Goal: Task Accomplishment & Management: Manage account settings

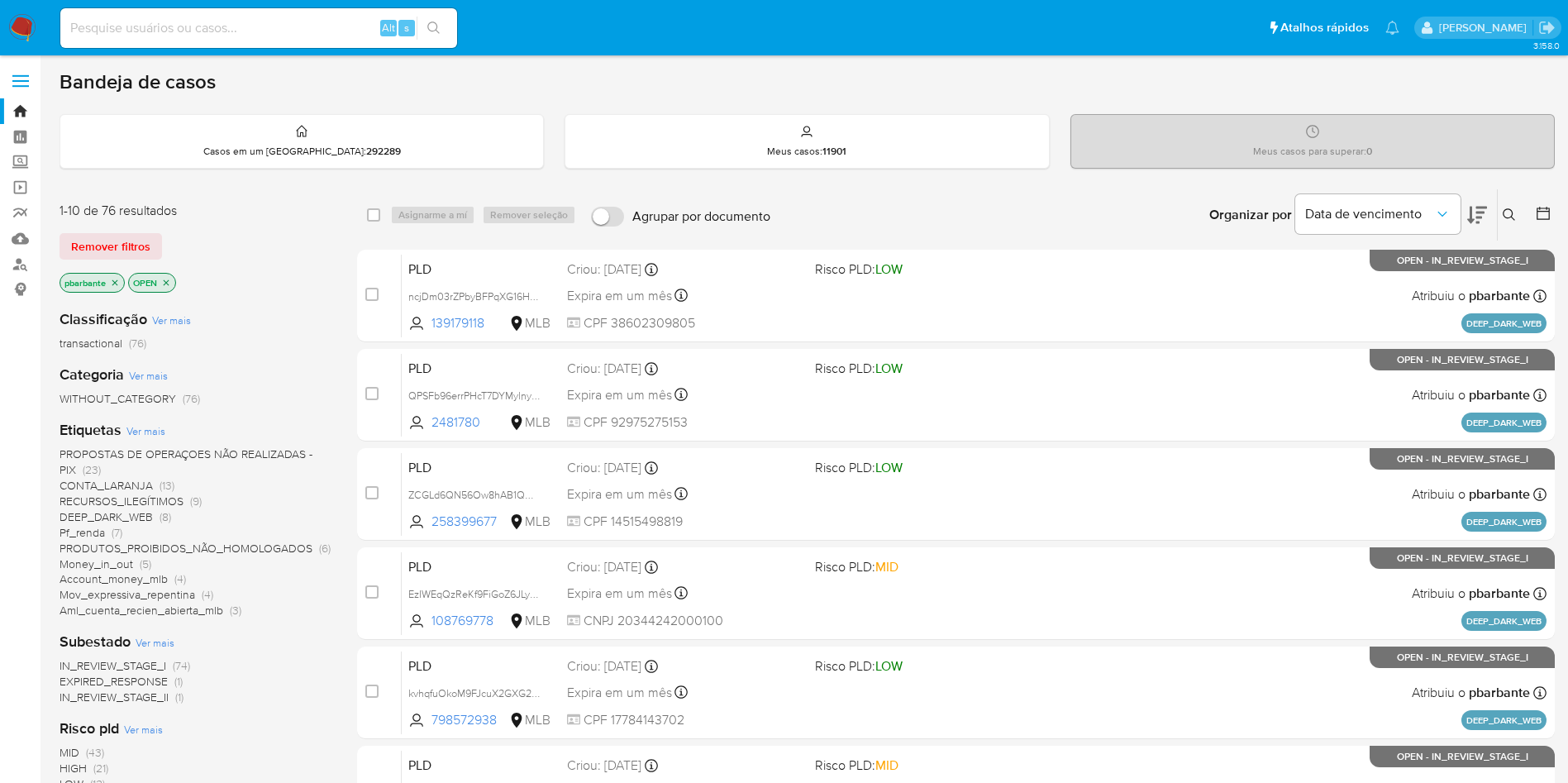
click at [1477, 215] on icon at bounding box center [1477, 215] width 19 height 18
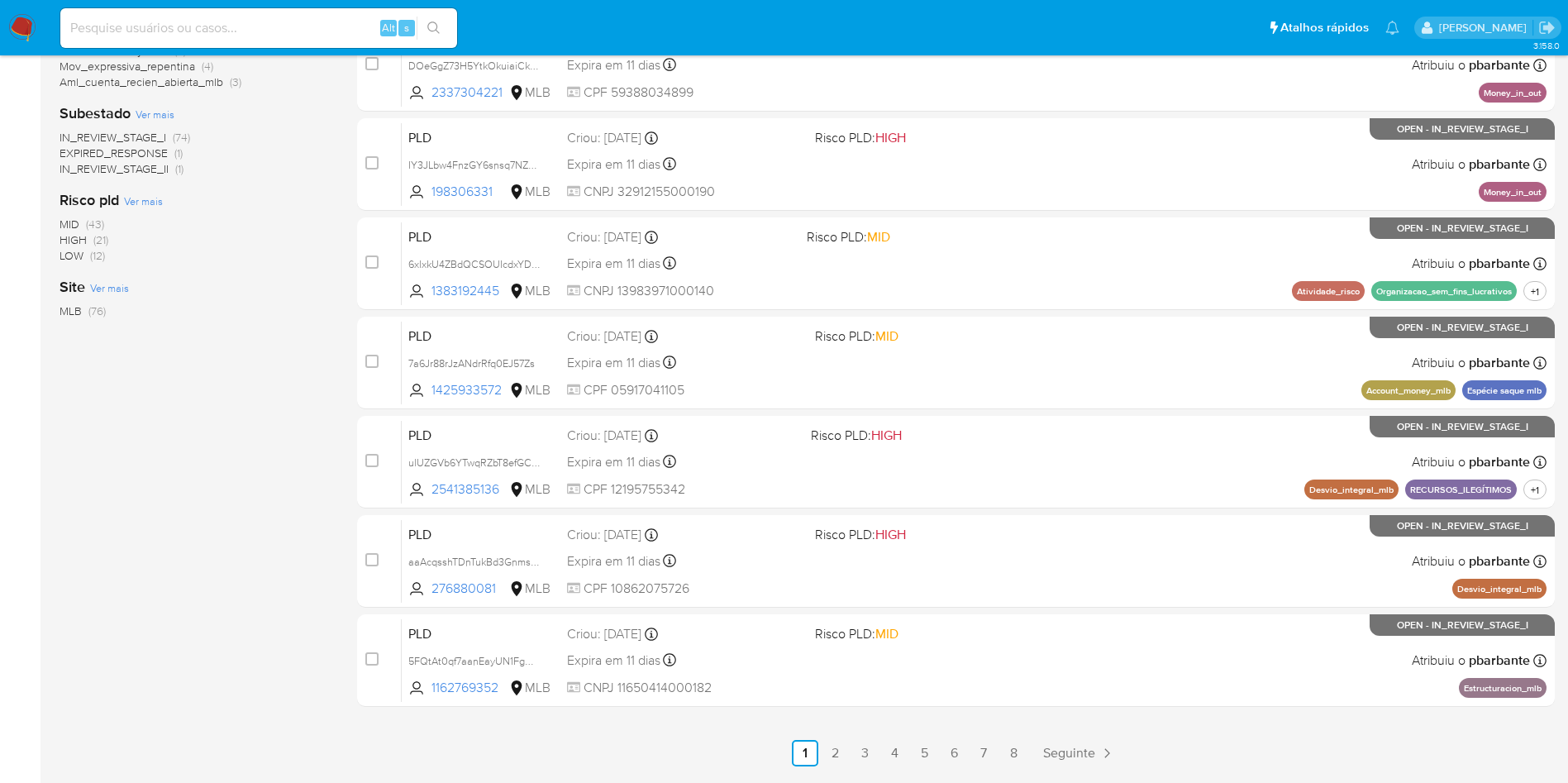
scroll to position [715, 0]
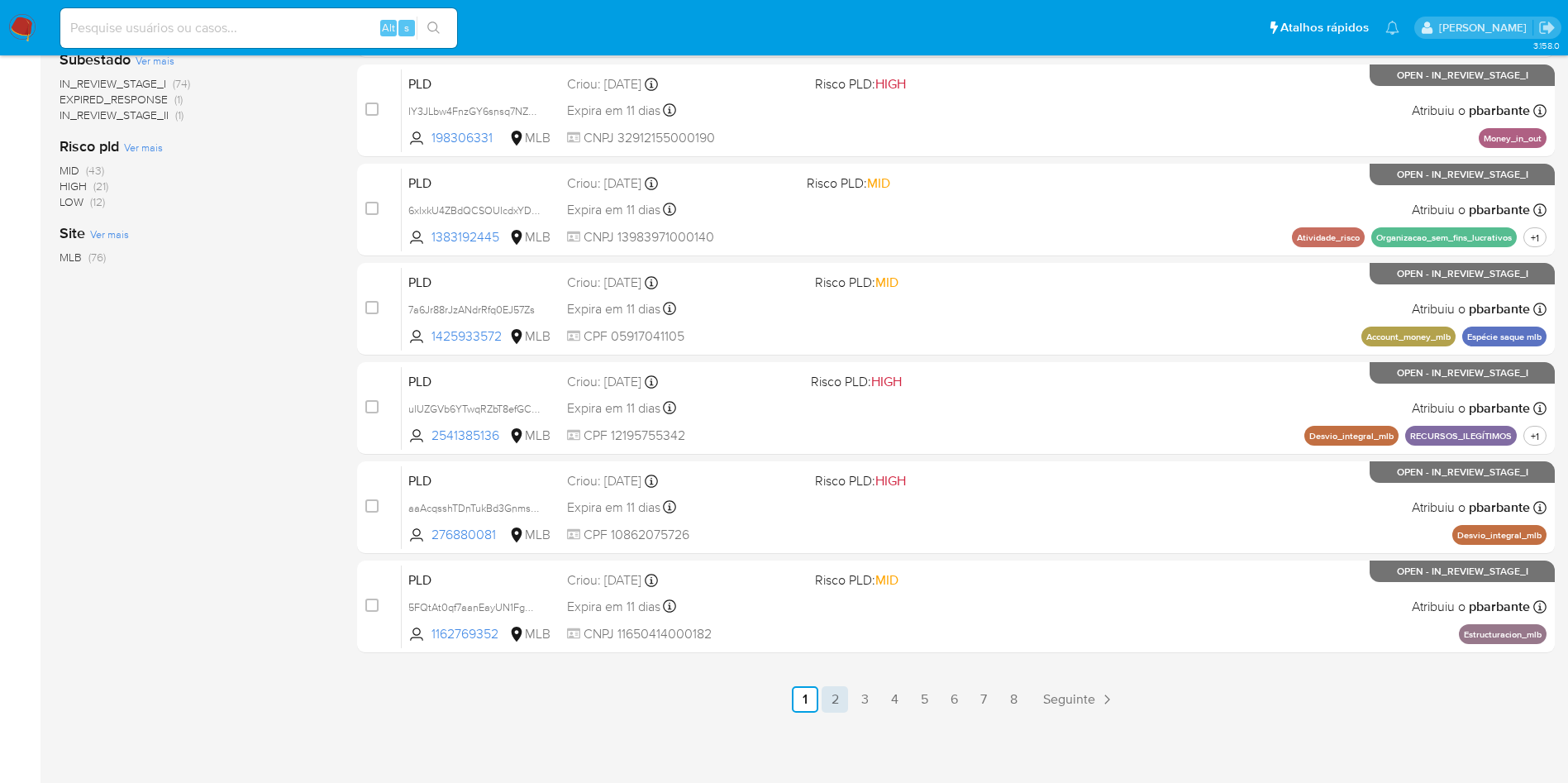
click at [848, 701] on link "2" at bounding box center [834, 699] width 27 height 27
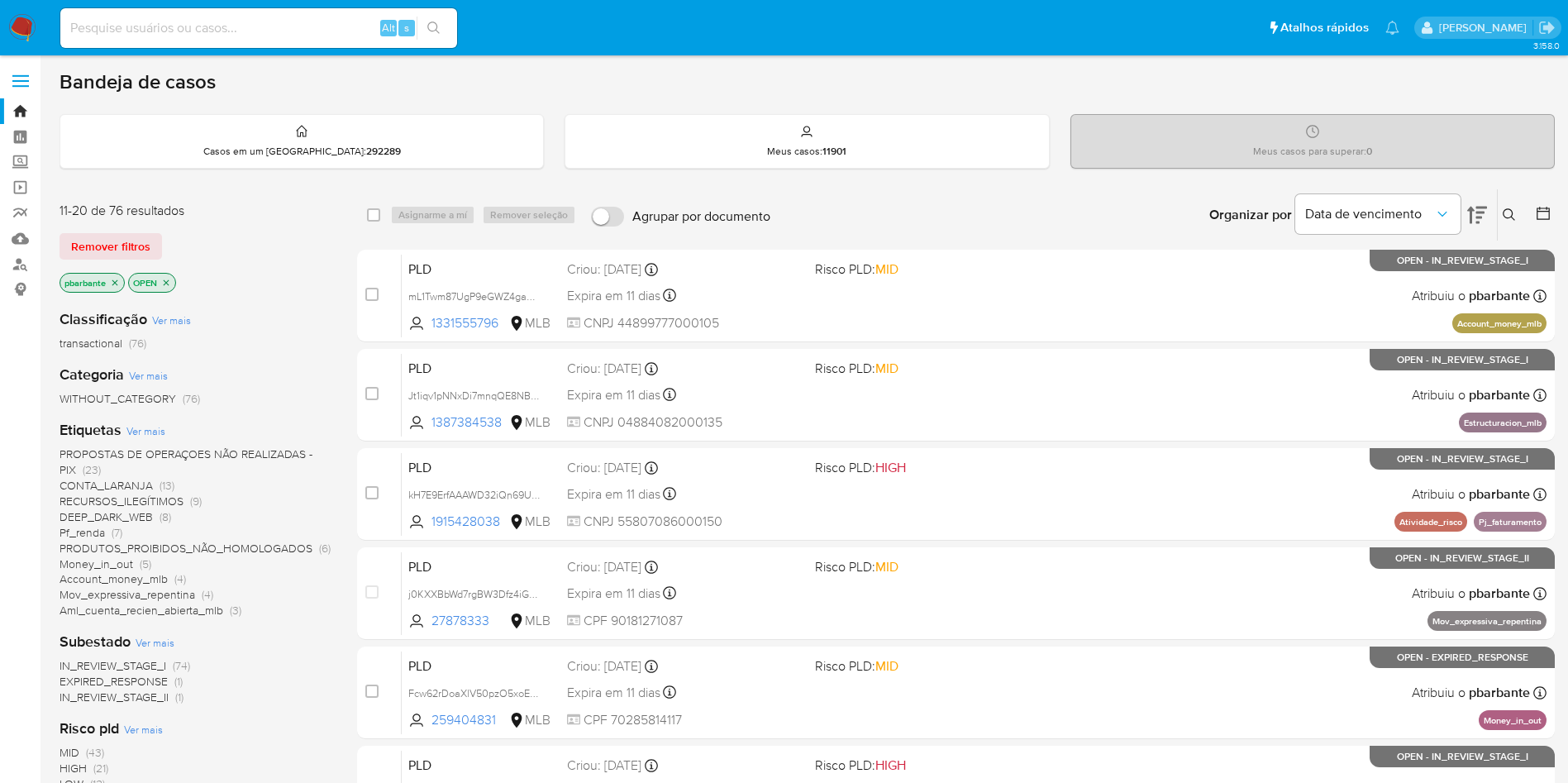
scroll to position [715, 0]
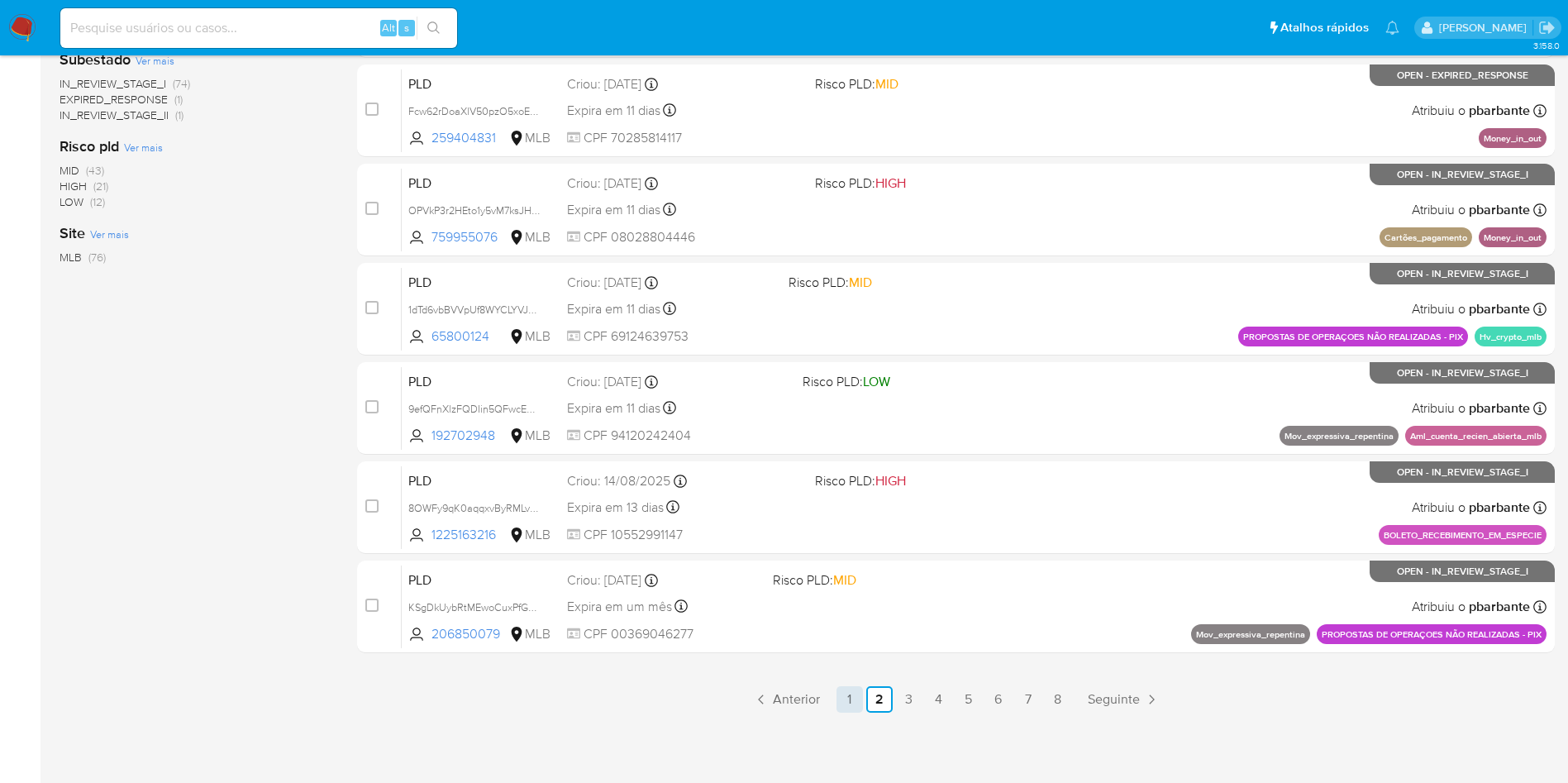
click at [857, 697] on link "1" at bounding box center [849, 699] width 27 height 27
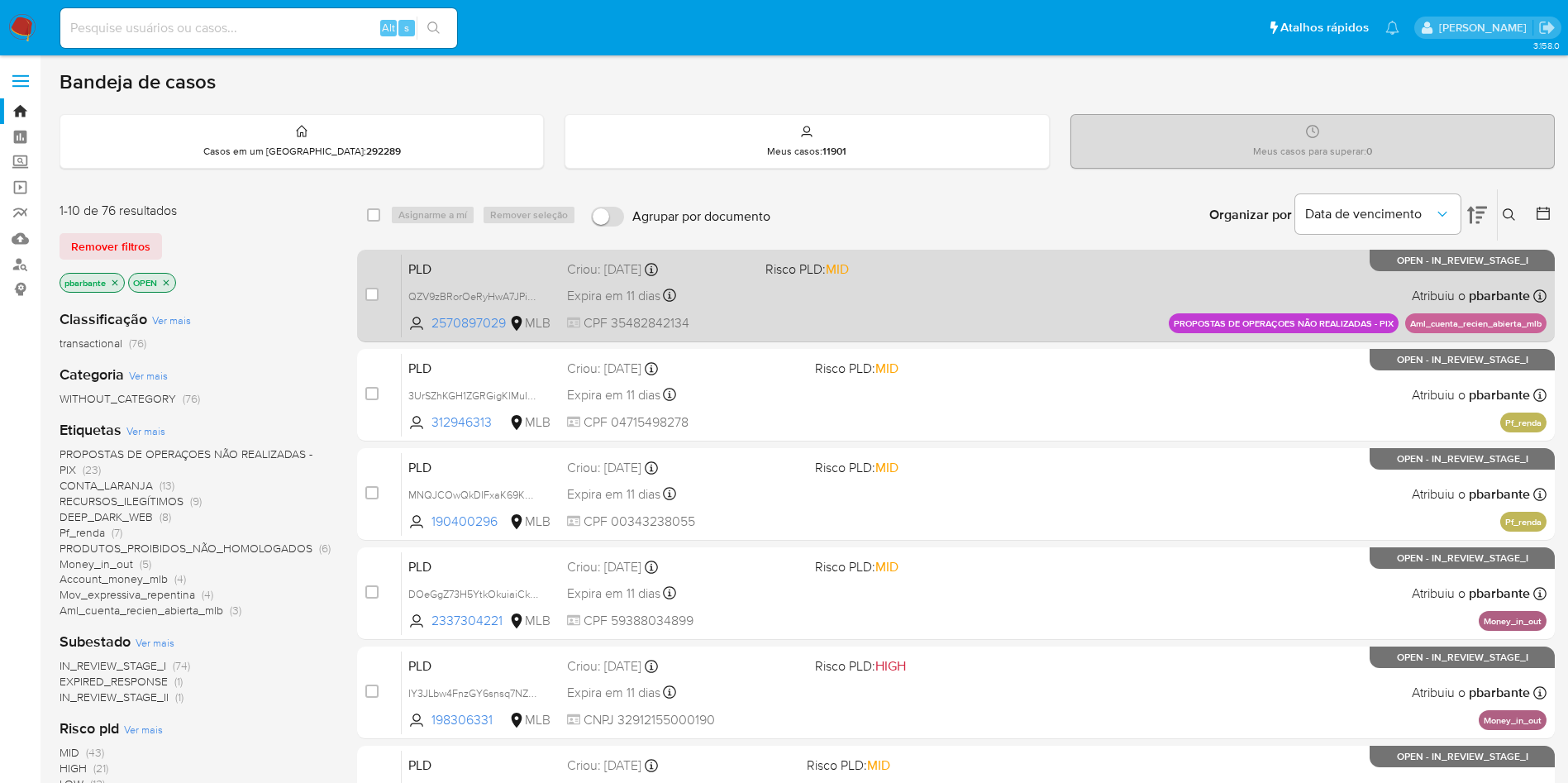
click at [1053, 270] on div "PLD QZV9zBRorOeRyHwA7JPikPIX 2570897029 MLB Risco PLD: MID Criou: 12/08/2025 Cr…" at bounding box center [974, 295] width 1144 height 83
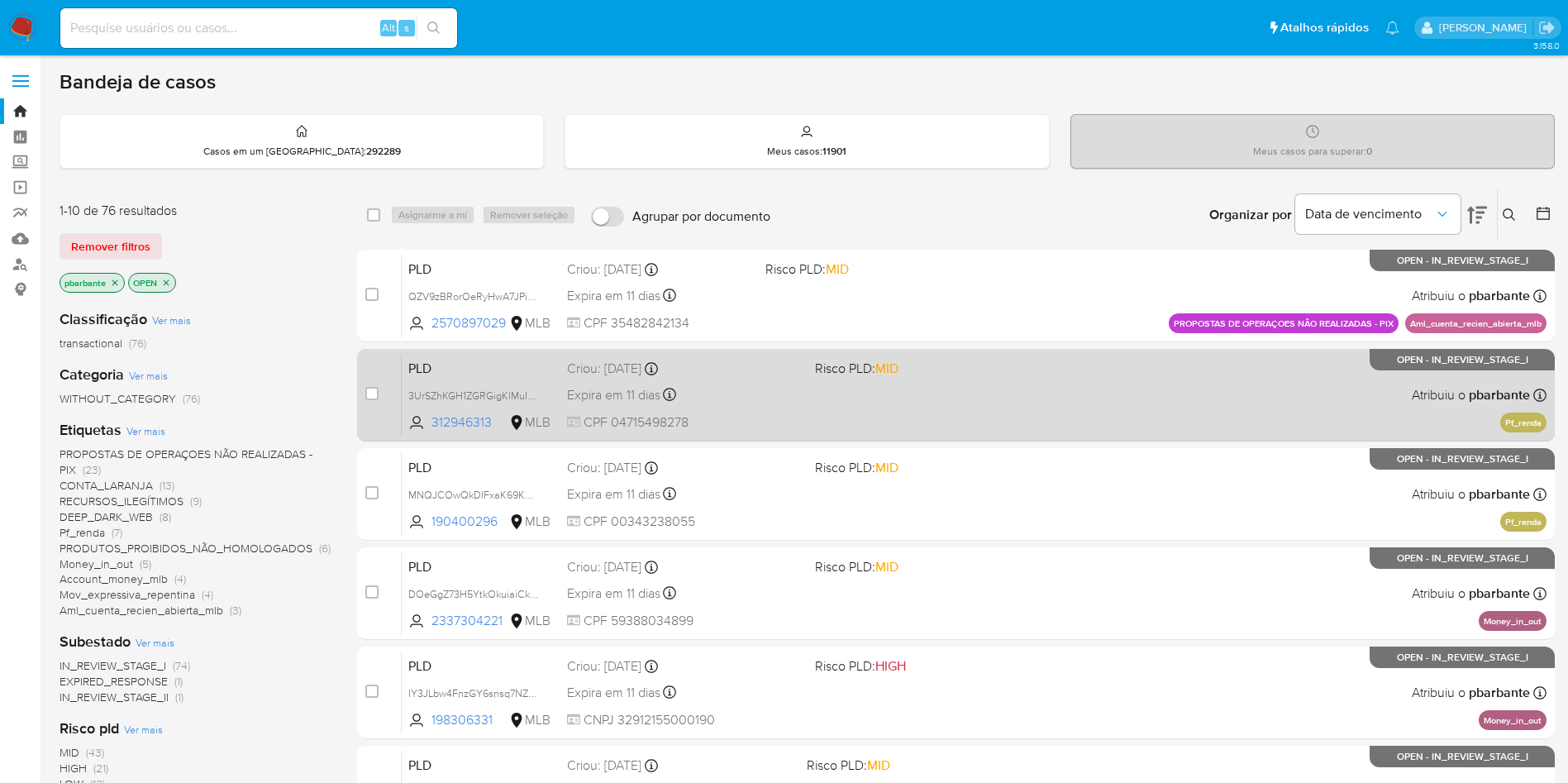
click at [1005, 368] on div "case-item-checkbox Incapaz de atribuir o caso PLD 3UrSZhKGH1ZGRGigKlMuIMJG 3129…" at bounding box center [956, 395] width 1198 height 92
click at [993, 378] on span "Risco PLD: MID" at bounding box center [932, 367] width 234 height 21
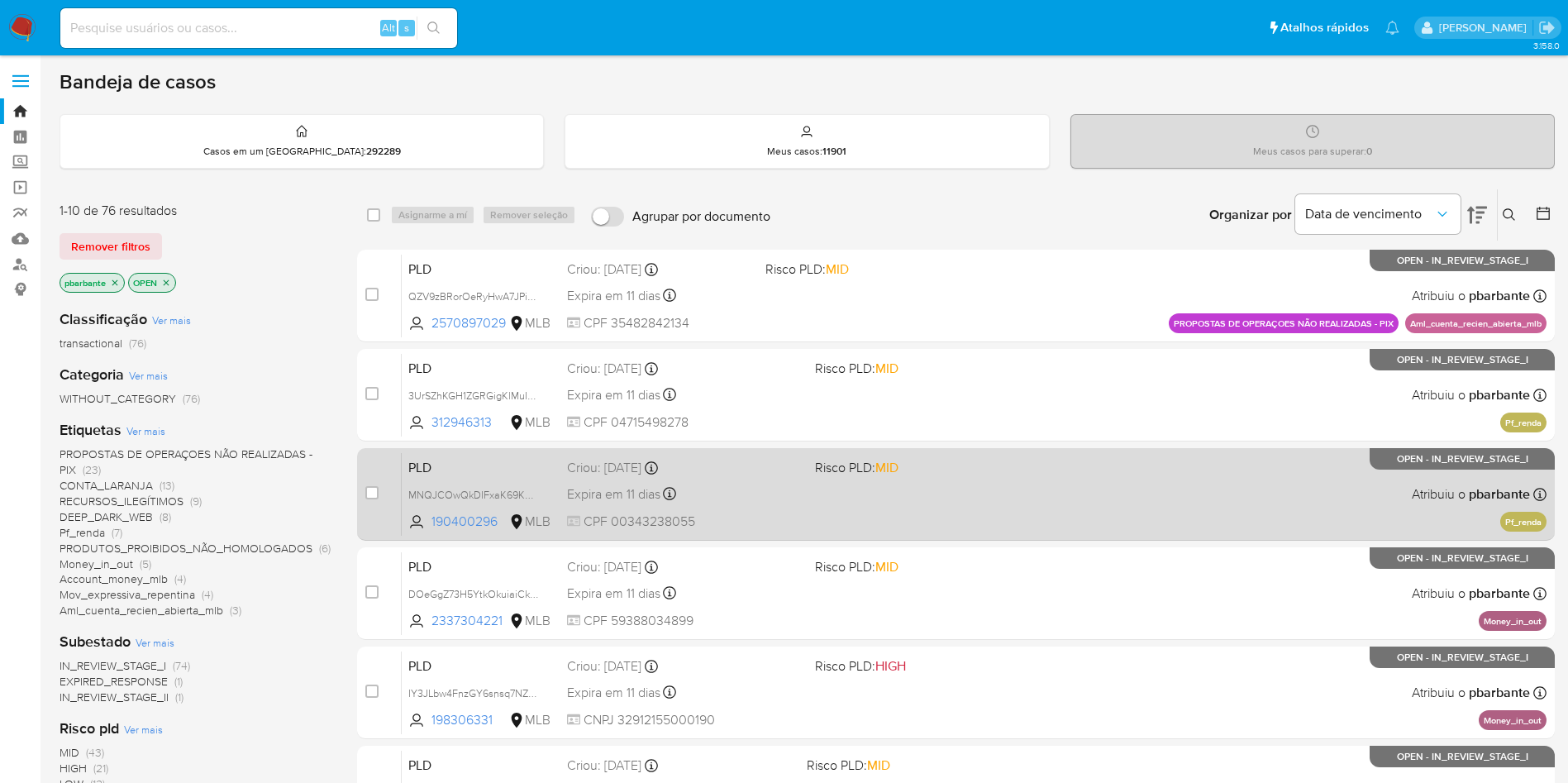
click at [993, 524] on div "PLD MNQJCOwQkDIFxaK69KWKbRZE 190400296 MLB Risco PLD: MID Criou: 12/08/2025 Cri…" at bounding box center [974, 494] width 1144 height 83
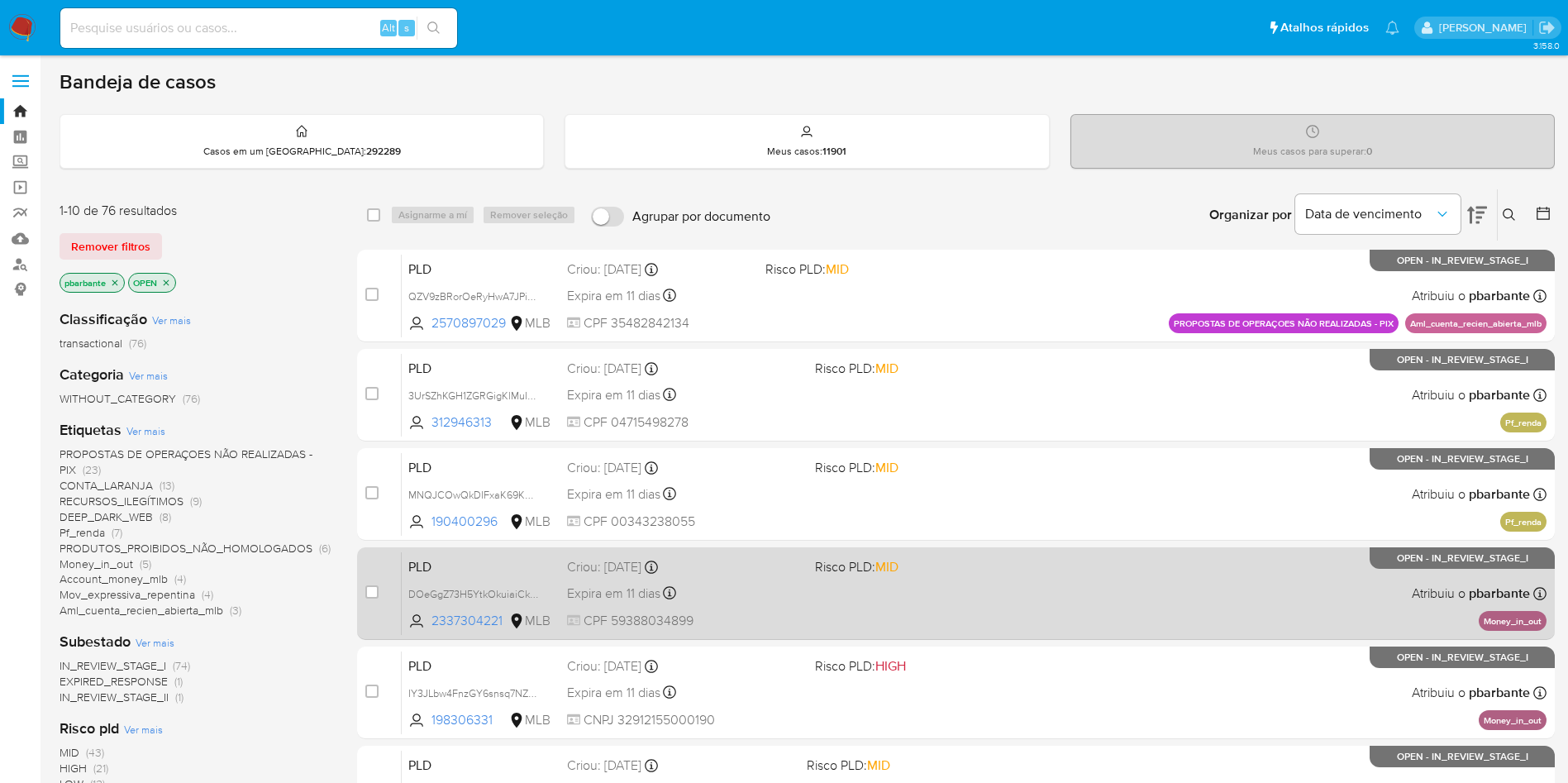
click at [987, 635] on div "PLD DOeGgZ73H5YtkOkuiaiCkn61 2337304221 MLB Risco PLD: MID Criou: 12/08/2025 Cr…" at bounding box center [974, 593] width 1144 height 83
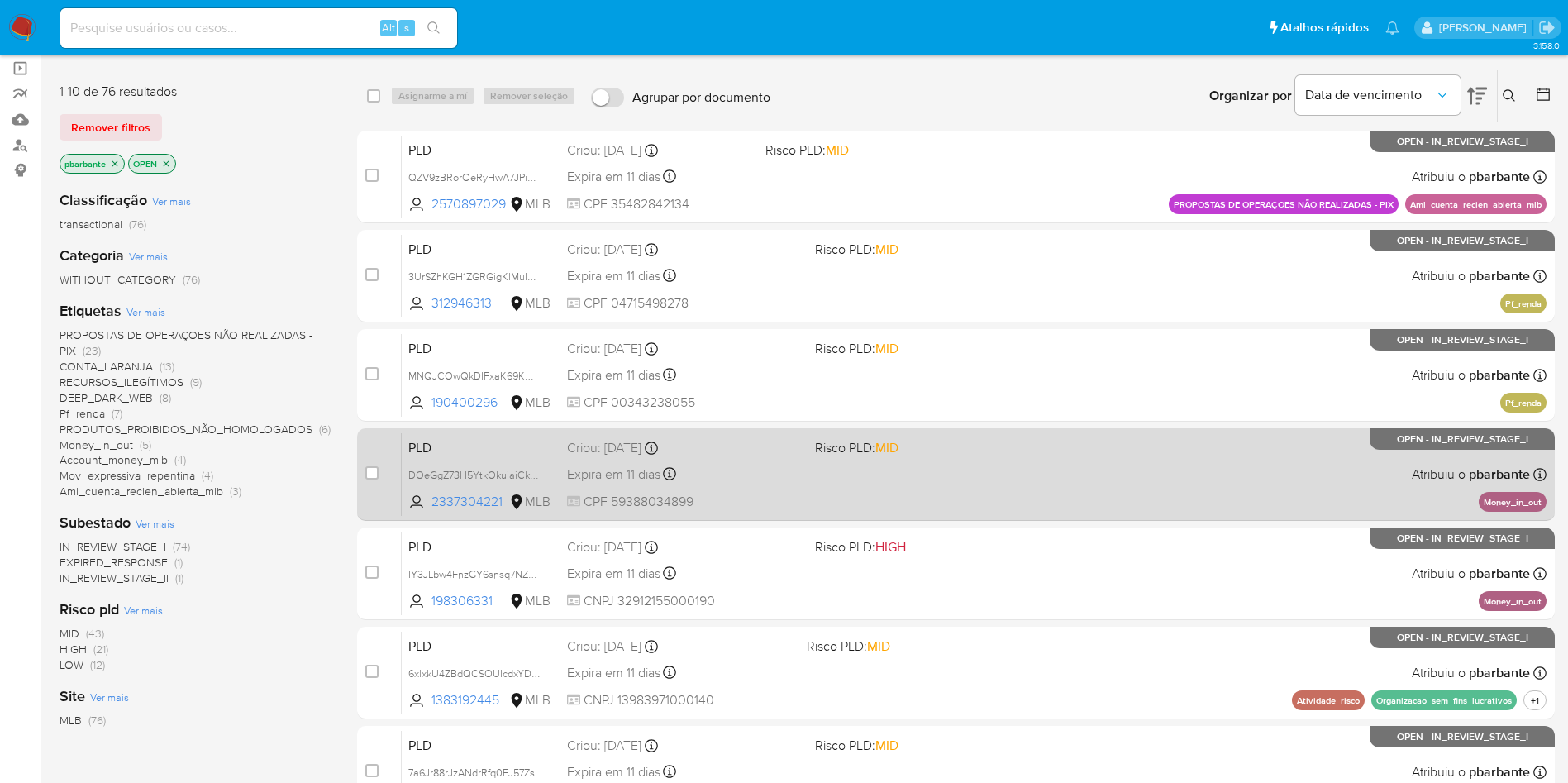
scroll to position [124, 0]
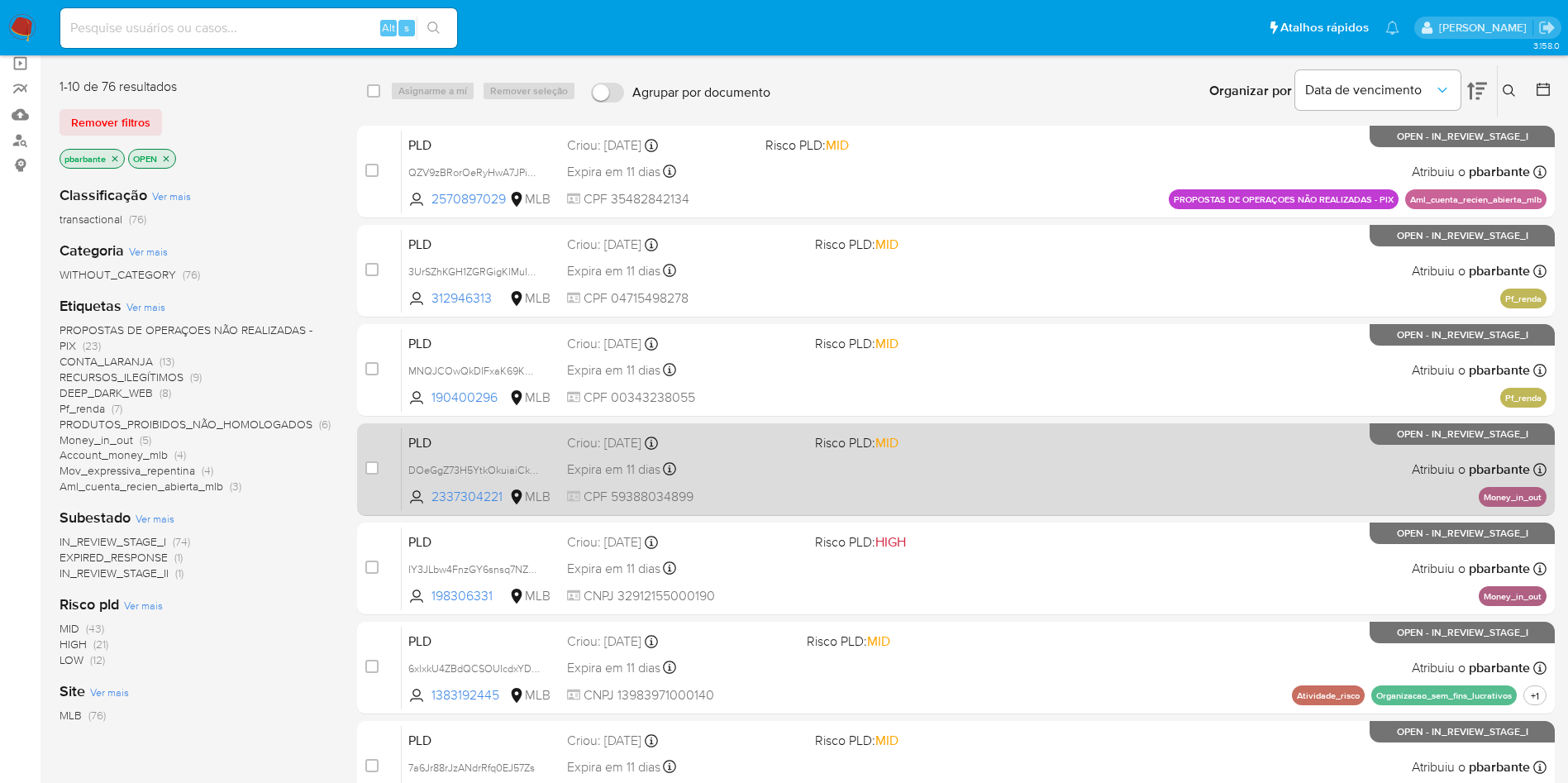
click at [987, 610] on div "PLD IY3JLbw4FnzGY6snsq7NZyuf 198306331 MLB Risco PLD: HIGH Criou: 12/08/2025 Cr…" at bounding box center [974, 569] width 1144 height 83
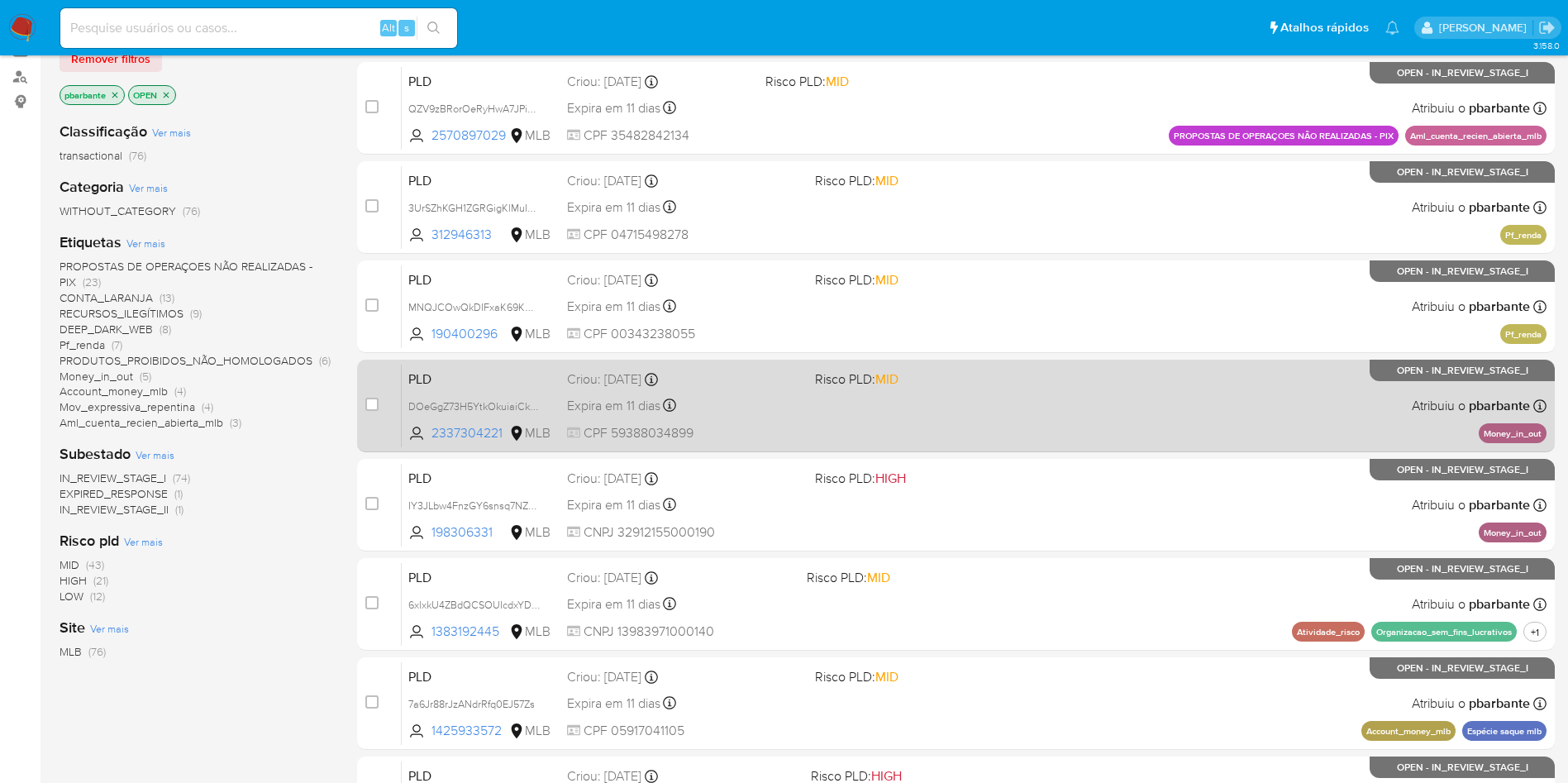
scroll to position [221, 0]
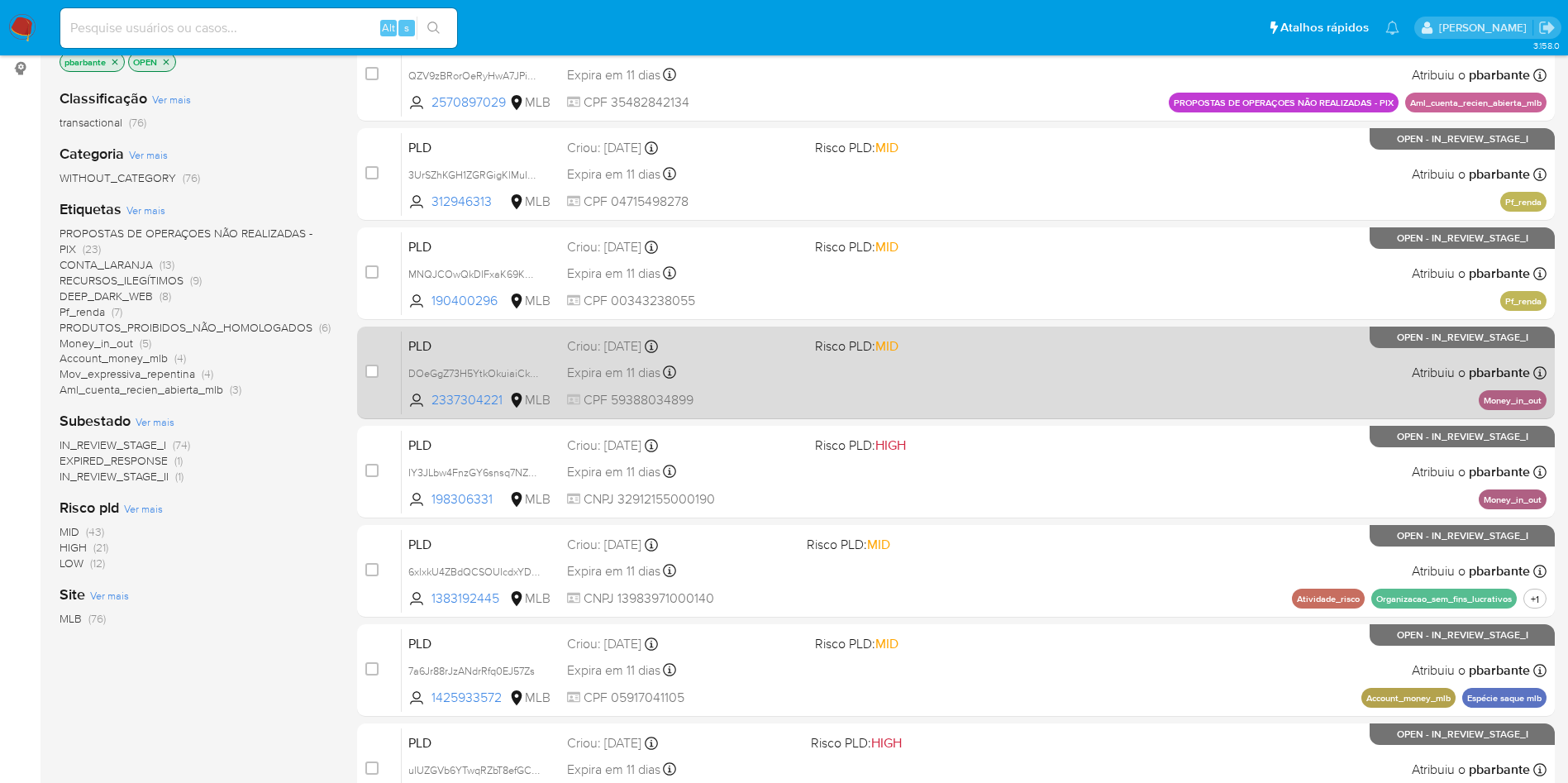
click at [987, 613] on div "PLD 6xlxkU4ZBdQCSOUIcdxYDN8a 1383192445 MLB Risco PLD: MID Criou: 12/08/2025 Cr…" at bounding box center [974, 571] width 1144 height 83
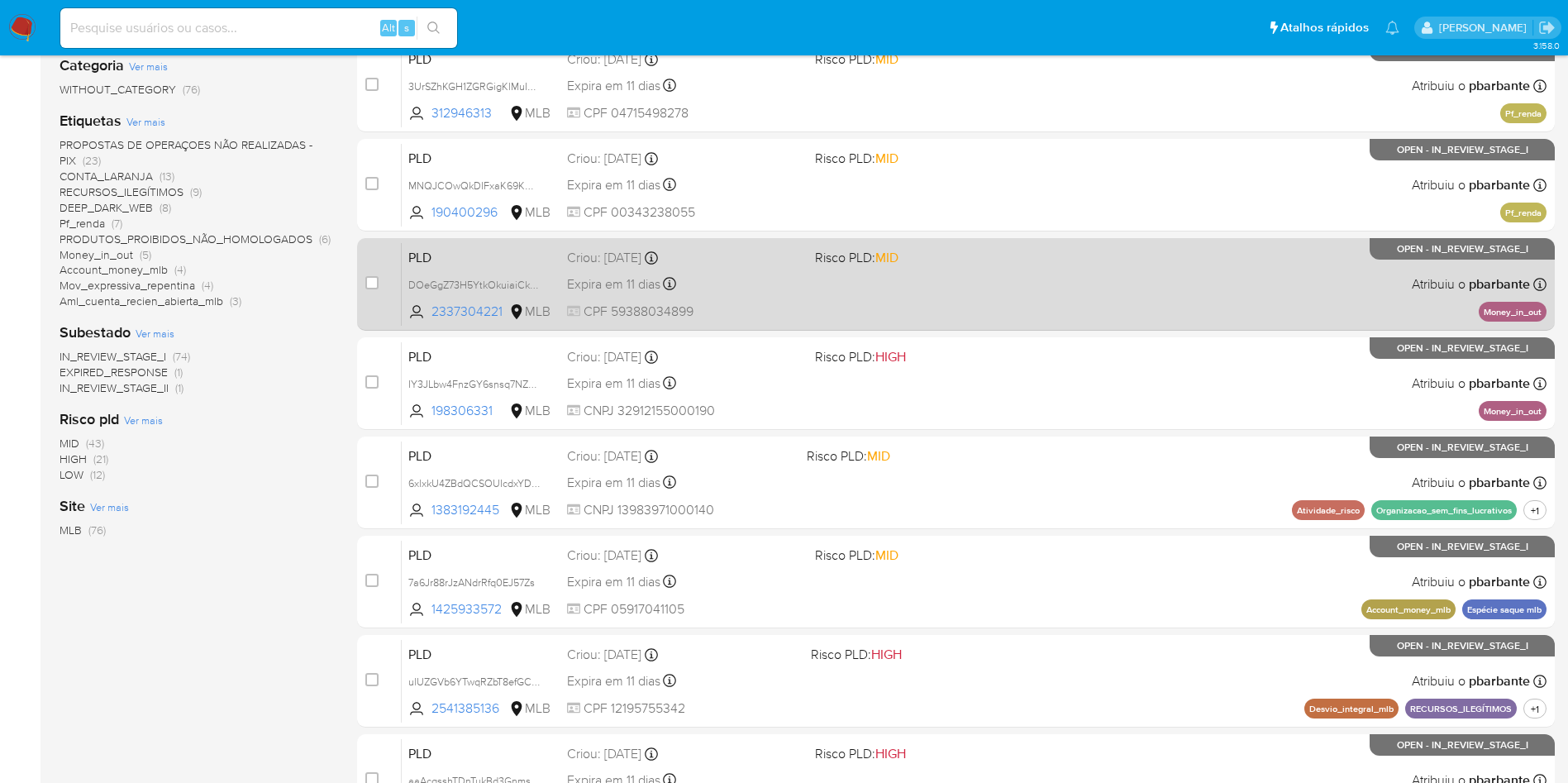
scroll to position [330, 0]
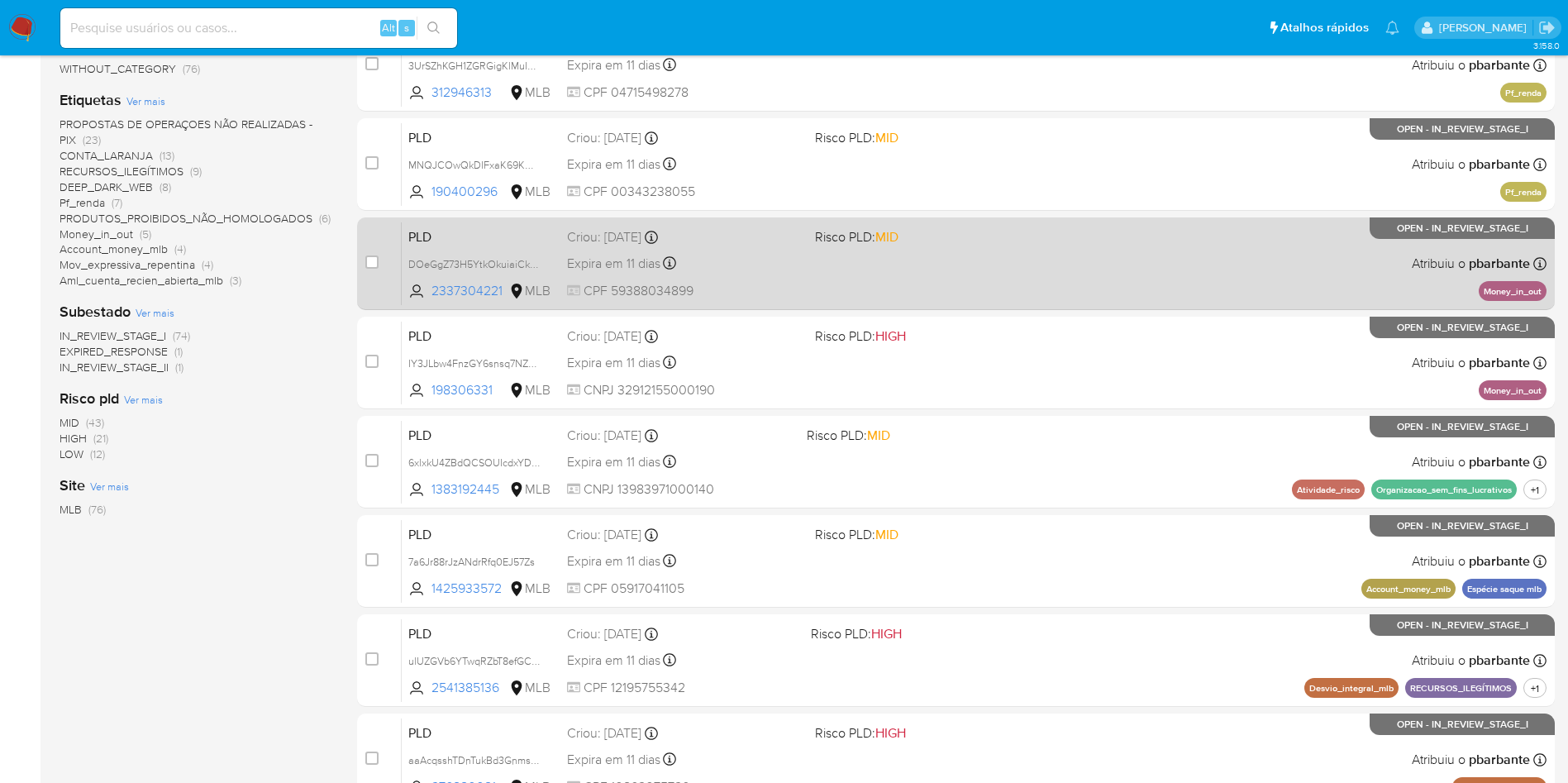
click at [987, 603] on div "PLD 7a6Jr88rJzANdrRfq0EJ57Zs 1425933572 MLB Risco PLD: MID Criou: 12/08/2025 Cr…" at bounding box center [974, 560] width 1144 height 83
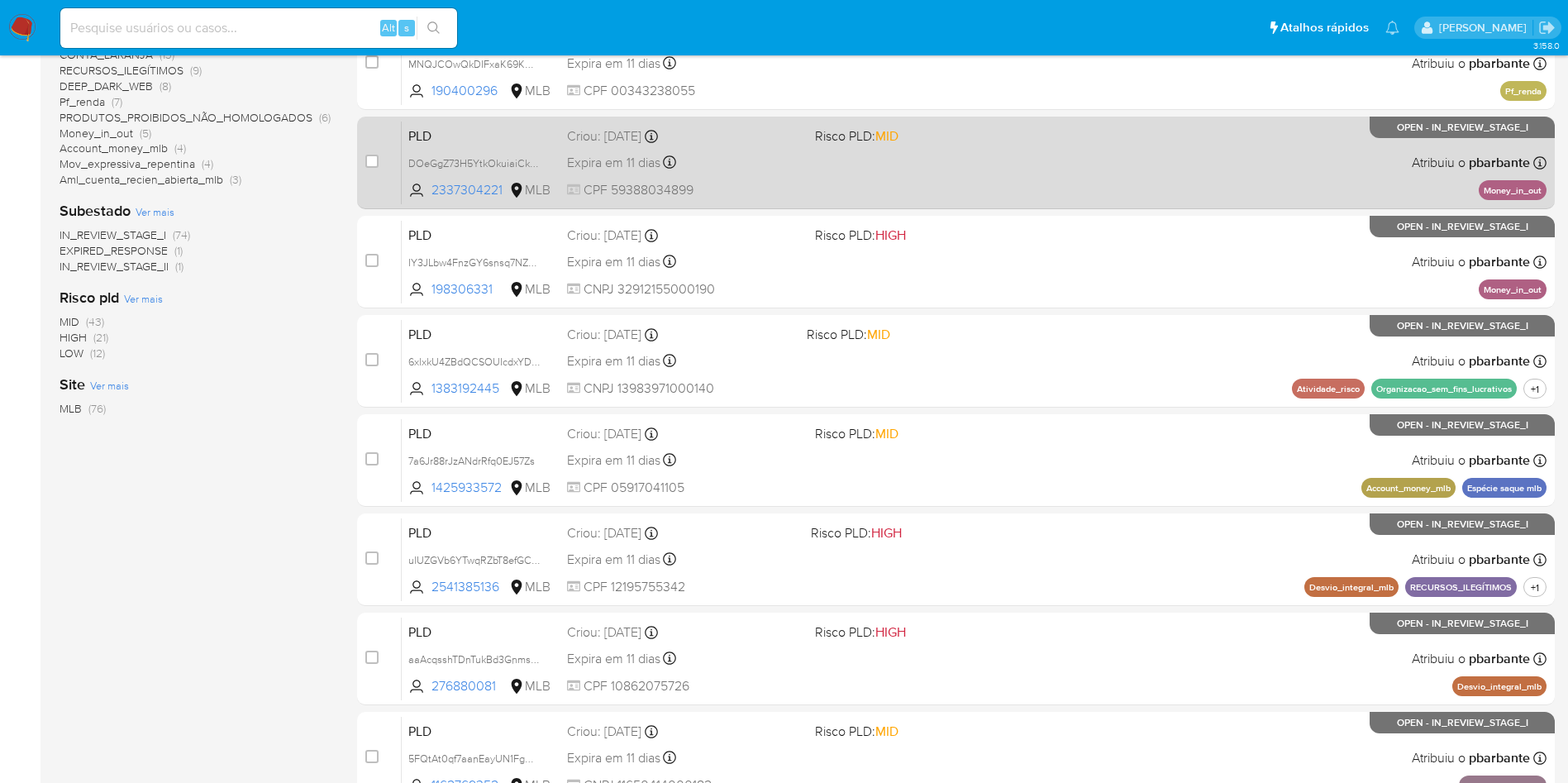
scroll to position [440, 0]
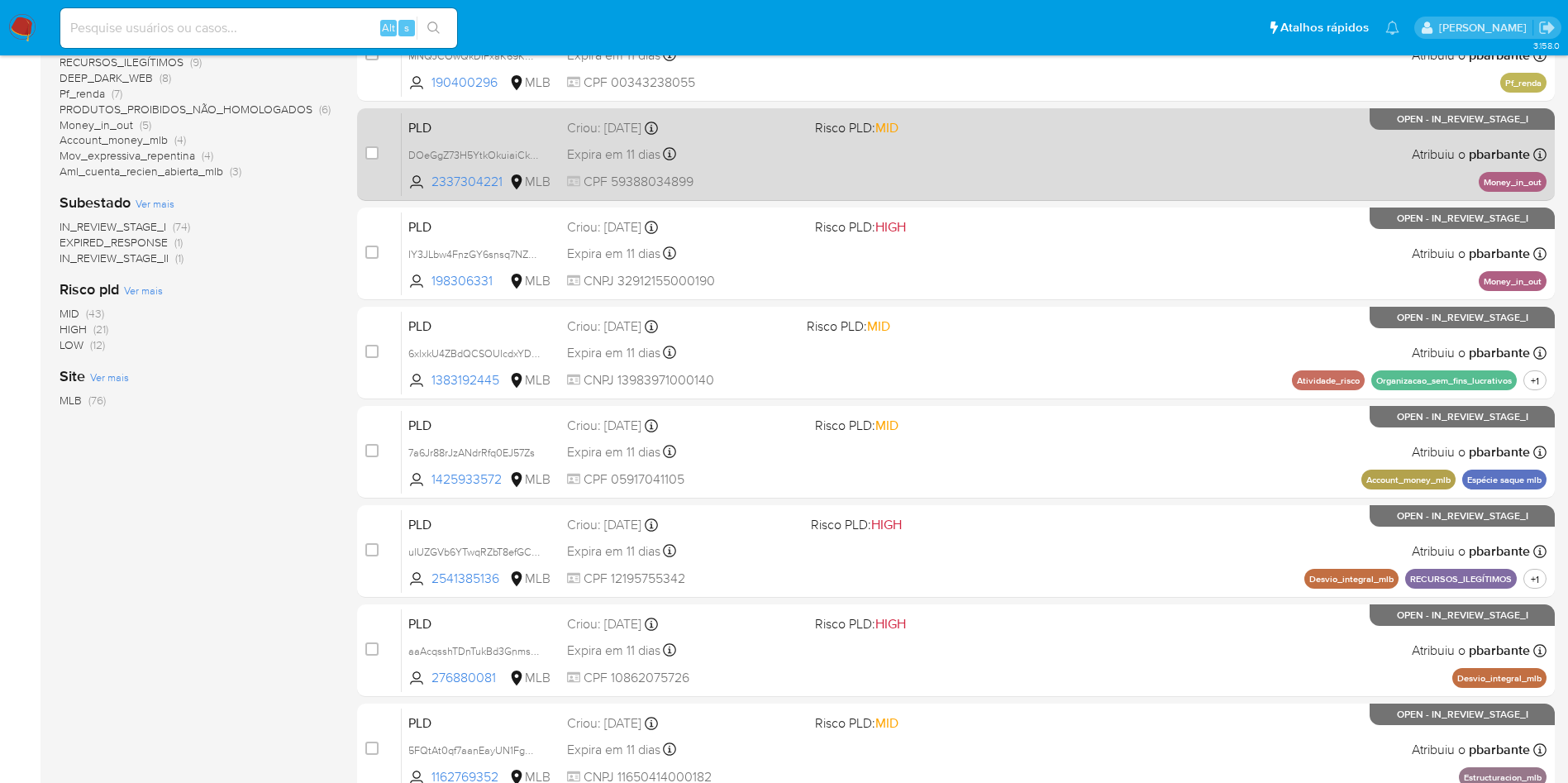
click at [987, 593] on div "PLD ulUZGVb6YTwqRZbT8efGCqQb 2541385136 MLB Risco PLD: HIGH Criou: 12/08/2025 C…" at bounding box center [974, 551] width 1144 height 83
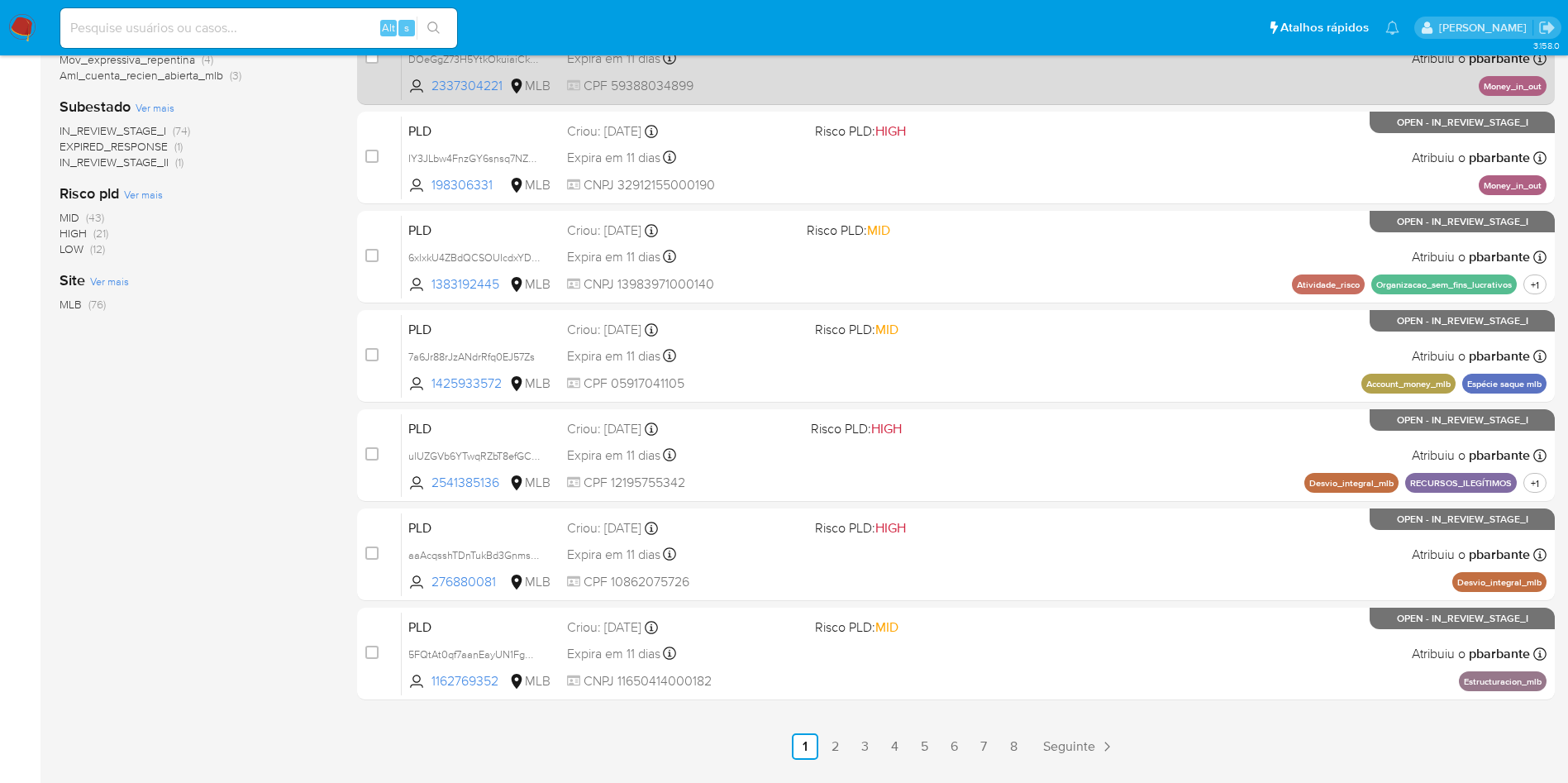
scroll to position [536, 0]
click at [987, 596] on div "PLD aaAcqsshTDnTukBd3GnmsyIC 276880081 MLB Risco PLD: HIGH Criou: 12/08/2025 Cr…" at bounding box center [974, 553] width 1144 height 83
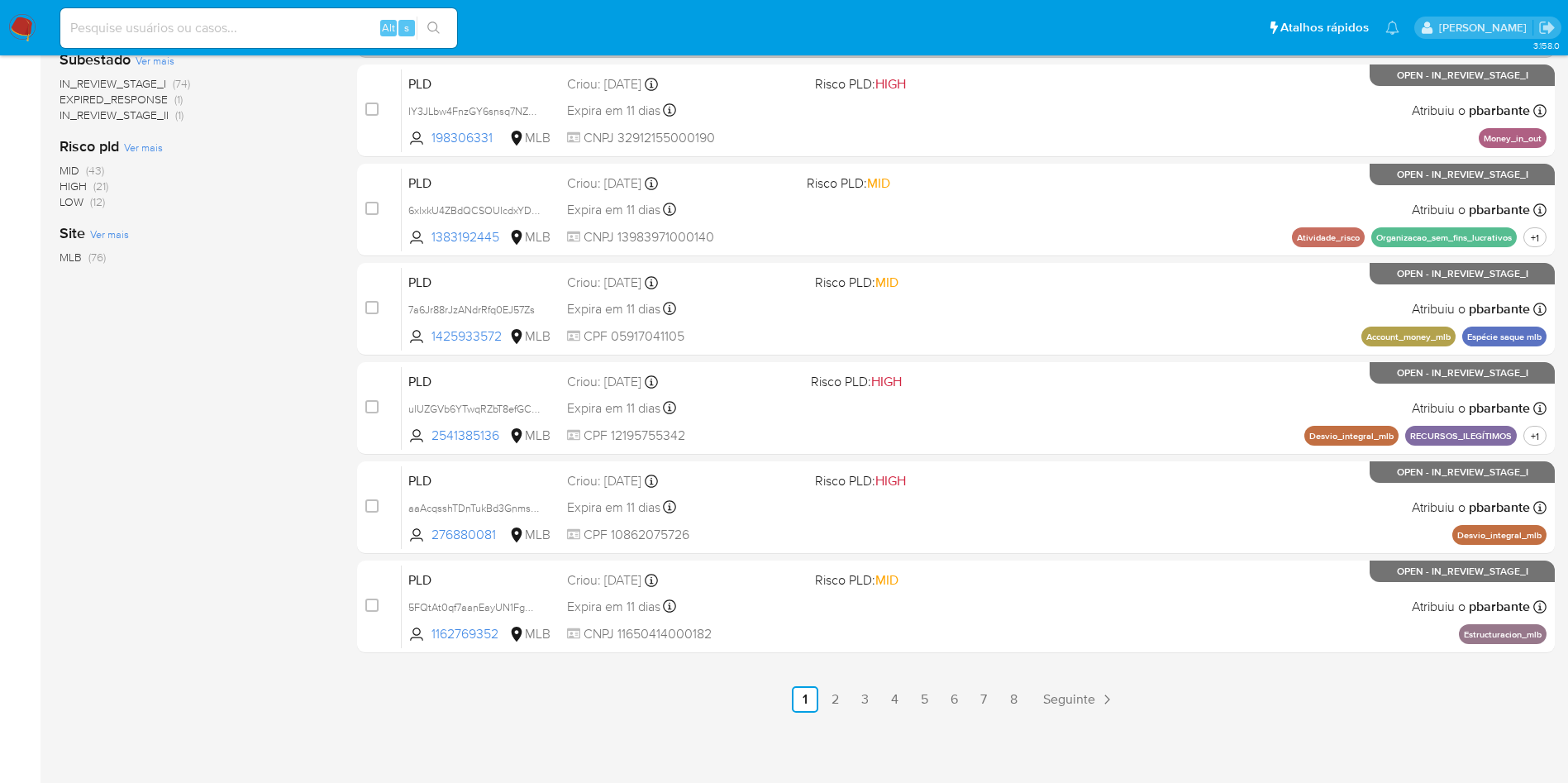
scroll to position [628, 0]
click at [987, 590] on span "Risco PLD: MID" at bounding box center [932, 578] width 234 height 21
click at [242, 39] on div "Alt s" at bounding box center [258, 28] width 397 height 40
paste input "Fcw62rDoaXlV50pzO5xoEu7I"
click at [298, 31] on input "Fcw62rDoaXlV50pzO5xoEu7I" at bounding box center [258, 28] width 397 height 21
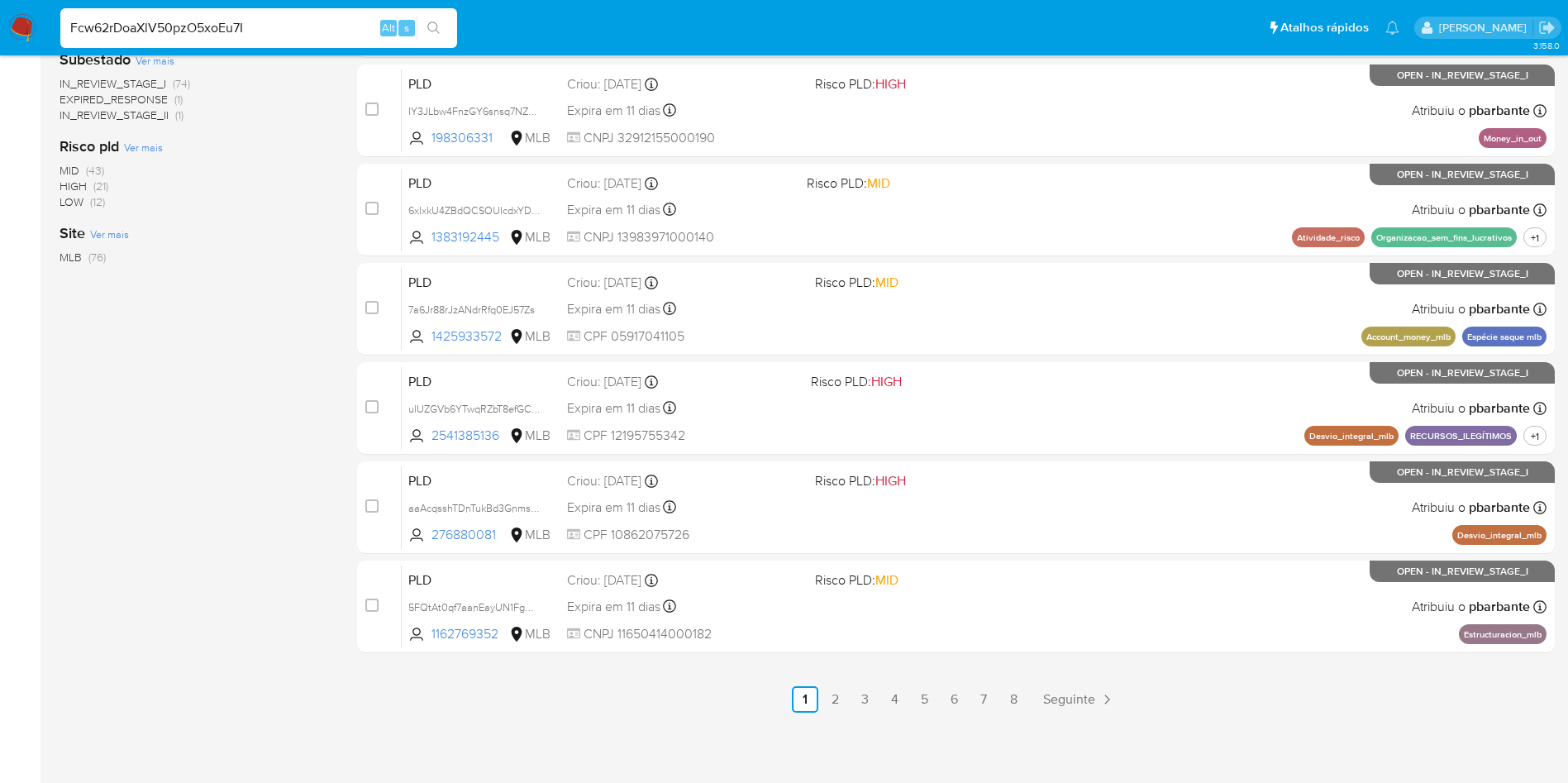
type input "Fcw62rDoaXlV50pzO5xoEu7I"
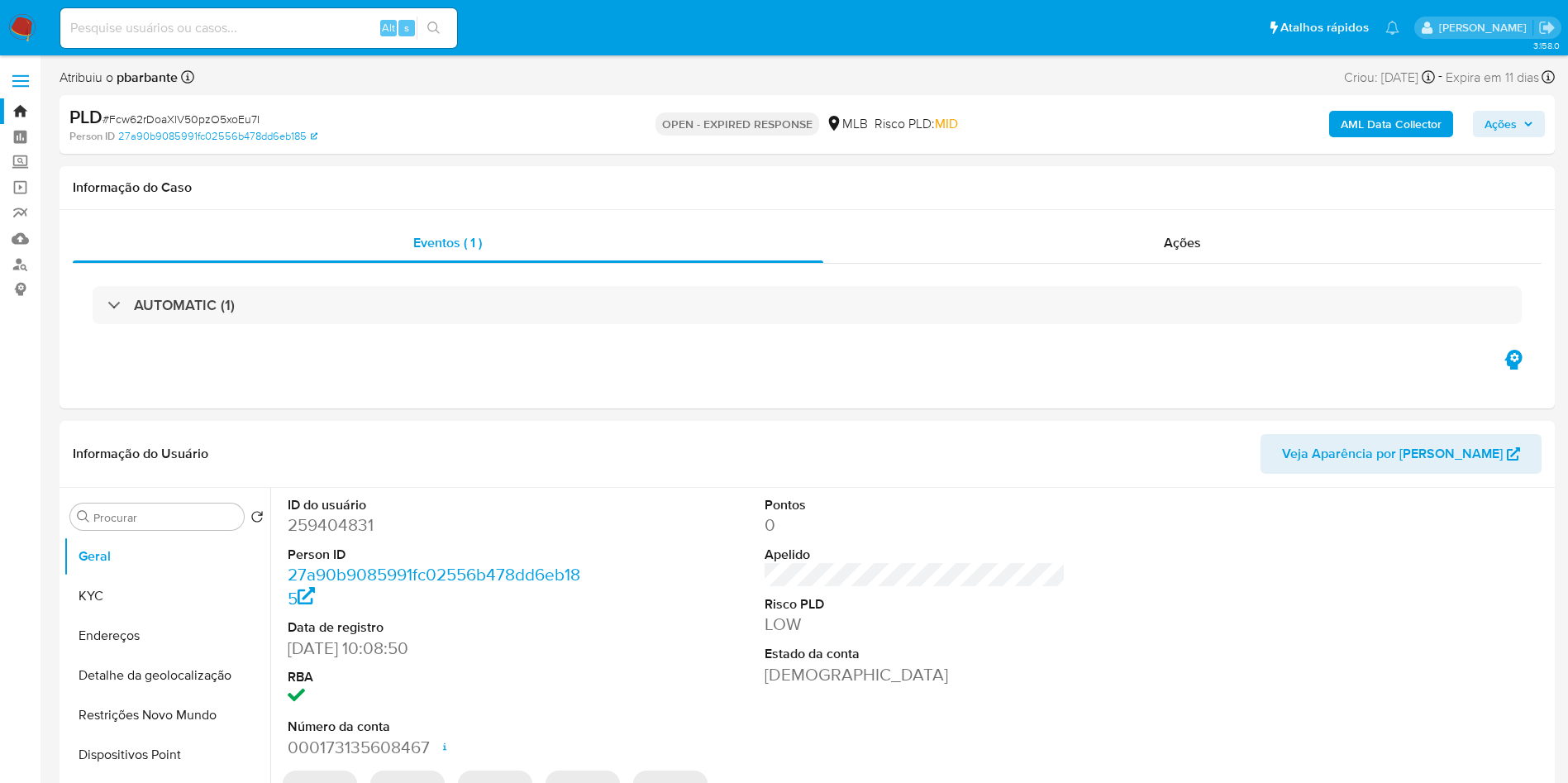
select select "10"
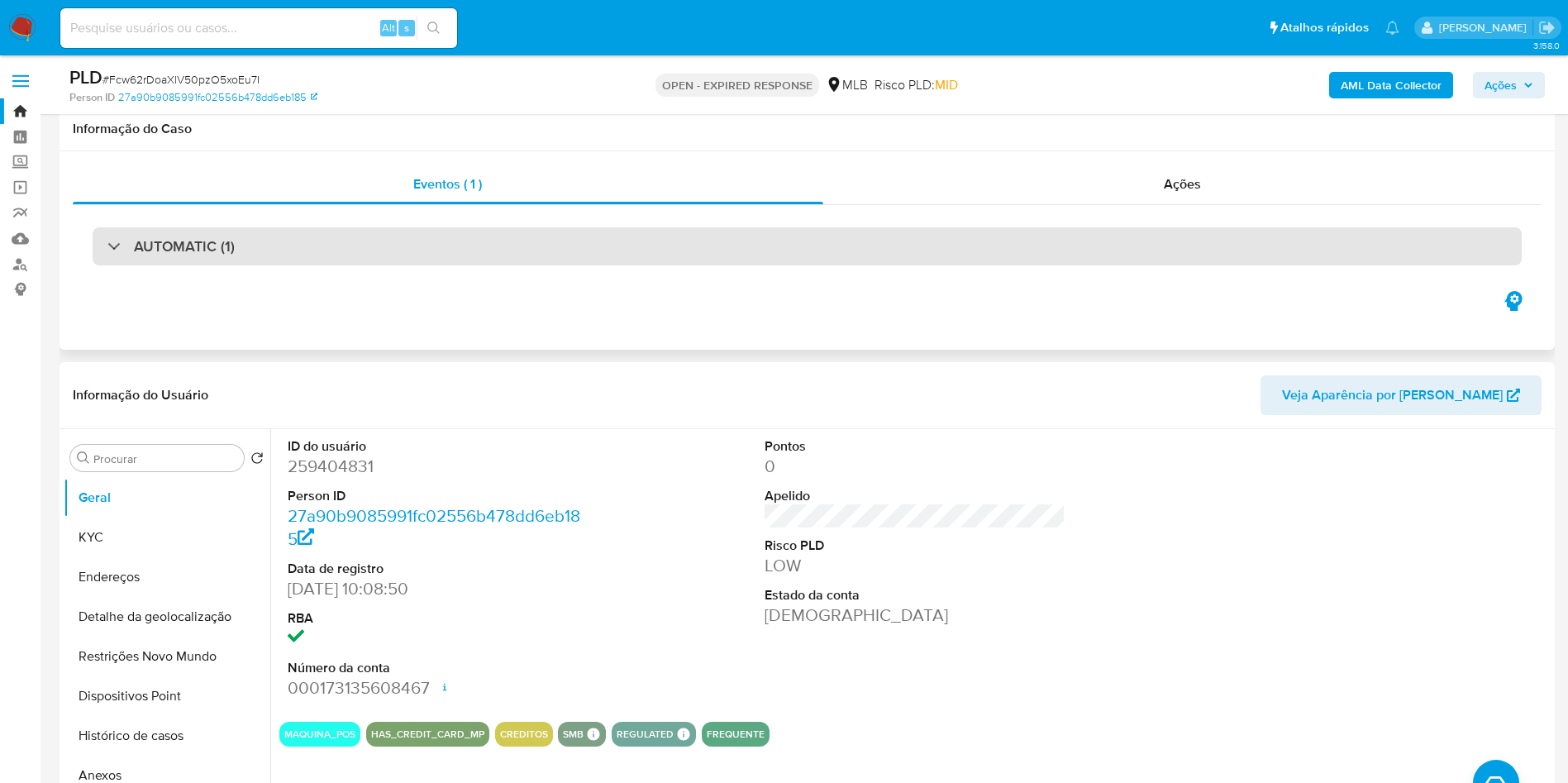
scroll to position [630, 0]
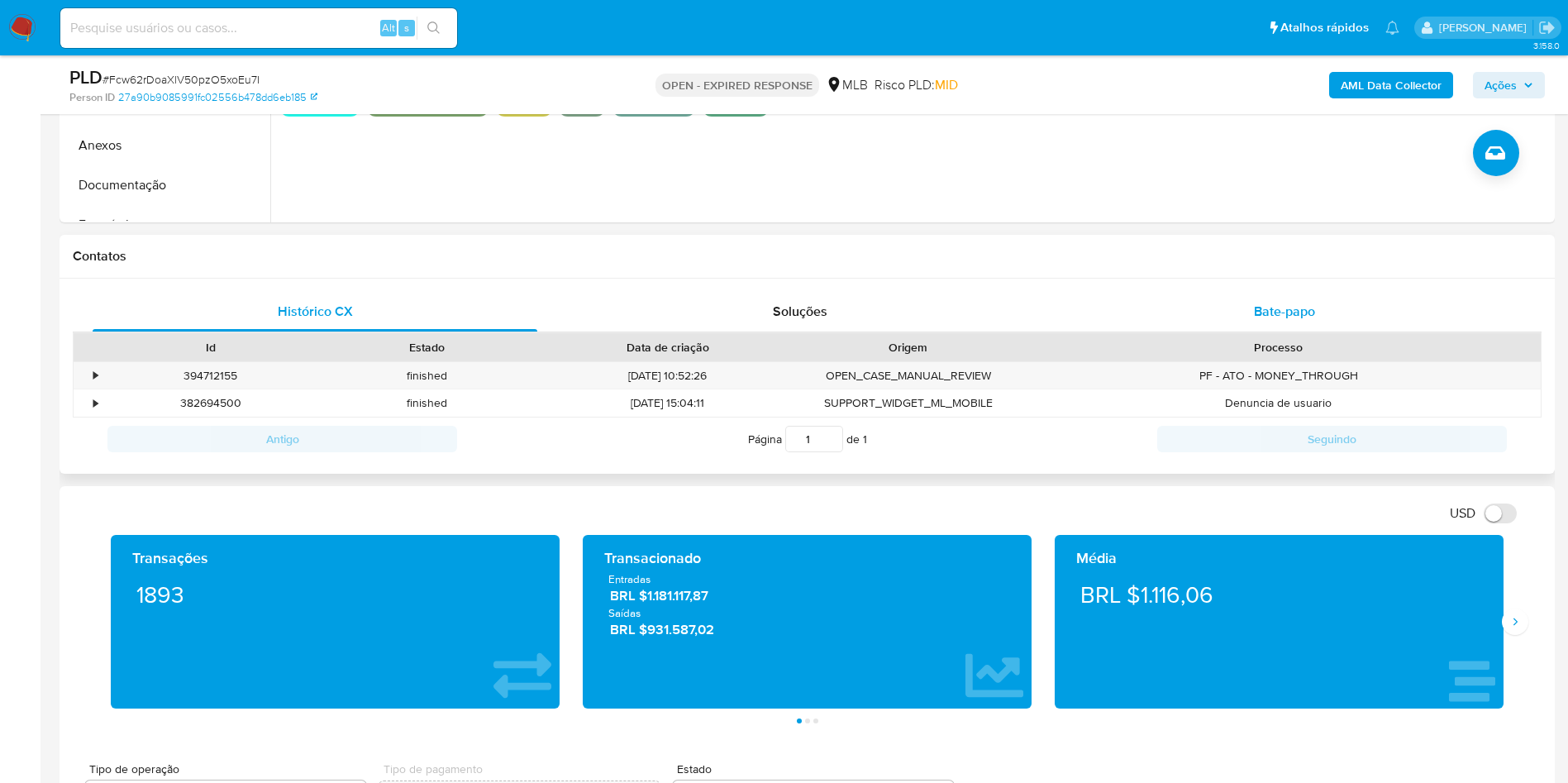
click at [1322, 331] on div "Bate-papo" at bounding box center [1285, 311] width 445 height 40
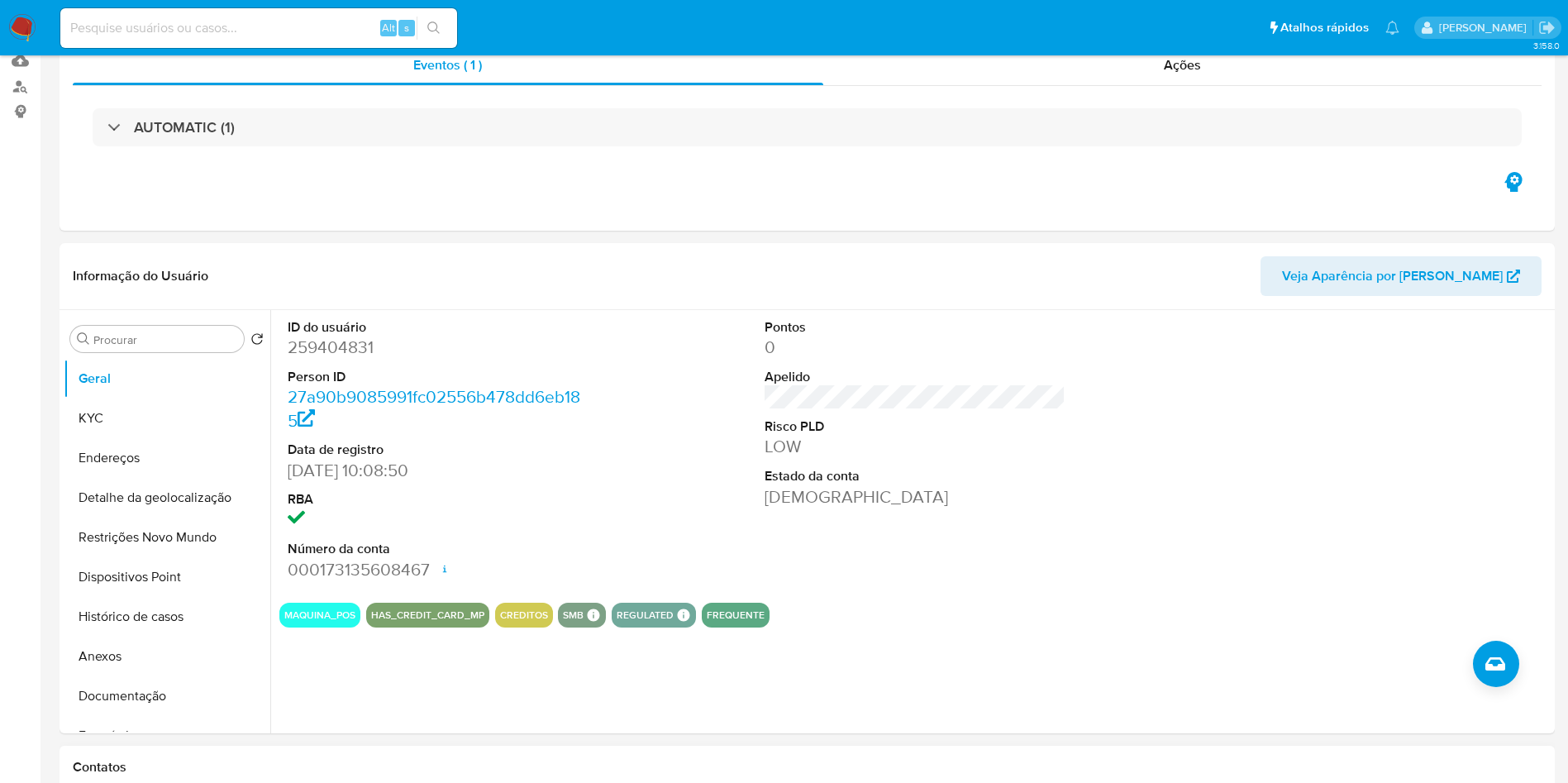
scroll to position [0, 0]
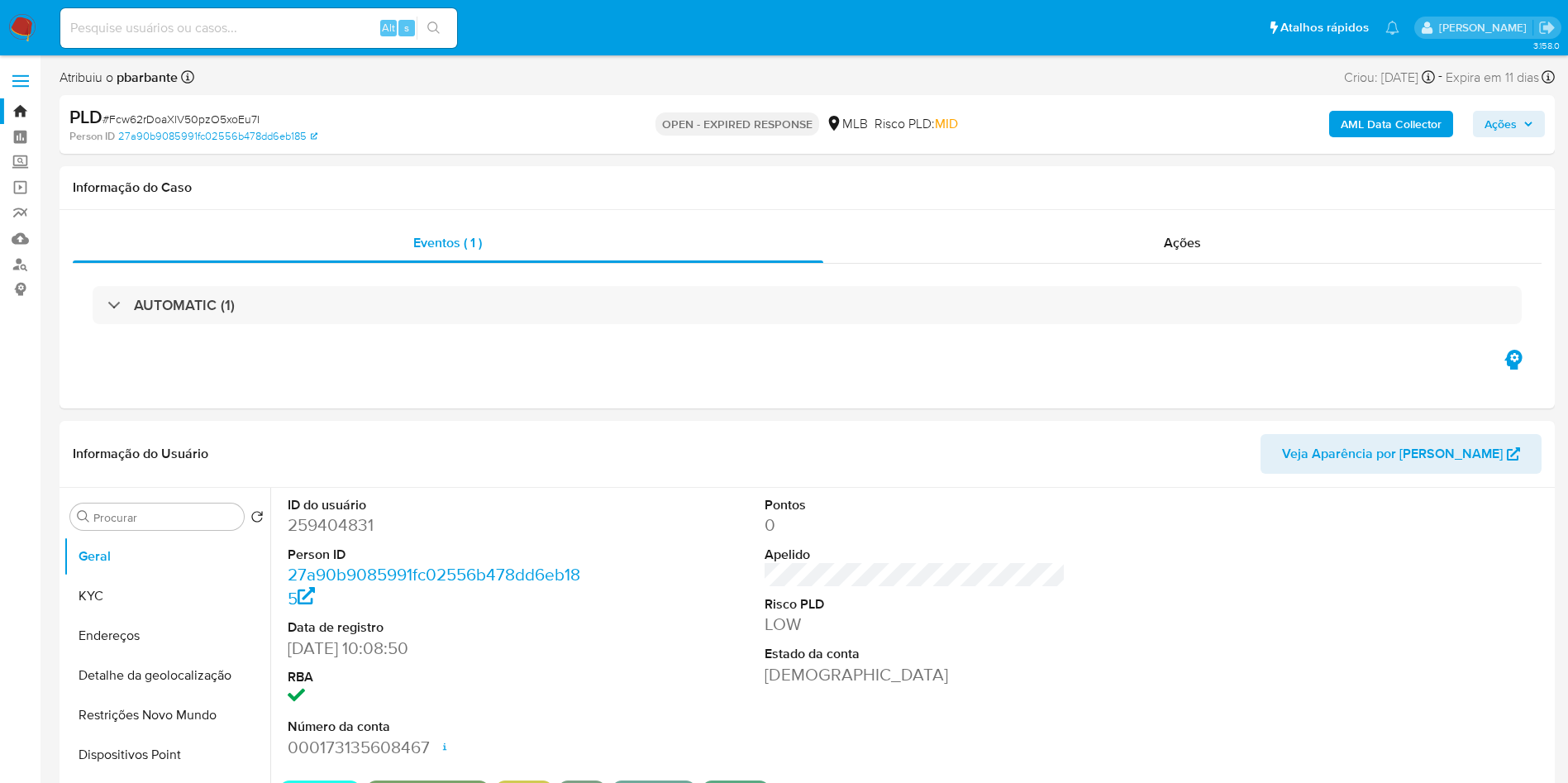
click at [31, 11] on nav "Pausado Ver notificaciones Alt s Atalhos rápidos Presiona las siguientes teclas…" at bounding box center [784, 28] width 1568 height 55
click at [18, 21] on img at bounding box center [22, 28] width 28 height 28
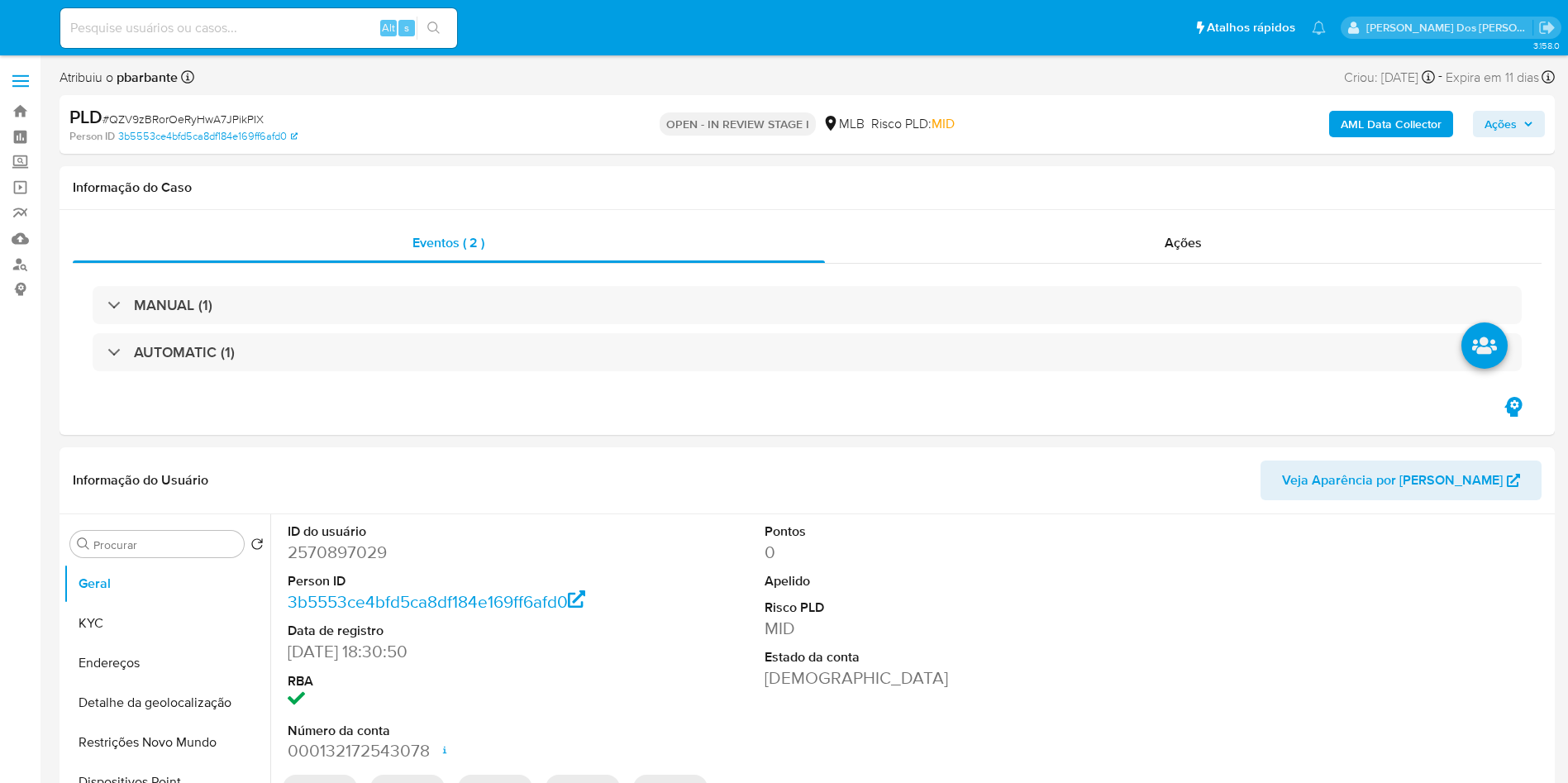
select select "10"
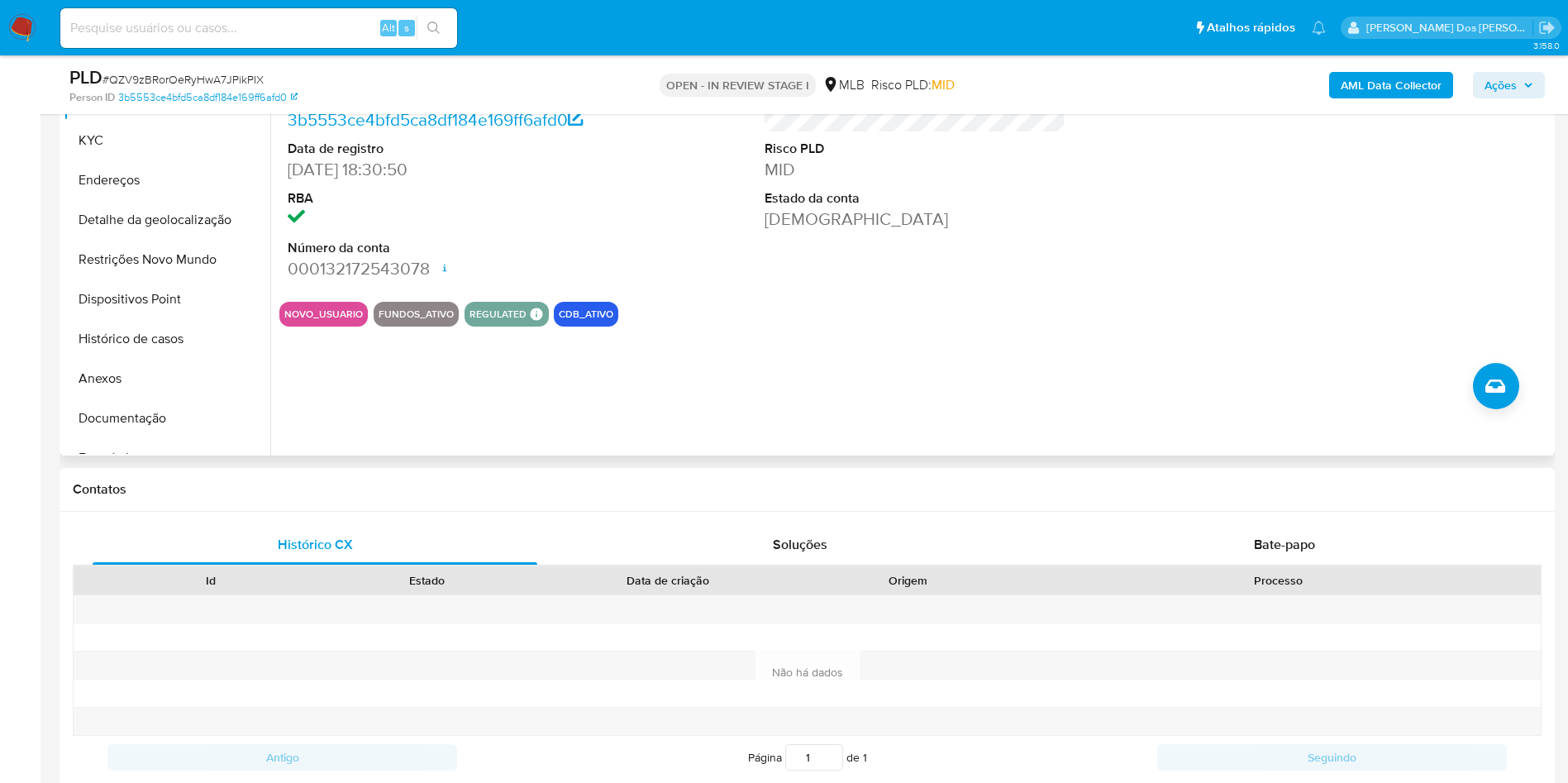
scroll to position [218, 0]
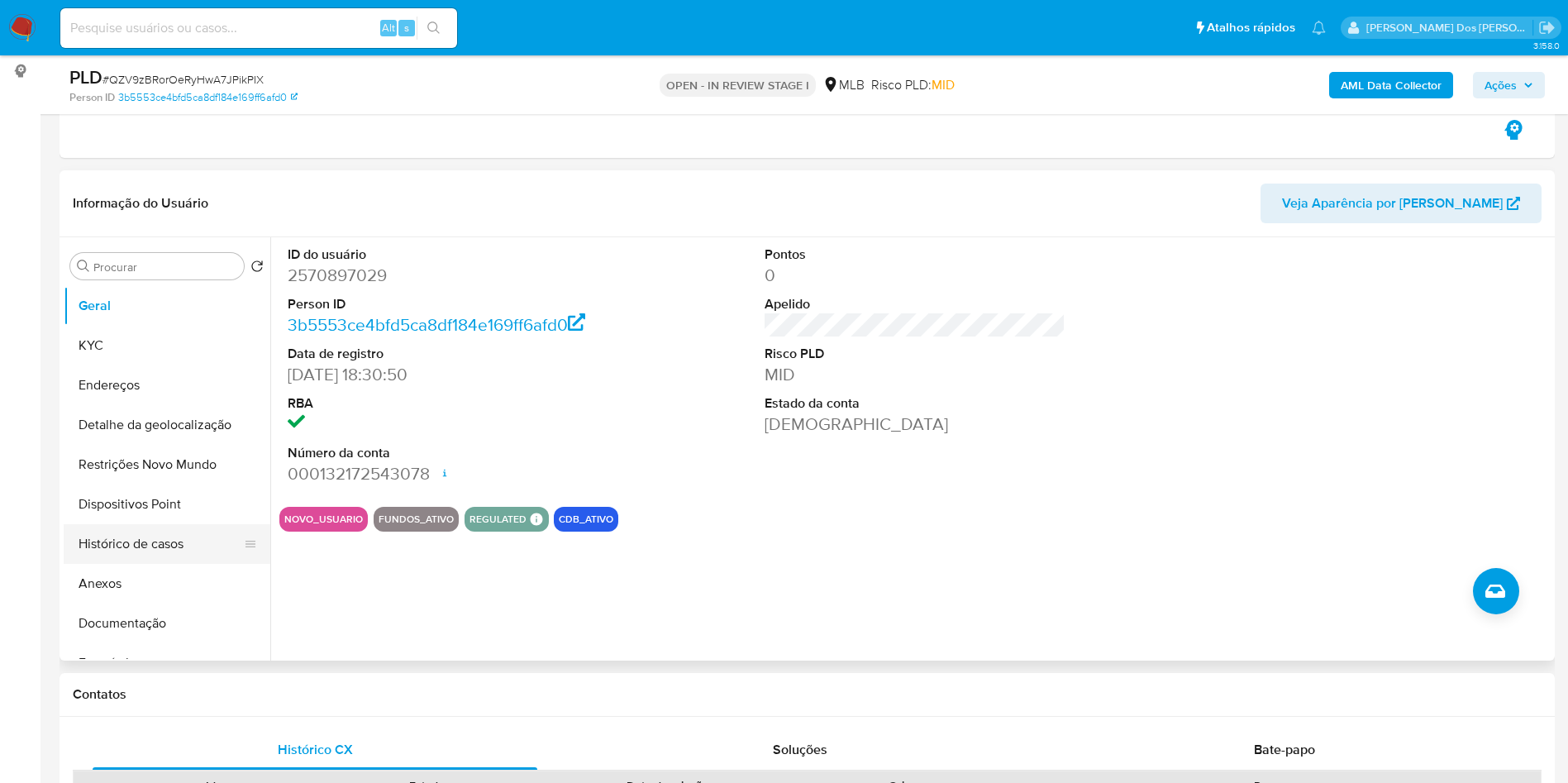
click at [138, 548] on button "Histórico de casos" at bounding box center [161, 544] width 194 height 40
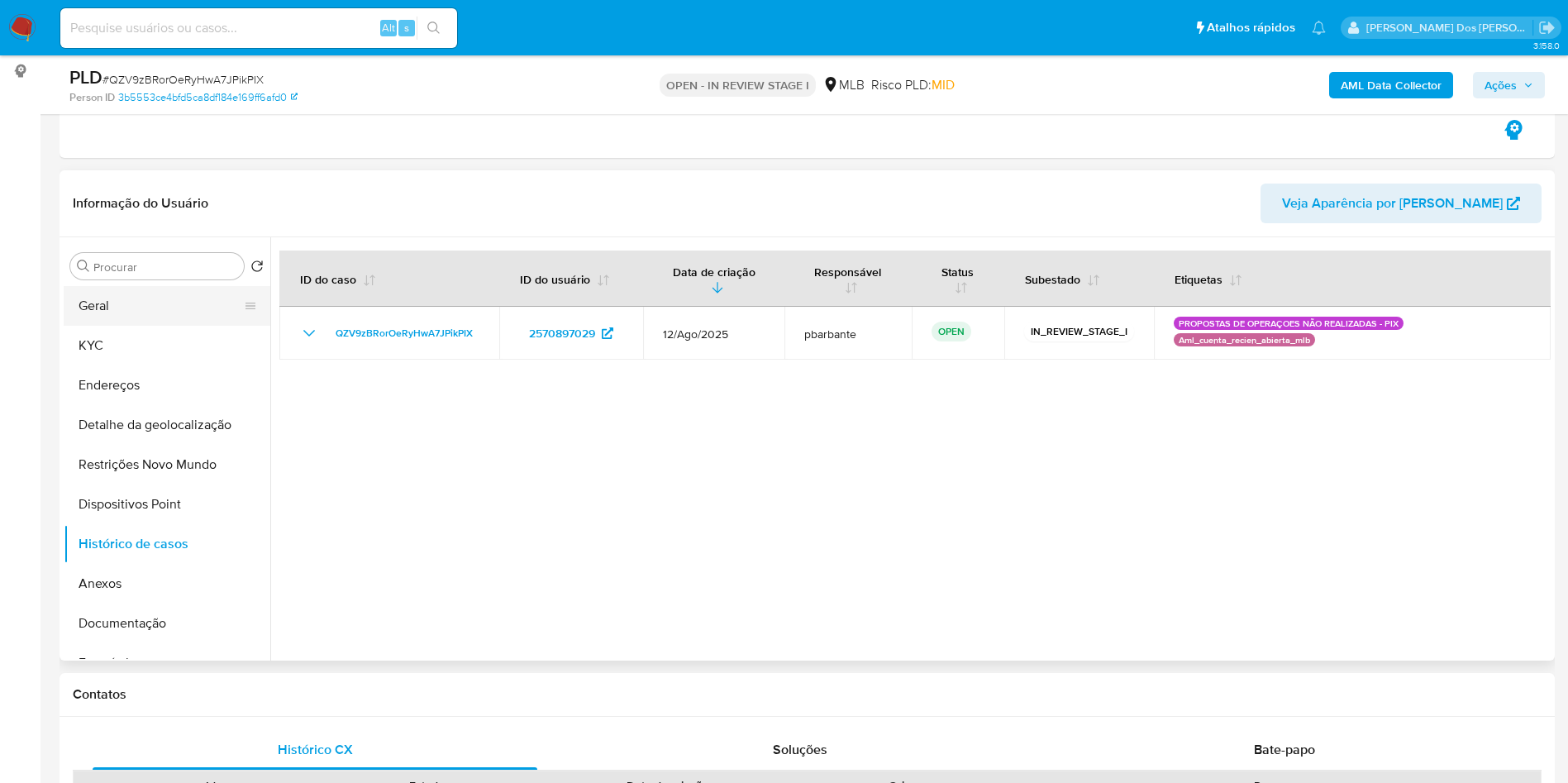
click at [118, 298] on button "Geral" at bounding box center [161, 306] width 194 height 40
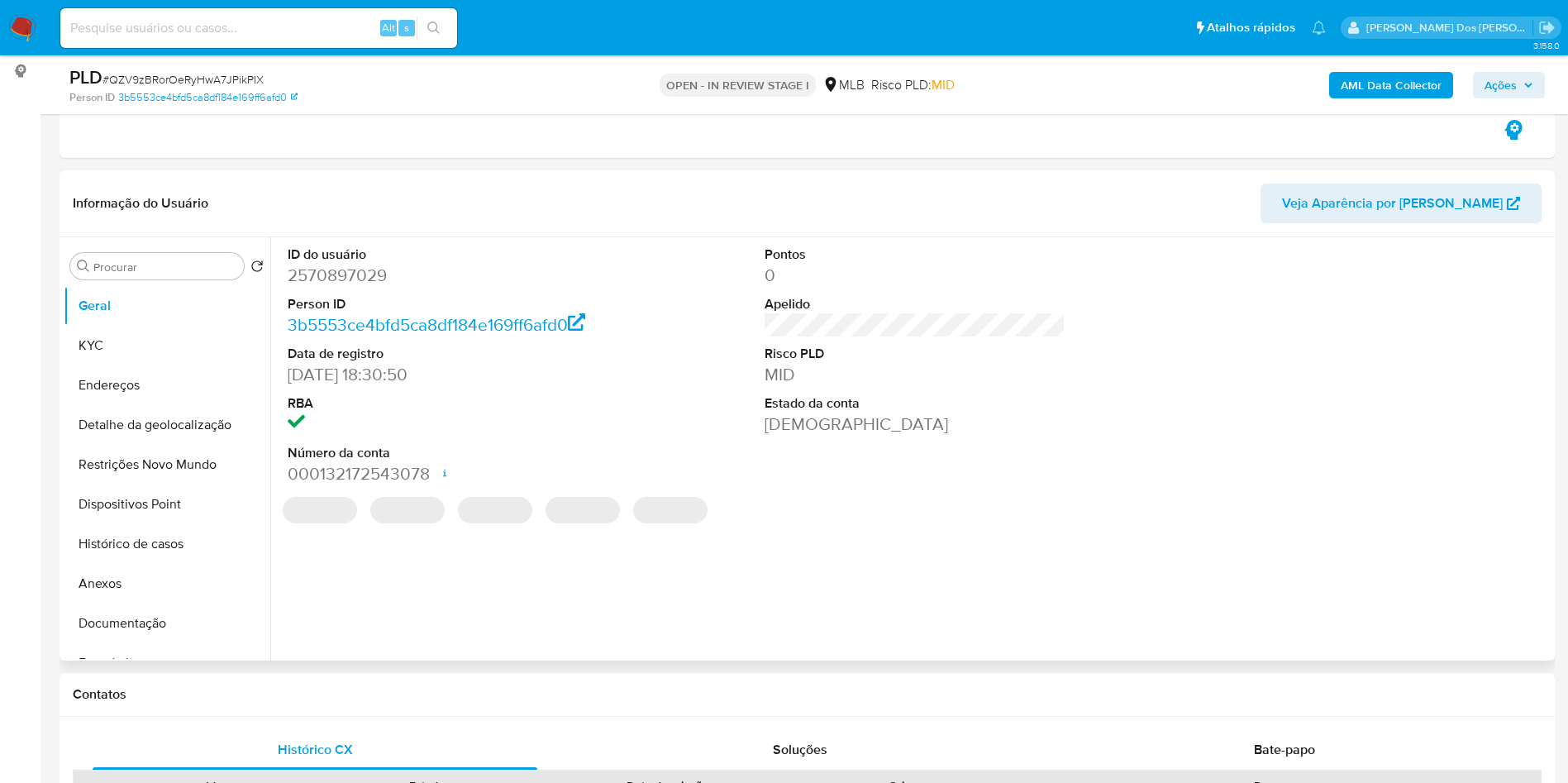
click at [359, 281] on dd "2570897029" at bounding box center [438, 275] width 302 height 23
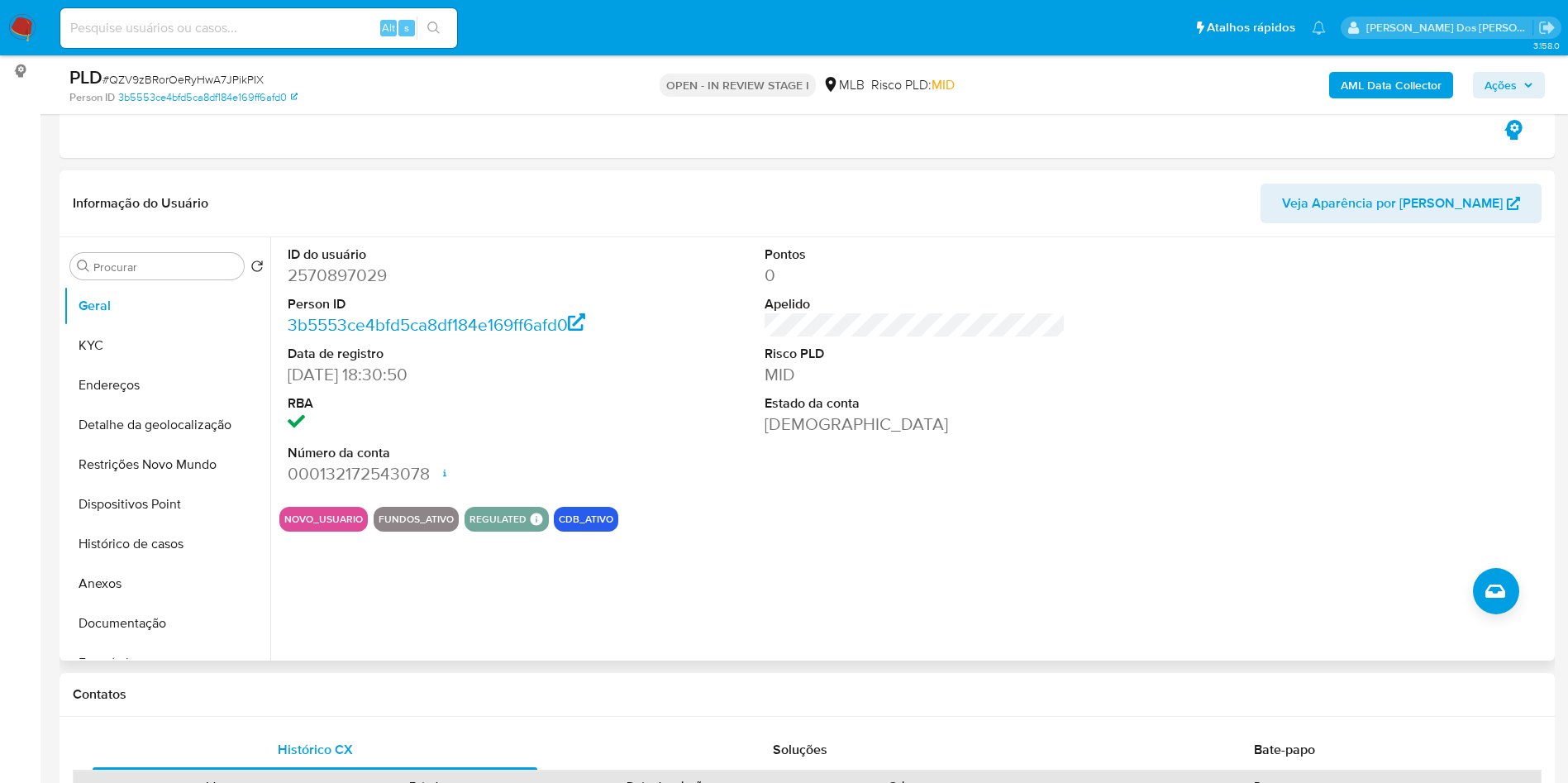
click at [359, 277] on dd "2570897029" at bounding box center [438, 275] width 302 height 23
copy dd "2570897029"
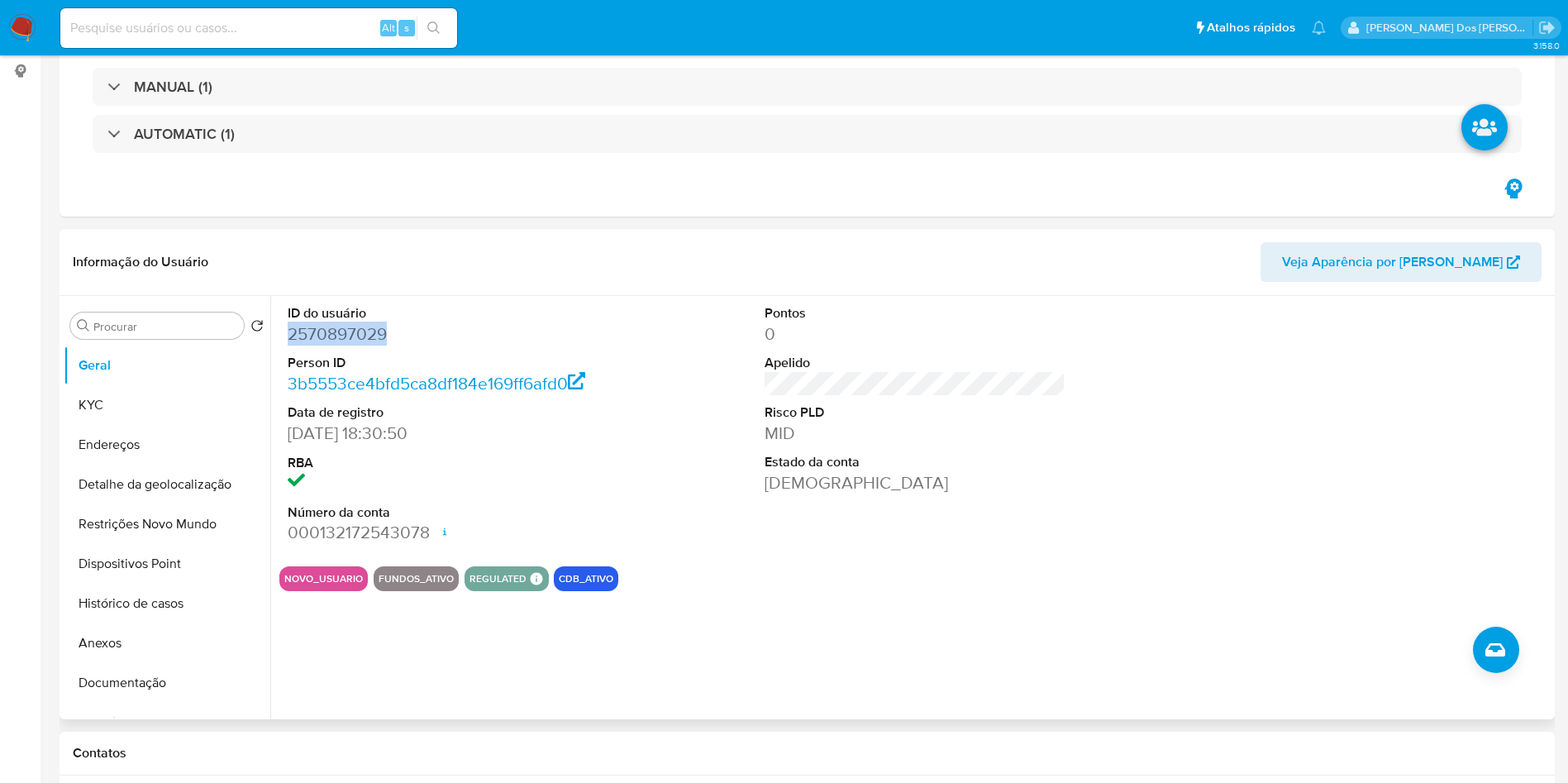
scroll to position [0, 0]
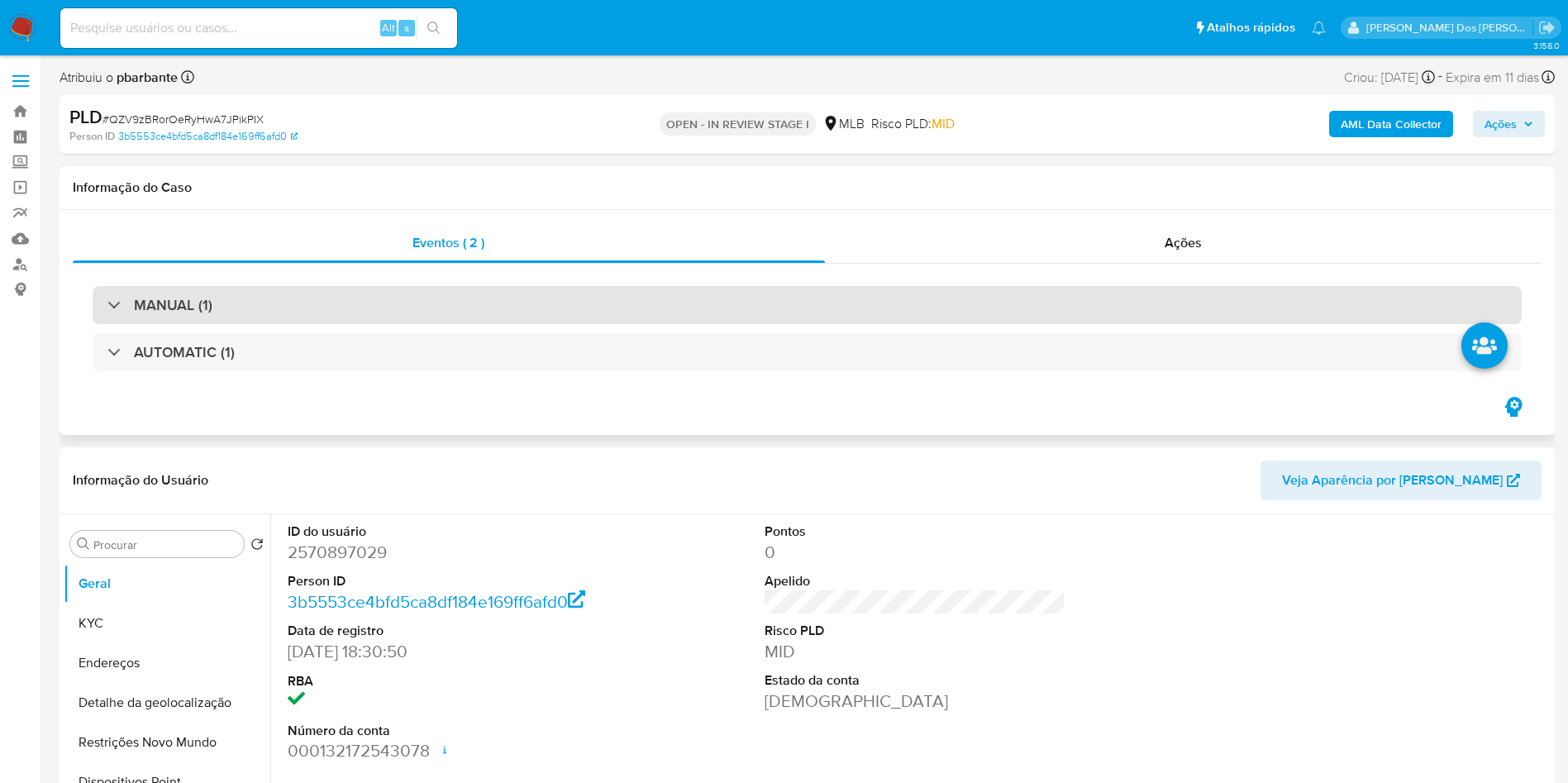
click at [390, 309] on div "MANUAL (1)" at bounding box center [807, 305] width 1430 height 38
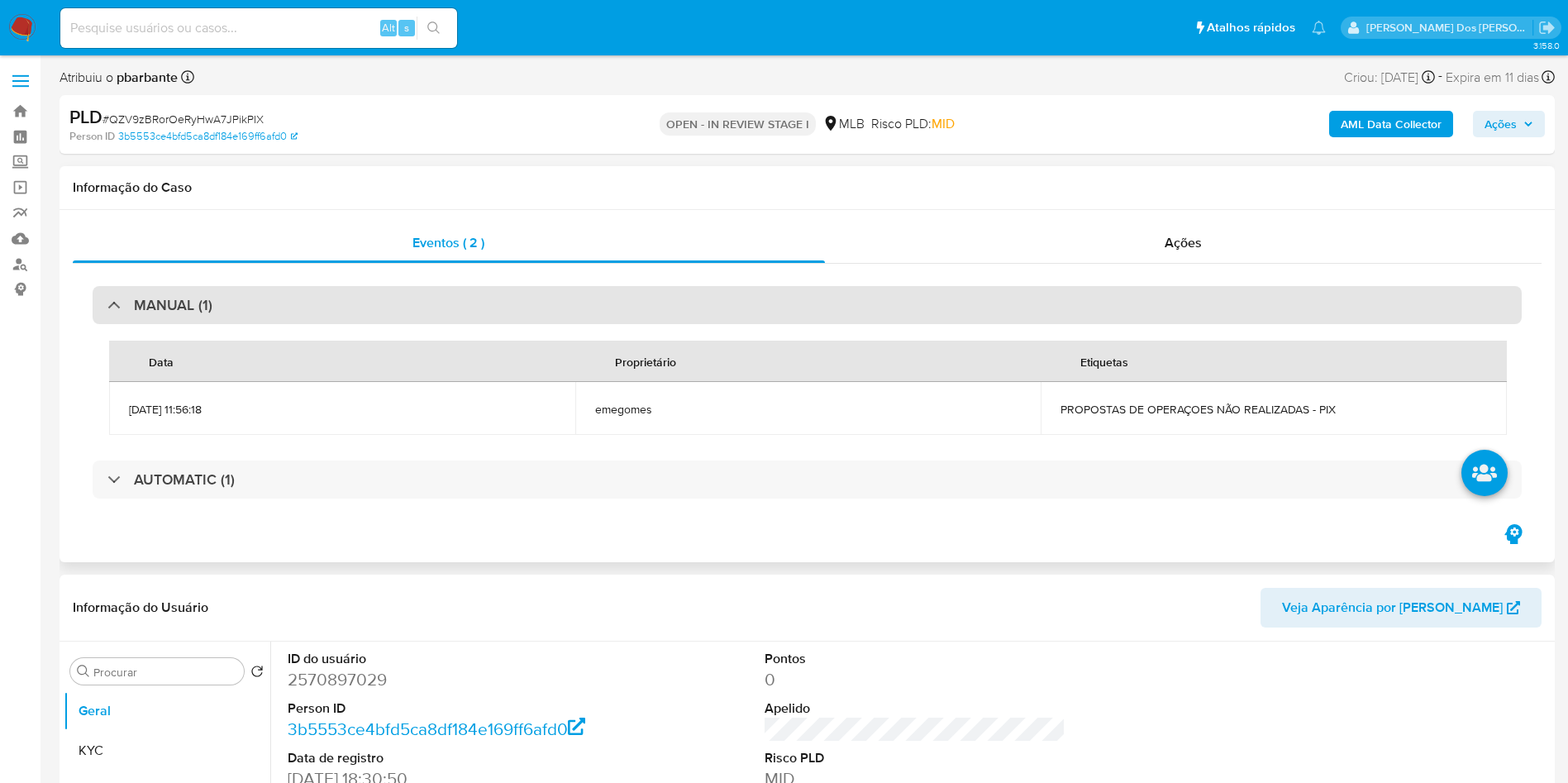
click at [390, 309] on div "MANUAL (1)" at bounding box center [807, 305] width 1430 height 38
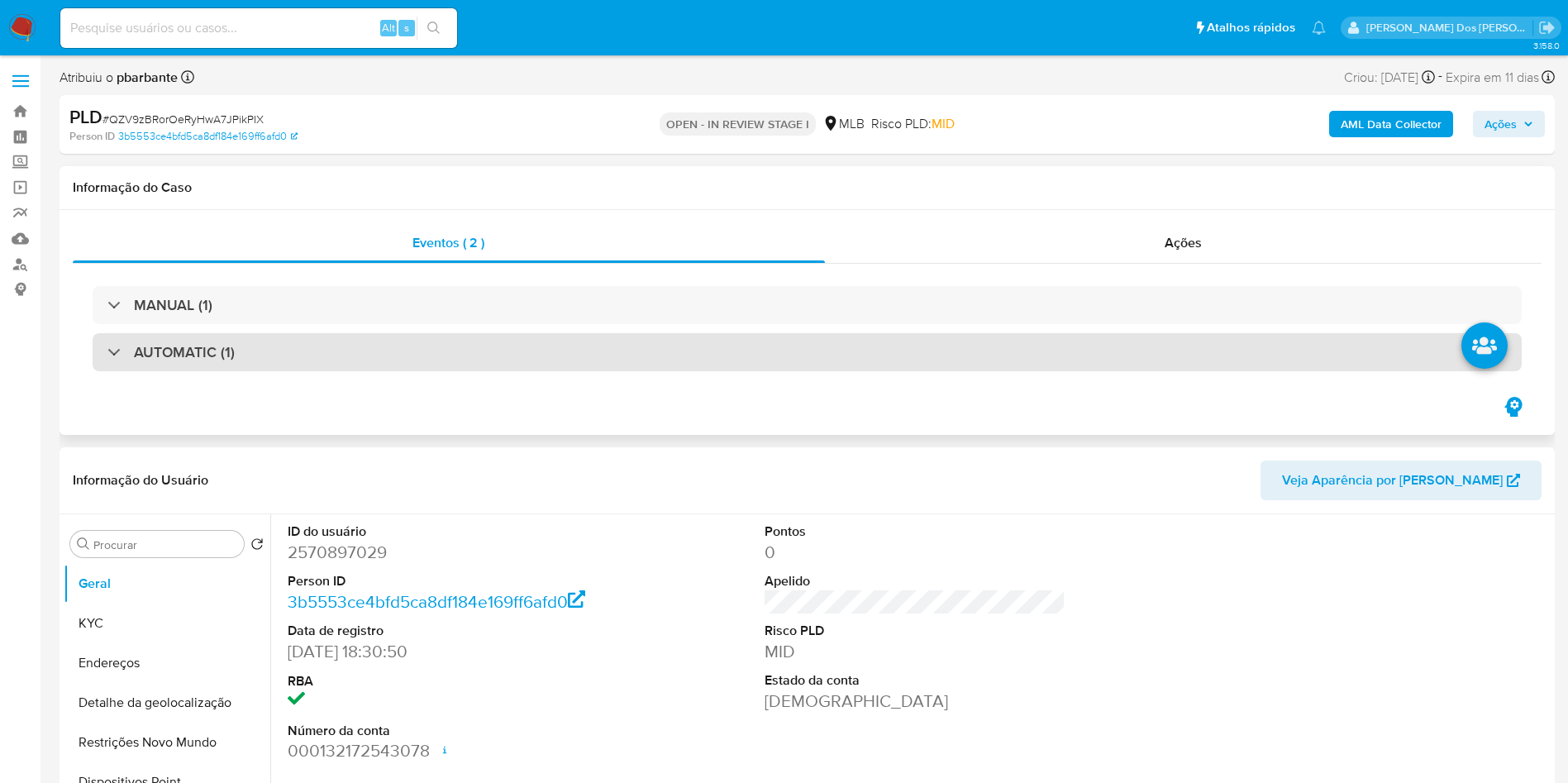
click at [394, 348] on div "AUTOMATIC (1)" at bounding box center [807, 352] width 1430 height 38
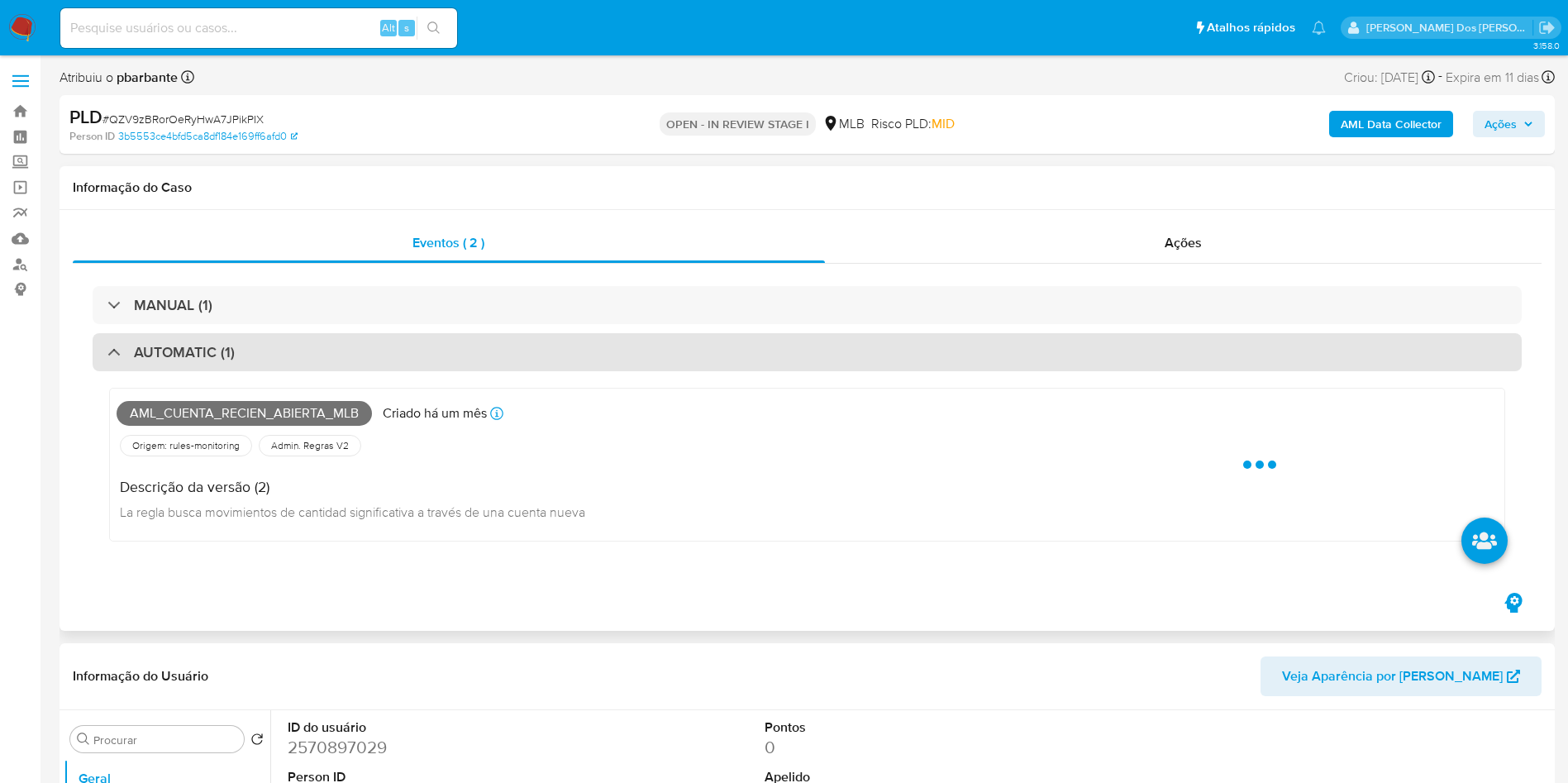
click at [394, 348] on div "AUTOMATIC (1)" at bounding box center [807, 352] width 1430 height 38
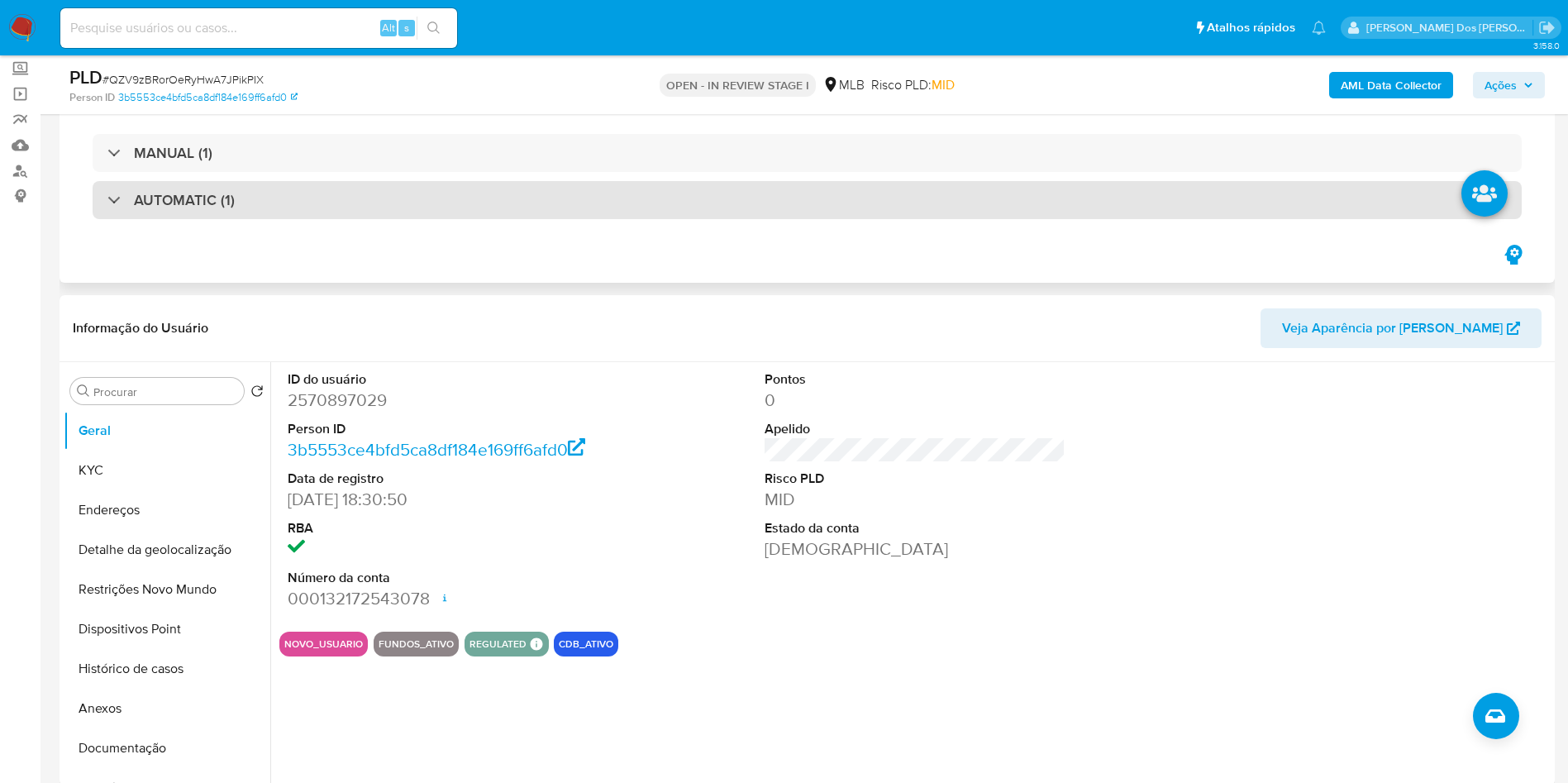
scroll to position [99, 0]
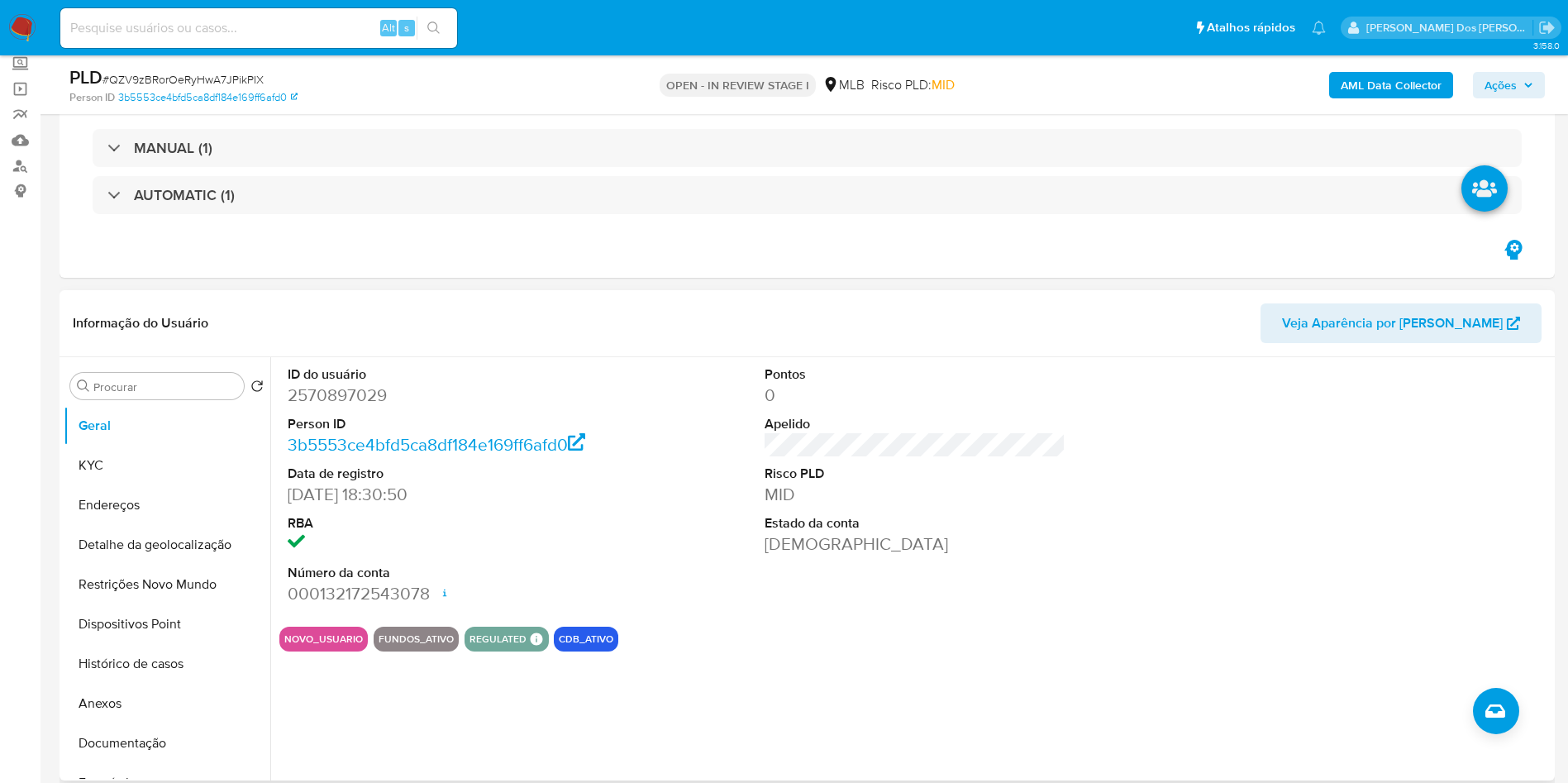
click at [329, 396] on dd "2570897029" at bounding box center [438, 395] width 302 height 23
copy dd "2570897029"
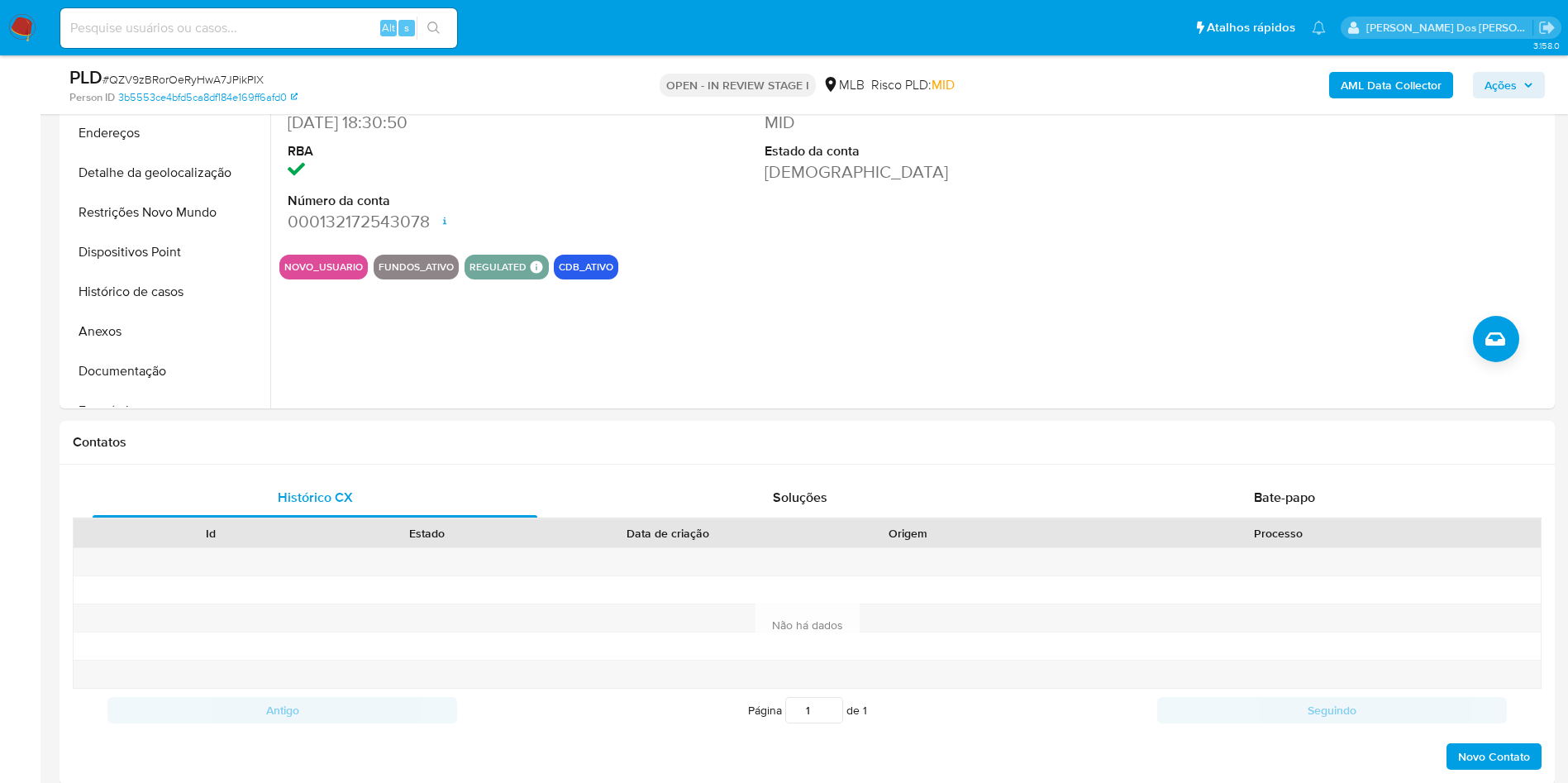
scroll to position [469, 0]
click at [144, 289] on button "Histórico de casos" at bounding box center [161, 293] width 194 height 40
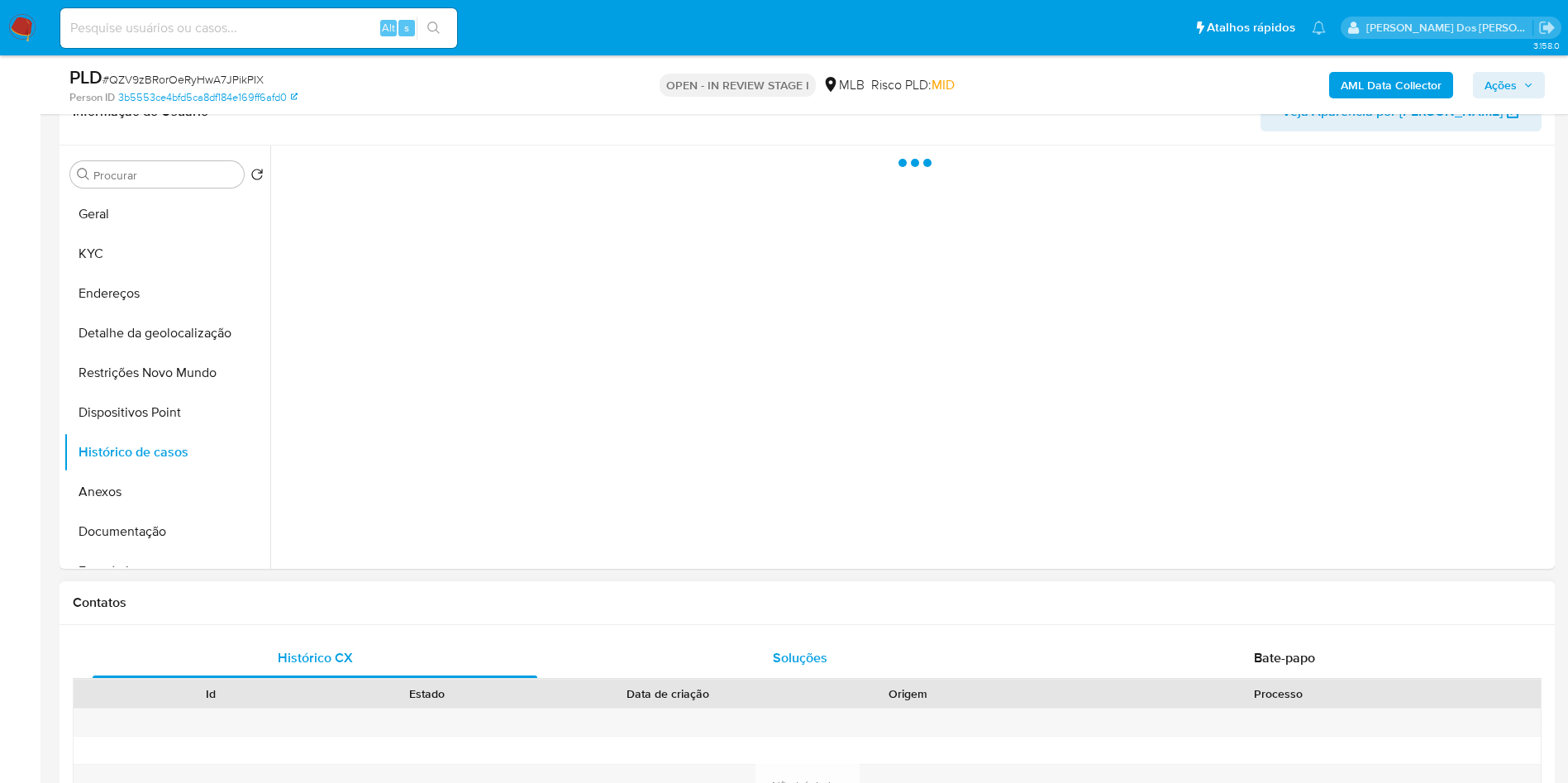
scroll to position [312, 0]
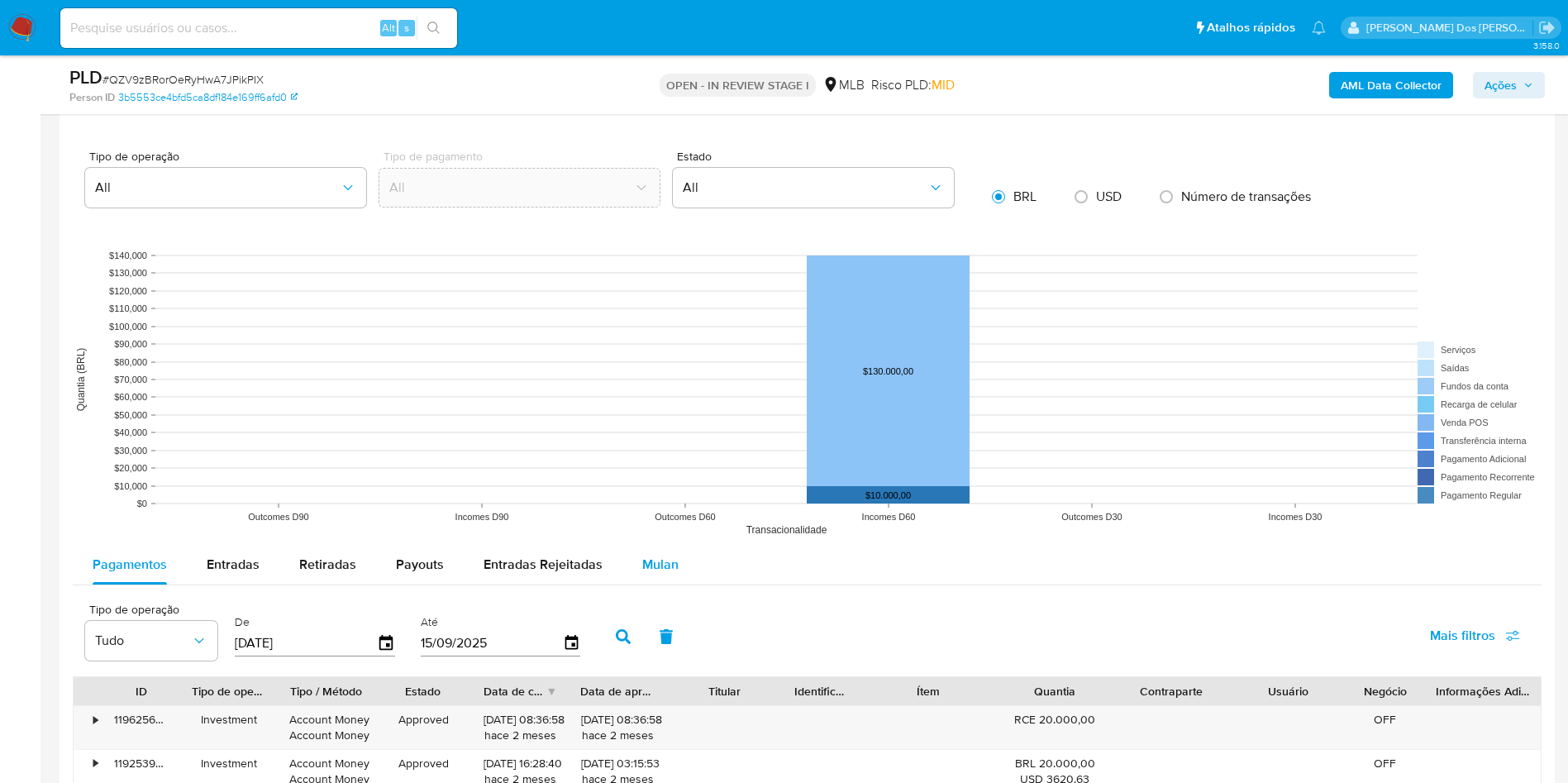
click at [642, 562] on span "Mulan" at bounding box center [660, 564] width 36 height 19
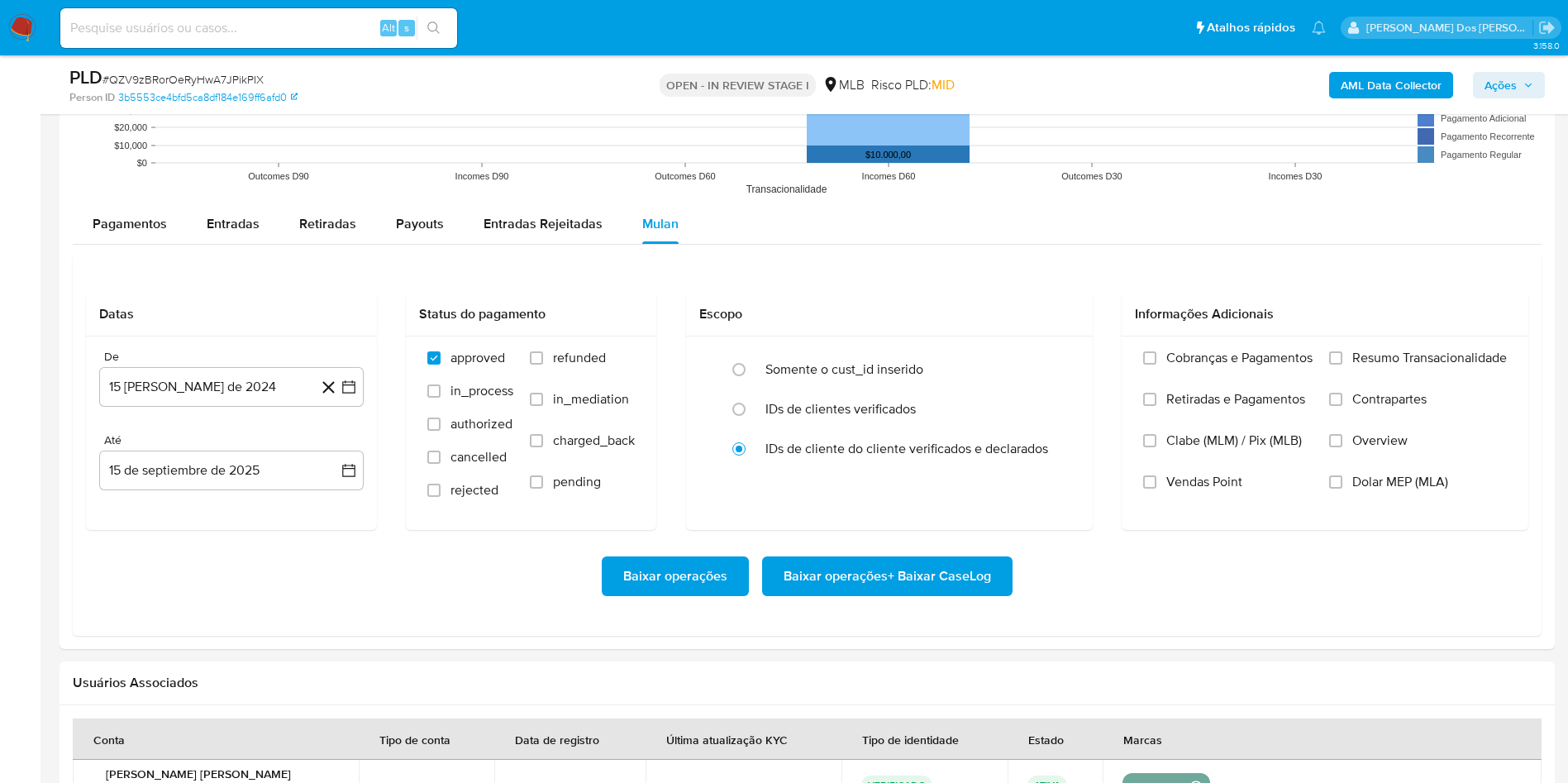
scroll to position [1736, 0]
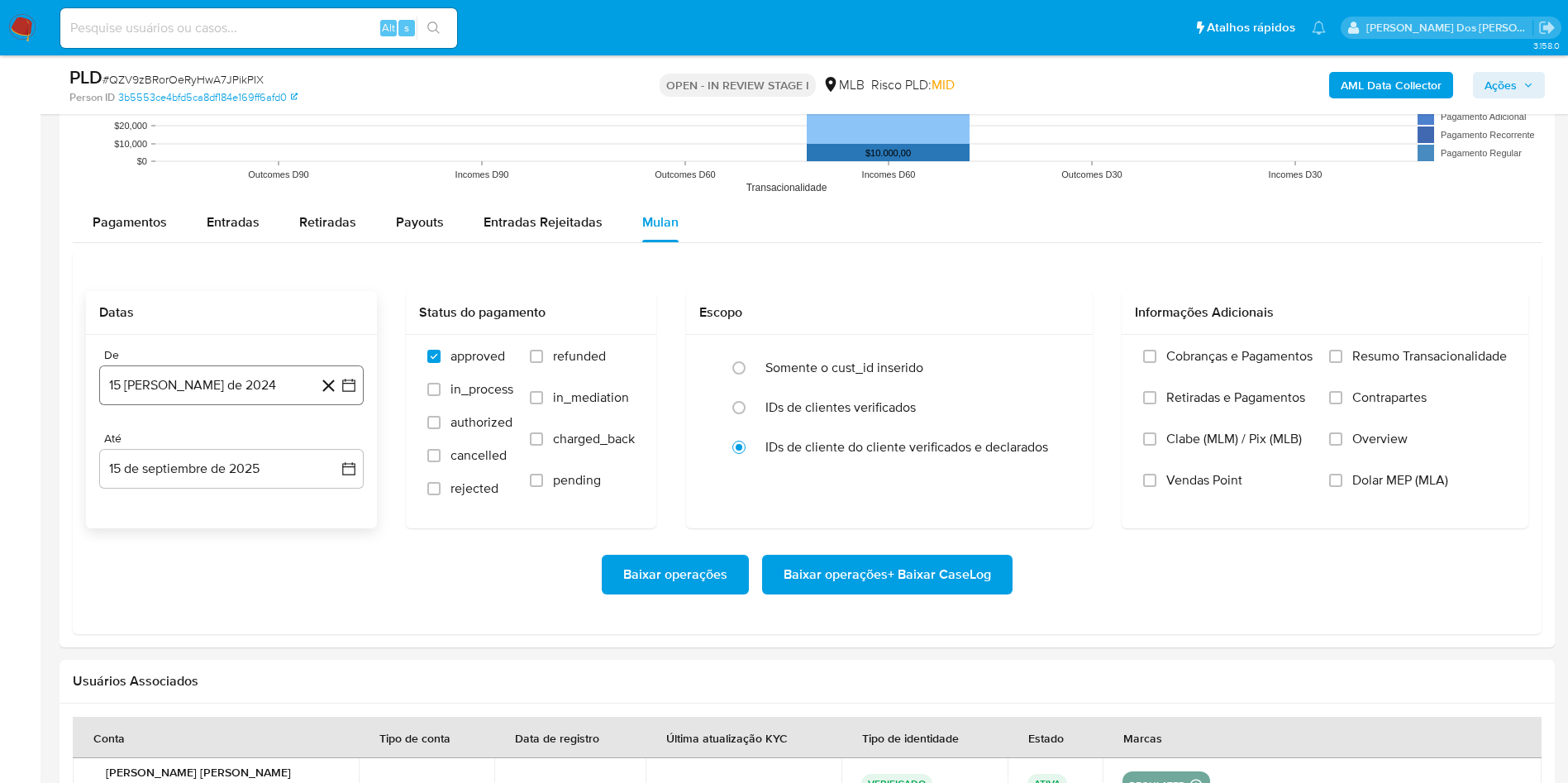
click at [353, 392] on icon "button" at bounding box center [349, 385] width 17 height 17
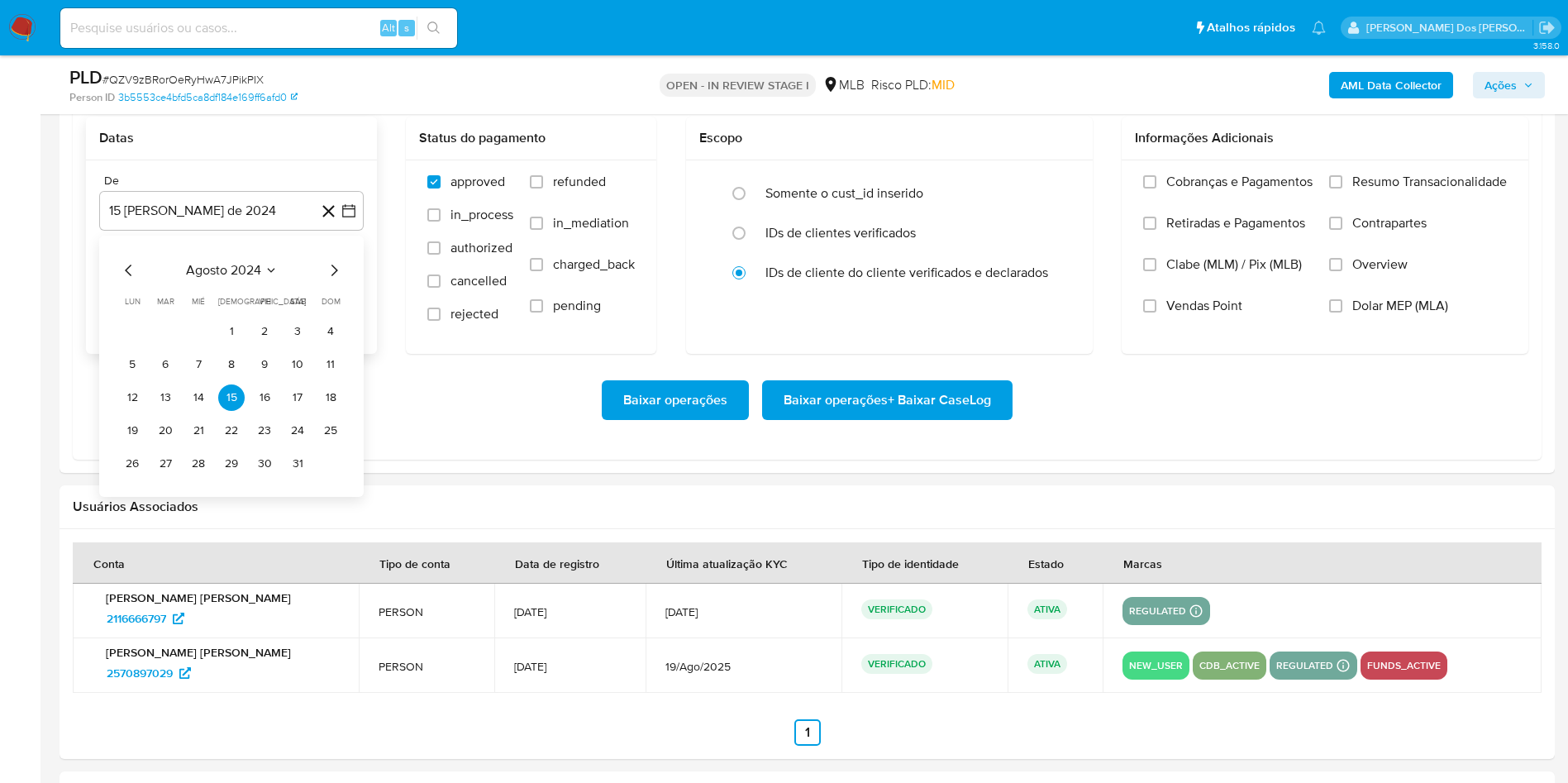
scroll to position [1912, 0]
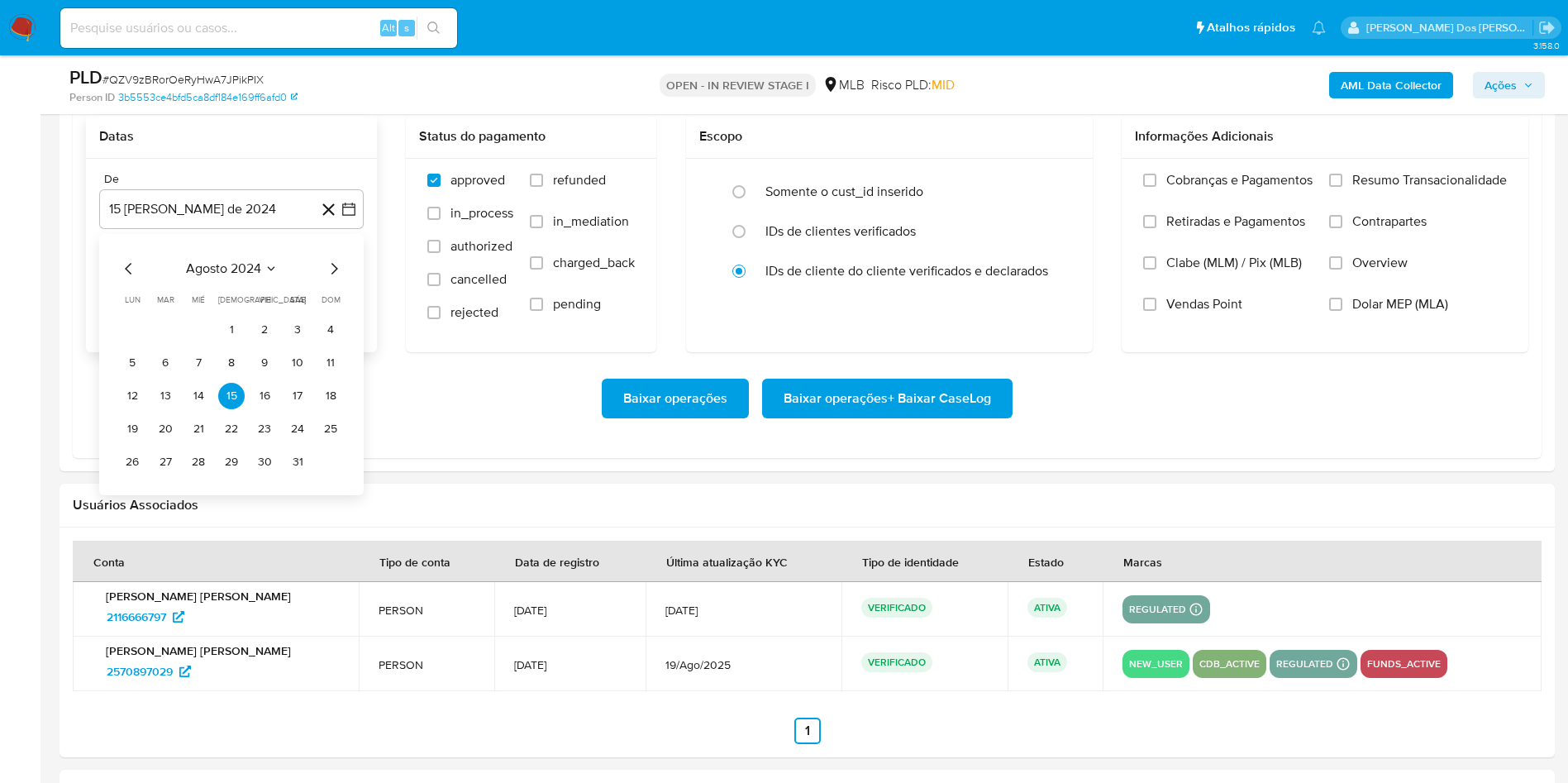
click at [336, 275] on icon "Mes siguiente" at bounding box center [333, 268] width 19 height 19
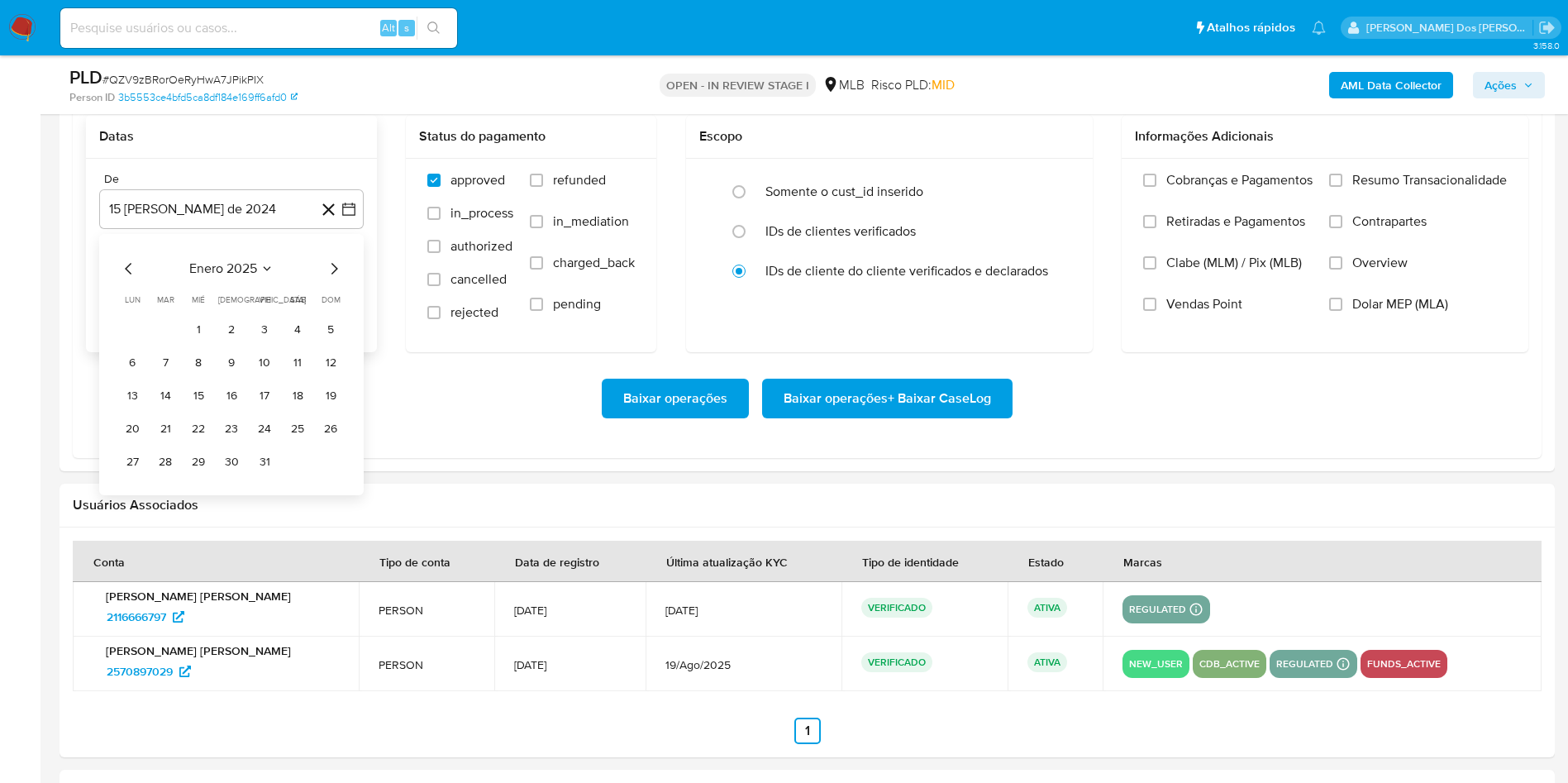
click at [336, 275] on icon "Mes siguiente" at bounding box center [333, 268] width 19 height 19
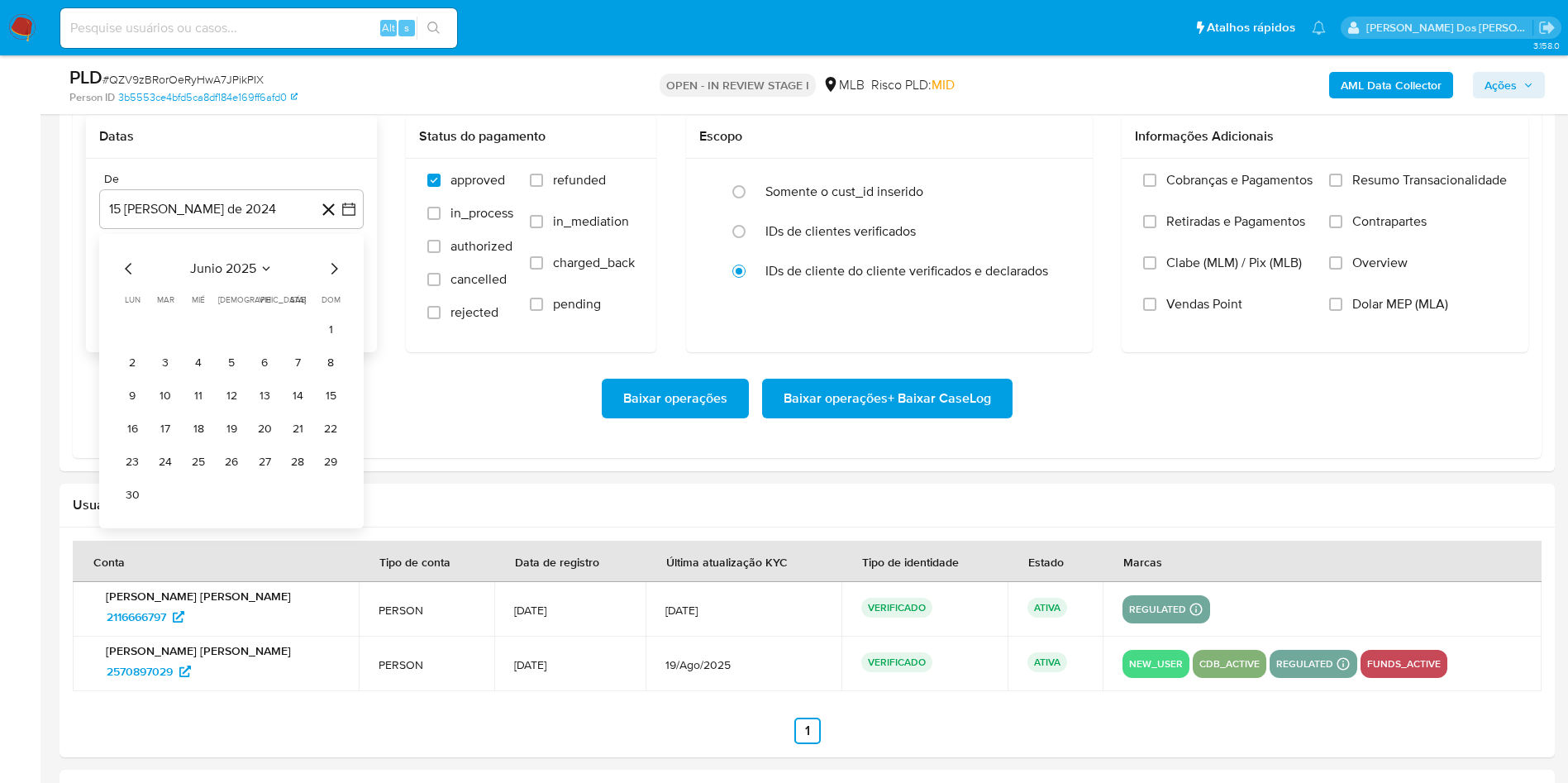
click at [336, 275] on icon "Mes siguiente" at bounding box center [333, 268] width 19 height 19
click at [138, 273] on icon "Mes anterior" at bounding box center [128, 268] width 19 height 19
click at [165, 320] on button "1" at bounding box center [165, 330] width 27 height 27
click at [1382, 195] on label "Resumo Transacionalidade" at bounding box center [1418, 192] width 178 height 42
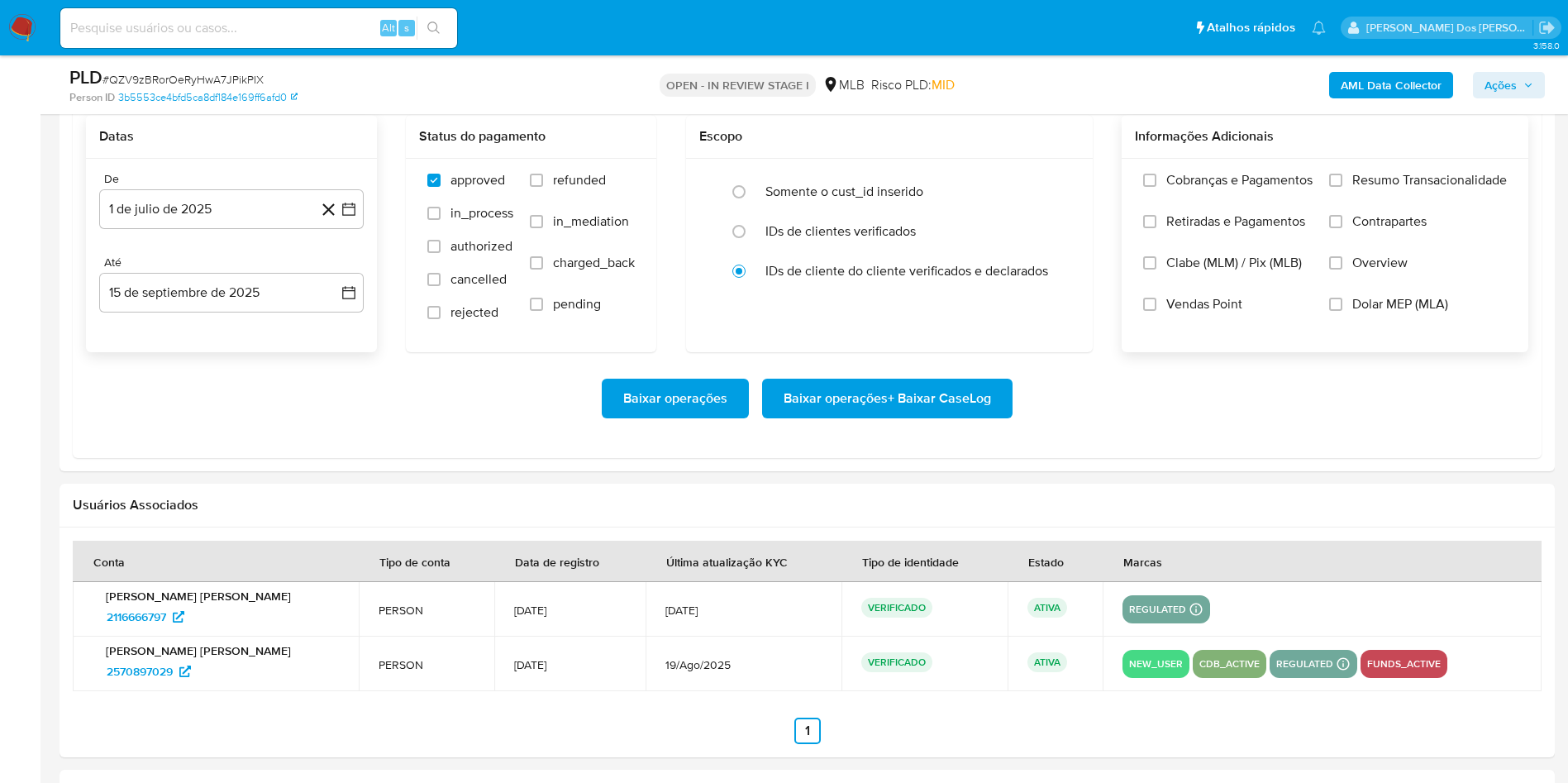
click at [1342, 187] on input "Resumo Transacionalidade" at bounding box center [1335, 180] width 13 height 13
click at [896, 416] on span "Baixar operações + Baixar CaseLog" at bounding box center [887, 398] width 208 height 36
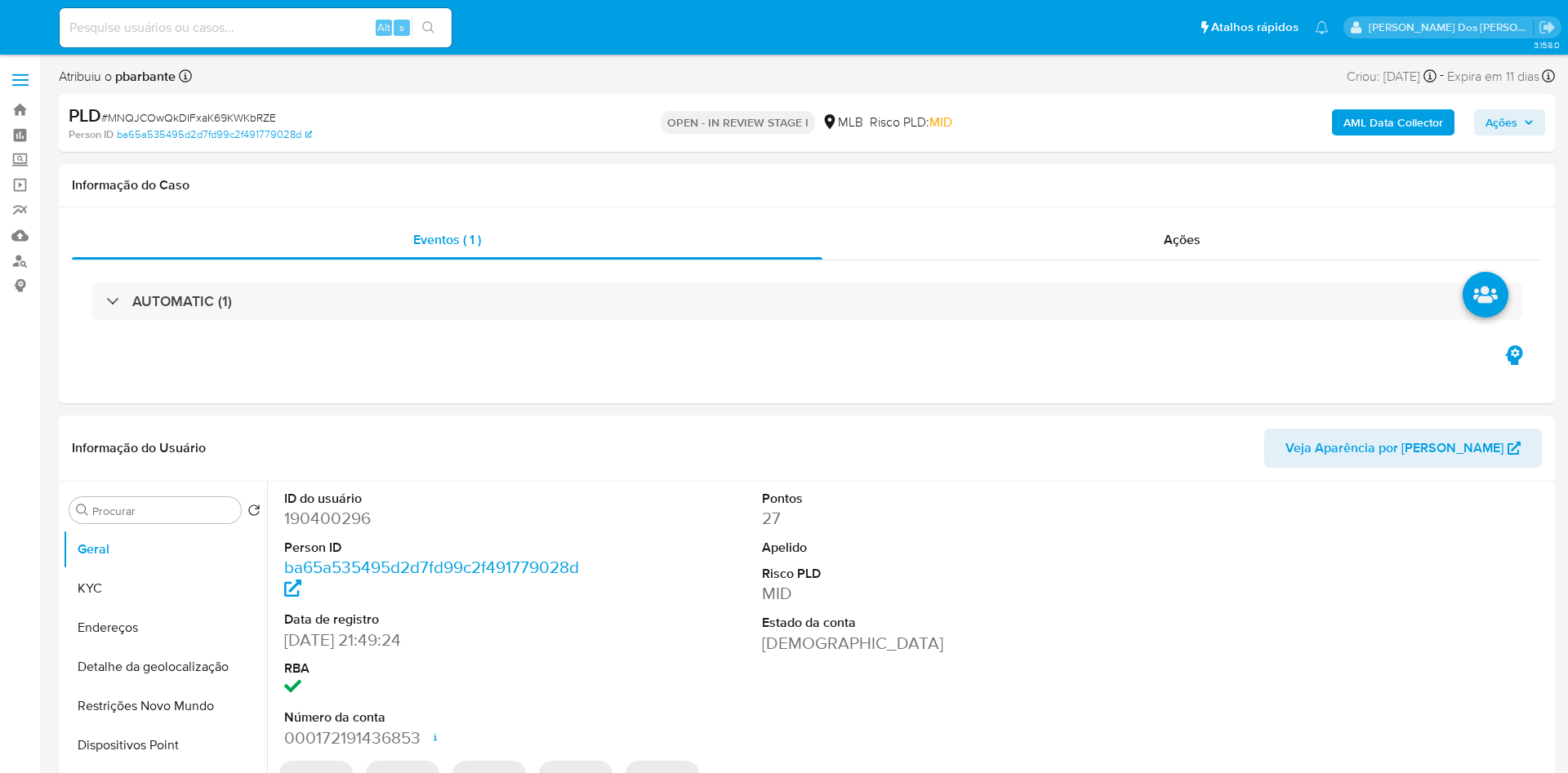
select select "10"
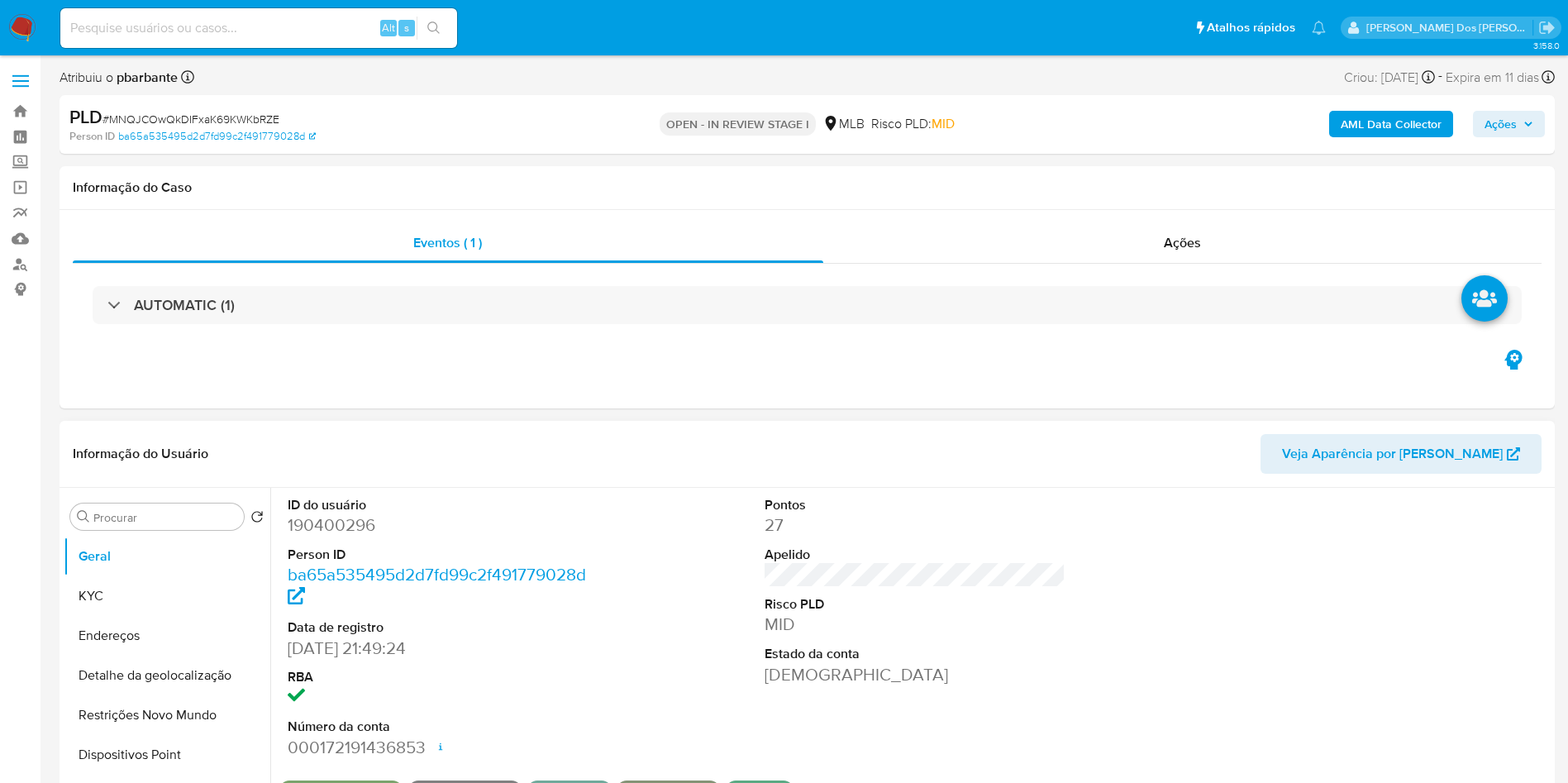
click at [340, 536] on dd "190400296" at bounding box center [438, 524] width 302 height 23
copy dd "190400296"
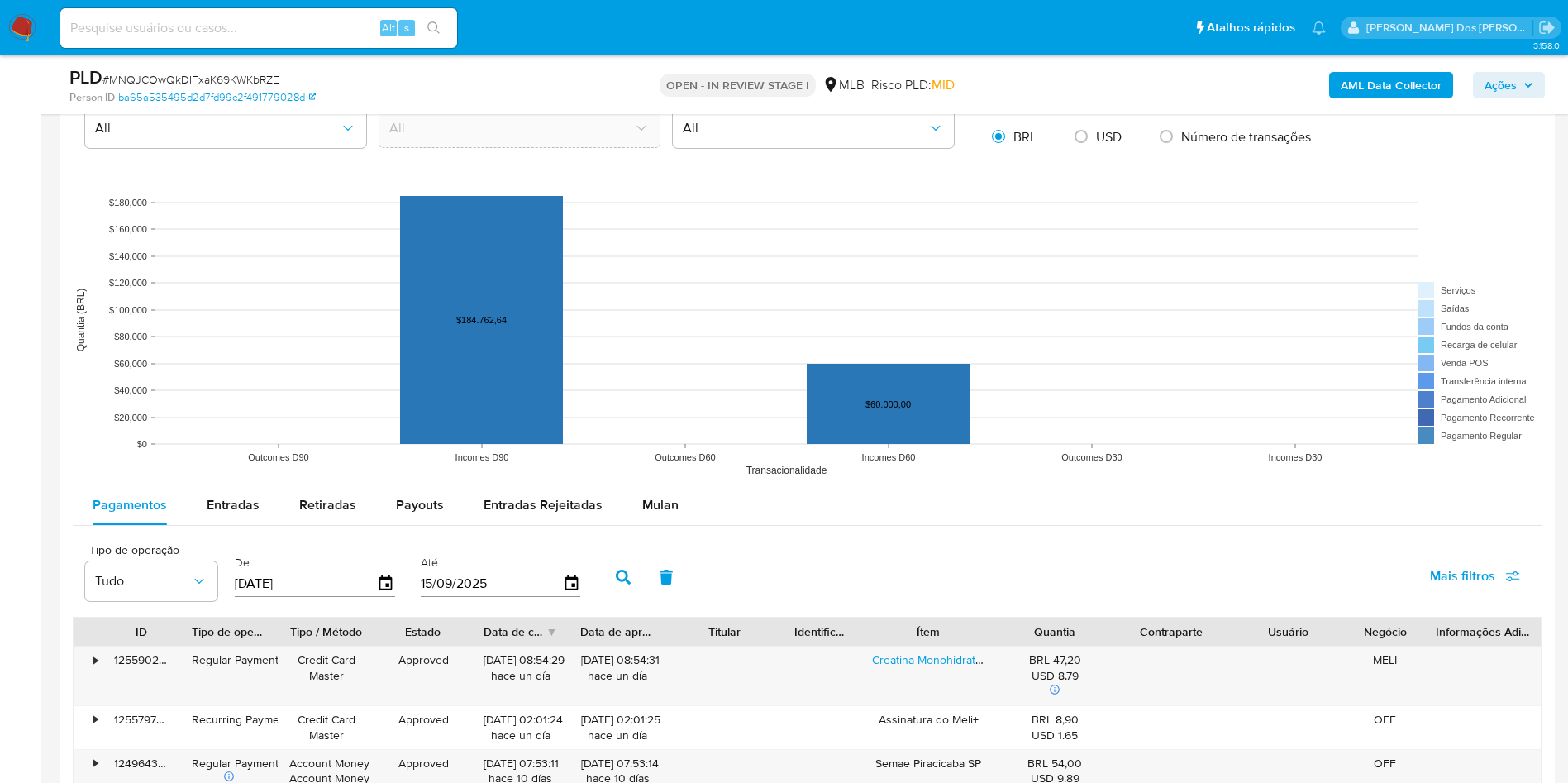
scroll to position [1332, 0]
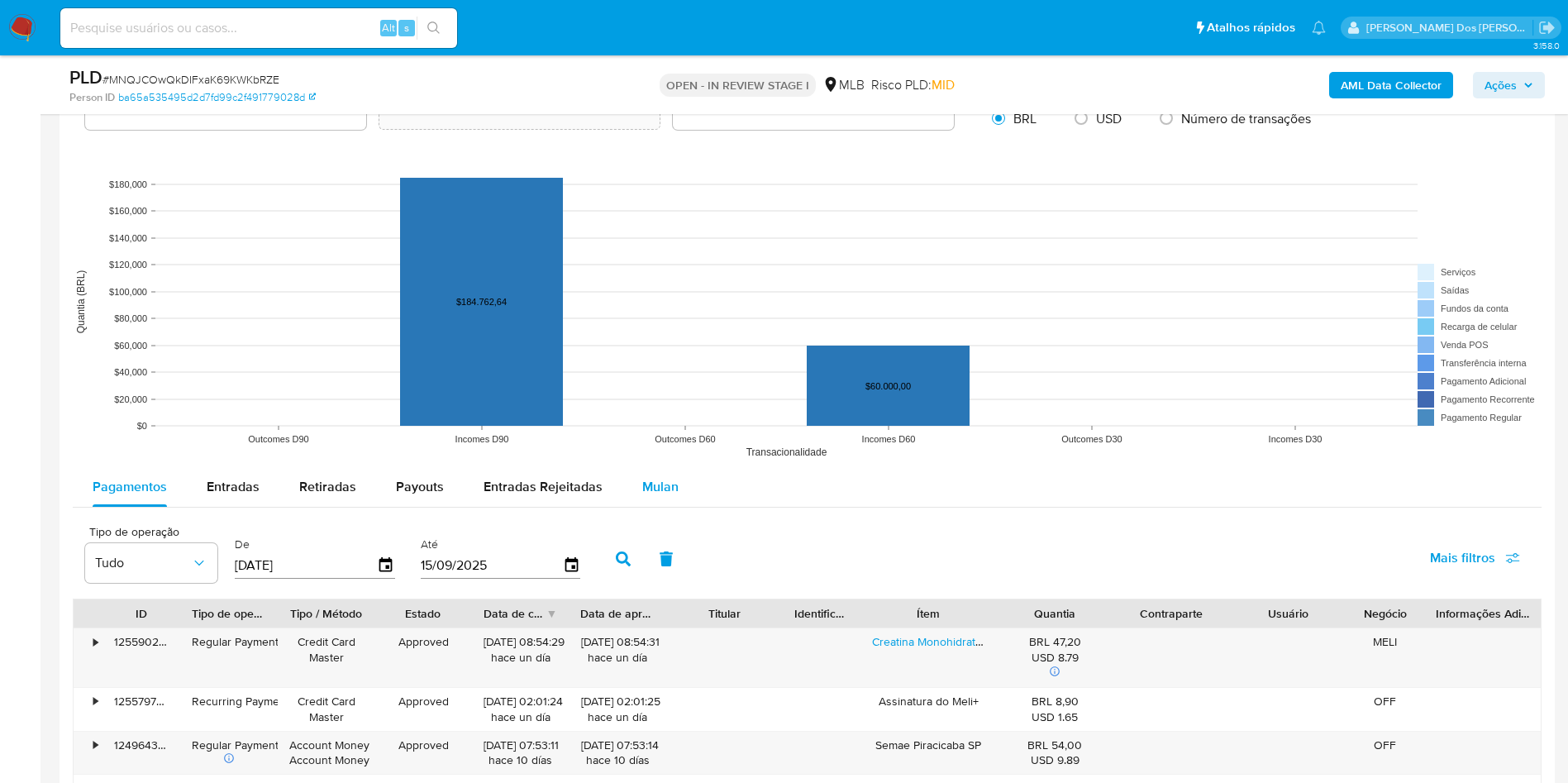
click at [647, 494] on div "Mulan" at bounding box center [660, 487] width 36 height 40
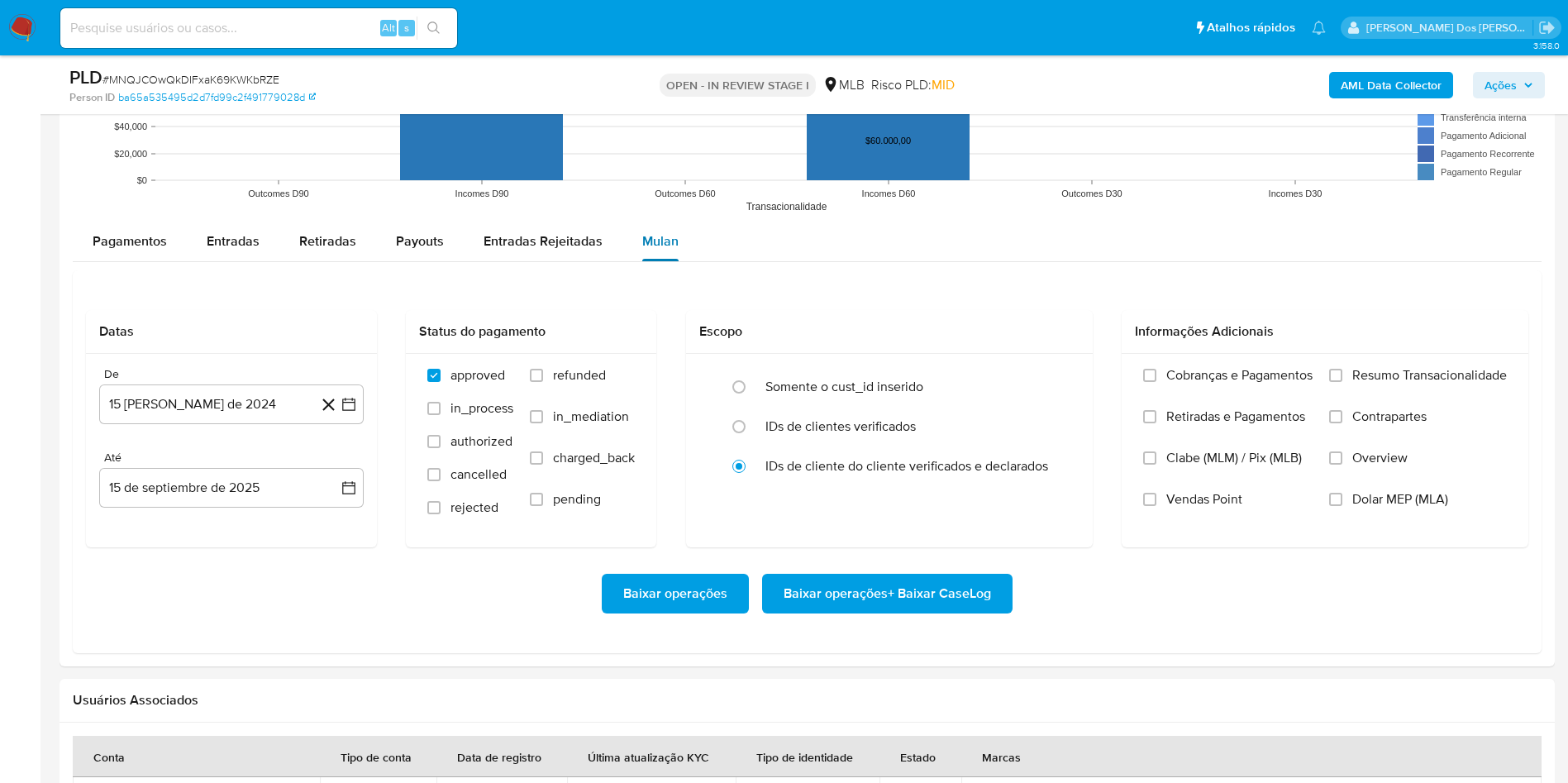
scroll to position [1581, 0]
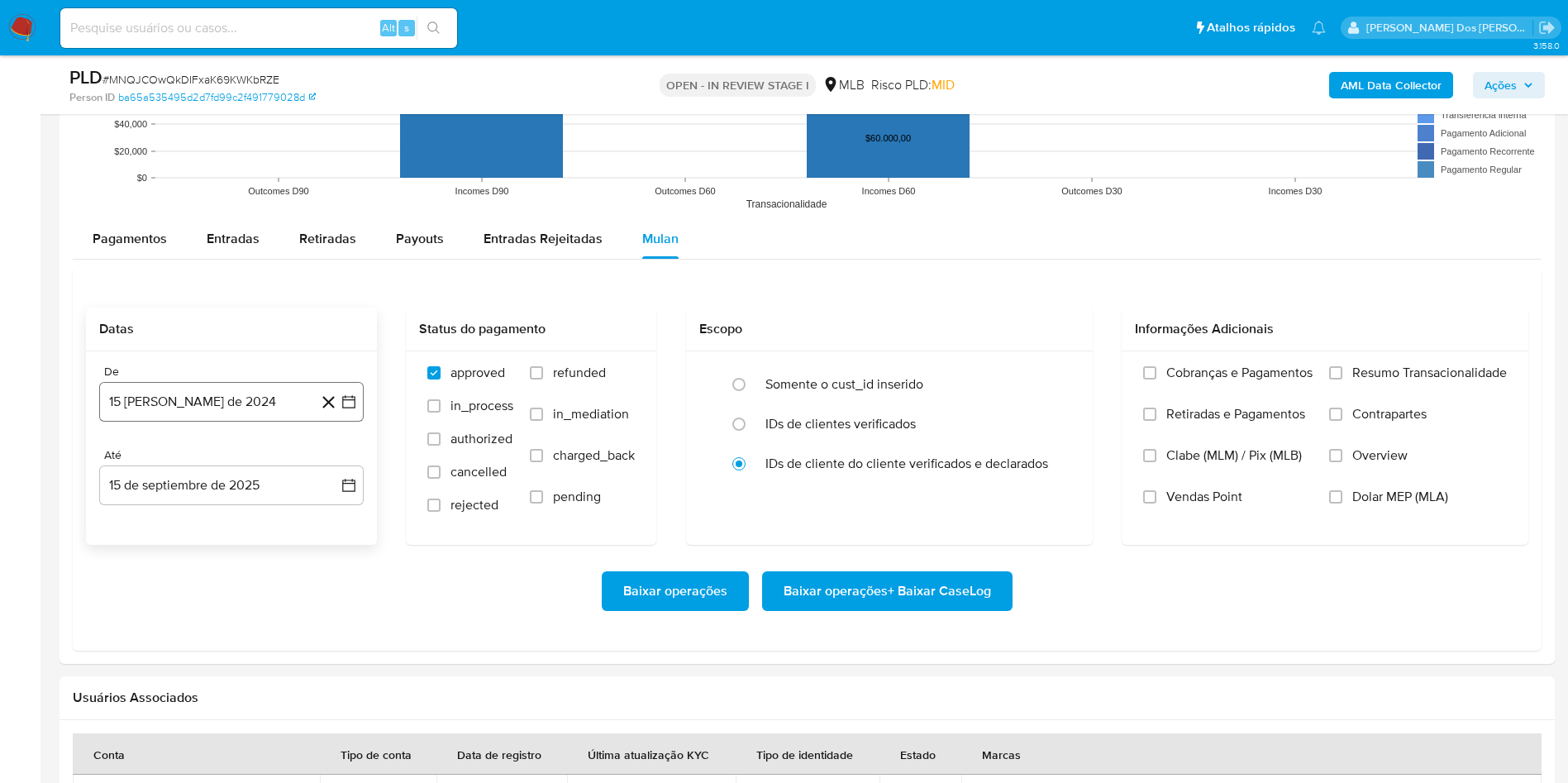
click at [353, 408] on icon "button" at bounding box center [349, 402] width 13 height 13
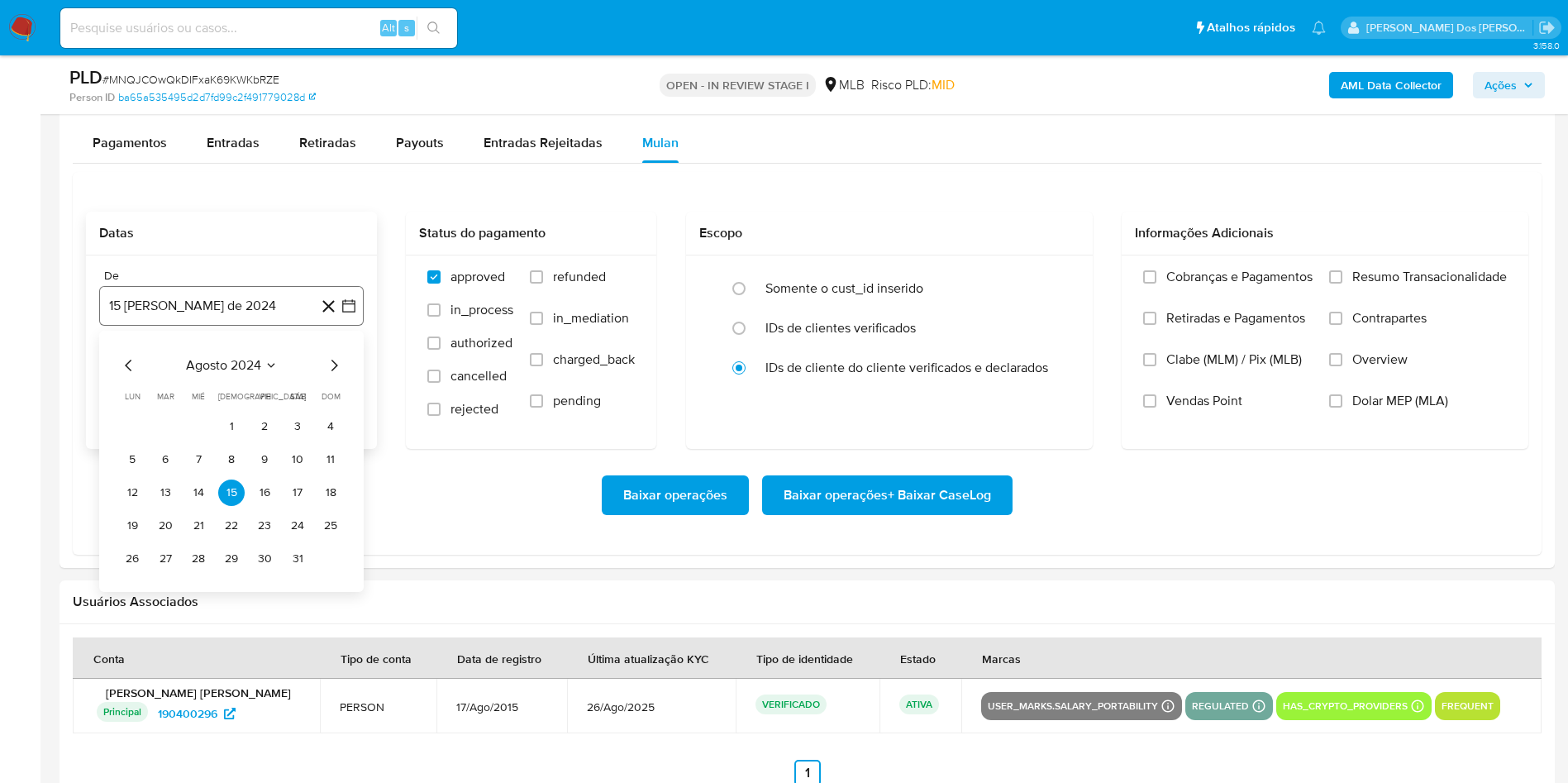
scroll to position [1679, 0]
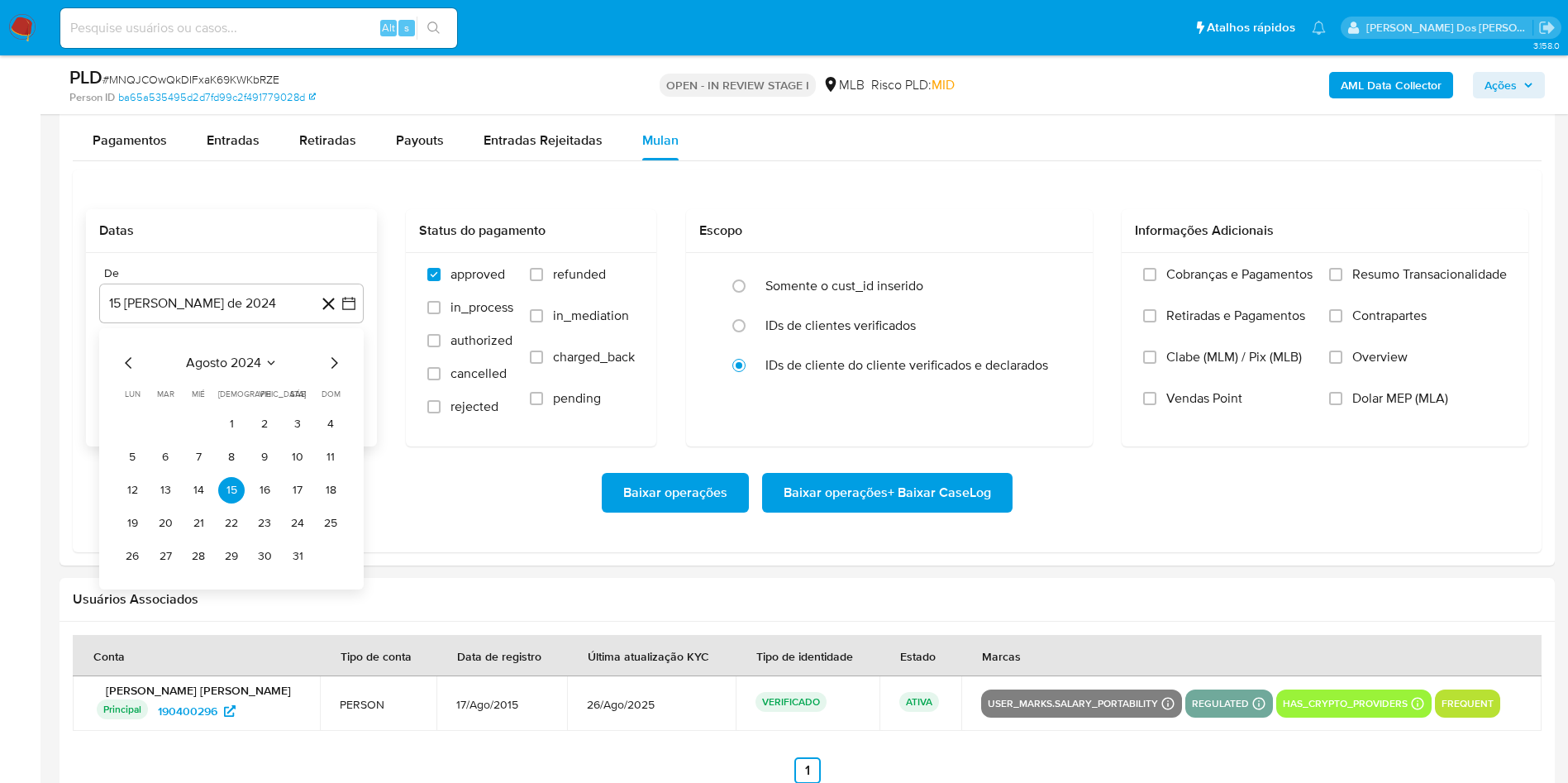
click at [340, 373] on icon "Mes siguiente" at bounding box center [333, 362] width 19 height 19
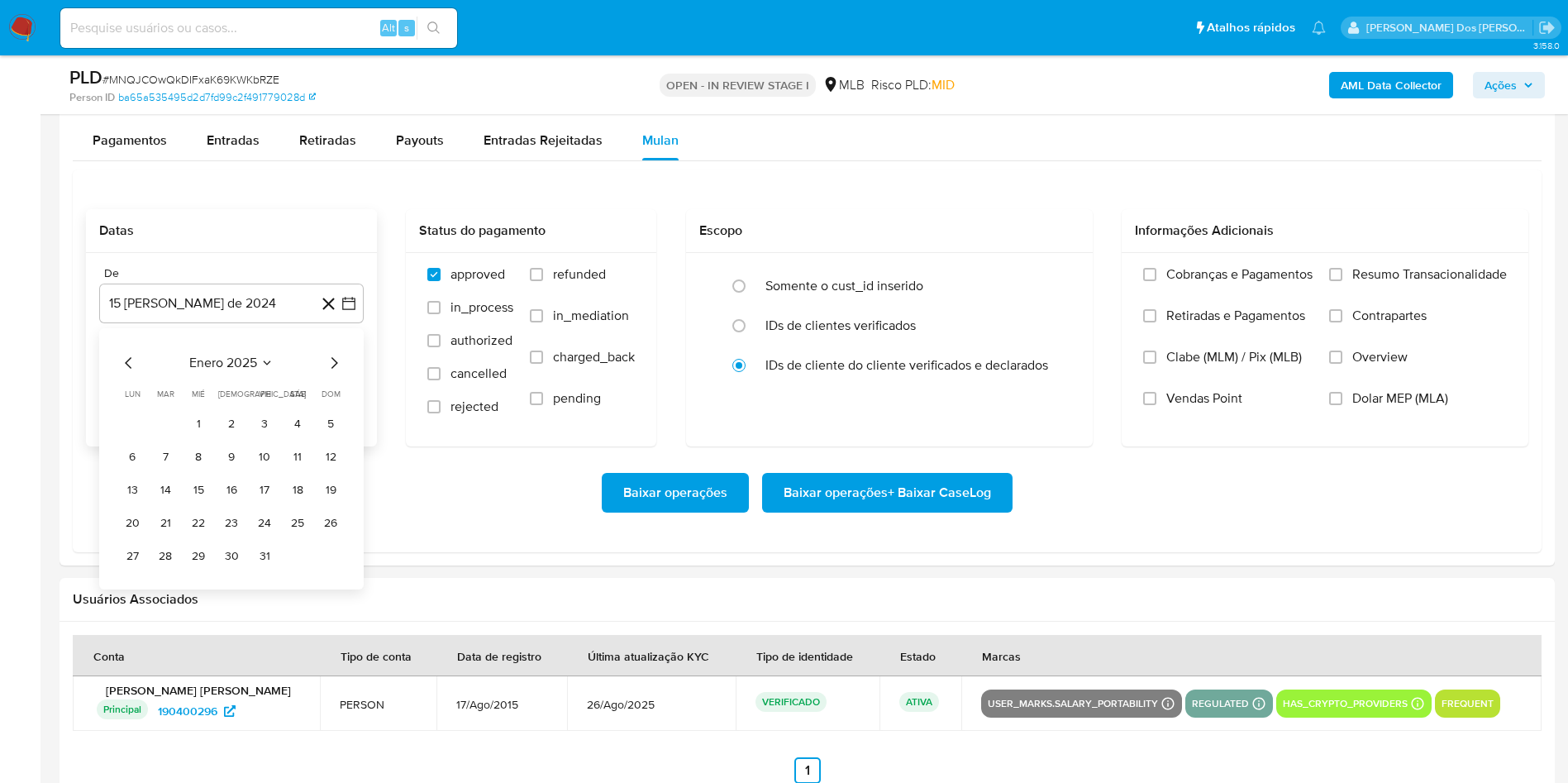
click at [340, 373] on icon "Mes siguiente" at bounding box center [333, 362] width 19 height 19
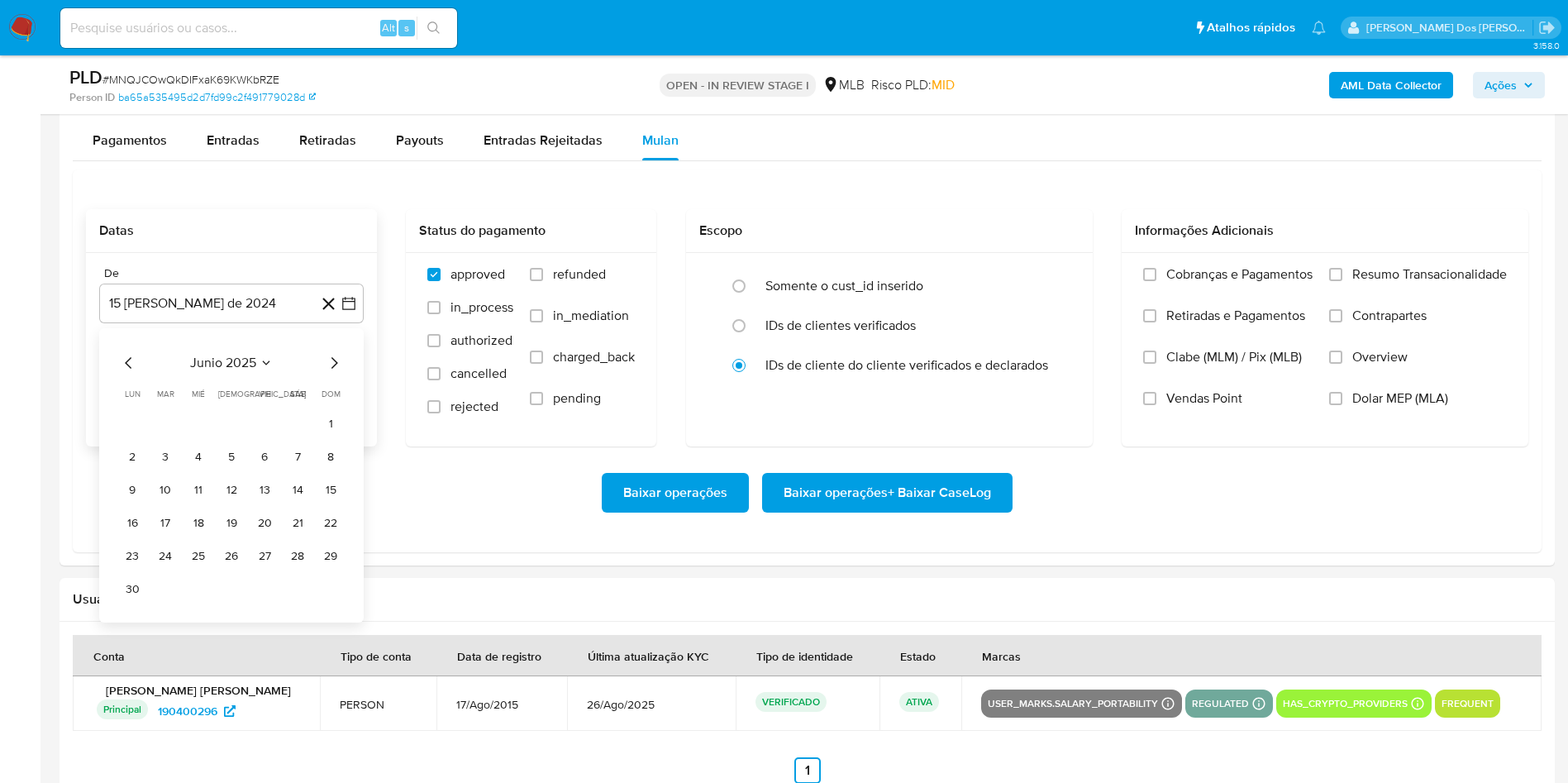
click at [340, 373] on icon "Mes siguiente" at bounding box center [333, 362] width 19 height 19
click at [166, 438] on button "1" at bounding box center [165, 424] width 27 height 27
click at [1408, 239] on h2 "Informações Adicionais" at bounding box center [1325, 231] width 380 height 17
click at [1376, 283] on span "Resumo Transacionalidade" at bounding box center [1429, 274] width 154 height 17
click at [1342, 282] on input "Resumo Transacionalidade" at bounding box center [1335, 274] width 13 height 13
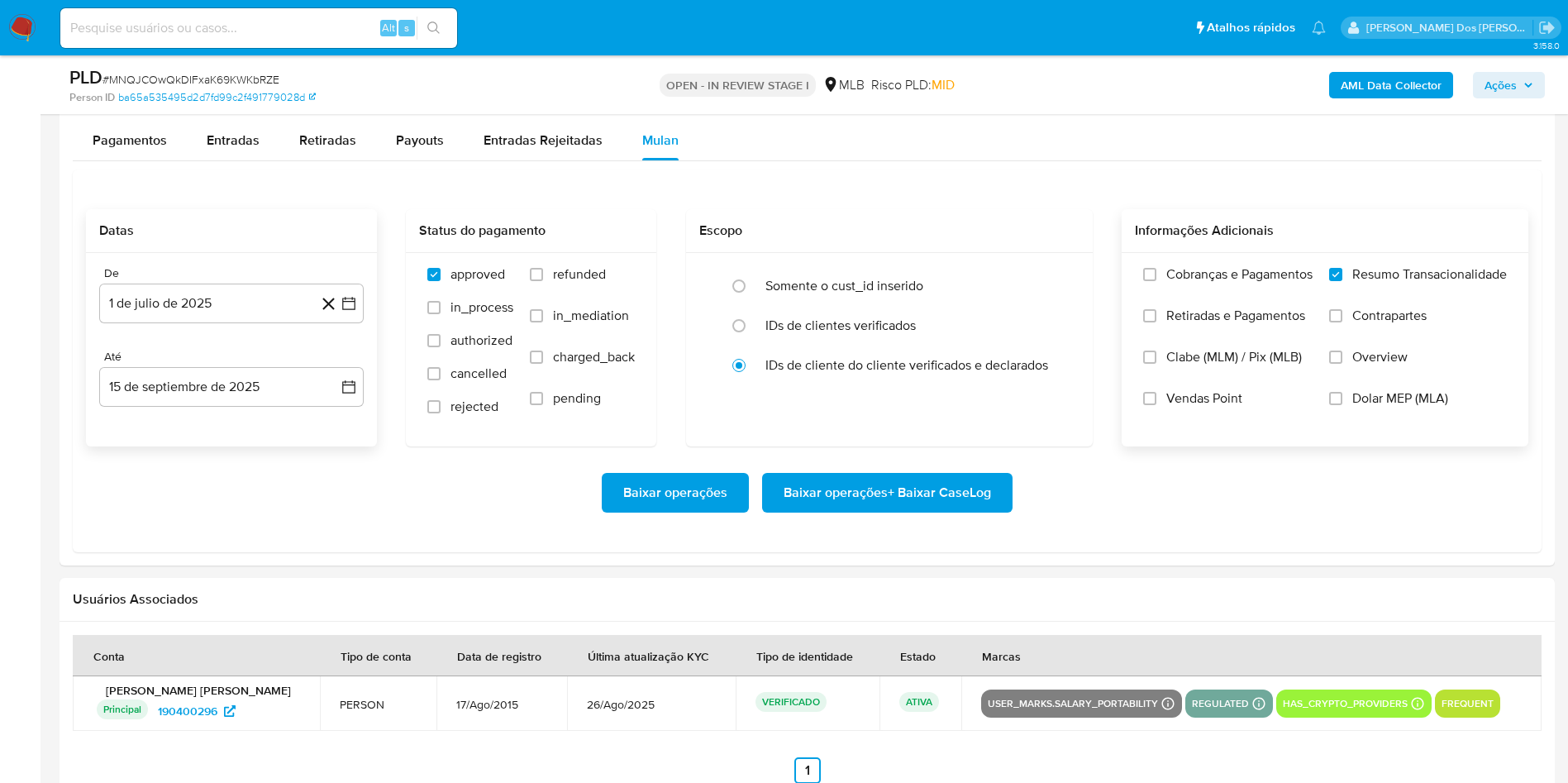
click at [921, 510] on div "Baixar operações Baixar operações + Baixar CaseLog" at bounding box center [807, 493] width 1442 height 92
click at [909, 511] on span "Baixar operações + Baixar CaseLog" at bounding box center [887, 492] width 208 height 36
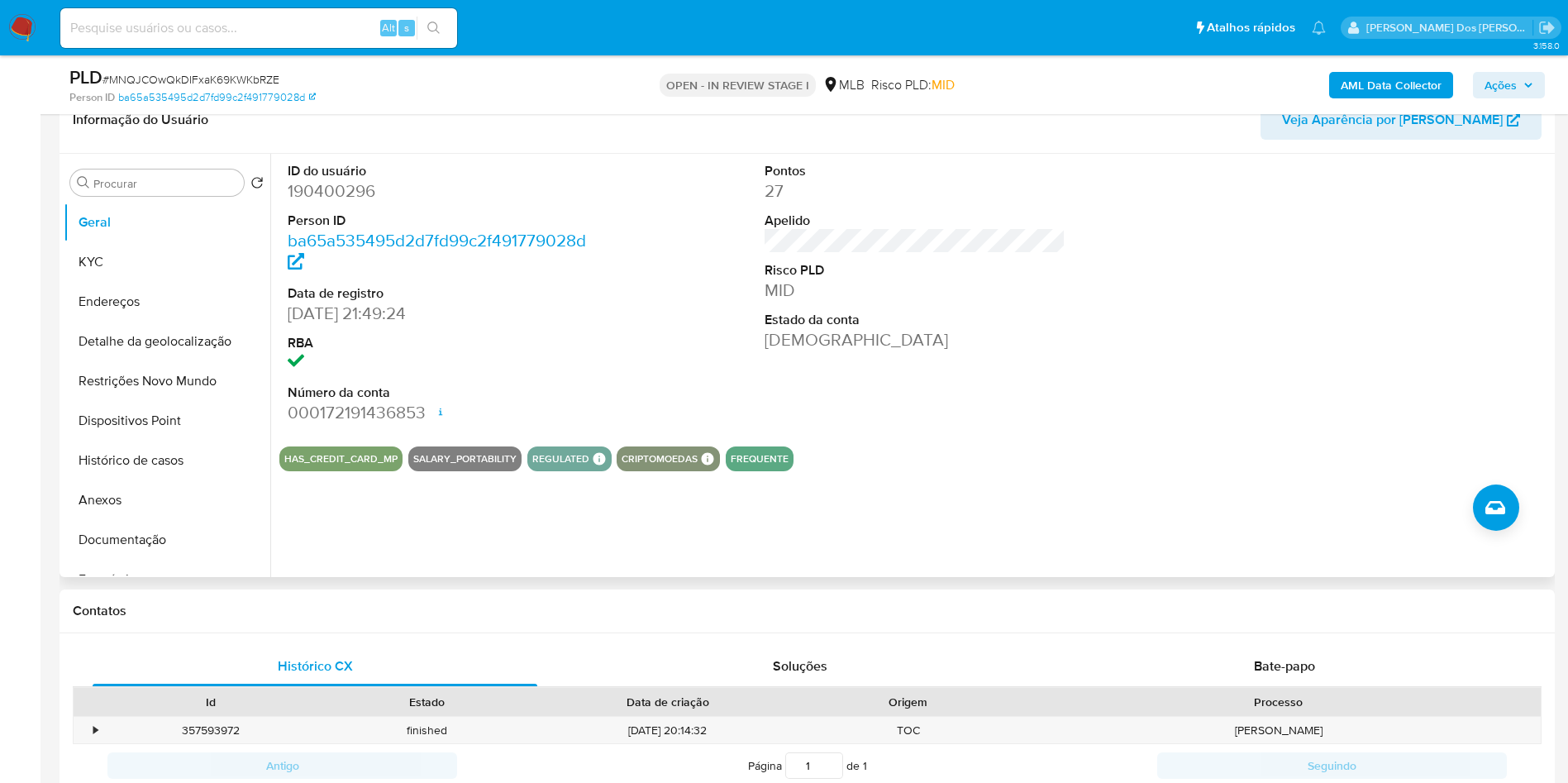
scroll to position [321, 0]
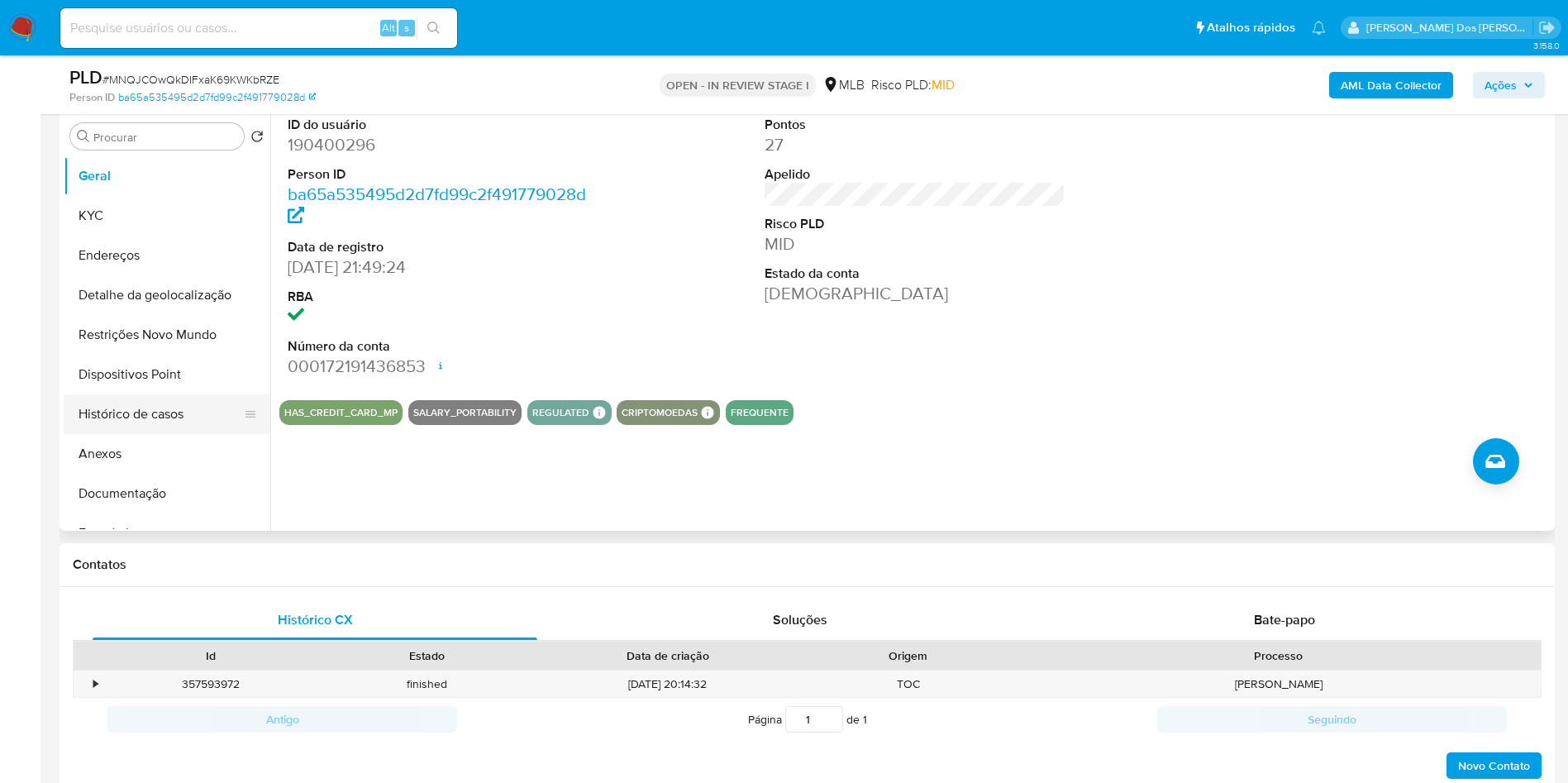
click at [165, 434] on button "Histórico de casos" at bounding box center [161, 414] width 194 height 40
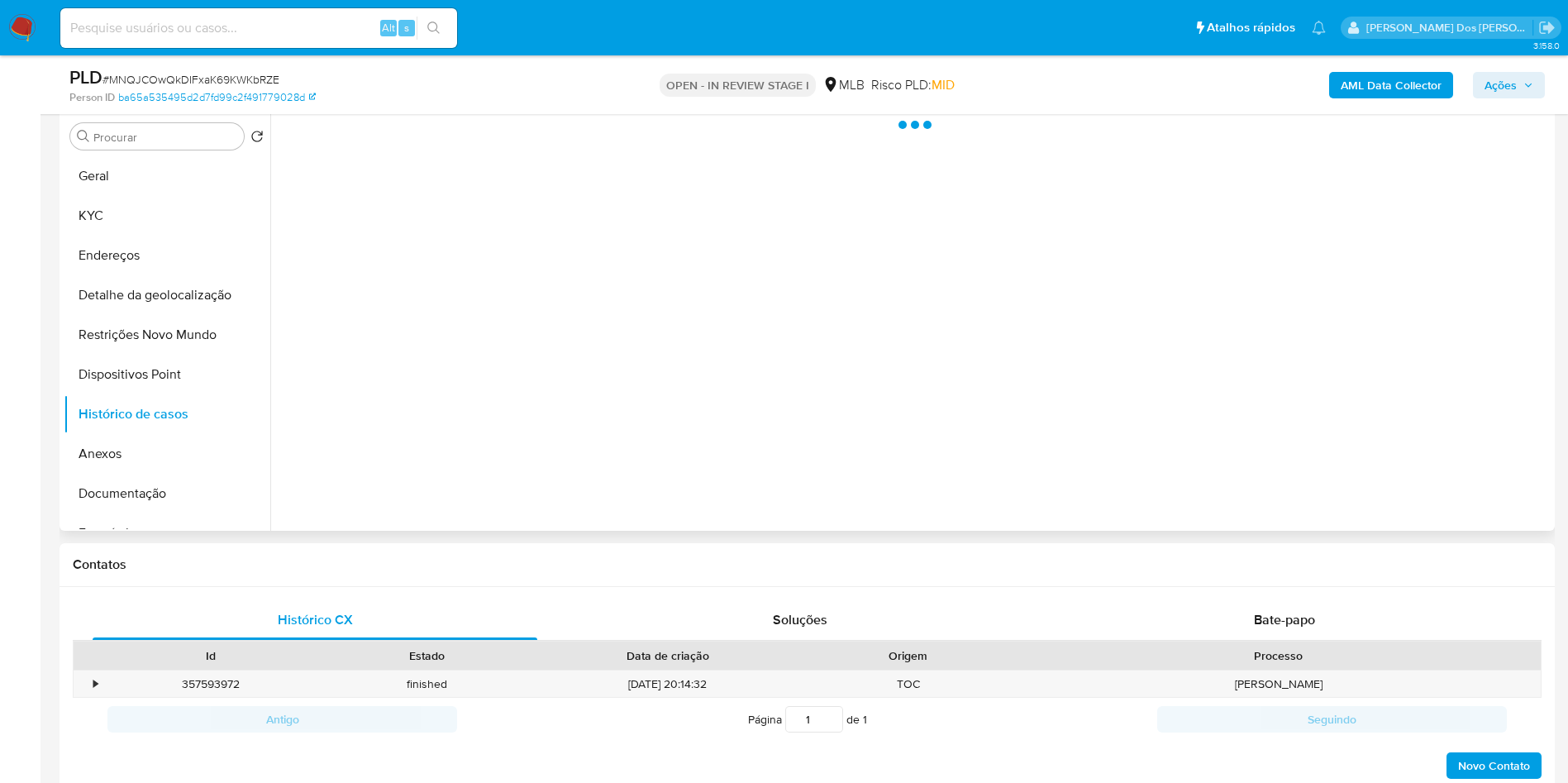
scroll to position [166, 0]
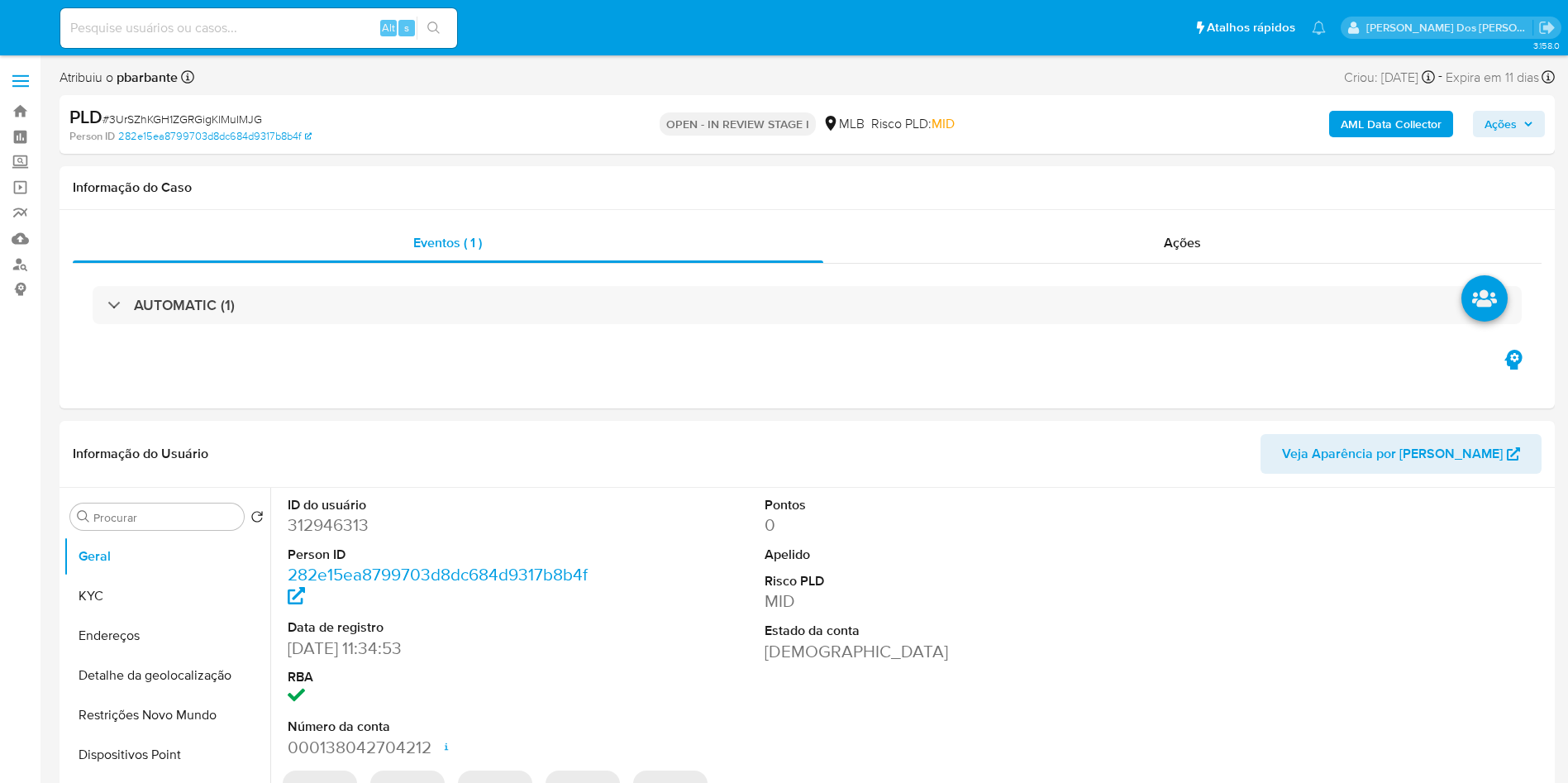
select select "10"
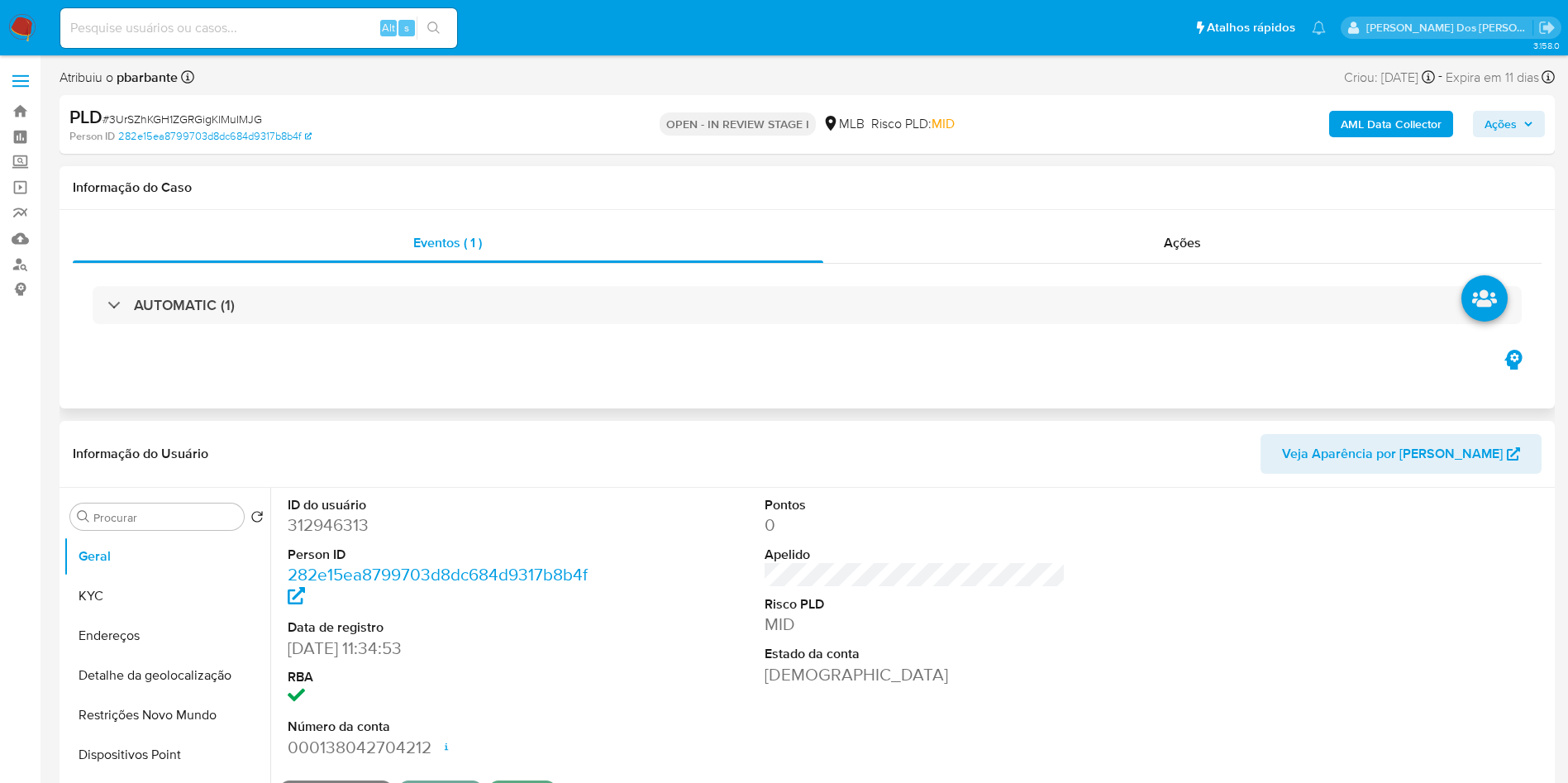
click at [700, 334] on div "AUTOMATIC (1)" at bounding box center [808, 306] width 1469 height 83
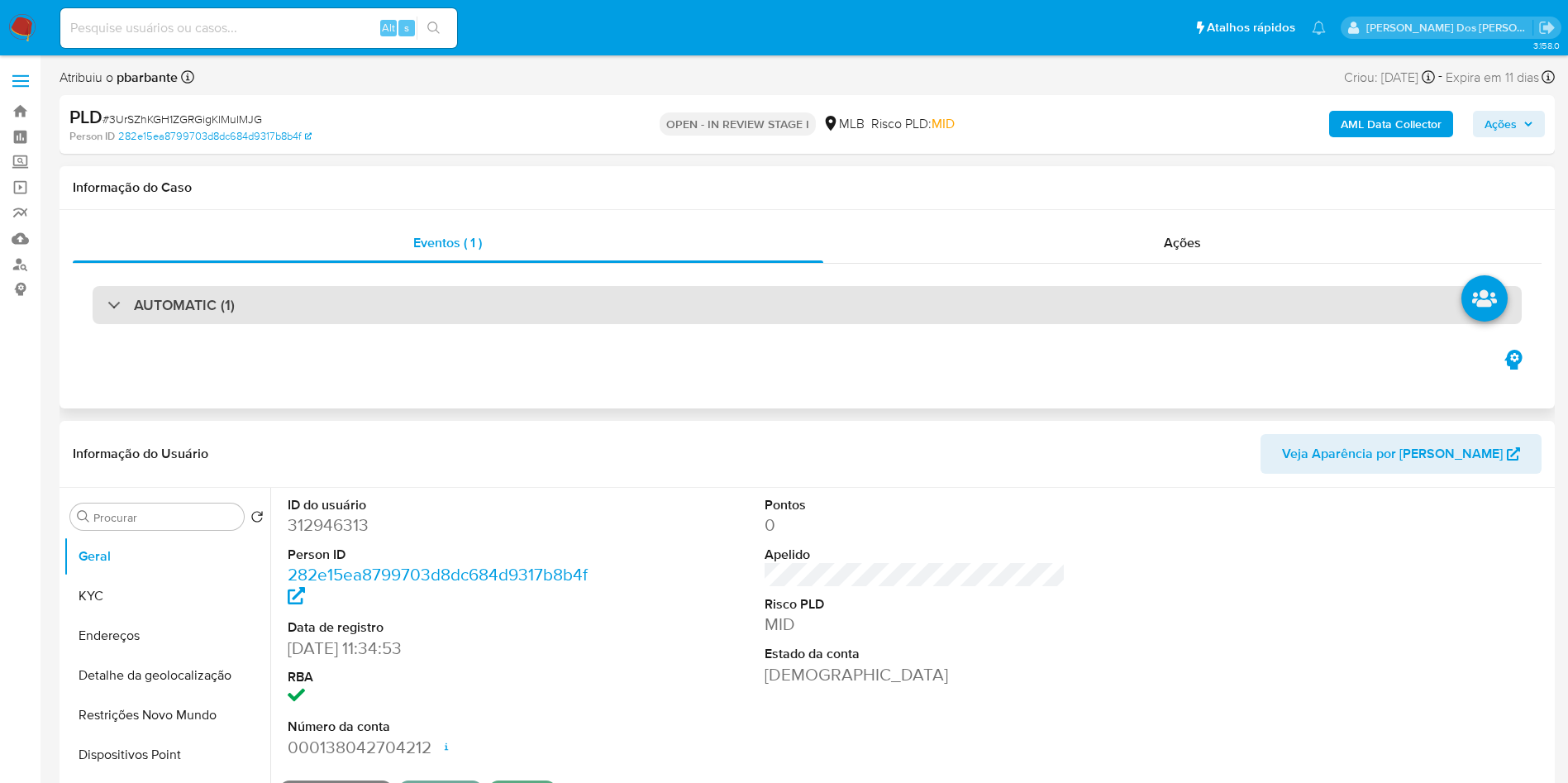
click at [731, 322] on div "AUTOMATIC (1)" at bounding box center [807, 305] width 1430 height 38
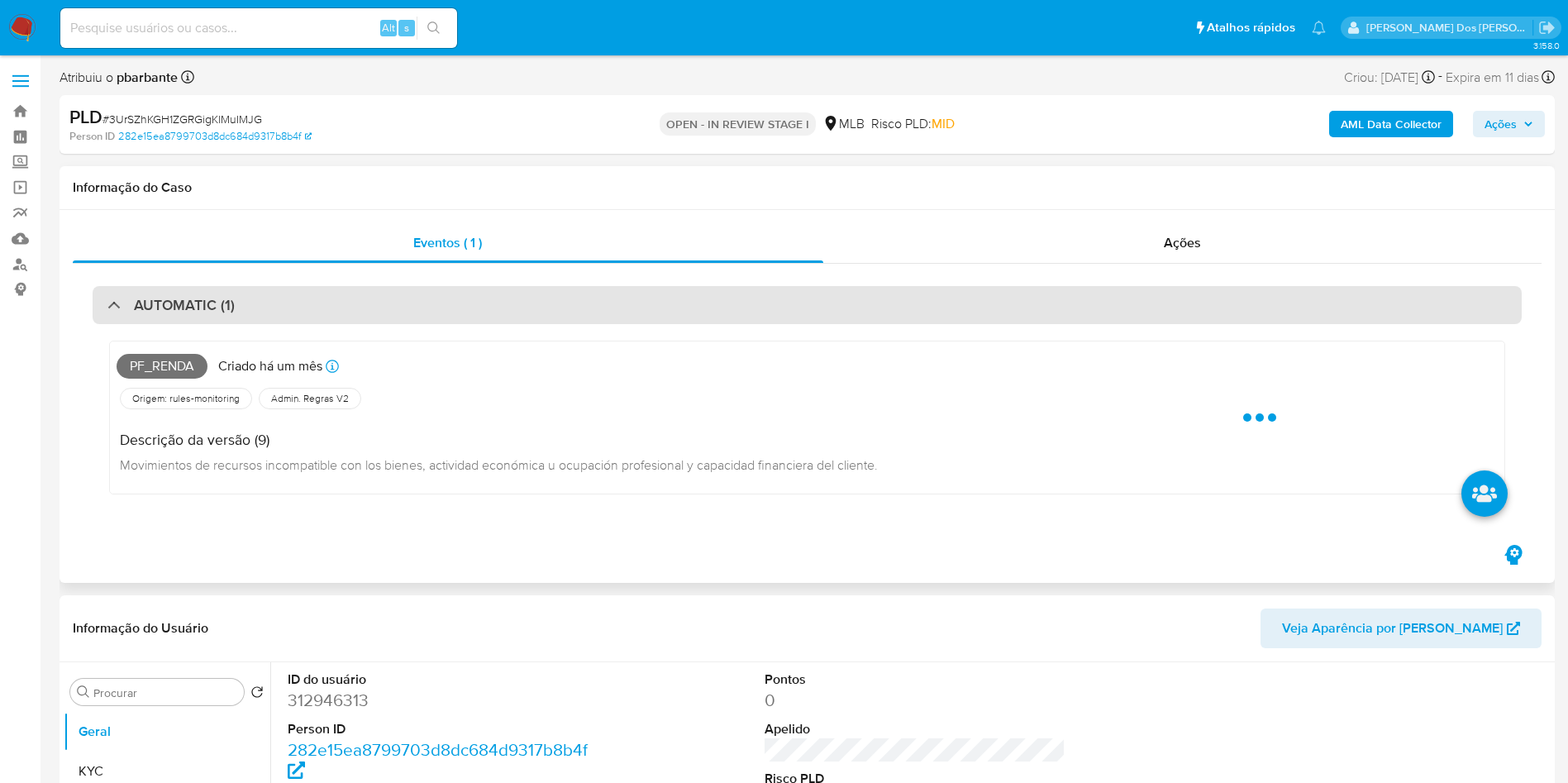
click at [731, 322] on div "AUTOMATIC (1)" at bounding box center [807, 305] width 1430 height 38
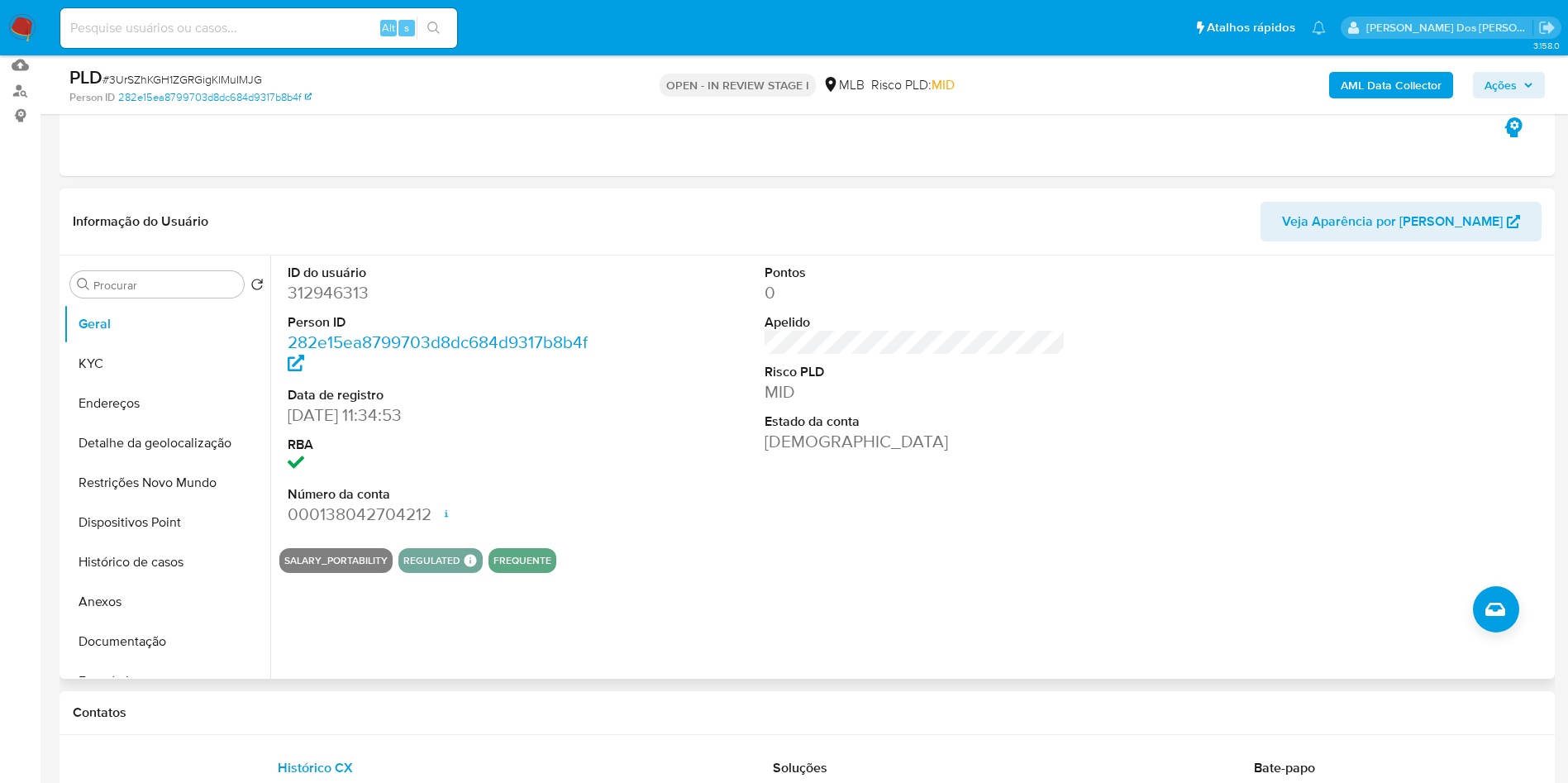
scroll to position [175, 0]
click at [344, 303] on dd "312946313" at bounding box center [438, 291] width 302 height 23
copy dd "312946313"
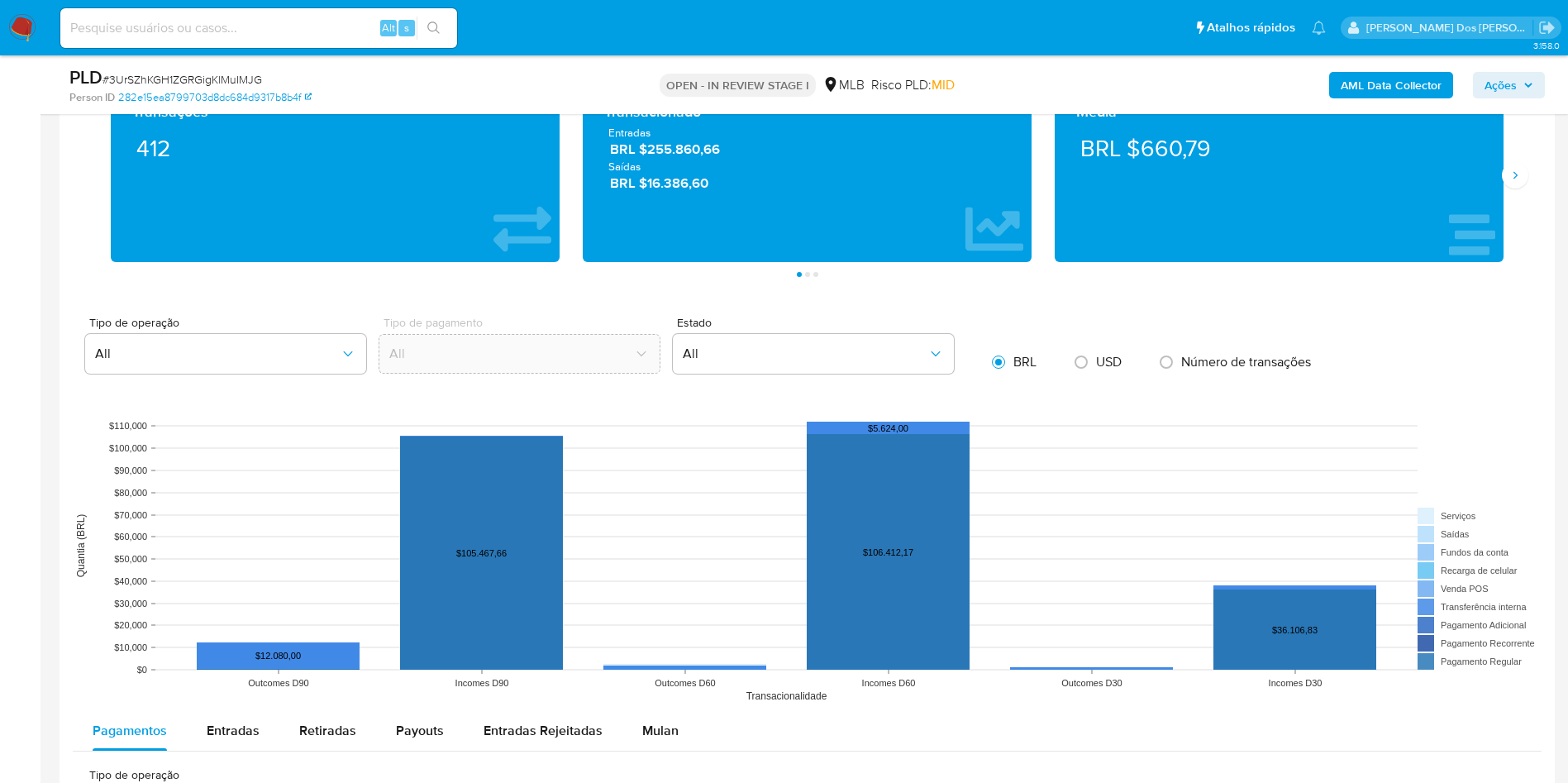
scroll to position [1223, 0]
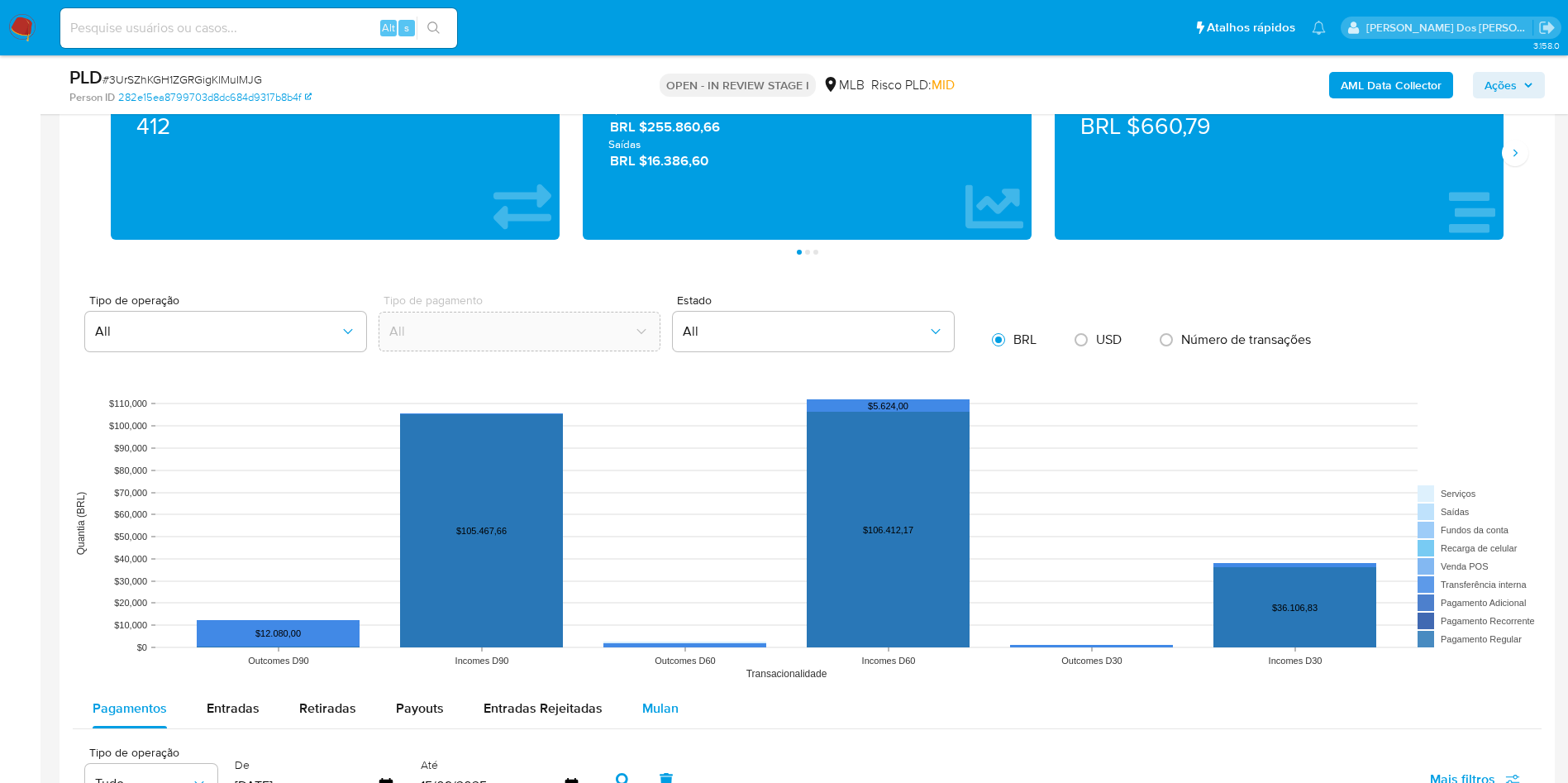
click at [681, 729] on button "Mulan" at bounding box center [660, 708] width 76 height 40
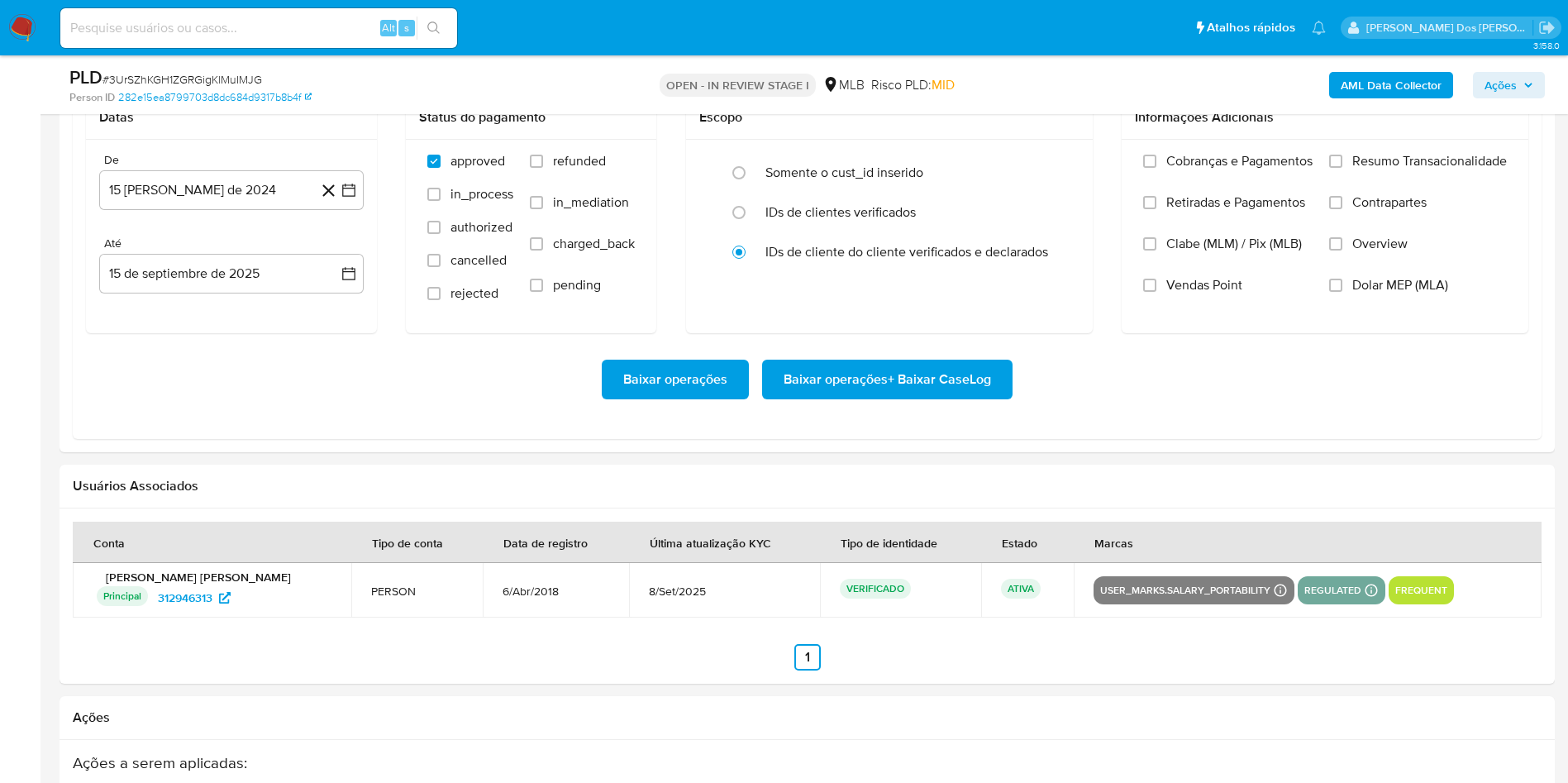
scroll to position [1909, 0]
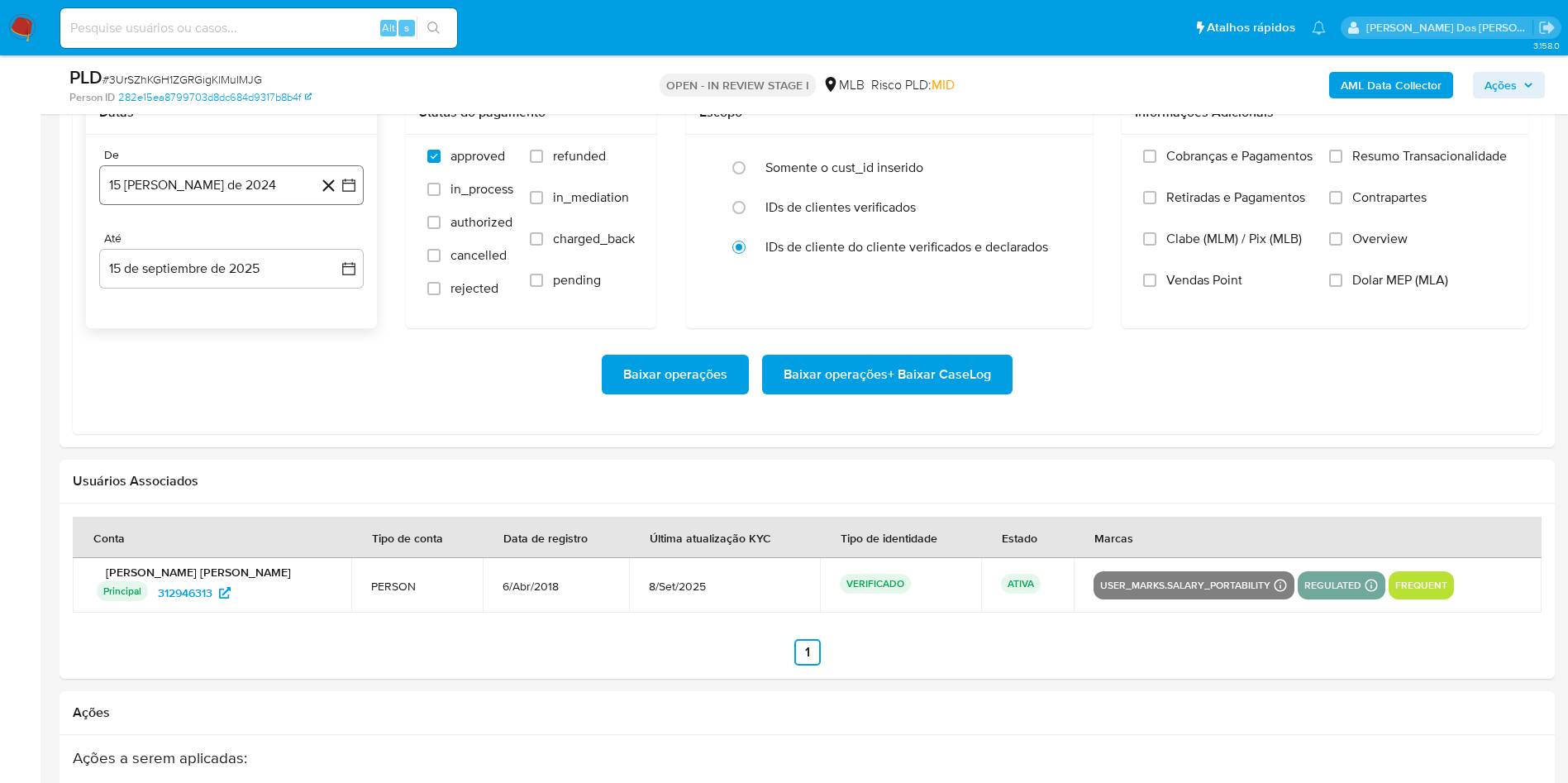
click at [353, 194] on icon "button" at bounding box center [349, 186] width 17 height 17
click at [333, 255] on icon "Mes siguiente" at bounding box center [333, 244] width 19 height 19
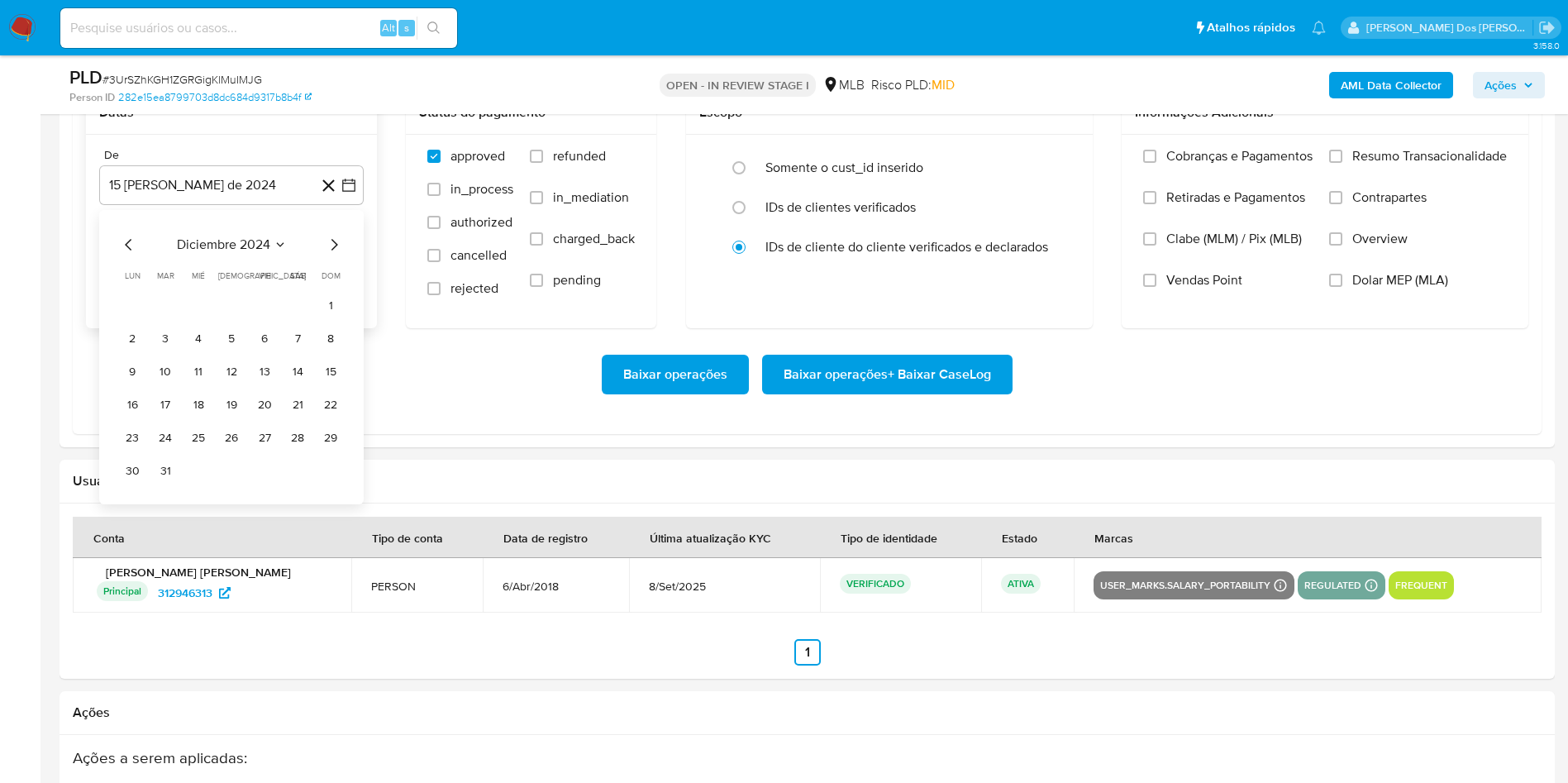
click at [333, 255] on icon "Mes siguiente" at bounding box center [333, 244] width 19 height 19
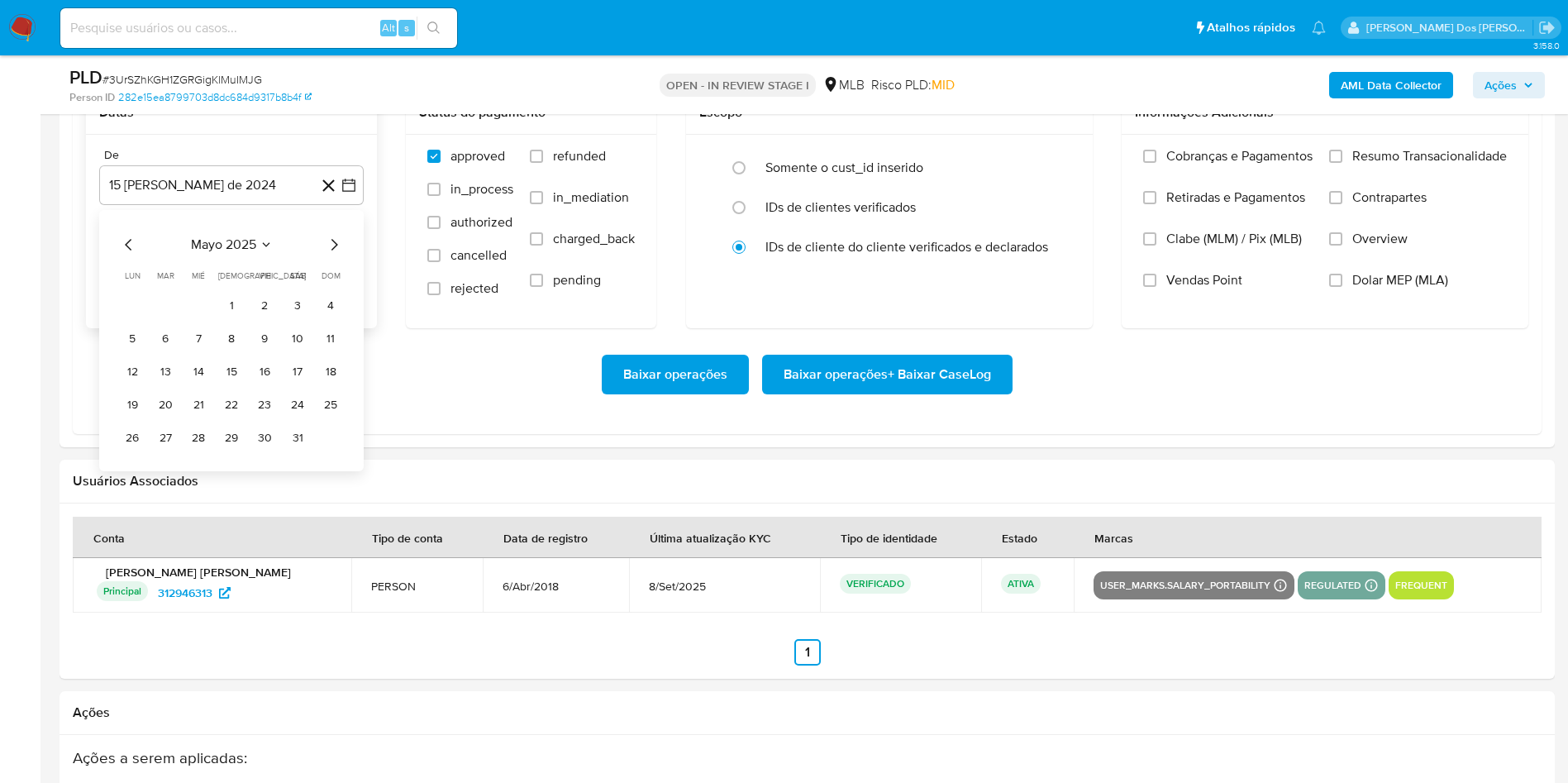
click at [333, 255] on icon "Mes siguiente" at bounding box center [333, 244] width 19 height 19
click at [160, 319] on button "1" at bounding box center [165, 306] width 27 height 27
click at [1359, 164] on span "Resumo Transacionalidade" at bounding box center [1429, 156] width 154 height 17
click at [1342, 163] on input "Resumo Transacionalidade" at bounding box center [1335, 156] width 13 height 13
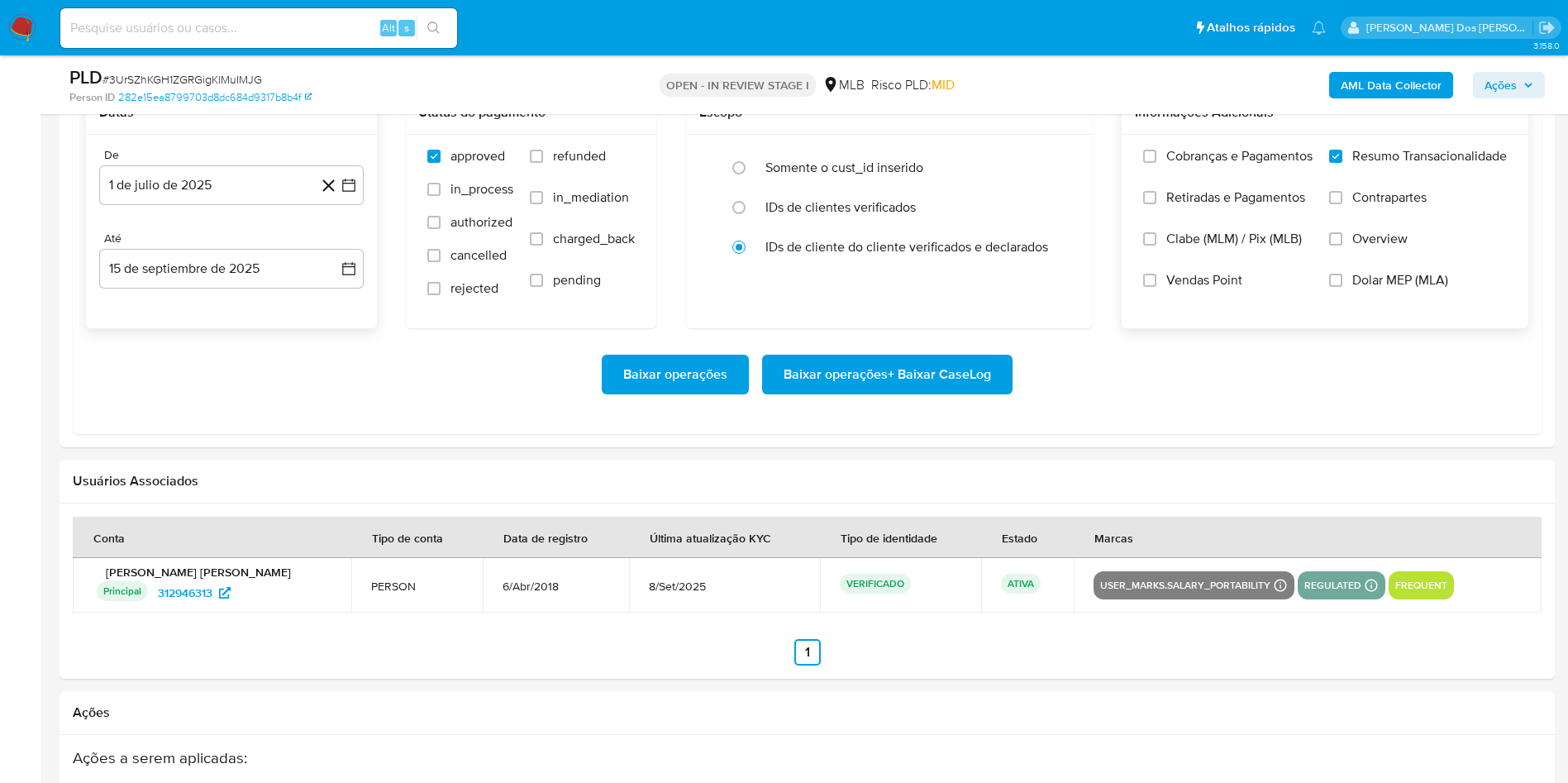
click at [888, 392] on span "Baixar operações + Baixar CaseLog" at bounding box center [887, 374] width 208 height 36
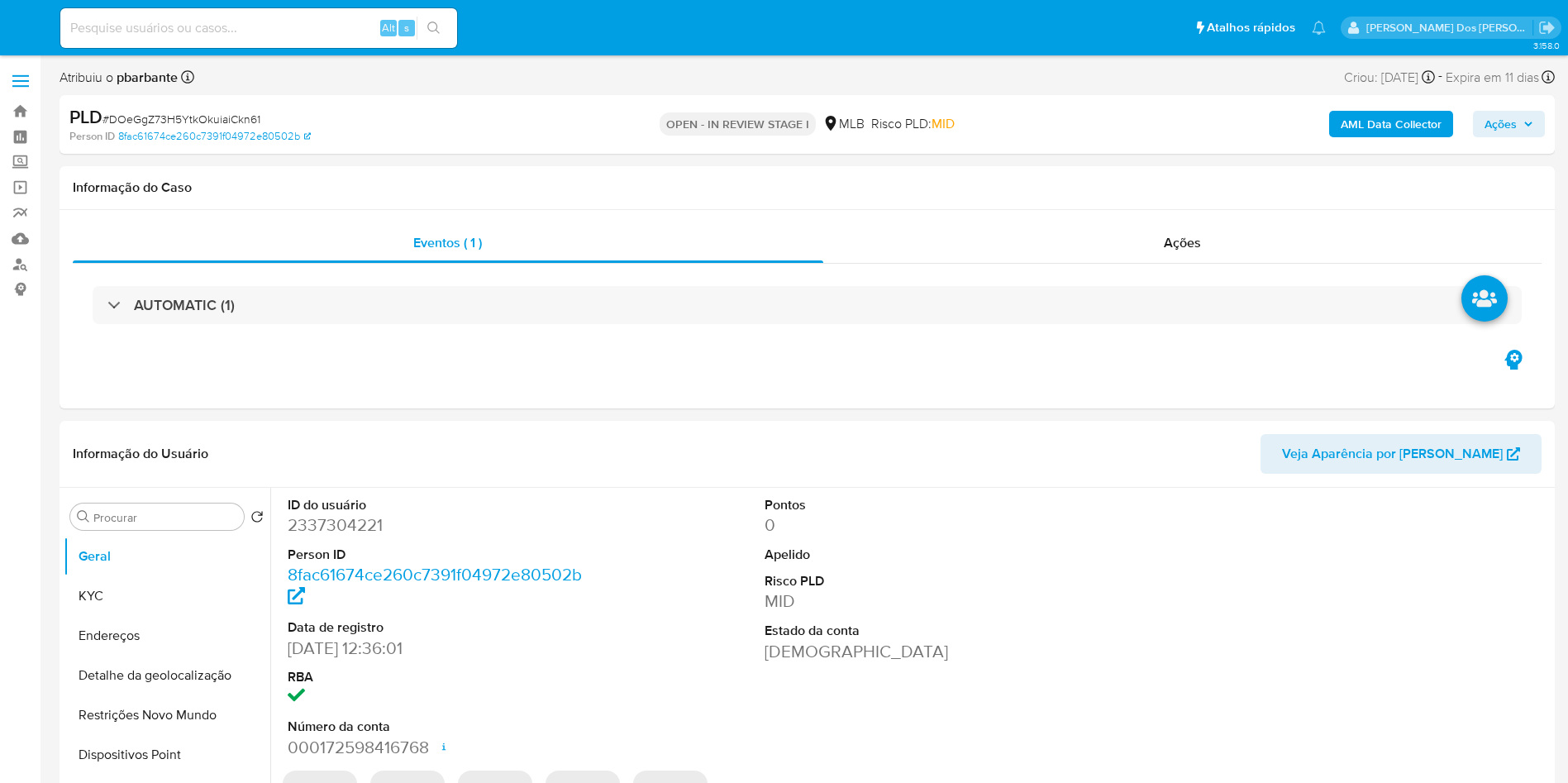
select select "10"
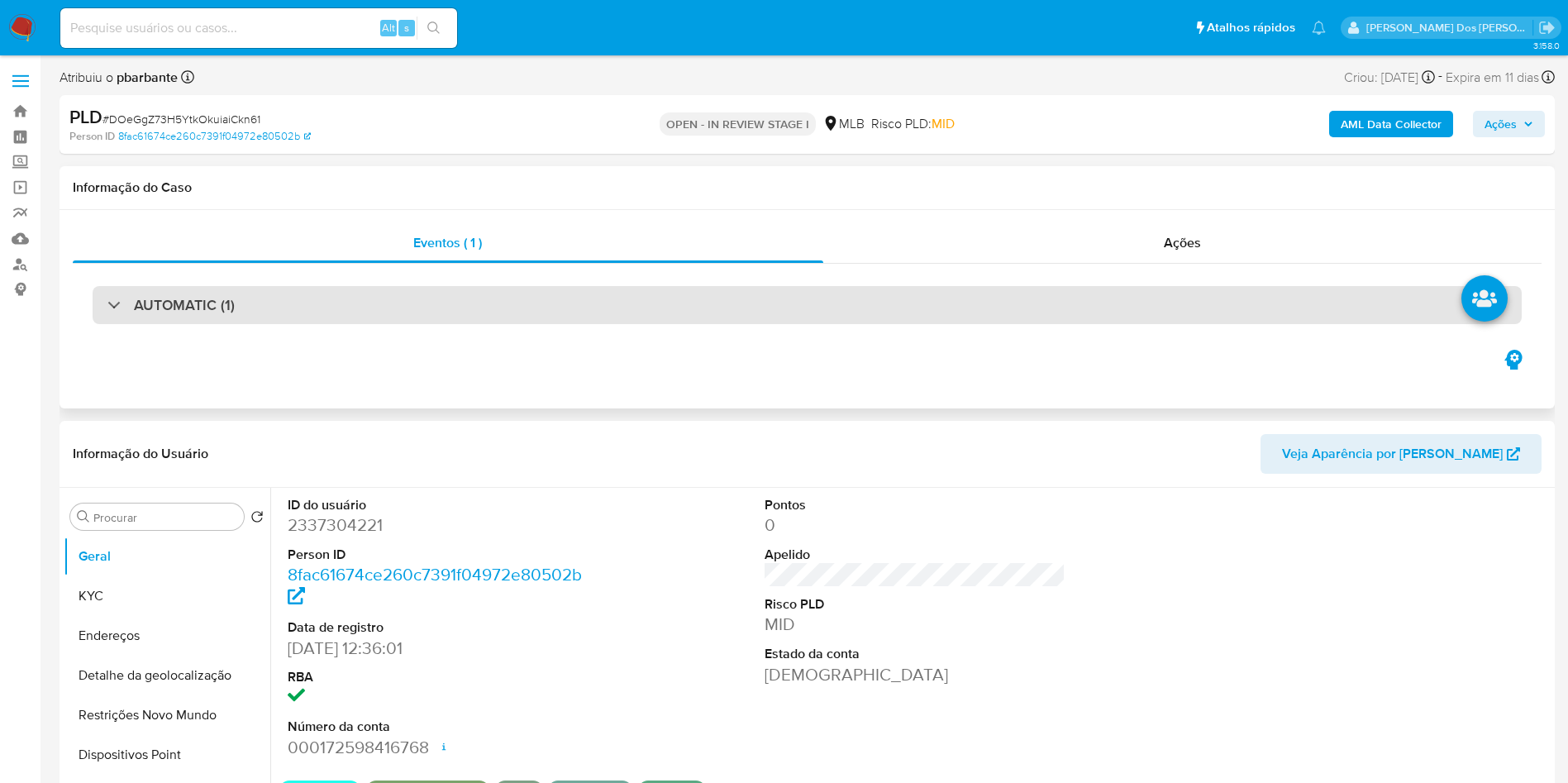
click at [651, 297] on div "AUTOMATIC (1)" at bounding box center [807, 305] width 1430 height 38
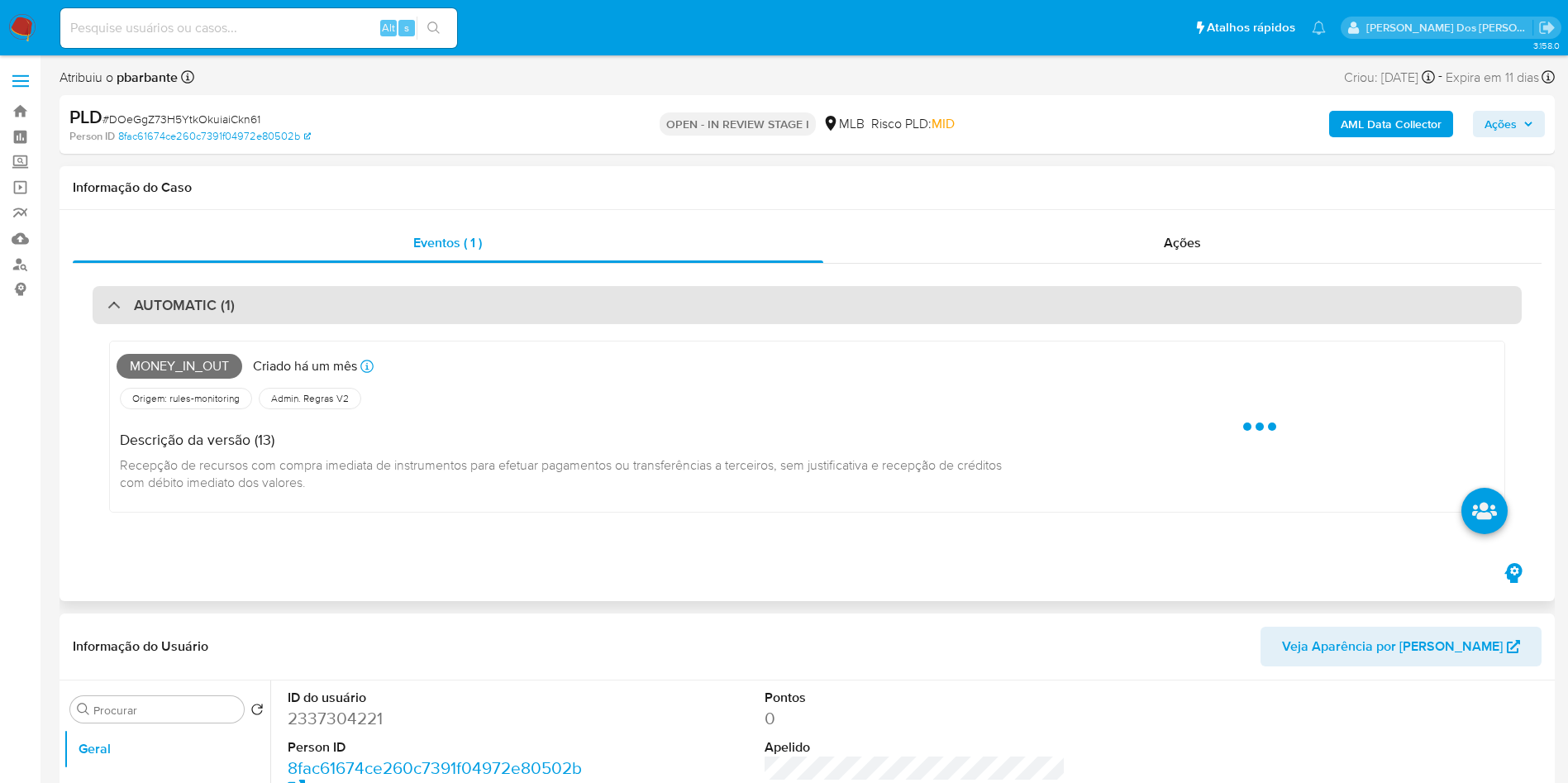
click at [651, 297] on div "AUTOMATIC (1)" at bounding box center [807, 305] width 1430 height 38
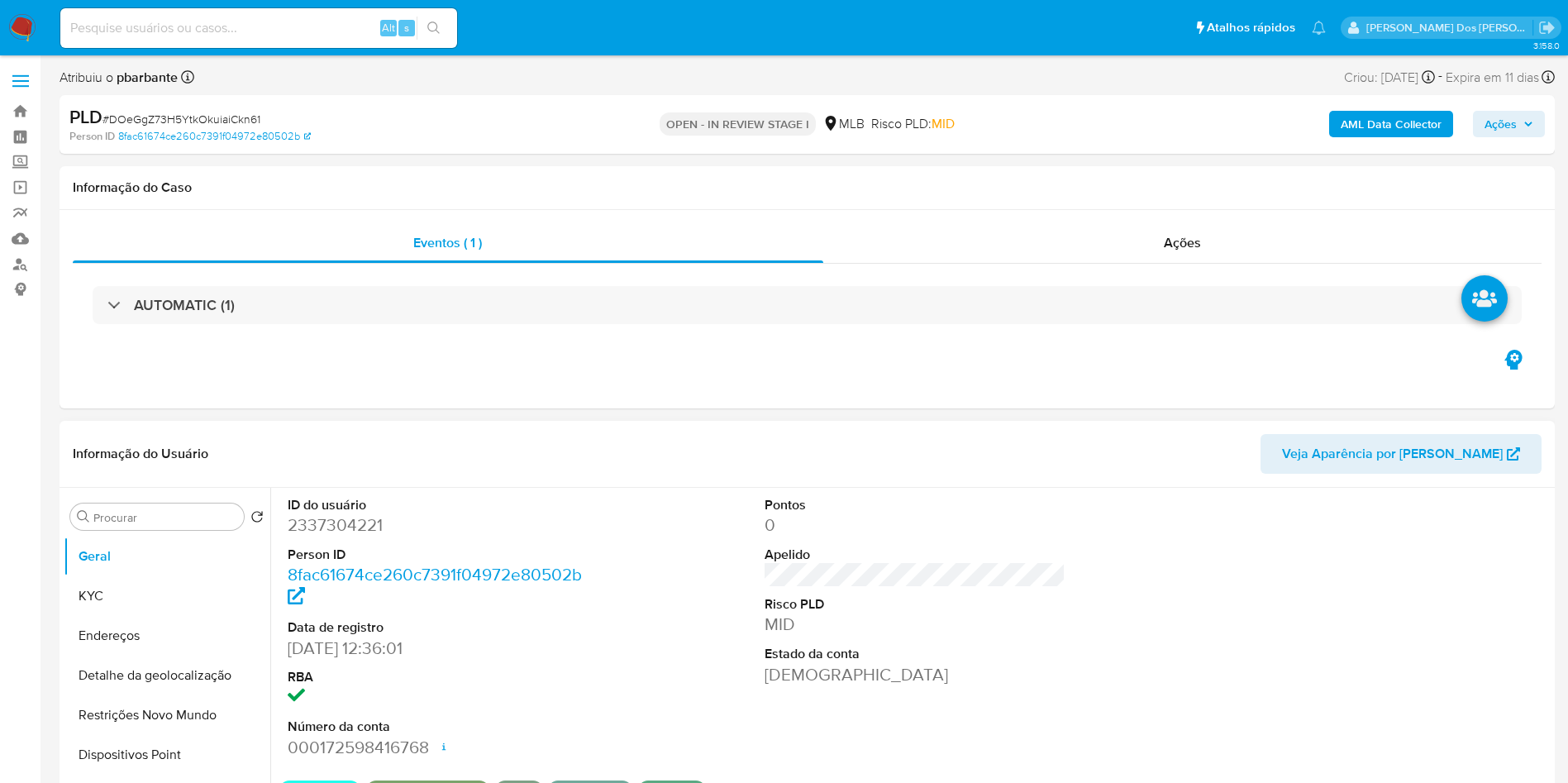
click at [325, 568] on dl "ID do usuário 2337304221 Person ID 8fac61674ce260c7391f04972e80502b Data de reg…" at bounding box center [438, 627] width 302 height 263
click at [353, 536] on dd "2337304221" at bounding box center [438, 524] width 302 height 23
copy dd "2337304221"
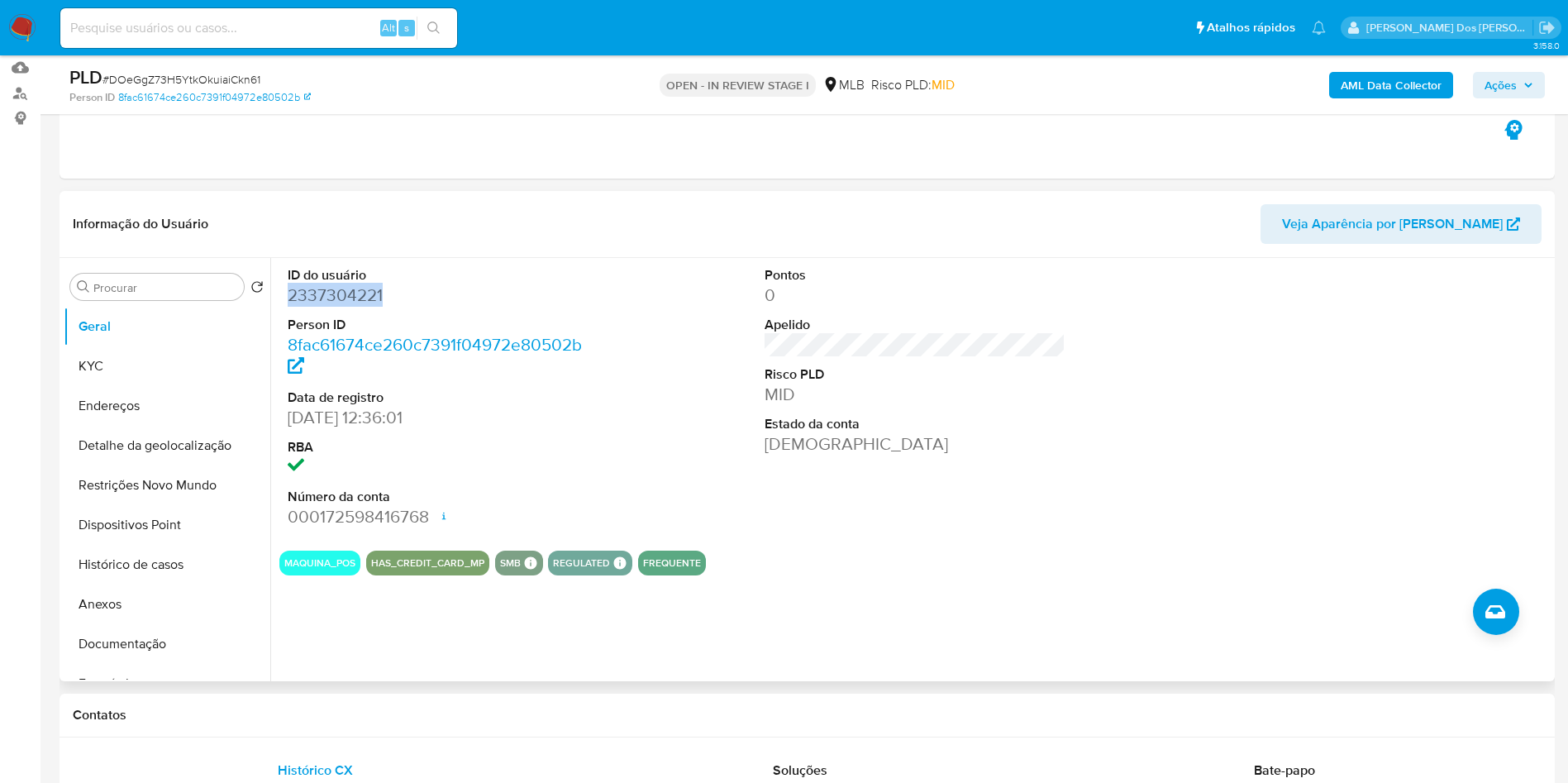
scroll to position [187, 0]
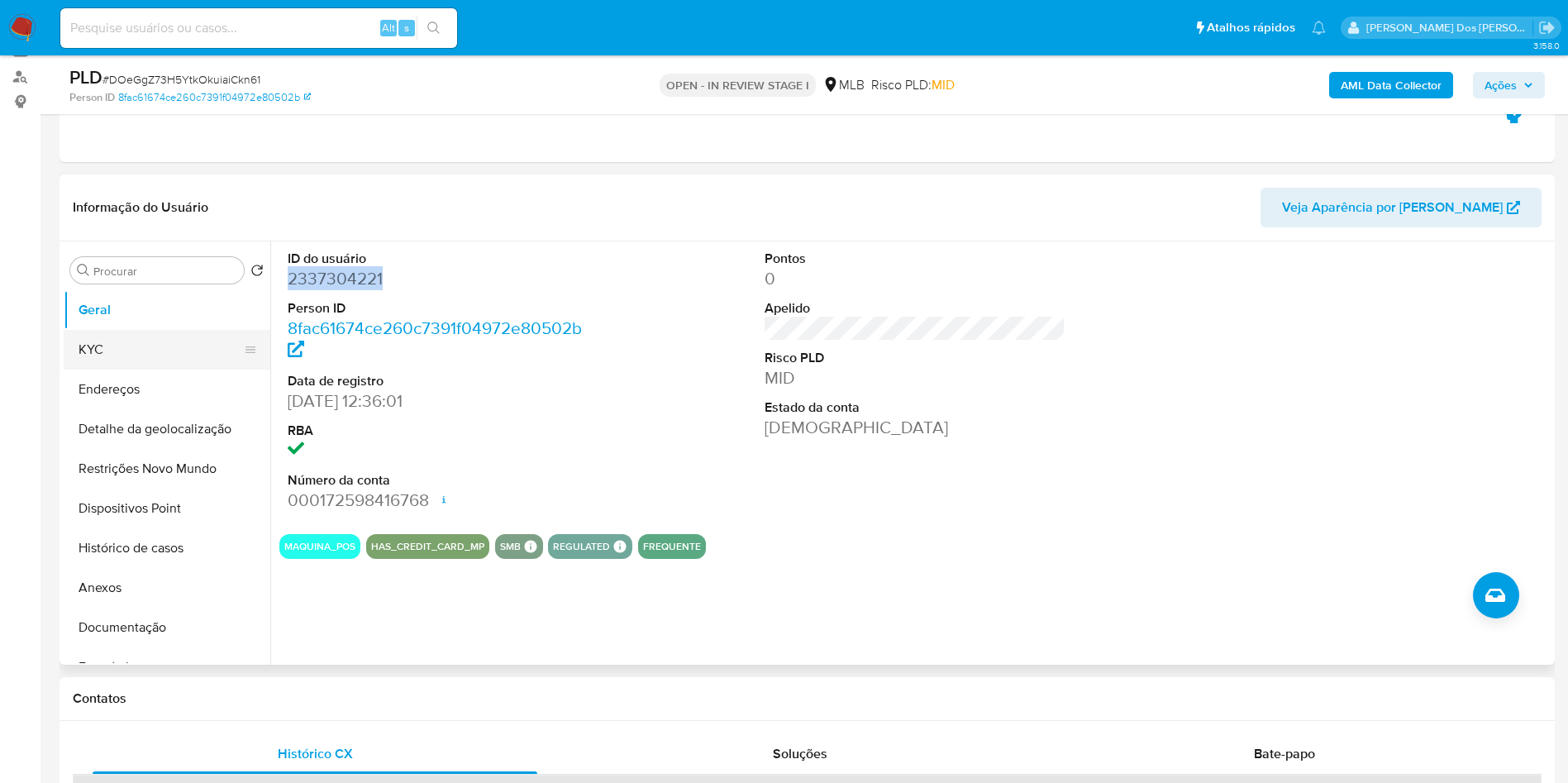
click at [157, 367] on button "KYC" at bounding box center [161, 349] width 194 height 40
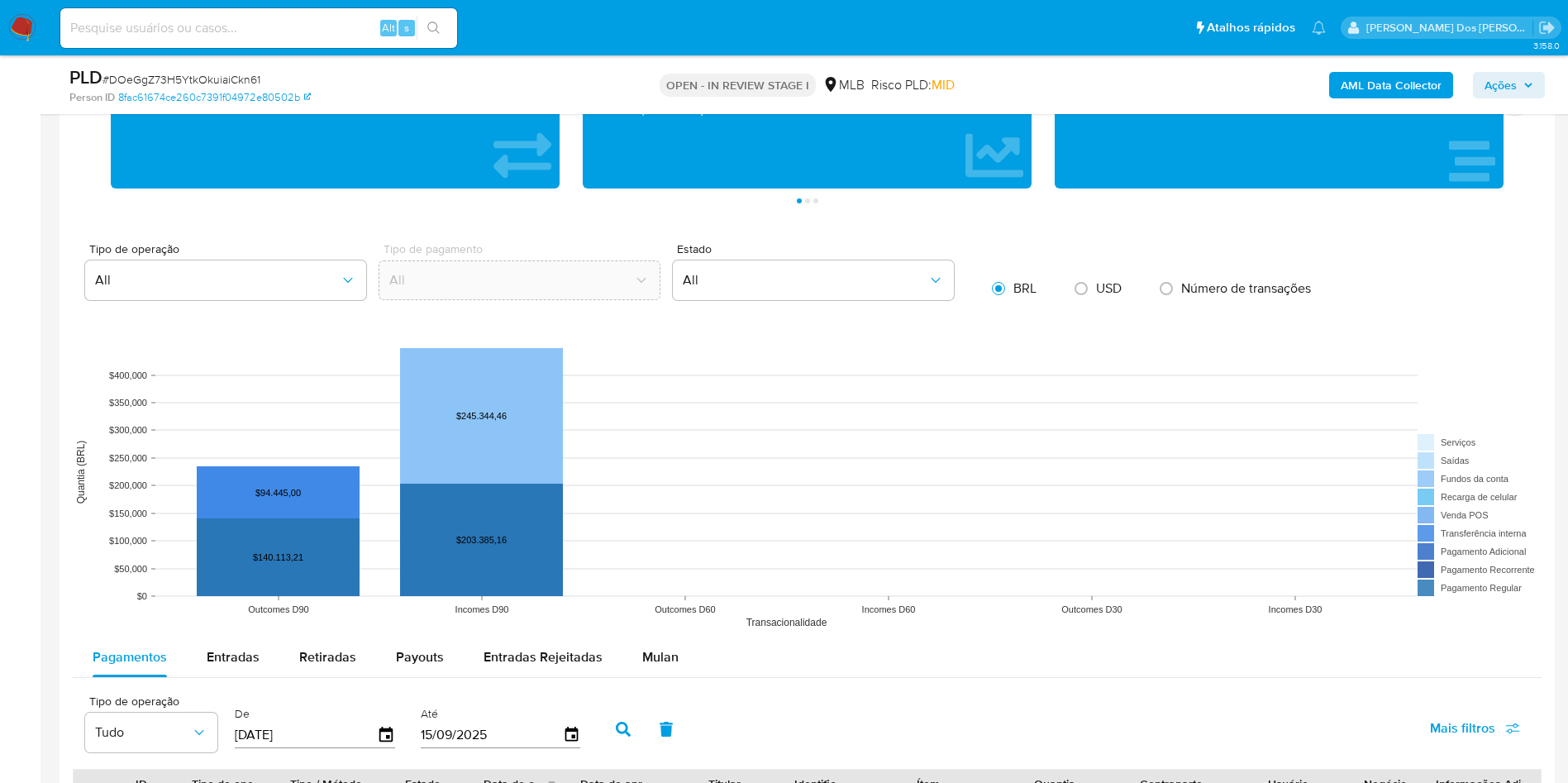
scroll to position [1283, 0]
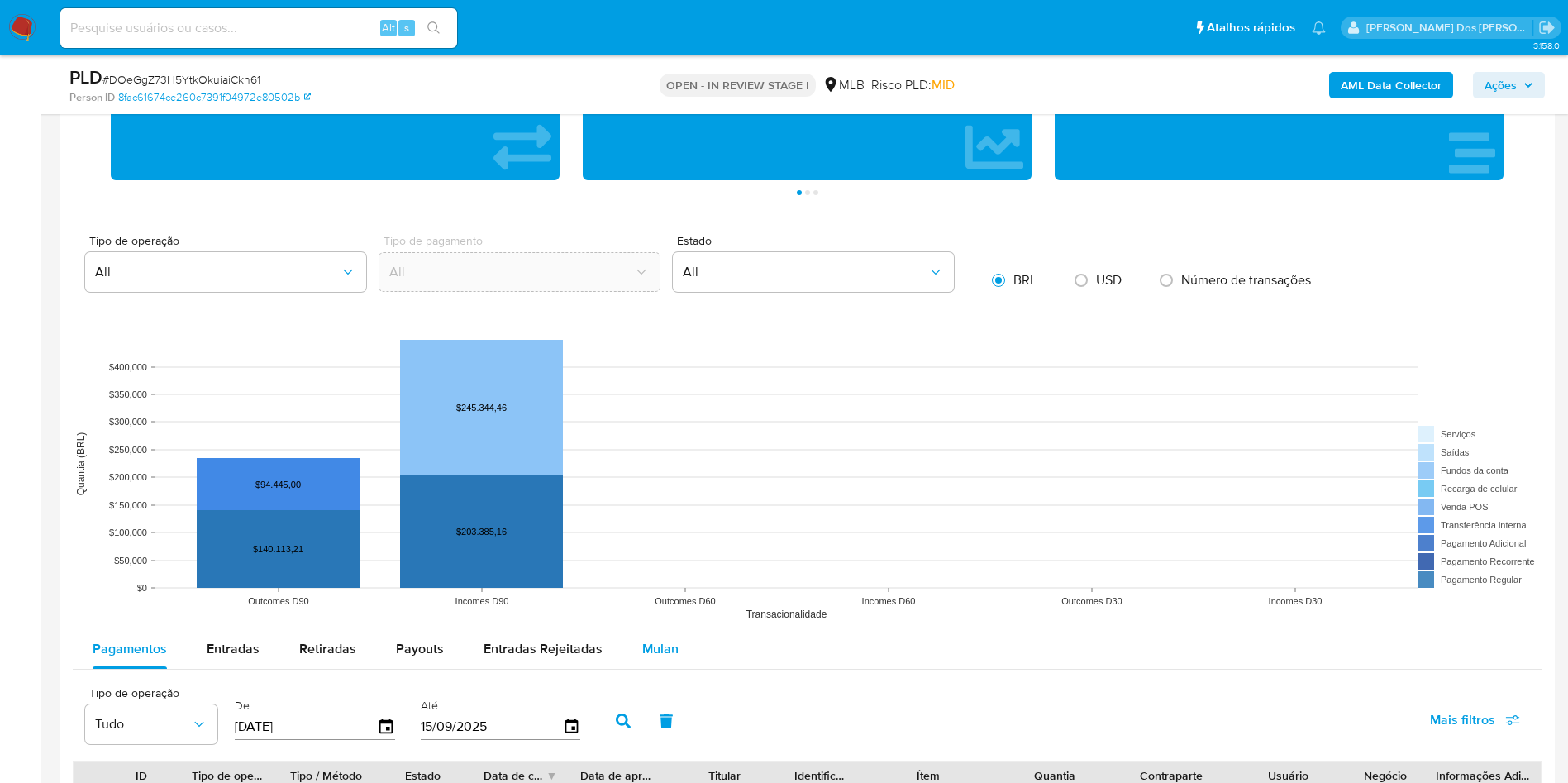
click at [645, 658] on span "Mulan" at bounding box center [660, 648] width 36 height 19
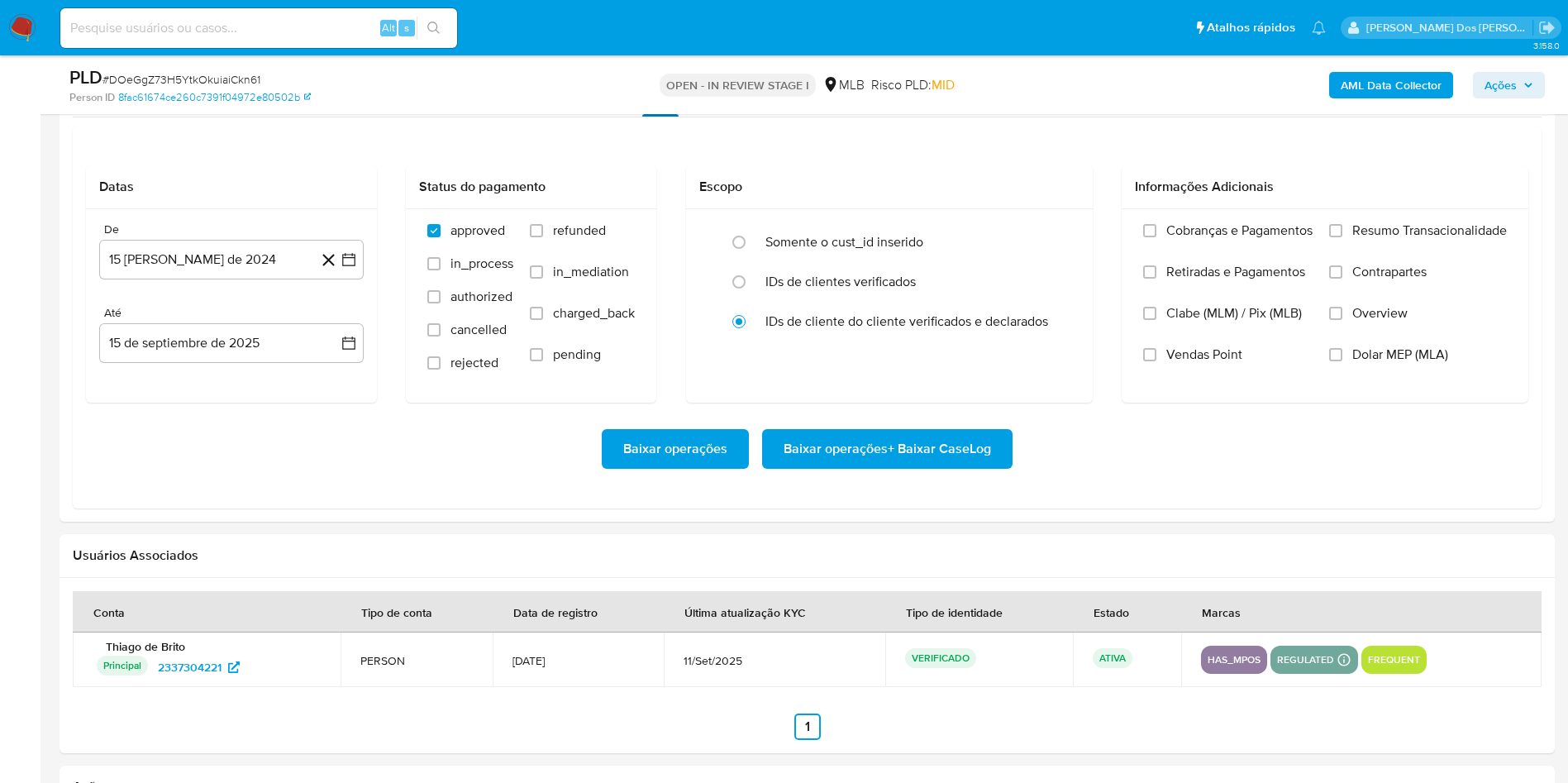
scroll to position [1836, 0]
click at [347, 307] on div "De 15 de agosto de 2024 15-08-2024 Até 15 de septiembre de 2025 15-09-2025" at bounding box center [231, 306] width 291 height 194
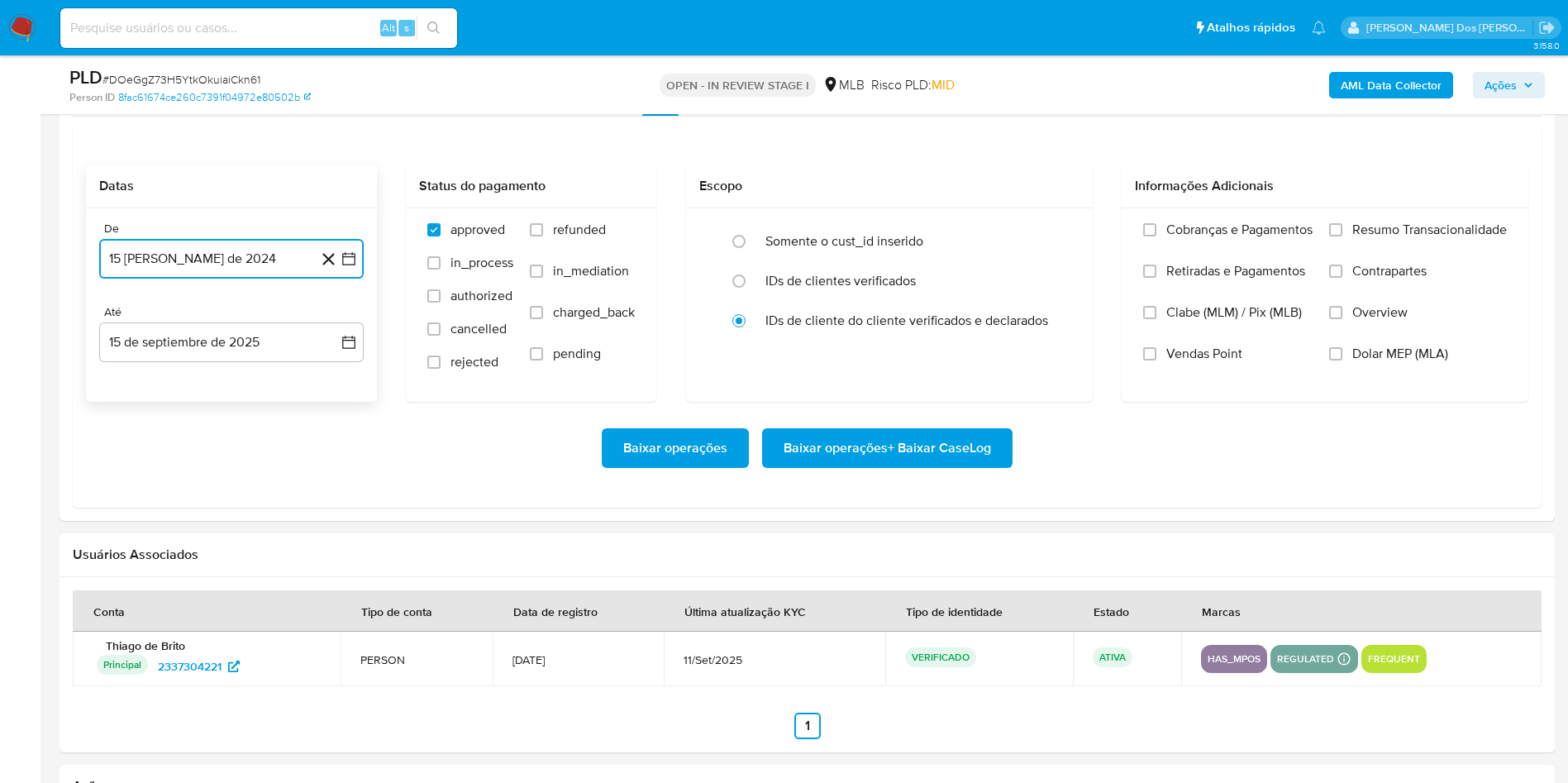
click at [353, 267] on icon "button" at bounding box center [349, 259] width 17 height 17
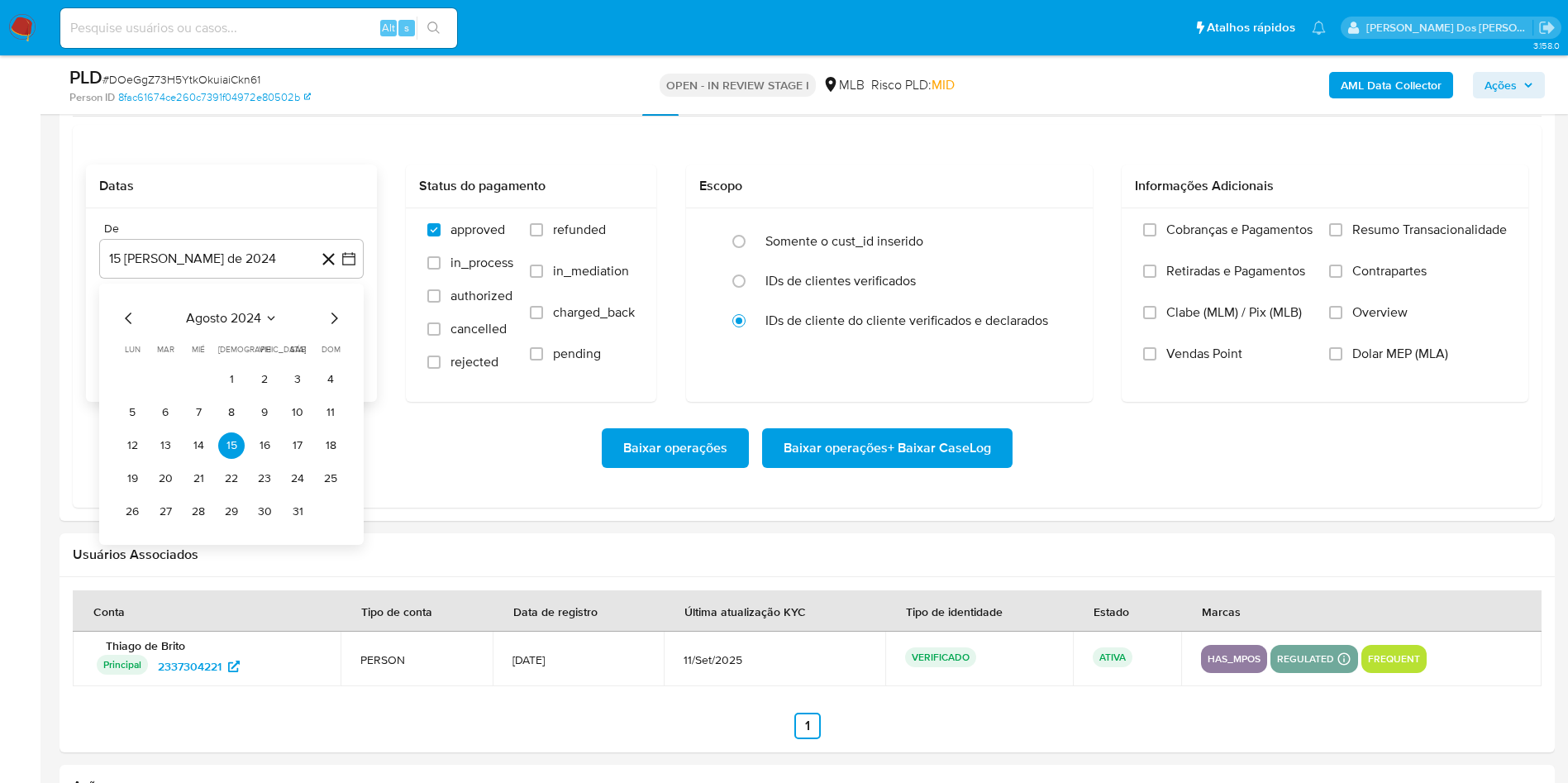
click at [337, 358] on div "agosto 2024 agosto 2024 lun lunes mar martes mié miércoles jue jueves vie viern…" at bounding box center [232, 416] width 225 height 217
click at [337, 329] on icon "Mes siguiente" at bounding box center [333, 318] width 19 height 19
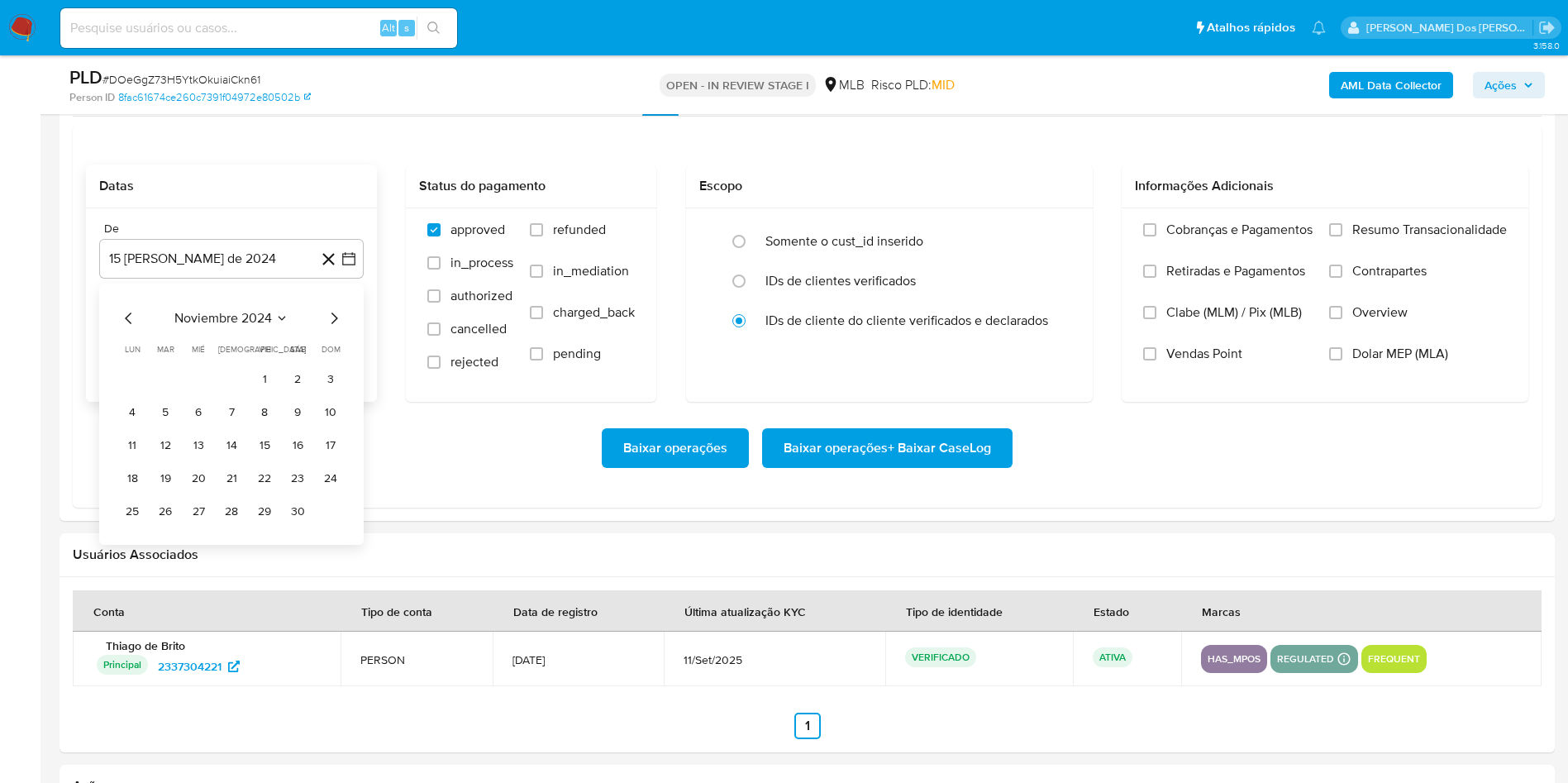
click at [337, 329] on icon "Mes siguiente" at bounding box center [333, 318] width 19 height 19
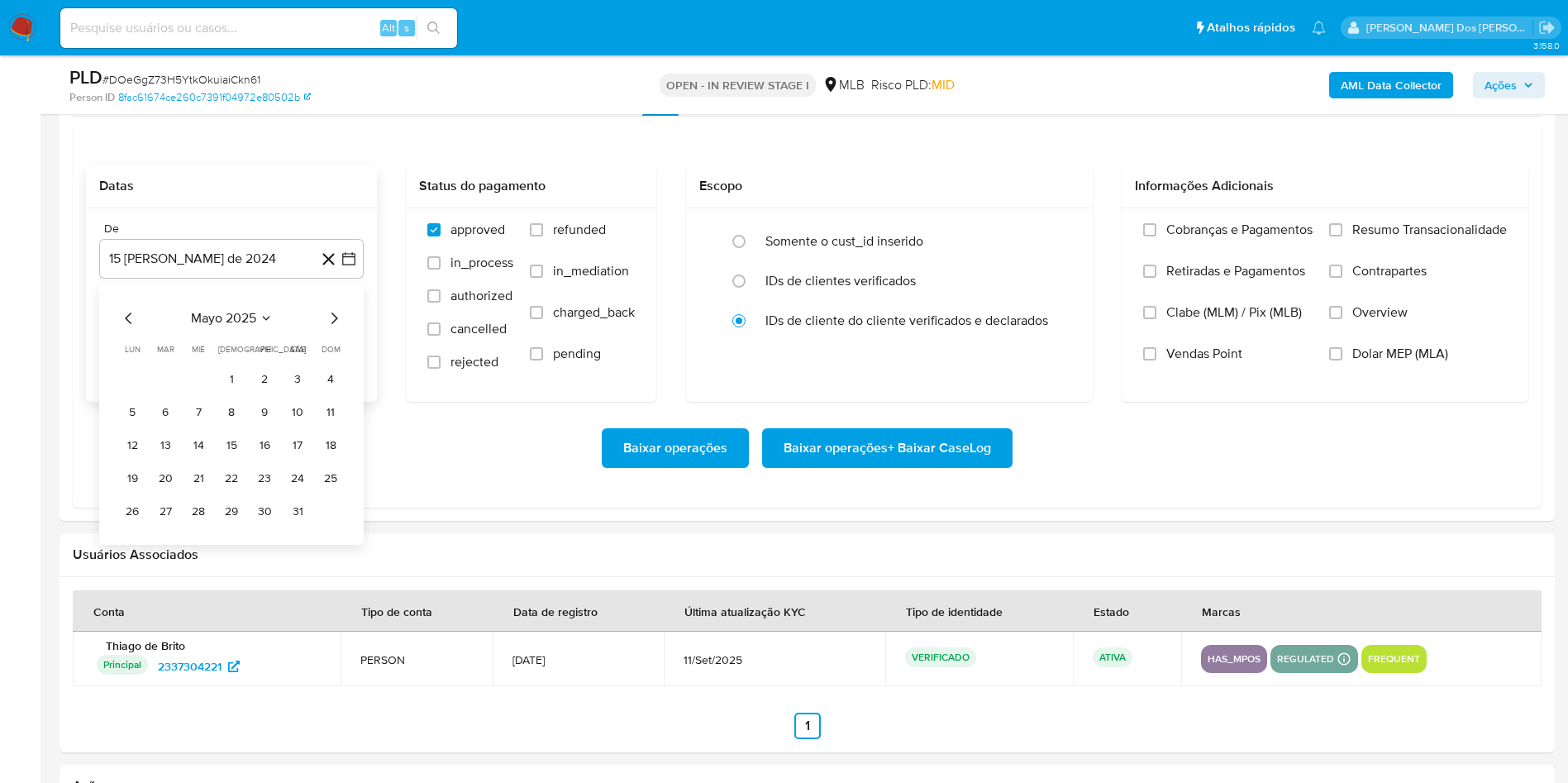
click at [337, 329] on icon "Mes siguiente" at bounding box center [333, 318] width 19 height 19
click at [157, 392] on td "1" at bounding box center [165, 379] width 27 height 27
click at [167, 392] on button "1" at bounding box center [165, 379] width 27 height 27
click at [1444, 246] on div "Cobranças e Pagamentos Retiradas e Pagamentos Clabe (MLM) / Pix (MLB) Vendas Po…" at bounding box center [1324, 305] width 407 height 192
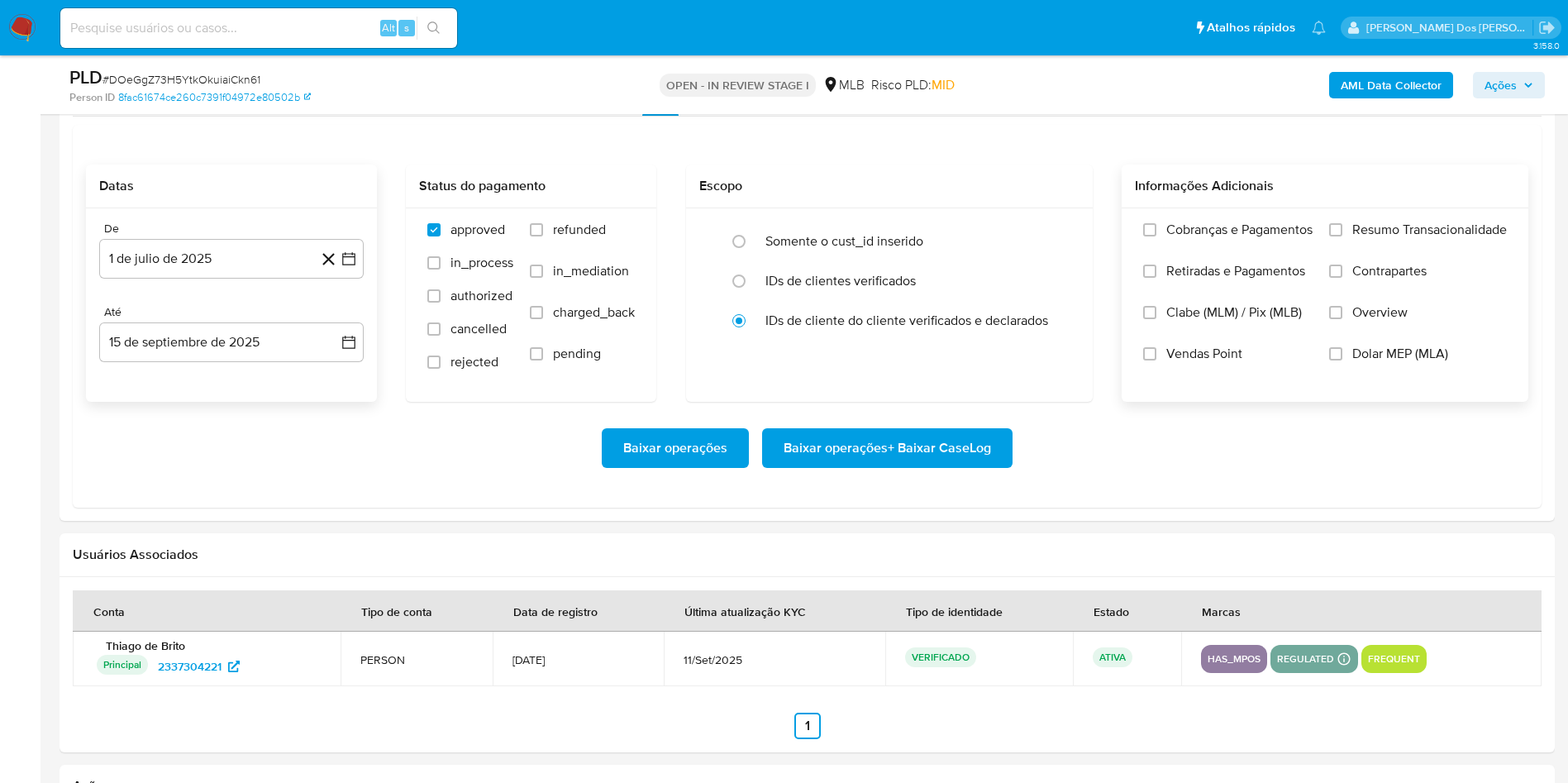
click at [1387, 263] on label "Resumo Transacionalidade" at bounding box center [1418, 242] width 178 height 42
click at [1342, 236] on input "Resumo Transacionalidade" at bounding box center [1335, 230] width 13 height 13
click at [932, 466] on span "Baixar operações + Baixar CaseLog" at bounding box center [887, 448] width 208 height 36
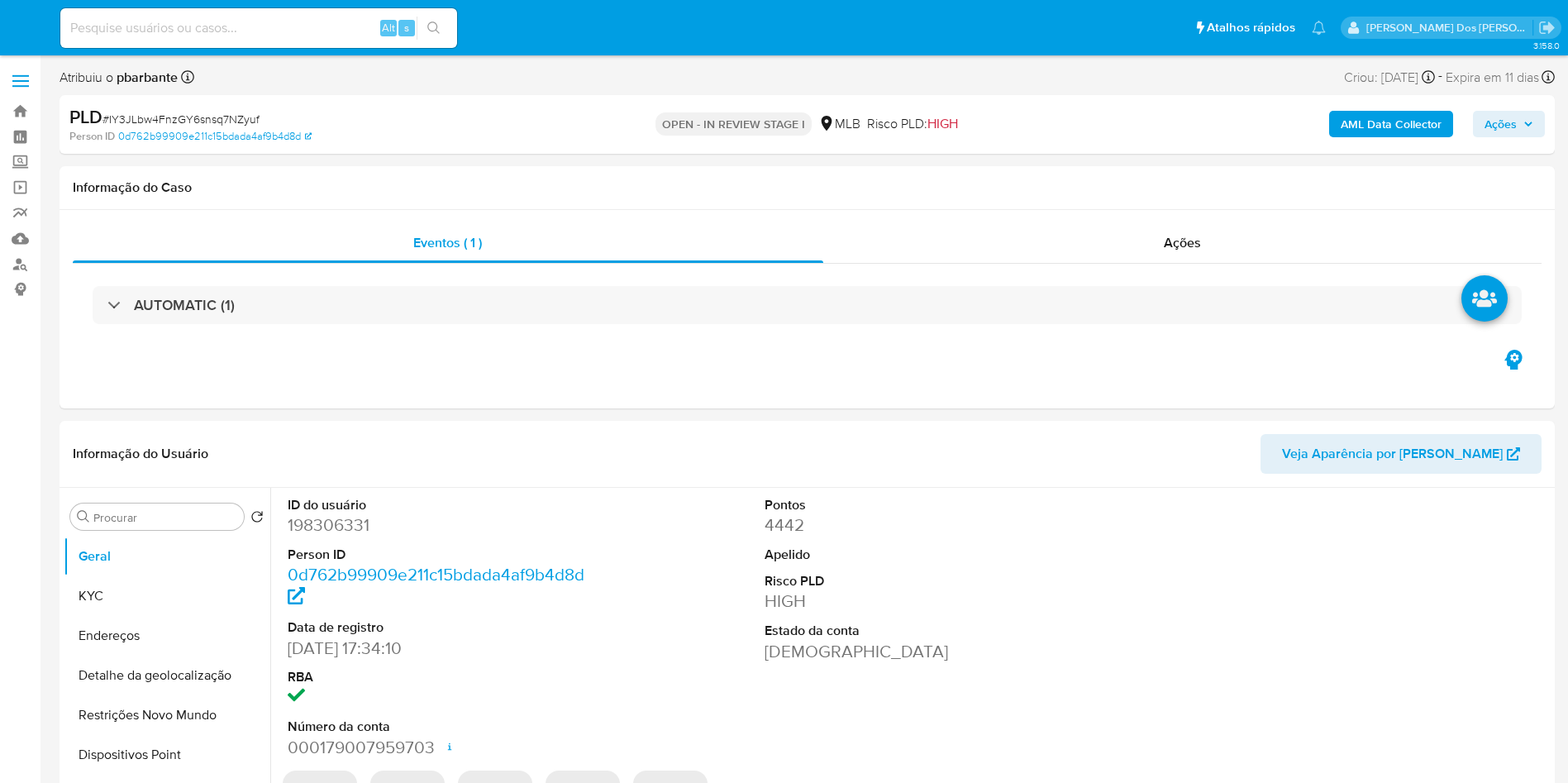
select select "10"
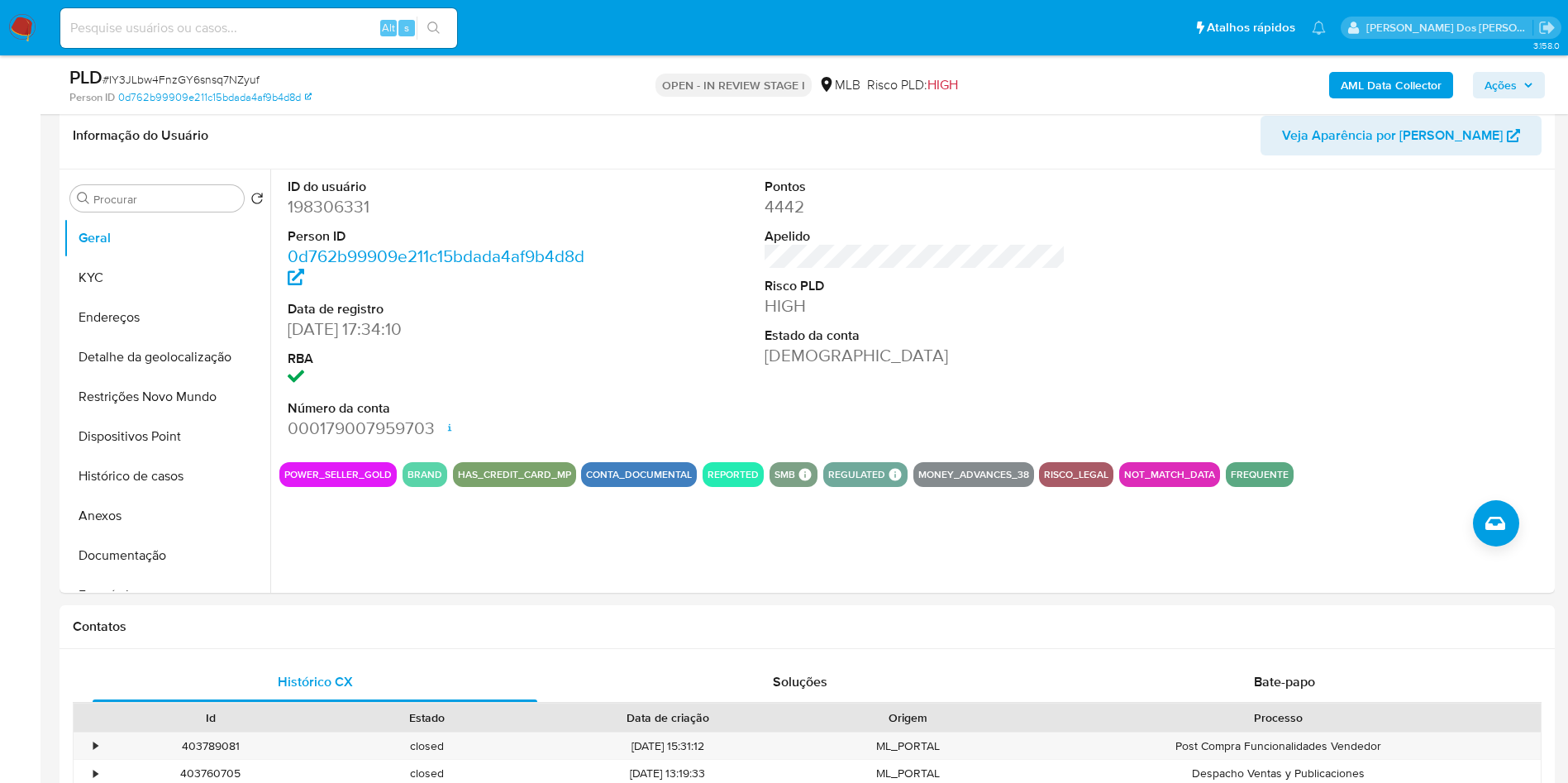
scroll to position [258, 0]
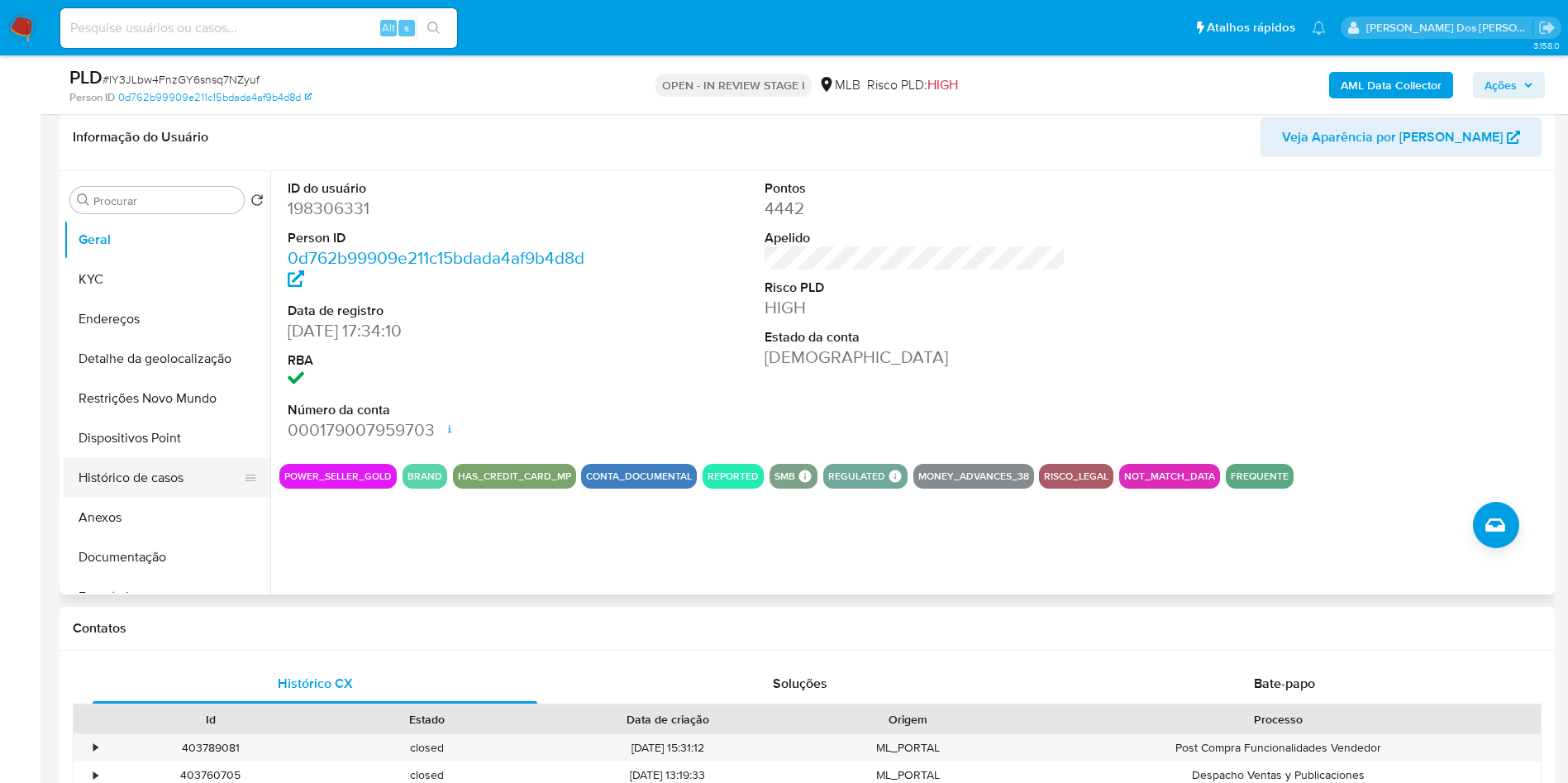
click at [102, 498] on button "Histórico de casos" at bounding box center [161, 477] width 194 height 40
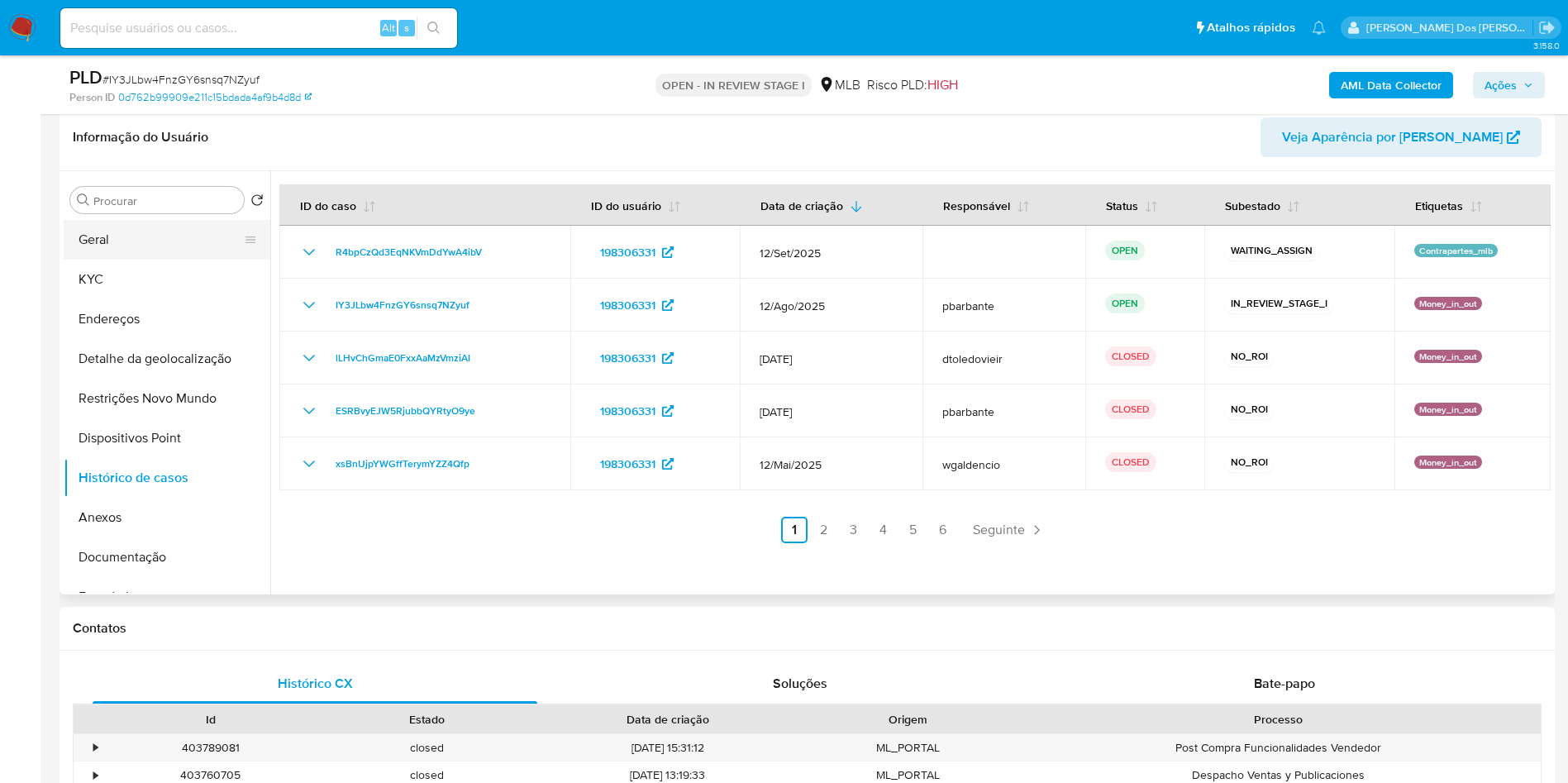
click at [86, 259] on button "Geral" at bounding box center [161, 239] width 194 height 40
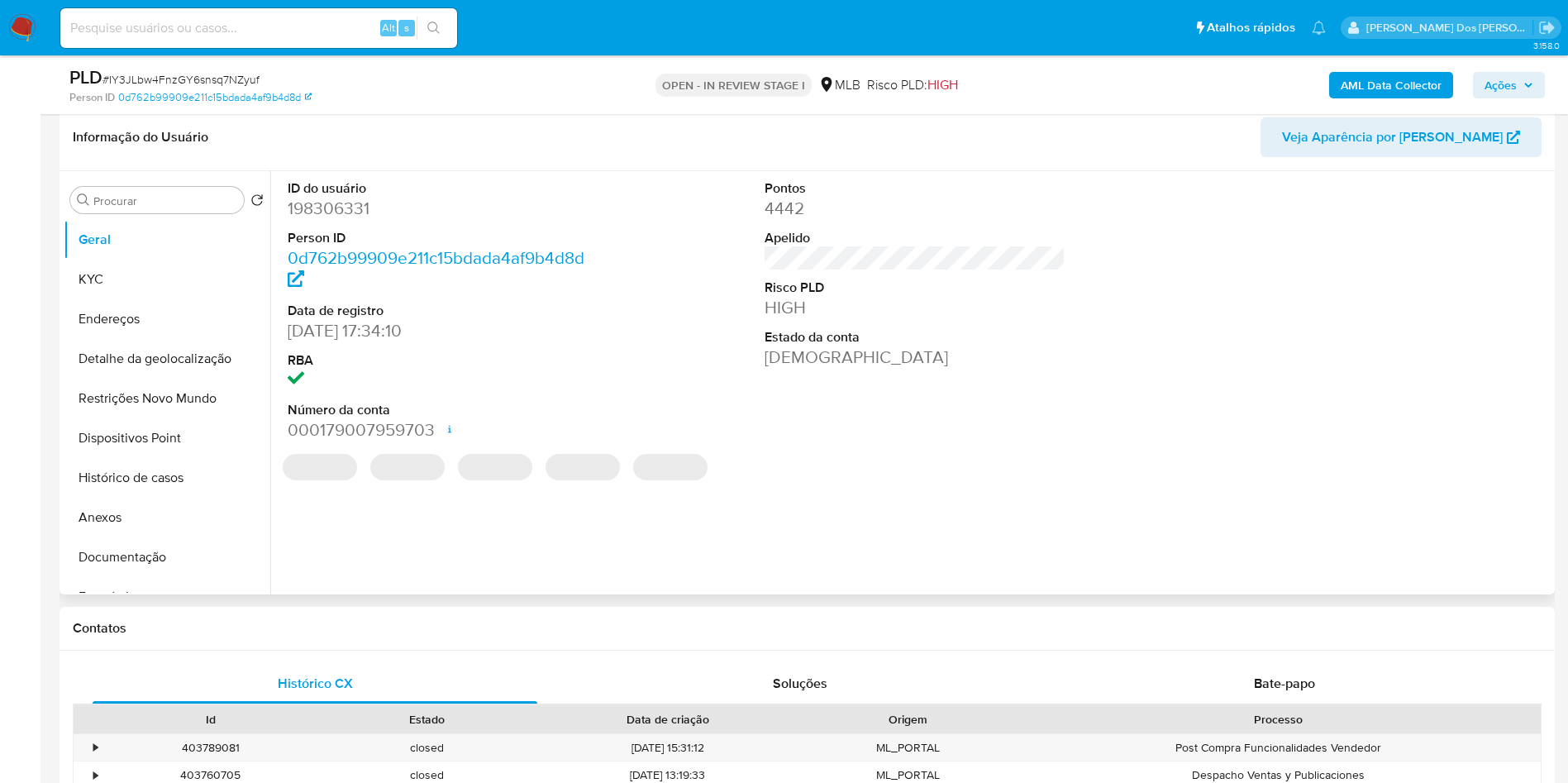
click at [317, 220] on dd "198306331" at bounding box center [438, 208] width 302 height 23
copy dd "198306331"
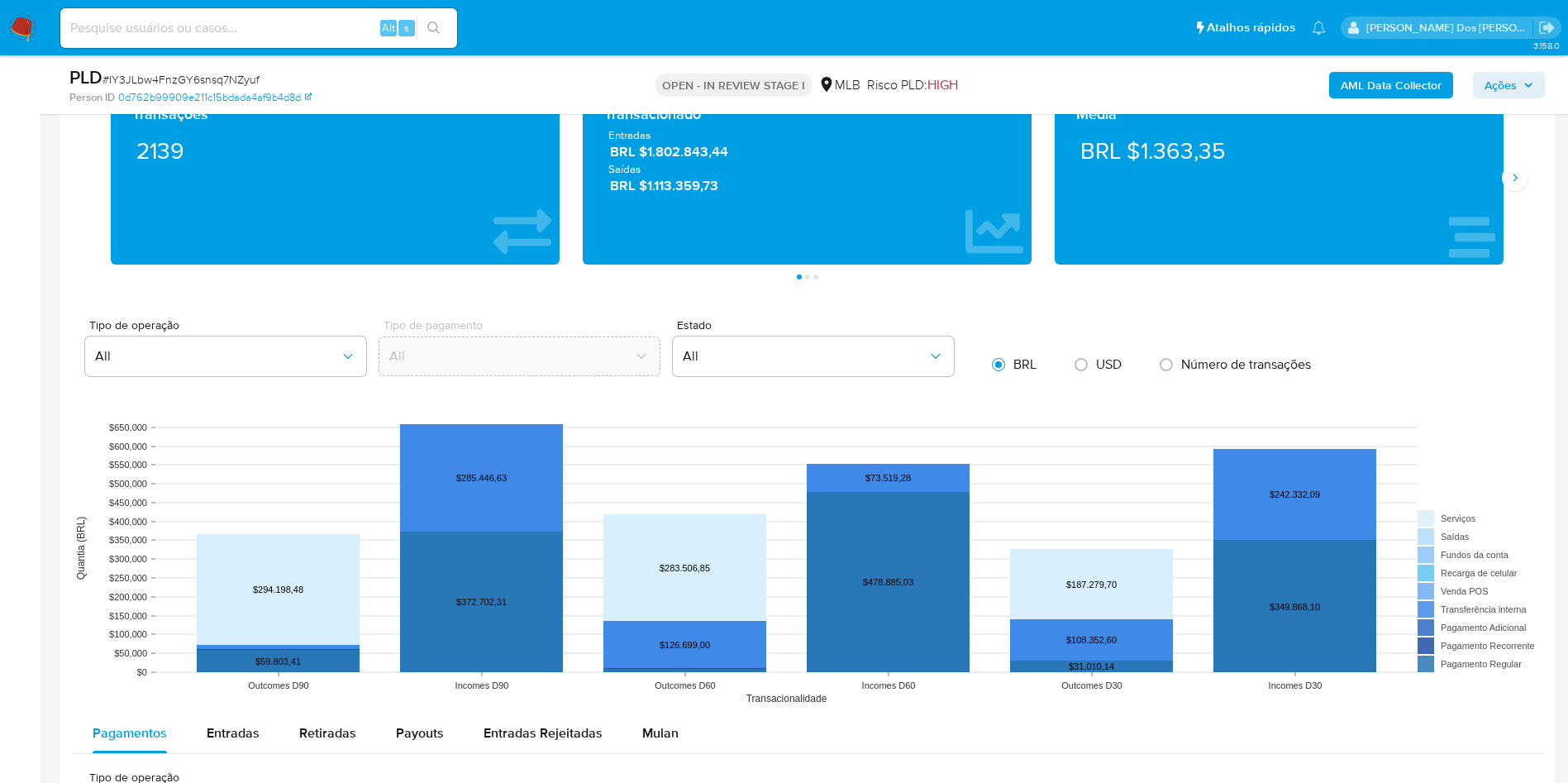
scroll to position [1668, 0]
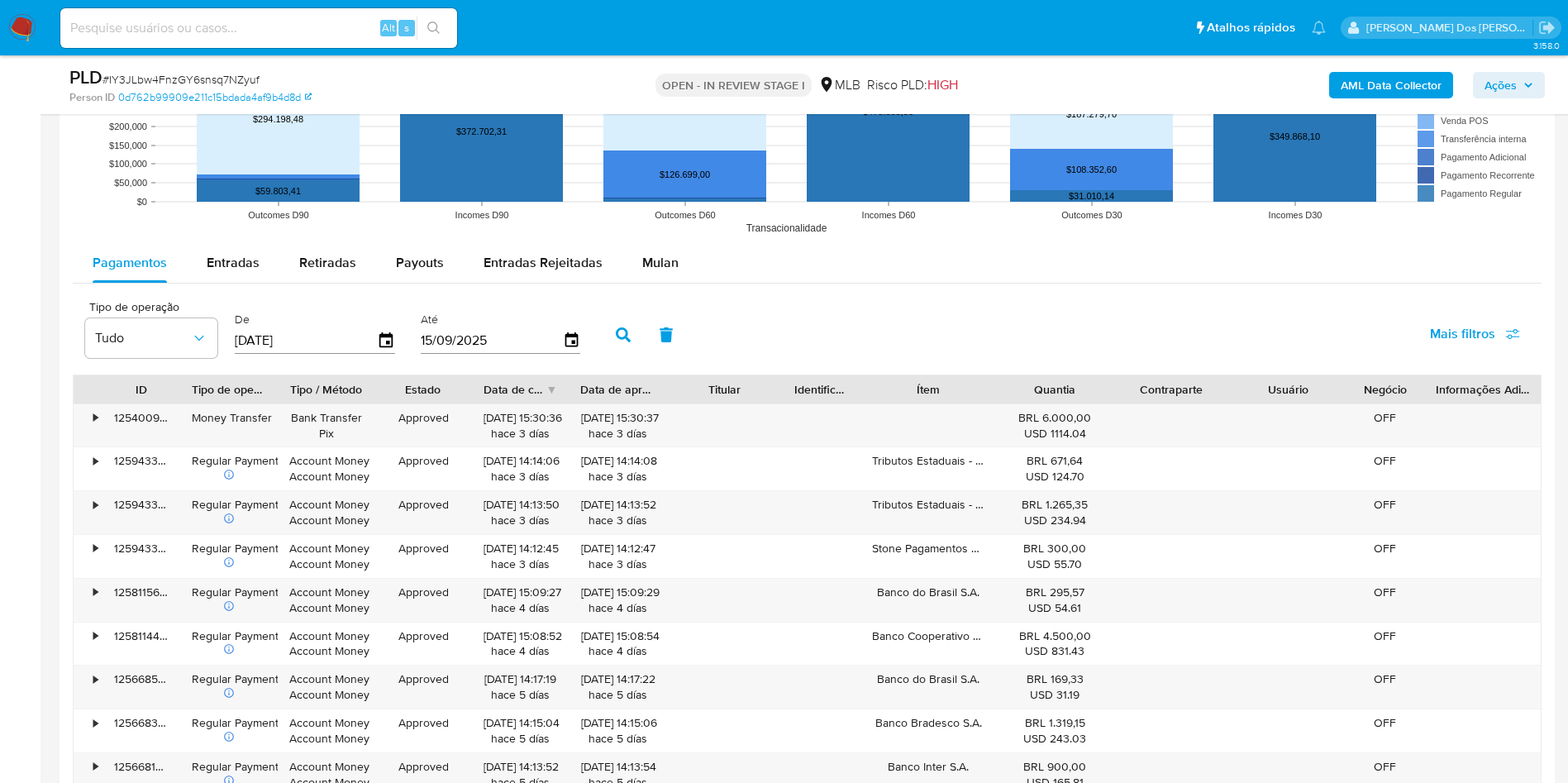
click at [665, 308] on div "Pagamentos Entradas Retiradas Payouts Entradas Rejeitadas Mulan Tipo de operaçã…" at bounding box center [808, 564] width 1469 height 643
click at [663, 272] on span "Mulan" at bounding box center [660, 262] width 36 height 19
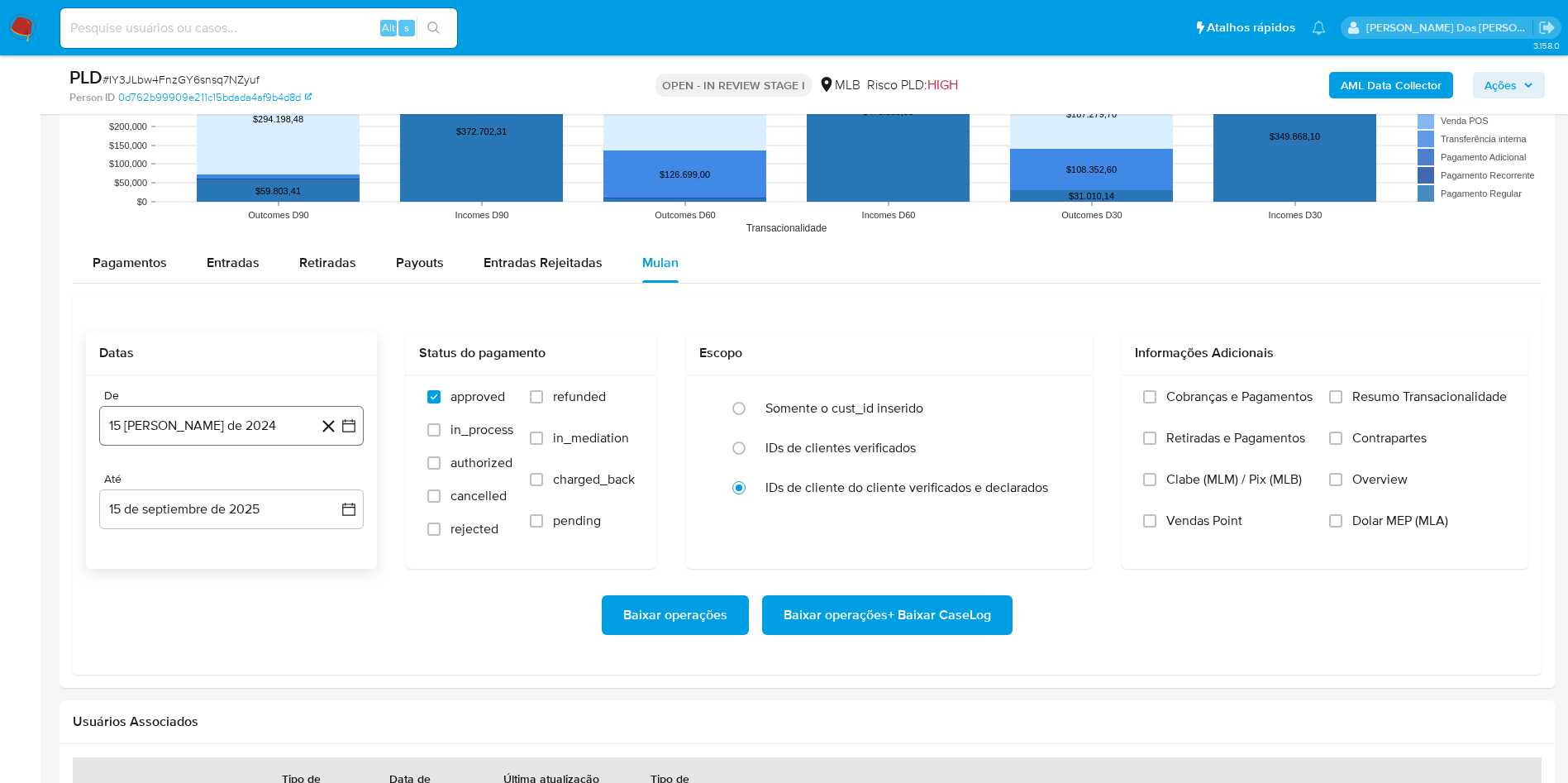
click at [358, 446] on button "15 [PERSON_NAME] de 2024" at bounding box center [231, 426] width 265 height 40
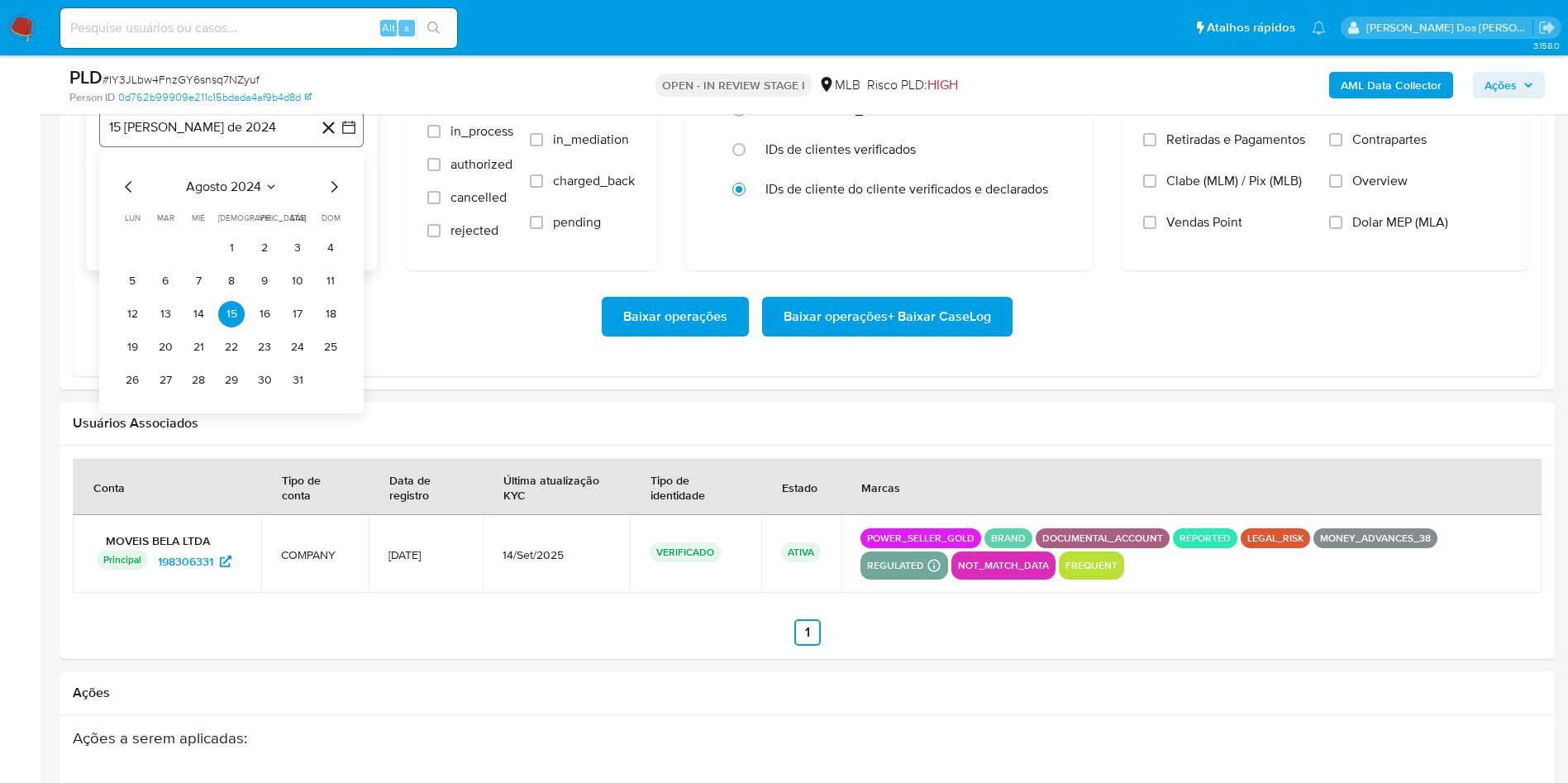
scroll to position [1969, 0]
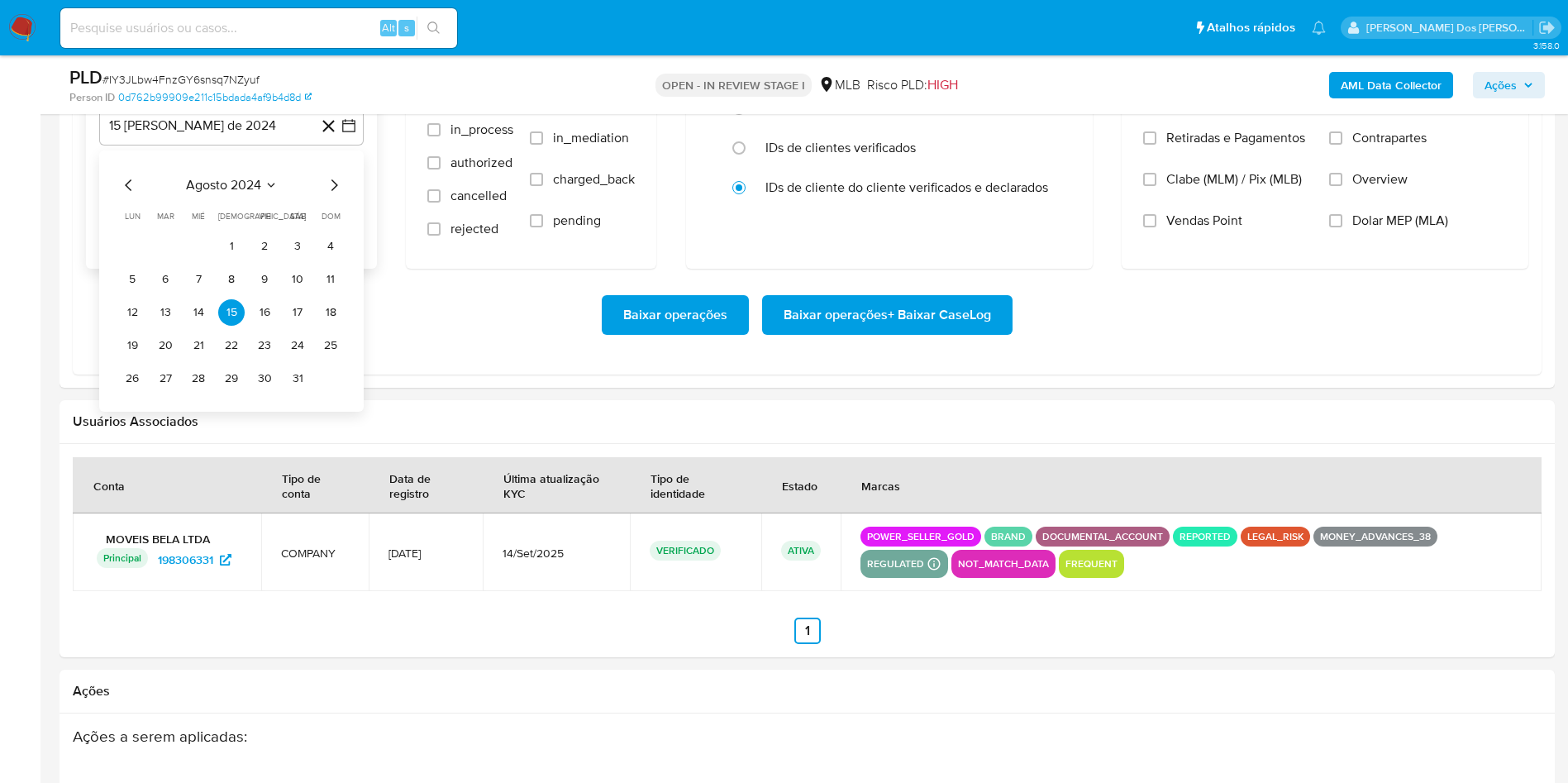
click at [333, 195] on icon "Mes siguiente" at bounding box center [333, 185] width 19 height 19
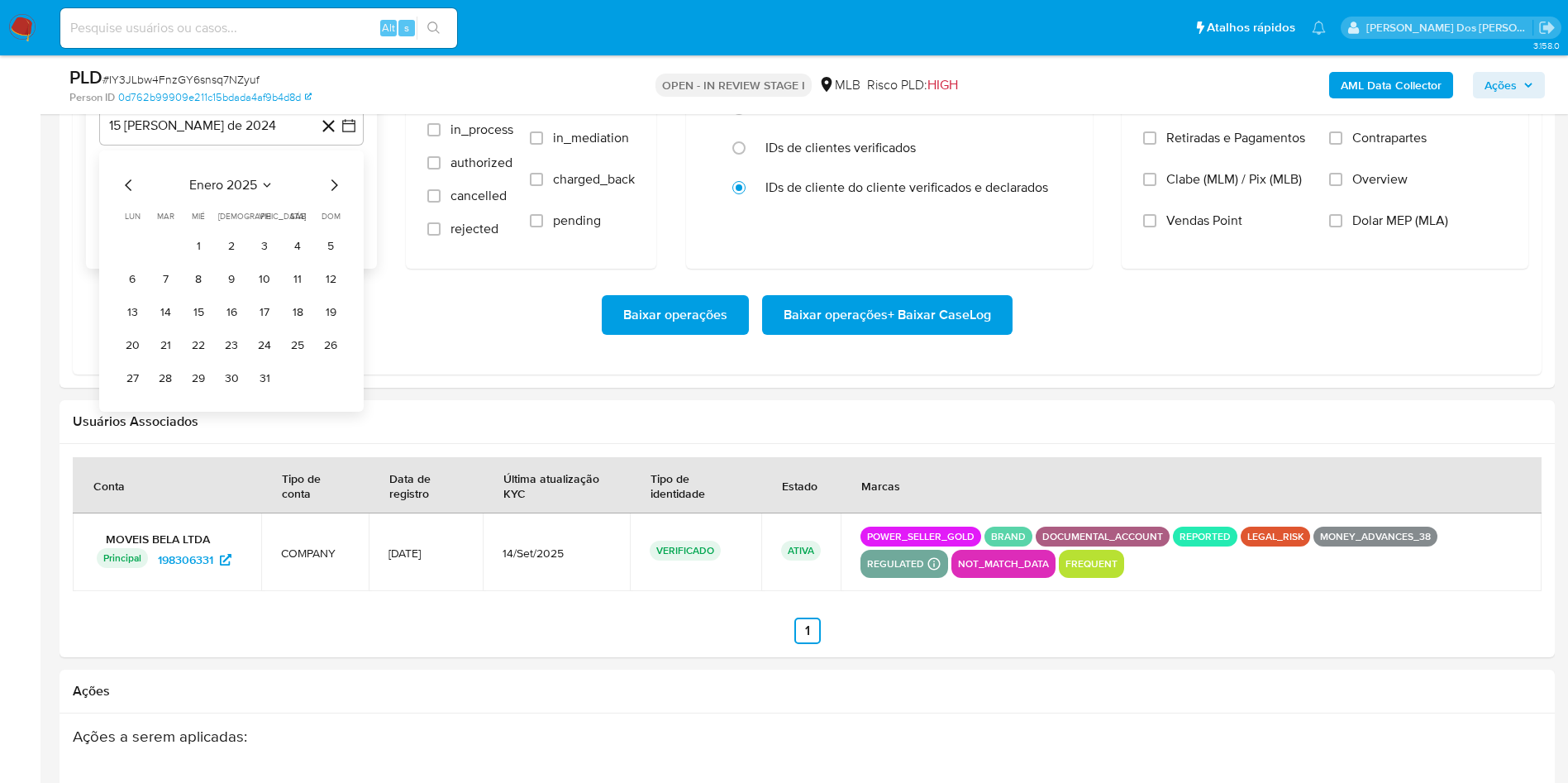
click at [333, 195] on icon "Mes siguiente" at bounding box center [333, 185] width 19 height 19
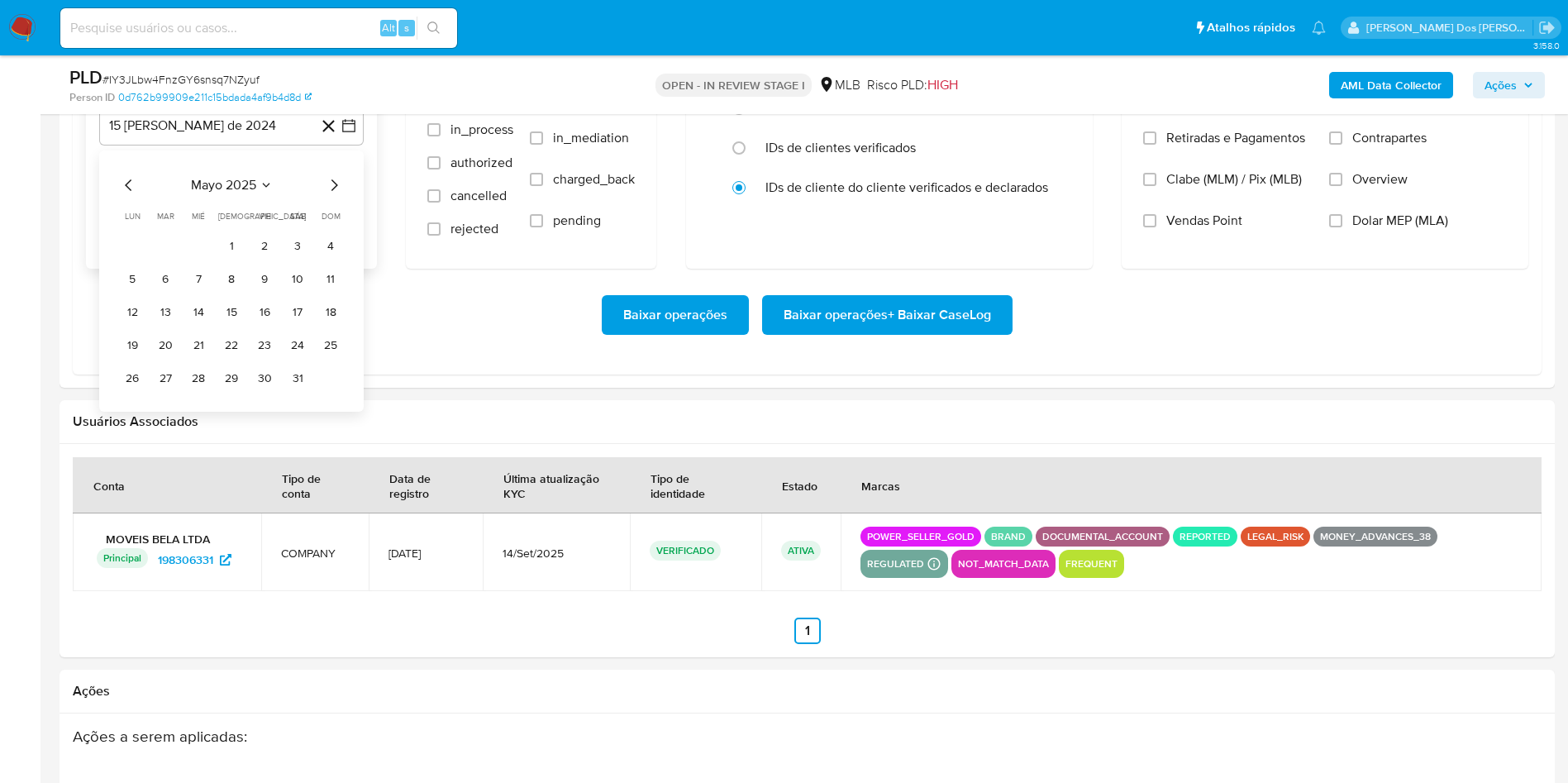
click at [333, 195] on icon "Mes siguiente" at bounding box center [333, 185] width 19 height 19
click at [131, 195] on icon "Mes anterior" at bounding box center [128, 185] width 19 height 19
click at [166, 259] on button "1" at bounding box center [165, 247] width 27 height 27
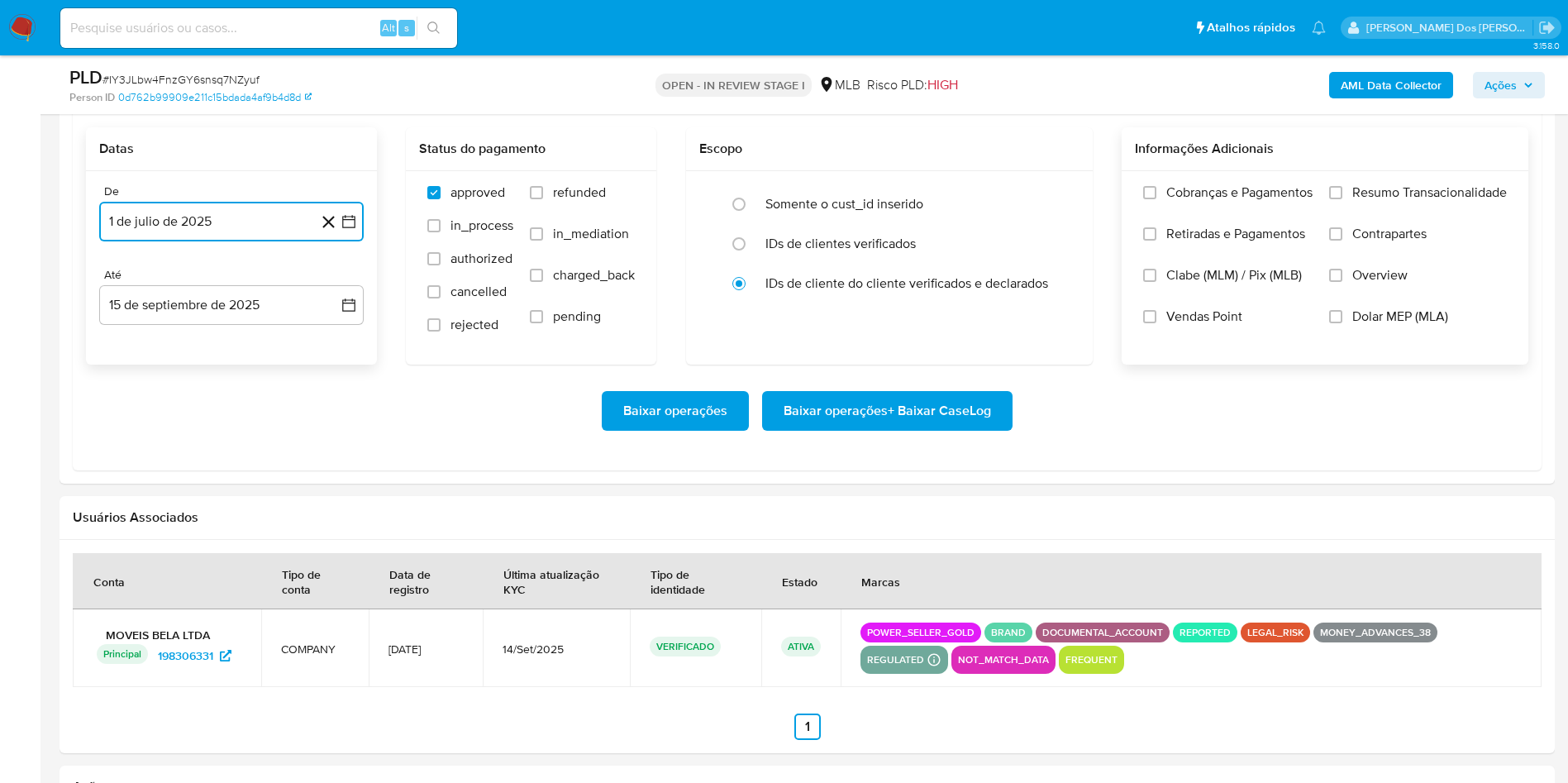
scroll to position [1870, 0]
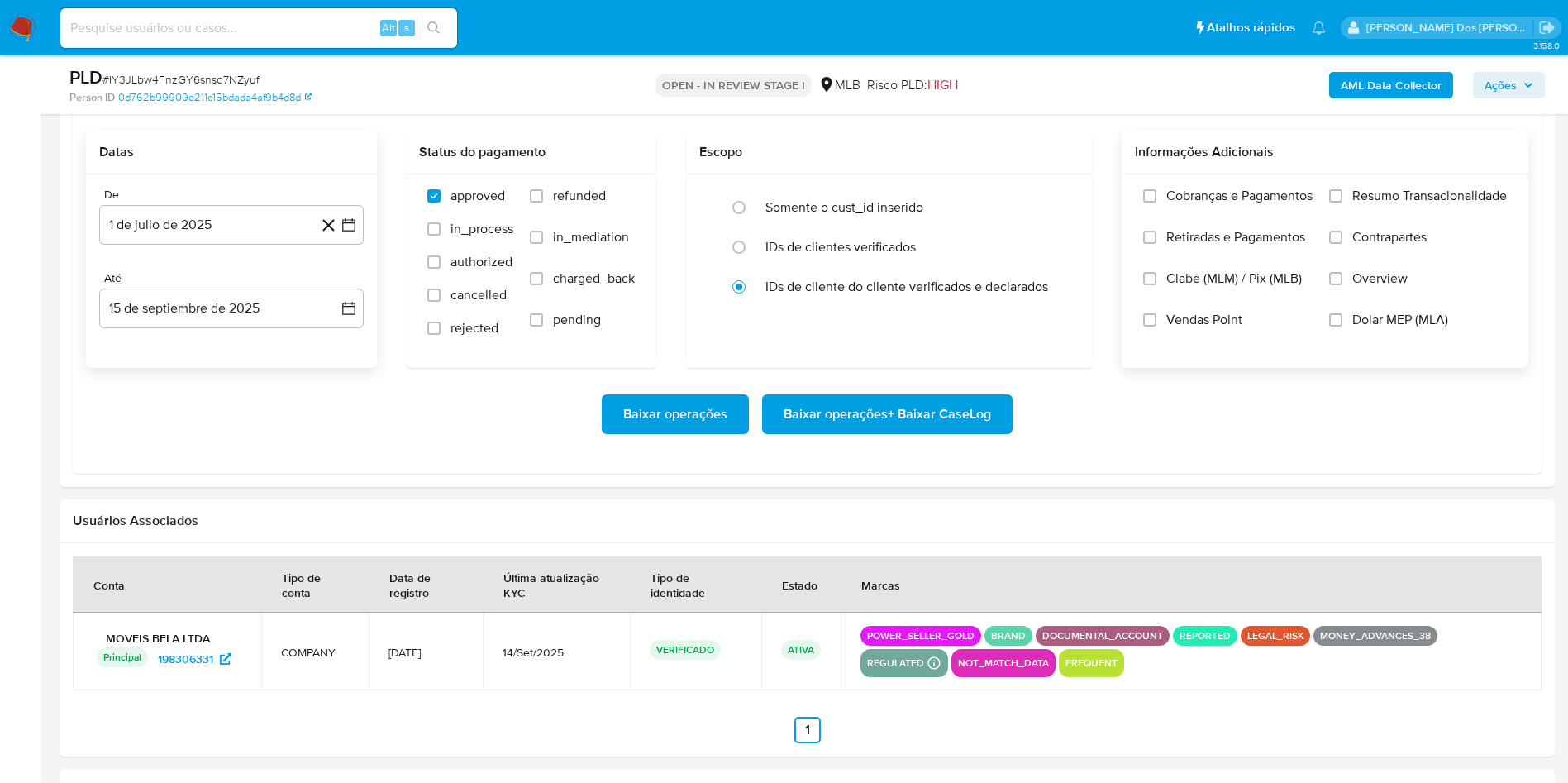
click at [1347, 218] on label "Resumo Transacionalidade" at bounding box center [1418, 208] width 178 height 42
click at [1342, 202] on input "Resumo Transacionalidade" at bounding box center [1335, 196] width 13 height 13
click at [928, 432] on span "Baixar operações + Baixar CaseLog" at bounding box center [887, 414] width 208 height 36
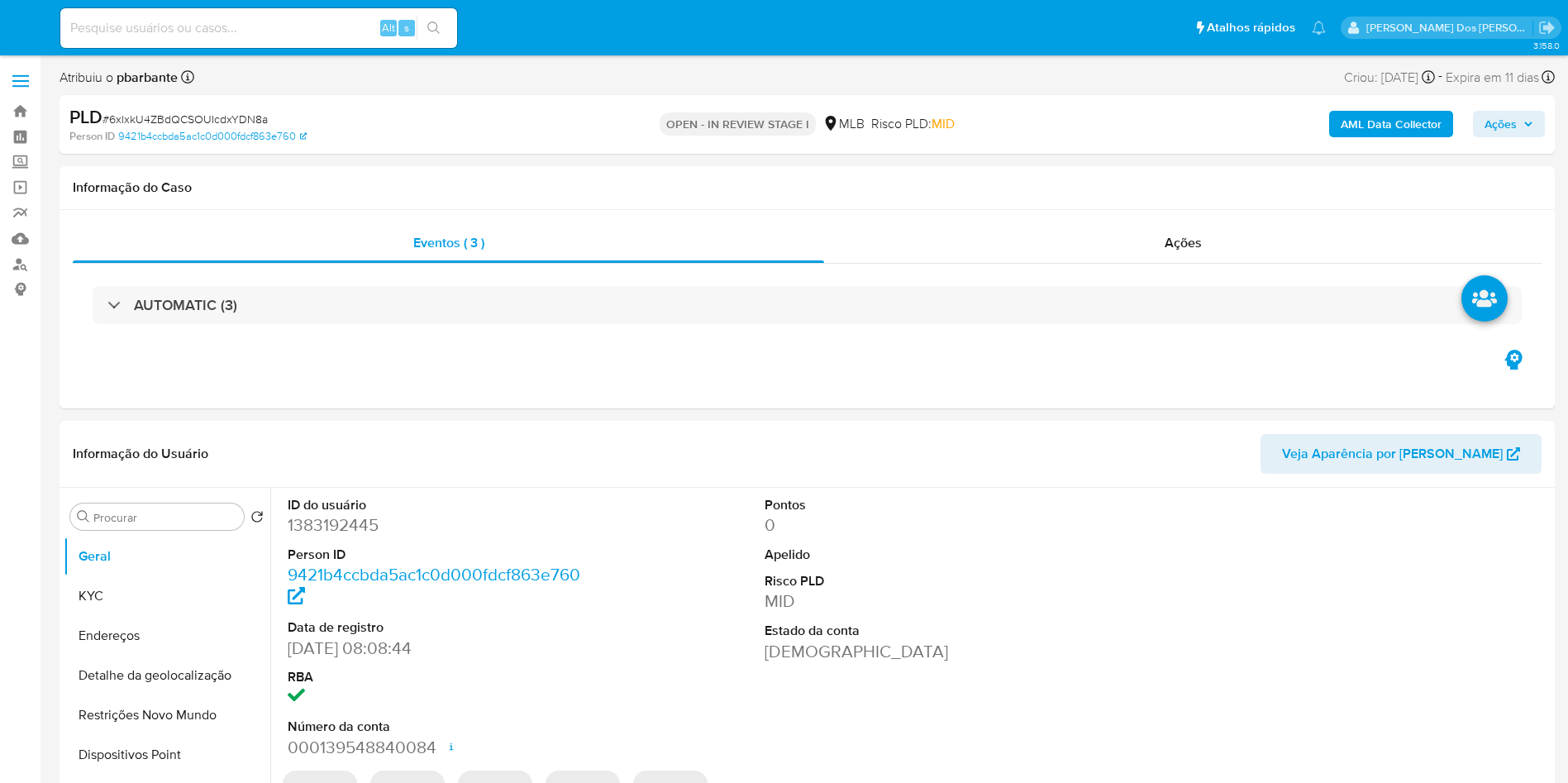
select select "10"
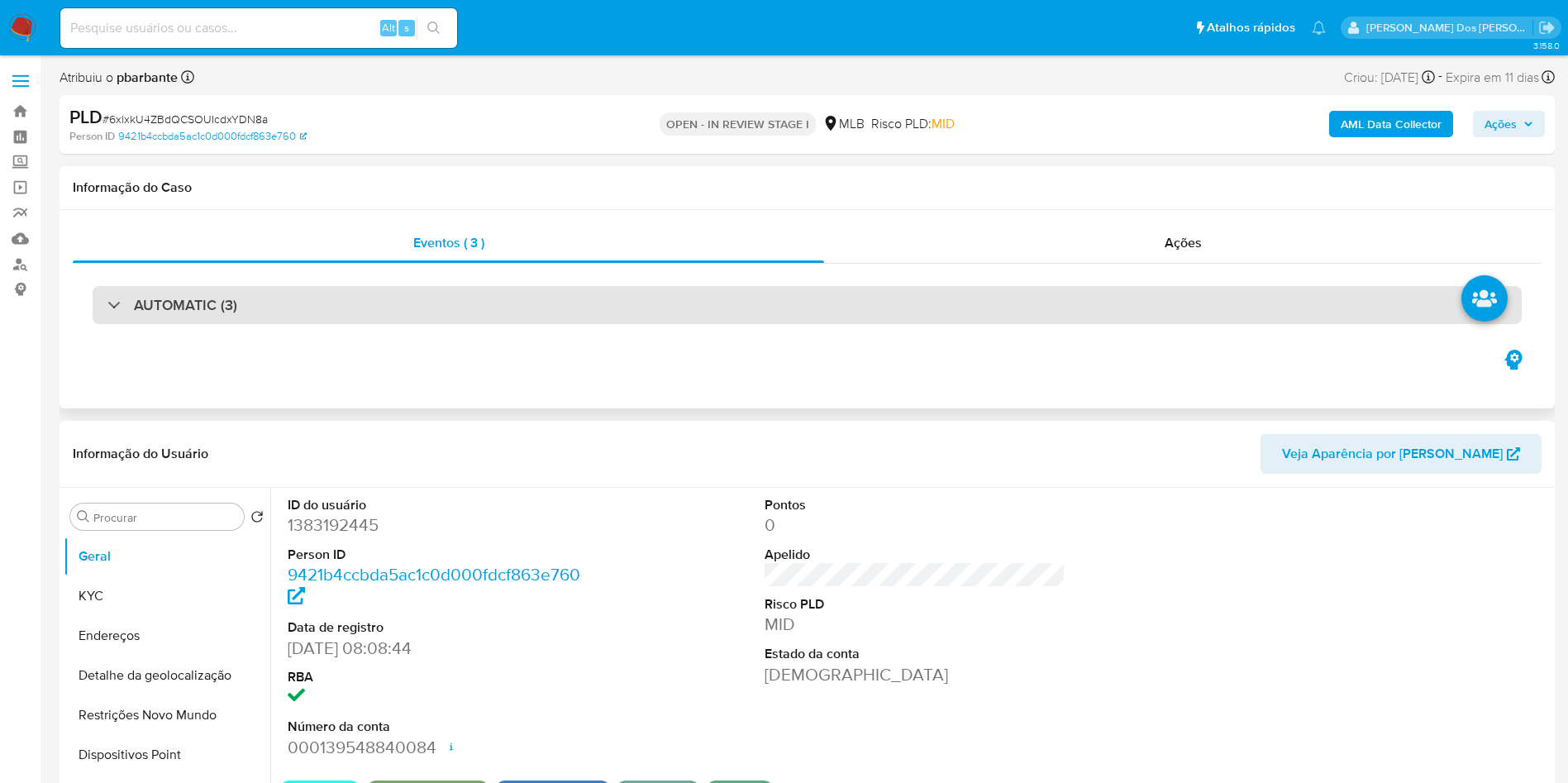
click at [506, 311] on div "AUTOMATIC (3)" at bounding box center [807, 305] width 1430 height 38
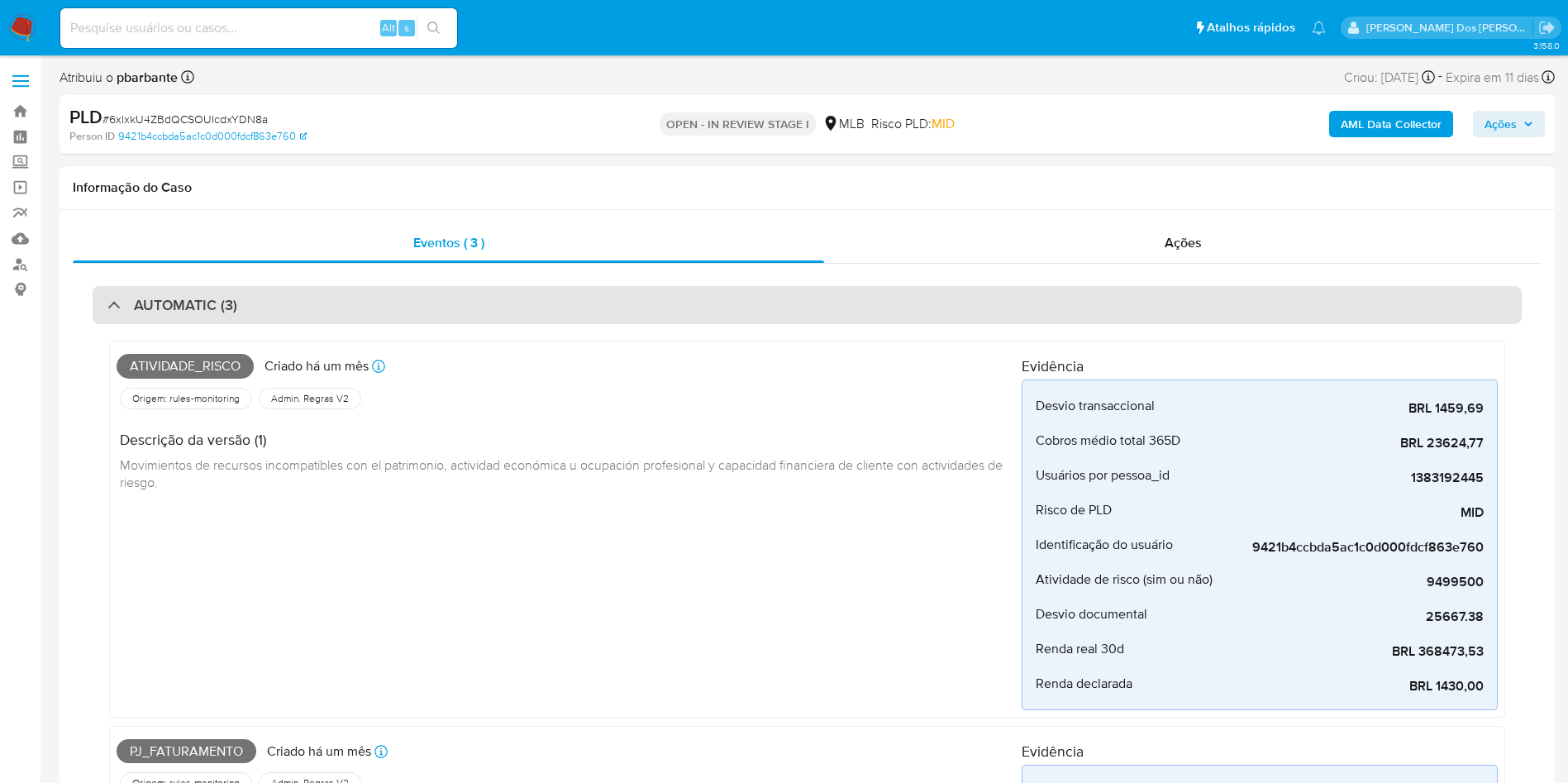
click at [506, 311] on div "AUTOMATIC (3)" at bounding box center [807, 305] width 1430 height 38
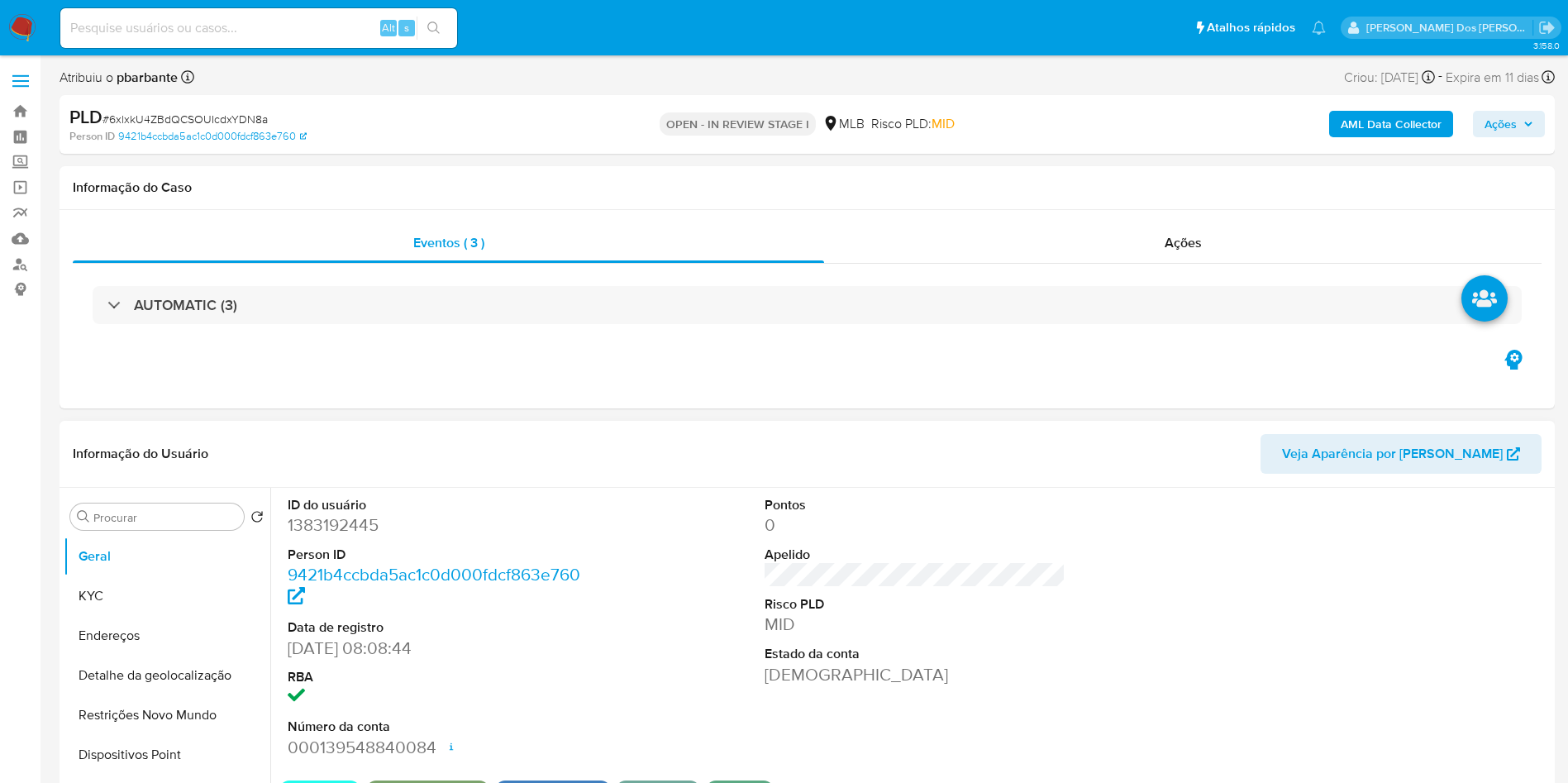
click at [311, 536] on dd "1383192445" at bounding box center [438, 524] width 302 height 23
copy dd "1383192445"
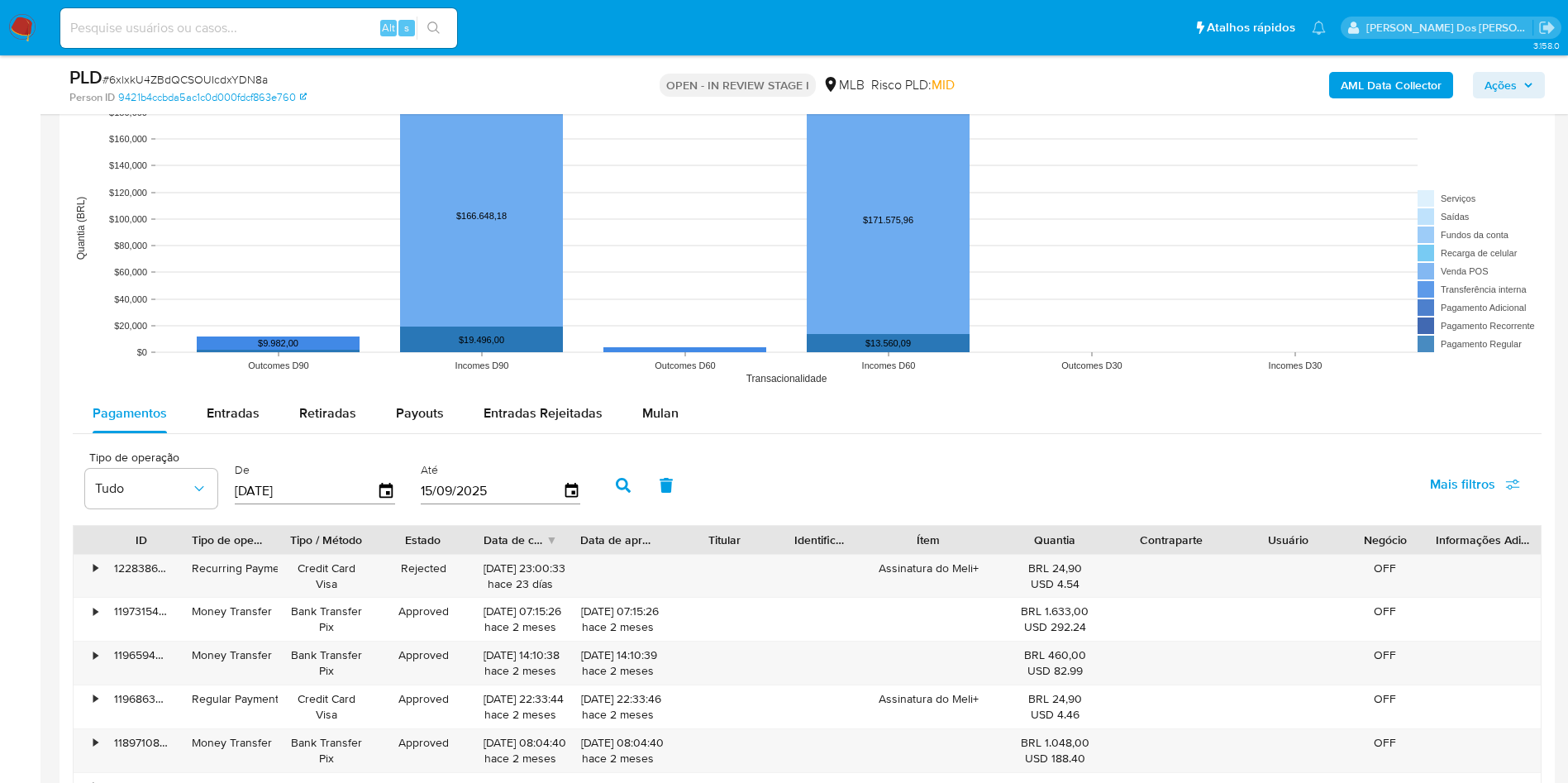
scroll to position [1537, 0]
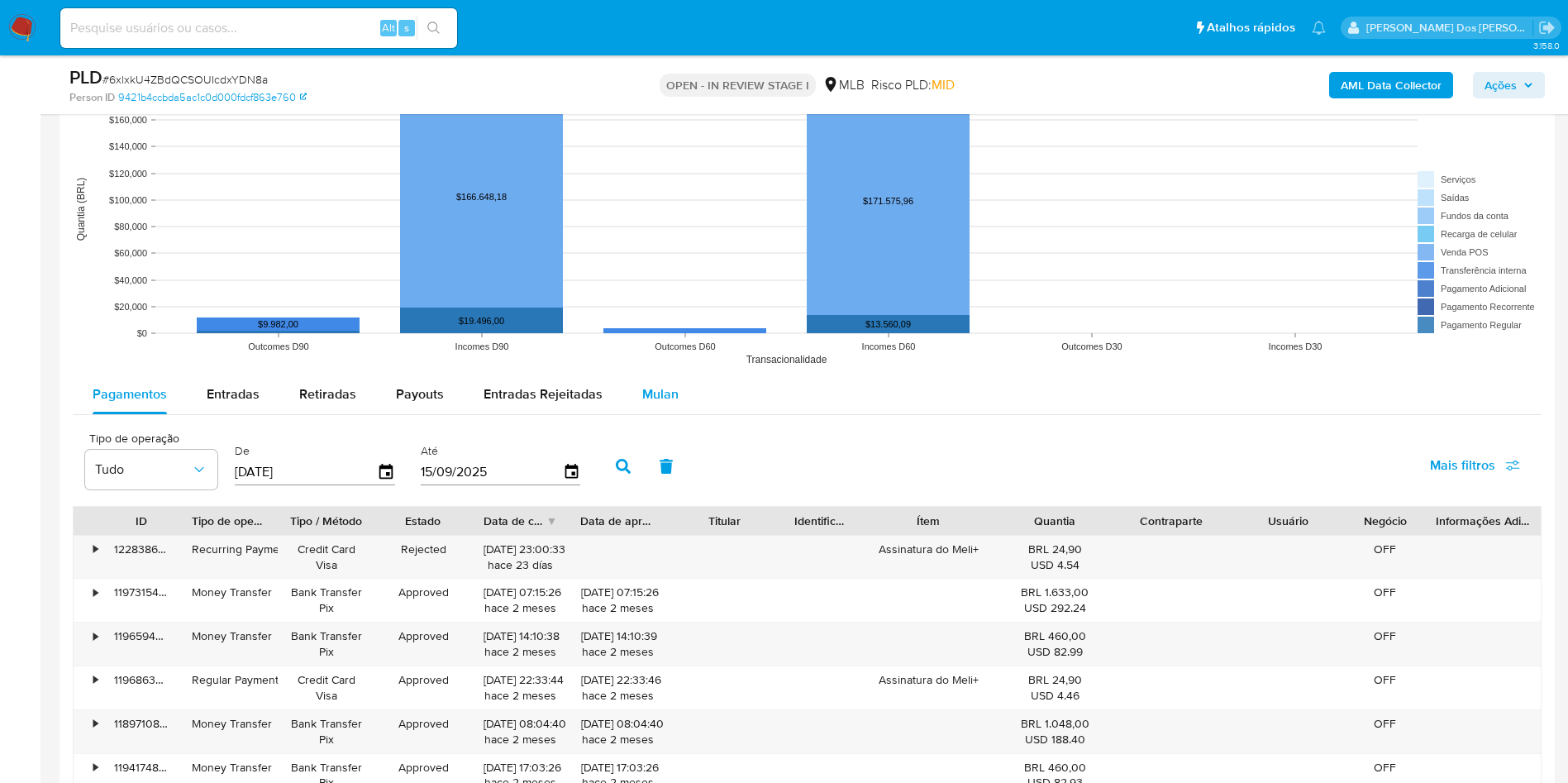
click at [632, 415] on button "Mulan" at bounding box center [660, 394] width 76 height 40
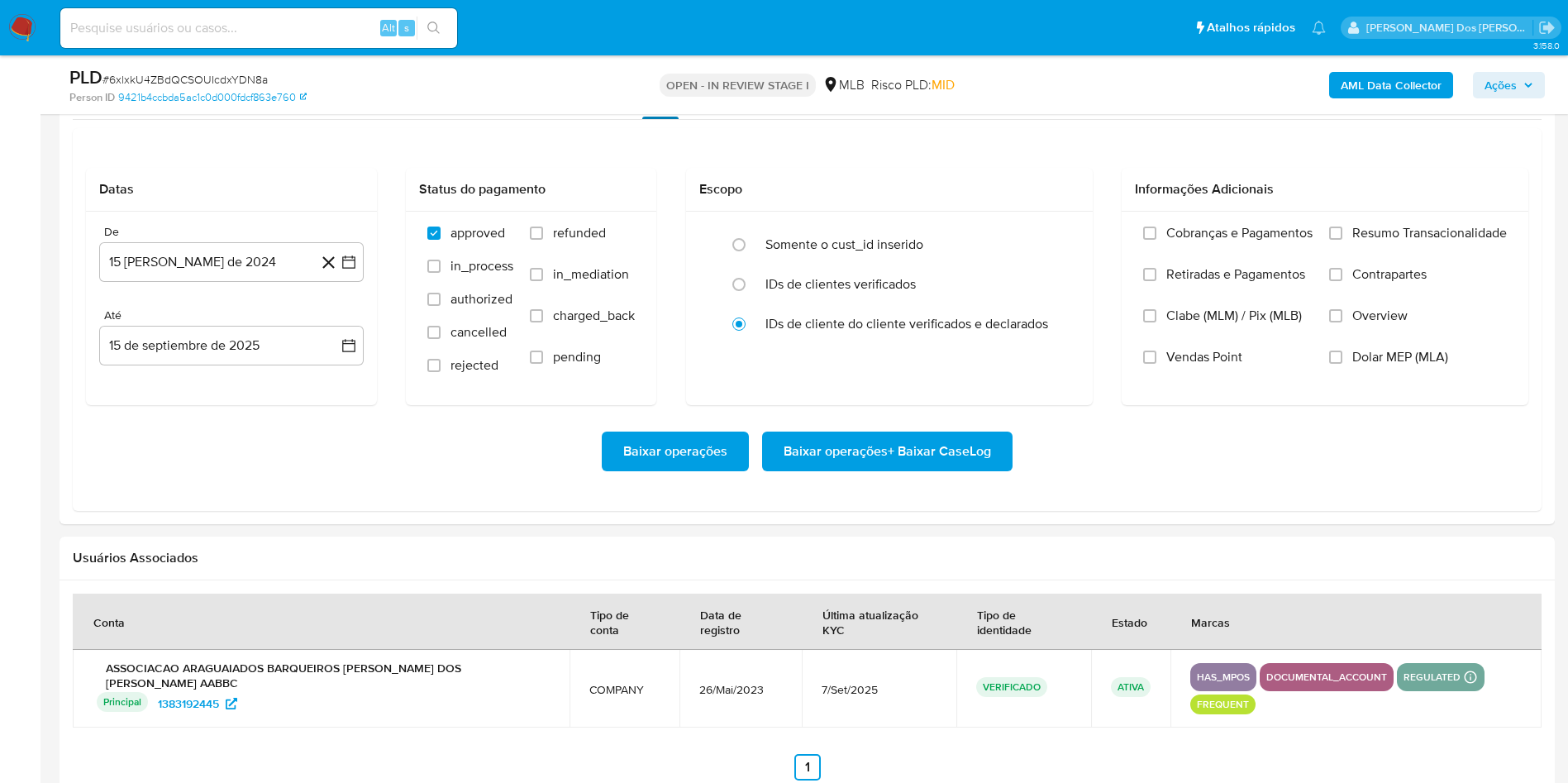
scroll to position [1877, 0]
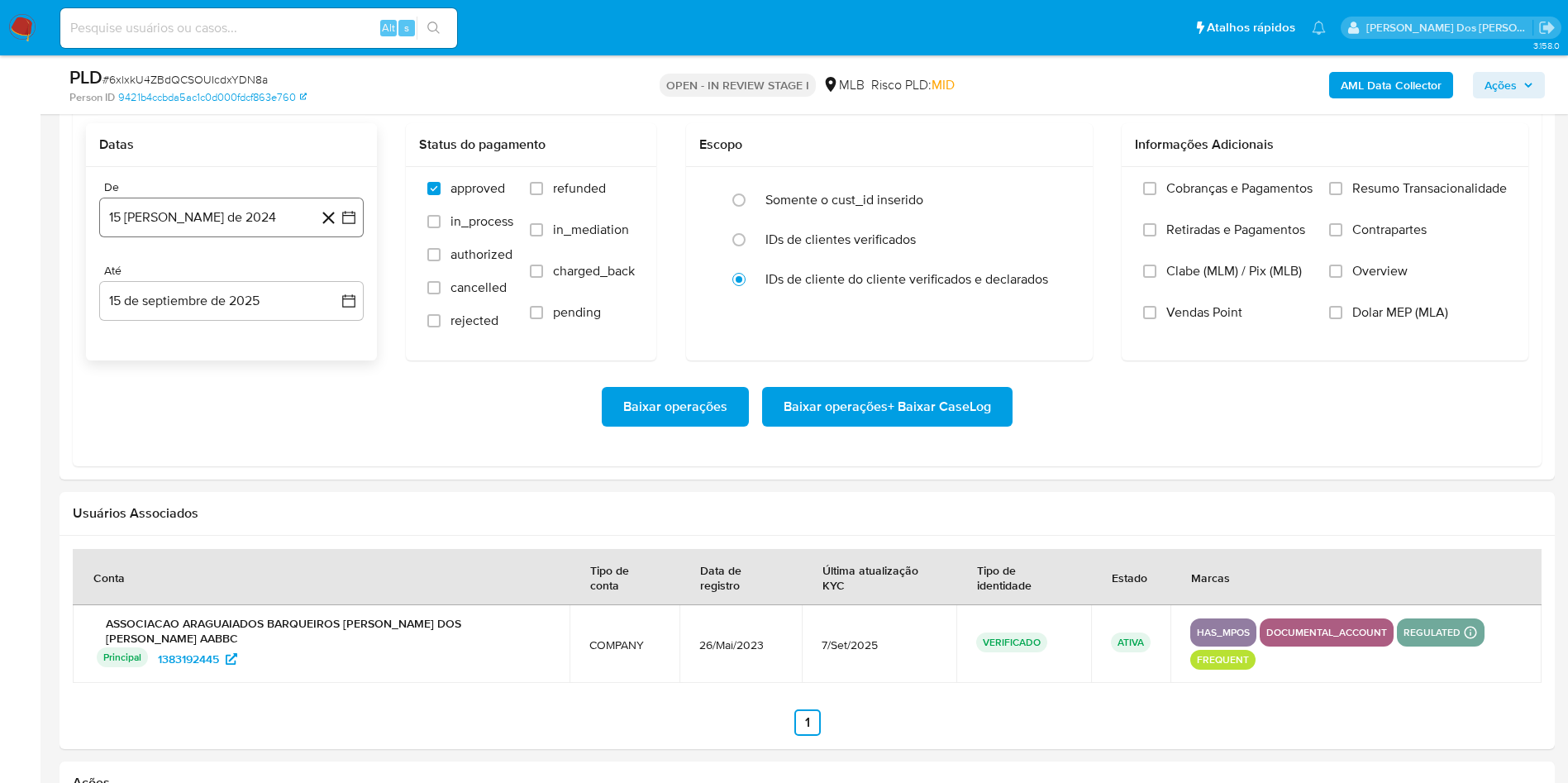
click at [353, 226] on icon "button" at bounding box center [349, 218] width 17 height 17
click at [353, 237] on button "15 [PERSON_NAME] de 2024" at bounding box center [231, 217] width 265 height 40
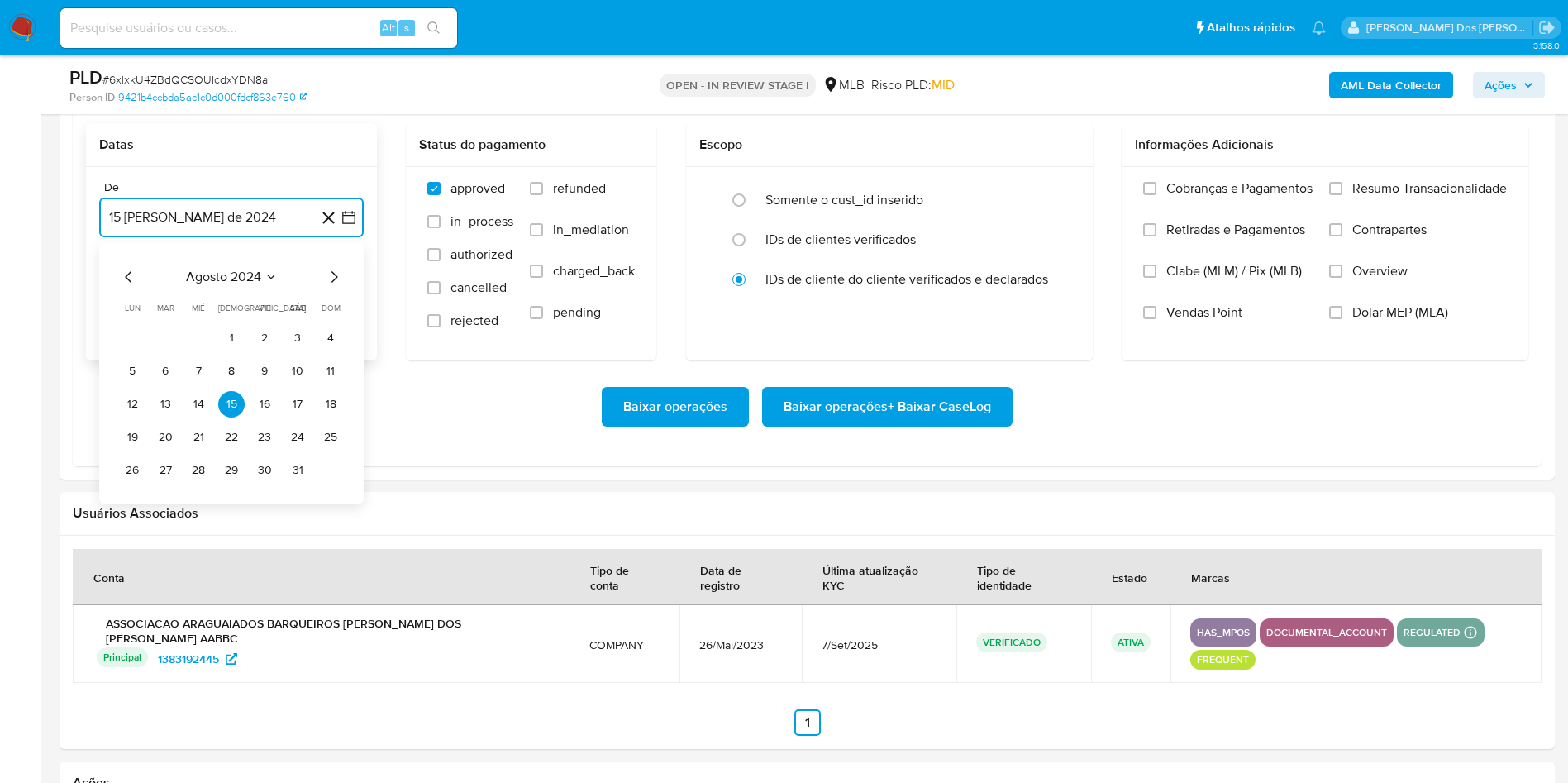
click at [332, 287] on icon "Mes siguiente" at bounding box center [333, 276] width 19 height 19
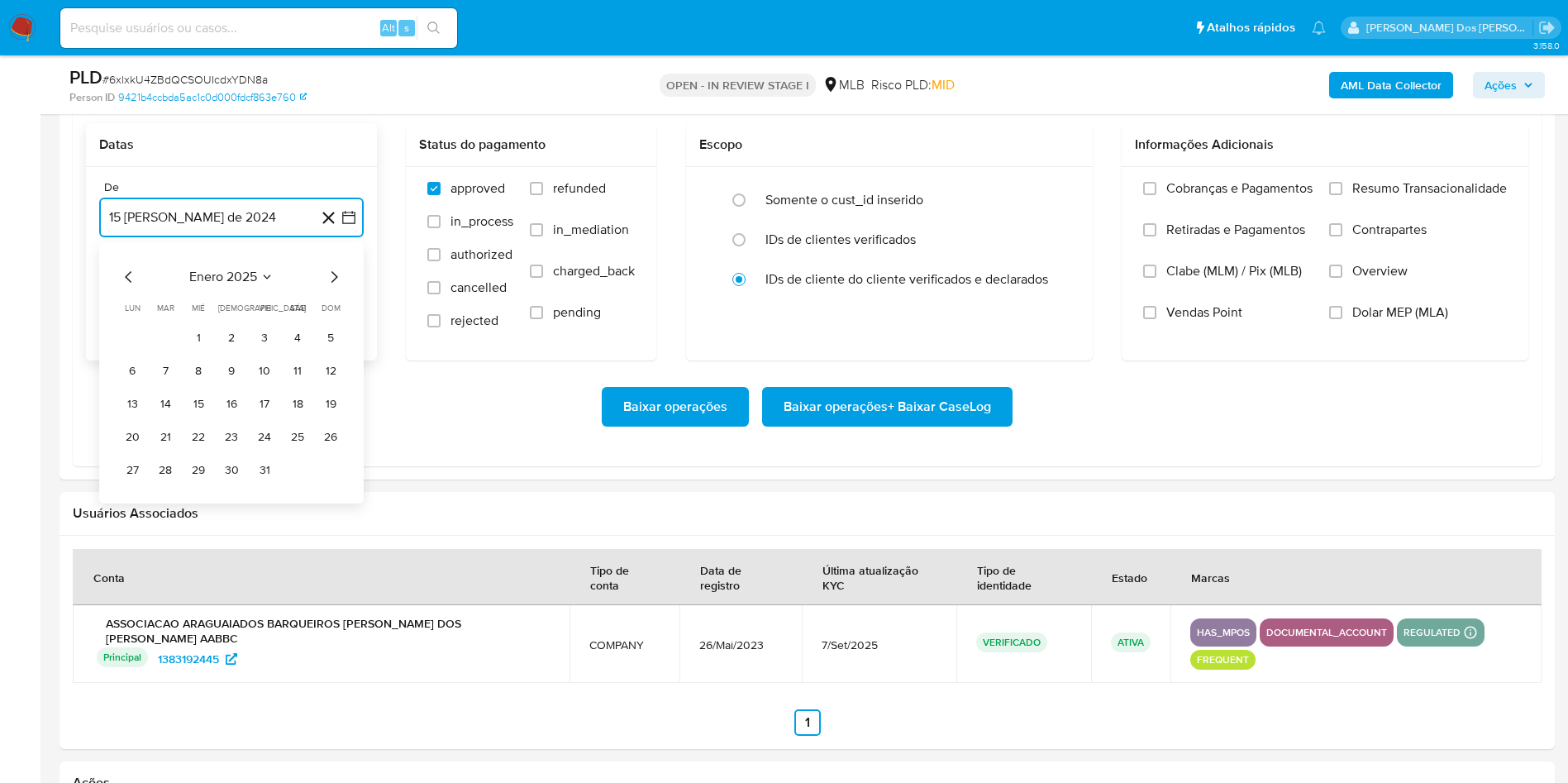
click at [332, 287] on icon "Mes siguiente" at bounding box center [333, 276] width 19 height 19
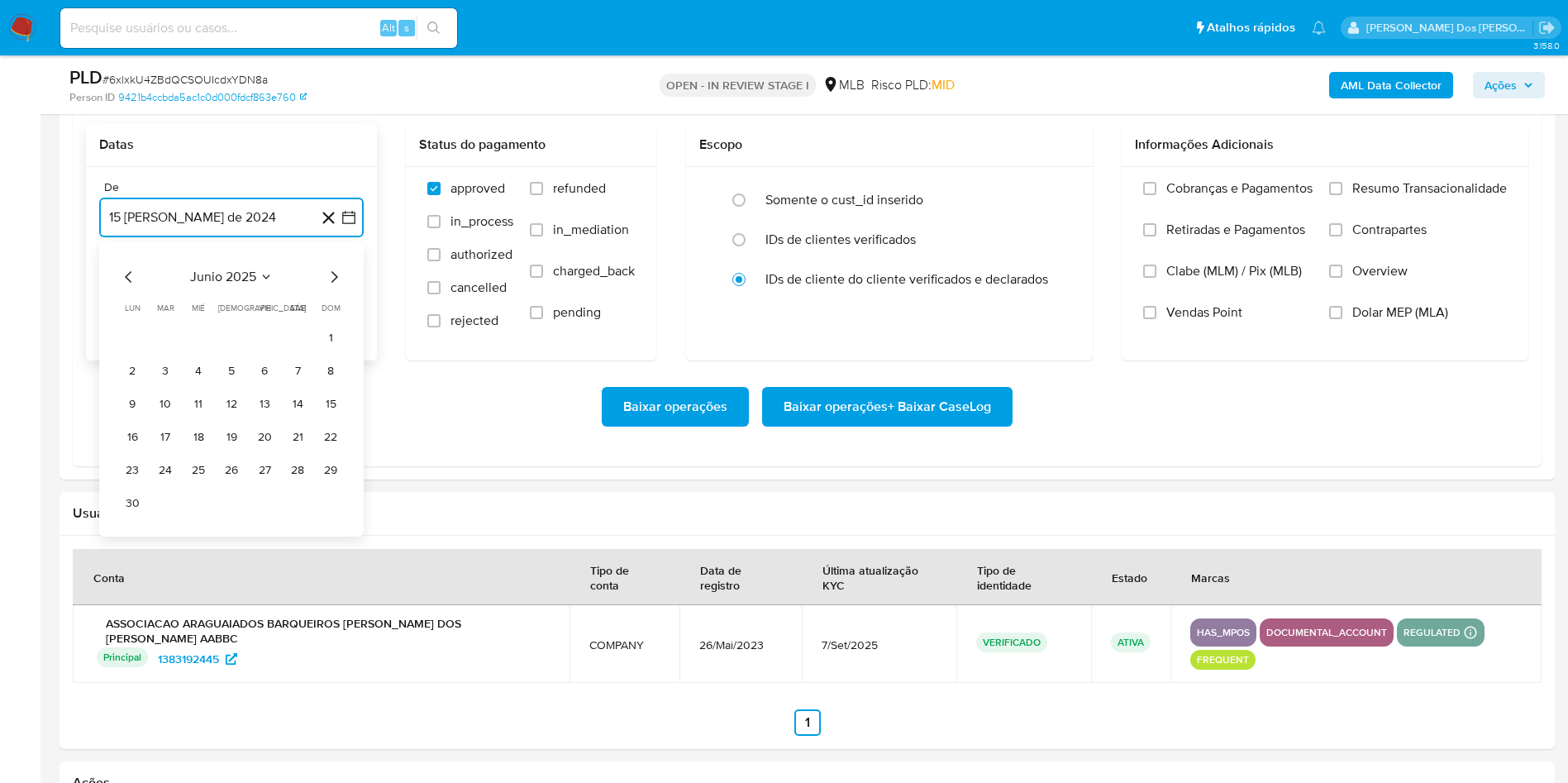
click at [332, 287] on icon "Mes siguiente" at bounding box center [333, 276] width 19 height 19
click at [170, 352] on button "1" at bounding box center [165, 338] width 27 height 27
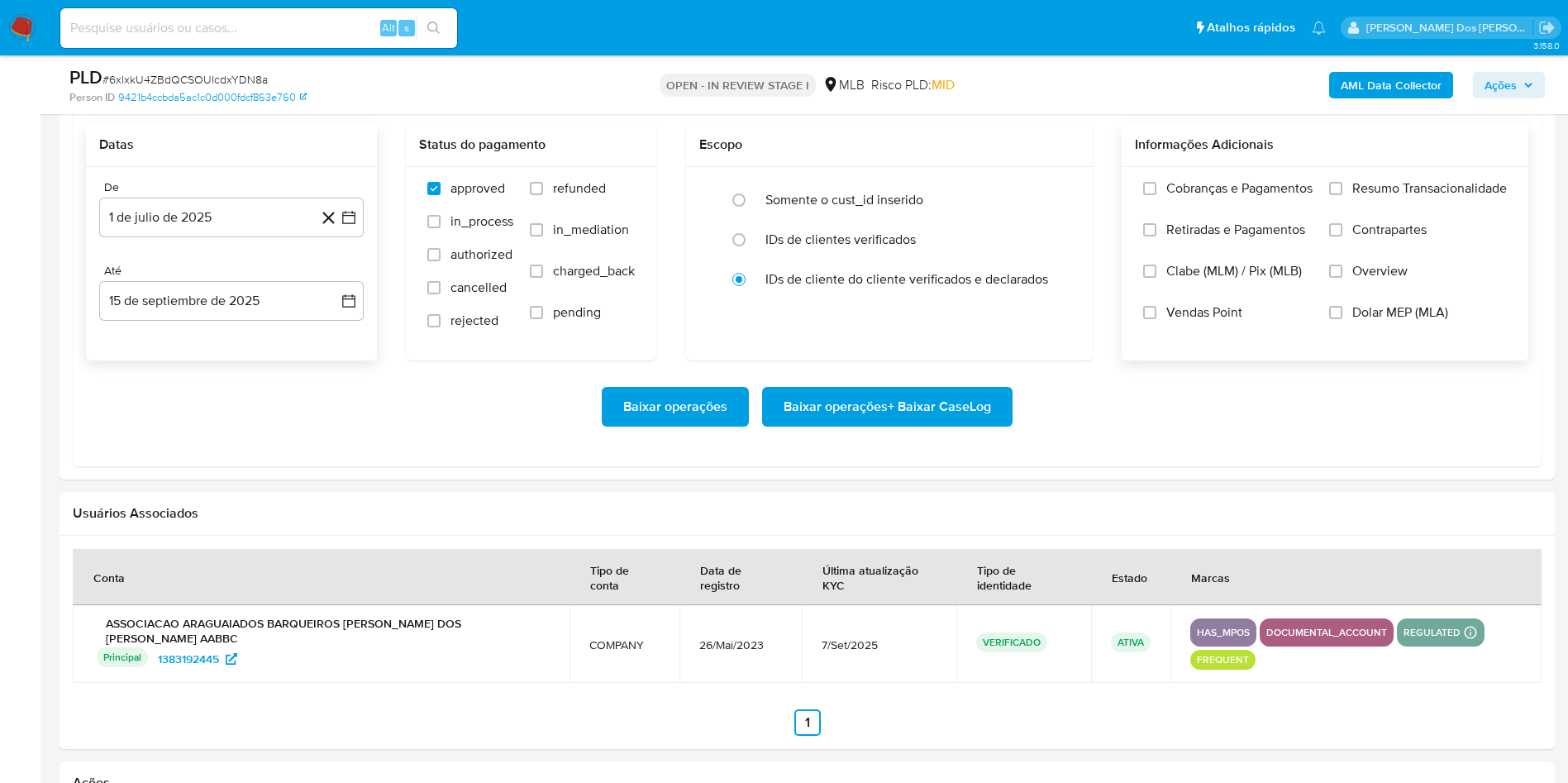
click at [1441, 197] on span "Resumo Transacionalidade" at bounding box center [1429, 188] width 154 height 17
click at [1342, 195] on input "Resumo Transacionalidade" at bounding box center [1335, 188] width 13 height 13
click at [921, 425] on span "Baixar operações + Baixar CaseLog" at bounding box center [887, 406] width 208 height 36
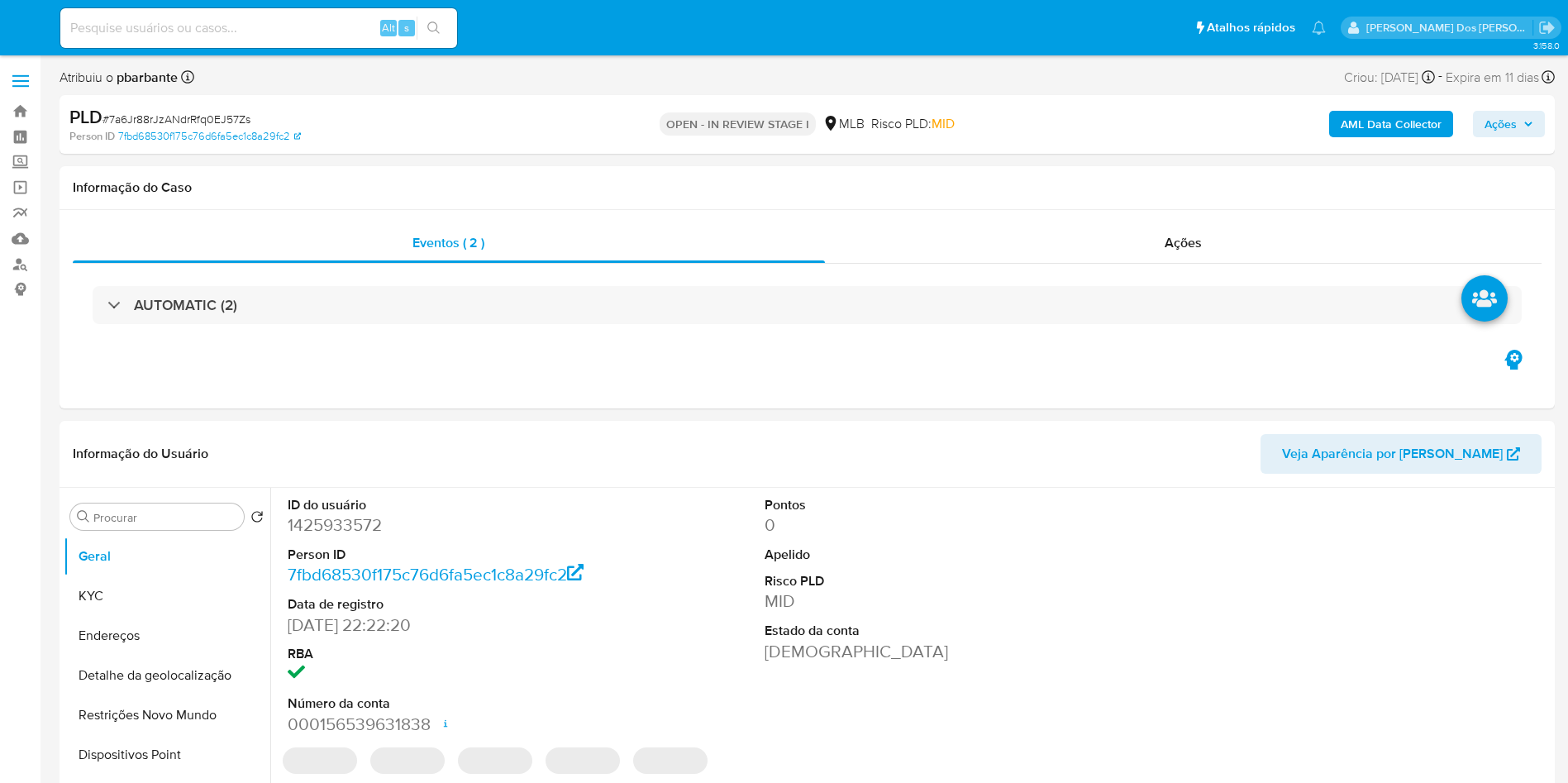
select select "10"
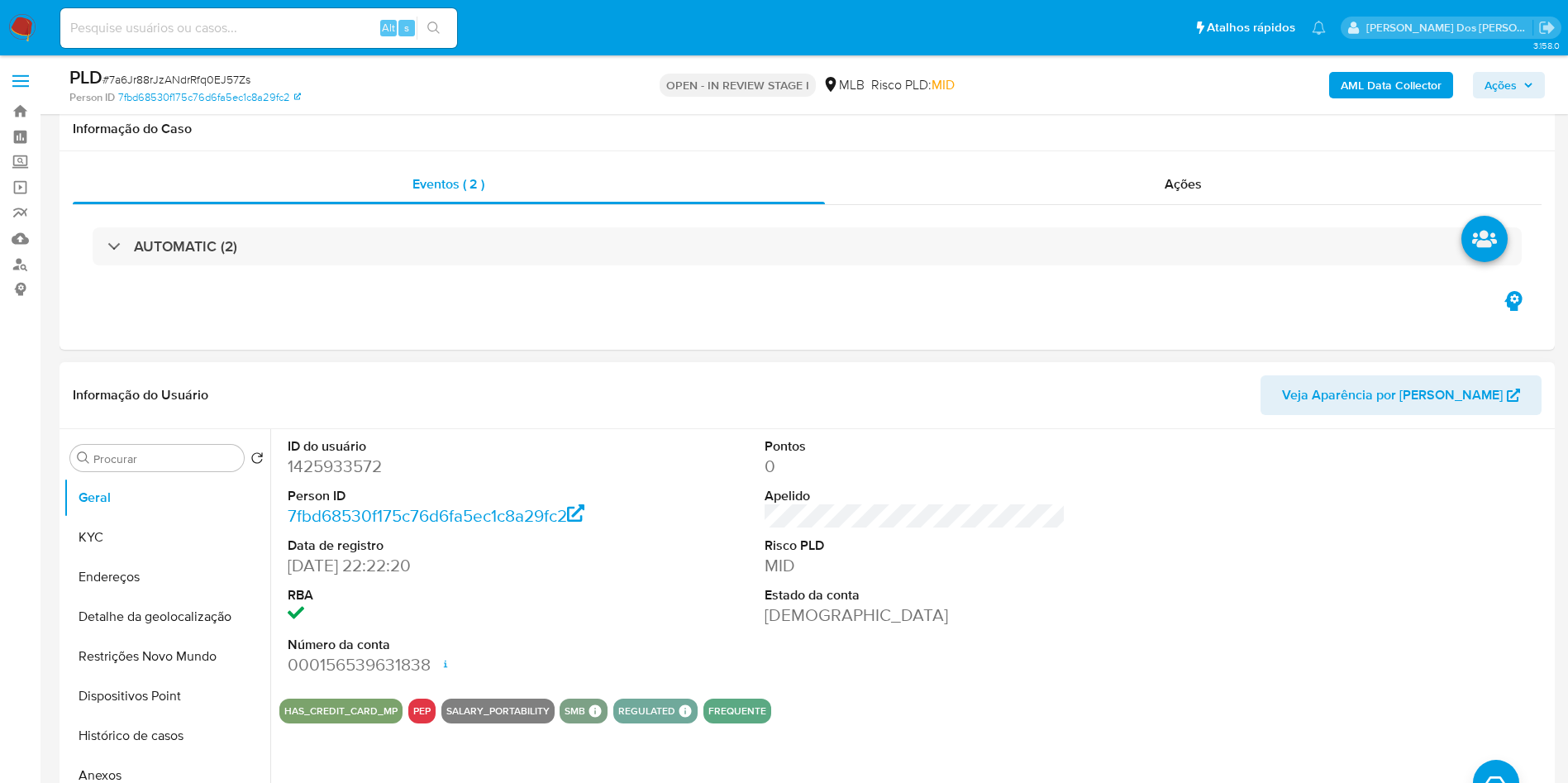
scroll to position [342, 0]
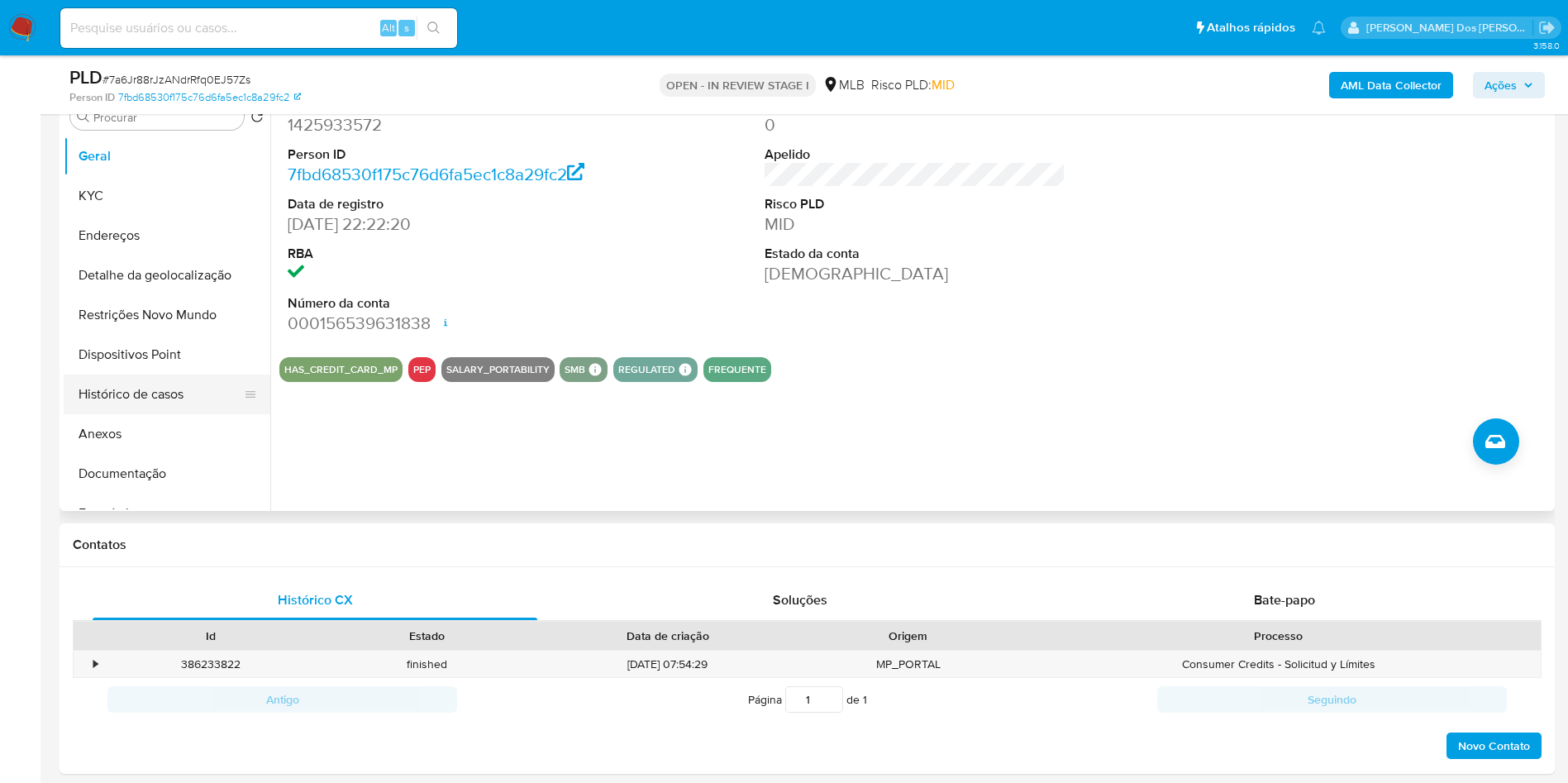
click at [193, 415] on button "Histórico de casos" at bounding box center [161, 394] width 194 height 40
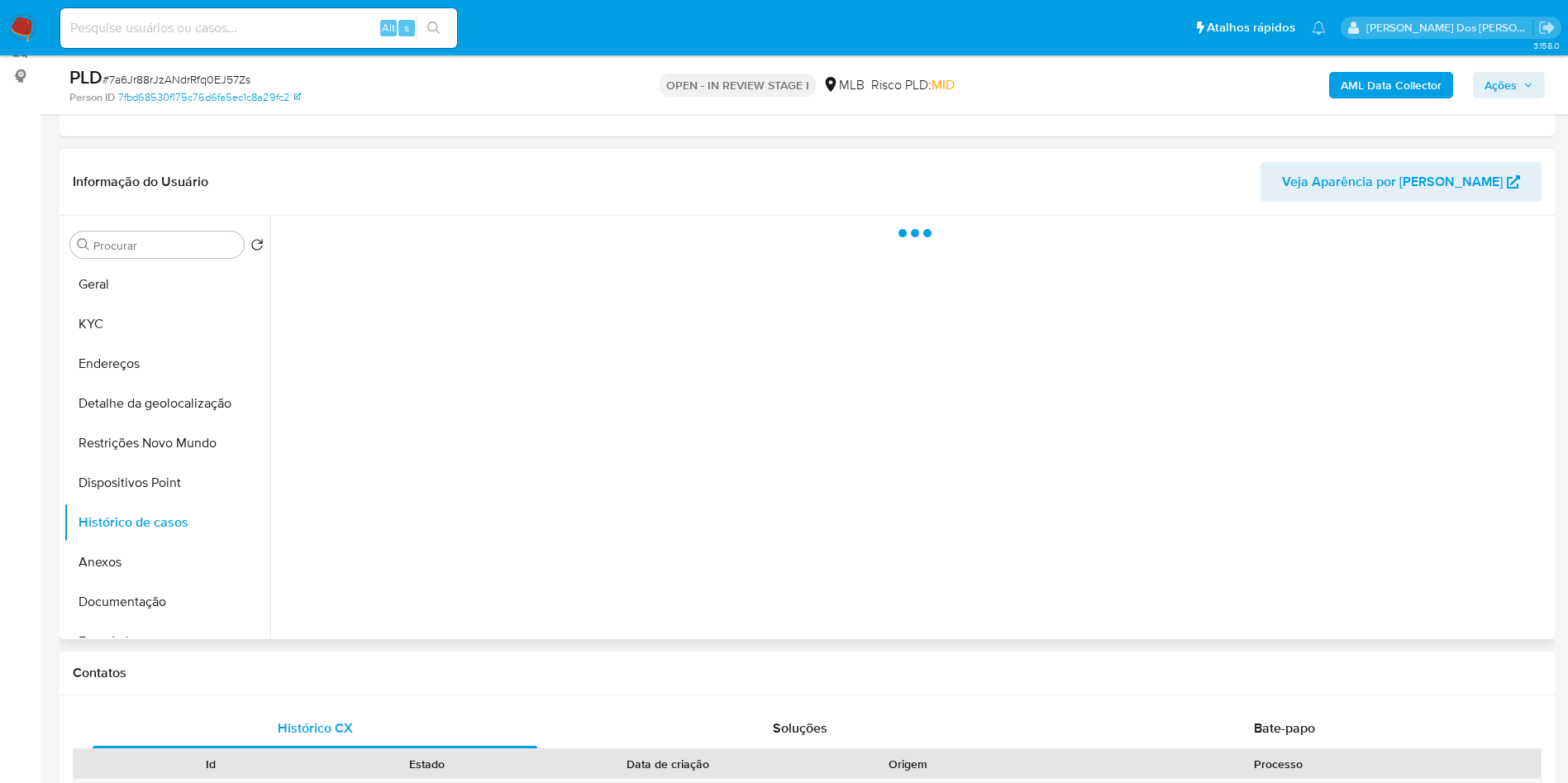
scroll to position [212, 0]
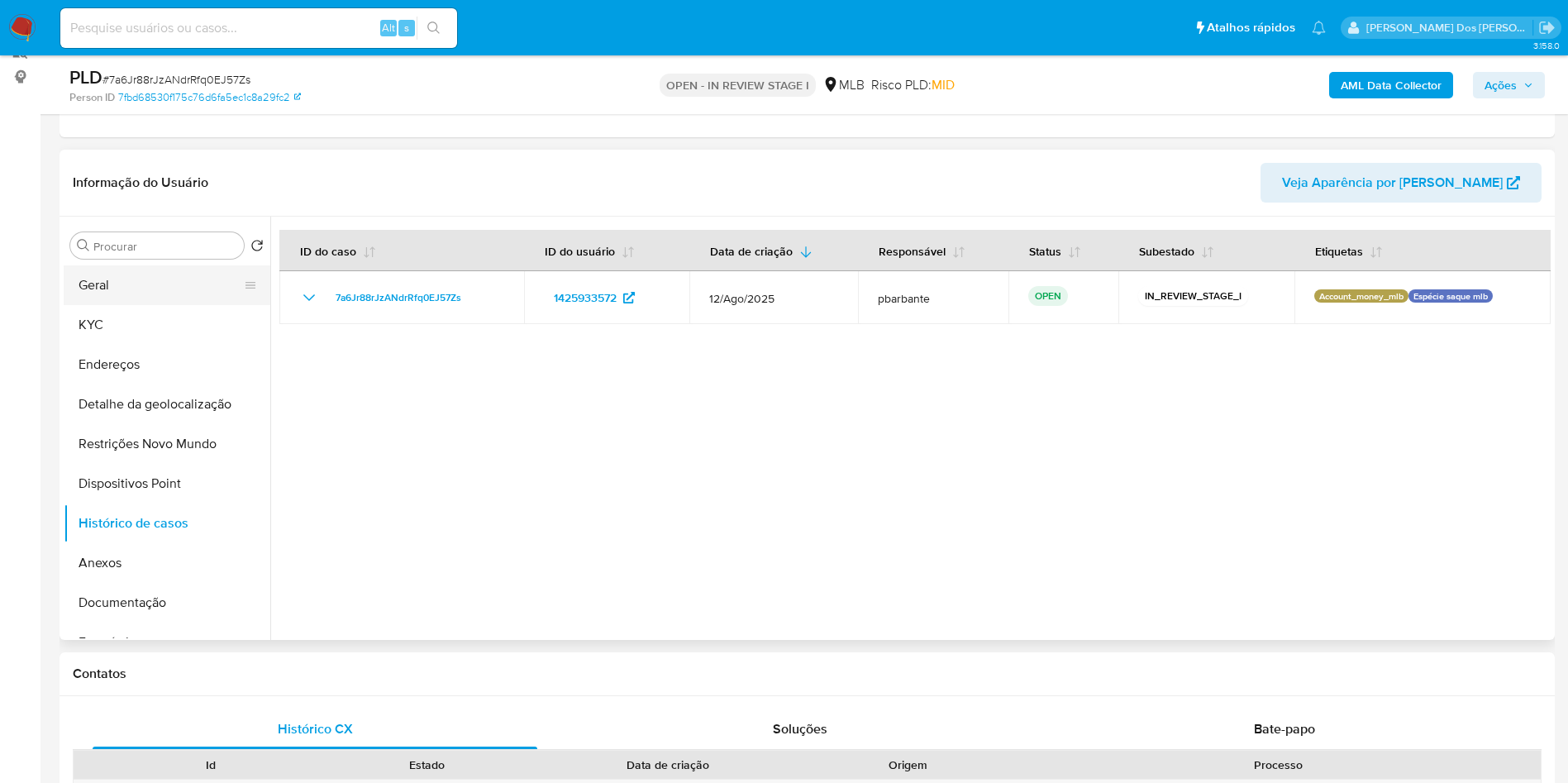
click at [167, 305] on button "Geral" at bounding box center [161, 284] width 194 height 40
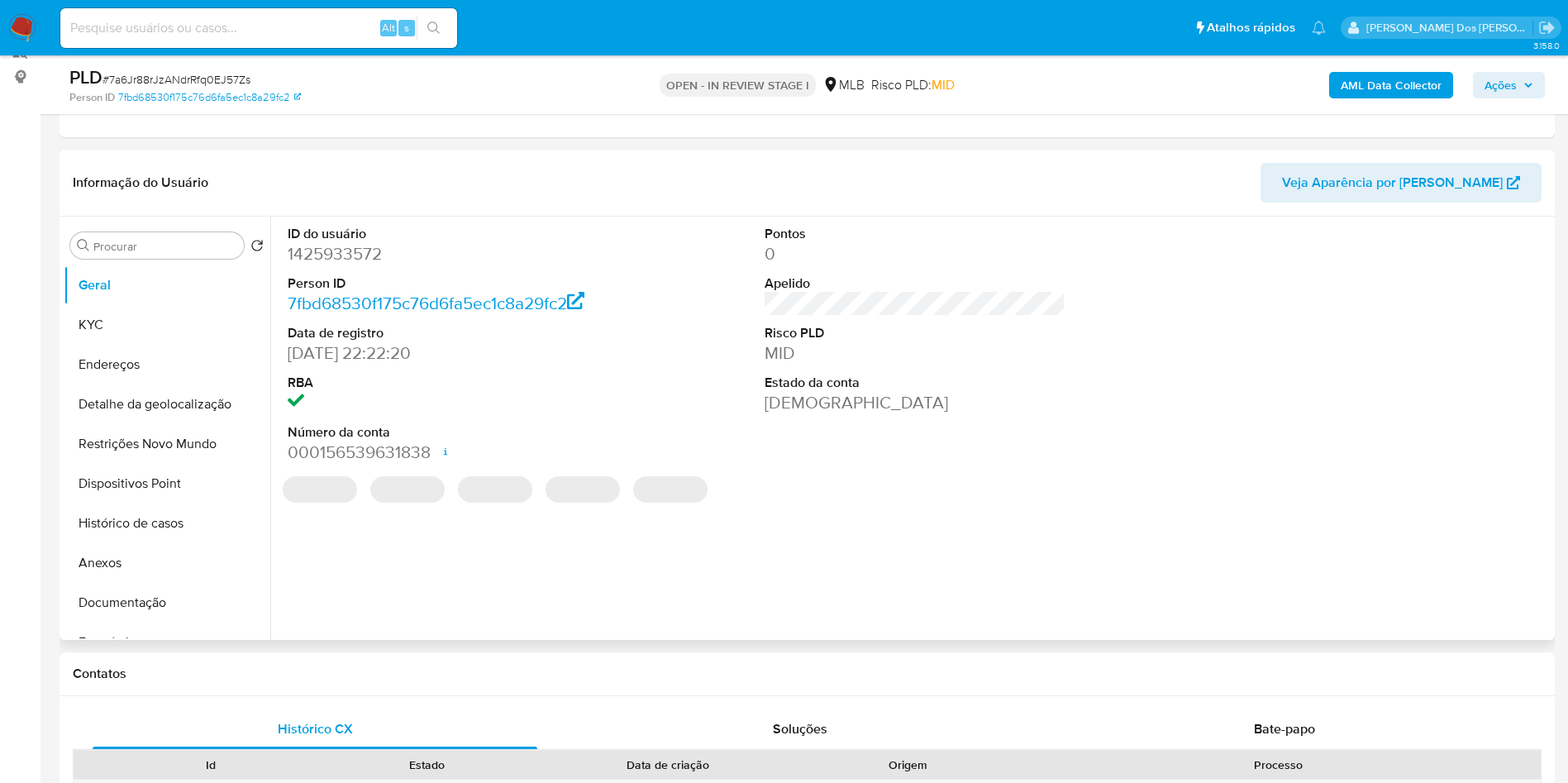
click at [350, 265] on dd "1425933572" at bounding box center [438, 253] width 302 height 23
copy dd "1425933572"
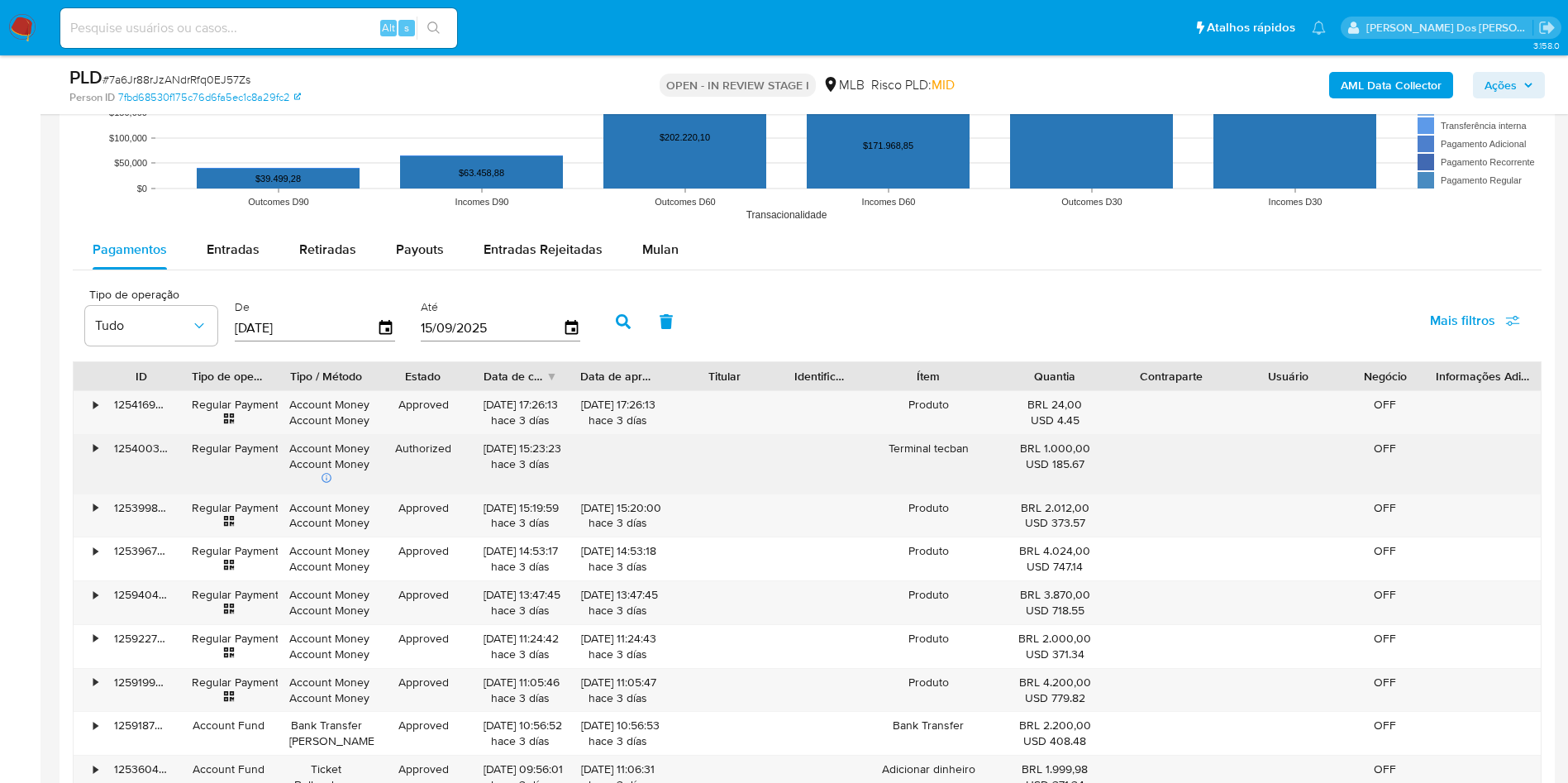
scroll to position [1567, 0]
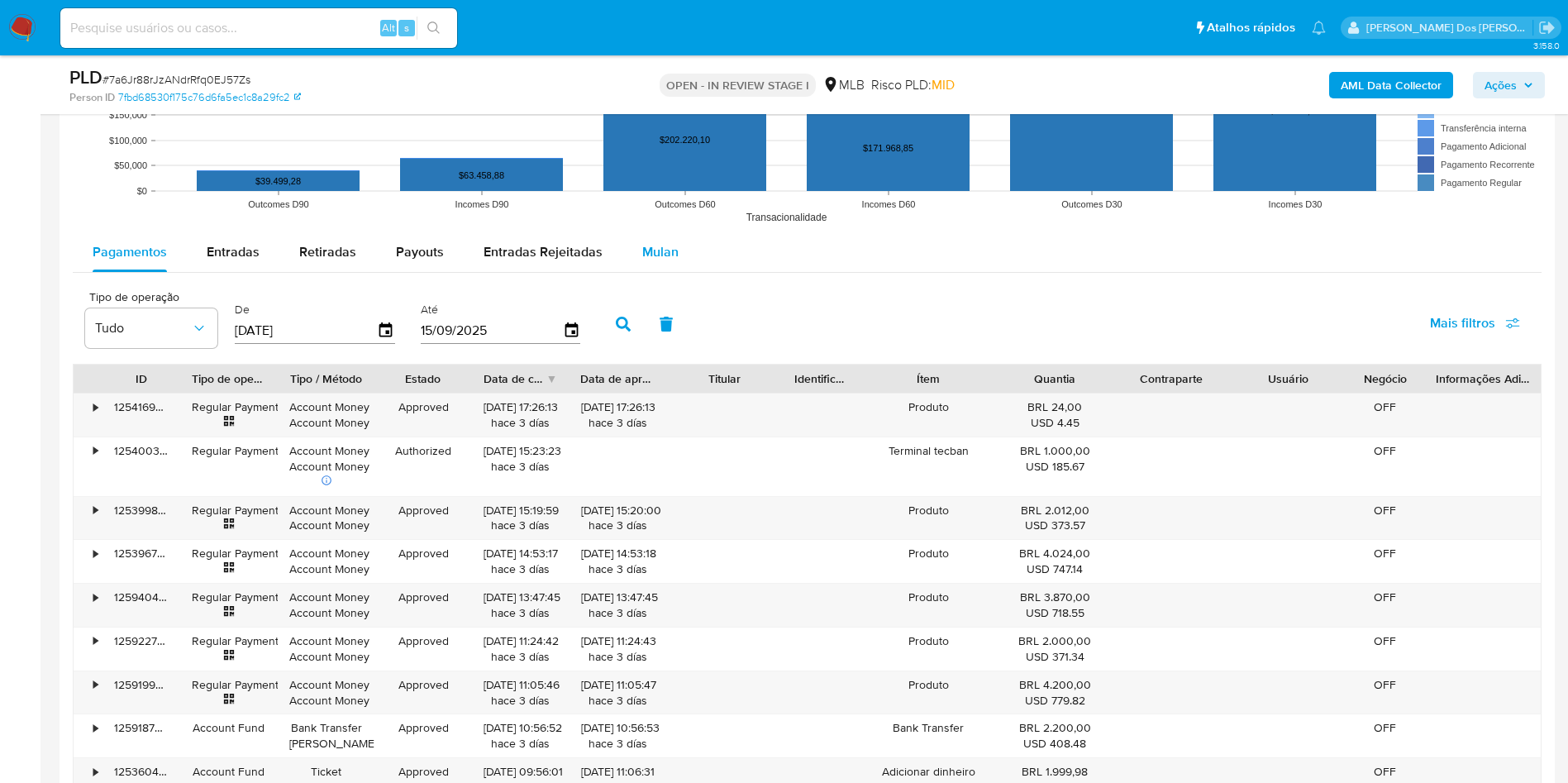
click at [661, 261] on span "Mulan" at bounding box center [660, 251] width 36 height 19
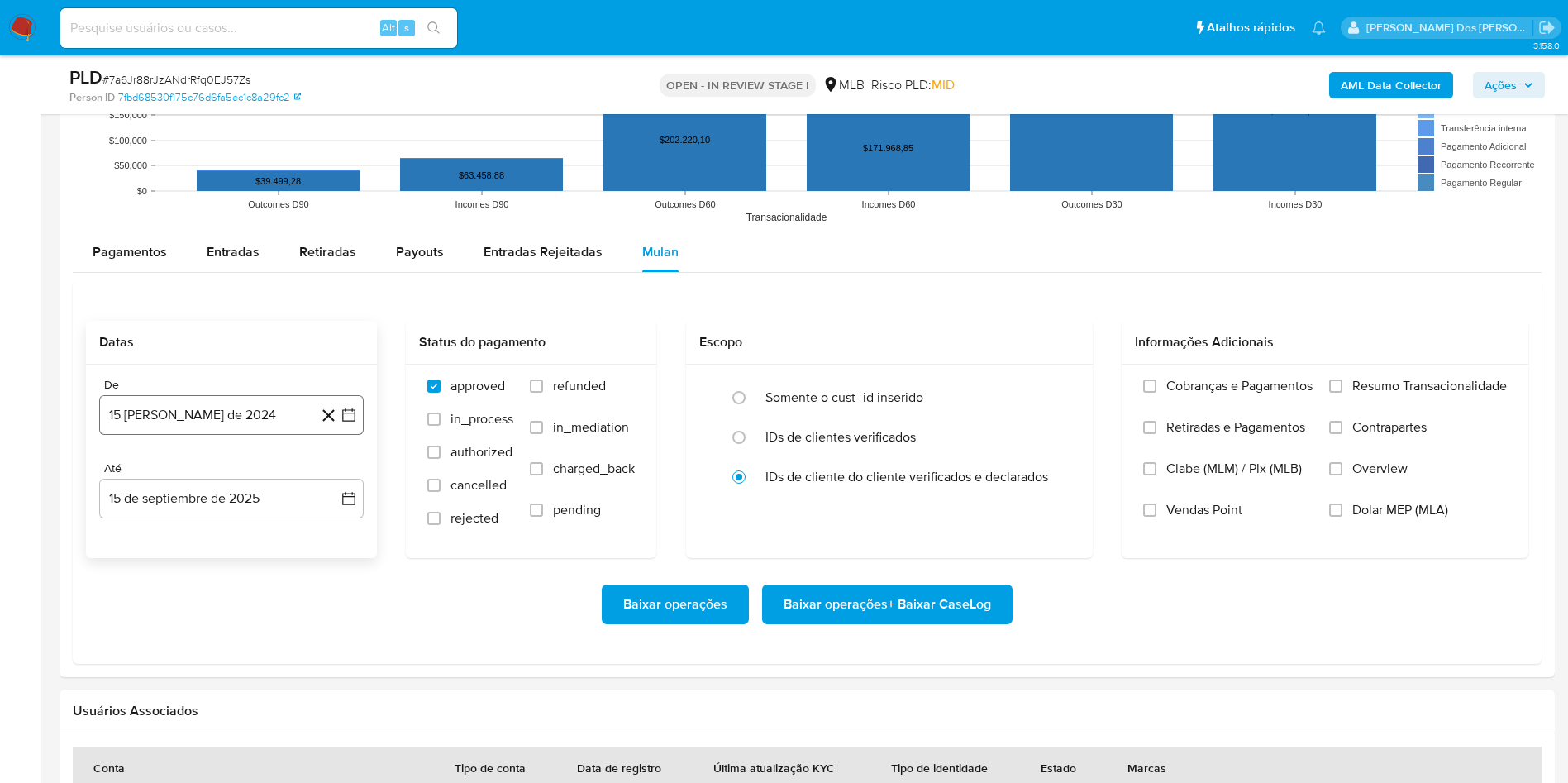
click at [351, 424] on icon "button" at bounding box center [349, 416] width 17 height 17
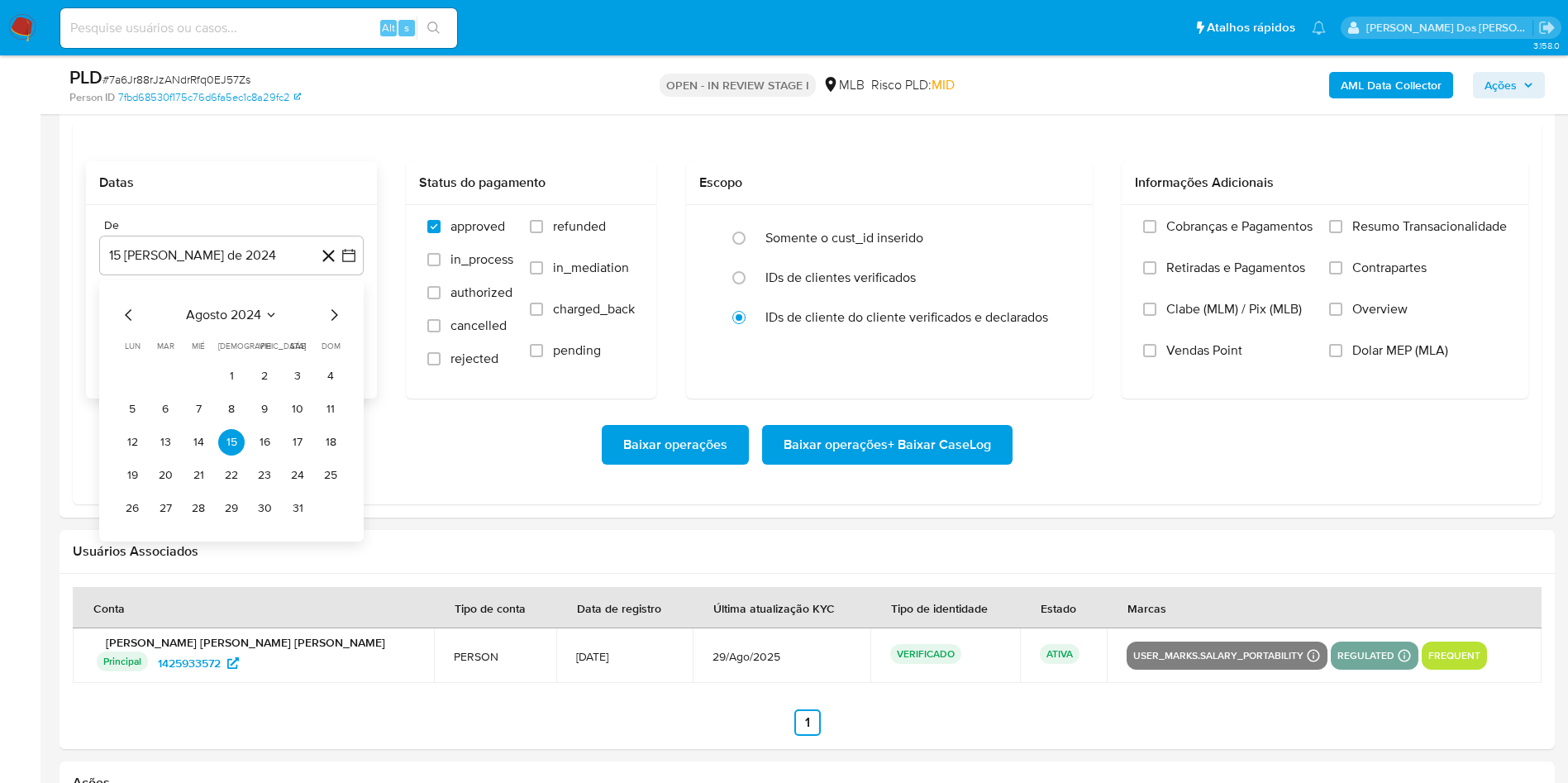
scroll to position [1752, 0]
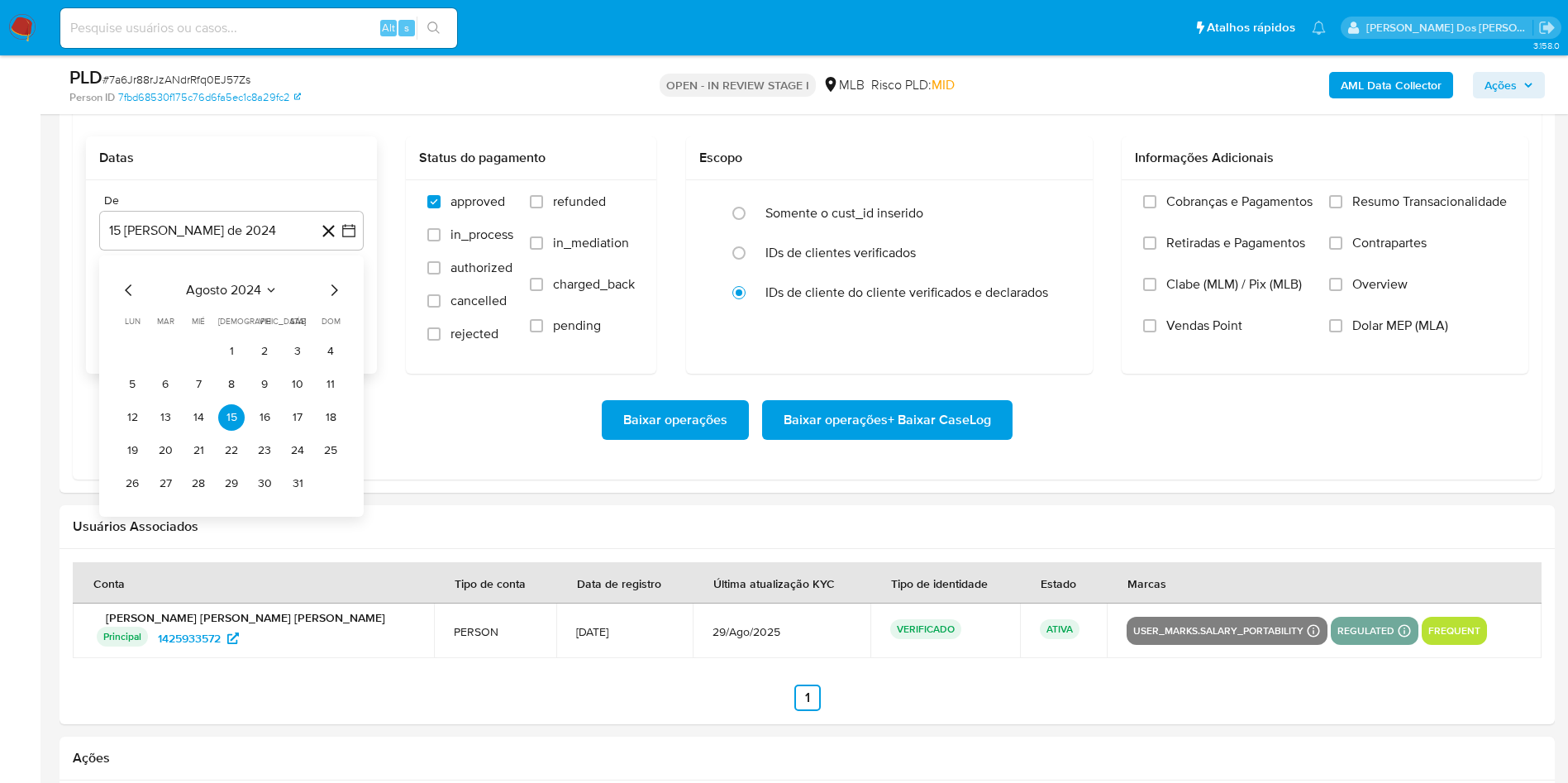
click at [328, 300] on icon "Mes siguiente" at bounding box center [333, 290] width 19 height 19
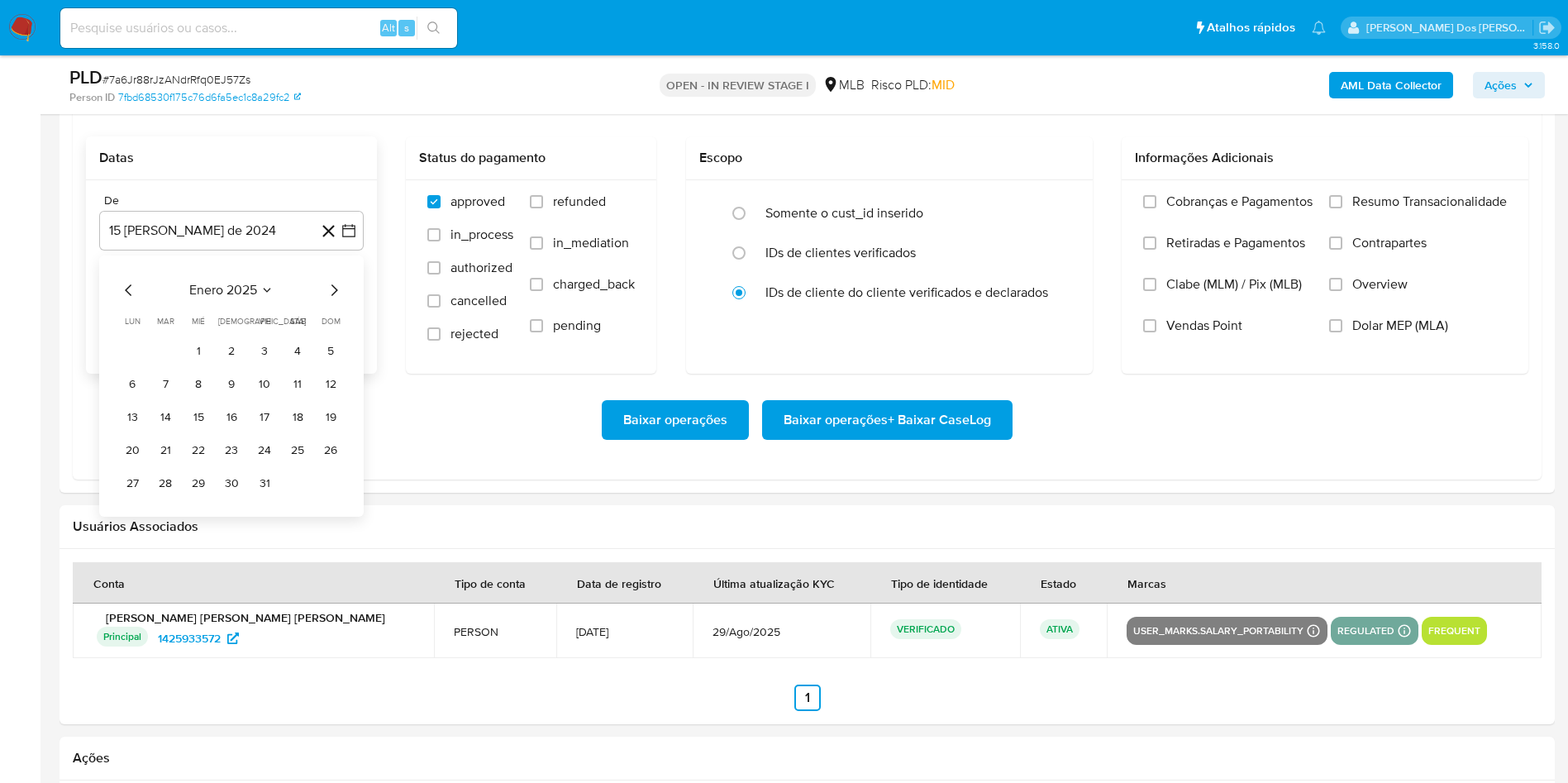
click at [328, 300] on icon "Mes siguiente" at bounding box center [333, 290] width 19 height 19
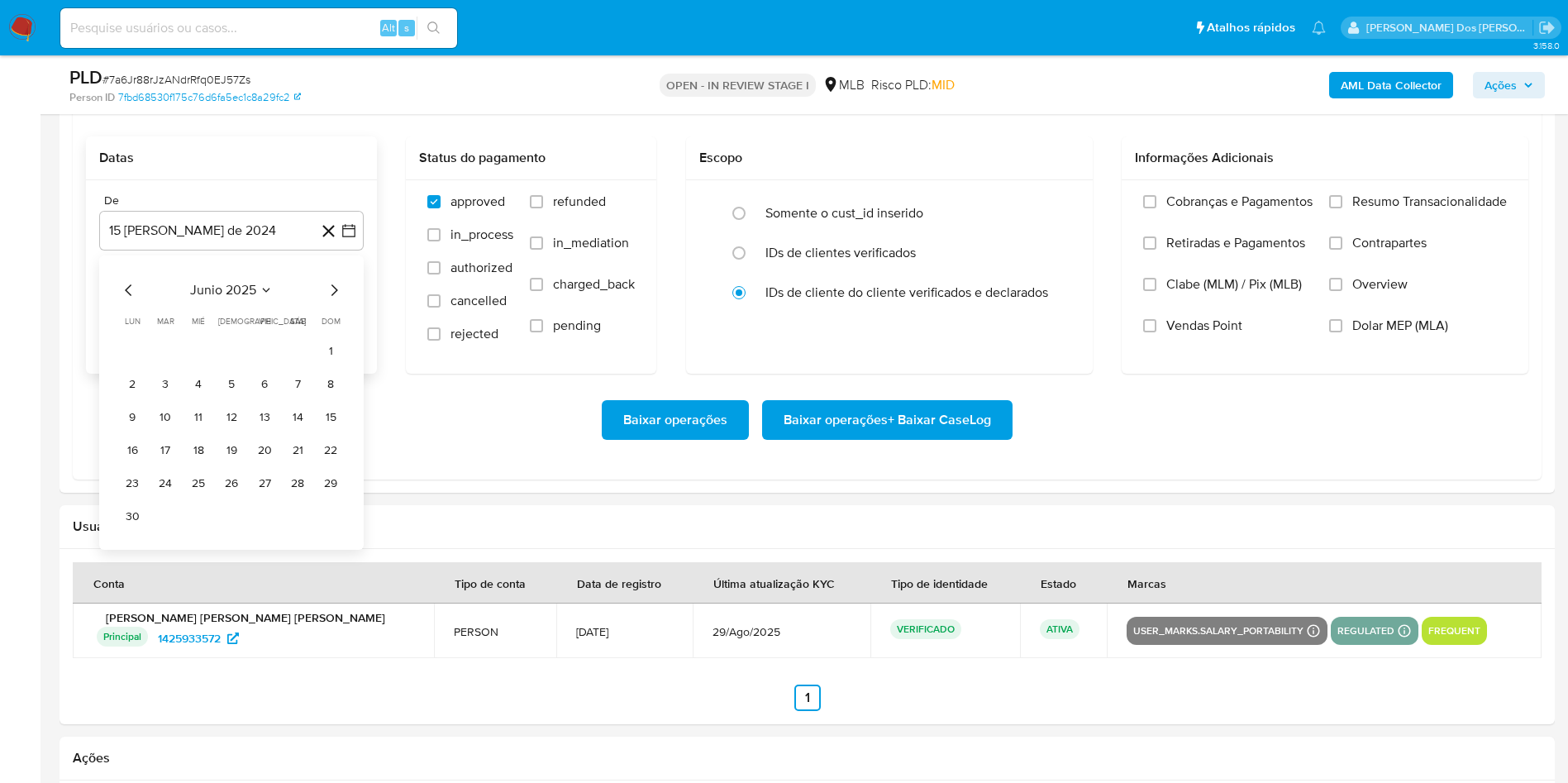
click at [328, 300] on icon "Mes siguiente" at bounding box center [333, 290] width 19 height 19
click at [162, 365] on button "1" at bounding box center [165, 351] width 27 height 27
click at [1382, 210] on span "Resumo Transacionalidade" at bounding box center [1429, 202] width 154 height 17
click at [1342, 209] on input "Resumo Transacionalidade" at bounding box center [1335, 201] width 13 height 13
click at [964, 439] on span "Baixar operações + Baixar CaseLog" at bounding box center [887, 419] width 208 height 36
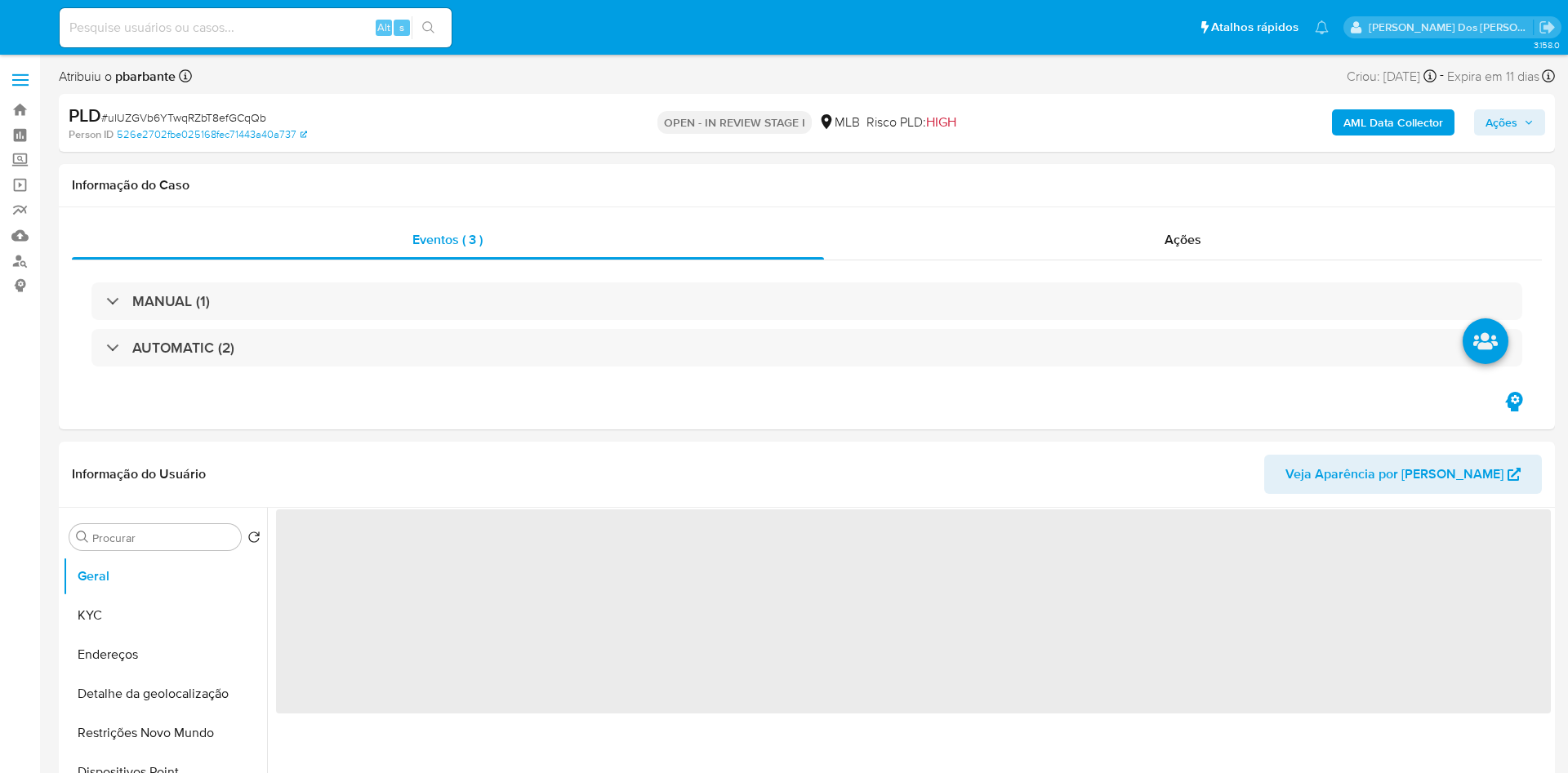
select select "10"
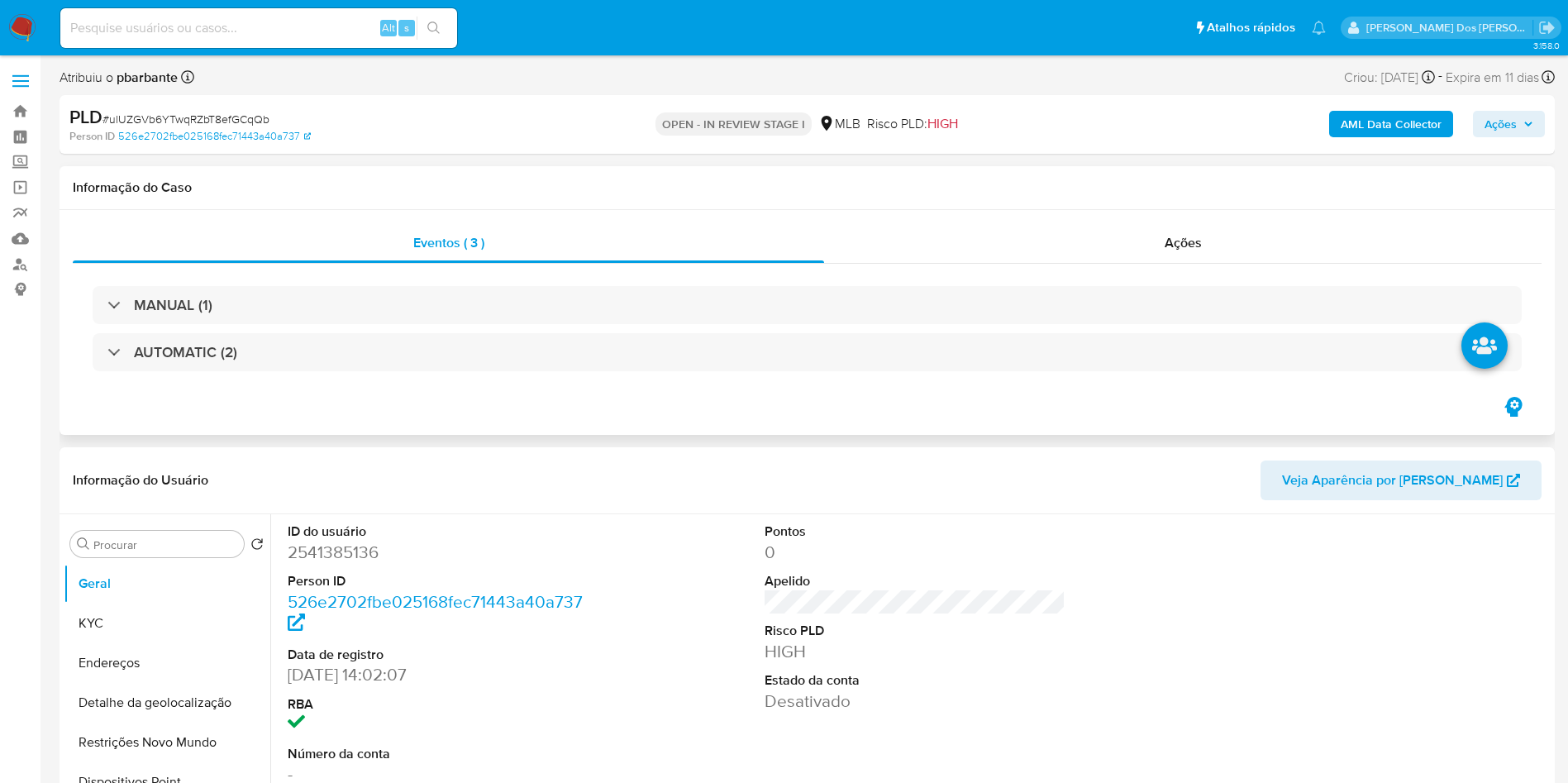
click at [984, 379] on div "MANUAL (1) AUTOMATIC (2)" at bounding box center [808, 330] width 1469 height 131
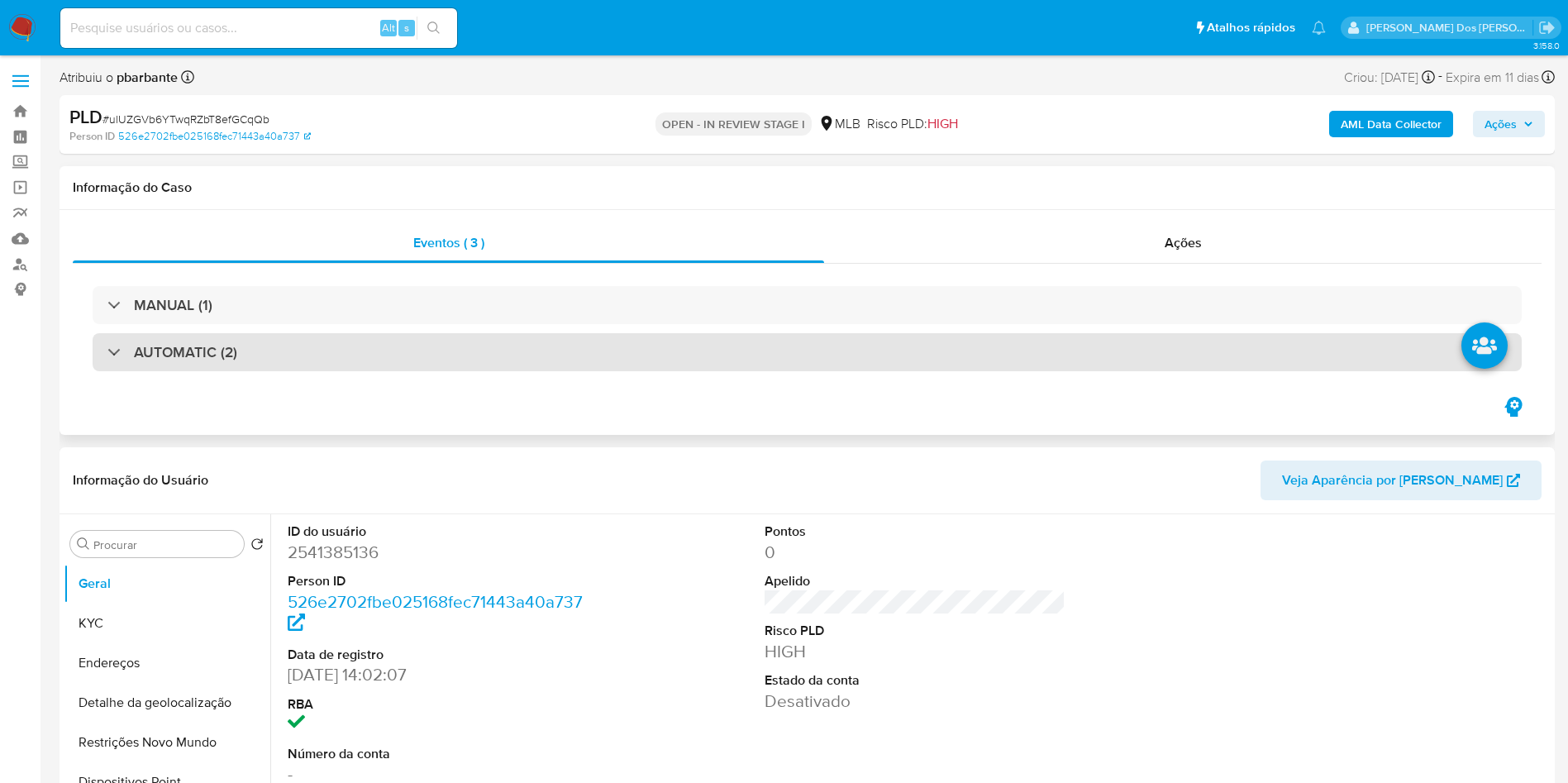
click at [990, 362] on div "AUTOMATIC (2)" at bounding box center [807, 352] width 1430 height 38
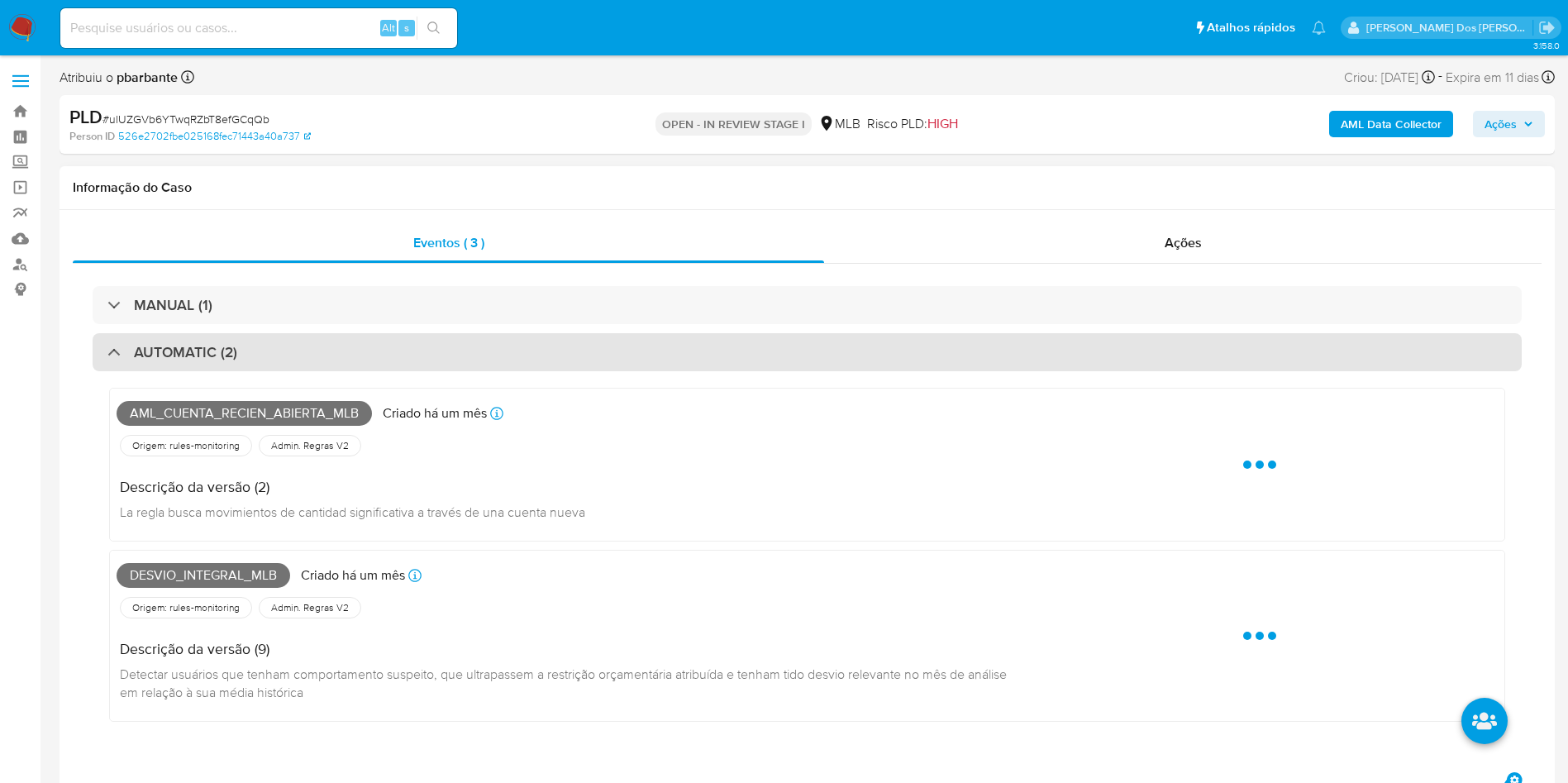
click at [990, 362] on div "AUTOMATIC (2)" at bounding box center [807, 352] width 1430 height 38
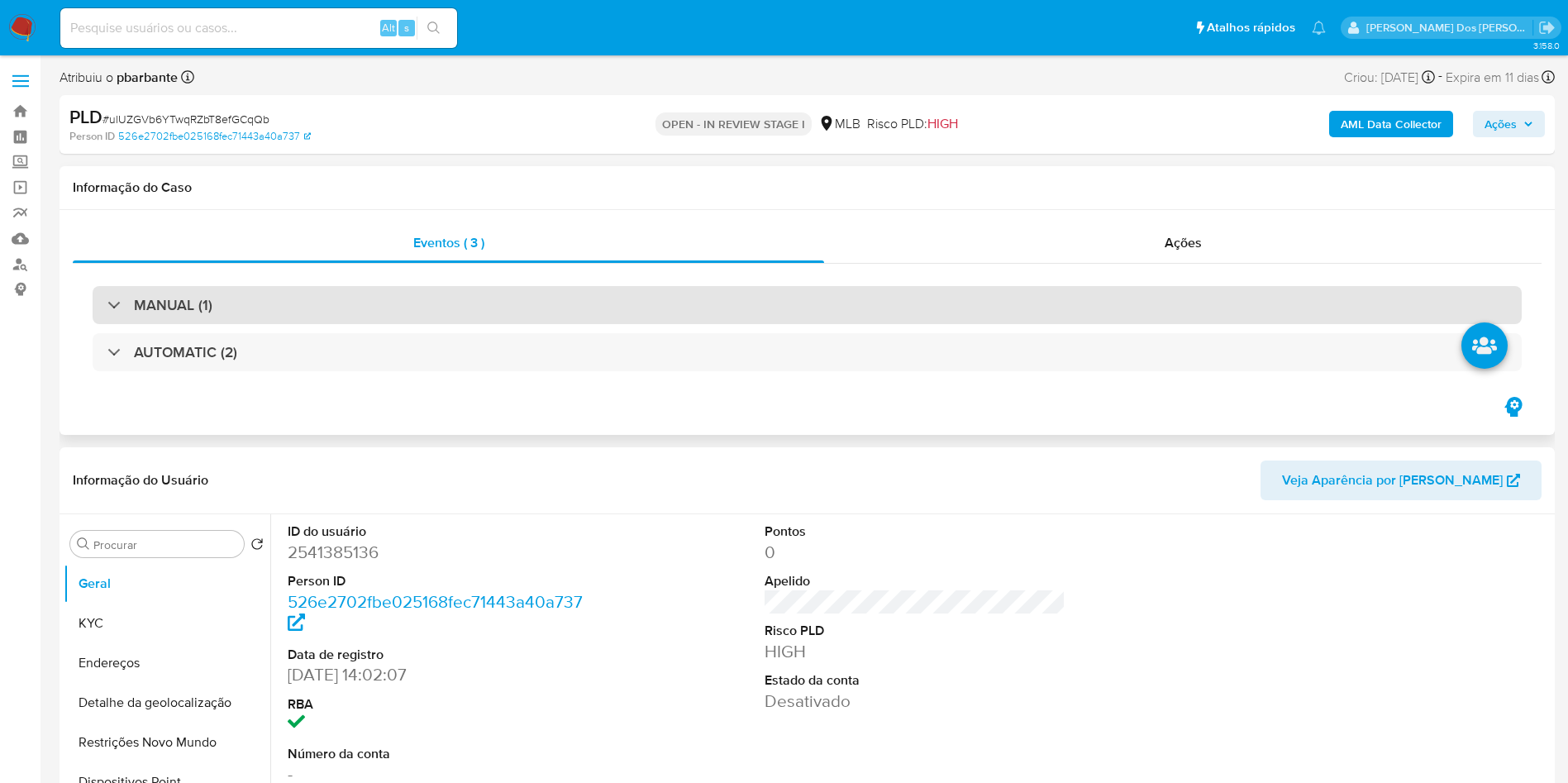
click at [881, 319] on div "MANUAL (1)" at bounding box center [807, 305] width 1430 height 38
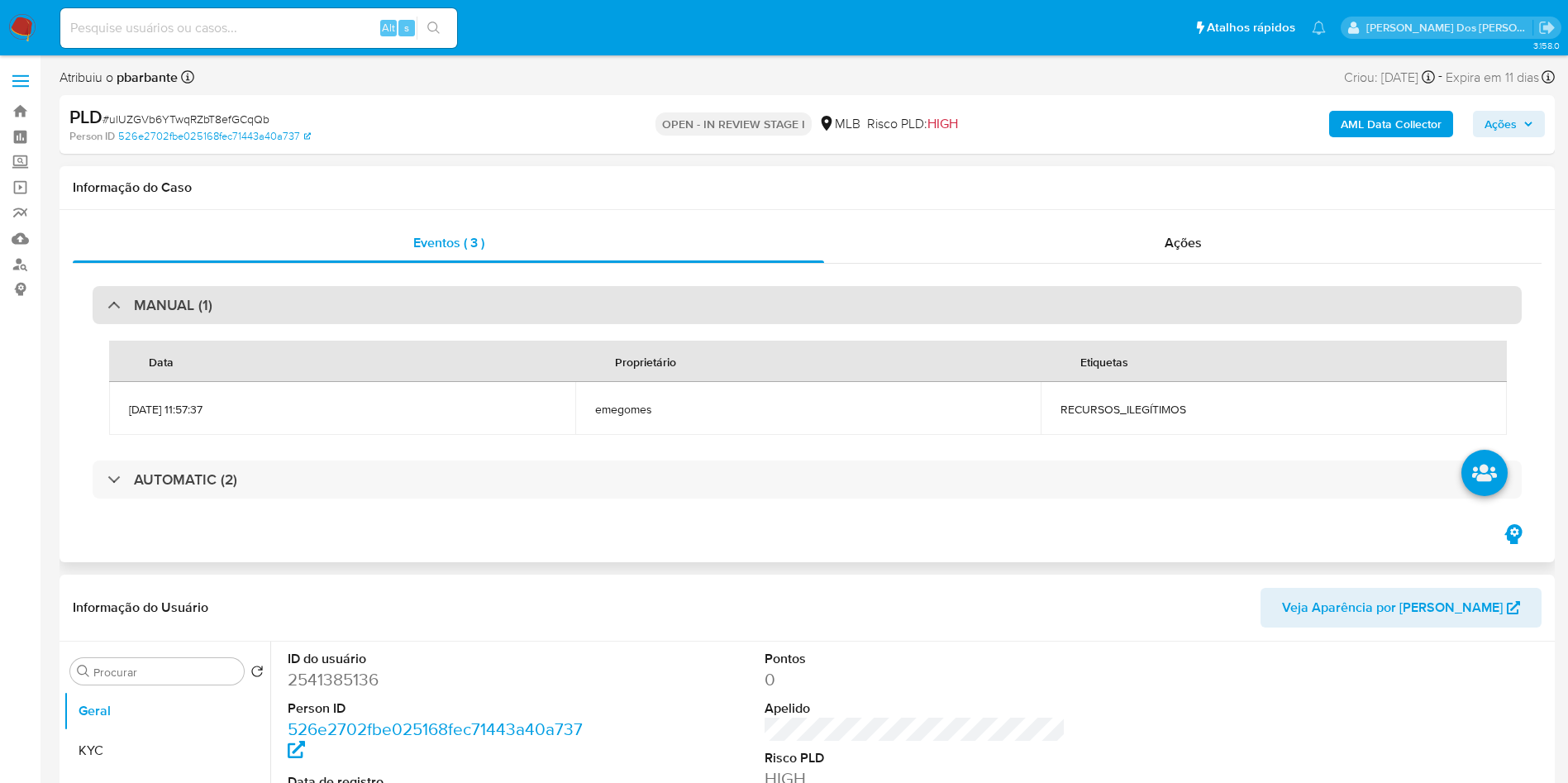
click at [881, 319] on div "MANUAL (1)" at bounding box center [807, 305] width 1430 height 38
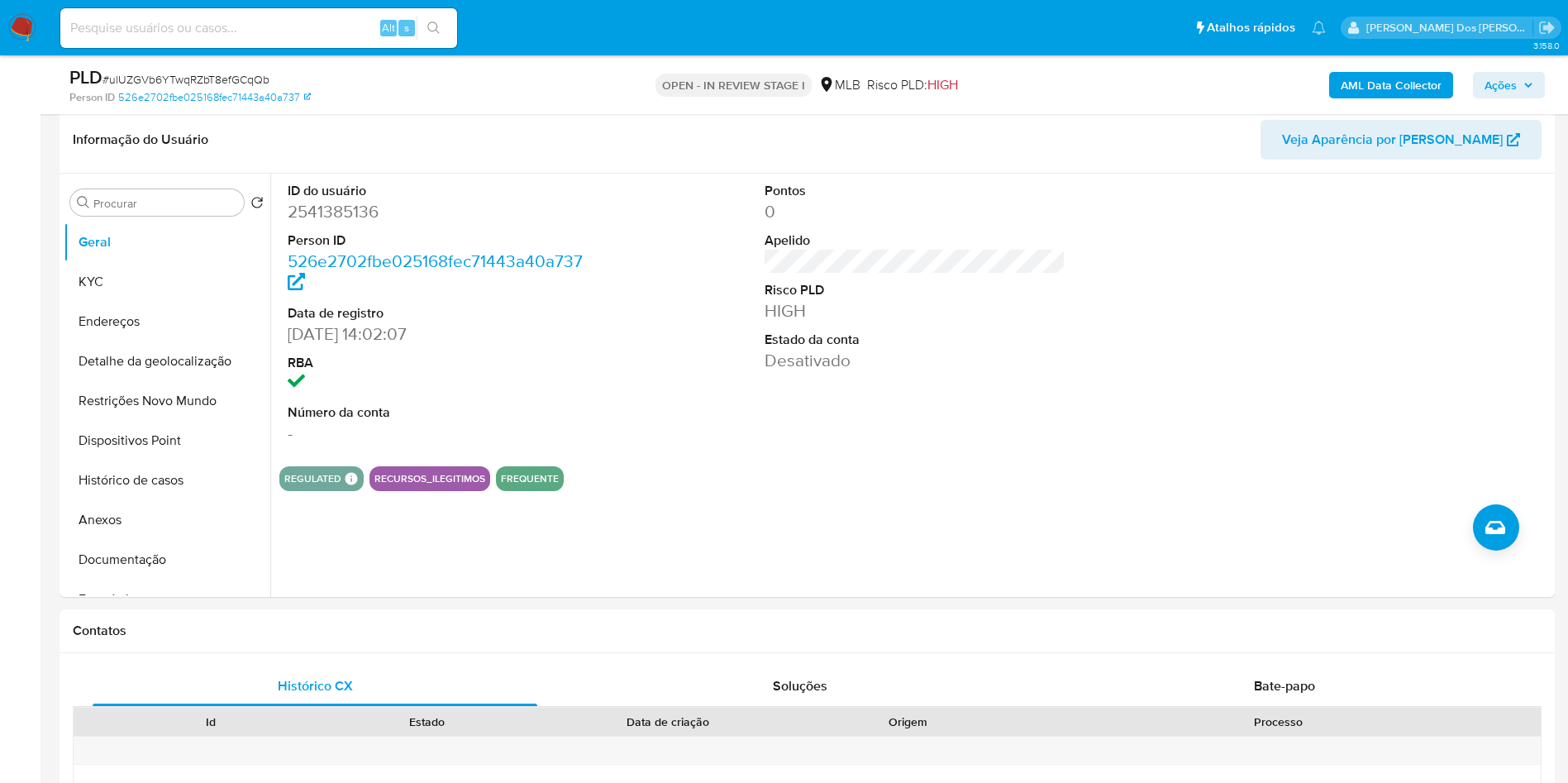
scroll to position [283, 0]
click at [189, 460] on button "Dispositivos Point" at bounding box center [161, 440] width 194 height 40
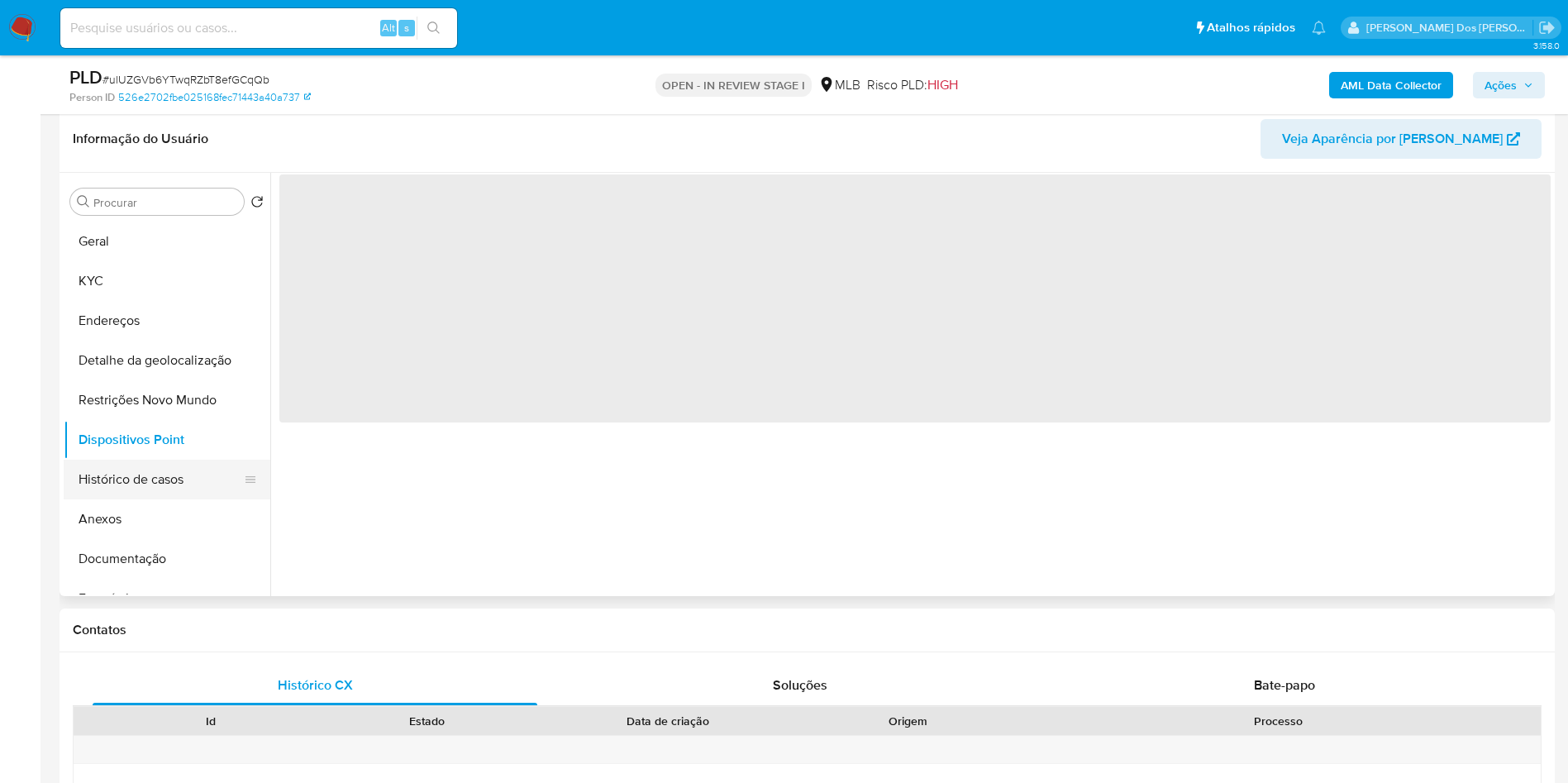
click at [181, 479] on button "Histórico de casos" at bounding box center [161, 479] width 194 height 40
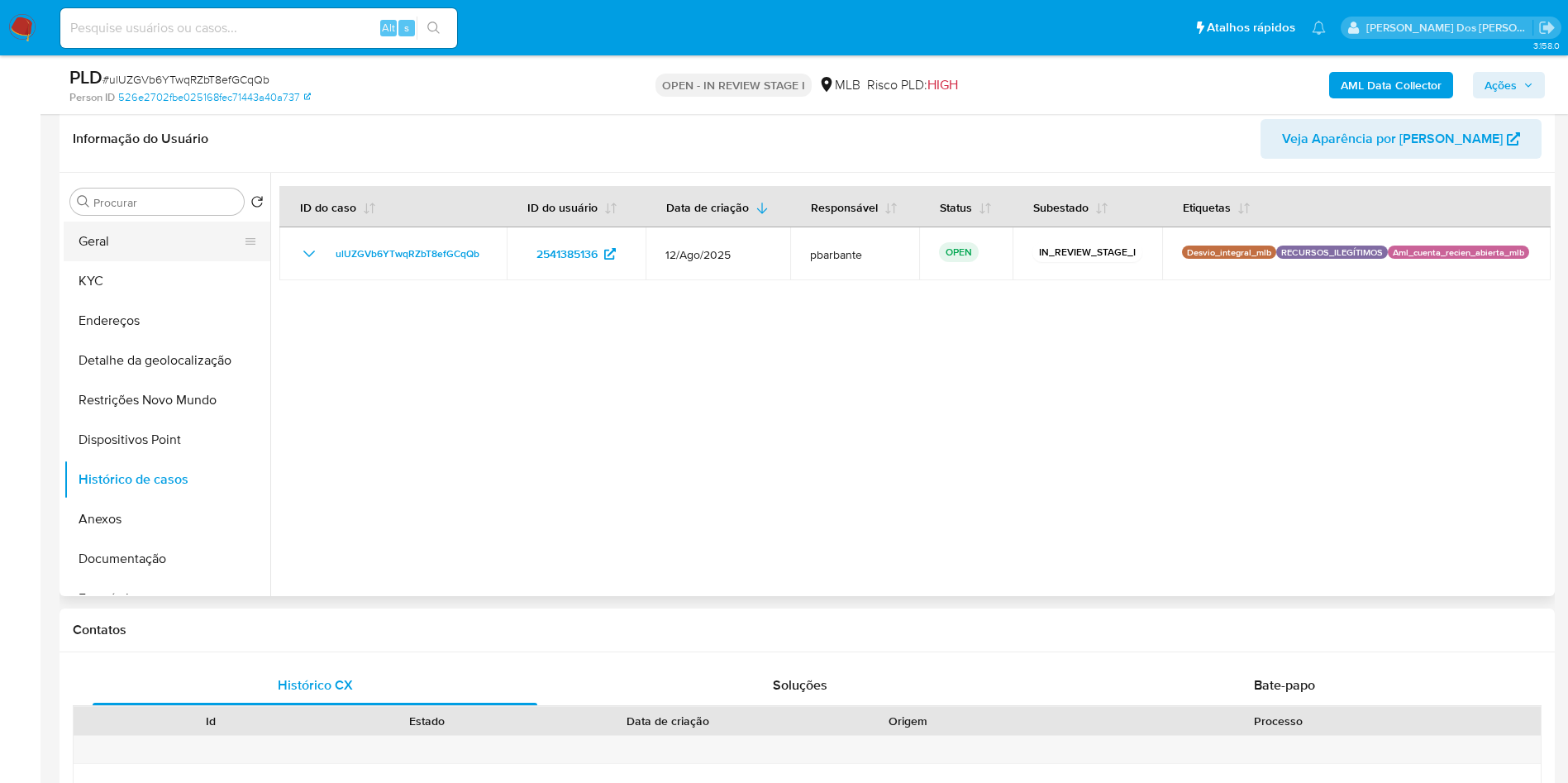
click at [178, 242] on button "Geral" at bounding box center [161, 241] width 194 height 40
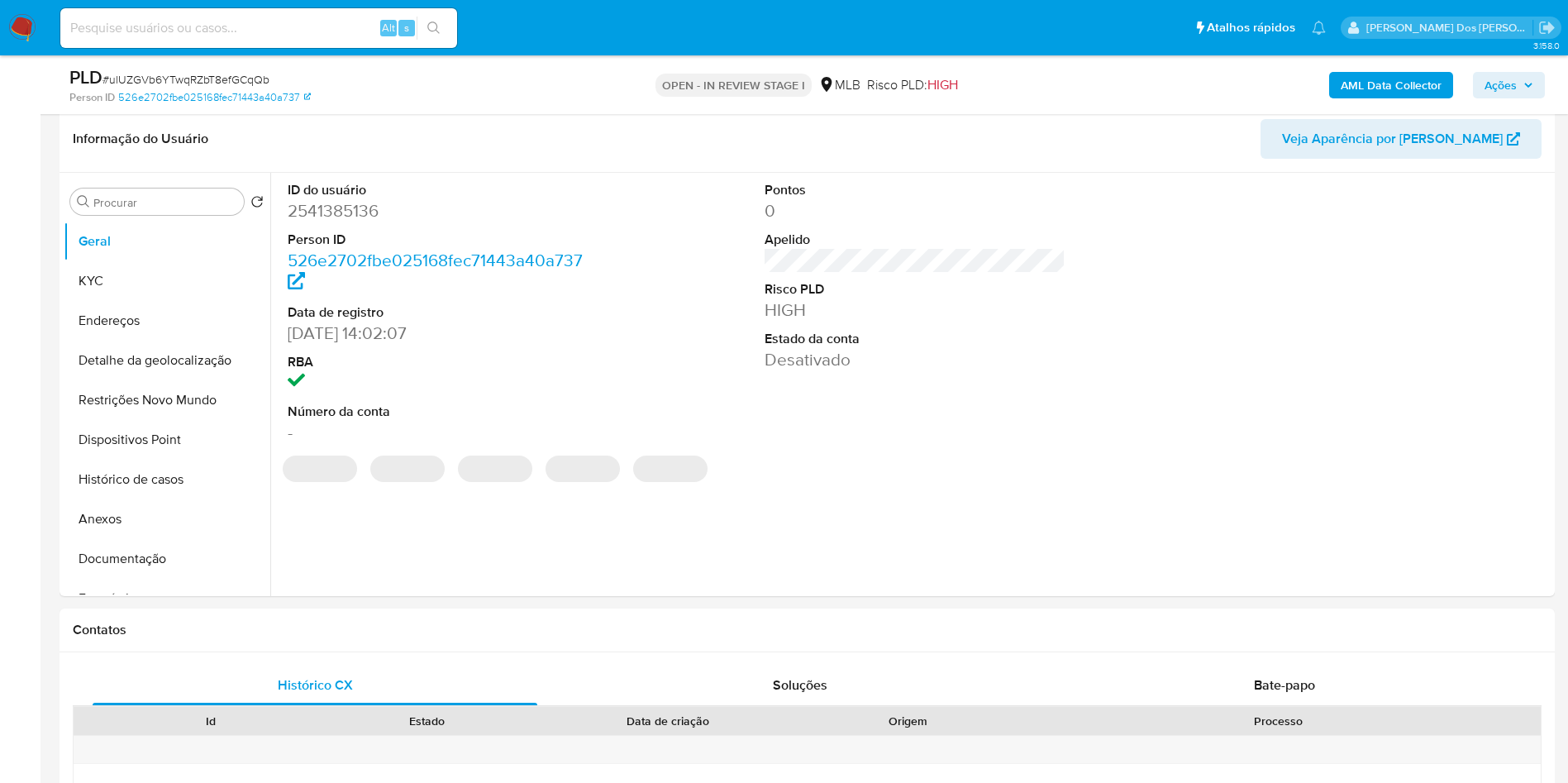
click at [341, 207] on dd "2541385136" at bounding box center [438, 211] width 302 height 23
copy dd "2541385136"
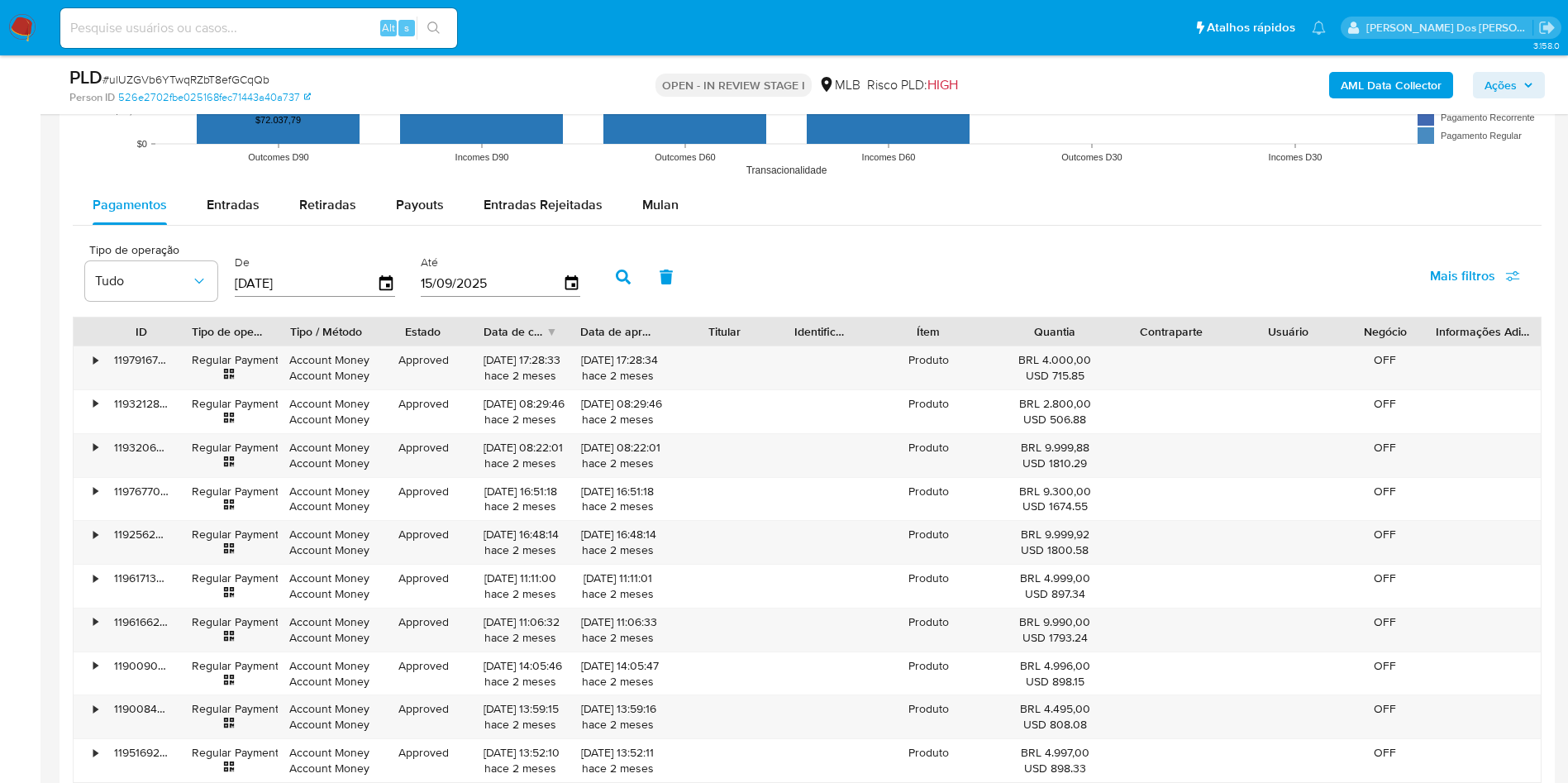
scroll to position [1754, 0]
click at [652, 195] on span "Mulan" at bounding box center [660, 203] width 36 height 19
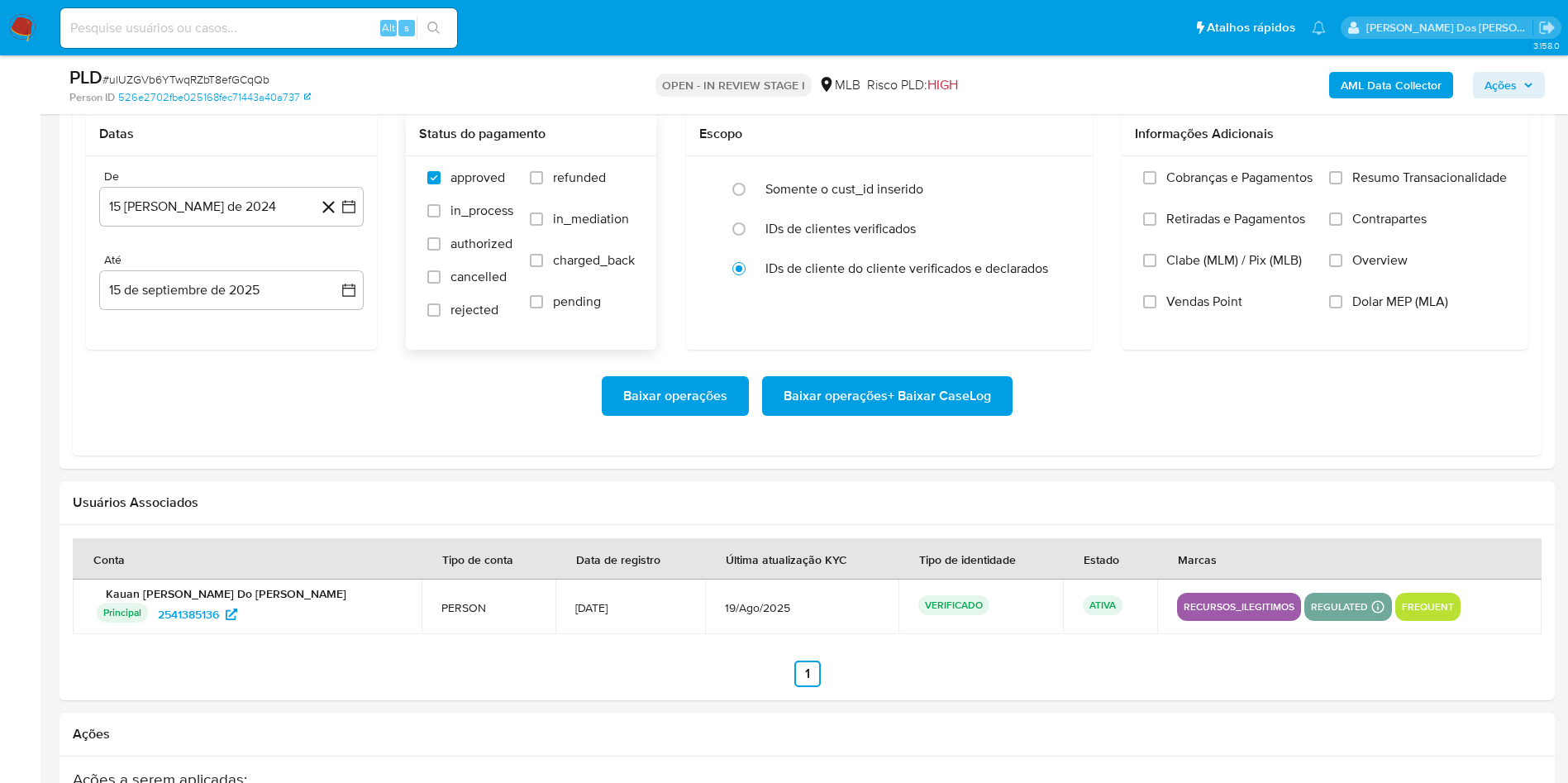
scroll to position [1912, 0]
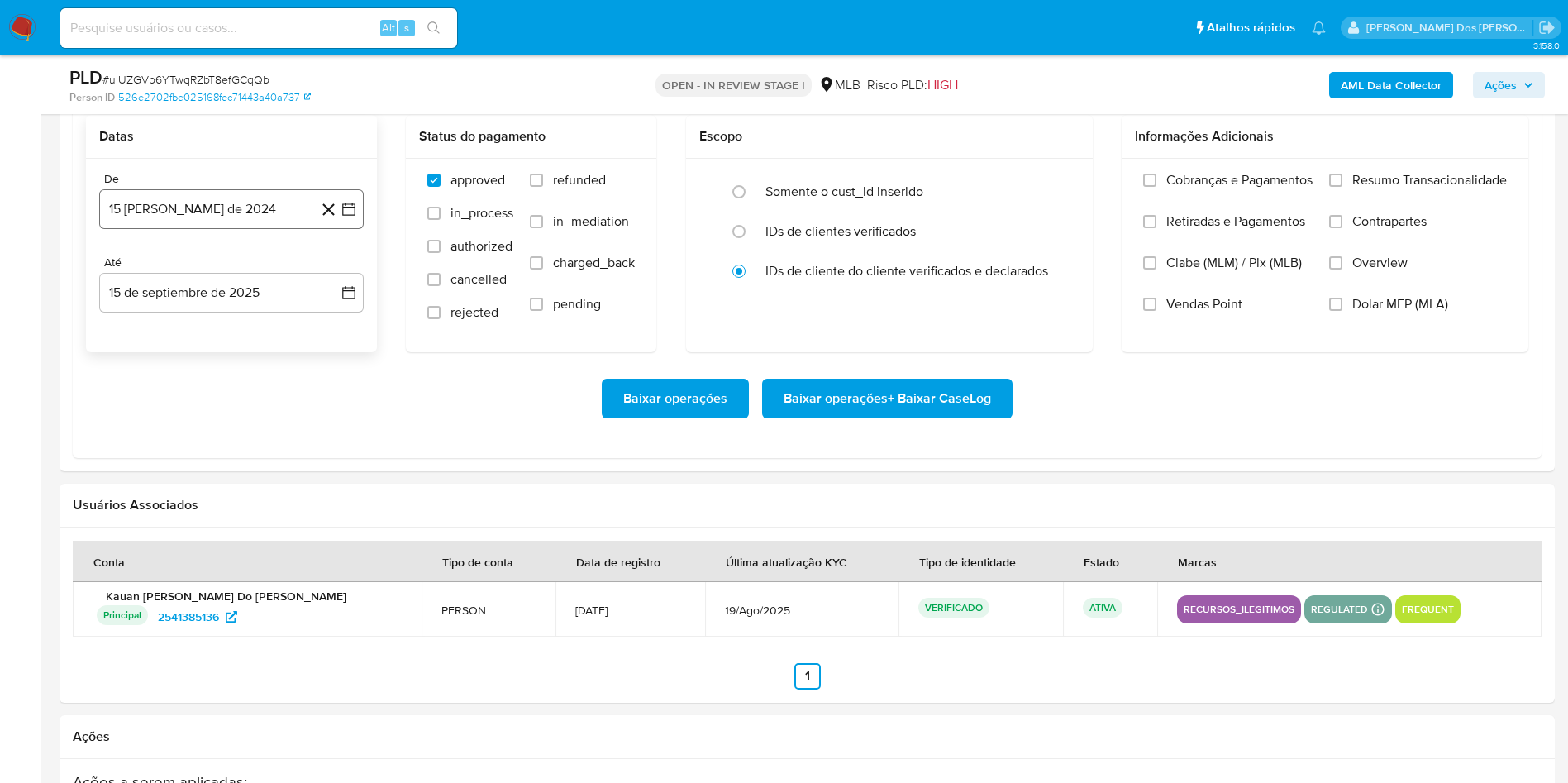
click at [347, 217] on icon "button" at bounding box center [349, 210] width 17 height 17
click at [335, 271] on icon "Mes siguiente" at bounding box center [333, 268] width 19 height 19
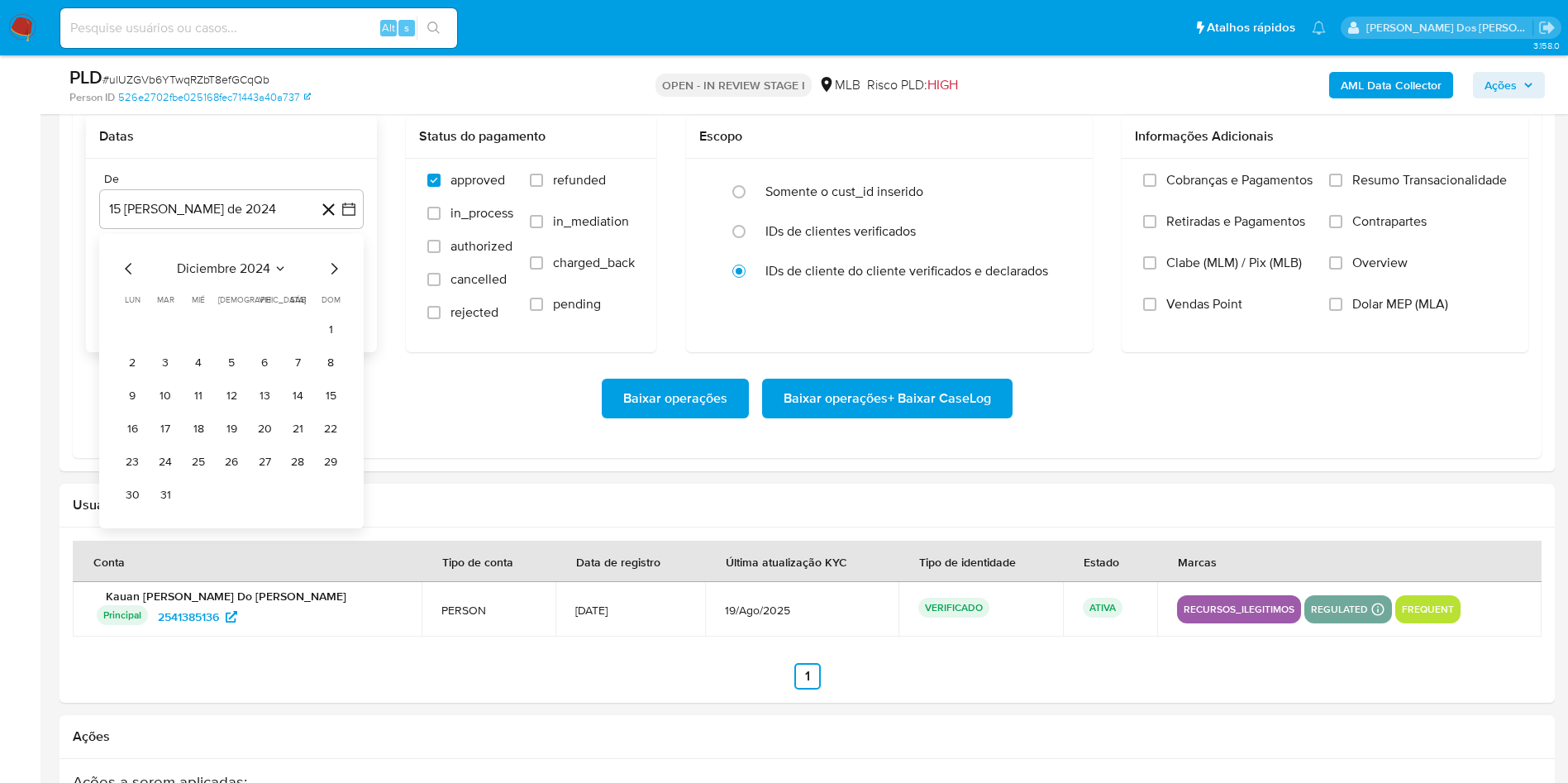
click at [335, 271] on icon "Mes siguiente" at bounding box center [333, 268] width 19 height 19
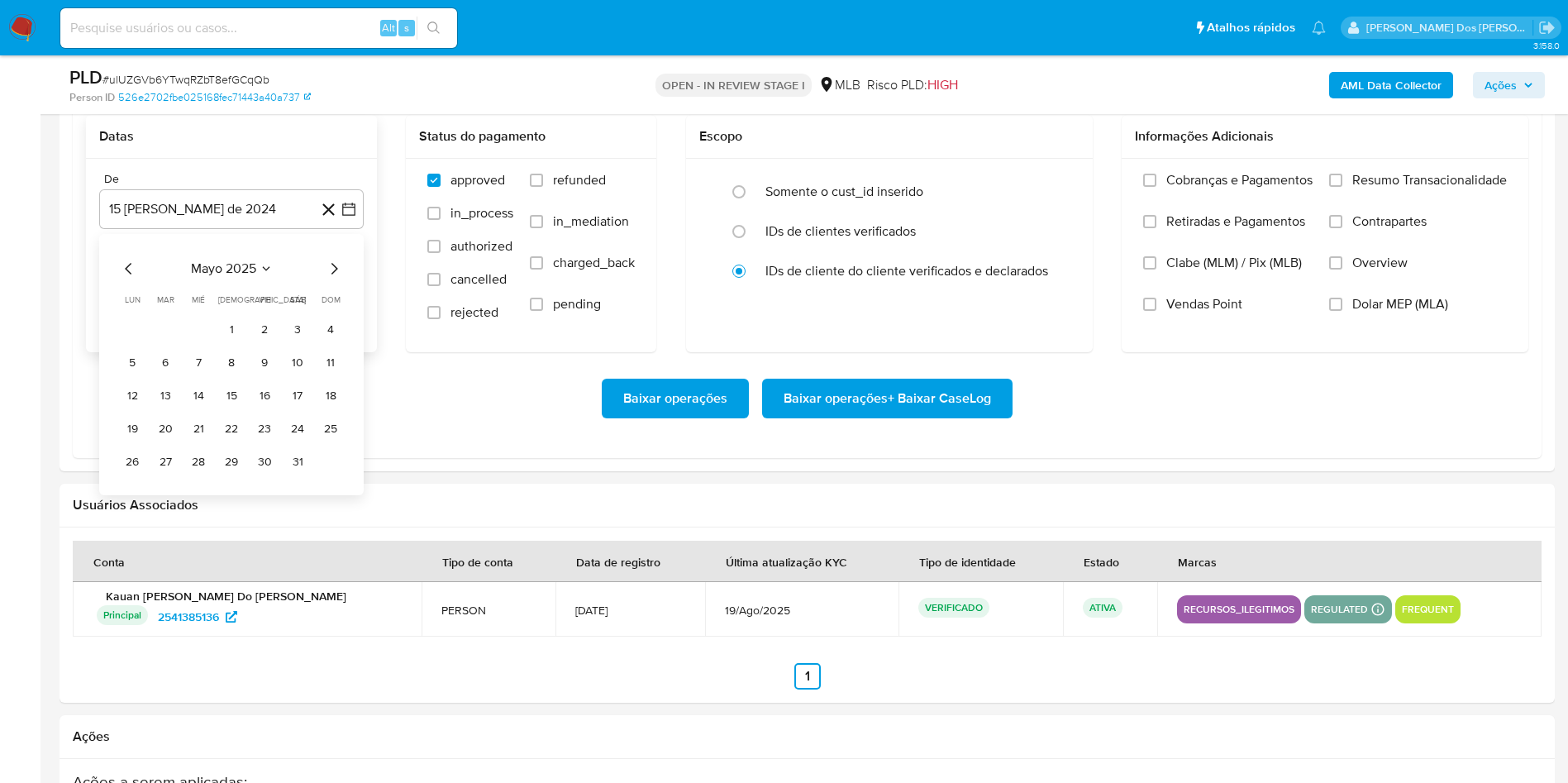
click at [335, 271] on icon "Mes siguiente" at bounding box center [333, 268] width 19 height 19
click at [159, 318] on table "lun lunes mar martes mié miércoles jue jueves vie viernes sáb sábado dom doming…" at bounding box center [232, 384] width 225 height 182
click at [161, 331] on button "1" at bounding box center [165, 330] width 27 height 27
click at [1367, 170] on div "Cobranças e Pagamentos Retiradas e Pagamentos Clabe (MLM) / Pix (MLB) Vendas Po…" at bounding box center [1324, 255] width 407 height 192
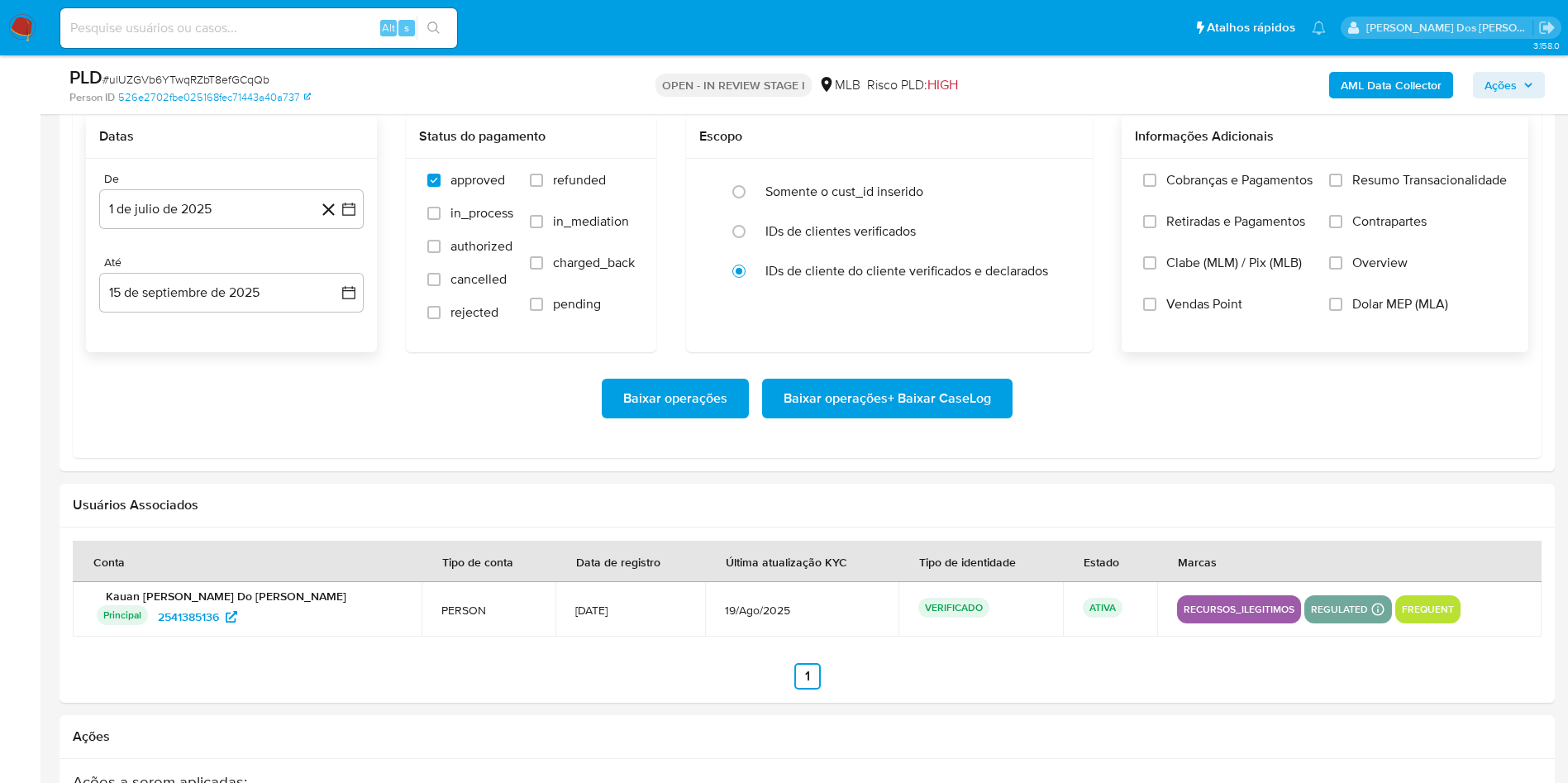
click at [1356, 185] on span "Resumo Transacionalidade" at bounding box center [1429, 180] width 154 height 17
click at [1342, 185] on input "Resumo Transacionalidade" at bounding box center [1335, 180] width 13 height 13
click at [855, 416] on span "Baixar operações + Baixar CaseLog" at bounding box center [887, 398] width 208 height 36
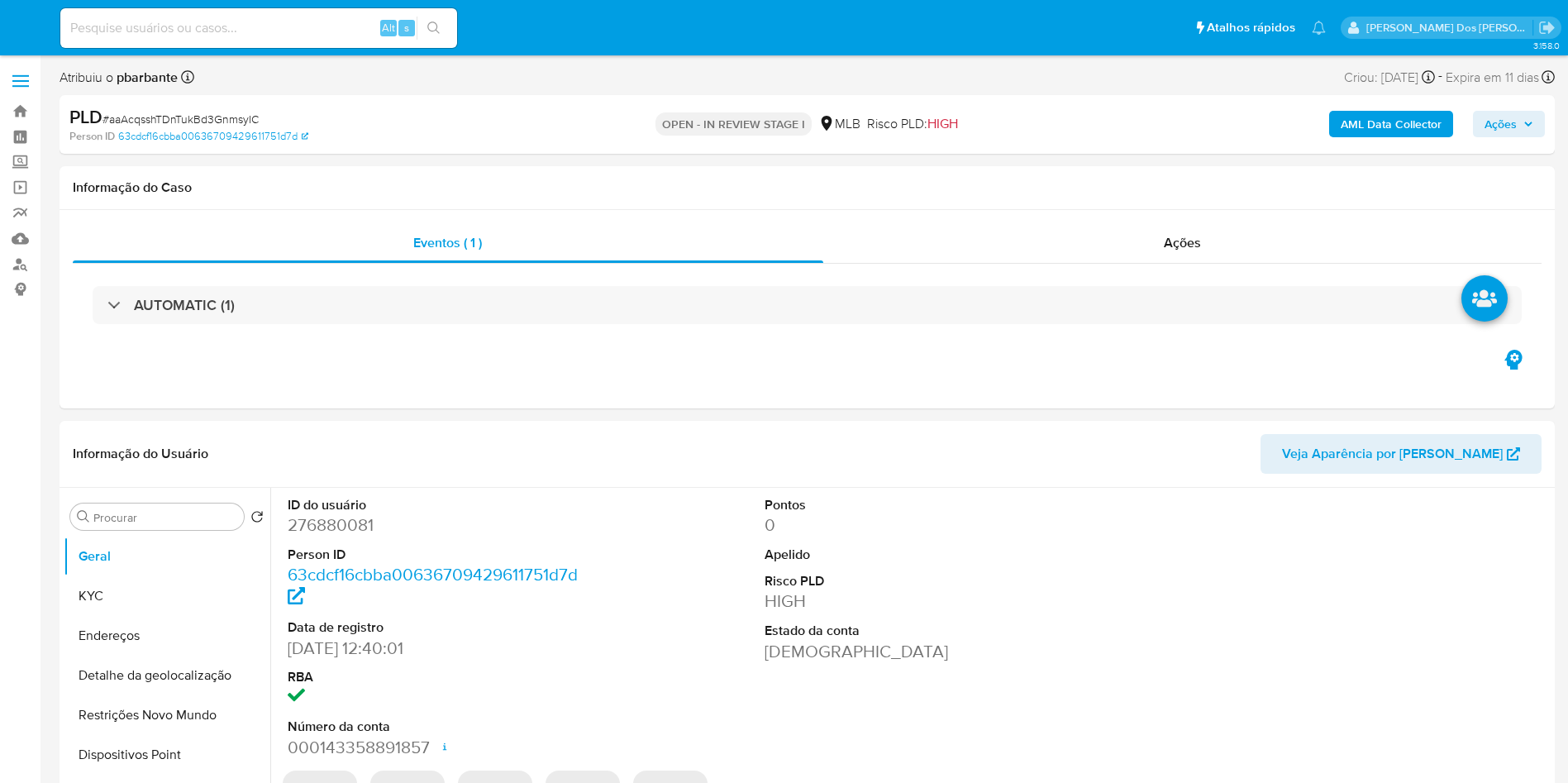
select select "10"
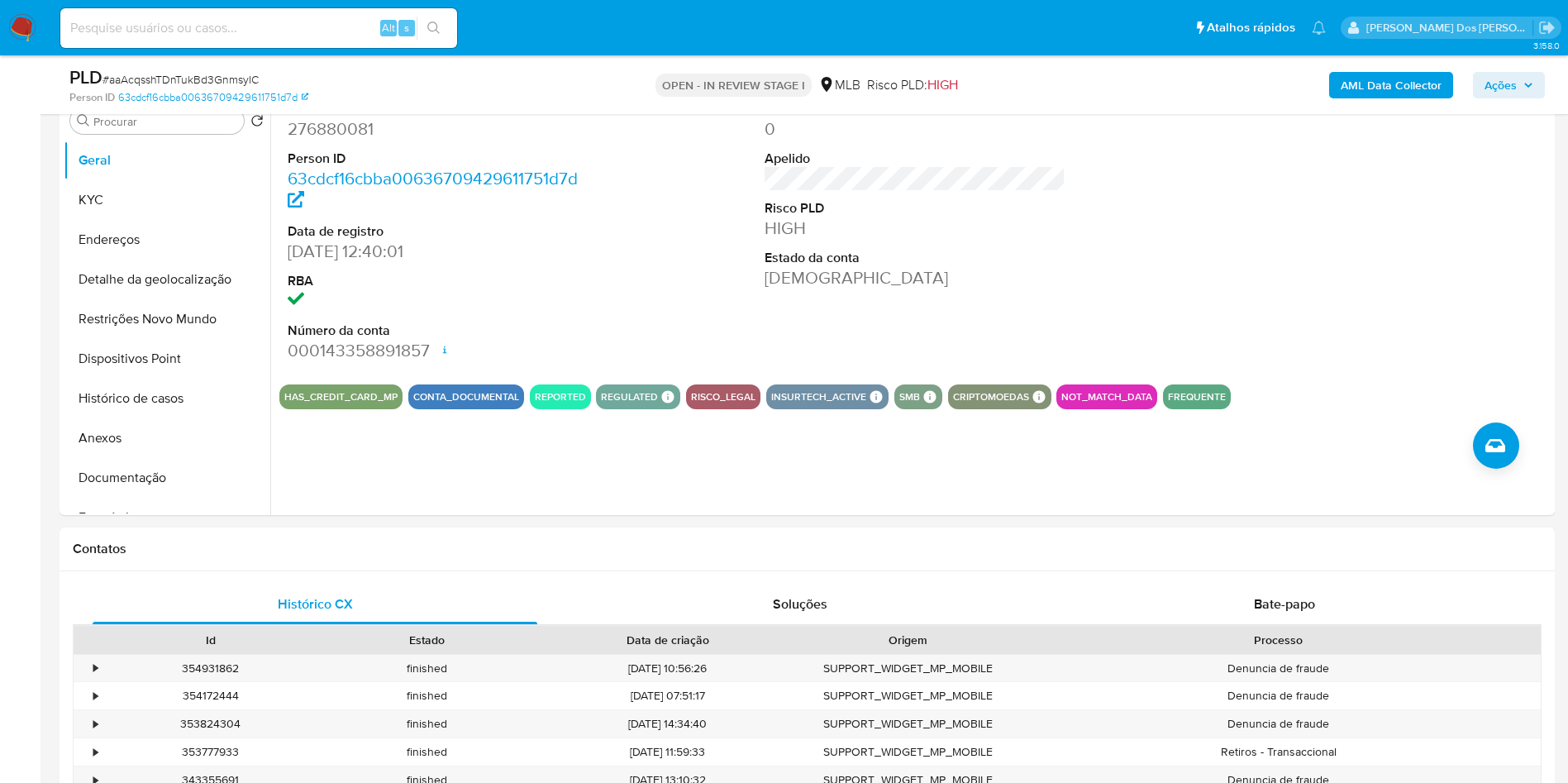
scroll to position [340, 0]
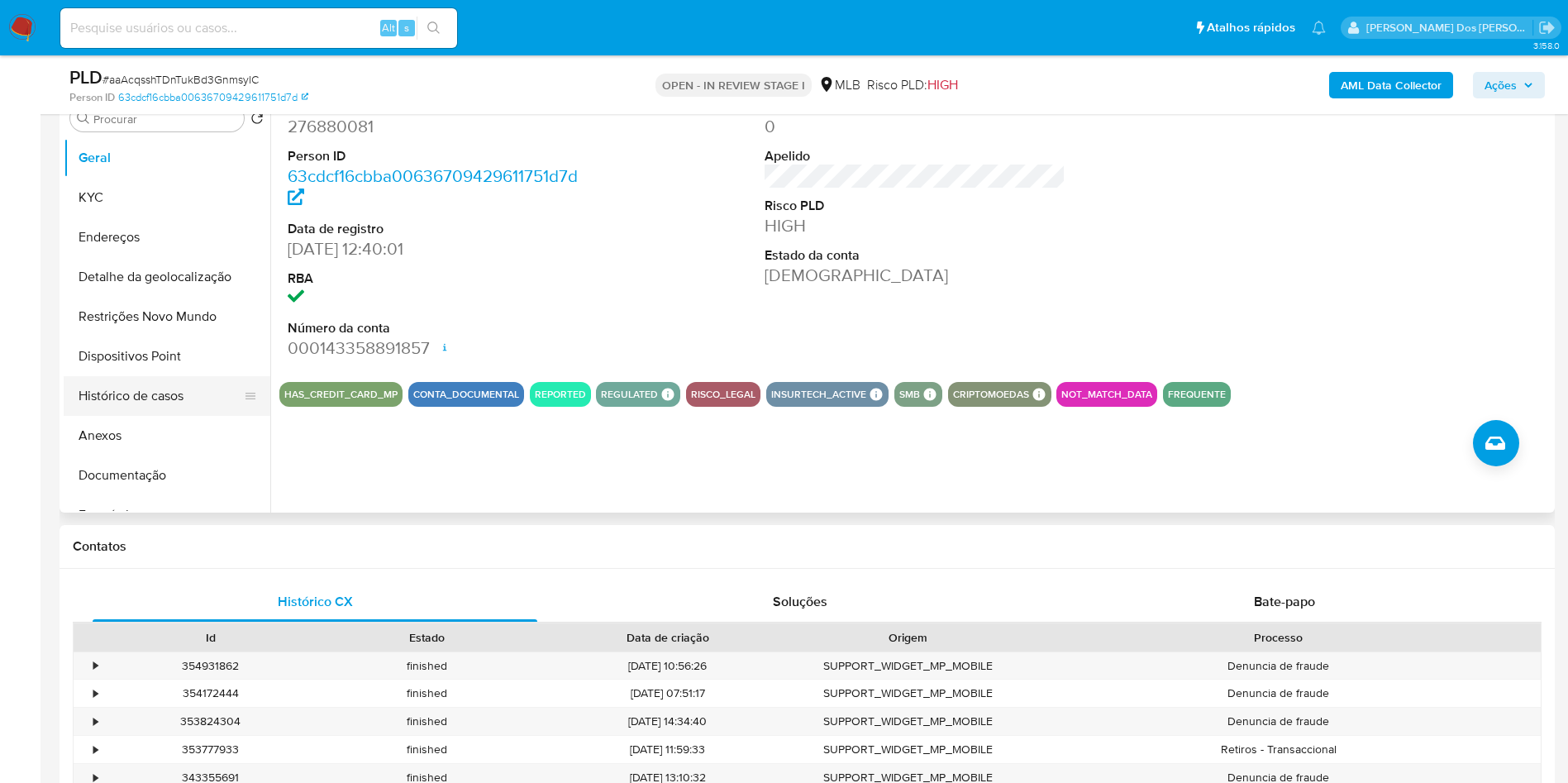
click at [218, 416] on button "Histórico de casos" at bounding box center [161, 396] width 194 height 40
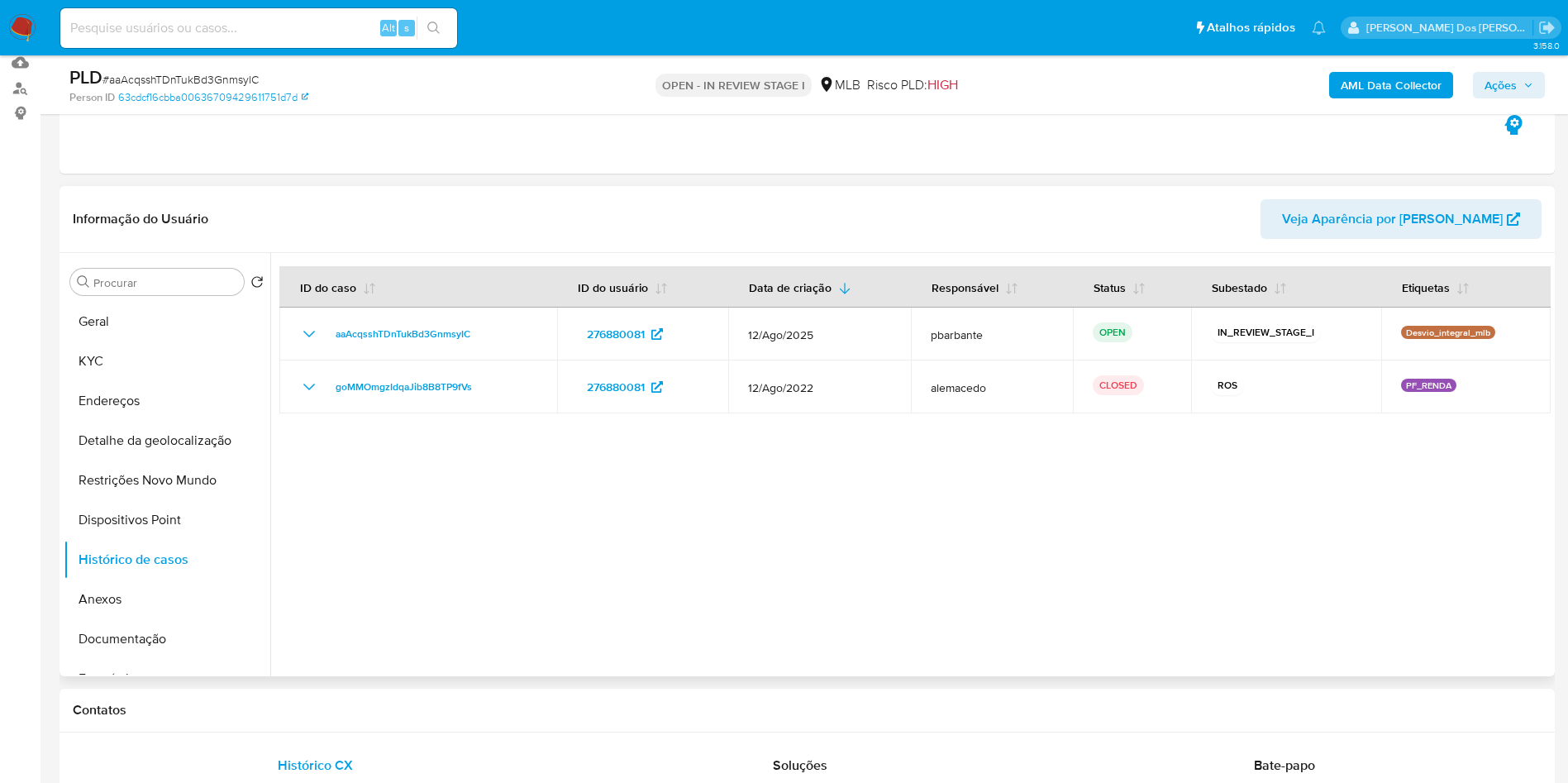
scroll to position [174, 0]
click at [122, 344] on button "Geral" at bounding box center [161, 324] width 194 height 40
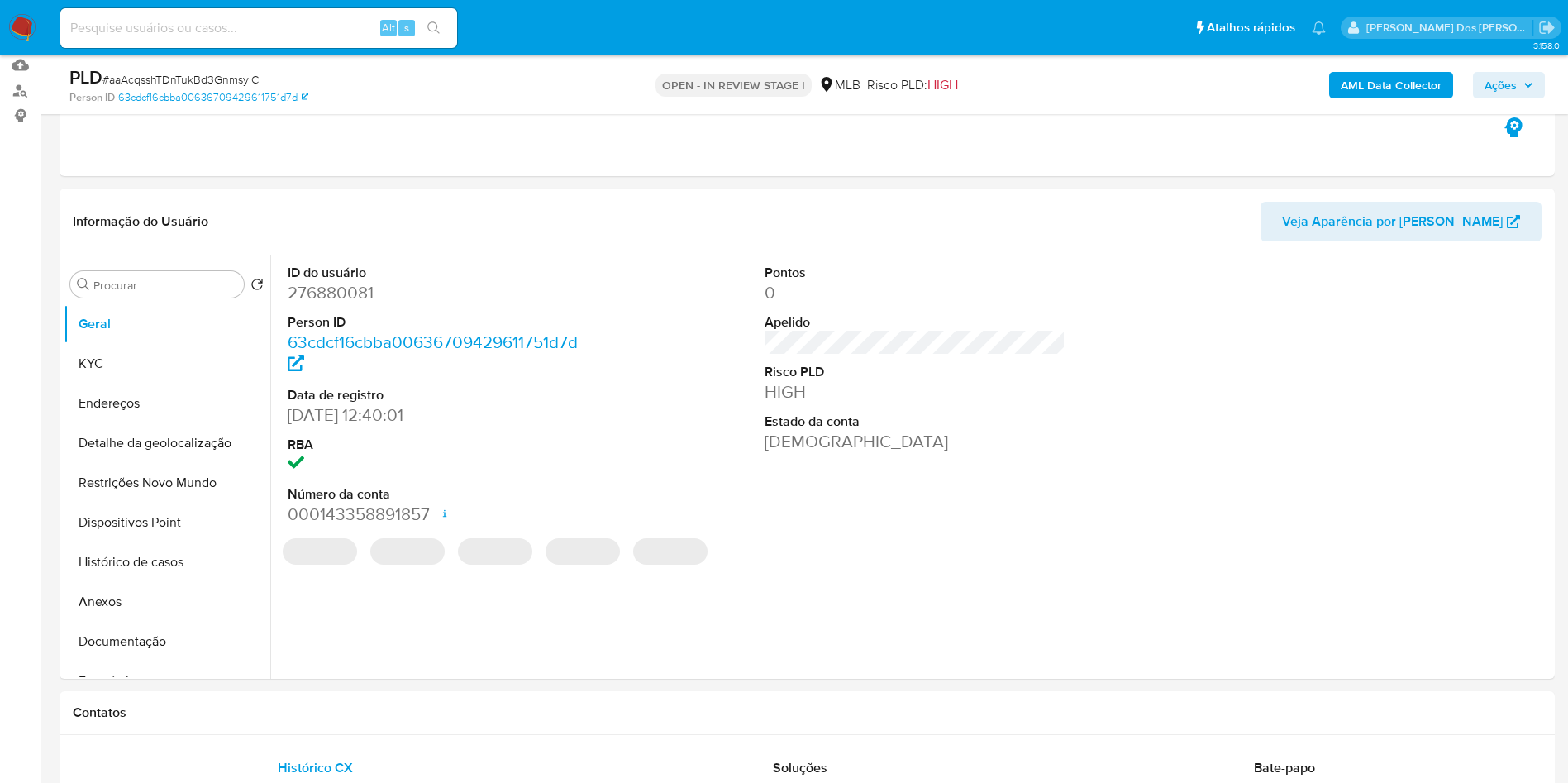
click at [321, 305] on dd "276880081" at bounding box center [438, 293] width 302 height 23
copy dd "276880081"
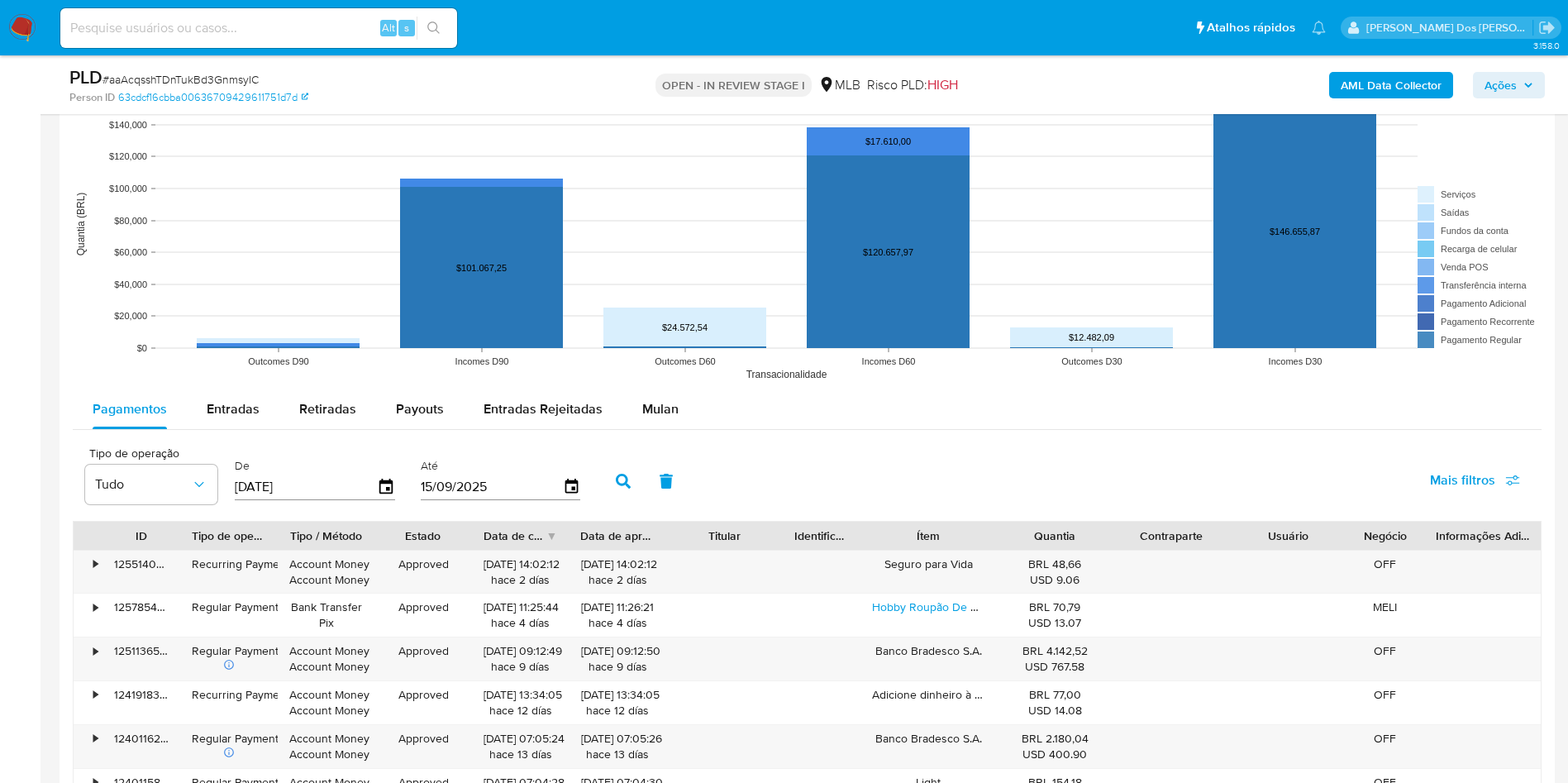
scroll to position [1525, 0]
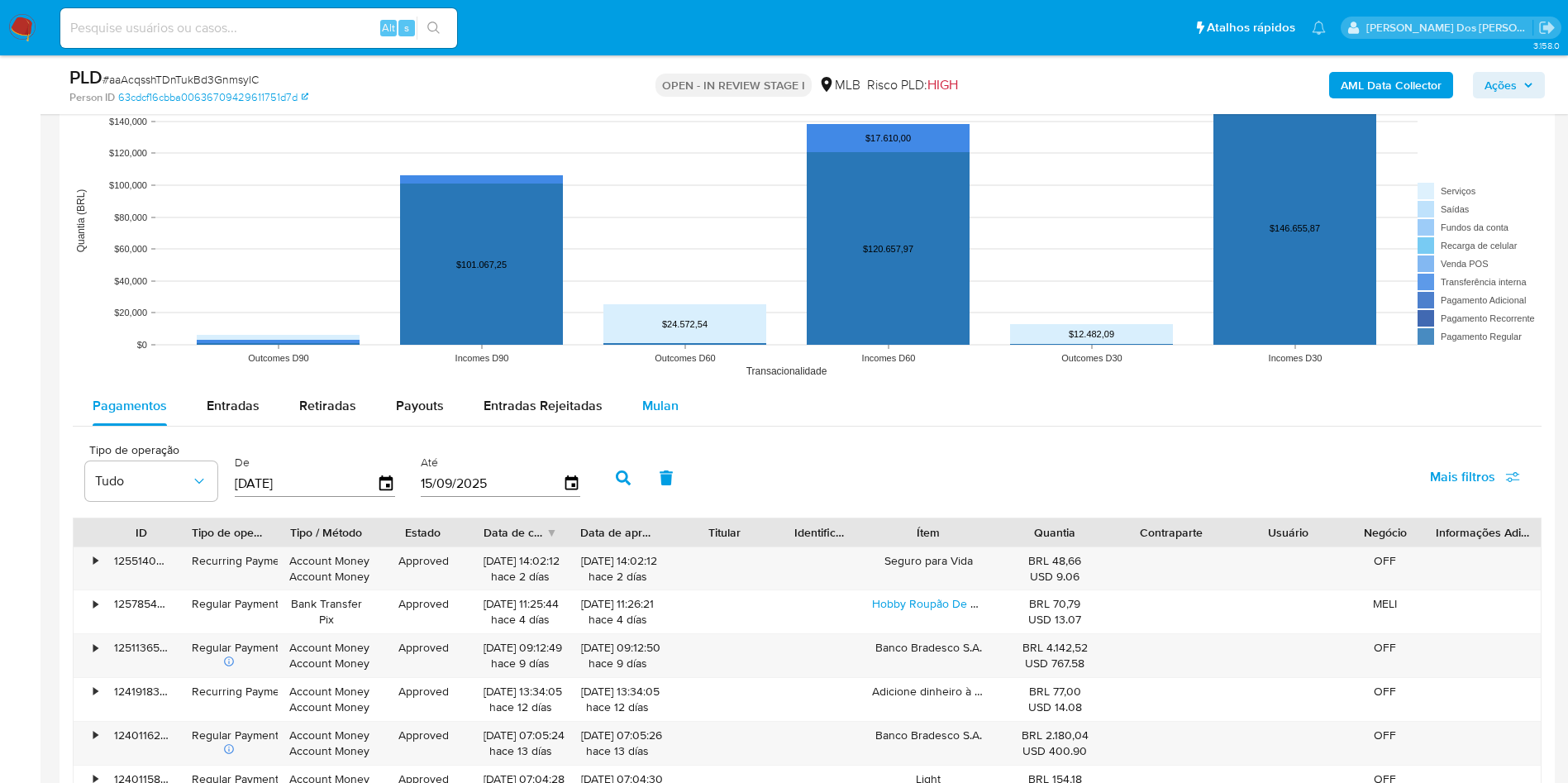
click at [651, 426] on div "Mulan" at bounding box center [660, 405] width 36 height 40
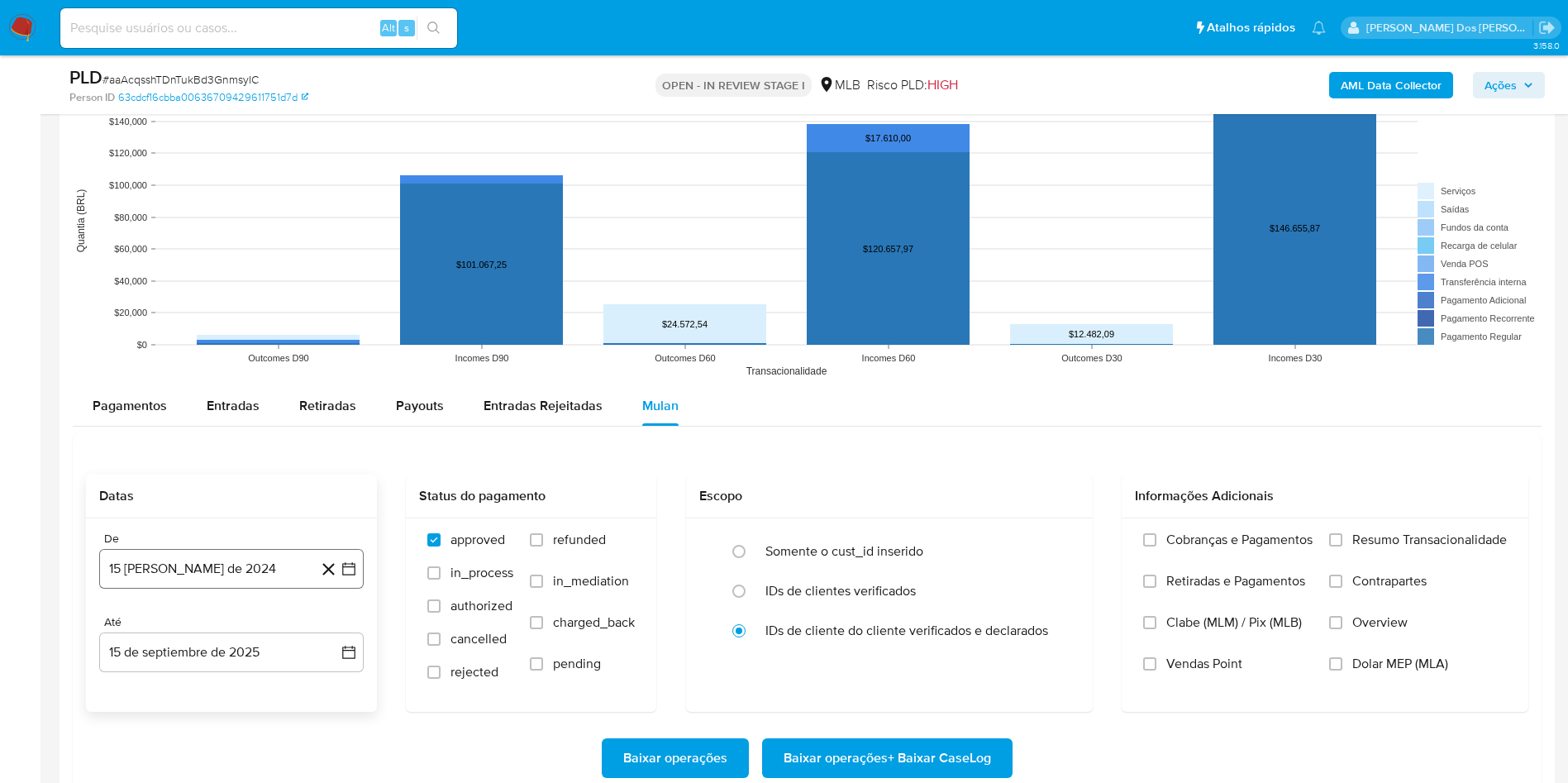
click at [349, 577] on icon "button" at bounding box center [349, 569] width 17 height 17
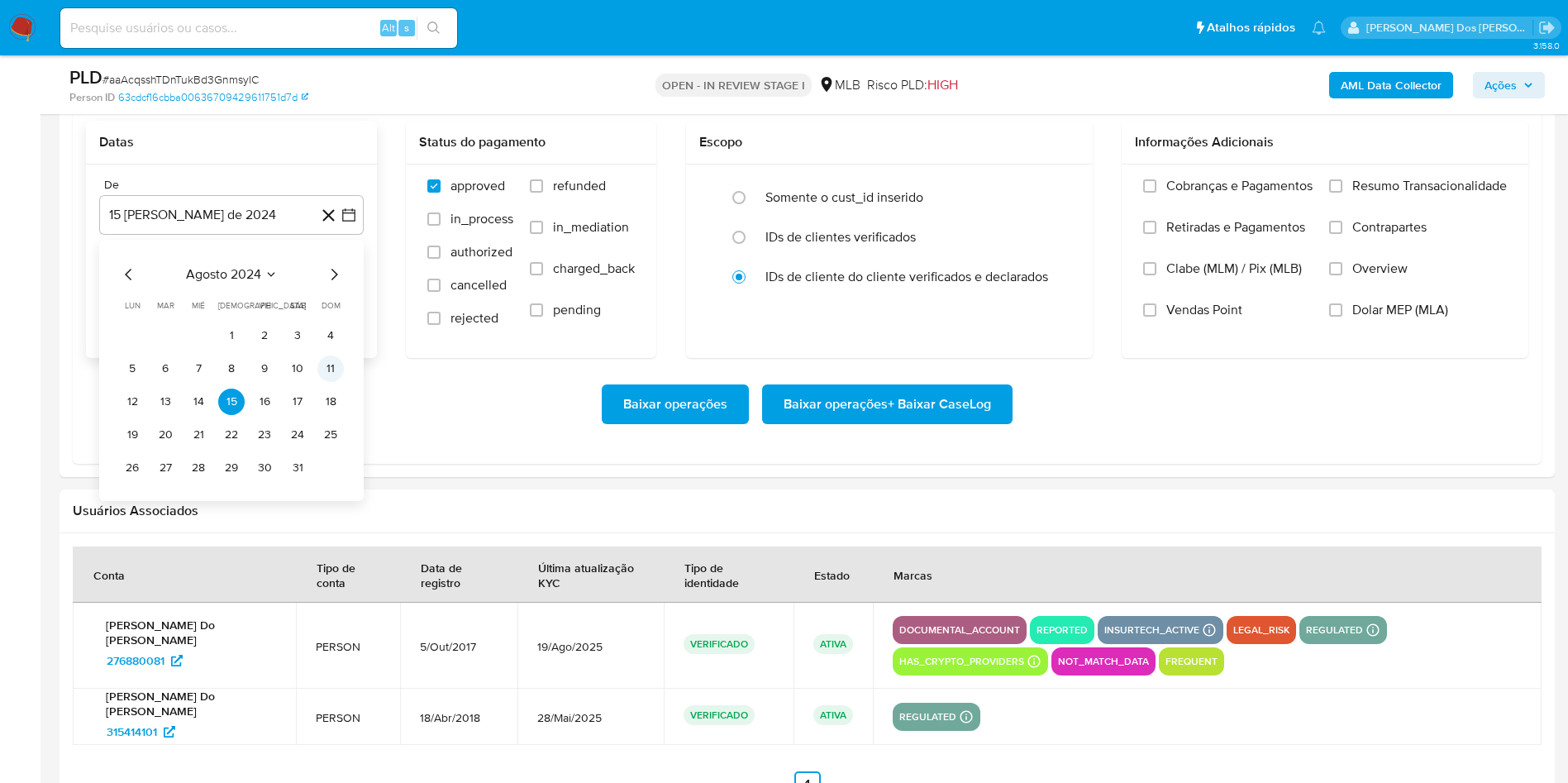
scroll to position [1873, 0]
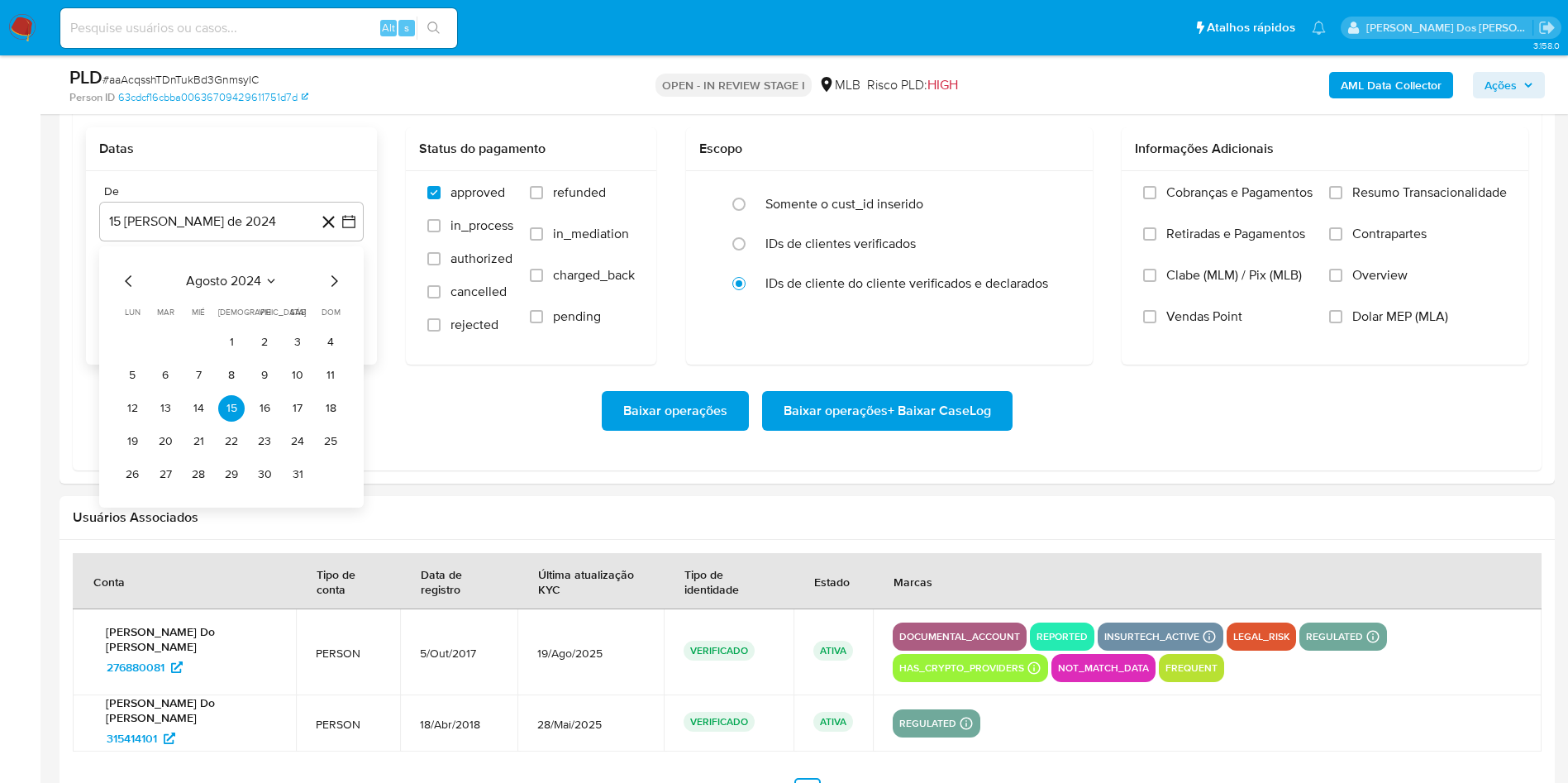
click at [337, 291] on icon "Mes siguiente" at bounding box center [333, 281] width 19 height 19
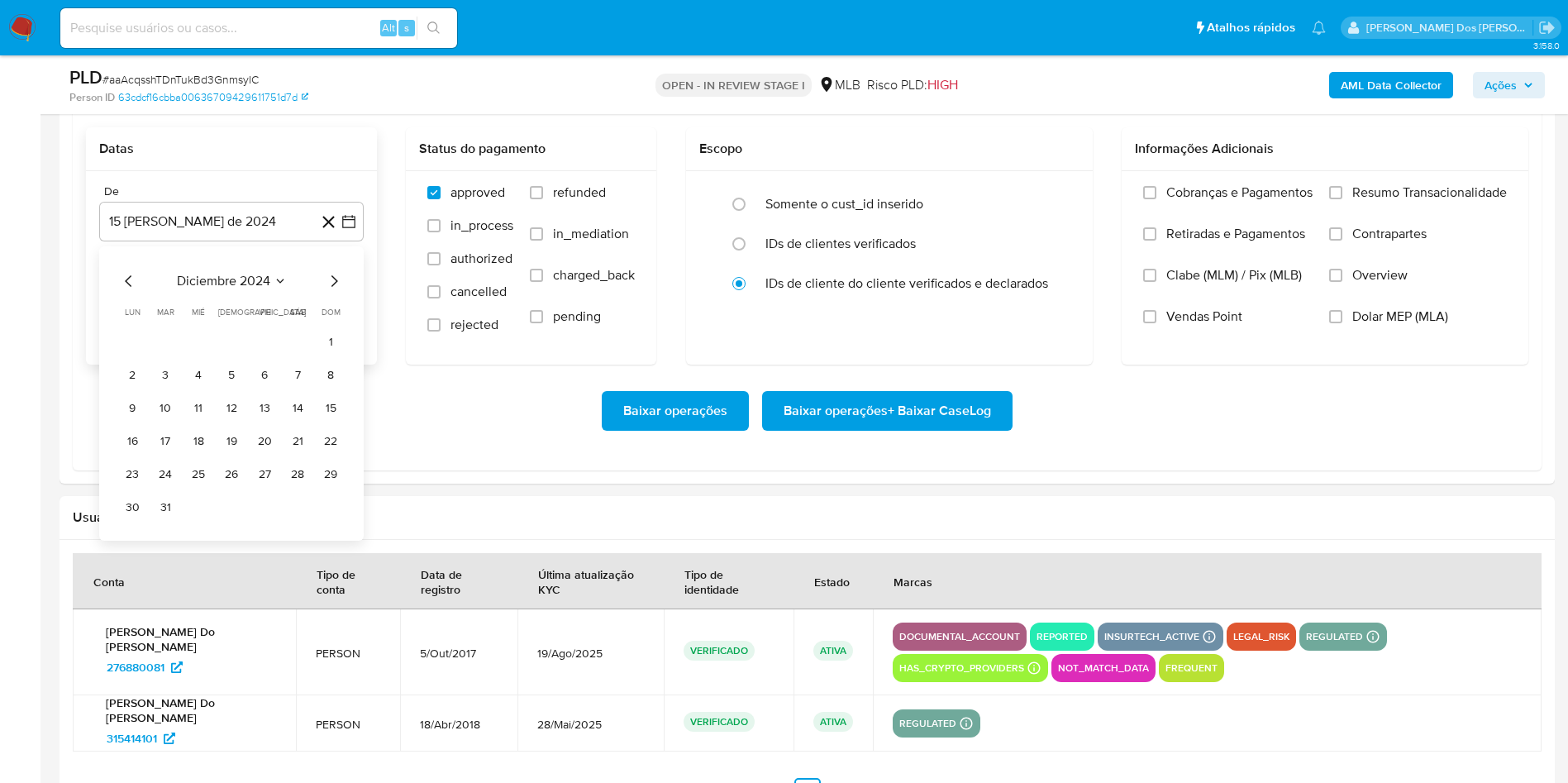
click at [337, 291] on icon "Mes siguiente" at bounding box center [333, 281] width 19 height 19
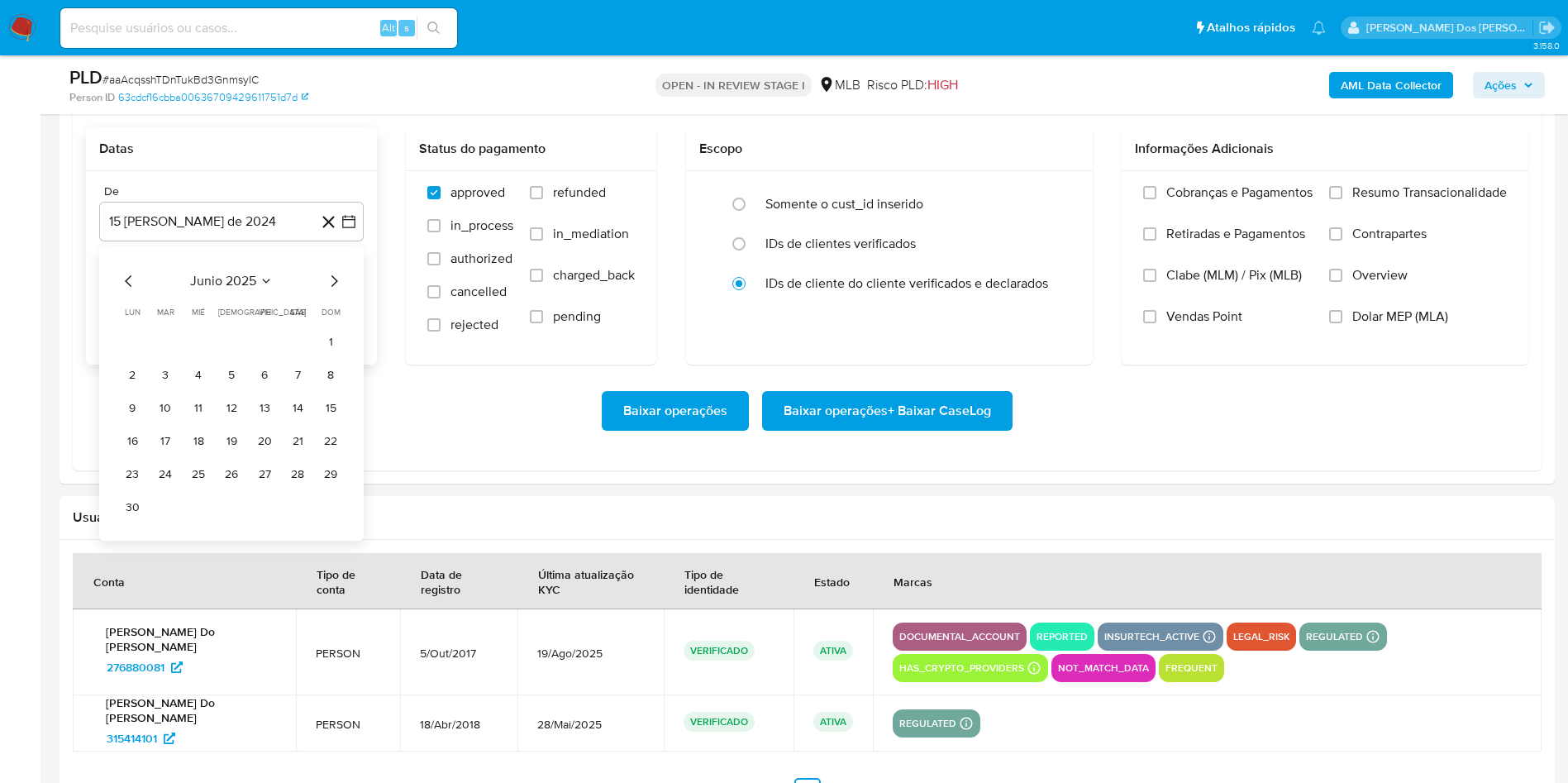
click at [337, 291] on icon "Mes siguiente" at bounding box center [333, 281] width 19 height 19
click at [159, 355] on button "1" at bounding box center [165, 342] width 27 height 27
click at [1352, 201] on span "Resumo Transacionalidade" at bounding box center [1429, 193] width 154 height 17
click at [1342, 199] on input "Resumo Transacionalidade" at bounding box center [1335, 193] width 13 height 13
click at [930, 429] on span "Baixar operações + Baixar CaseLog" at bounding box center [887, 410] width 208 height 36
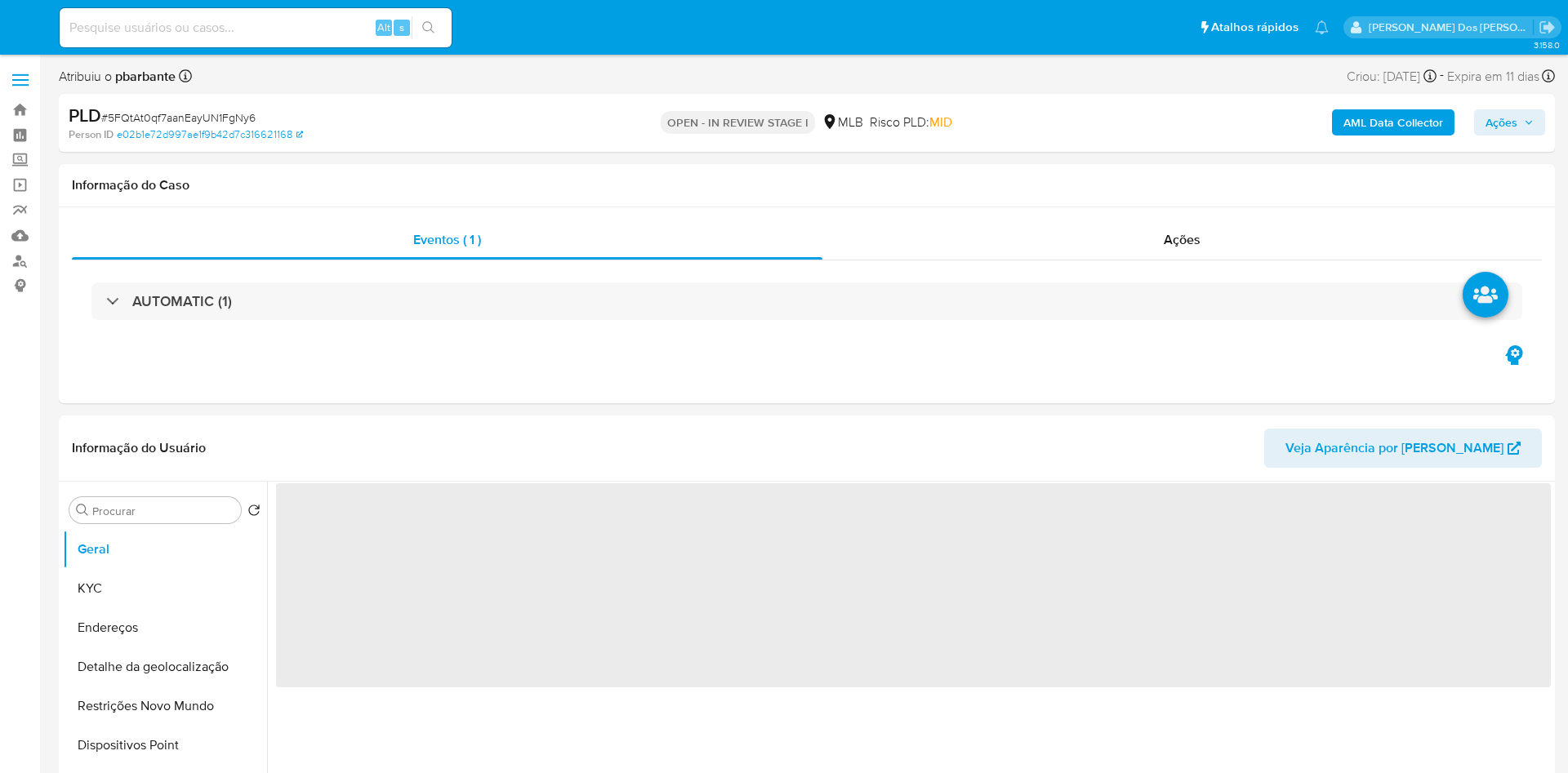
select select "10"
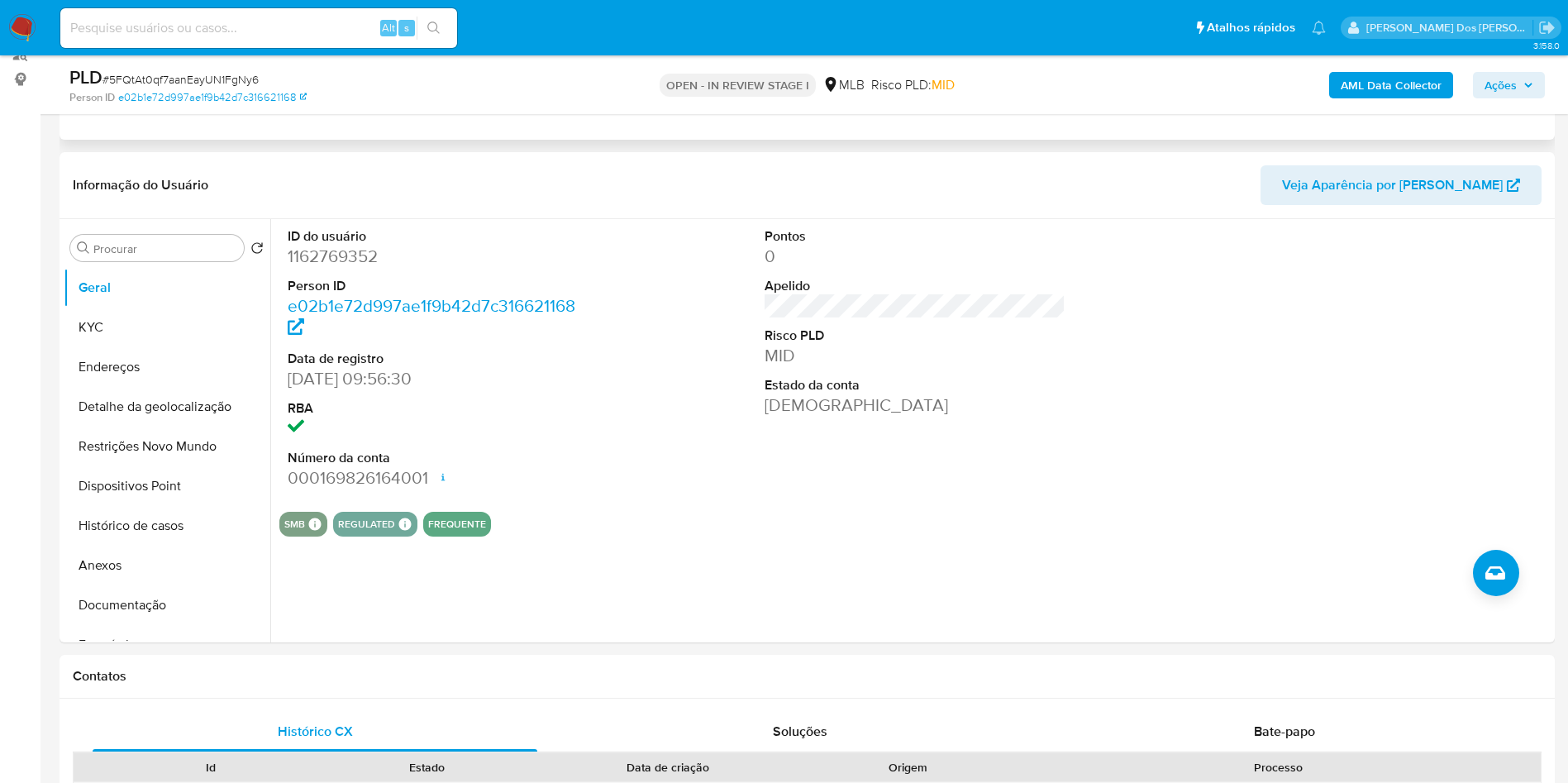
scroll to position [216, 0]
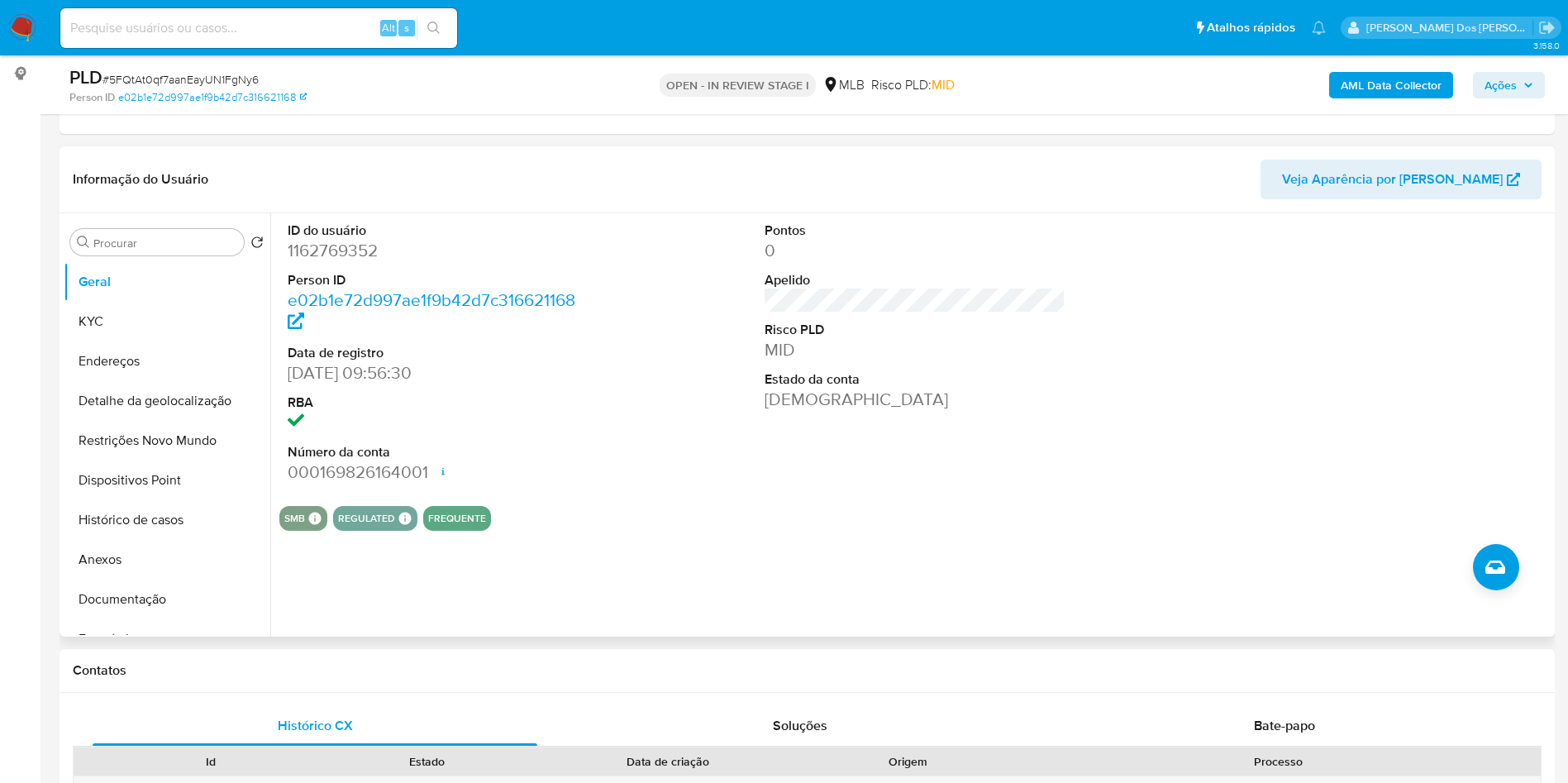
click at [339, 262] on dd "1162769352" at bounding box center [438, 250] width 302 height 23
copy dd "1162769352"
click at [162, 540] on button "Histórico de casos" at bounding box center [161, 520] width 194 height 40
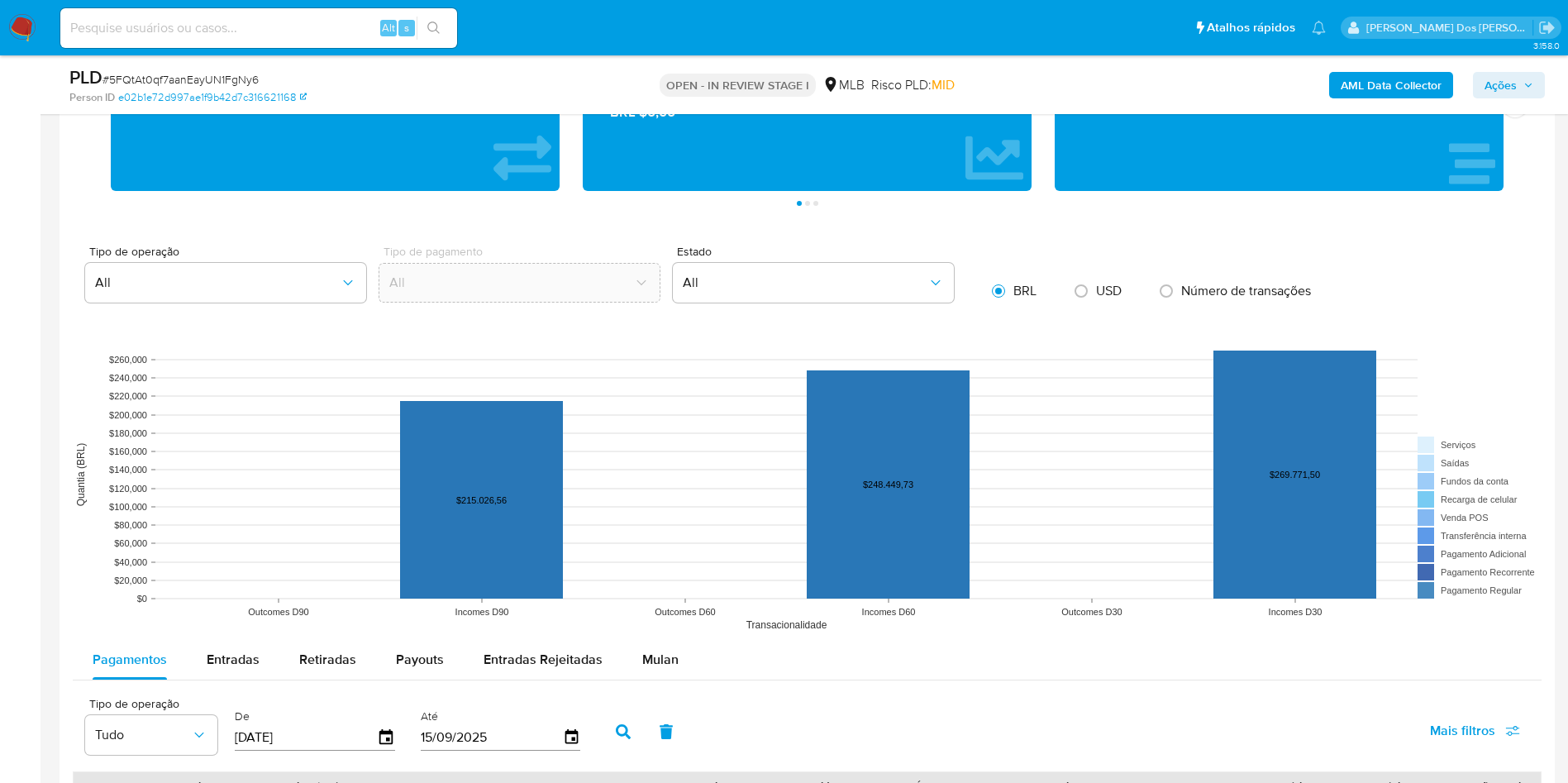
scroll to position [1309, 0]
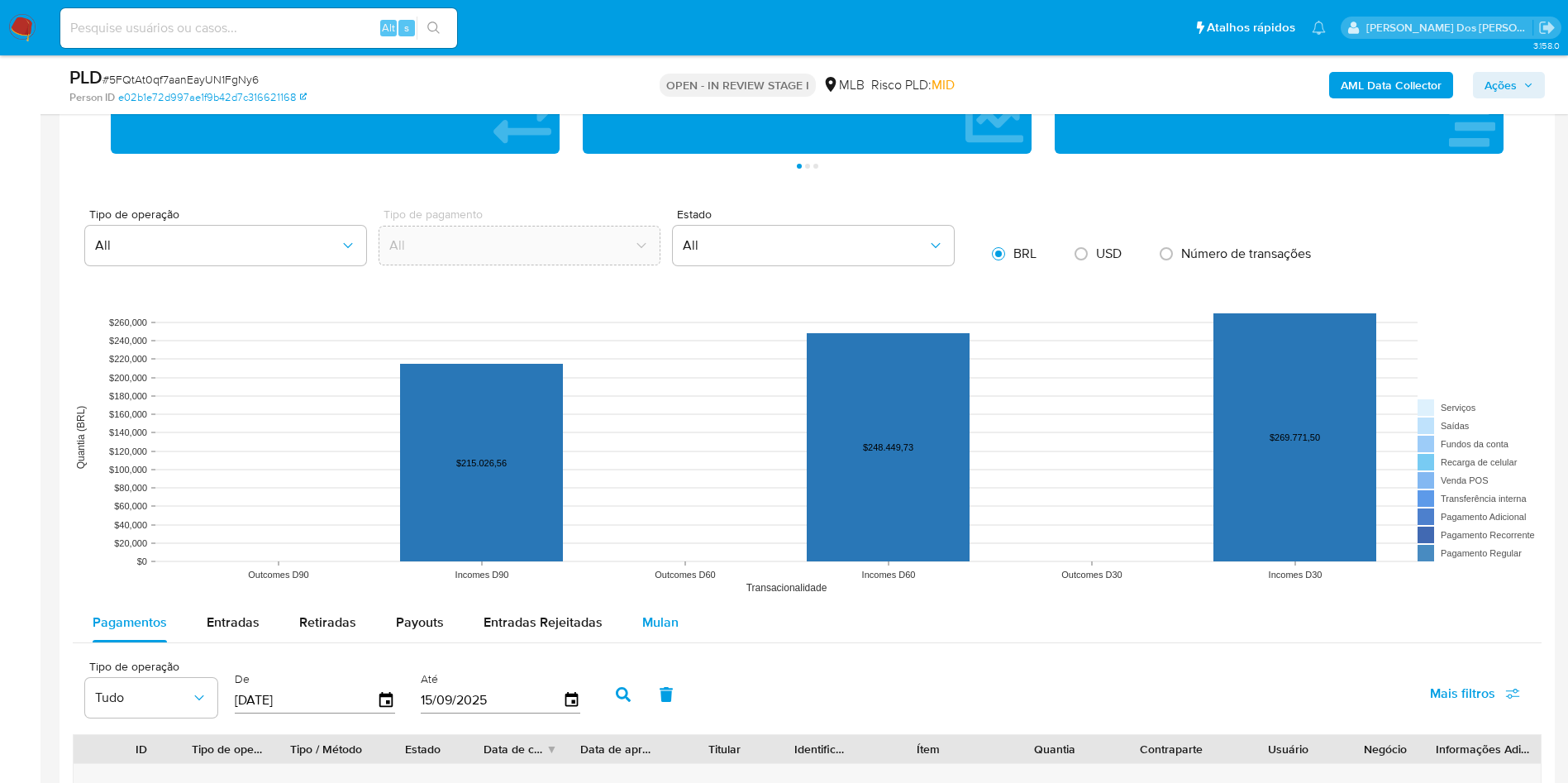
click at [675, 643] on button "Mulan" at bounding box center [660, 622] width 76 height 40
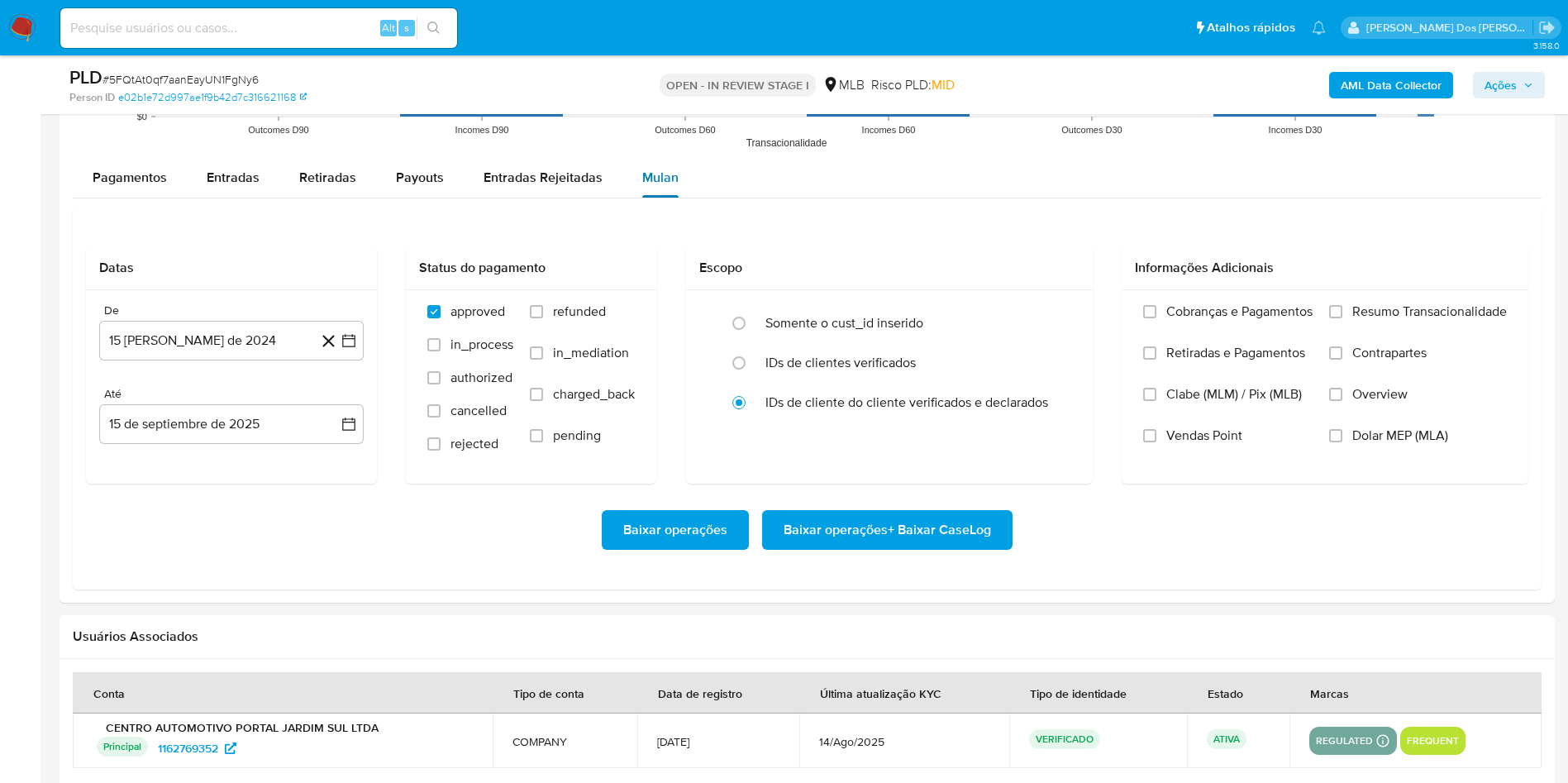
scroll to position [1771, 0]
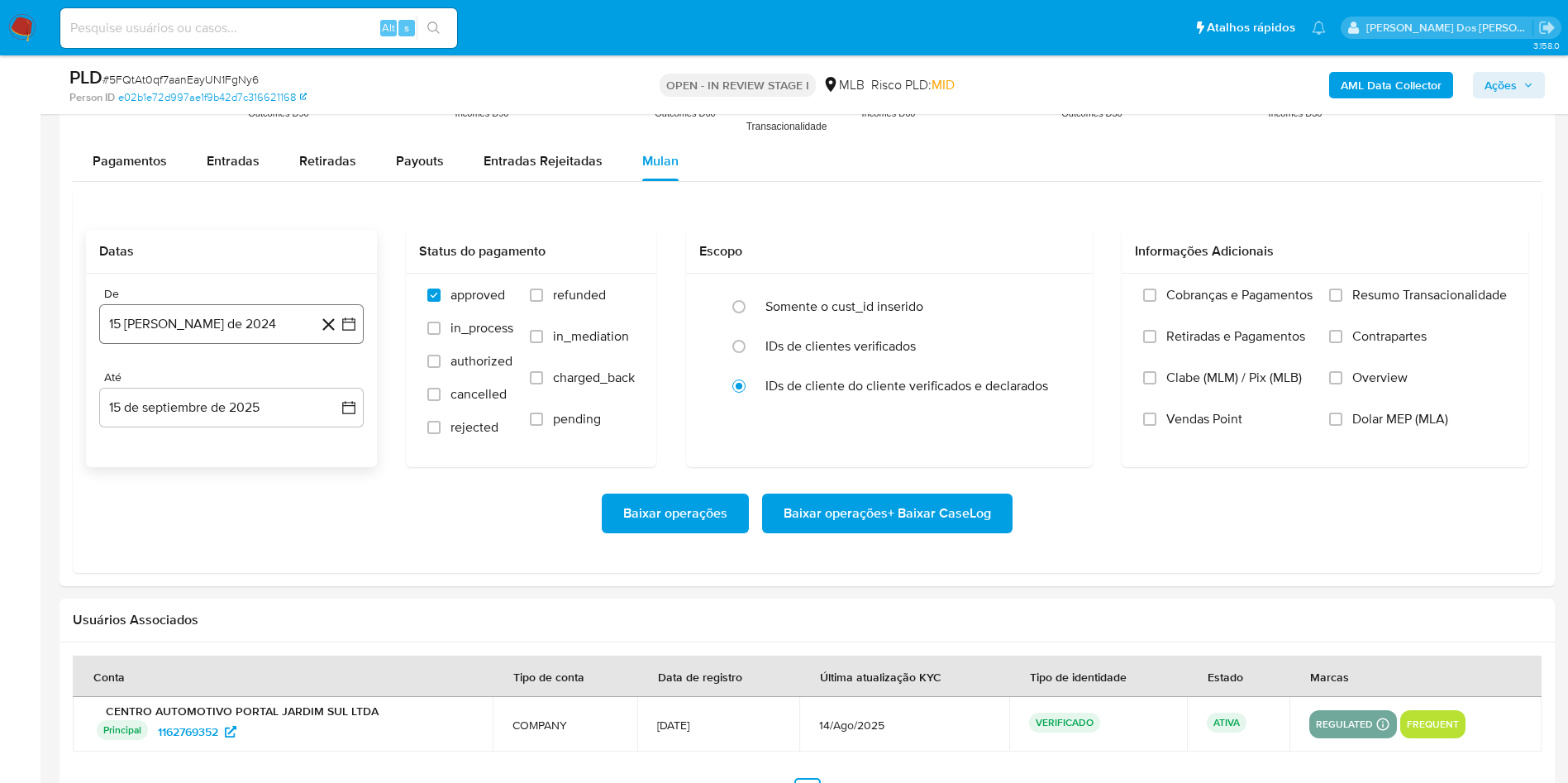
click at [360, 344] on button "15 [PERSON_NAME] de 2024" at bounding box center [231, 324] width 265 height 40
click at [325, 393] on icon "Mes siguiente" at bounding box center [333, 383] width 19 height 19
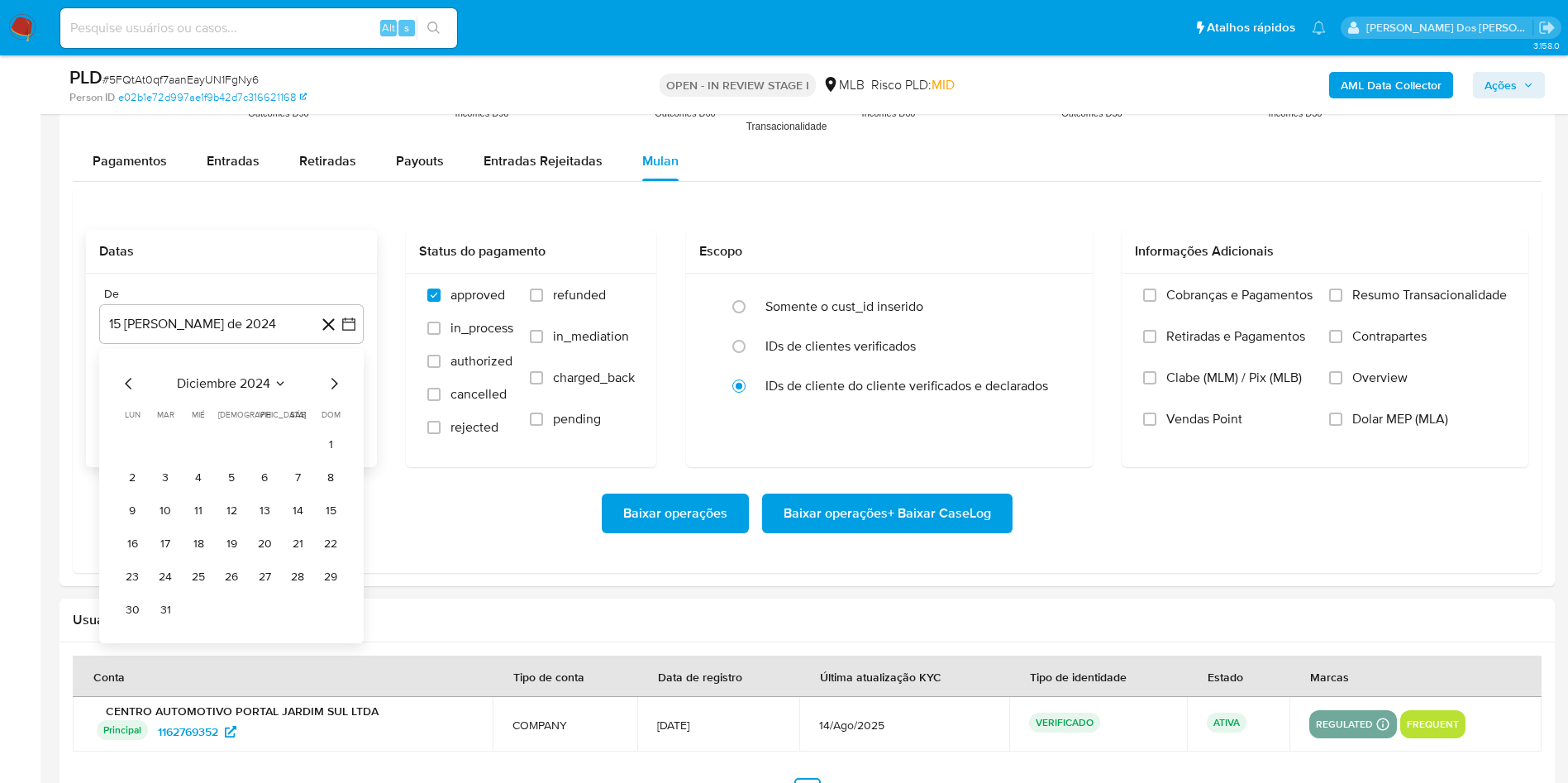
click at [325, 393] on icon "Mes siguiente" at bounding box center [333, 383] width 19 height 19
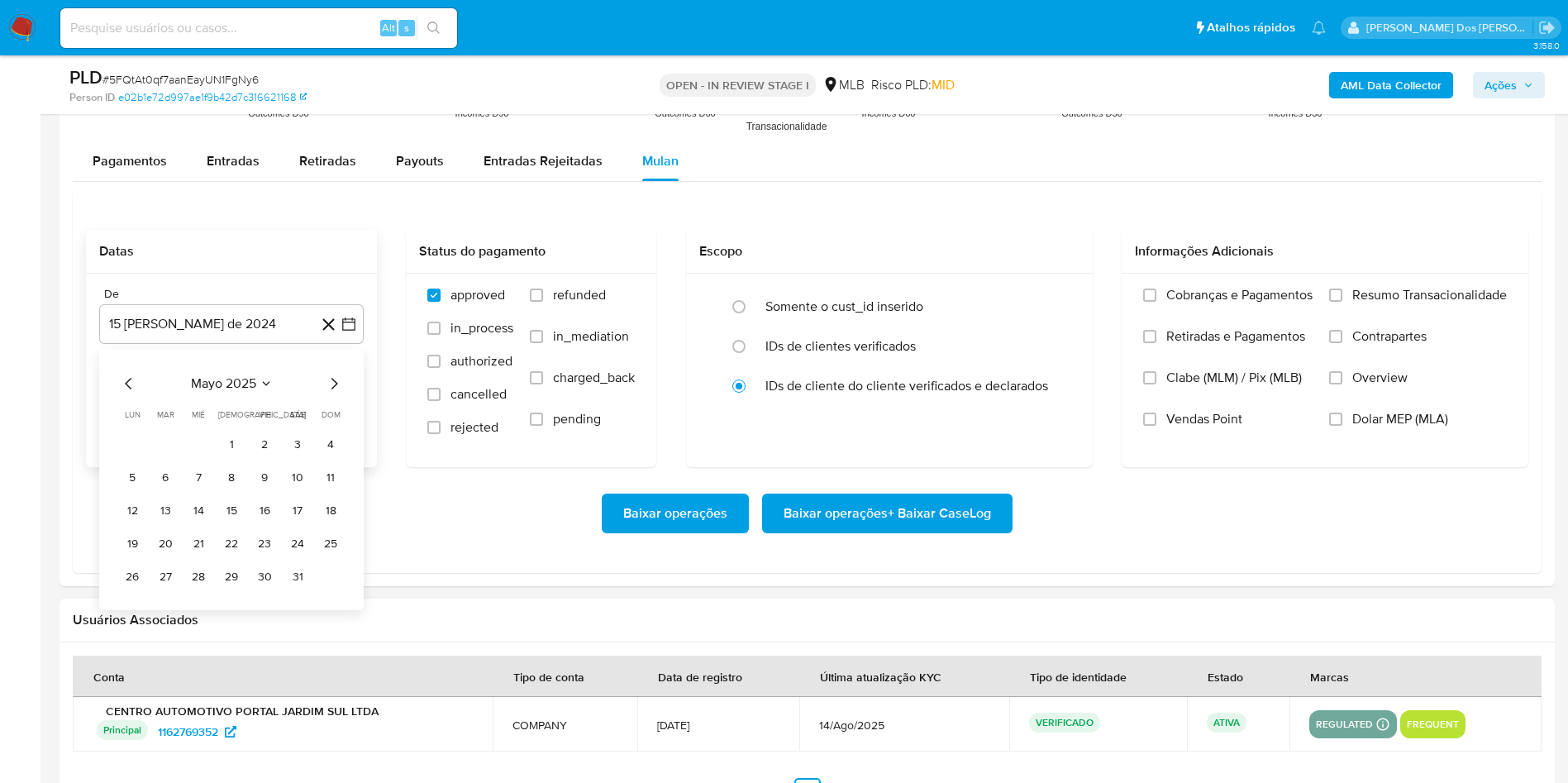
click at [325, 393] on icon "Mes siguiente" at bounding box center [333, 383] width 19 height 19
click at [166, 458] on button "1" at bounding box center [165, 445] width 27 height 27
click at [1466, 304] on span "Resumo Transacionalidade" at bounding box center [1429, 295] width 154 height 17
click at [1342, 302] on input "Resumo Transacionalidade" at bounding box center [1335, 295] width 13 height 13
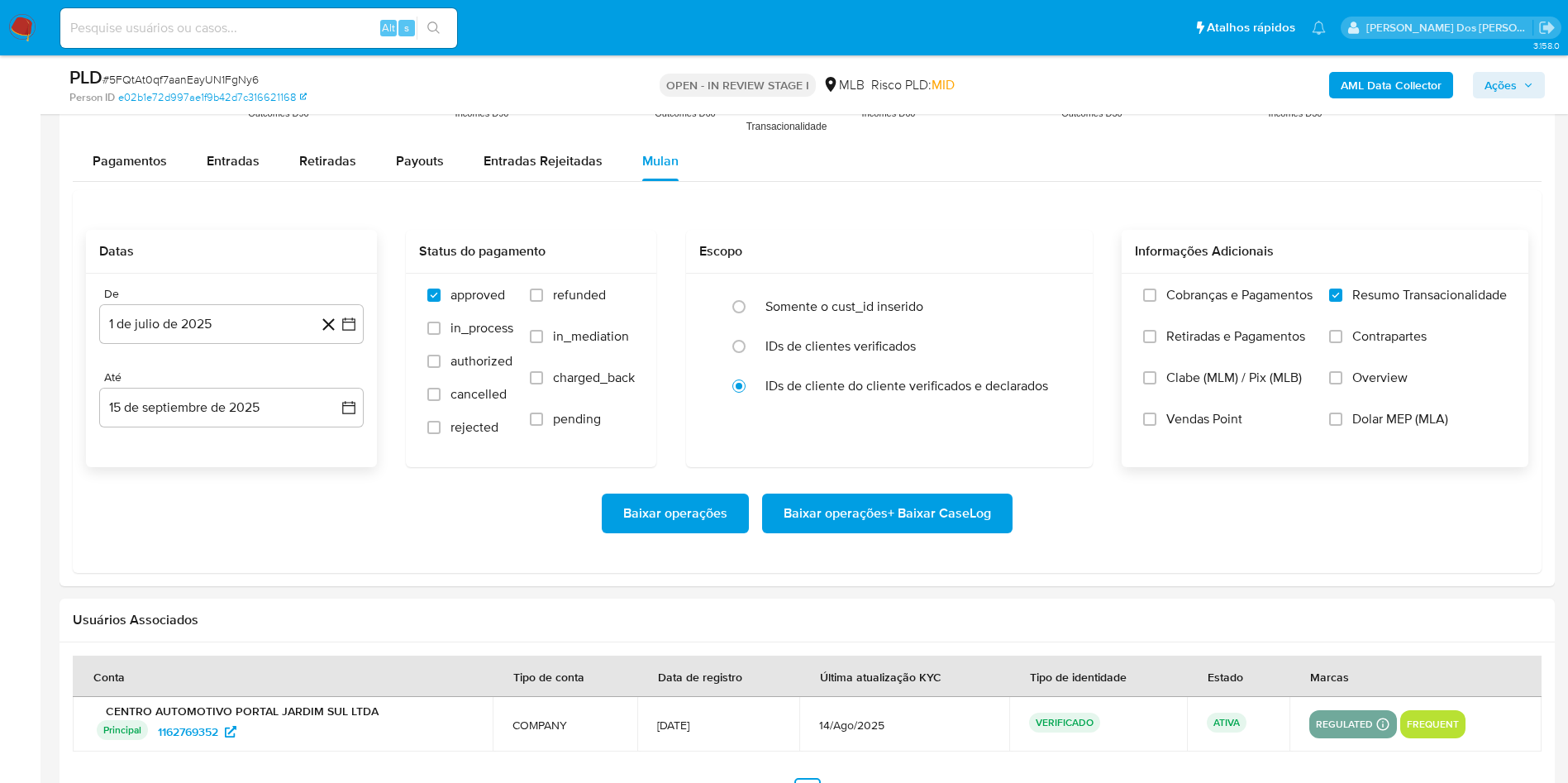
click at [974, 532] on span "Baixar operações + Baixar CaseLog" at bounding box center [887, 512] width 208 height 36
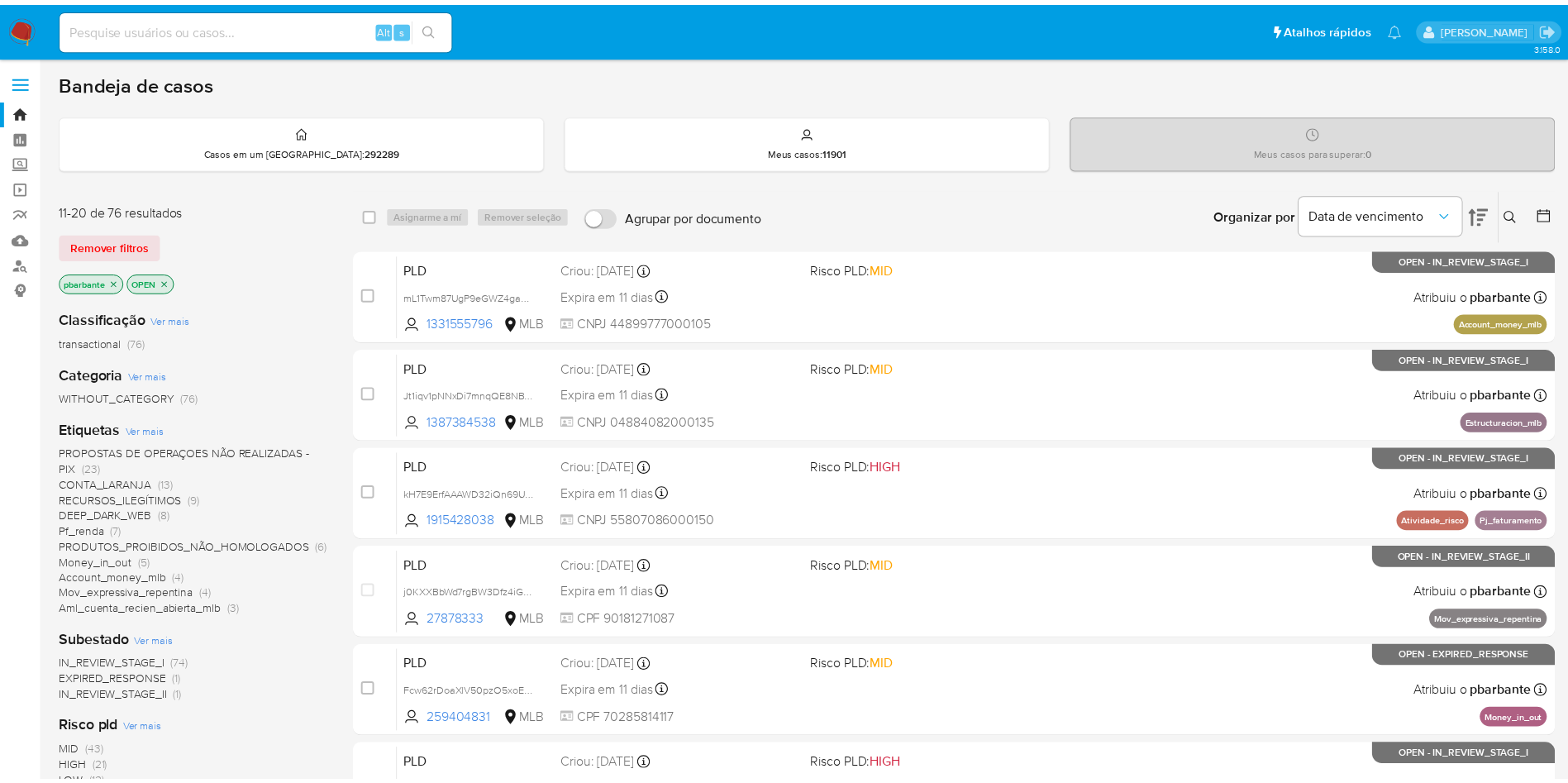
scroll to position [255, 0]
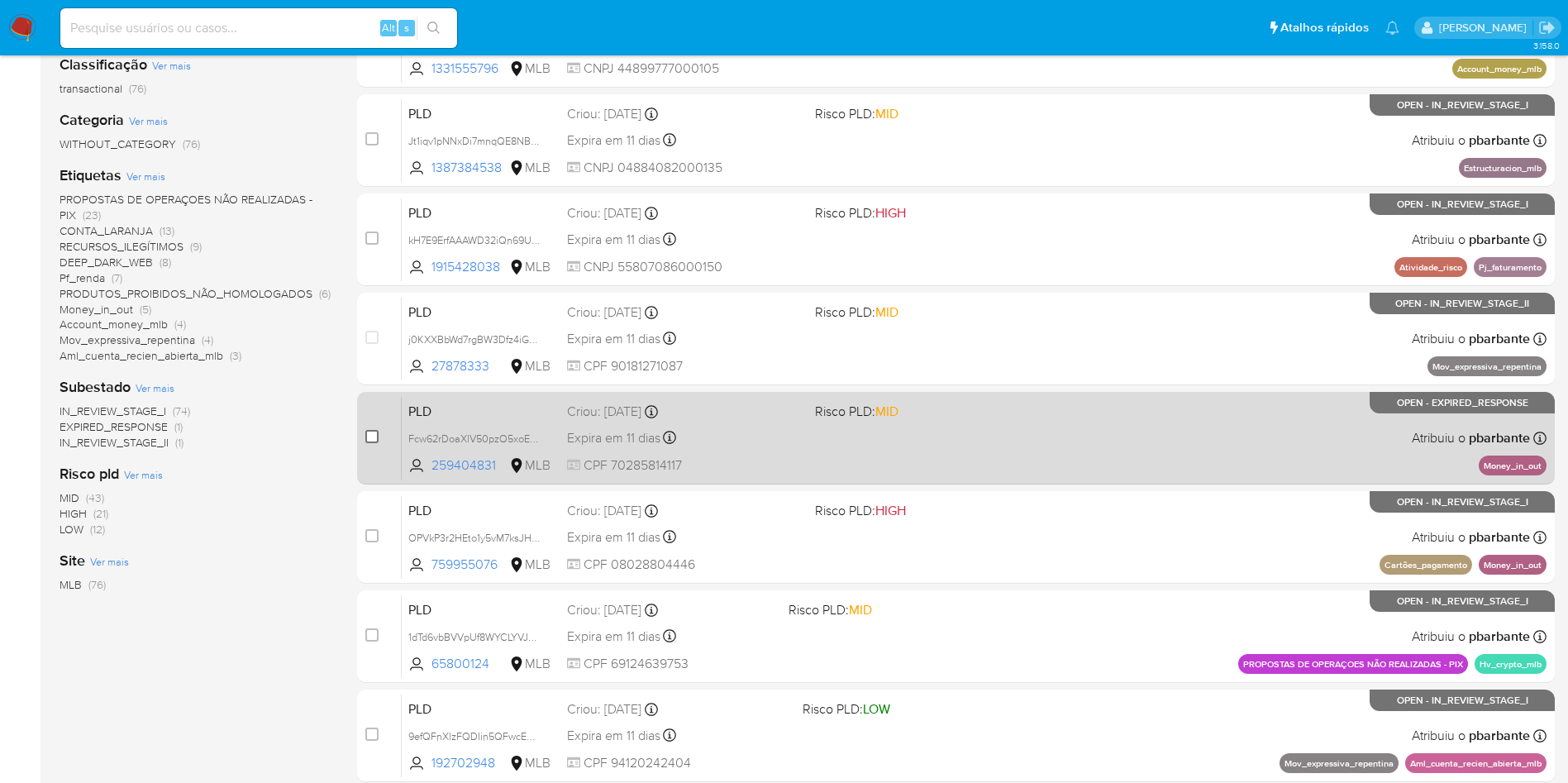
click at [378, 443] on input "checkbox" at bounding box center [372, 437] width 13 height 13
checkbox input "true"
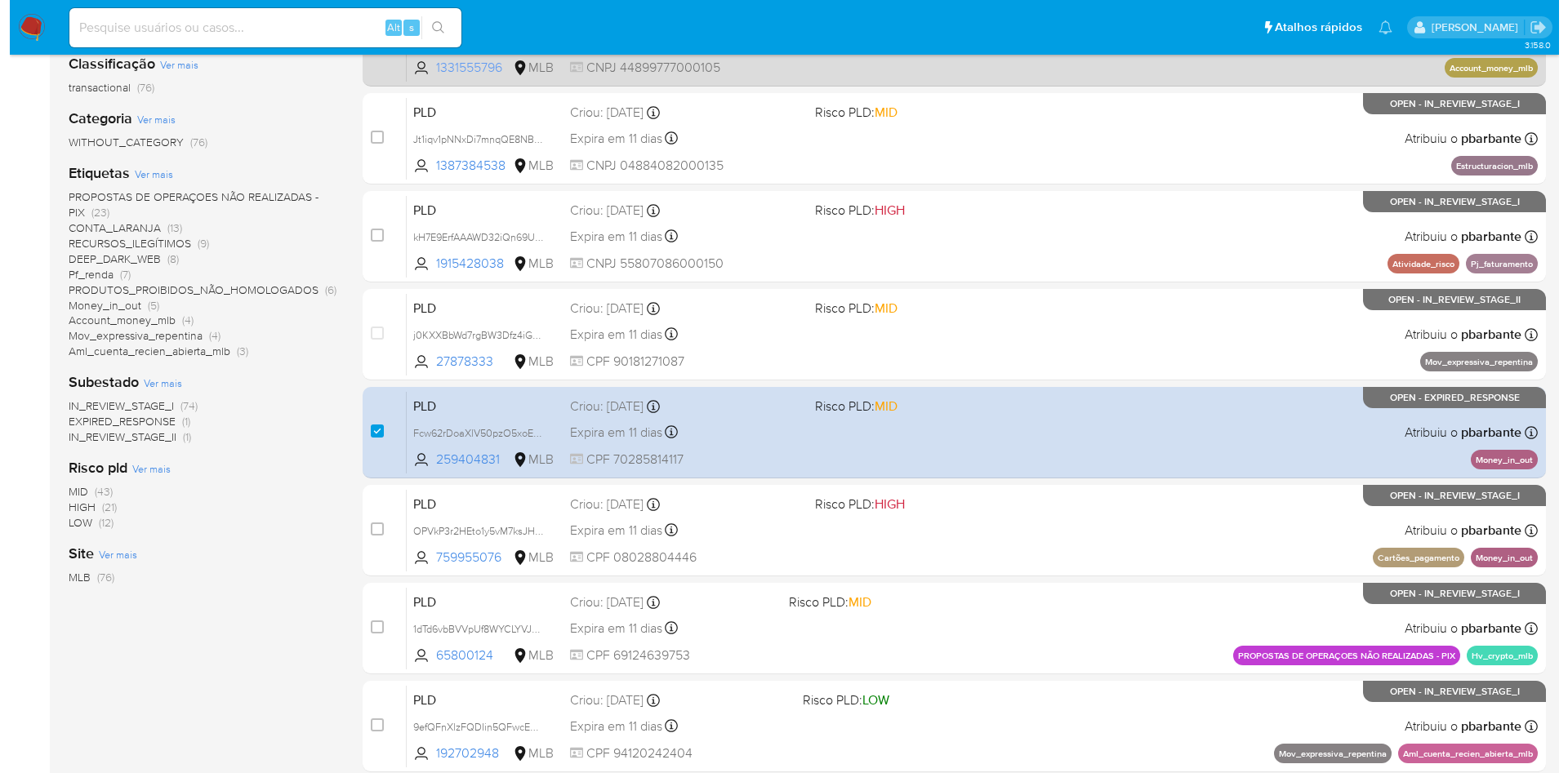
scroll to position [0, 0]
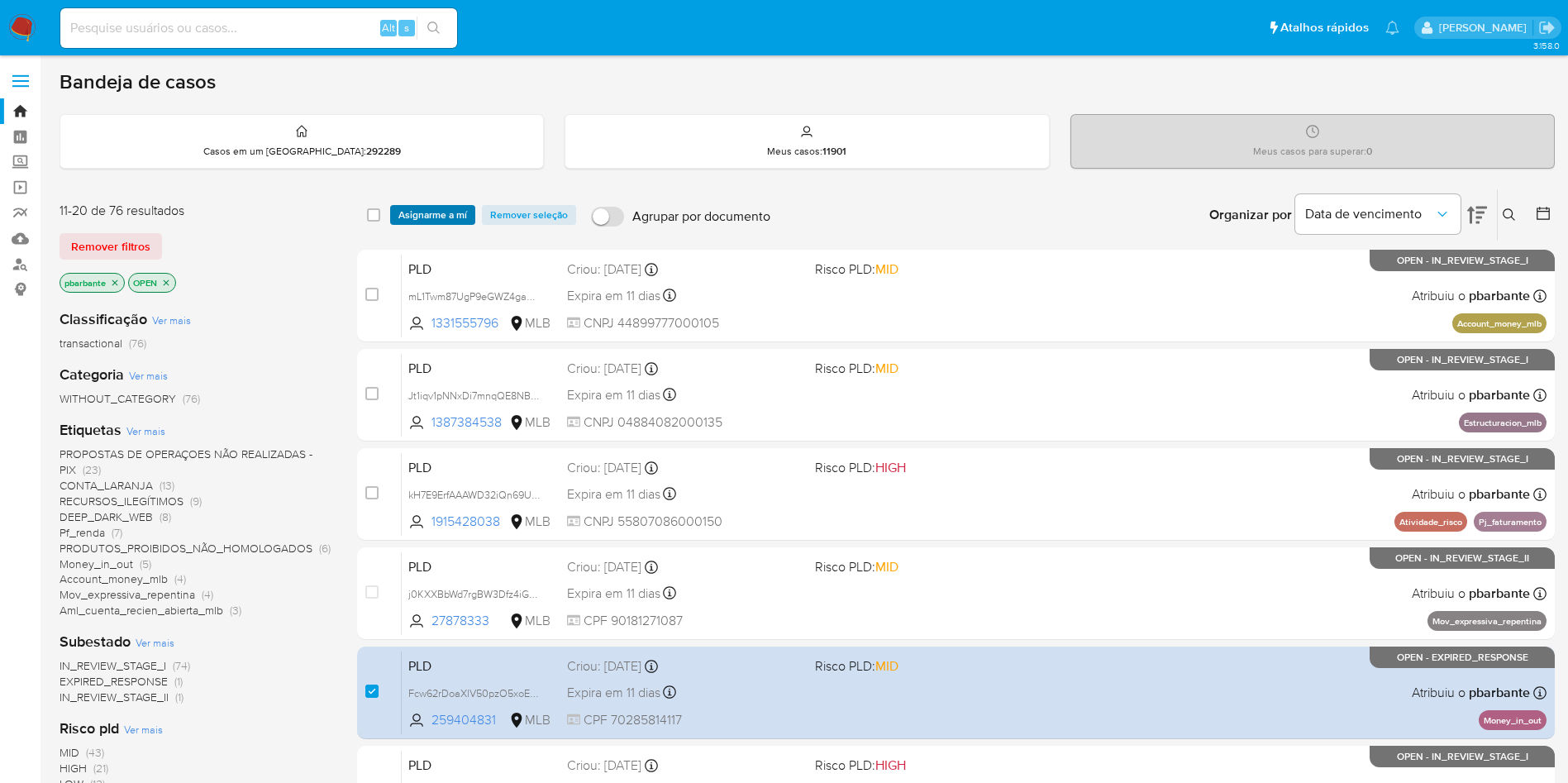
click at [455, 217] on span "Asignarme a mí" at bounding box center [433, 215] width 68 height 17
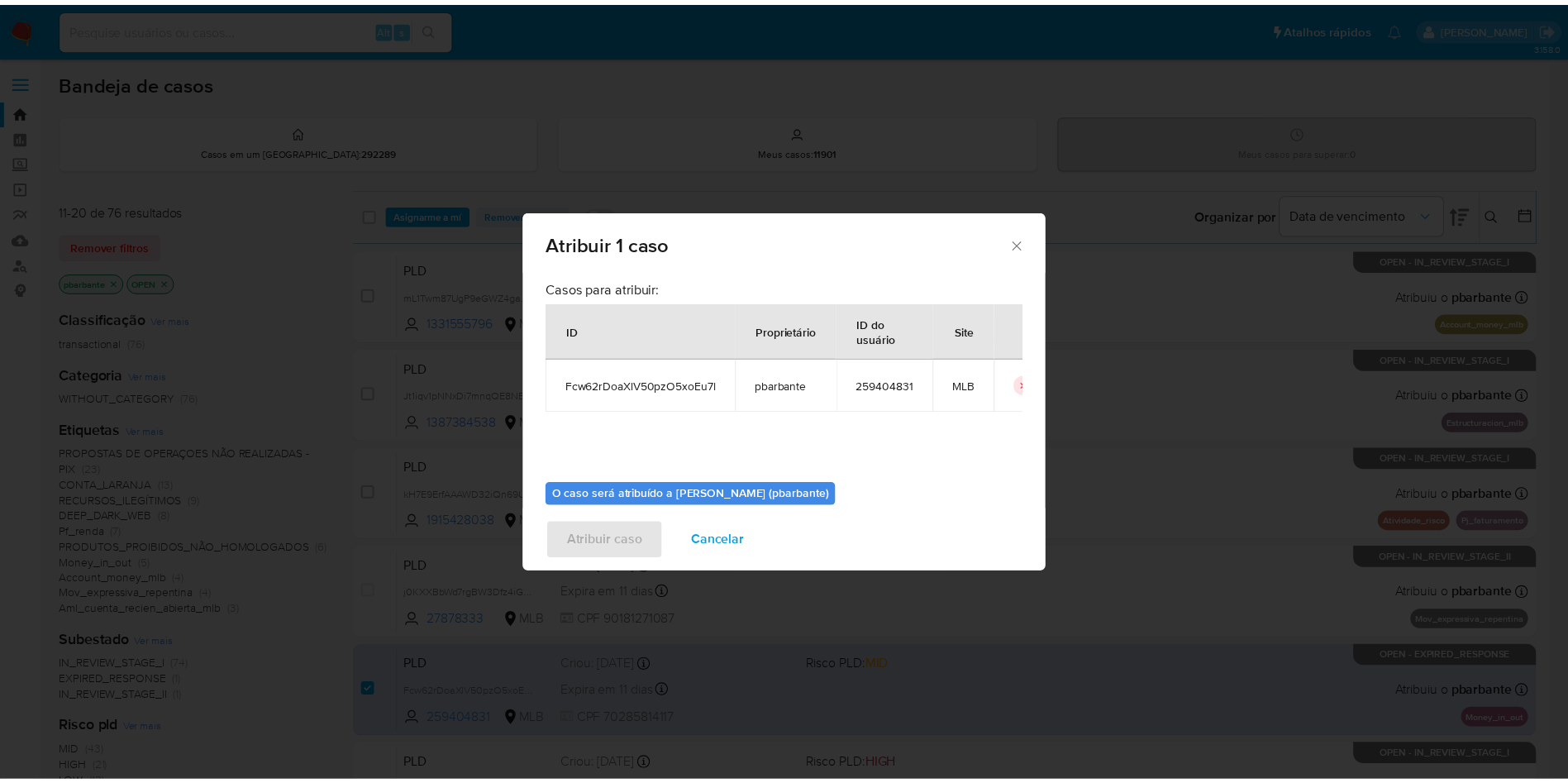
scroll to position [92, 0]
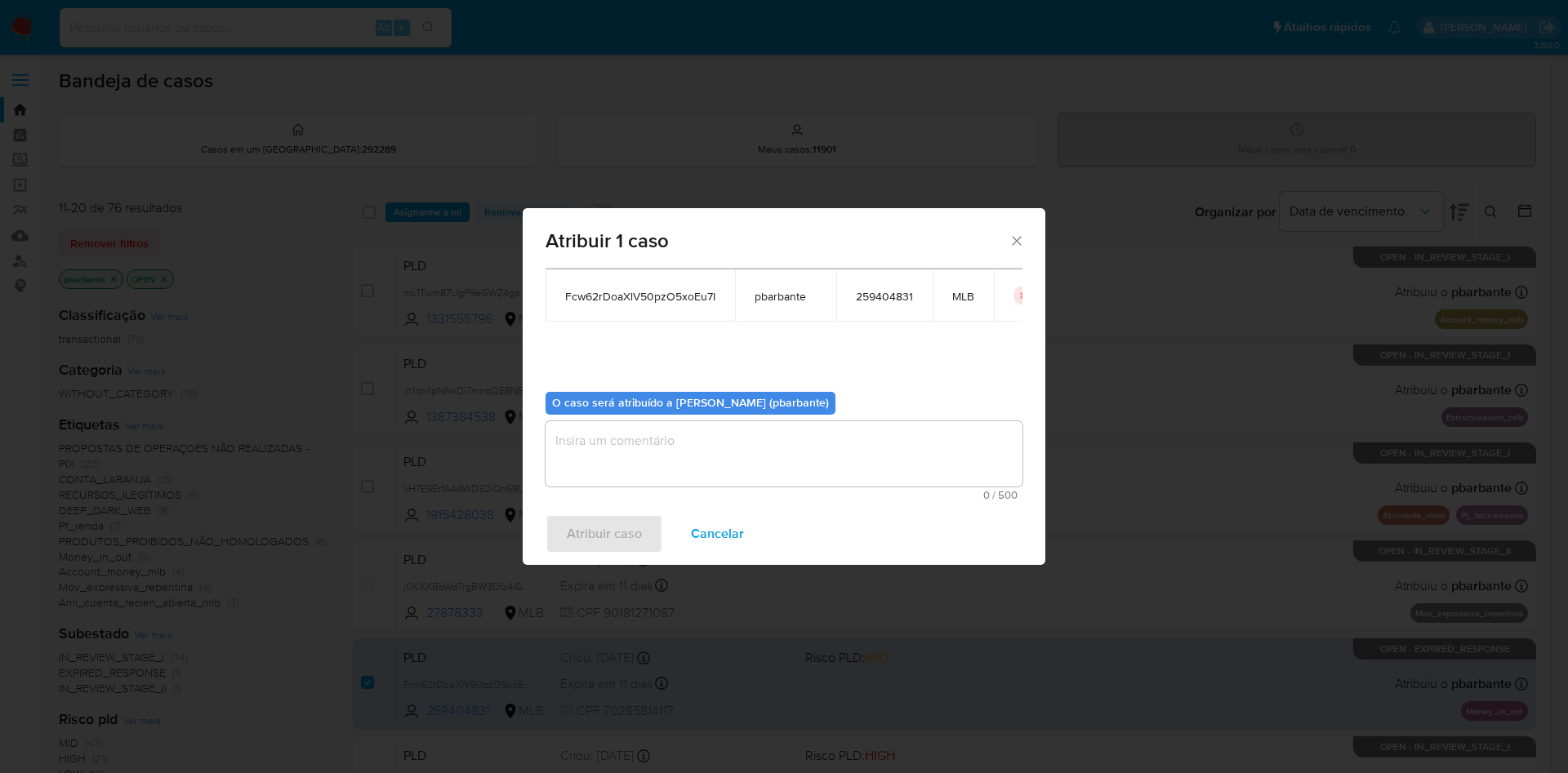
click at [693, 473] on textarea "assign-modal" at bounding box center [783, 454] width 477 height 66
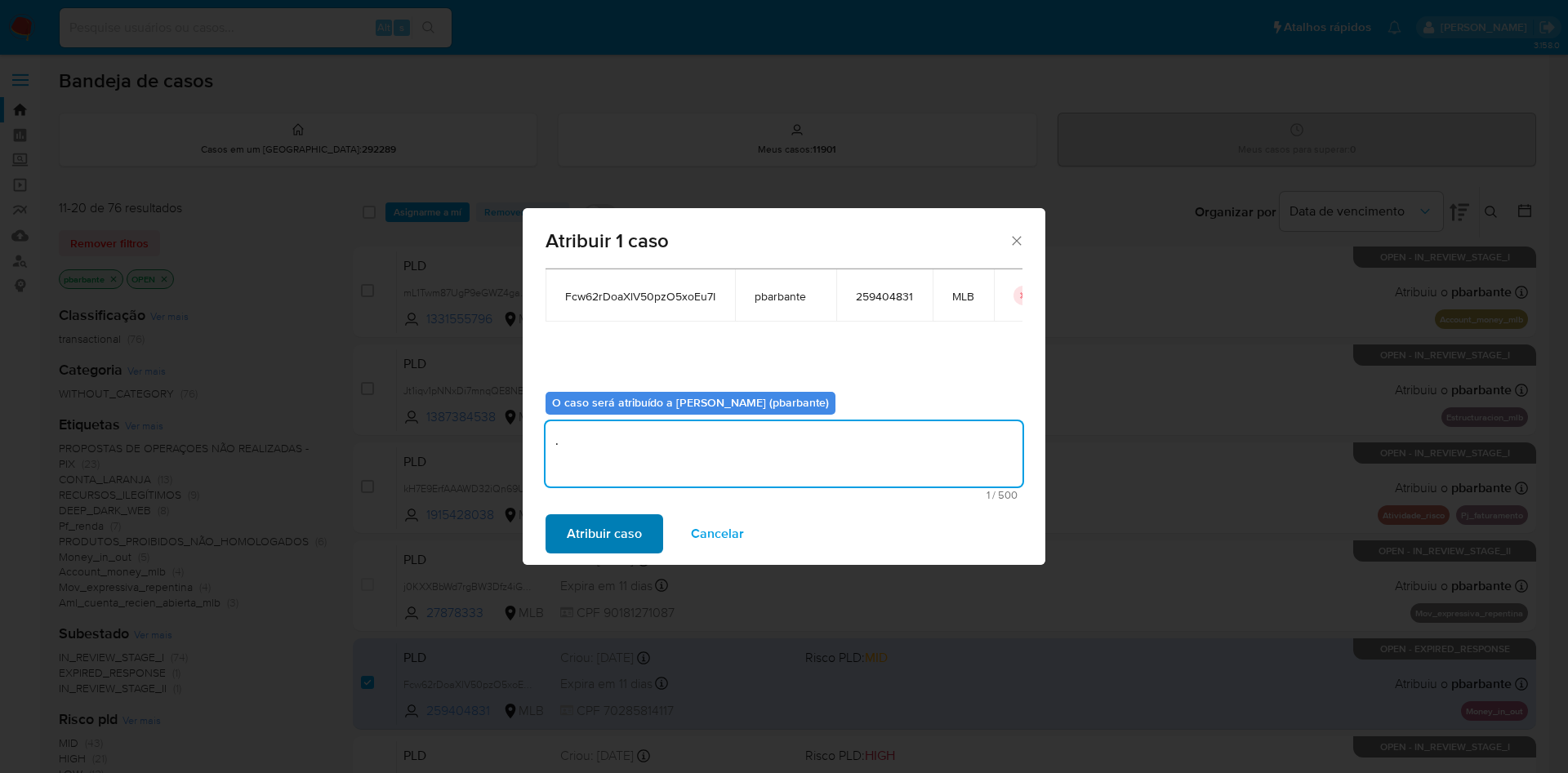
type textarea "."
click at [567, 550] on span "Atribuir caso" at bounding box center [604, 533] width 75 height 36
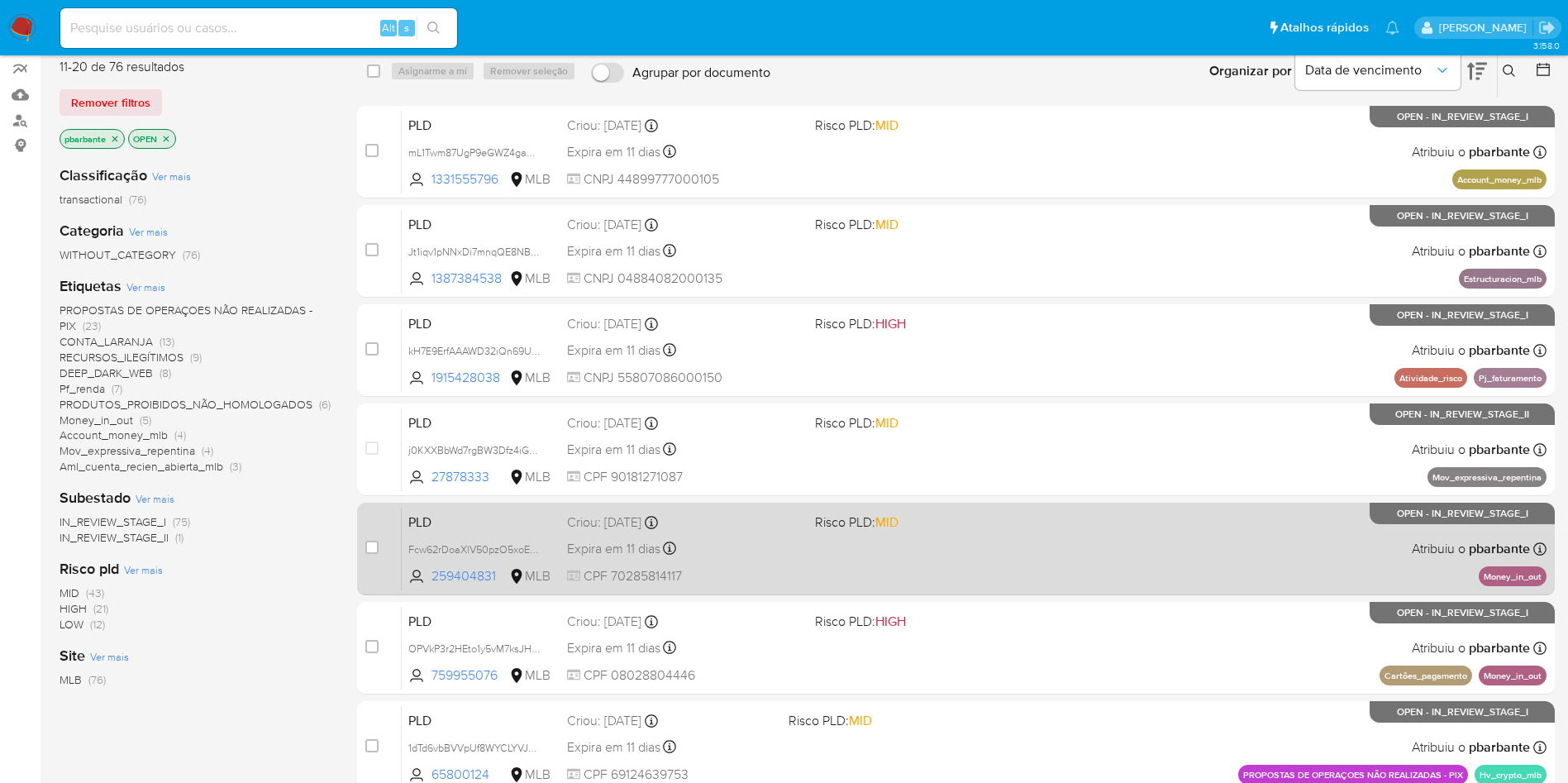
scroll to position [151, 0]
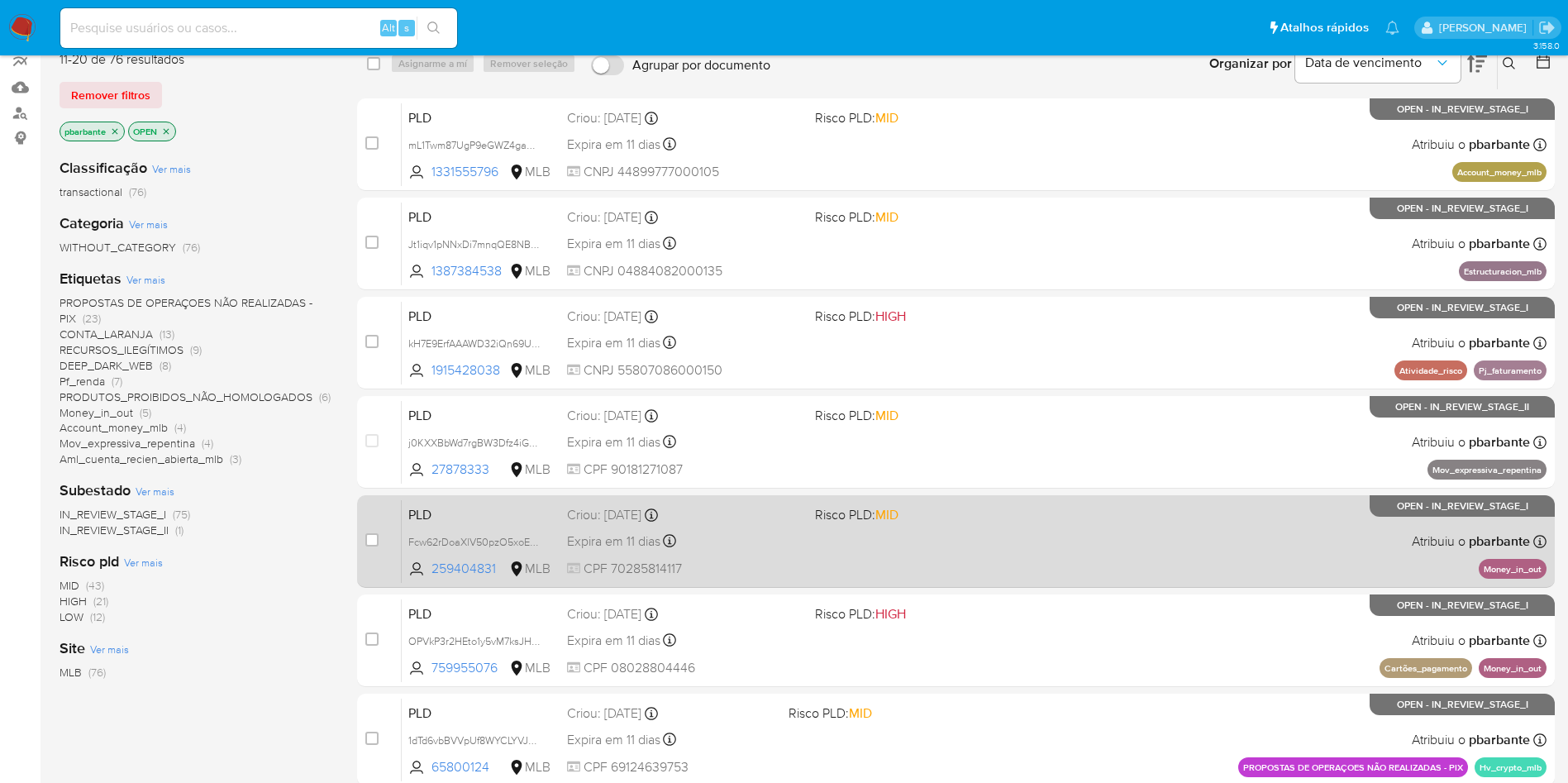
click at [854, 583] on div "PLD Fcw62rDoaXlV50pzO5xoEu7I 259404831 MLB Risco PLD: MID Criou: [DATE] Criou: …" at bounding box center [974, 541] width 1144 height 83
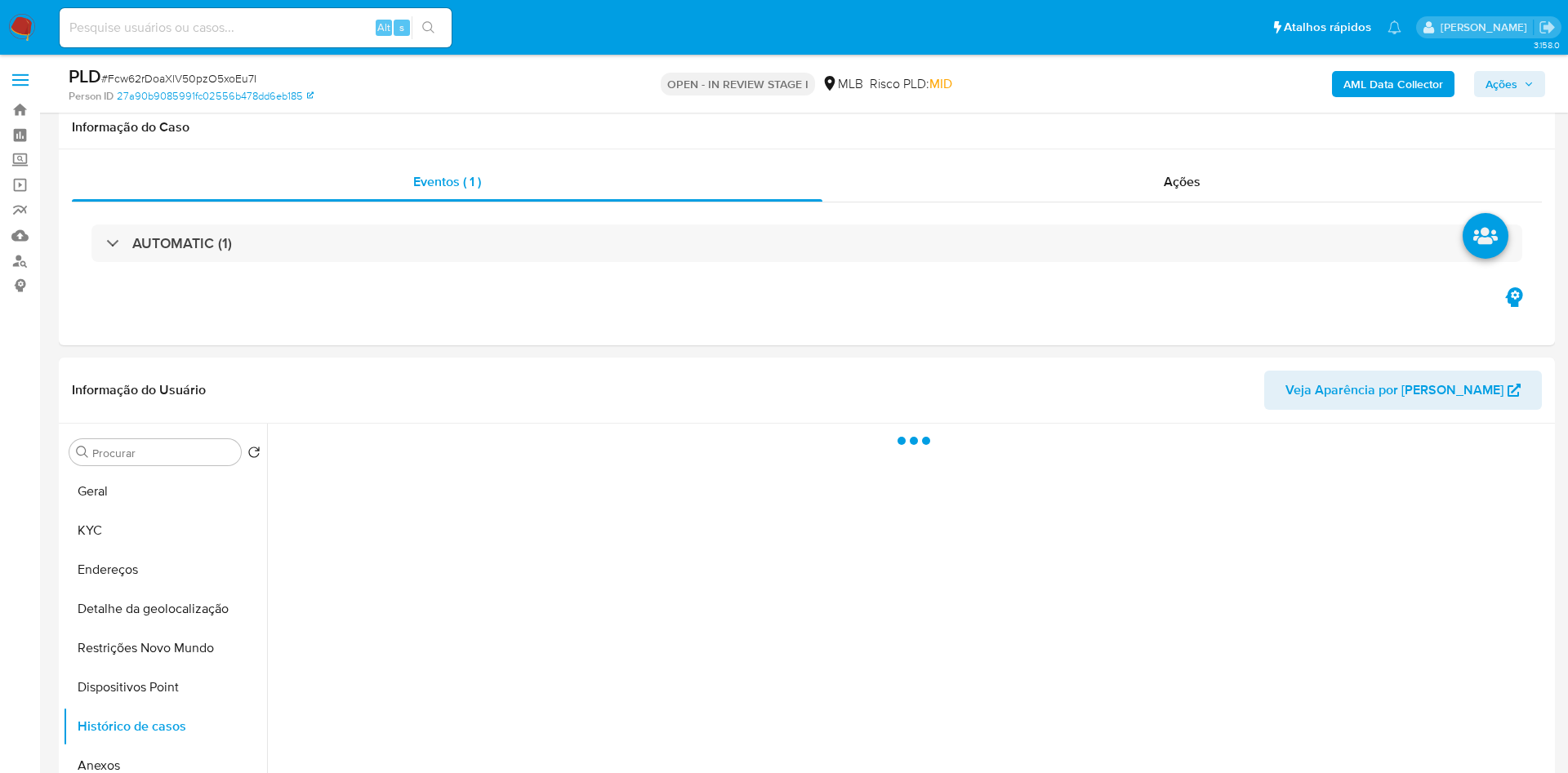
select select "10"
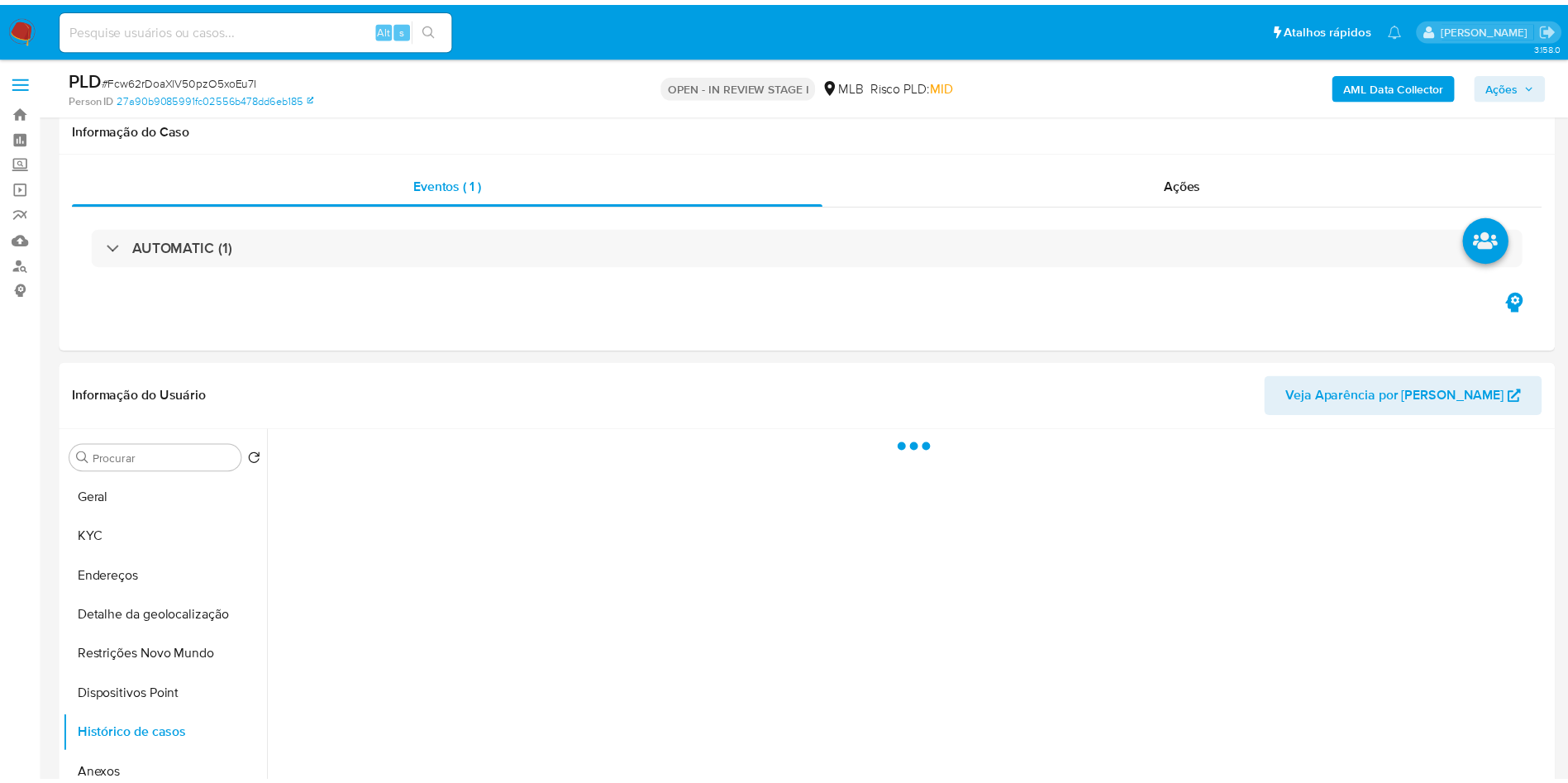
scroll to position [166, 0]
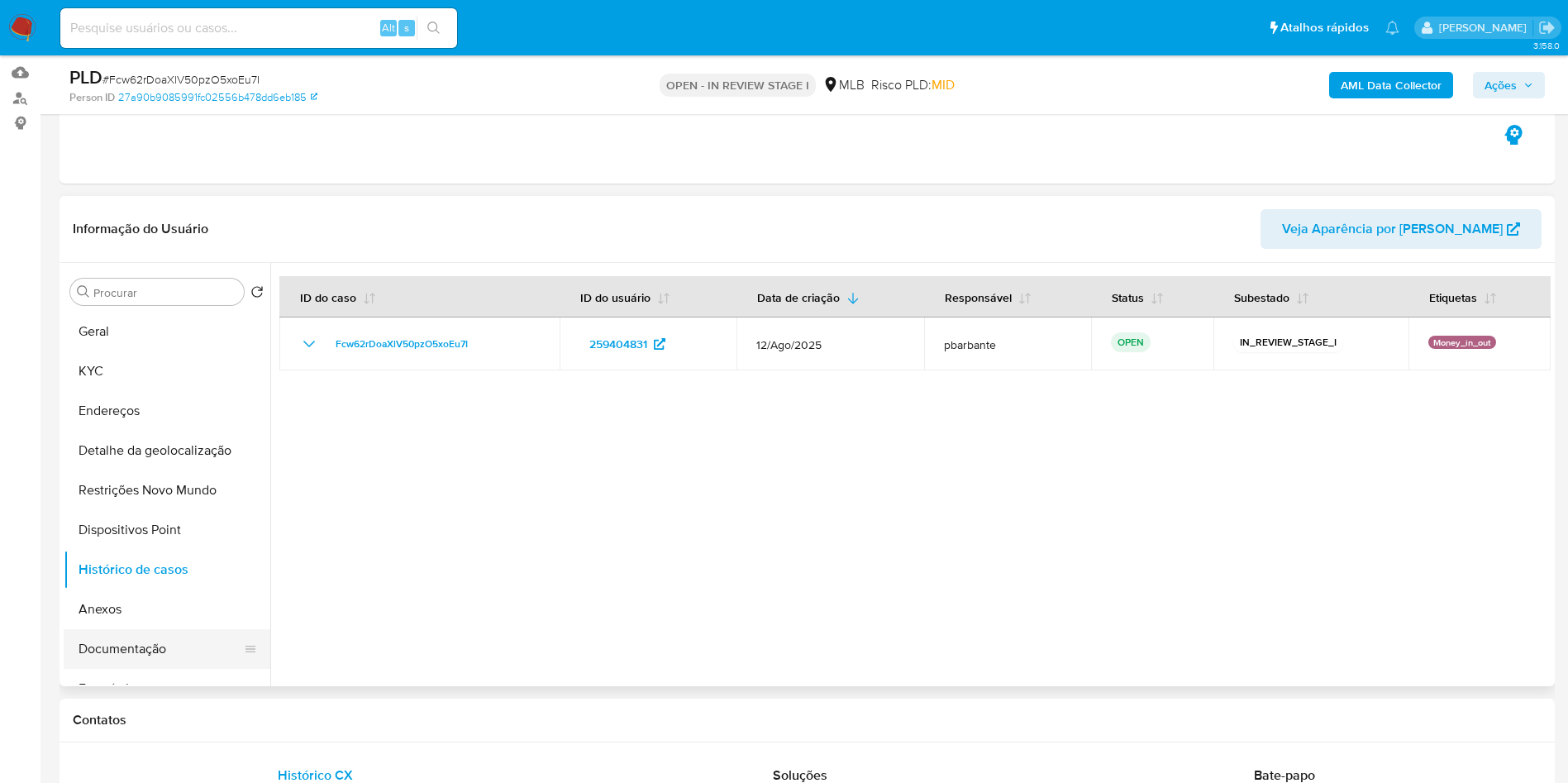
click at [147, 669] on button "Documentação" at bounding box center [161, 649] width 194 height 40
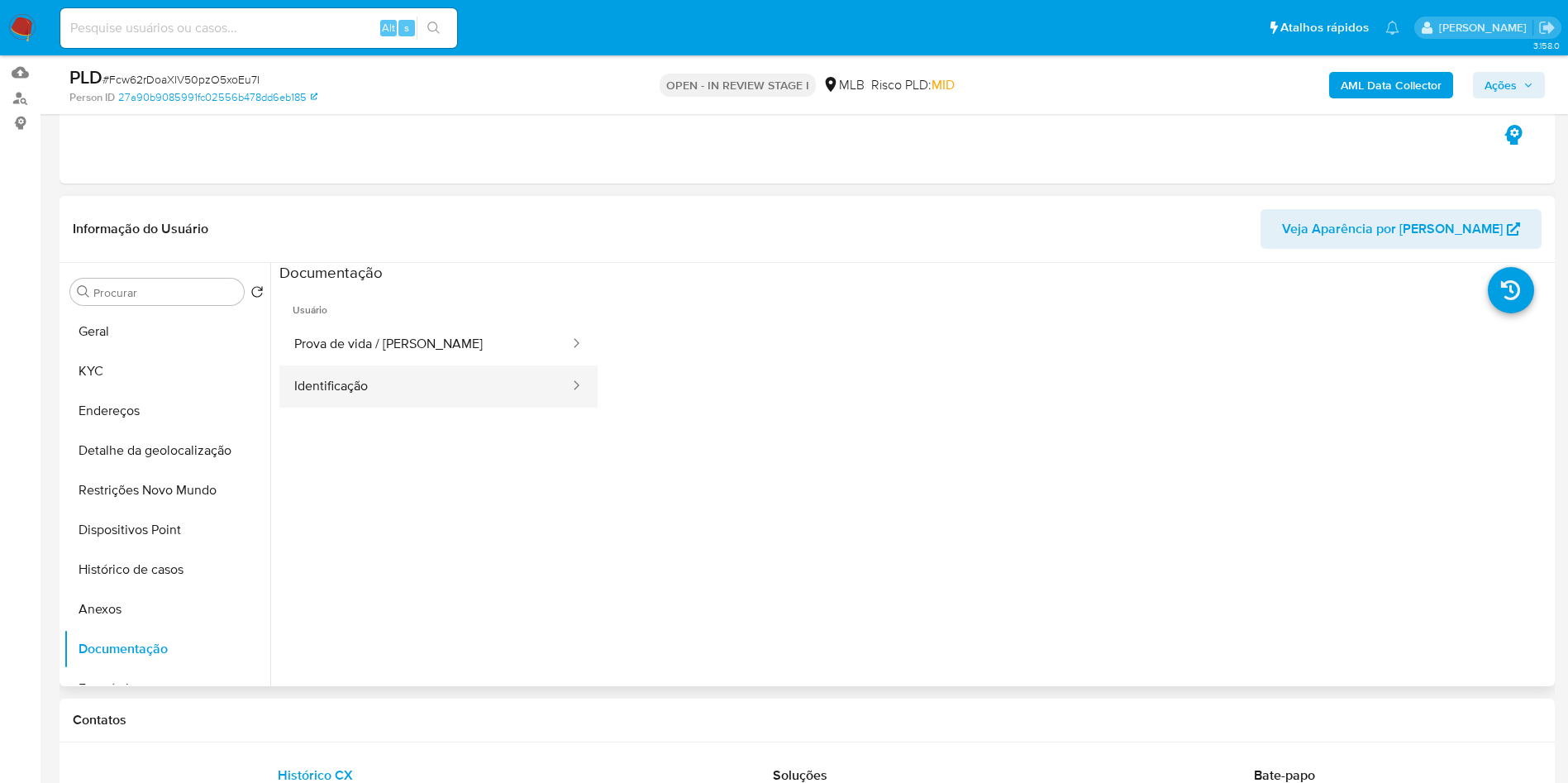
click at [413, 408] on button "Identificação" at bounding box center [425, 387] width 292 height 42
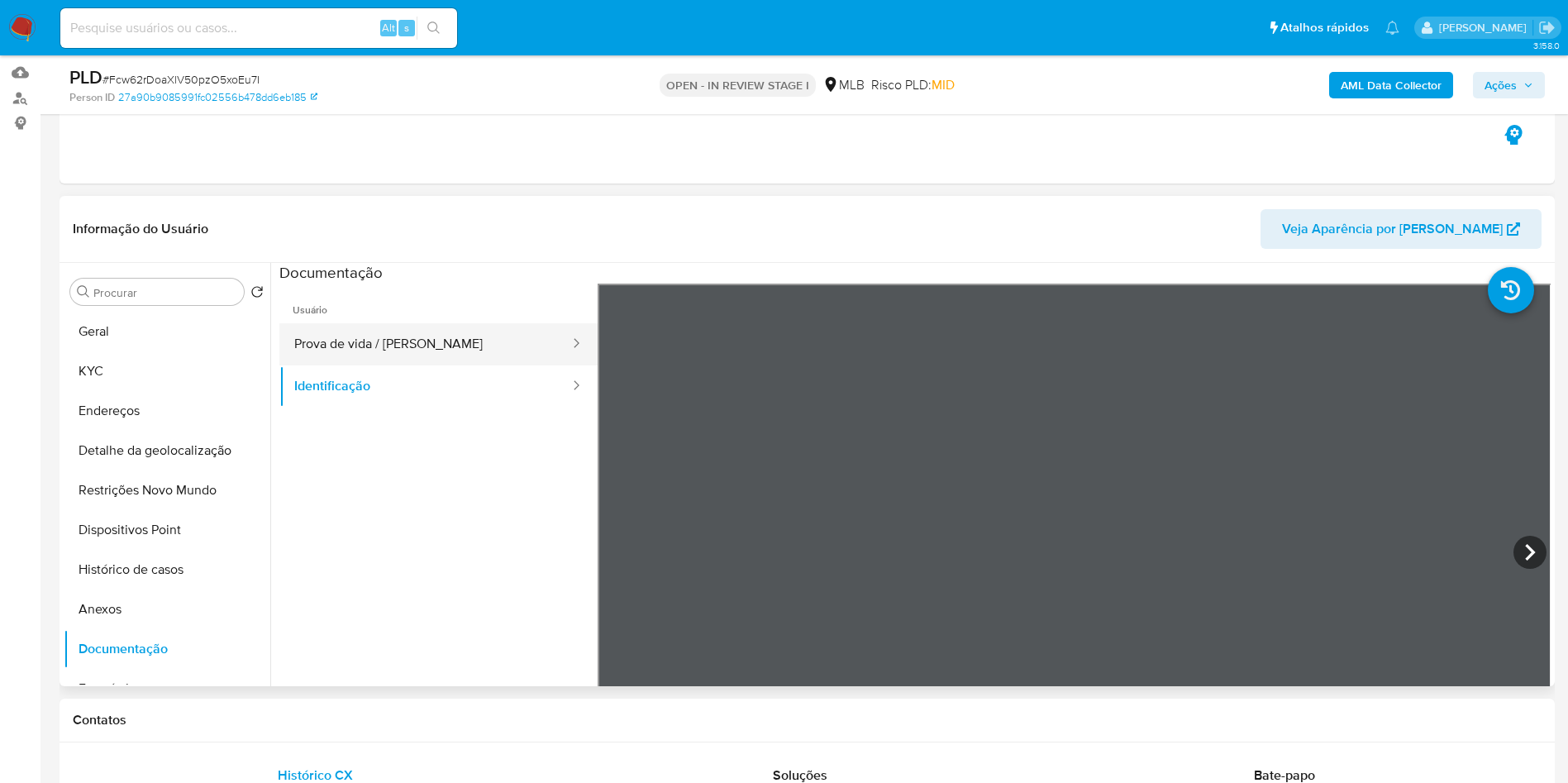
click at [418, 366] on button "Prova de vida / Selfie" at bounding box center [425, 344] width 292 height 42
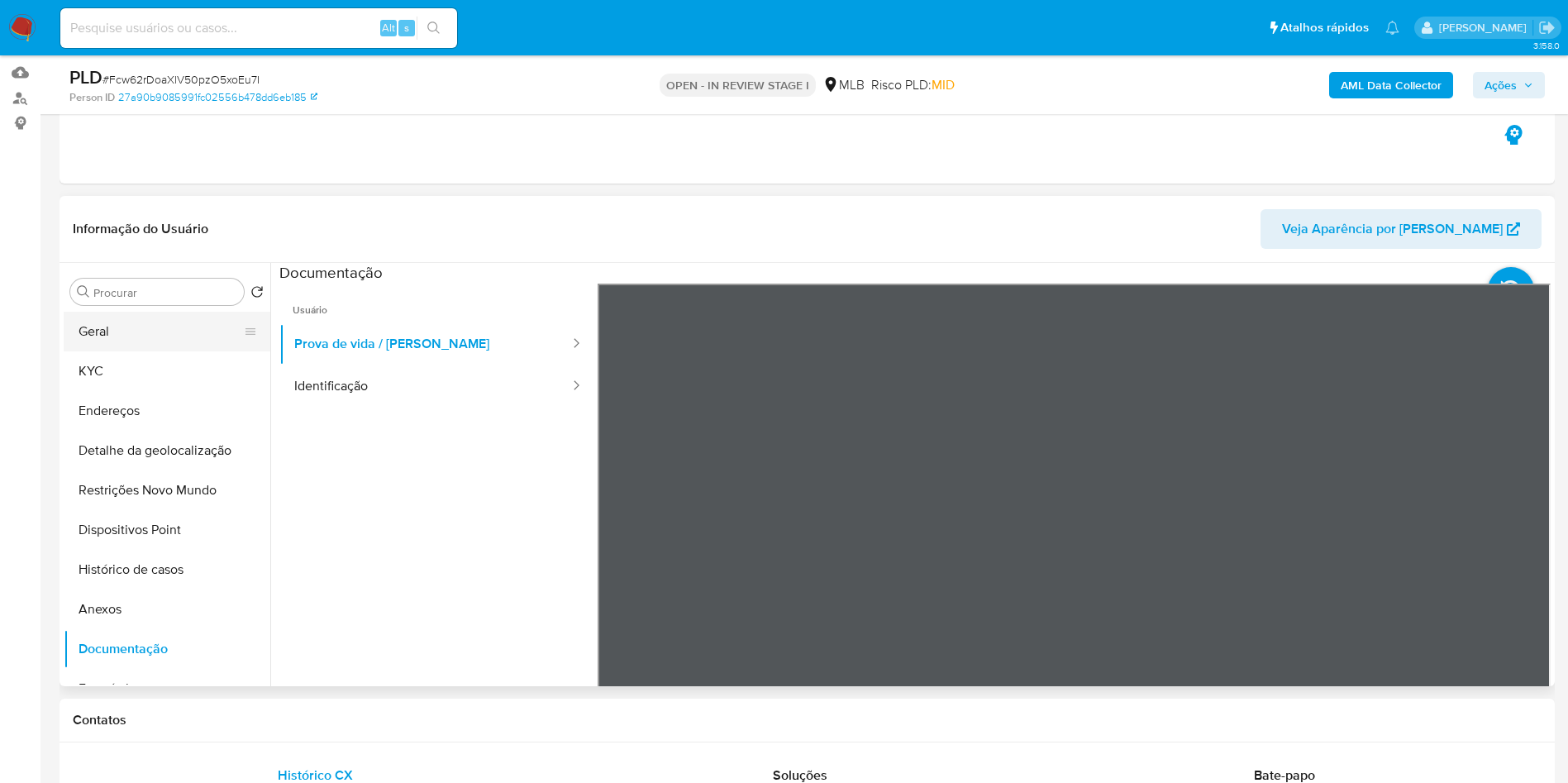
click at [158, 351] on button "Geral" at bounding box center [161, 331] width 194 height 40
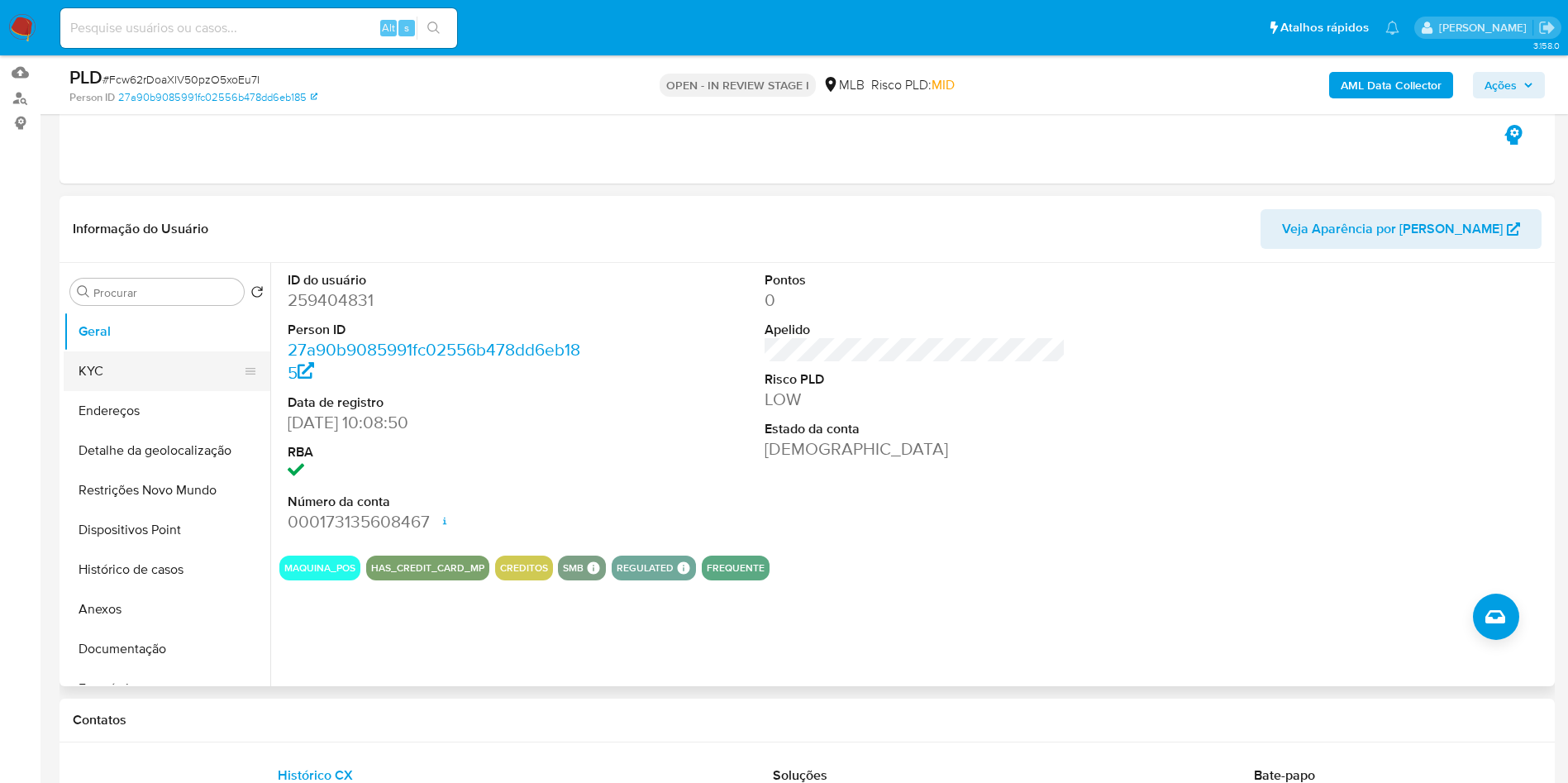
click at [131, 391] on button "KYC" at bounding box center [161, 371] width 194 height 40
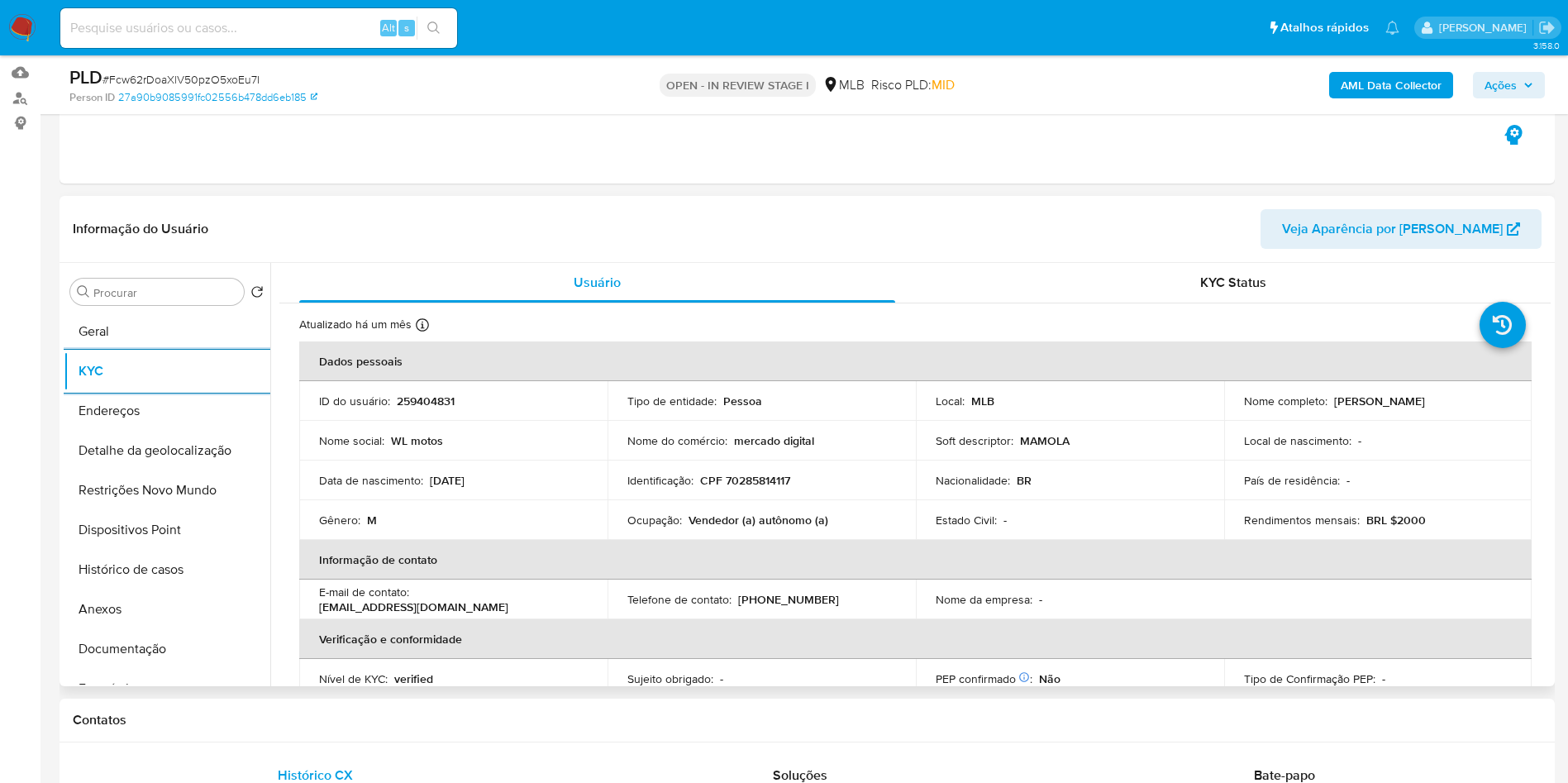
scroll to position [689, 0]
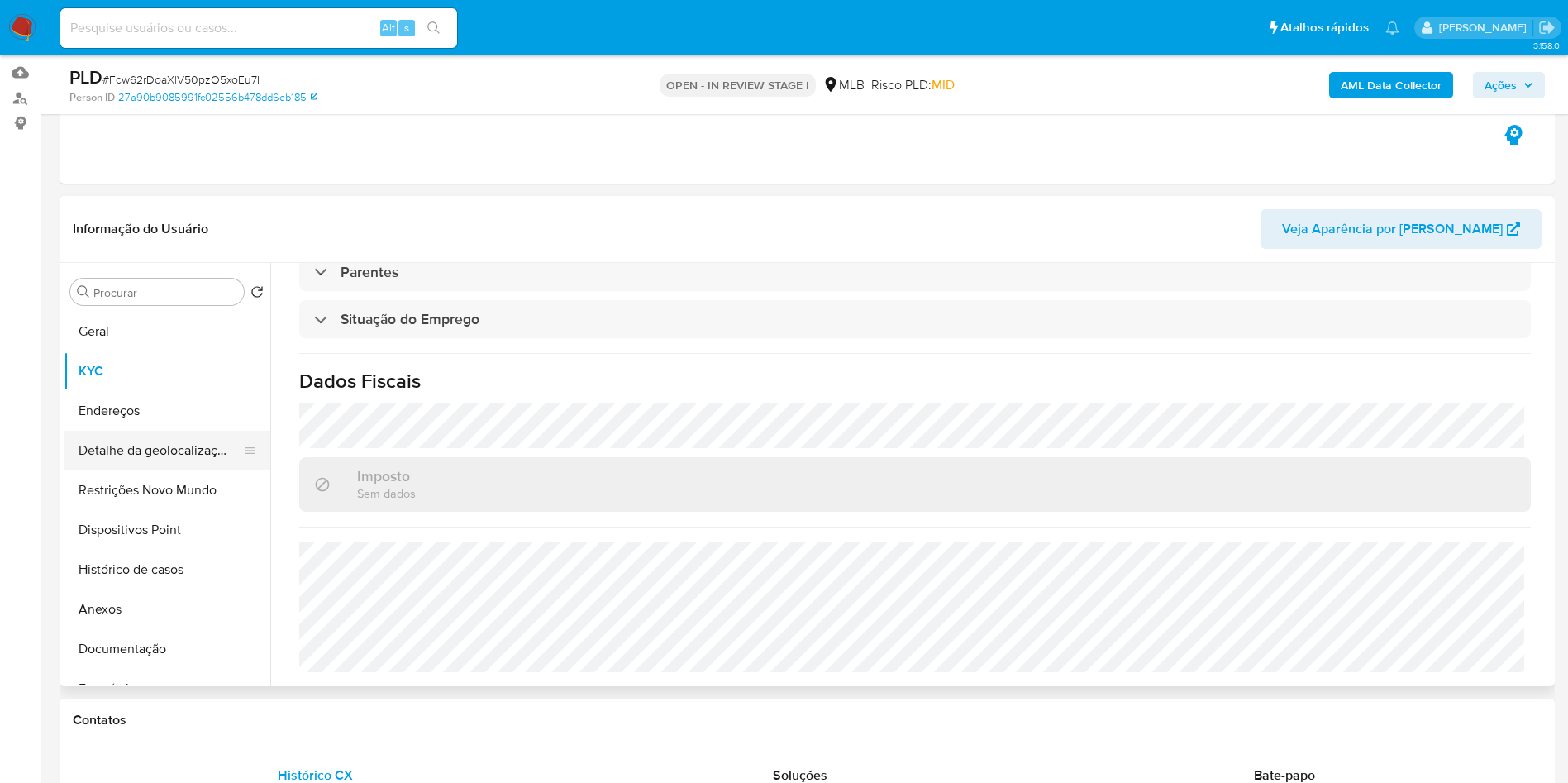
click at [186, 468] on button "Detalhe da geolocalização" at bounding box center [161, 451] width 194 height 40
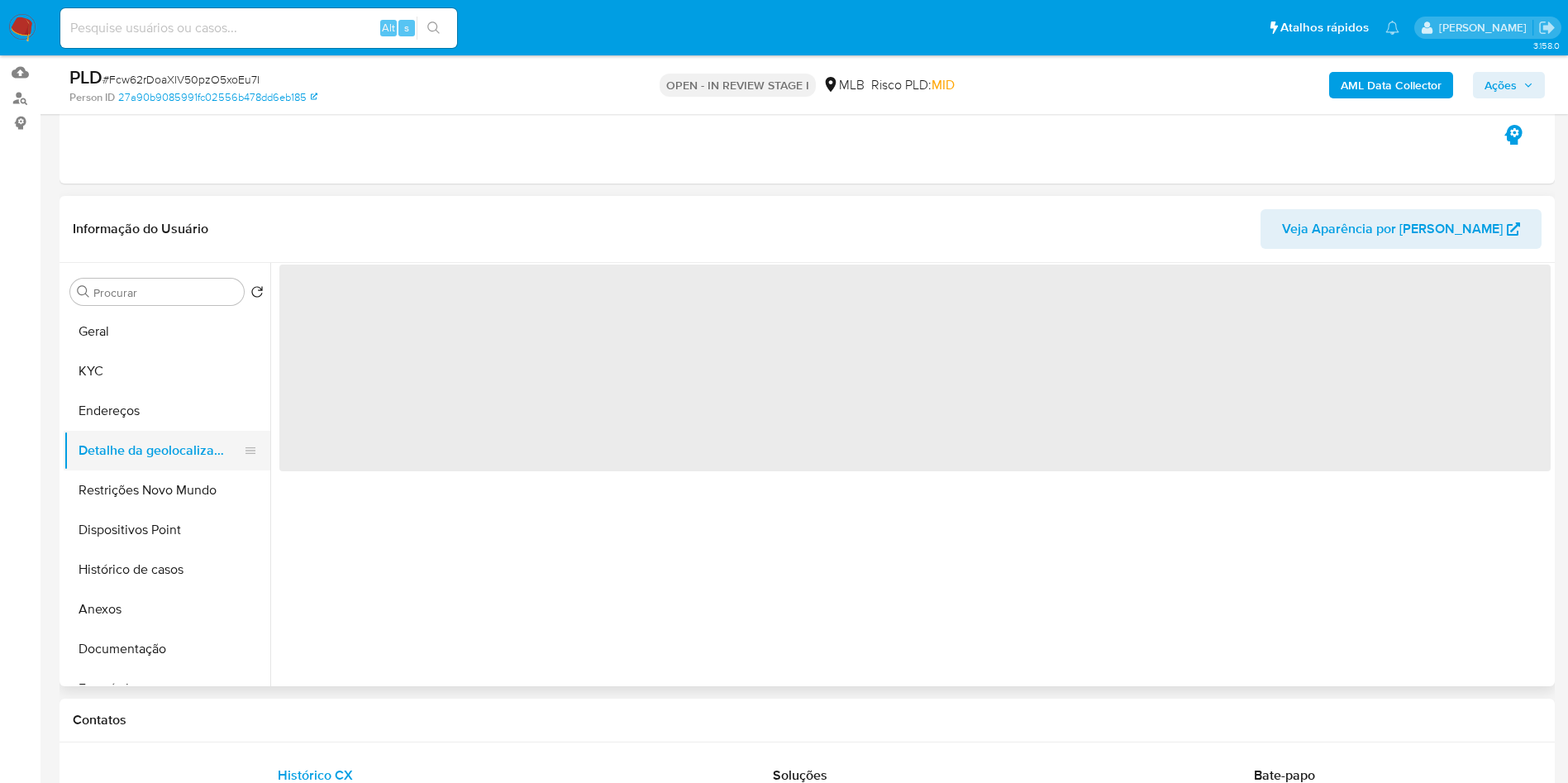
scroll to position [0, 0]
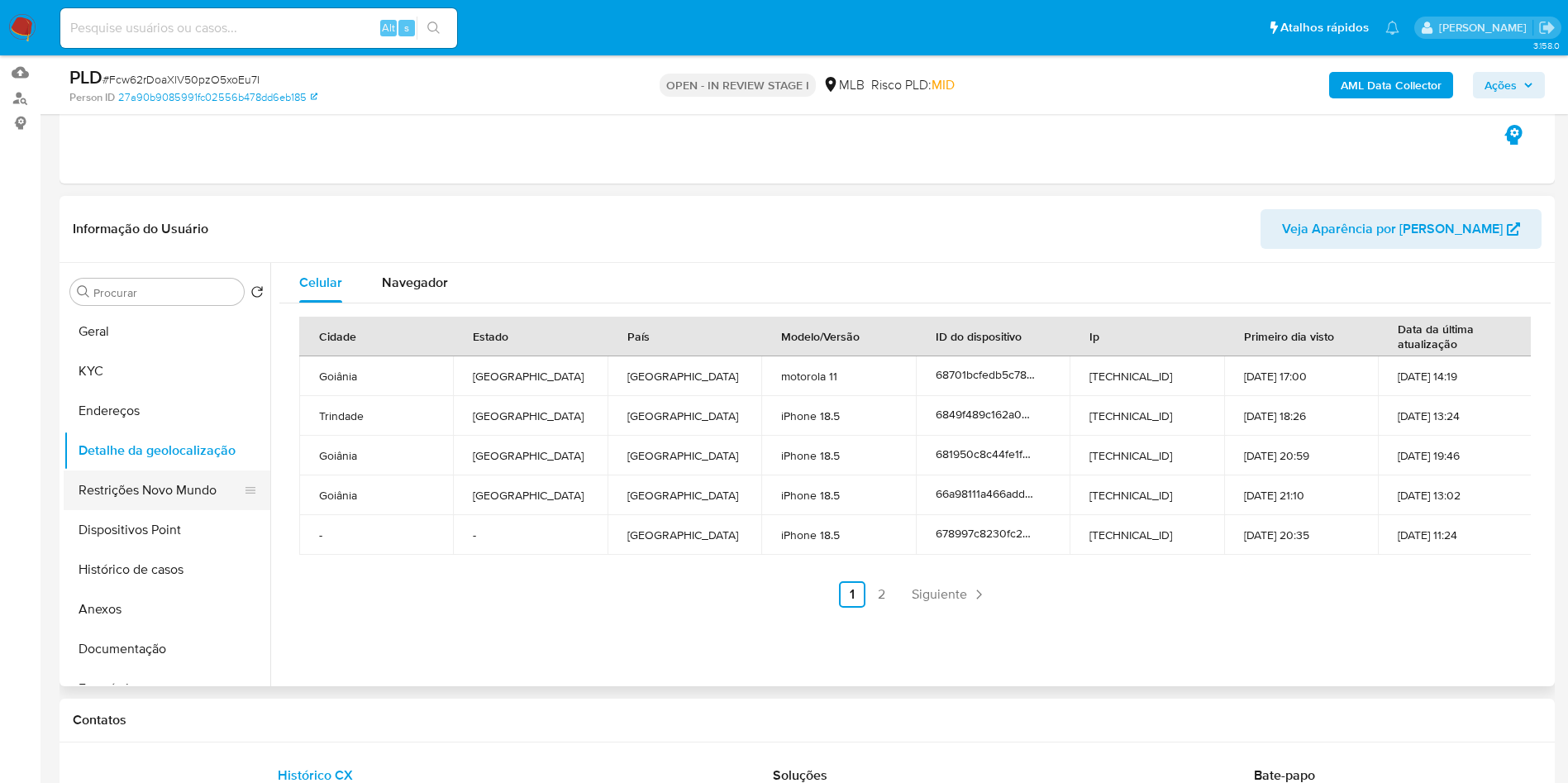
click at [90, 511] on button "Restrições Novo Mundo" at bounding box center [161, 490] width 194 height 40
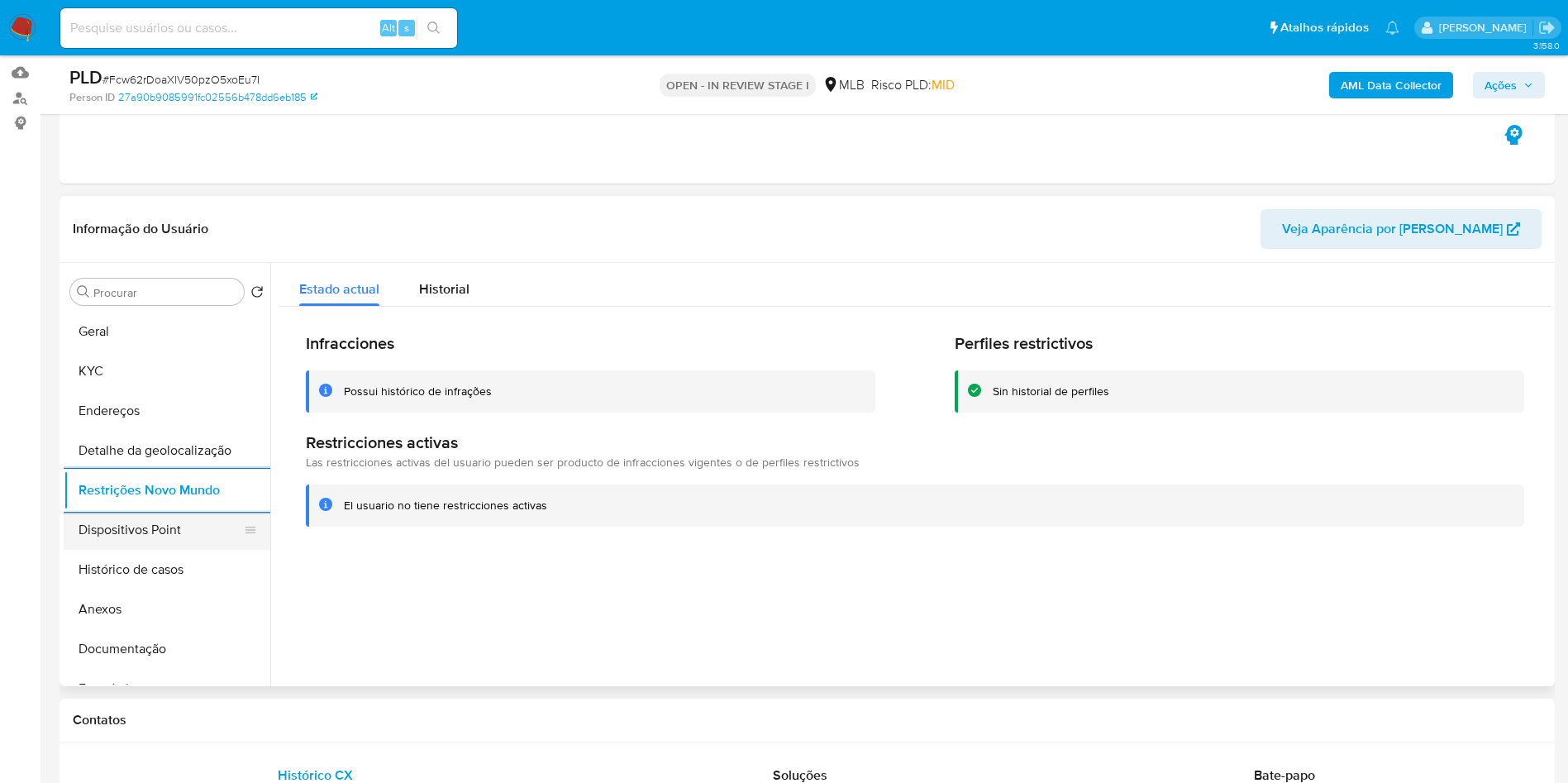
click at [173, 550] on button "Dispositivos Point" at bounding box center [161, 530] width 194 height 40
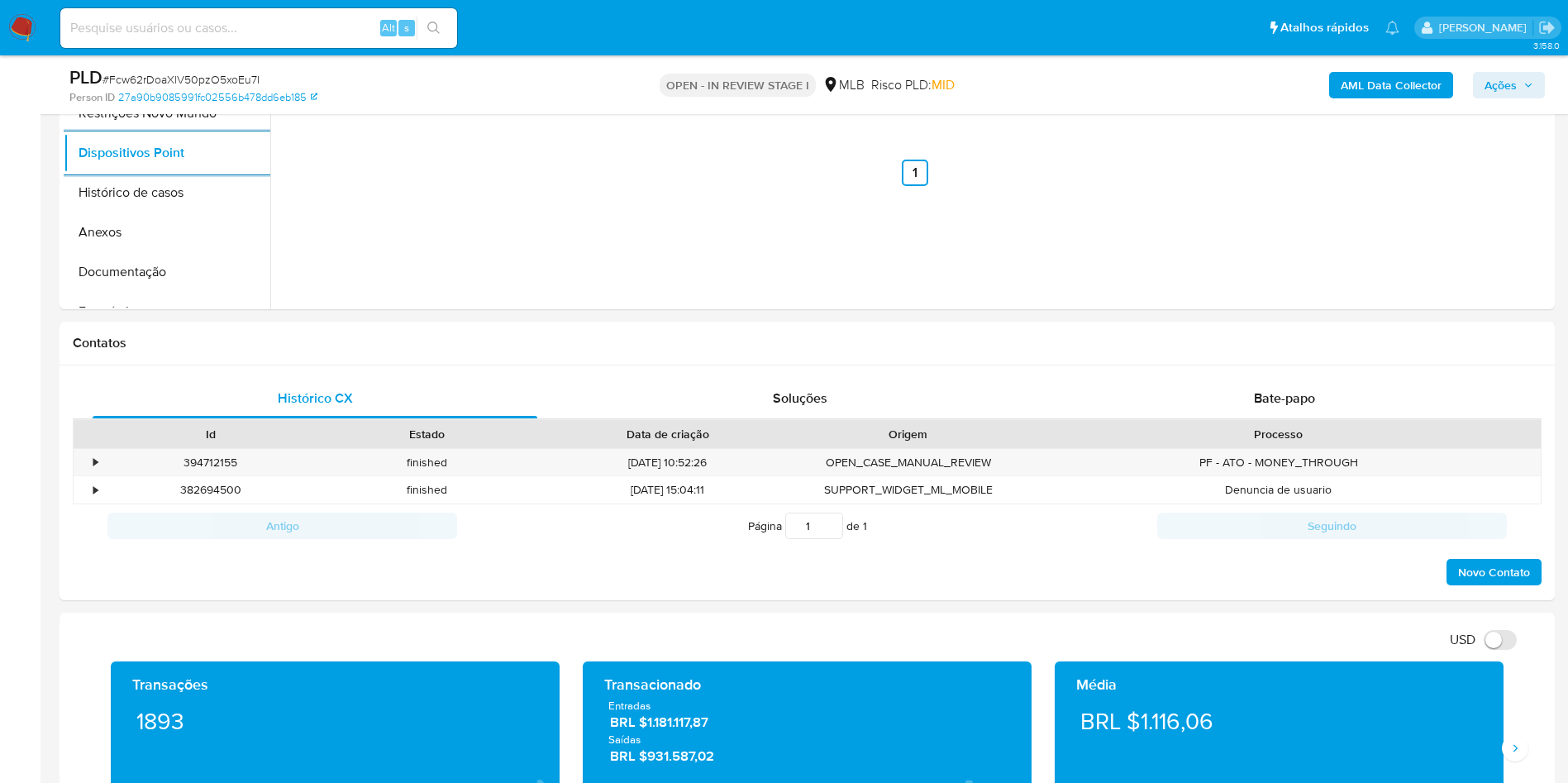
scroll to position [545, 0]
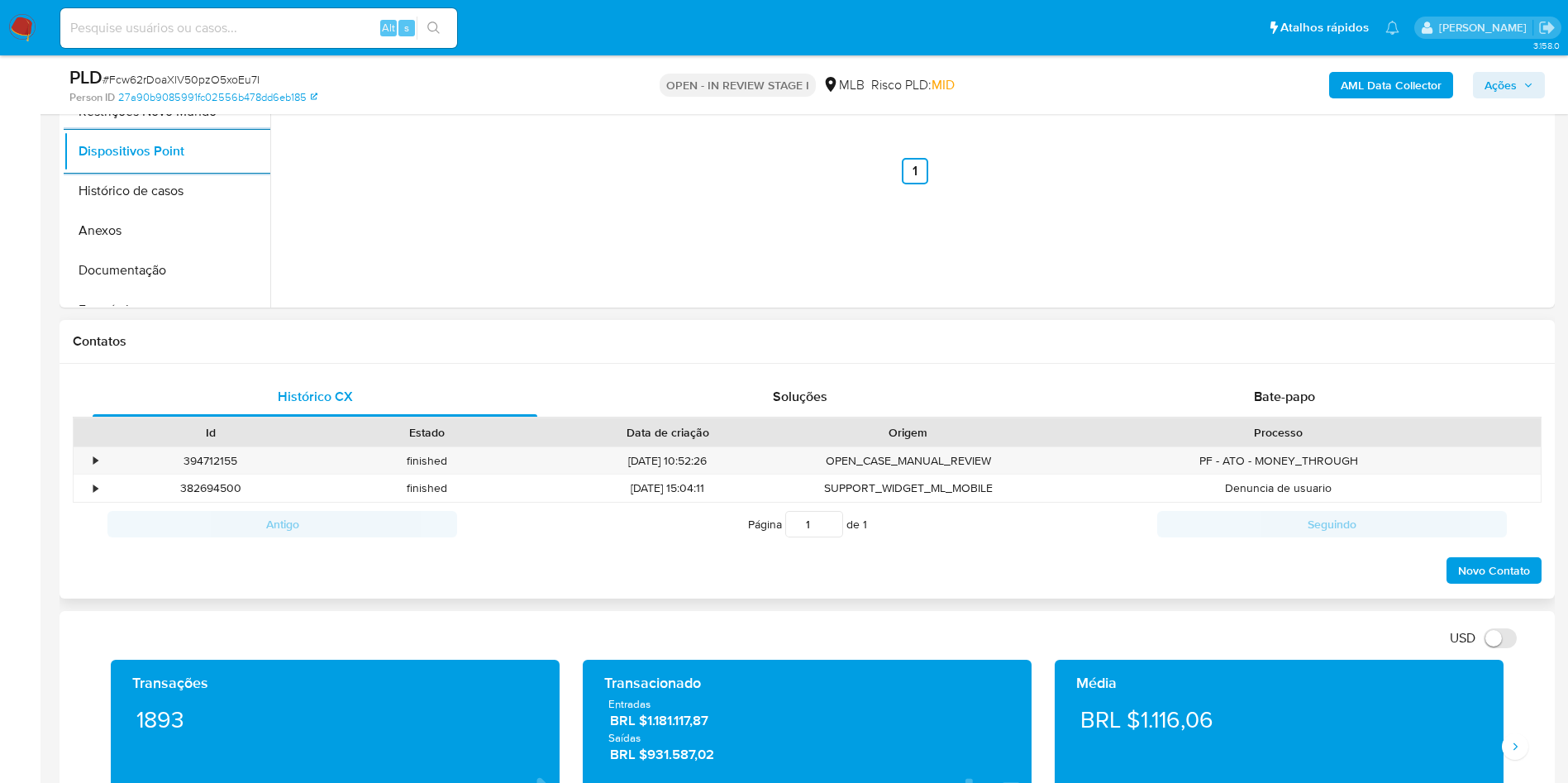
click at [1249, 396] on div "Histórico CX Soluções Bate-papo Id Estado Data de criação Origem Processo • 394…" at bounding box center [807, 481] width 1495 height 235
click at [1247, 412] on div "Bate-papo" at bounding box center [1285, 396] width 445 height 40
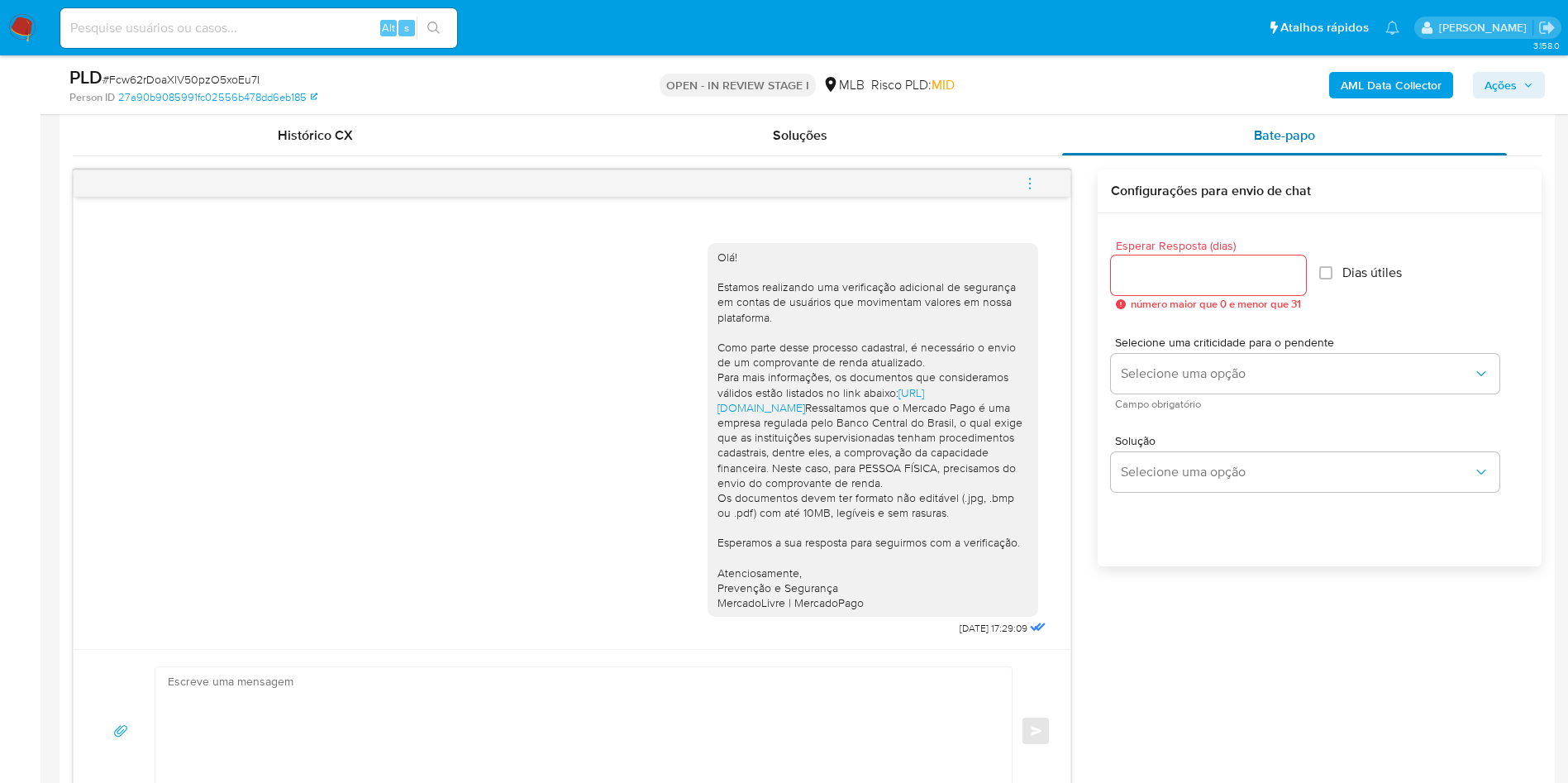
scroll to position [813, 0]
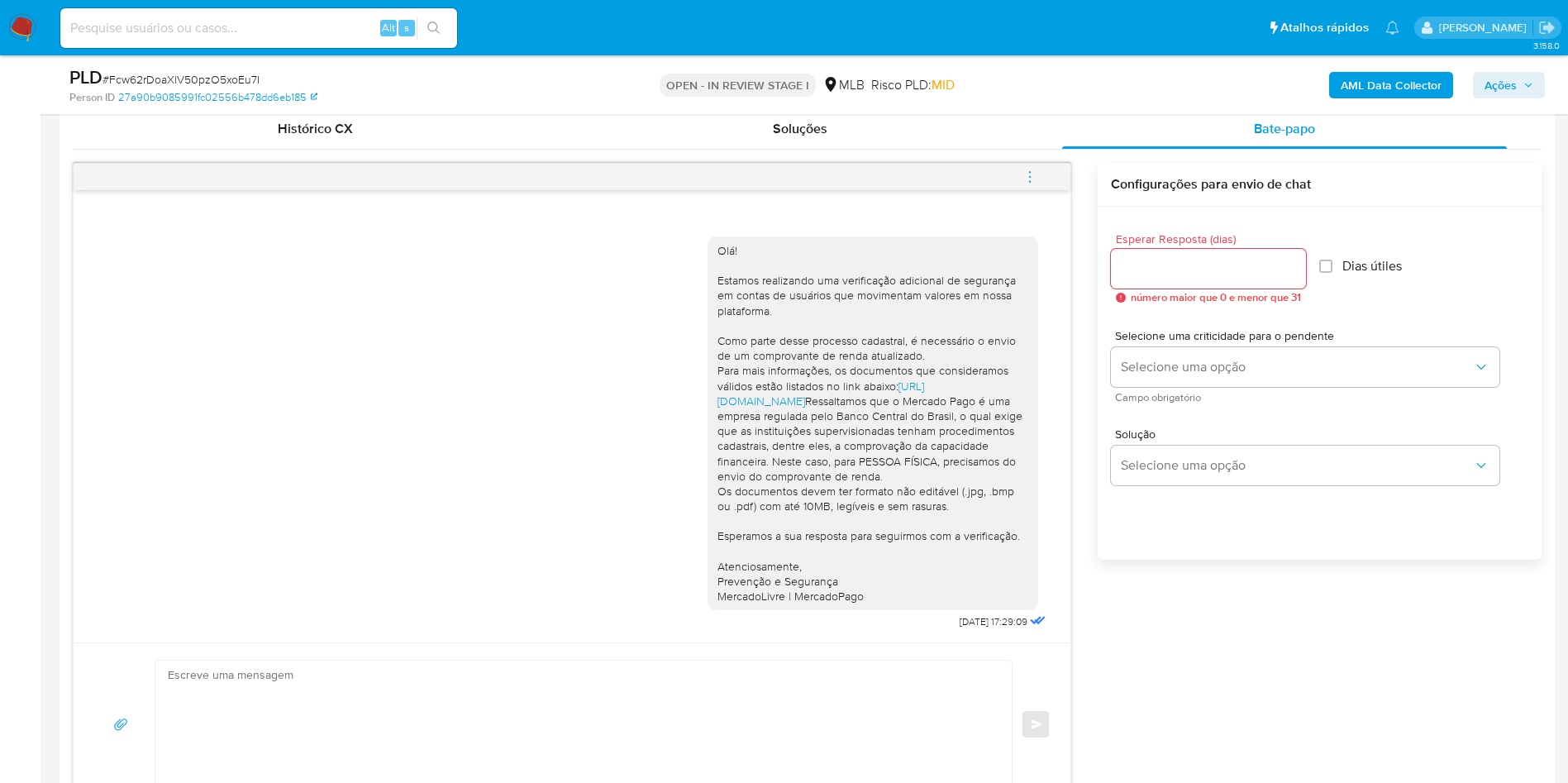
click at [1525, 91] on span "Ações" at bounding box center [1509, 85] width 49 height 23
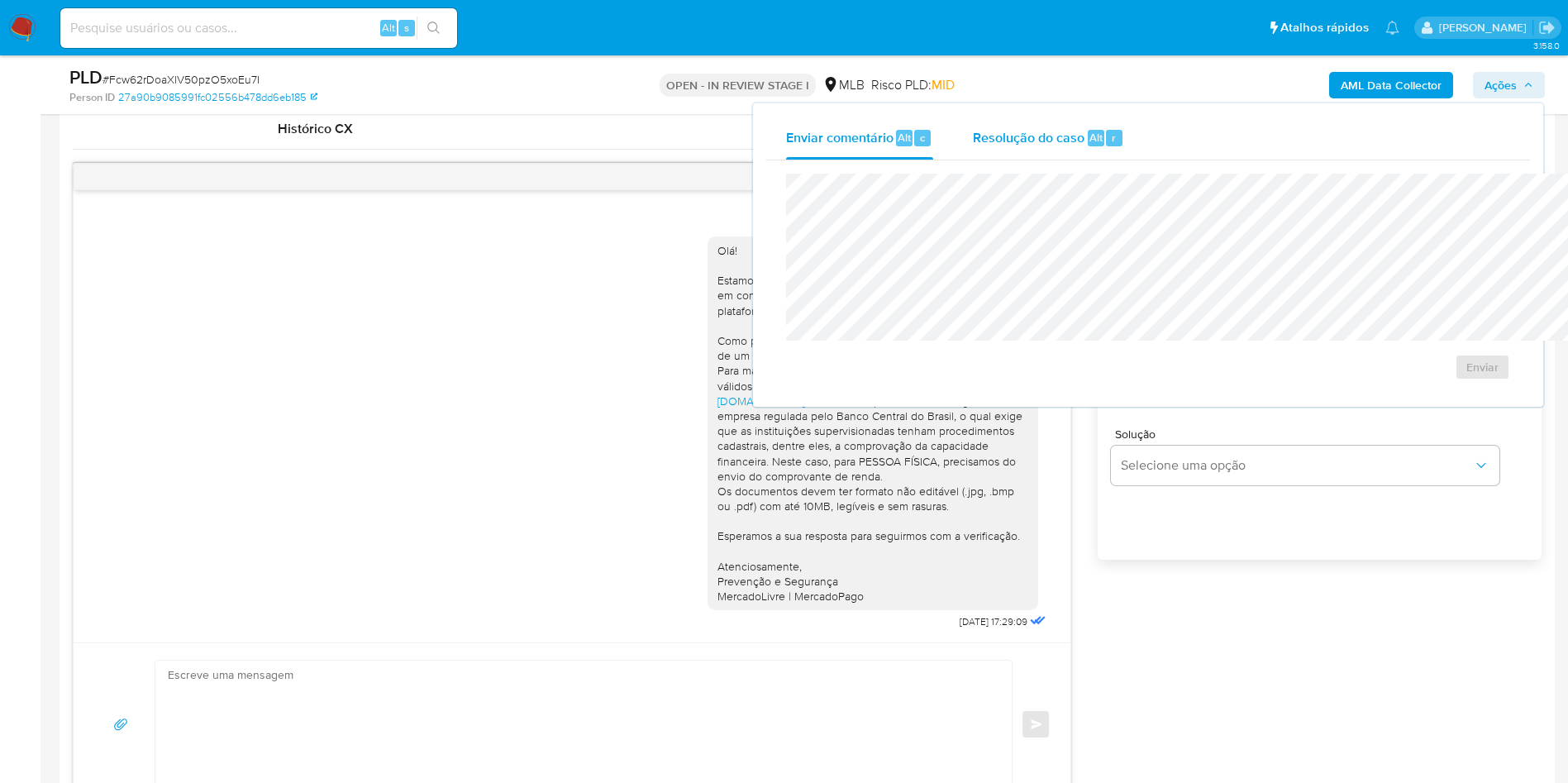
click at [973, 127] on span "Resolução do caso" at bounding box center [1028, 137] width 112 height 19
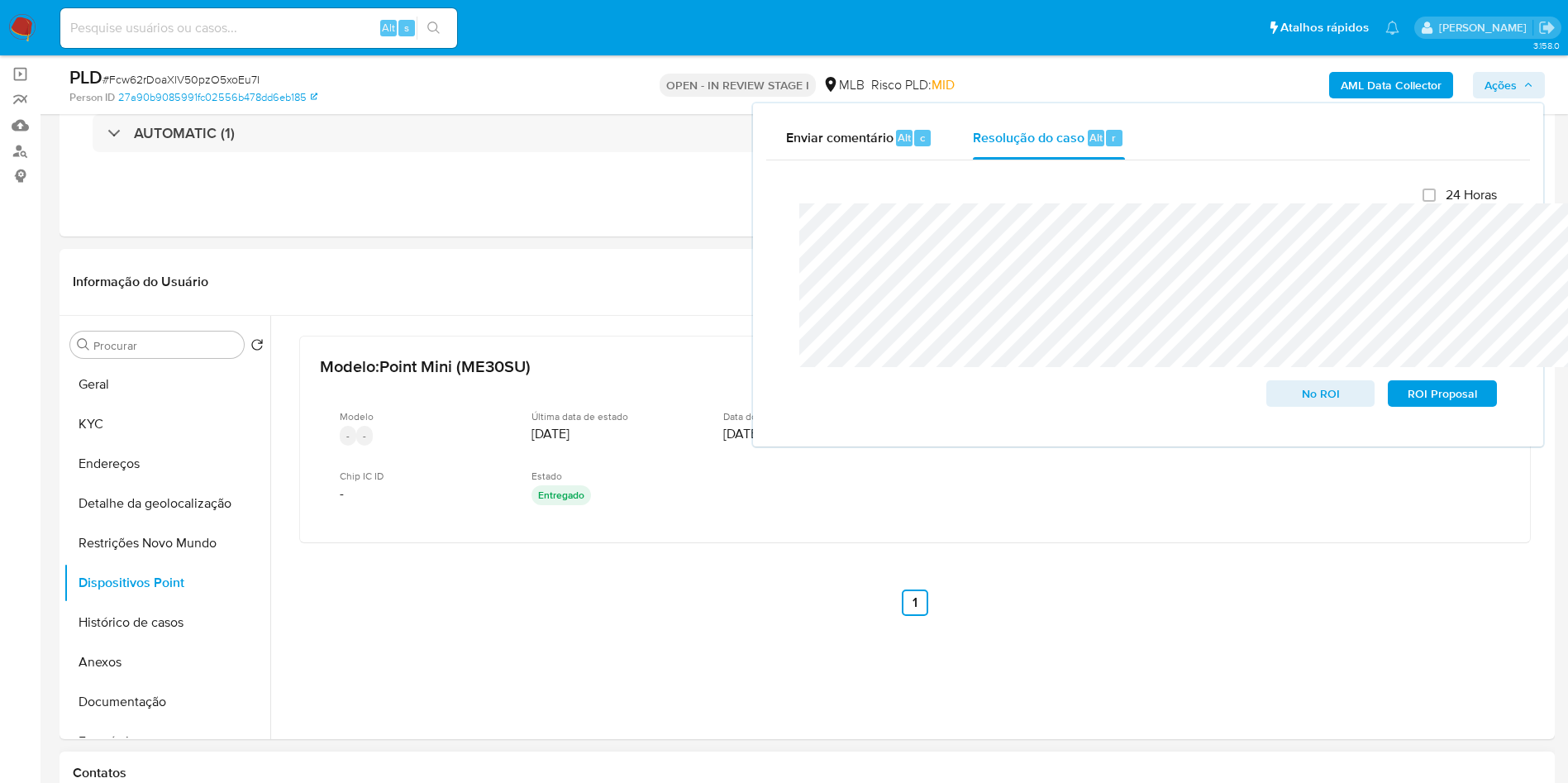
scroll to position [0, 0]
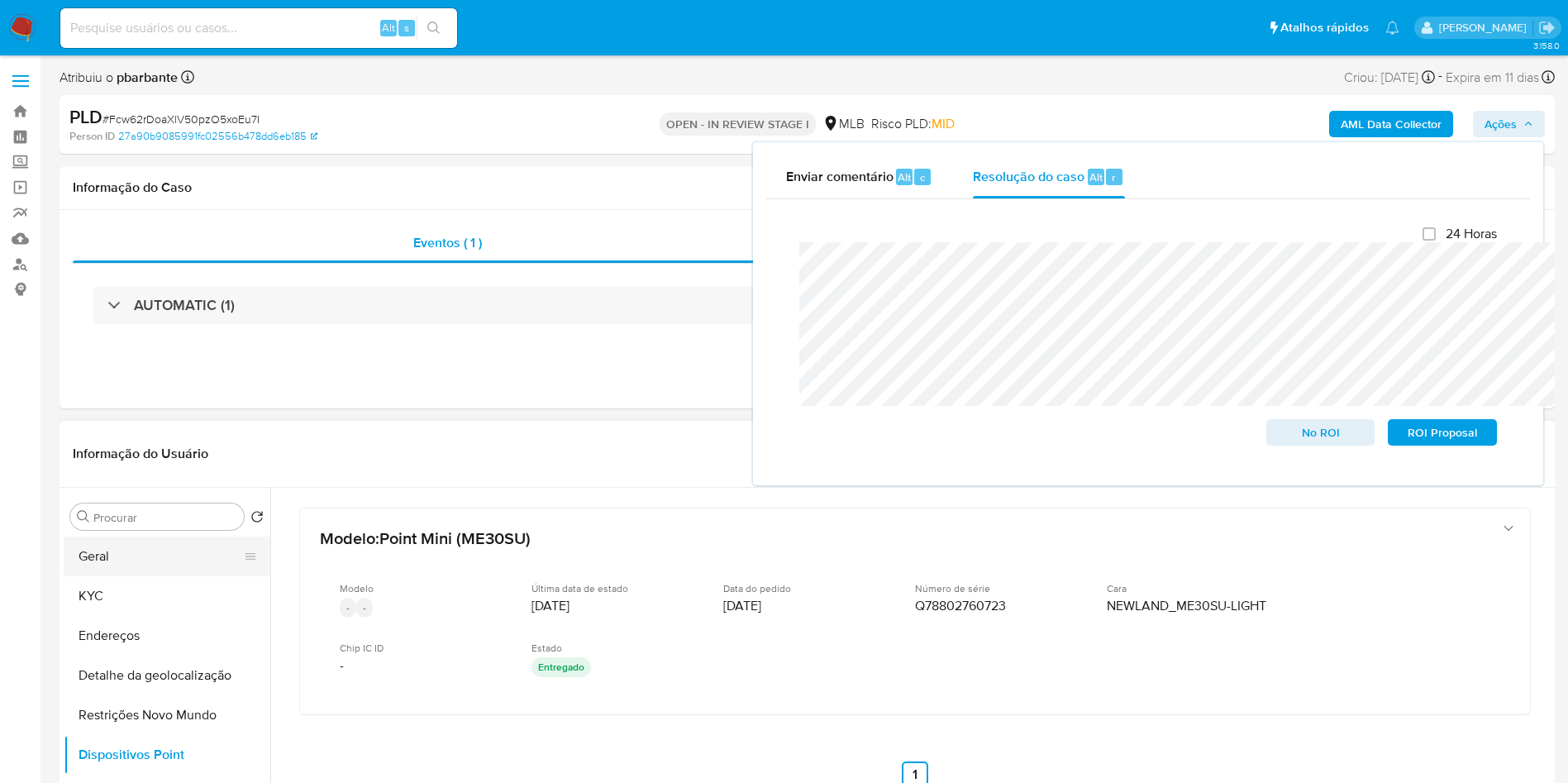
click at [126, 576] on button "Geral" at bounding box center [161, 556] width 194 height 40
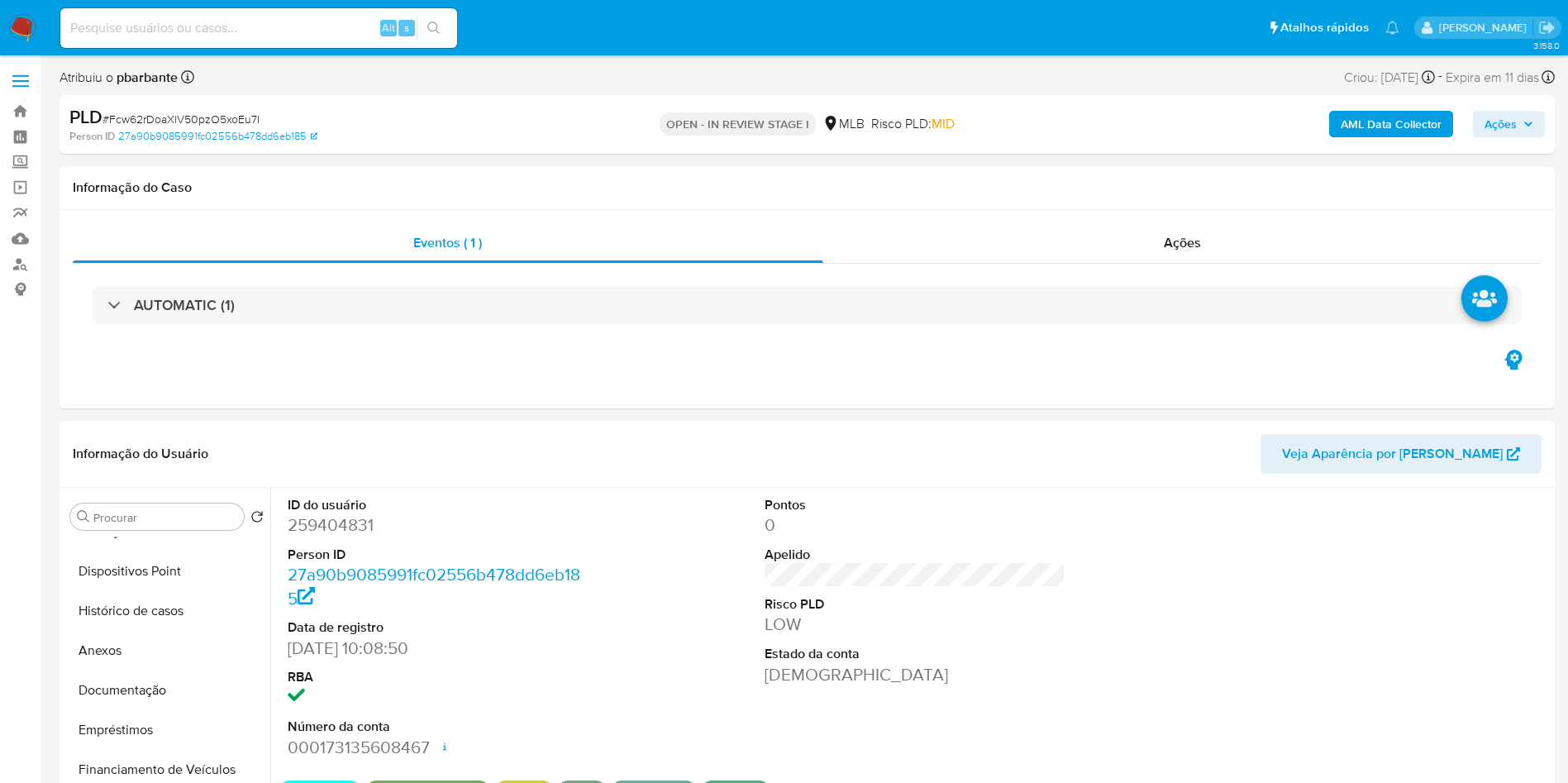
scroll to position [187, 0]
click at [119, 669] on button "Anexos" at bounding box center [161, 648] width 194 height 40
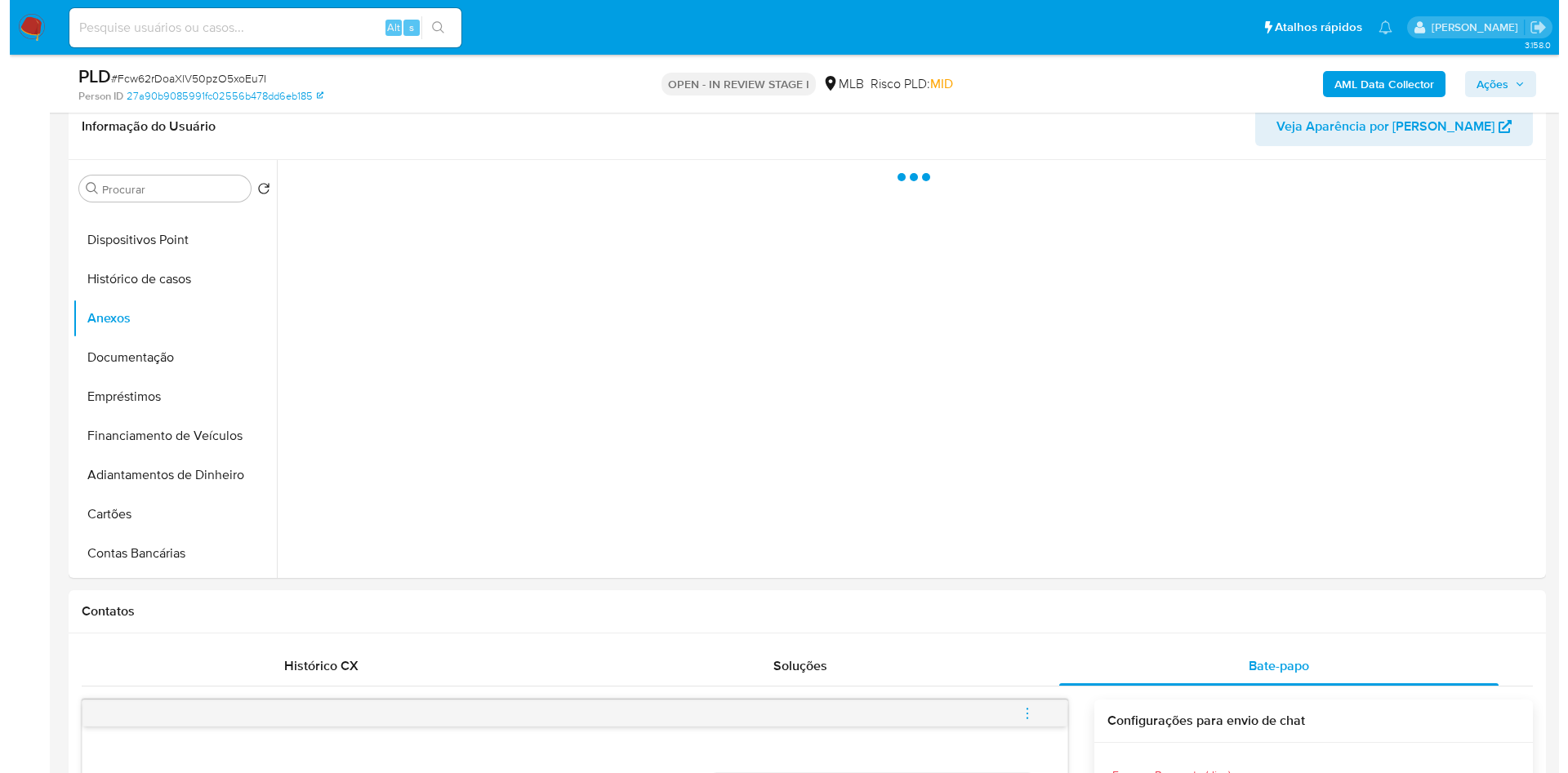
scroll to position [279, 0]
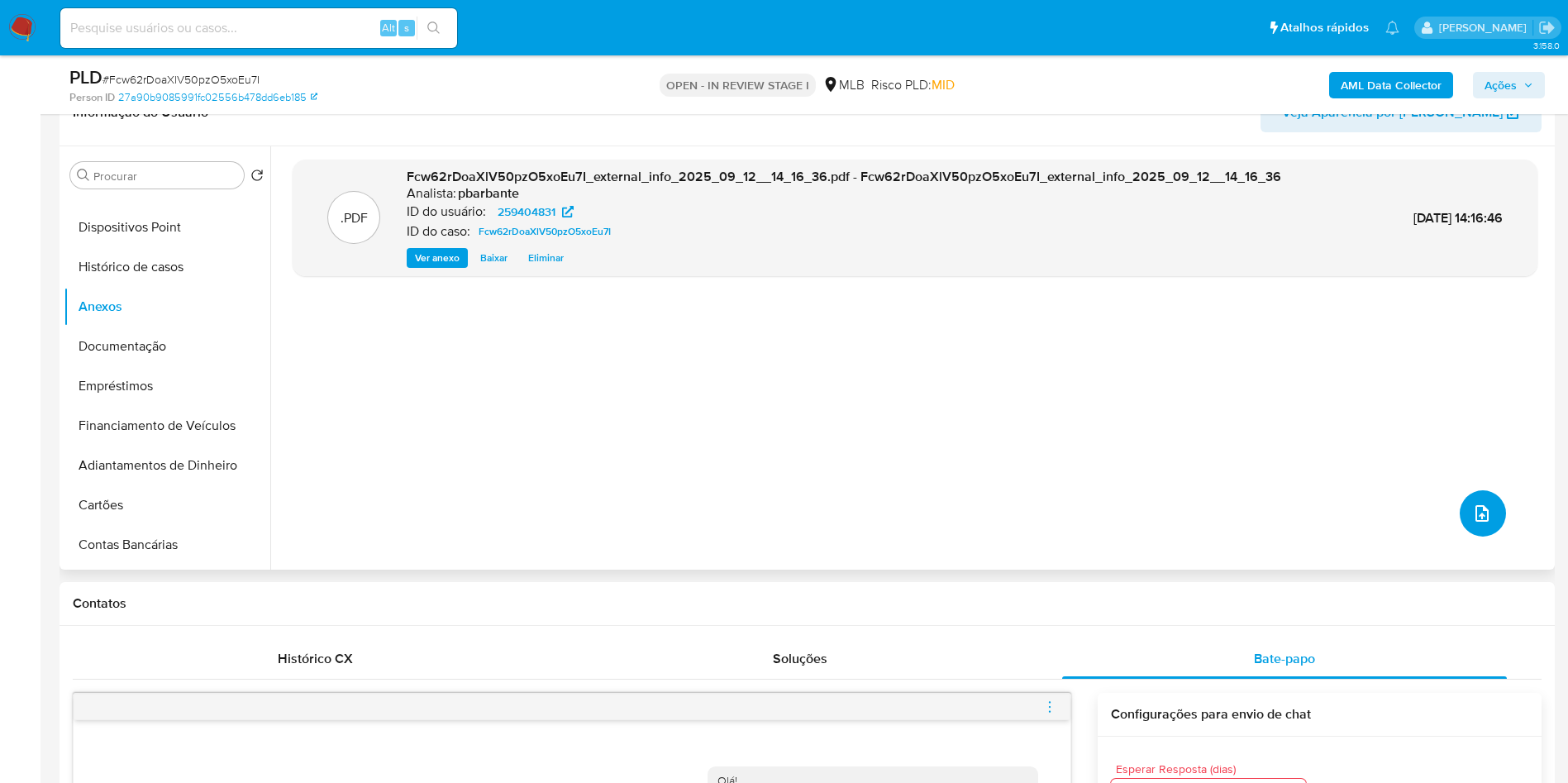
click at [1464, 536] on button "upload-file" at bounding box center [1483, 513] width 46 height 46
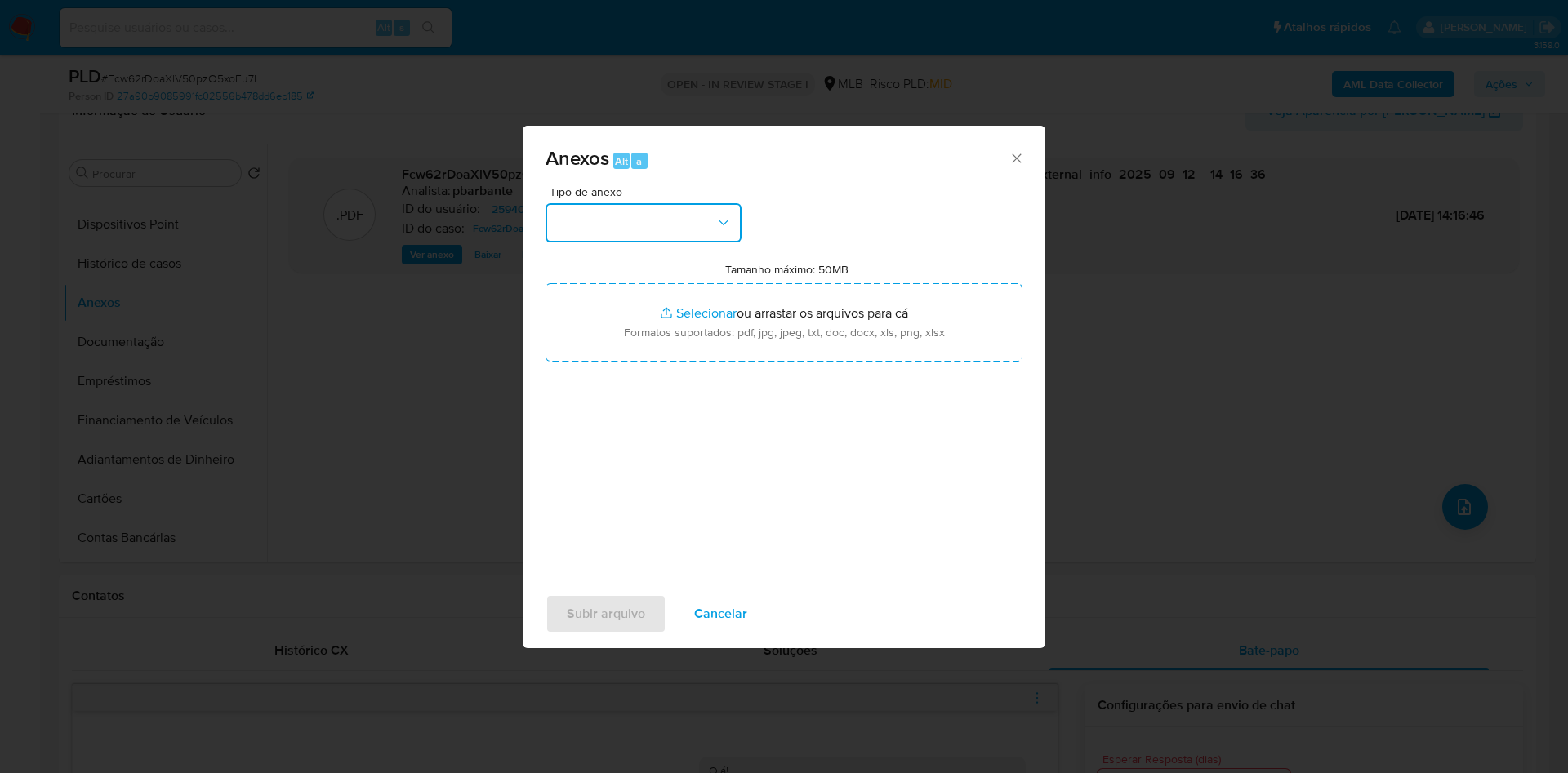
click at [669, 203] on button "button" at bounding box center [643, 222] width 196 height 39
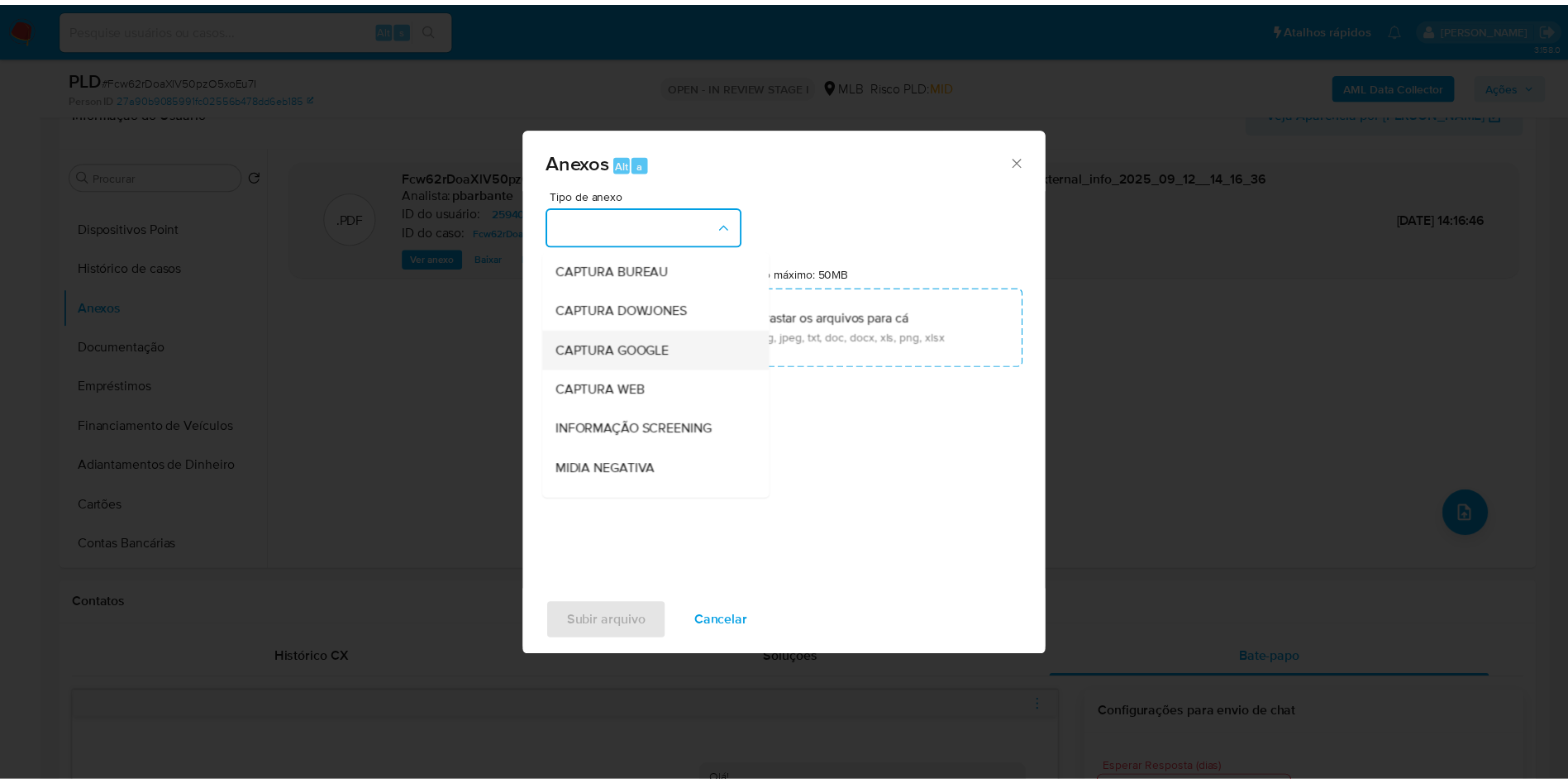
scroll to position [222, 0]
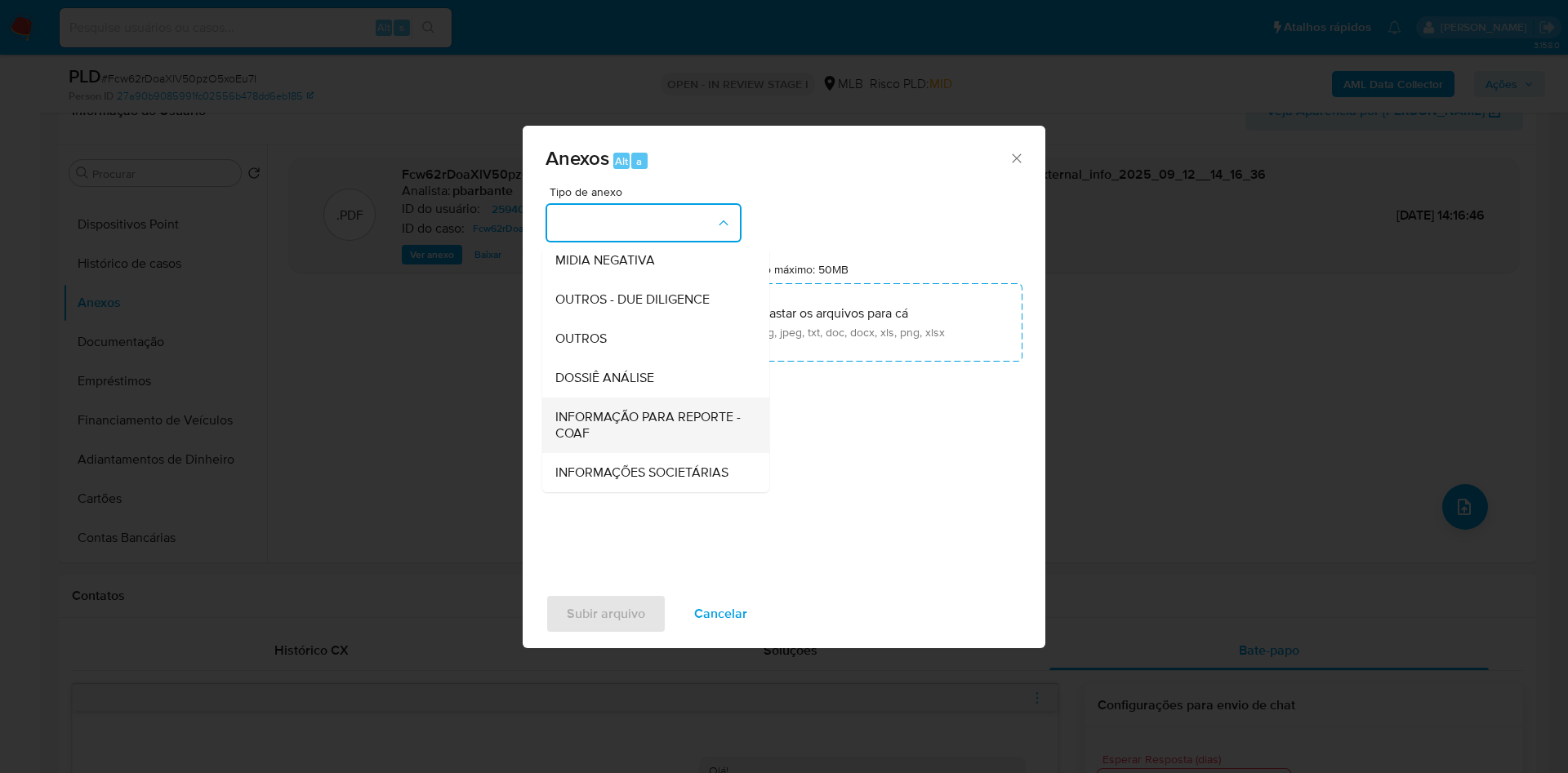
click at [637, 409] on span "INFORMAÇÃO PARA REPORTE - COAF" at bounding box center [651, 426] width 191 height 33
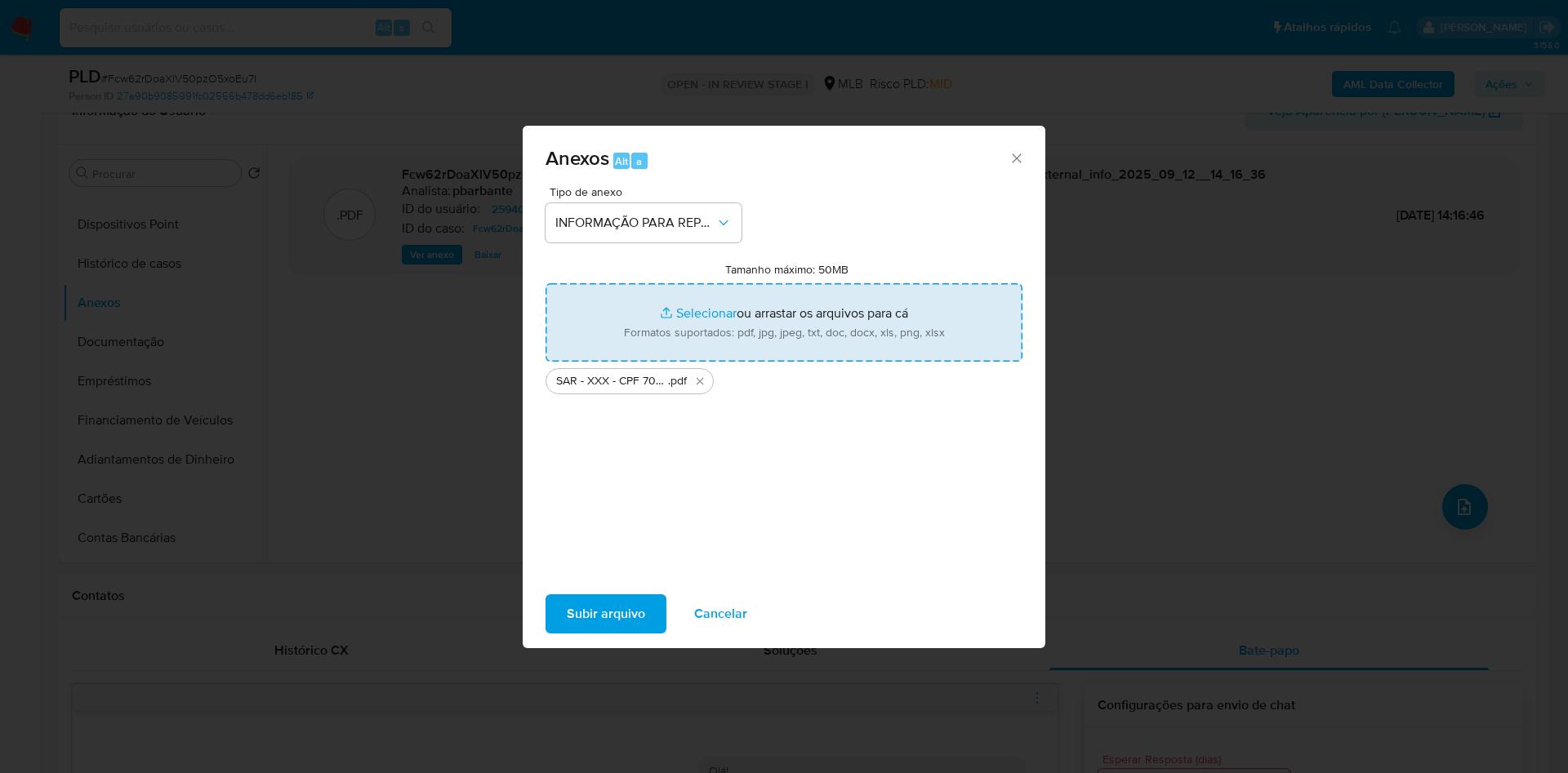
type input "C:\fakepath\Mulan 259404831_2025_09_08_11_29_04.xlsx"
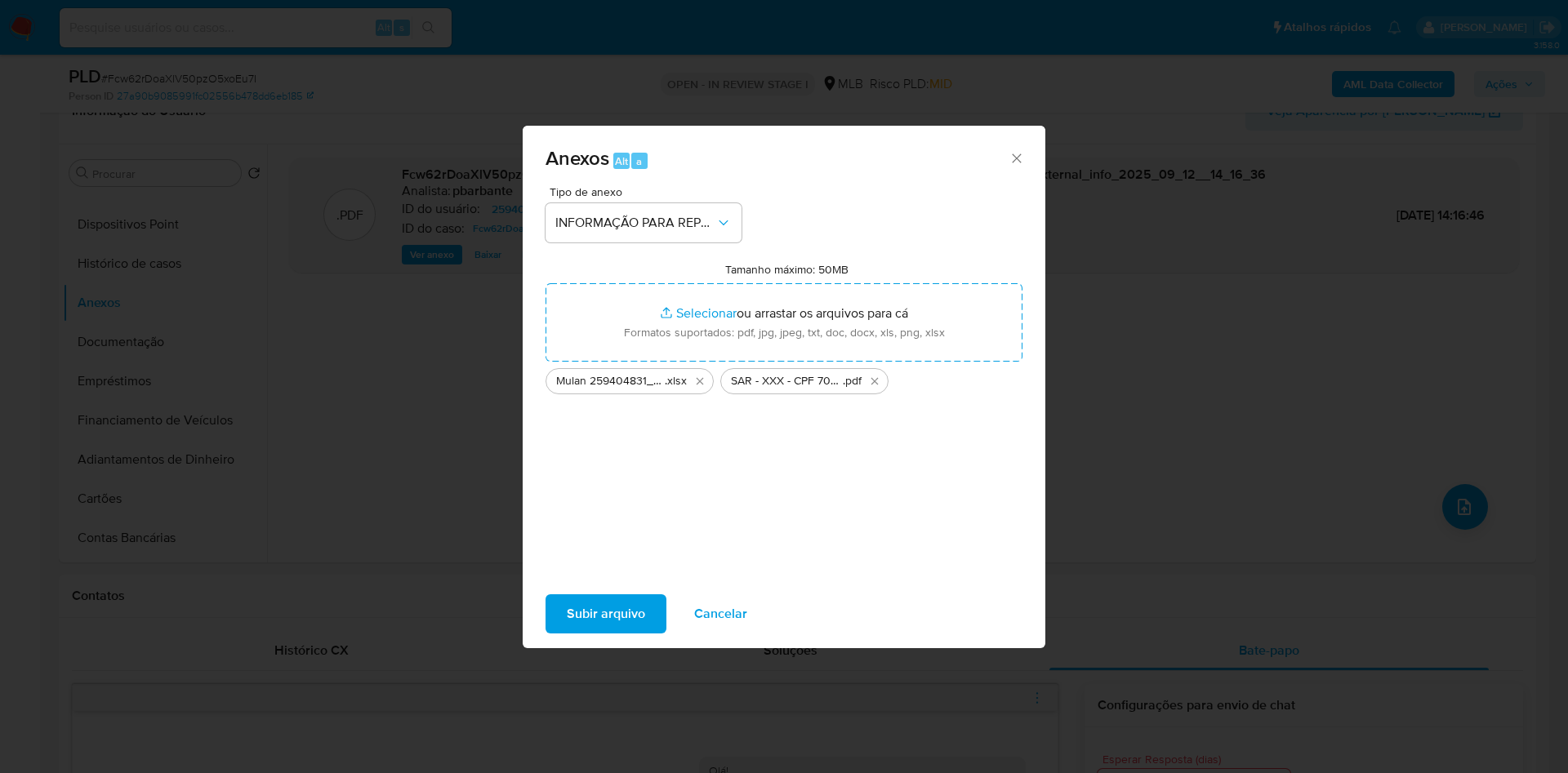
click at [567, 630] on span "Subir arquivo" at bounding box center [606, 613] width 78 height 36
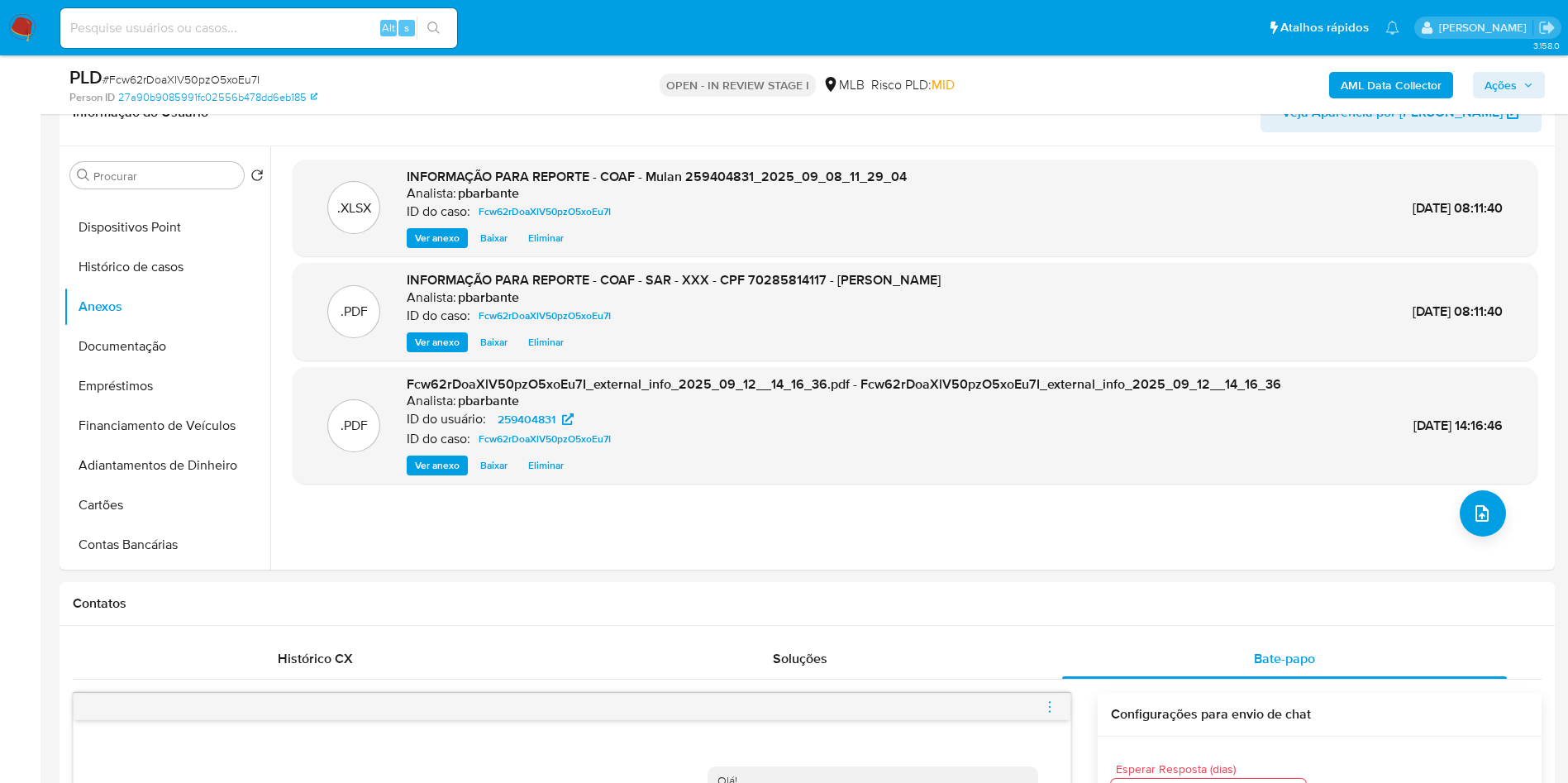
click at [1386, 87] on b "AML Data Collector" at bounding box center [1391, 85] width 101 height 27
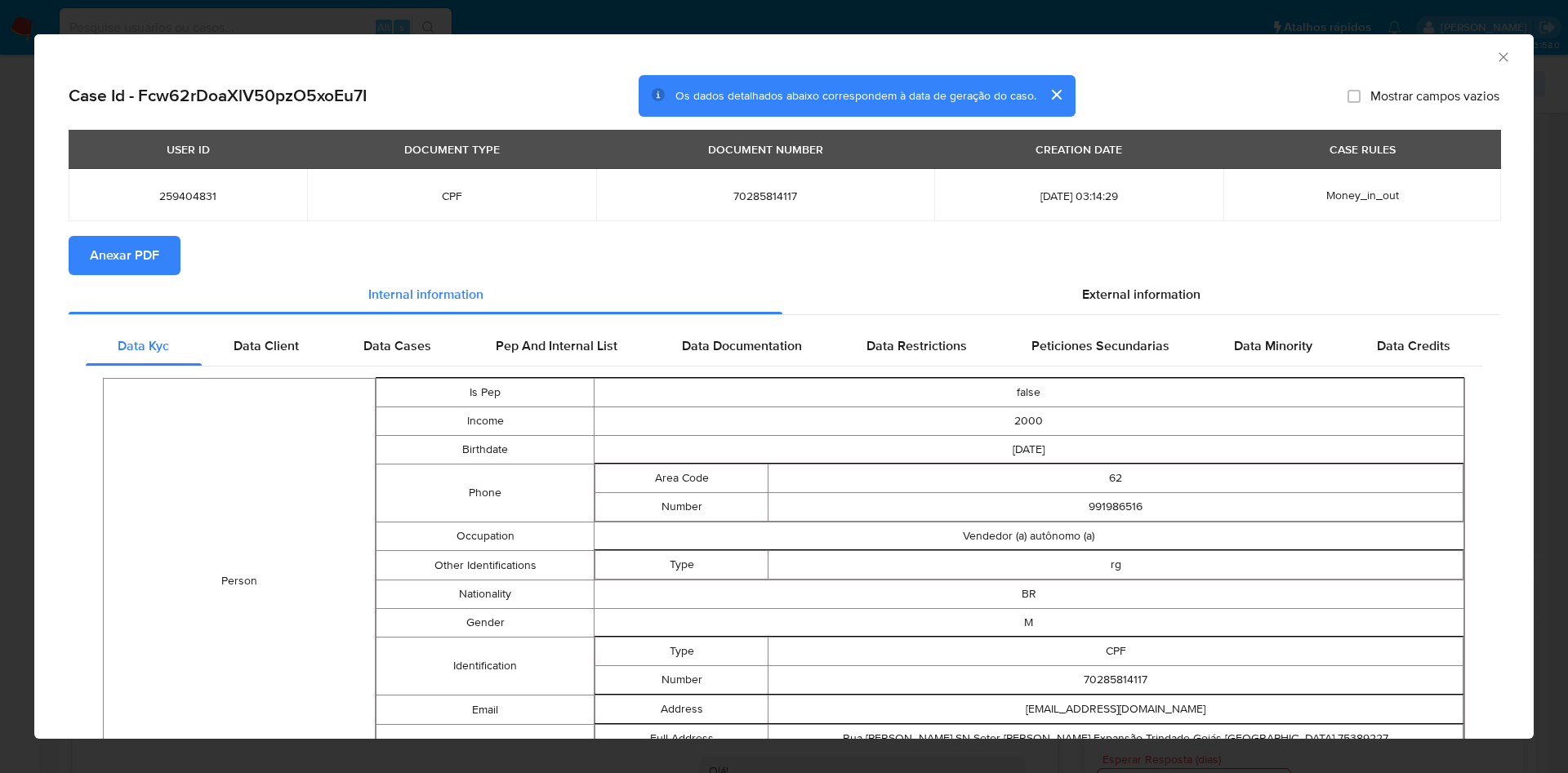
click at [123, 242] on span "Anexar PDF" at bounding box center [125, 255] width 69 height 36
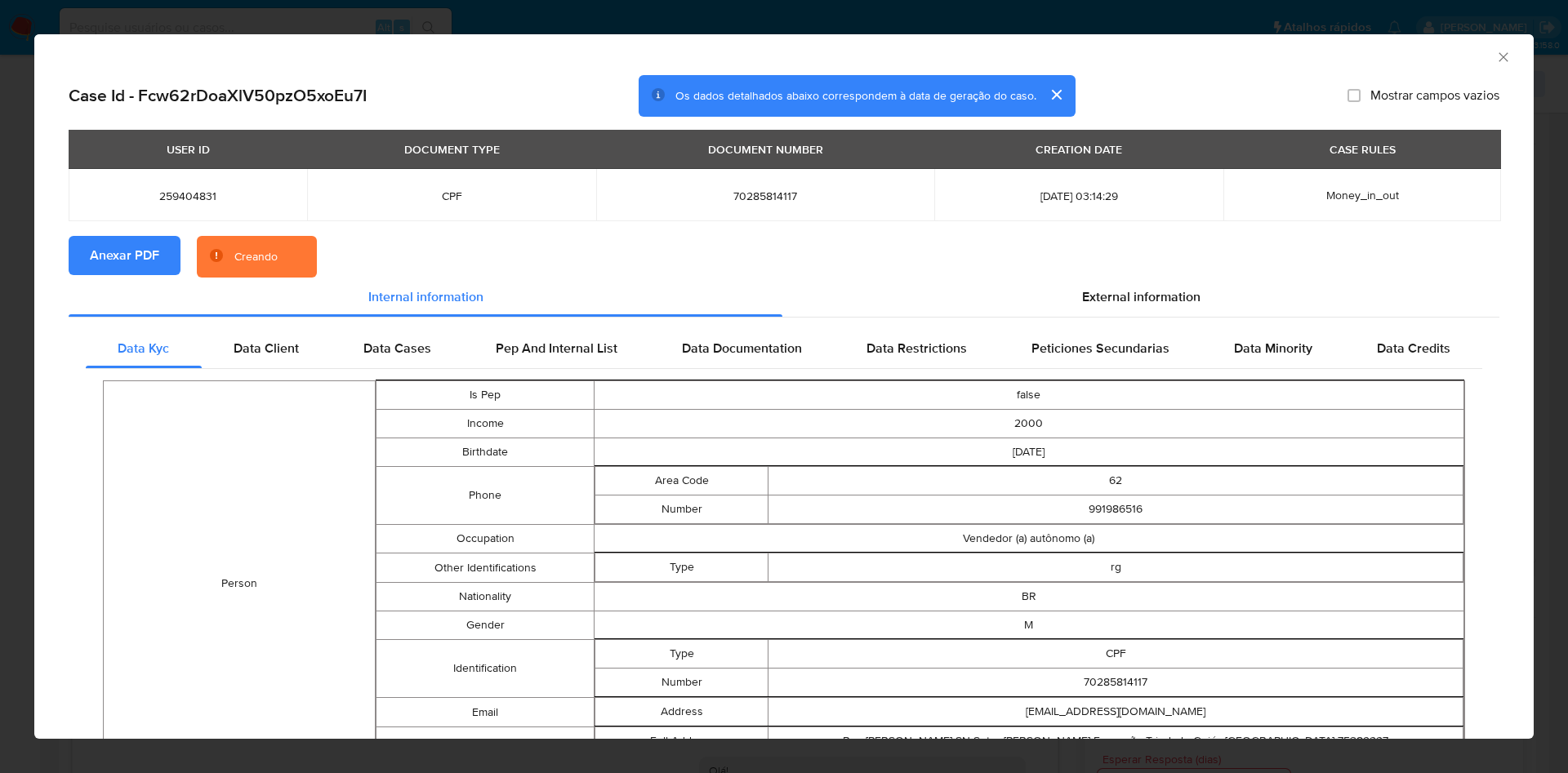
click at [1498, 57] on icon "Fechar a janela" at bounding box center [1502, 57] width 9 height 9
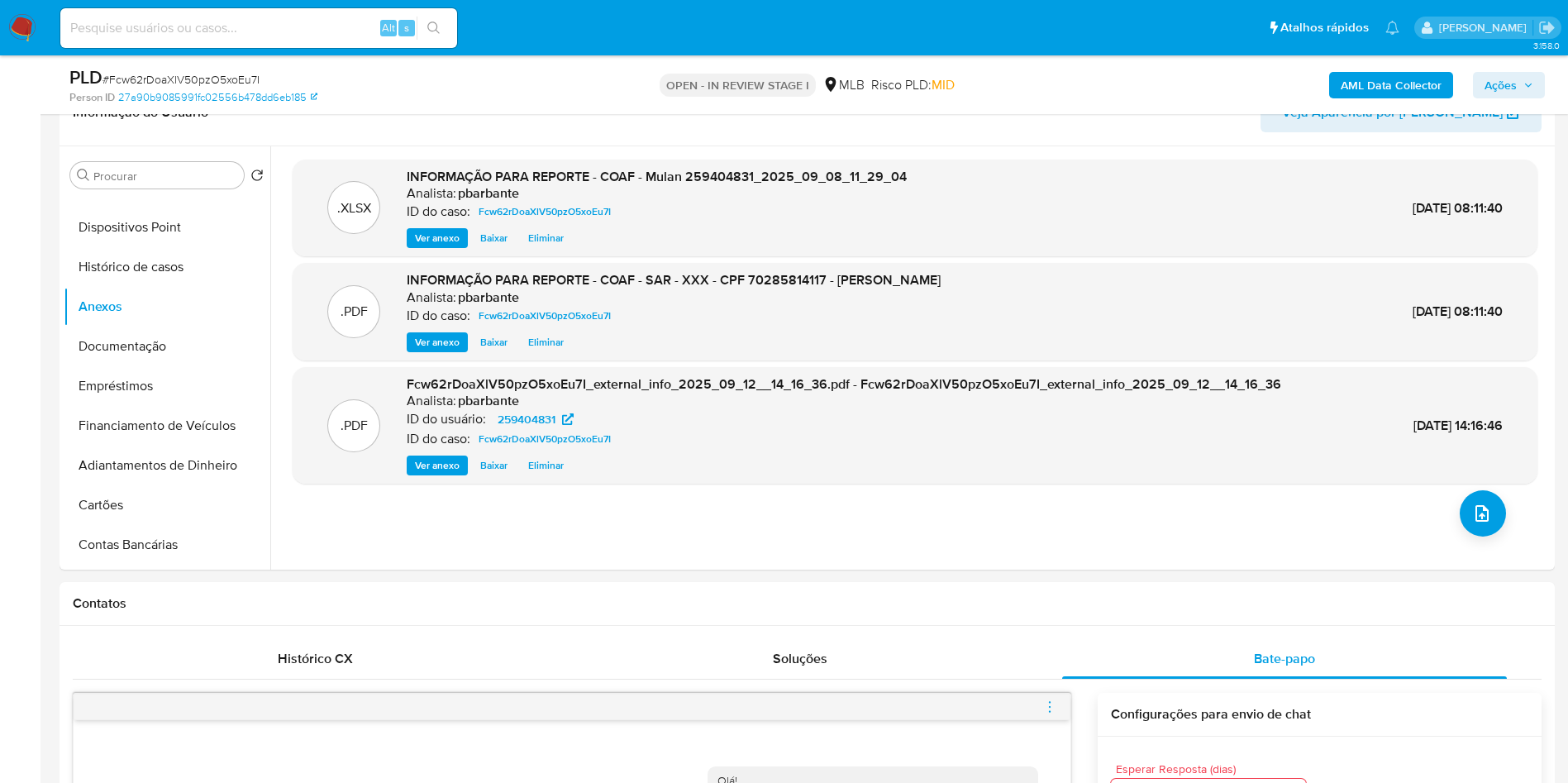
click at [1513, 82] on span "Ações" at bounding box center [1501, 85] width 32 height 27
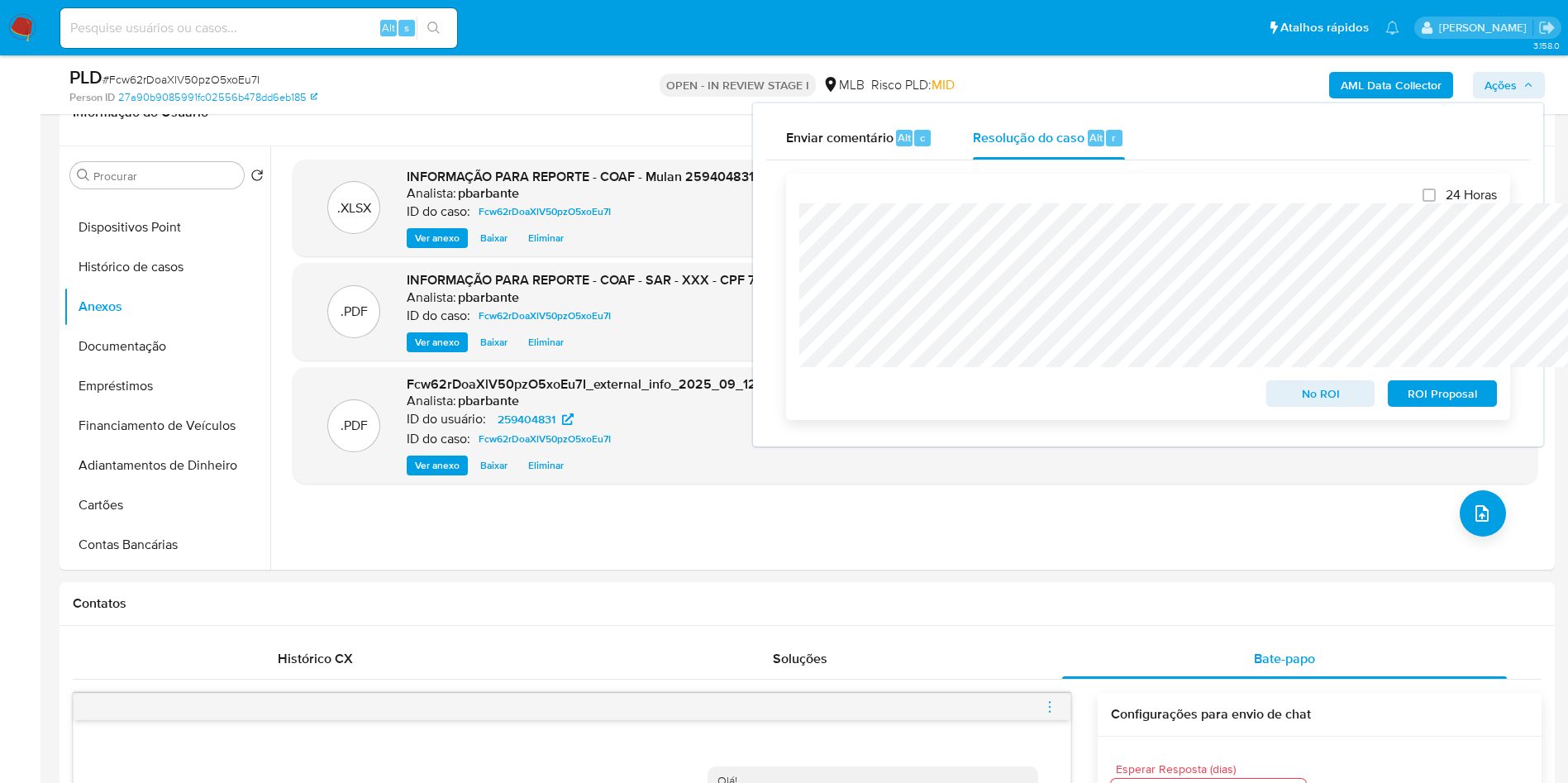
click at [1445, 400] on span "ROI Proposal" at bounding box center [1442, 393] width 86 height 23
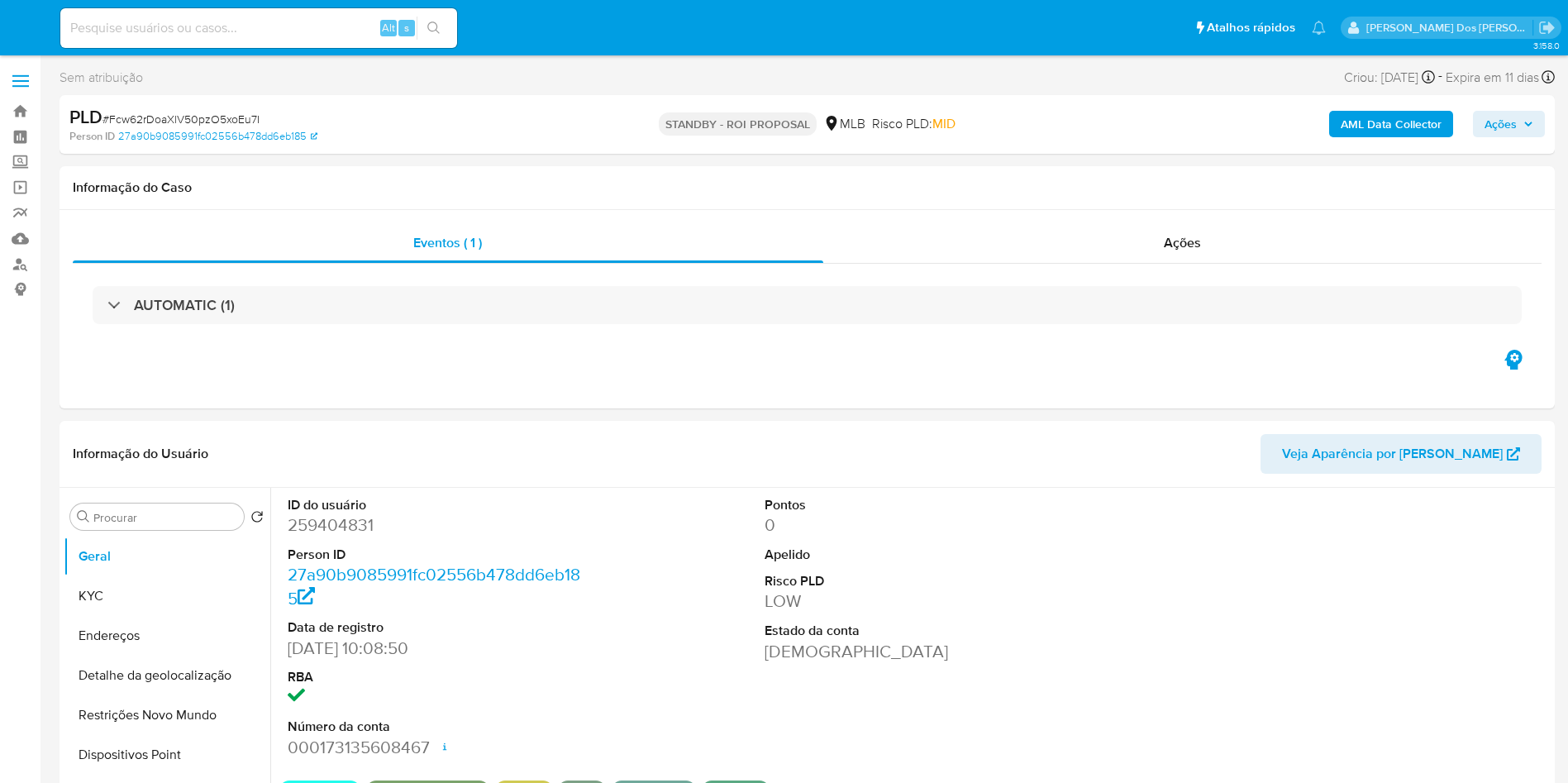
select select "10"
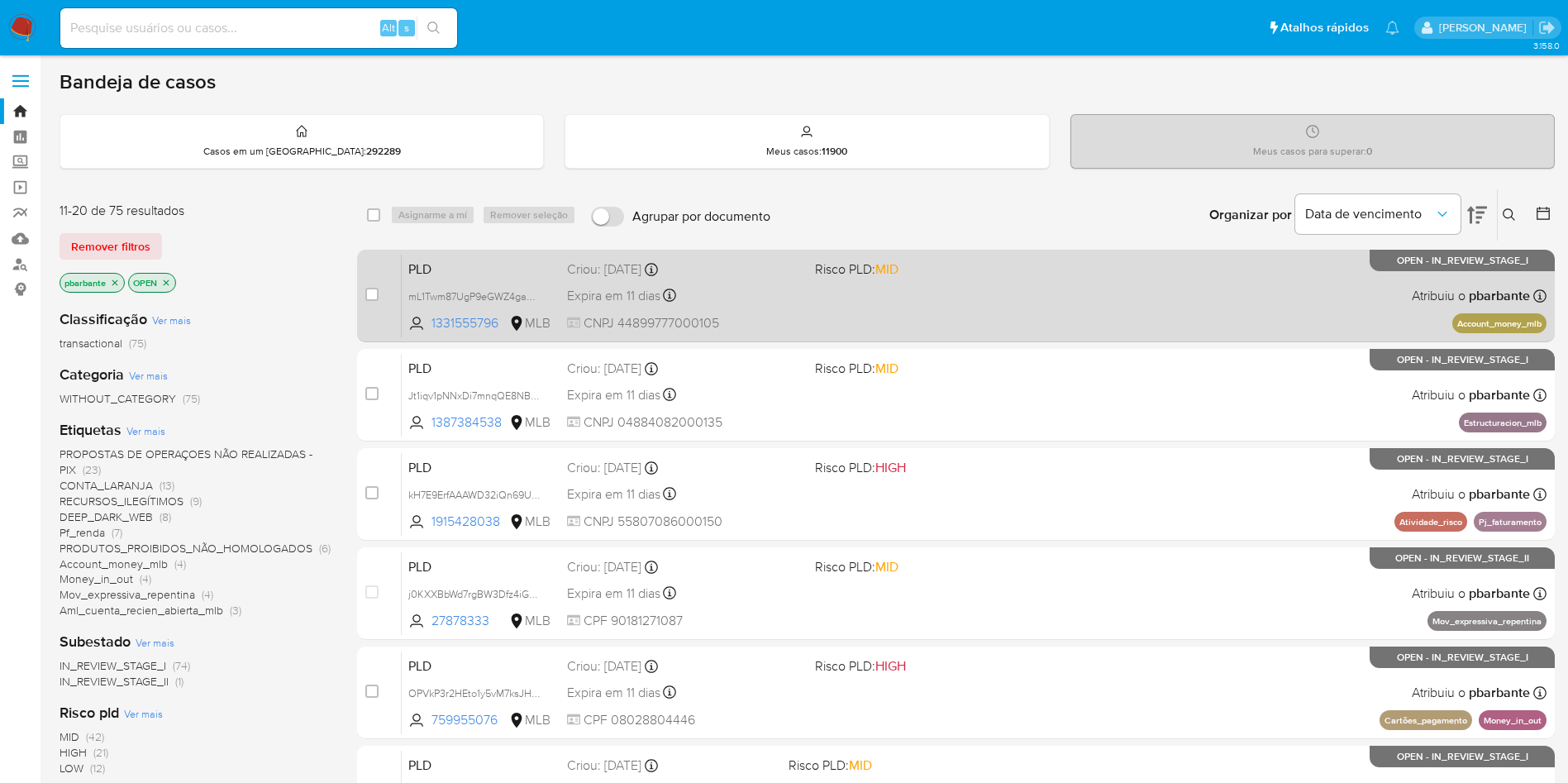
click at [1105, 323] on div "PLD mL1Twm87UgP9eGWZ4gaqs5KG 1331555796 MLB Risco PLD: MID Criou: [DATE] Criou:…" at bounding box center [974, 295] width 1144 height 83
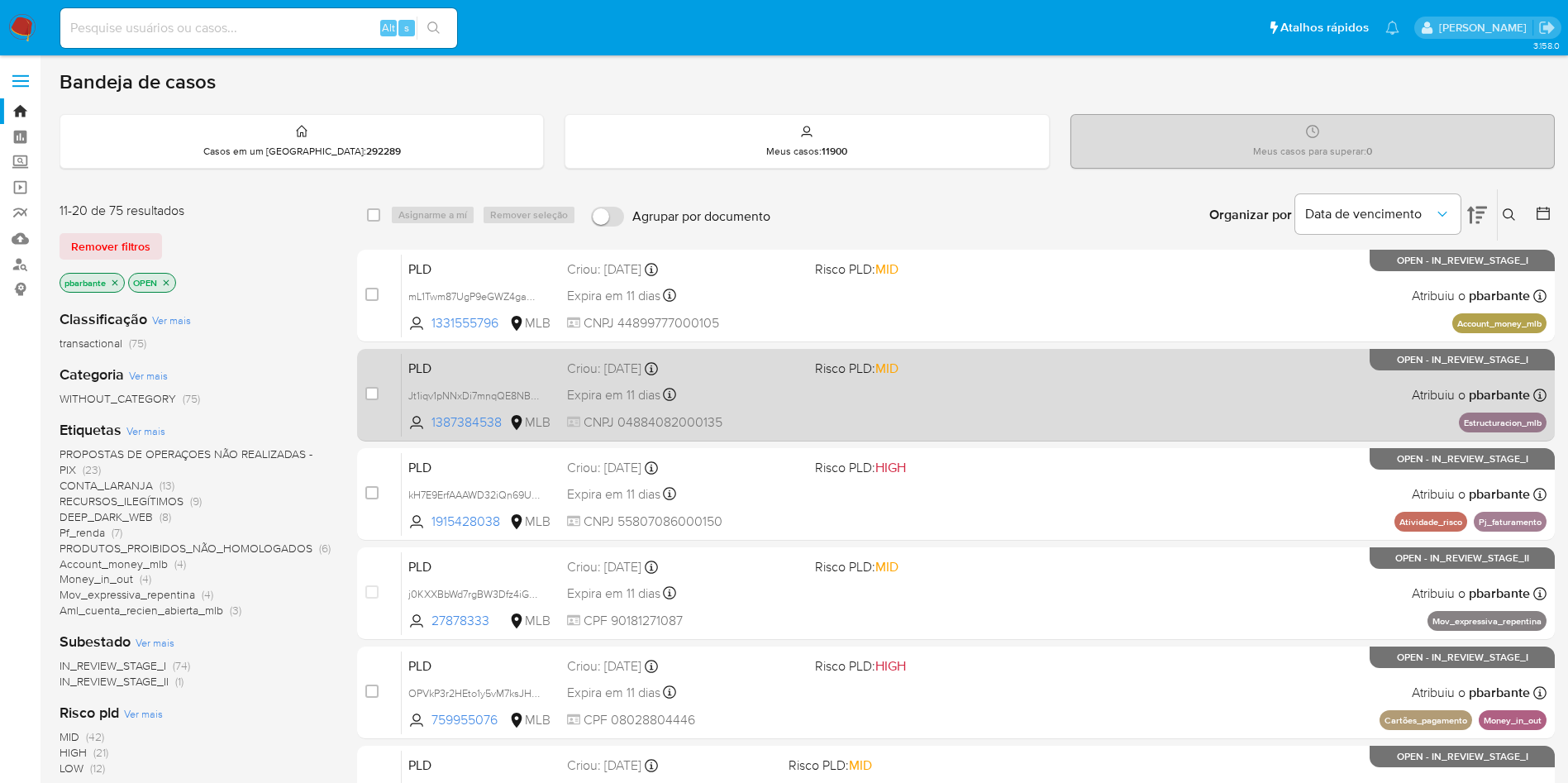
click at [1054, 406] on div "PLD Jt1iqv1pNNxDi7mnqQE8NBLB 1387384538 MLB Risco PLD: MID Criou: [DATE] Criou:…" at bounding box center [974, 394] width 1144 height 83
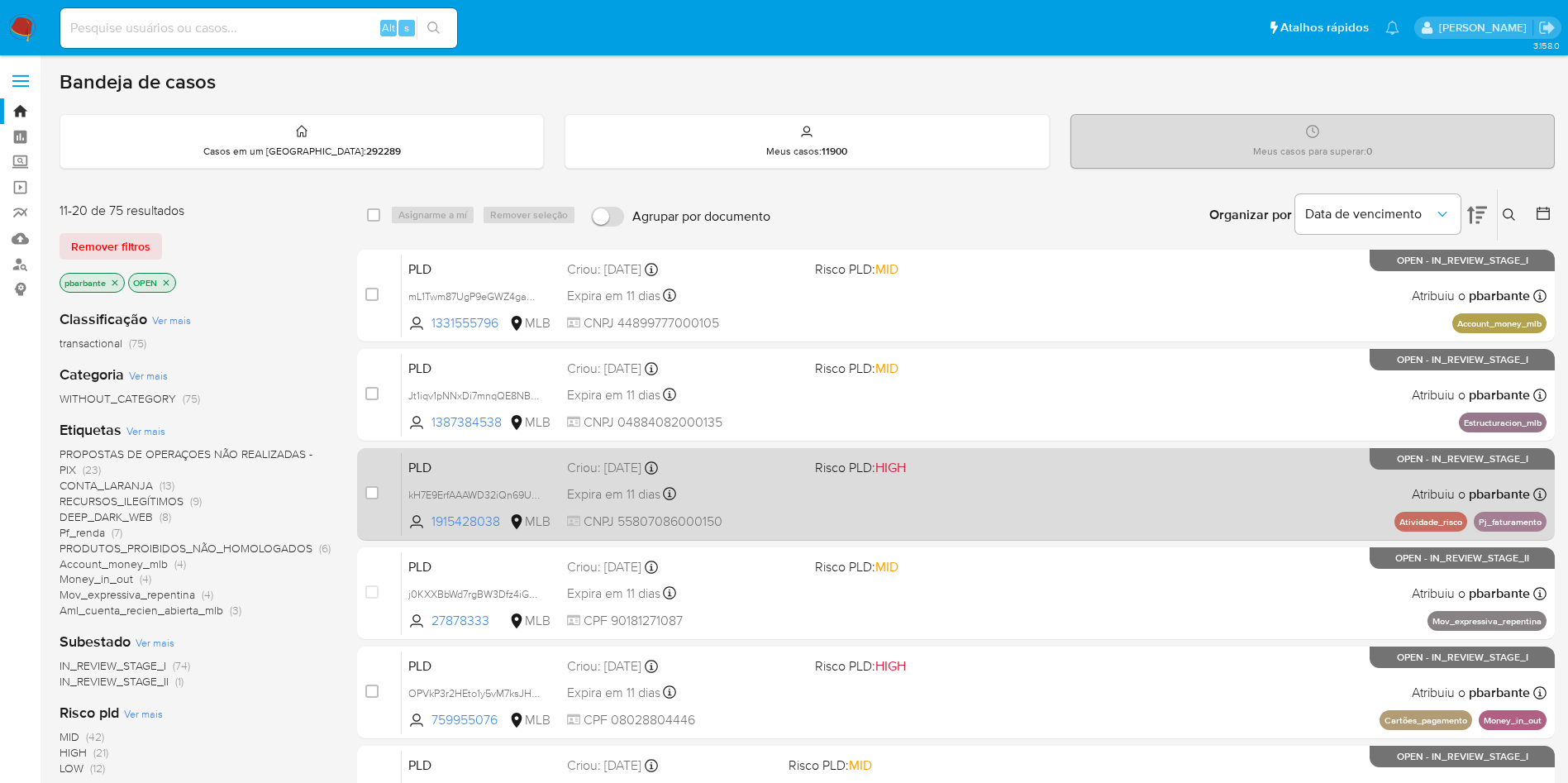
click at [1035, 519] on div "PLD kH7E9ErfAAAWD32iQn69UYLZ 1915428038 MLB Risco PLD: HIGH Criou: [DATE] Criou…" at bounding box center [974, 494] width 1144 height 83
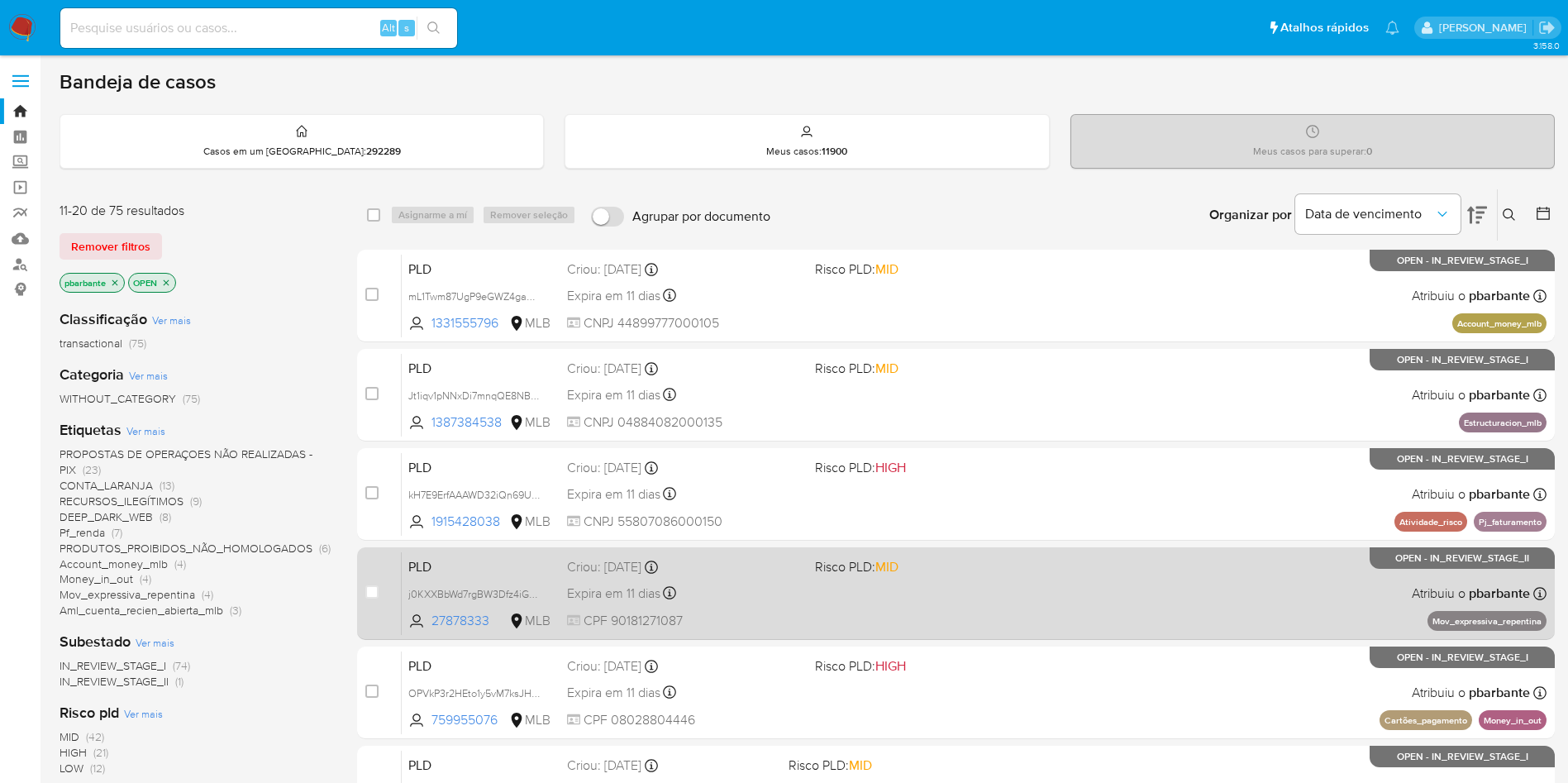
click at [1025, 628] on div "PLD j0KXXBbWd7rgBW3Dfz4iGdCZ 27878333 MLB Risco PLD: MID Criou: [DATE] Criou: […" at bounding box center [974, 593] width 1144 height 83
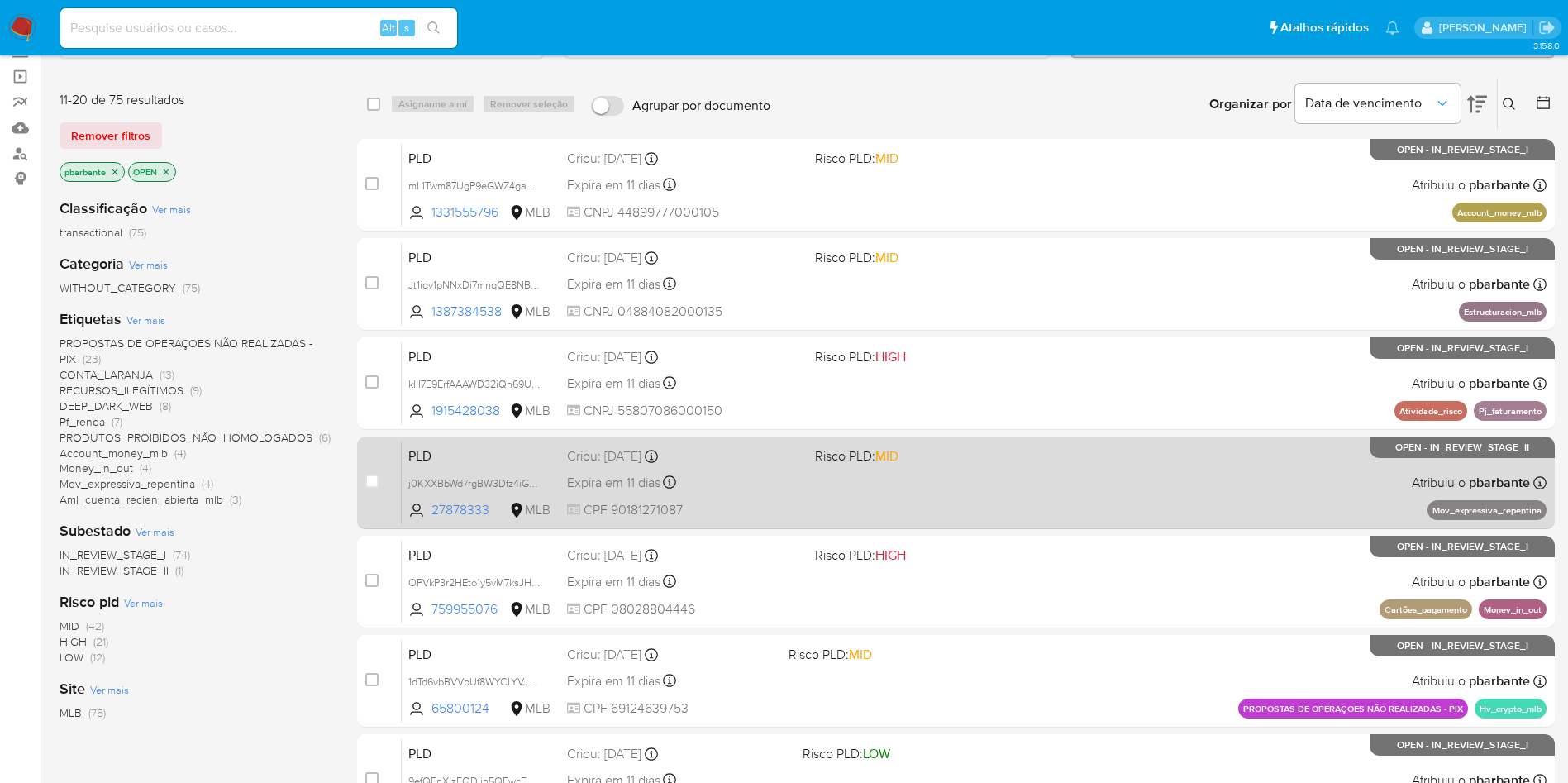
scroll to position [131, 0]
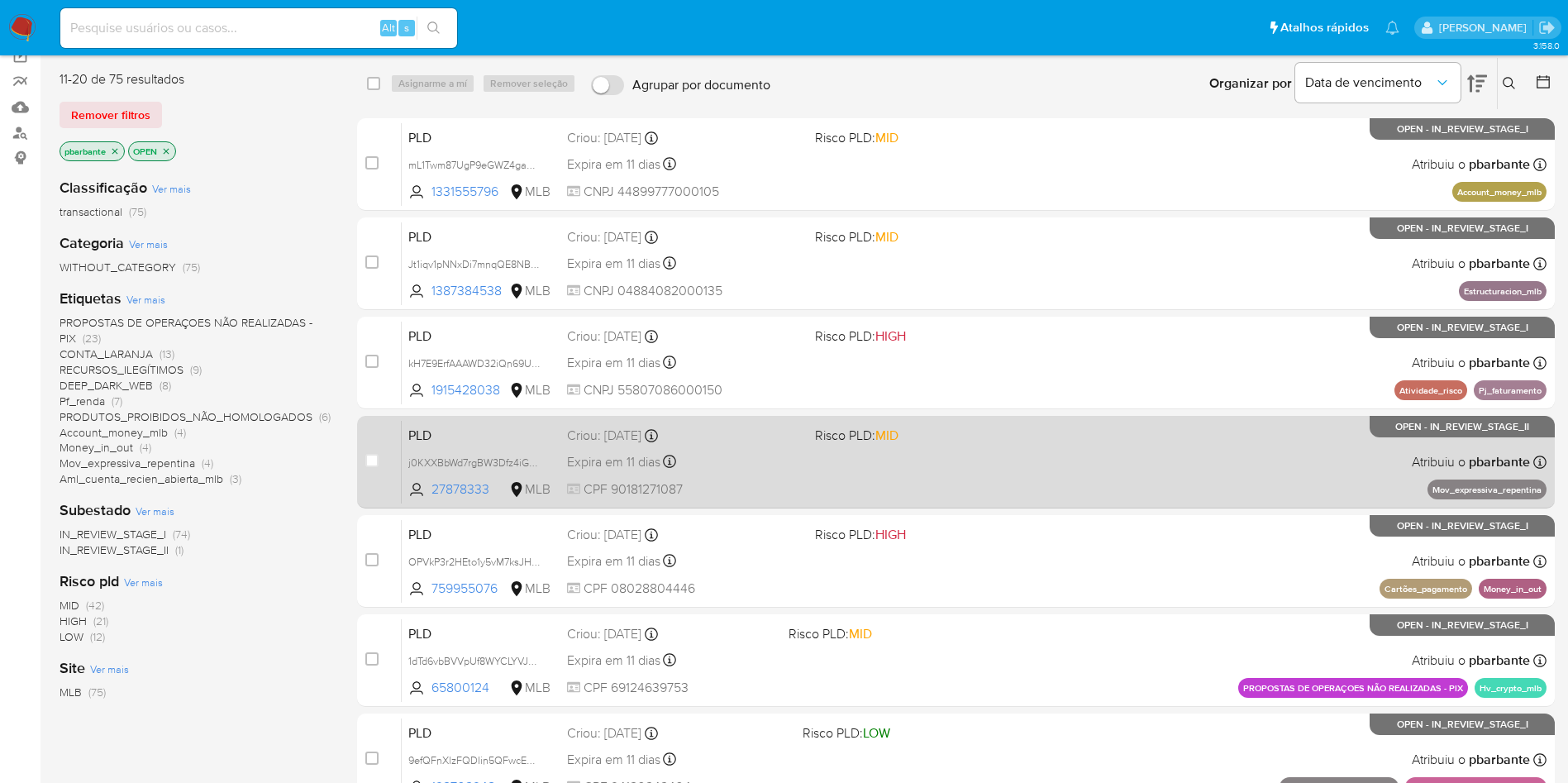
click at [1025, 603] on div "PLD OPVkP3r2HEto1y5vM7ksJH8M 759955076 MLB Risco PLD: HIGH Criou: [DATE] Criou:…" at bounding box center [974, 560] width 1144 height 83
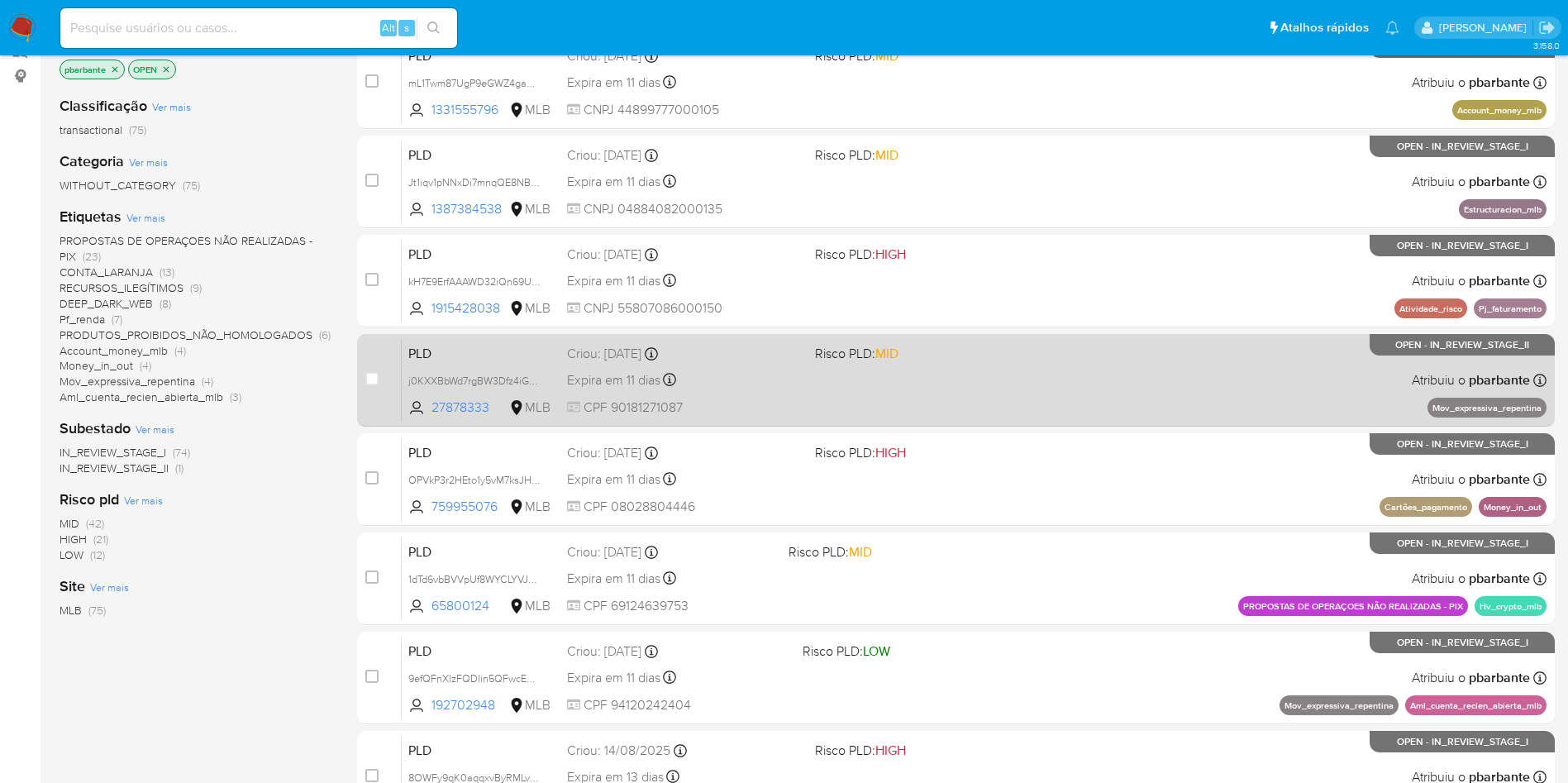
scroll to position [215, 0]
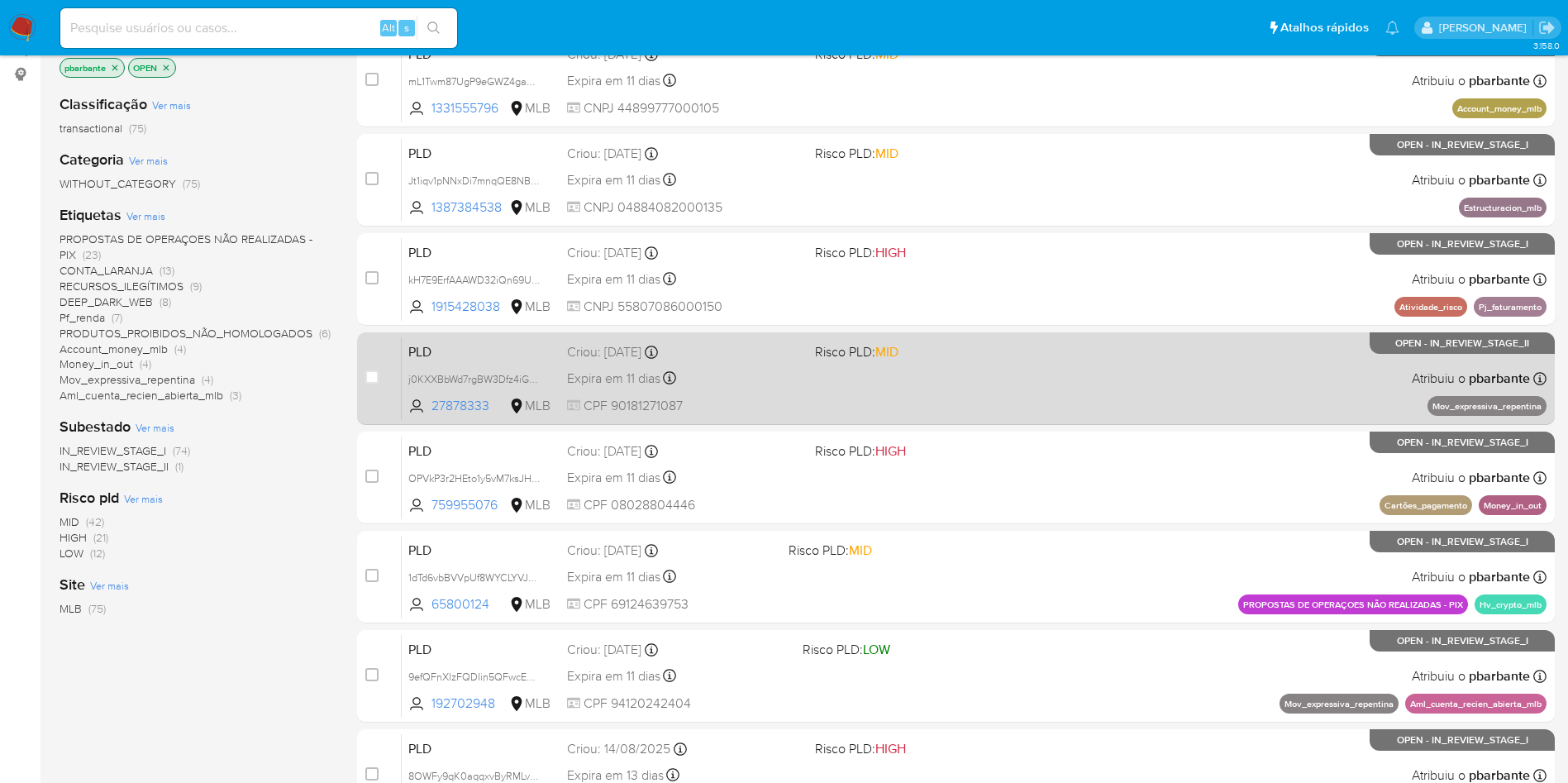
click at [1025, 619] on div "PLD 1dTd6vbBVVpUf8WYCLYVJyFj 65800124 MLB Risco PLD: MID Criou: [DATE] Criou: […" at bounding box center [974, 576] width 1144 height 83
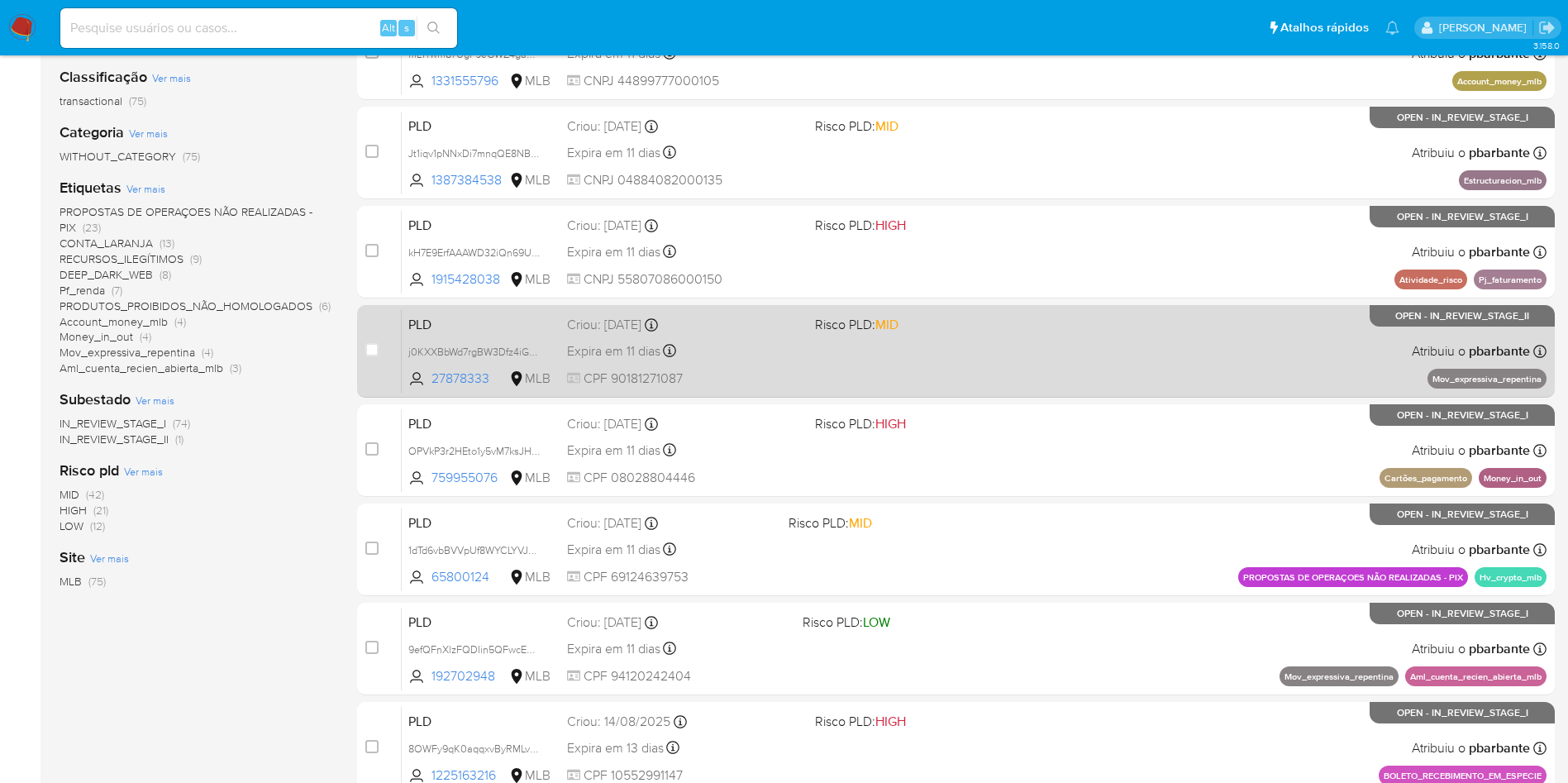
scroll to position [292, 0]
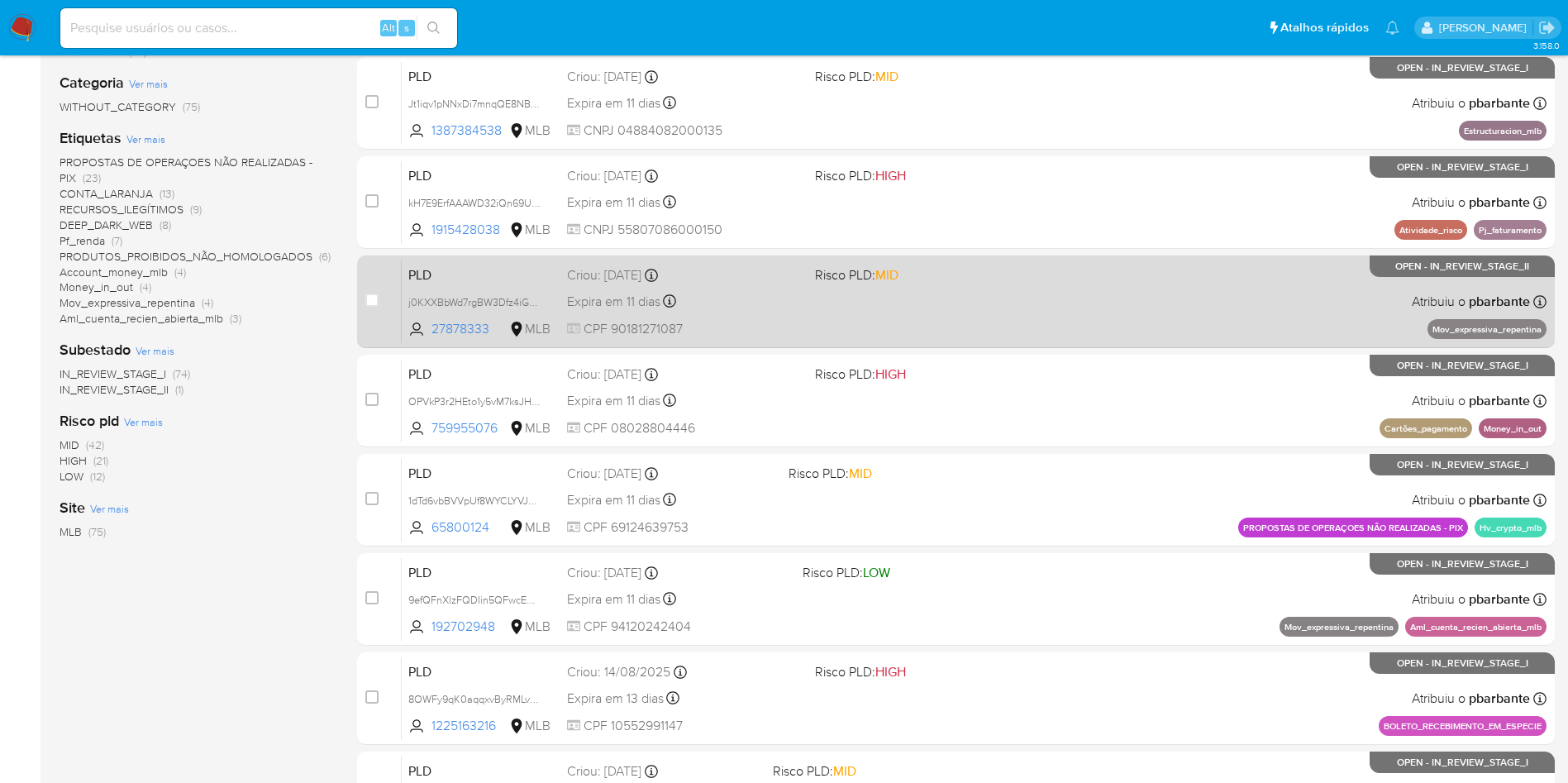
click at [1025, 628] on div "case-item-checkbox Incapaz de atribuir o caso PLD mL1Twm87UgP9eGWZ4gaqs5KG 1331…" at bounding box center [956, 451] width 1198 height 986
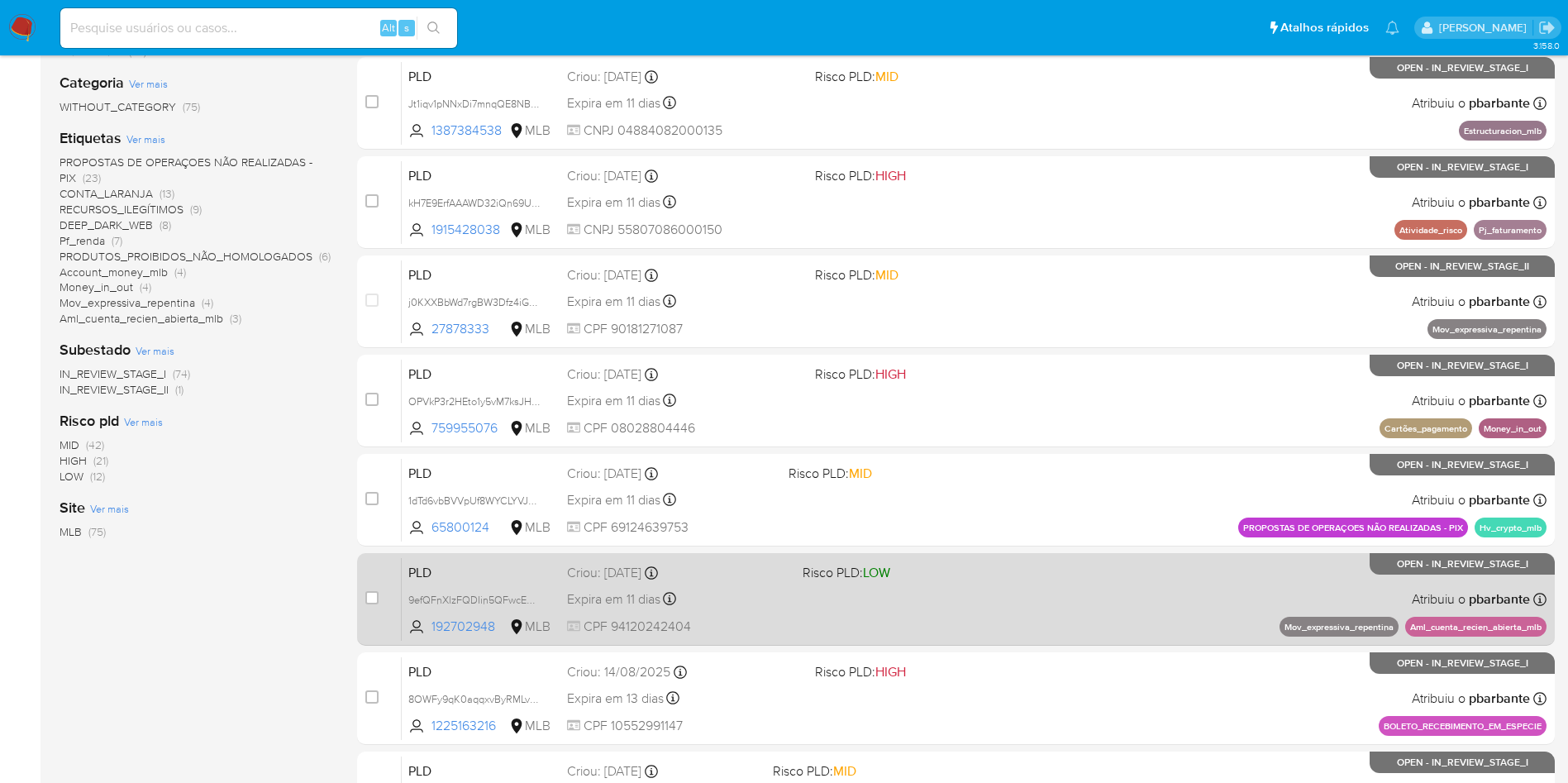
click at [1018, 583] on span "Risco PLD: LOW" at bounding box center [914, 571] width 222 height 21
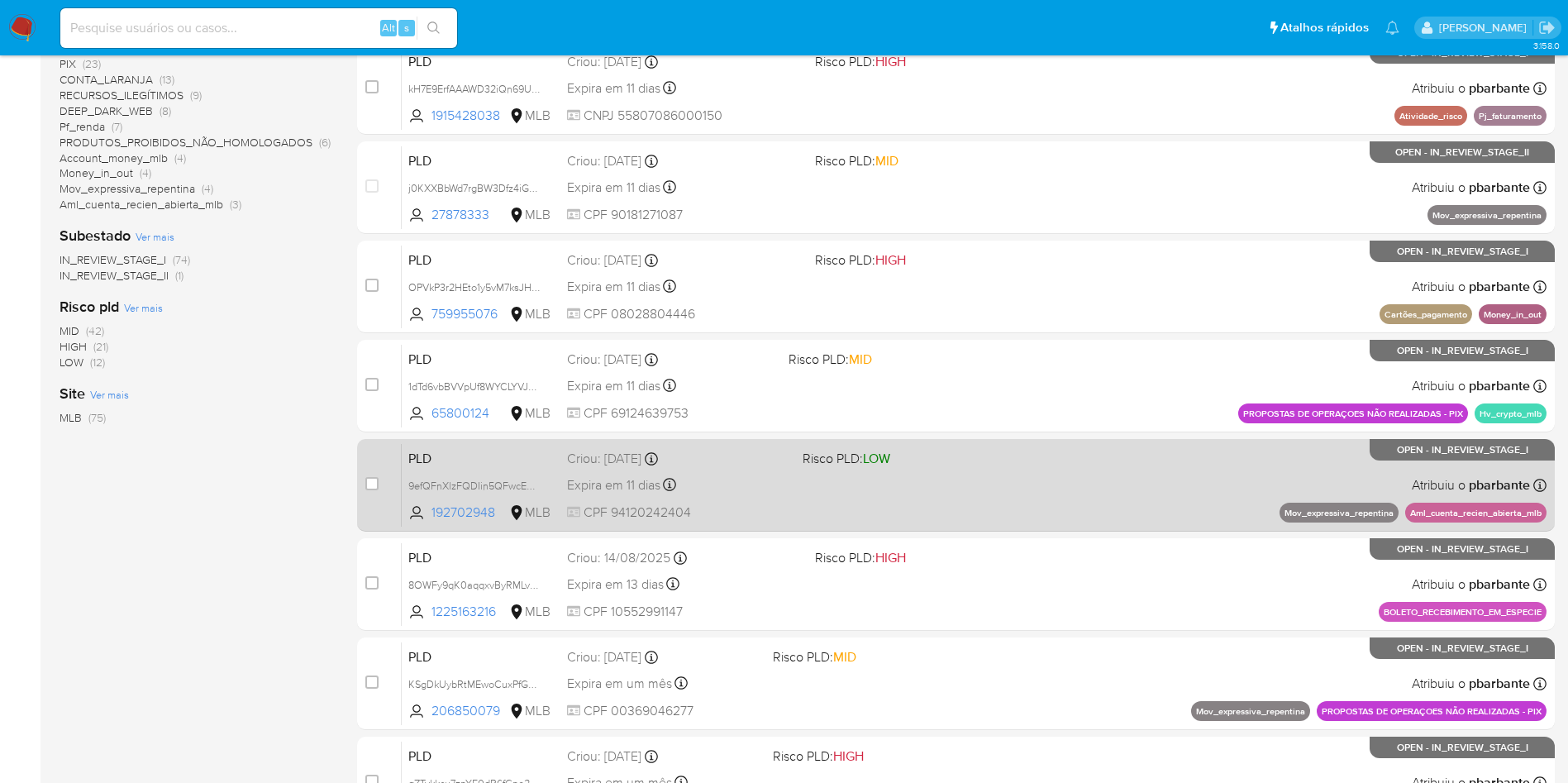
click at [1018, 567] on span "Risco PLD: HIGH" at bounding box center [932, 556] width 234 height 21
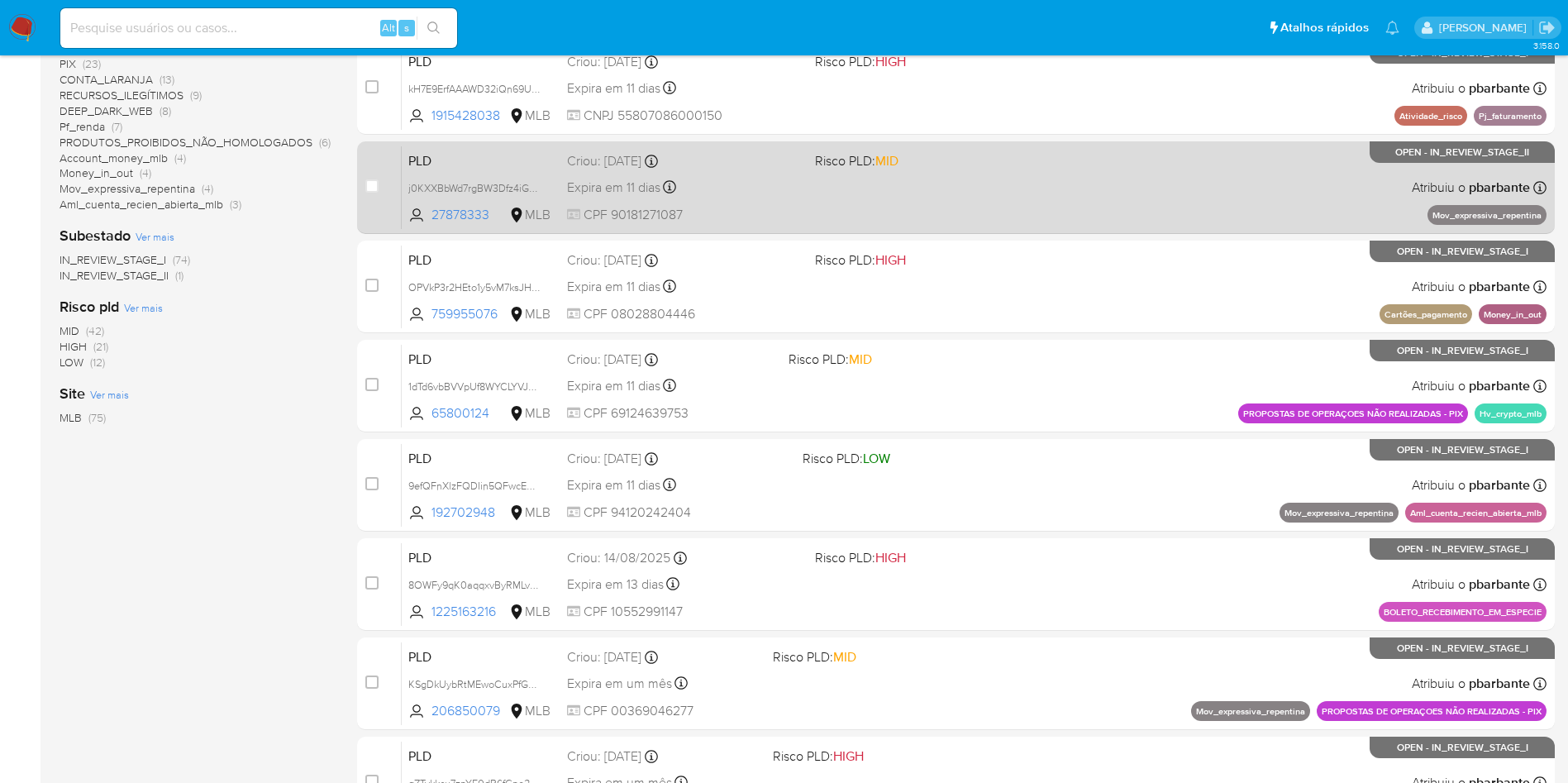
scroll to position [715, 0]
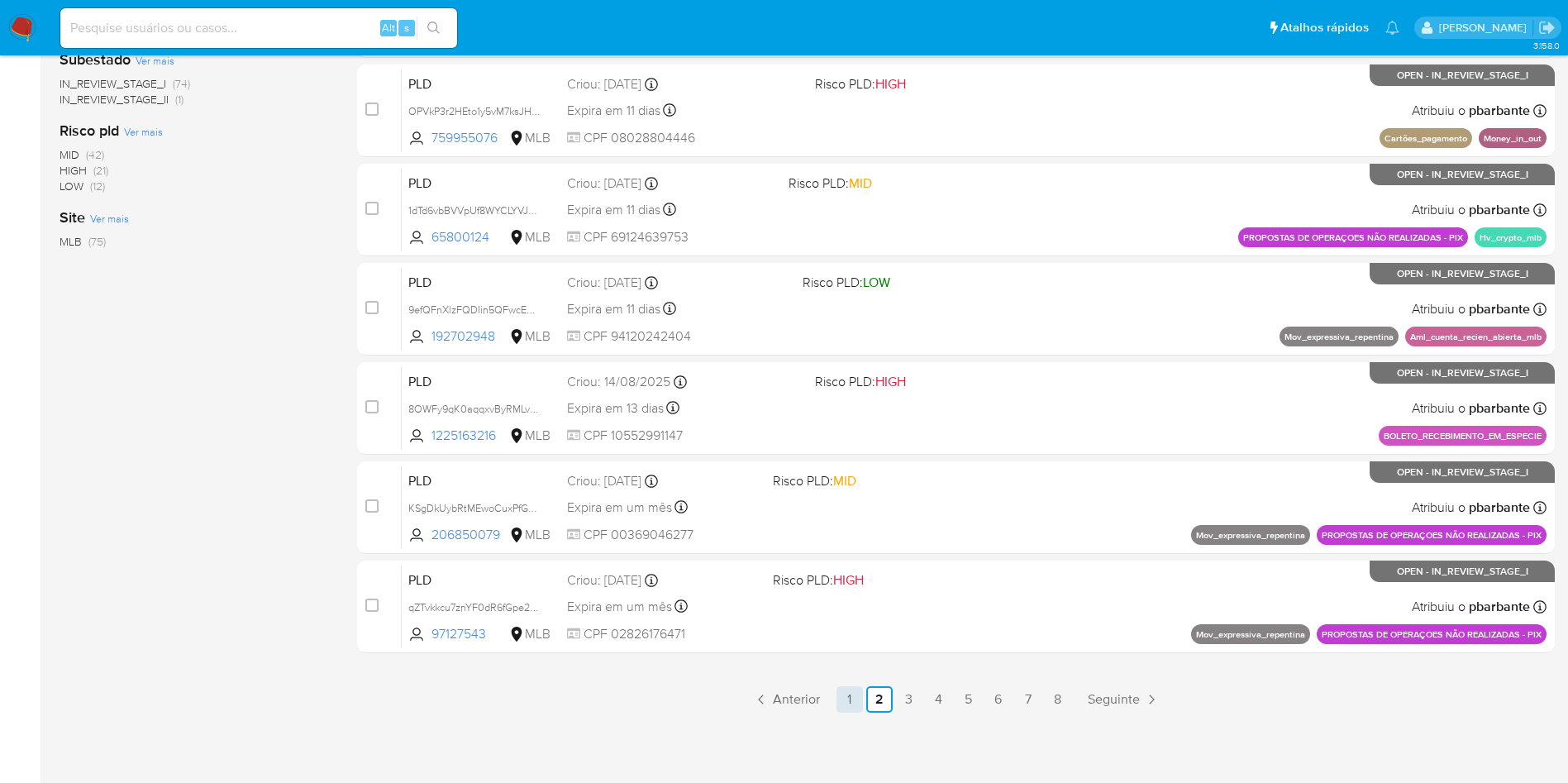
click at [859, 703] on link "1" at bounding box center [849, 699] width 27 height 27
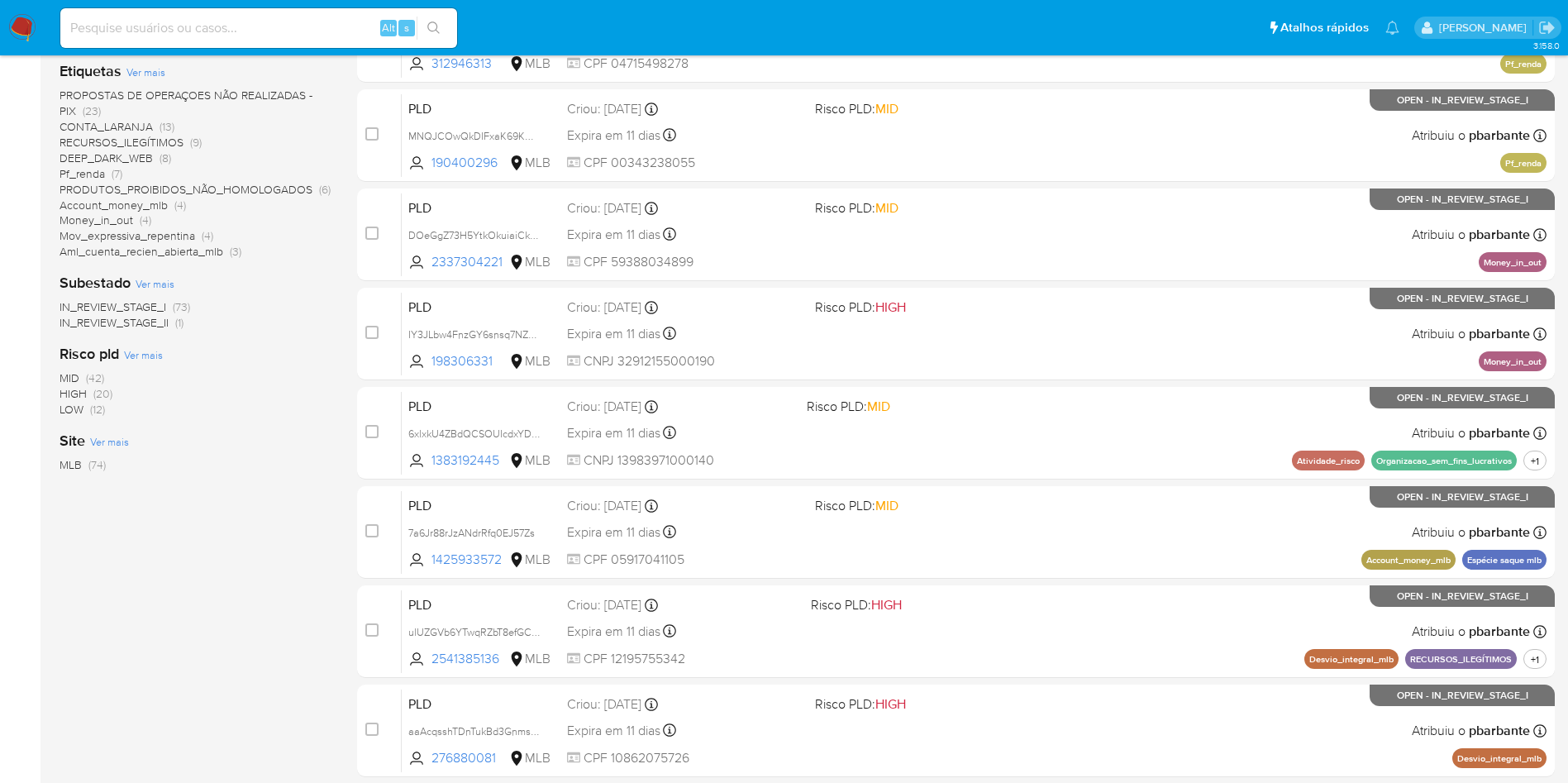
scroll to position [715, 0]
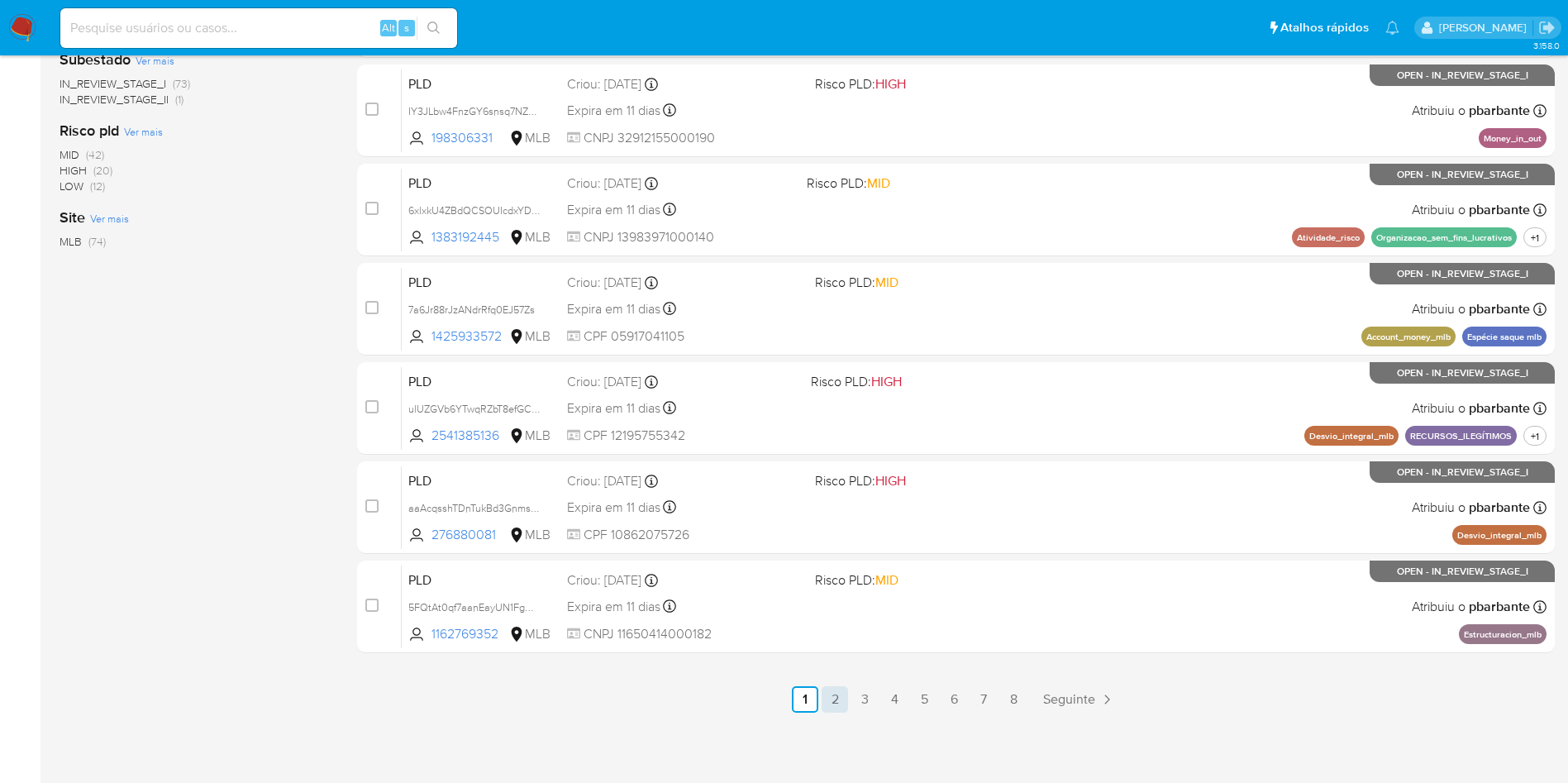
click at [848, 700] on link "2" at bounding box center [834, 699] width 27 height 27
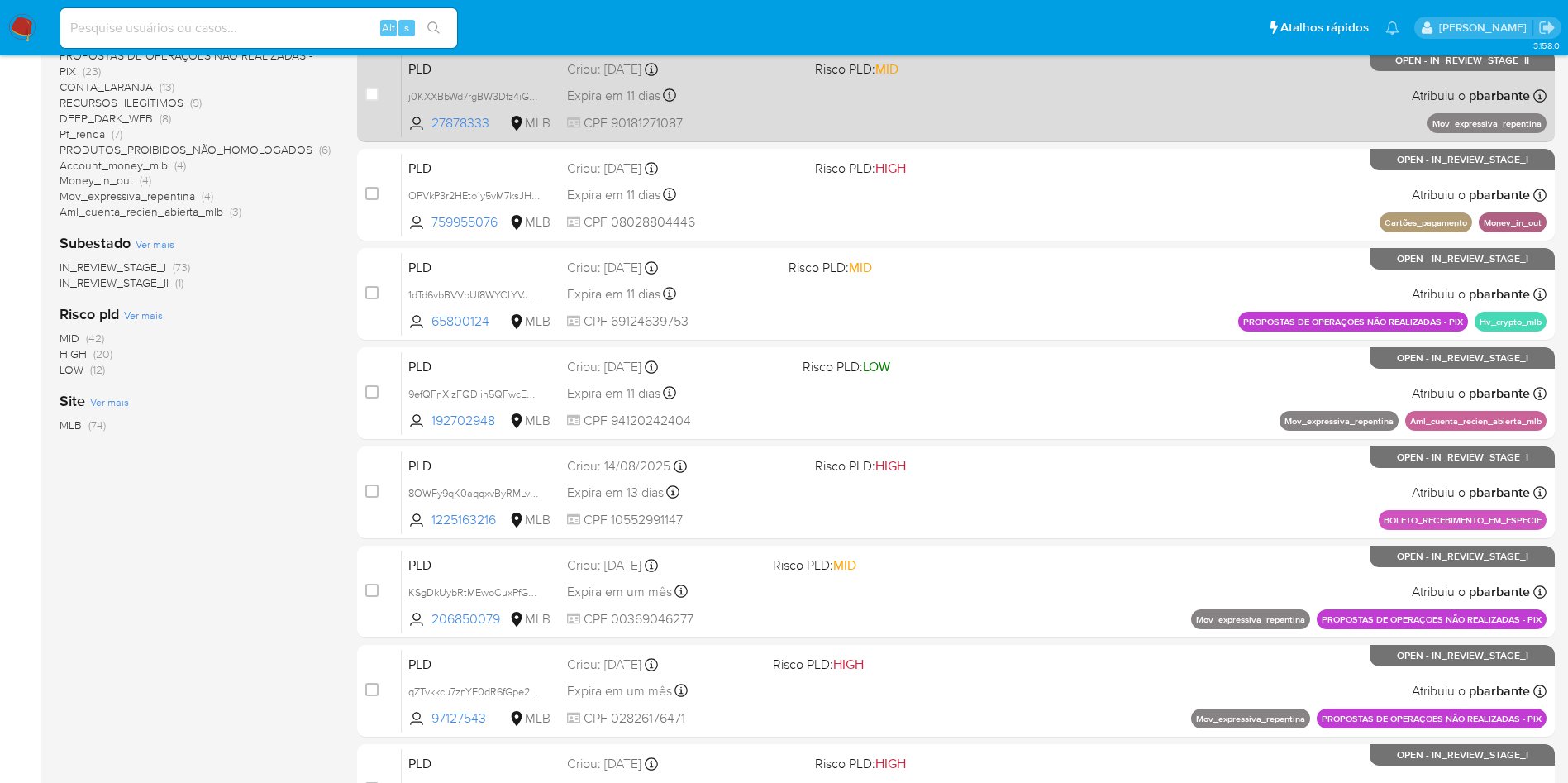
scroll to position [400, 0]
click at [1145, 132] on div "PLD j0KXXBbWd7rgBW3Dfz4iGdCZ 27878333 MLB Risco PLD: MID Criou: 12/08/2025 Crio…" at bounding box center [974, 94] width 1144 height 83
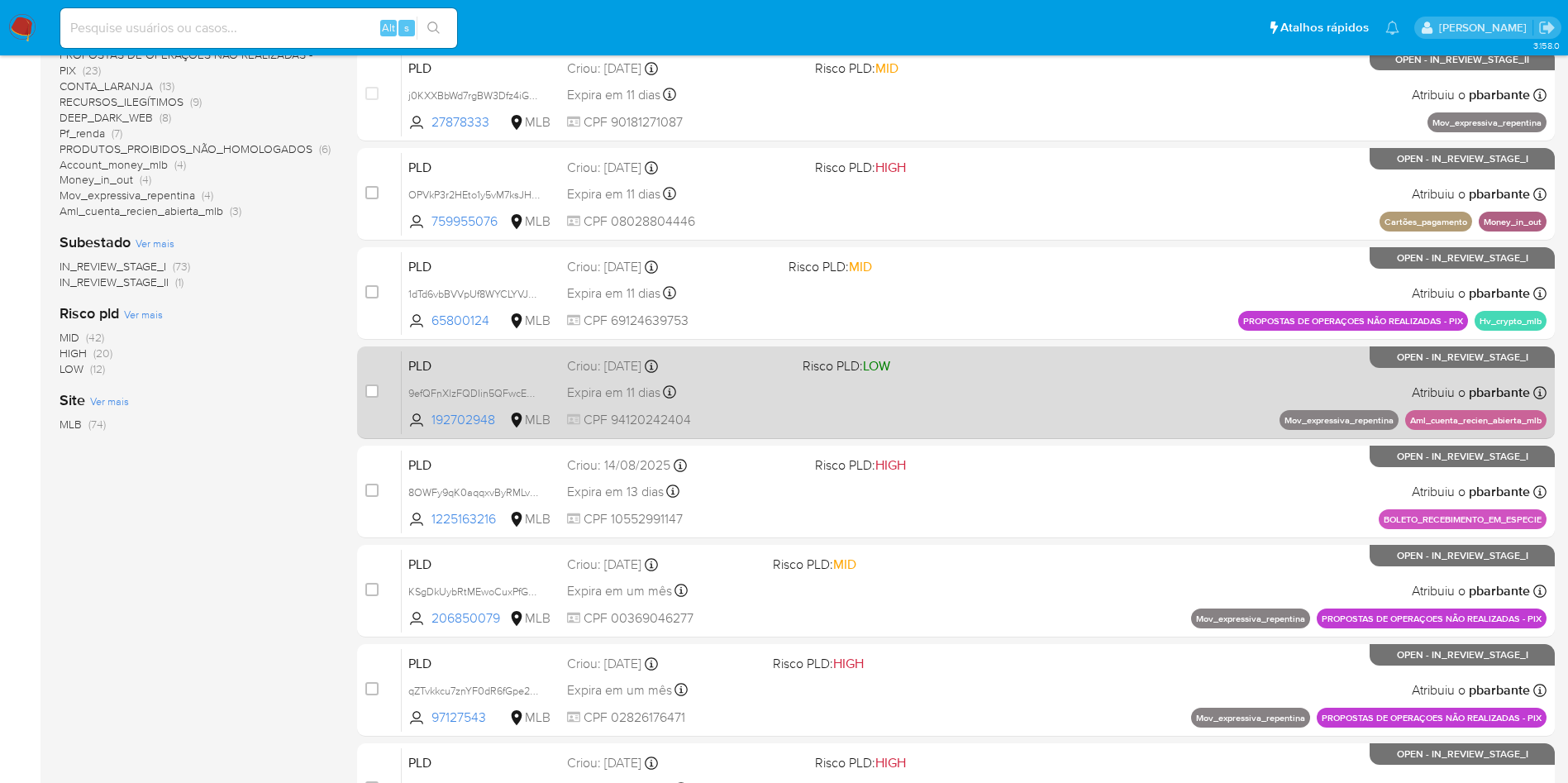
scroll to position [715, 0]
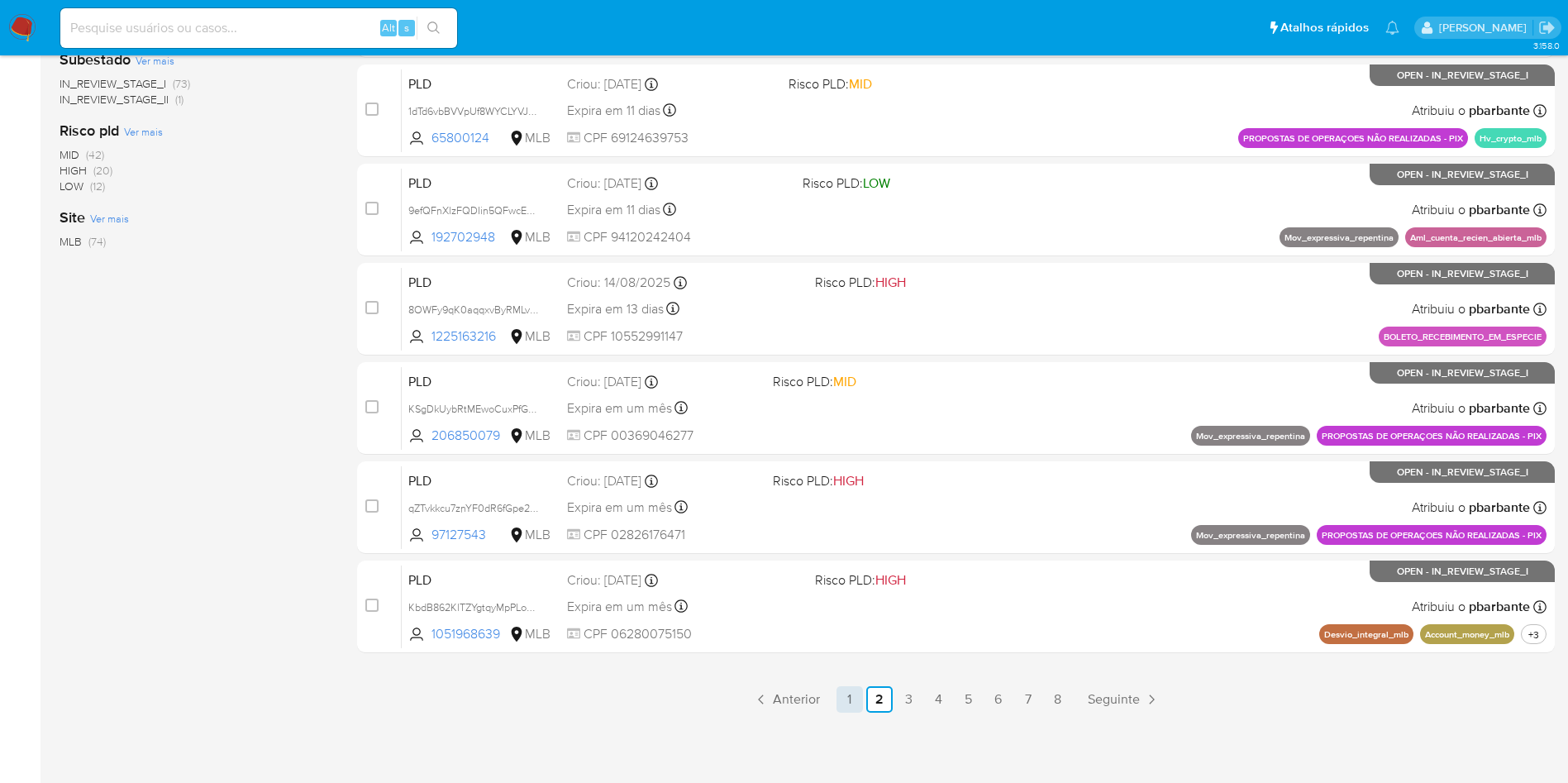
click at [863, 706] on link "1" at bounding box center [849, 699] width 27 height 27
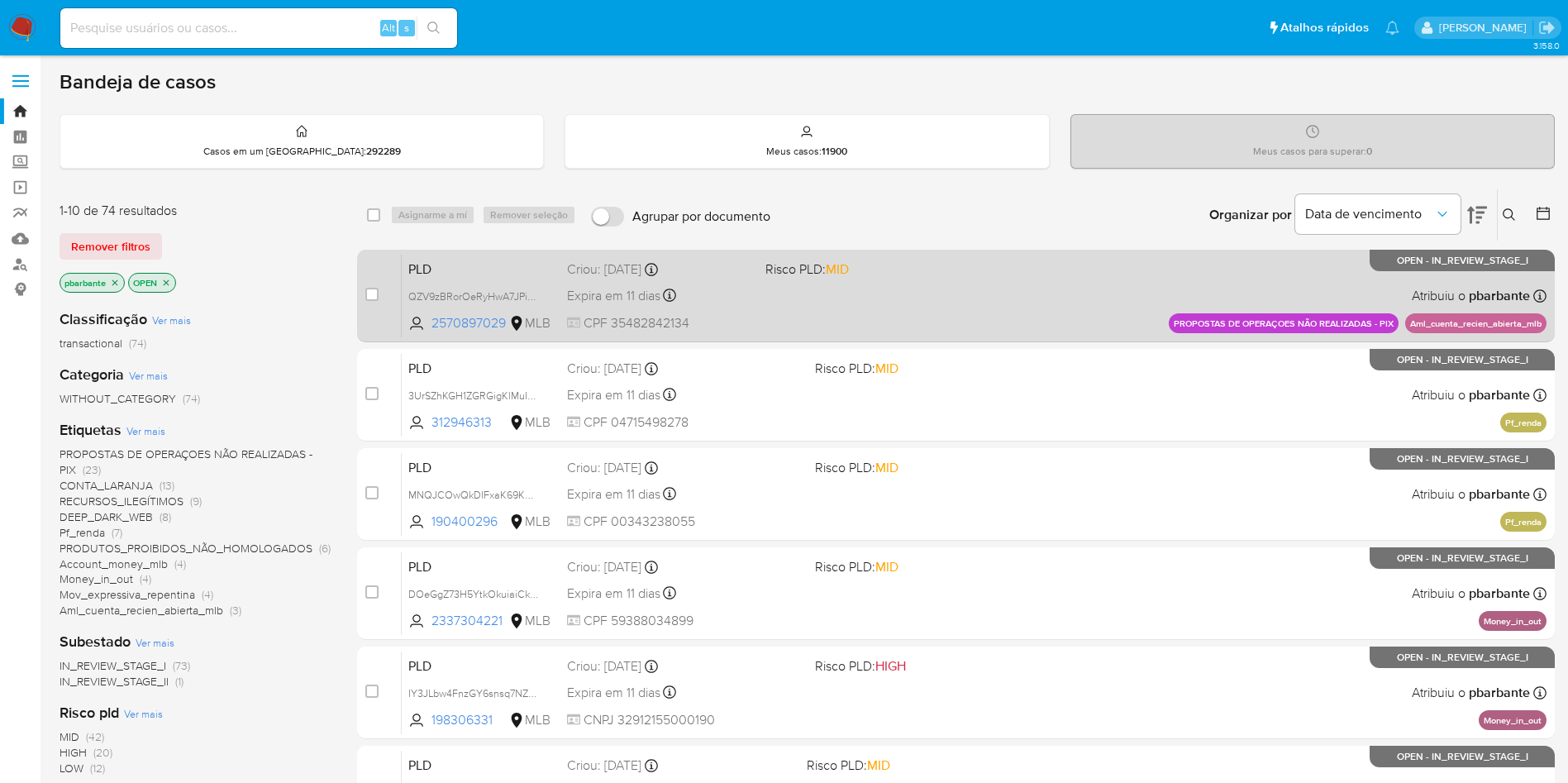
click at [1074, 279] on div "PLD QZV9zBRorOeRyHwA7JPikPIX 2570897029 MLB Risco PLD: MID Criou: 12/08/2025 Cr…" at bounding box center [974, 295] width 1144 height 83
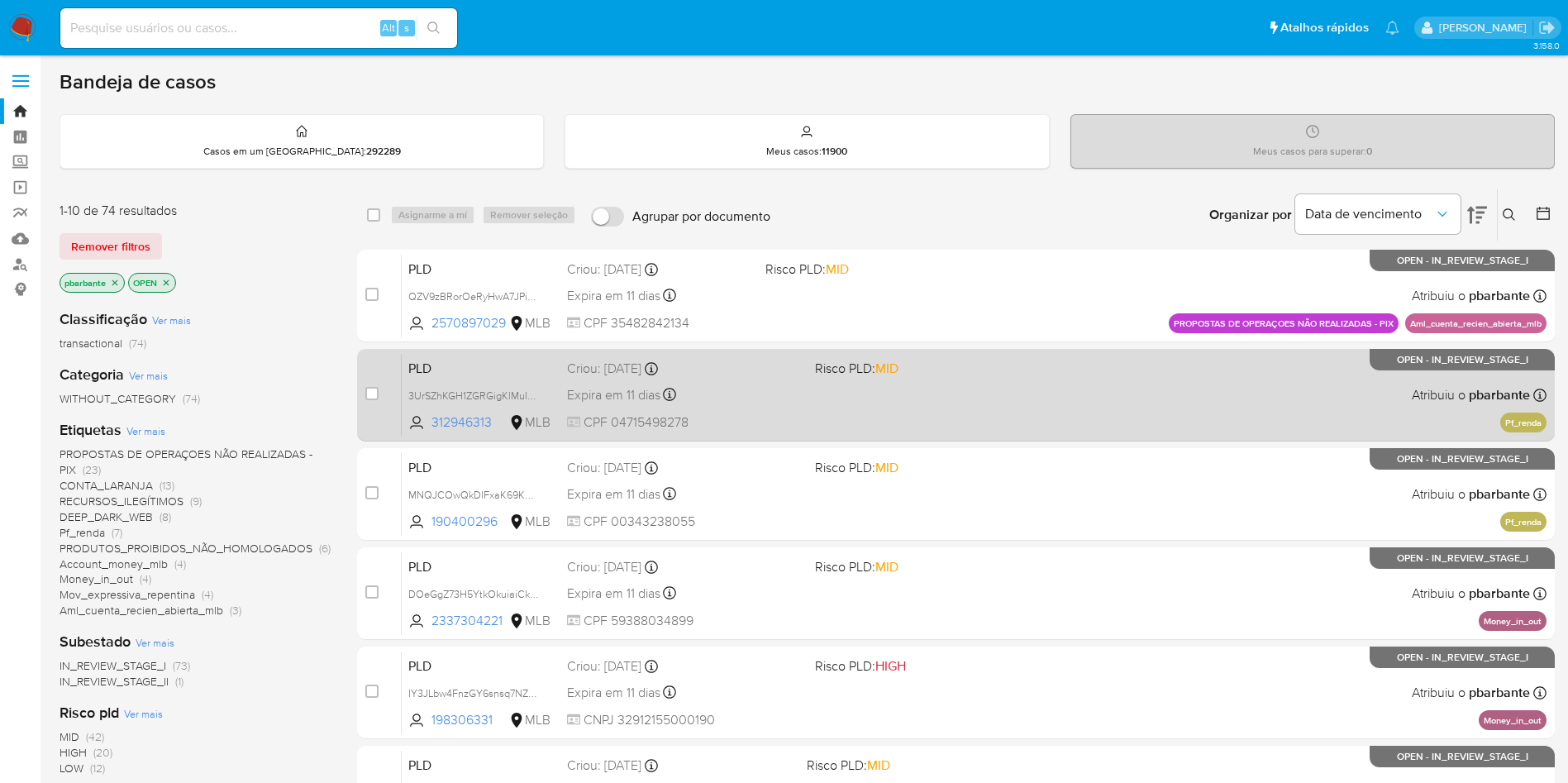
click at [1031, 437] on div "PLD 3UrSZhKGH1ZGRGigKlMuIMJG 312946313 MLB Risco PLD: MID Criou: 12/08/2025 Cri…" at bounding box center [974, 394] width 1144 height 83
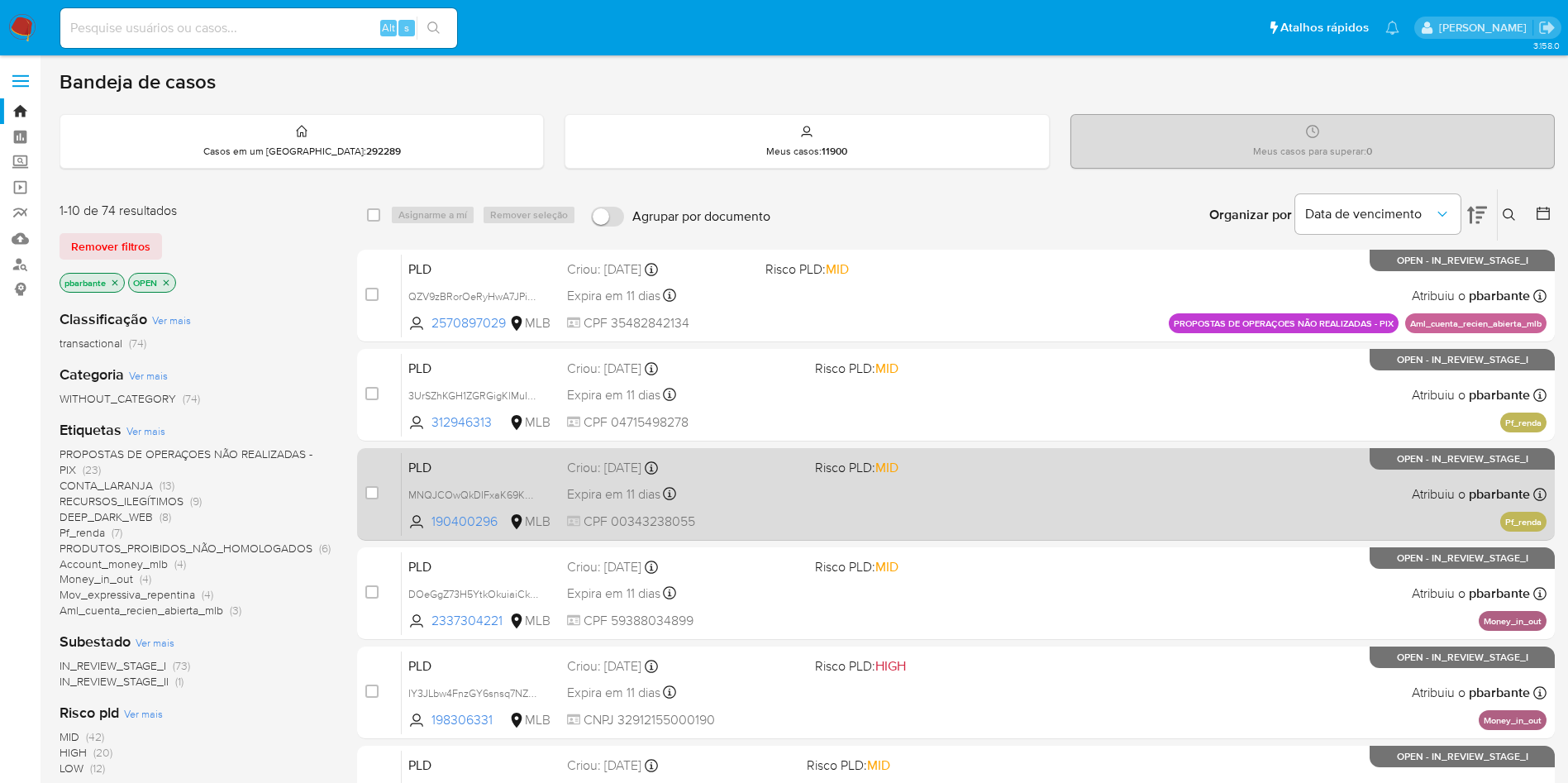
click at [1068, 536] on div "PLD MNQJCOwQkDIFxaK69KWKbRZE 190400296 MLB Risco PLD: MID Criou: 12/08/2025 Cri…" at bounding box center [974, 494] width 1144 height 83
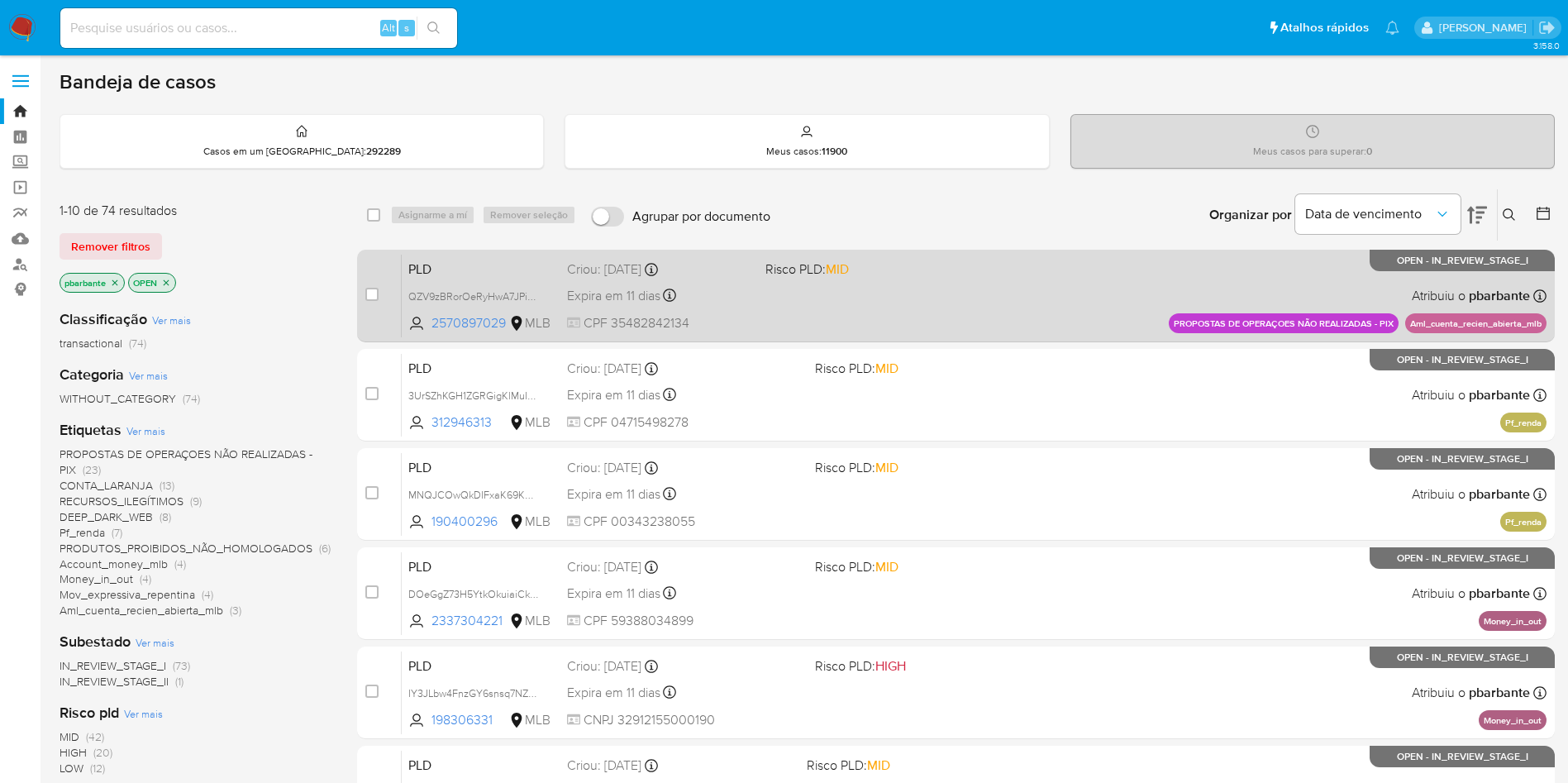
click at [930, 279] on span "Risco PLD: MID" at bounding box center [857, 268] width 186 height 21
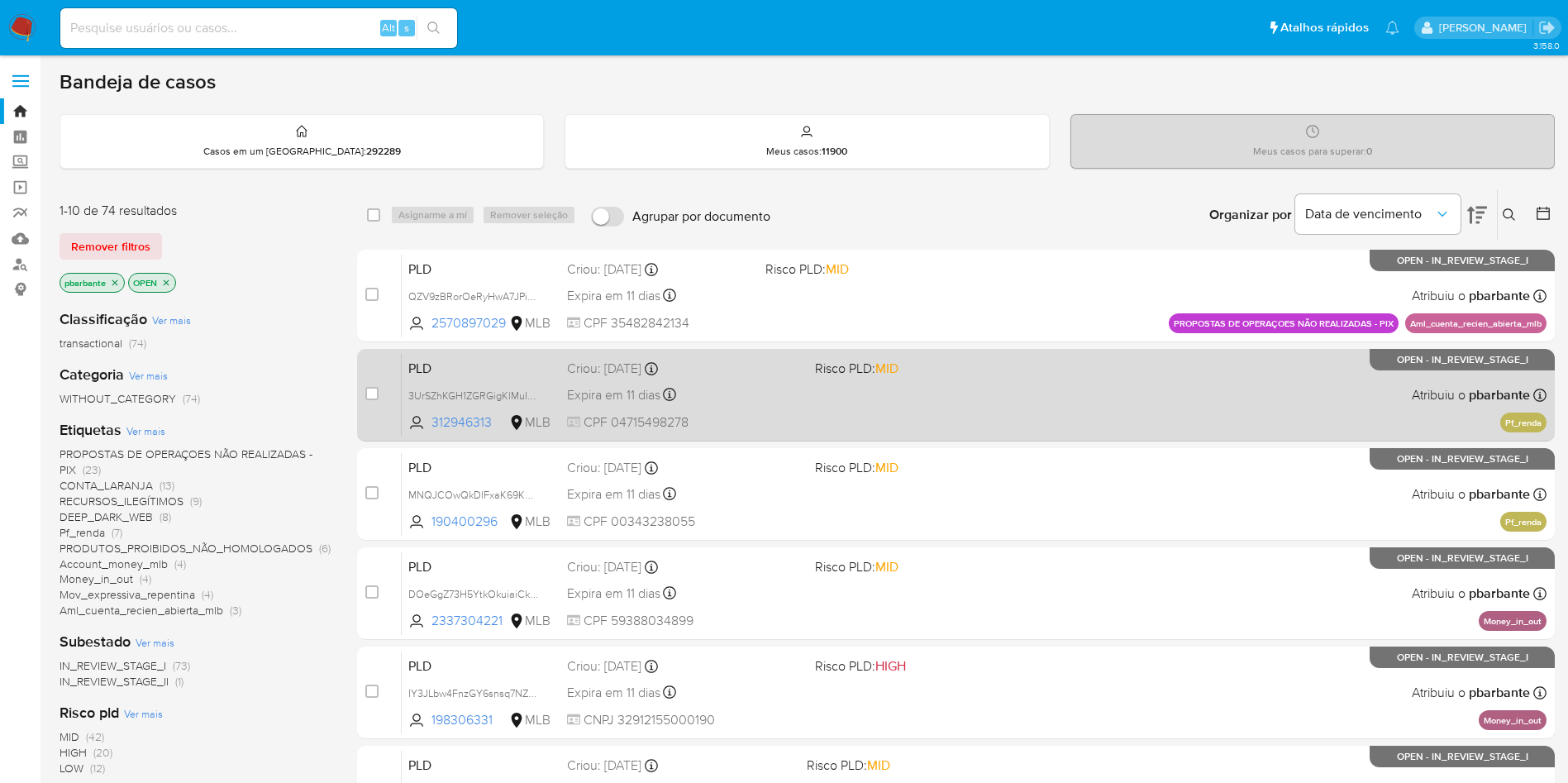
click at [944, 420] on div "PLD 3UrSZhKGH1ZGRGigKlMuIMJG 312946313 MLB Risco PLD: MID Criou: 12/08/2025 Cri…" at bounding box center [974, 394] width 1144 height 83
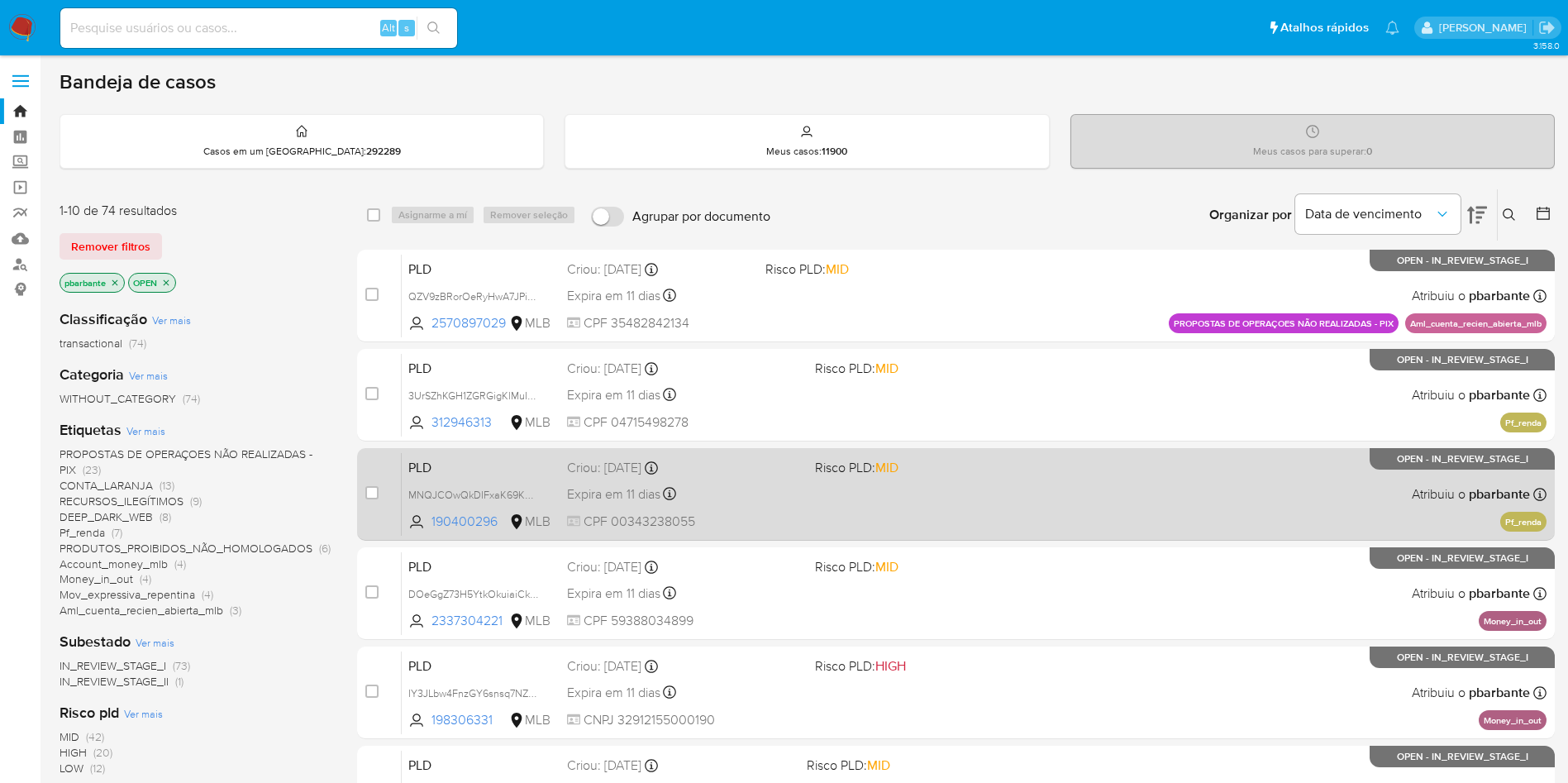
click at [953, 477] on span "Risco PLD: MID" at bounding box center [932, 465] width 234 height 21
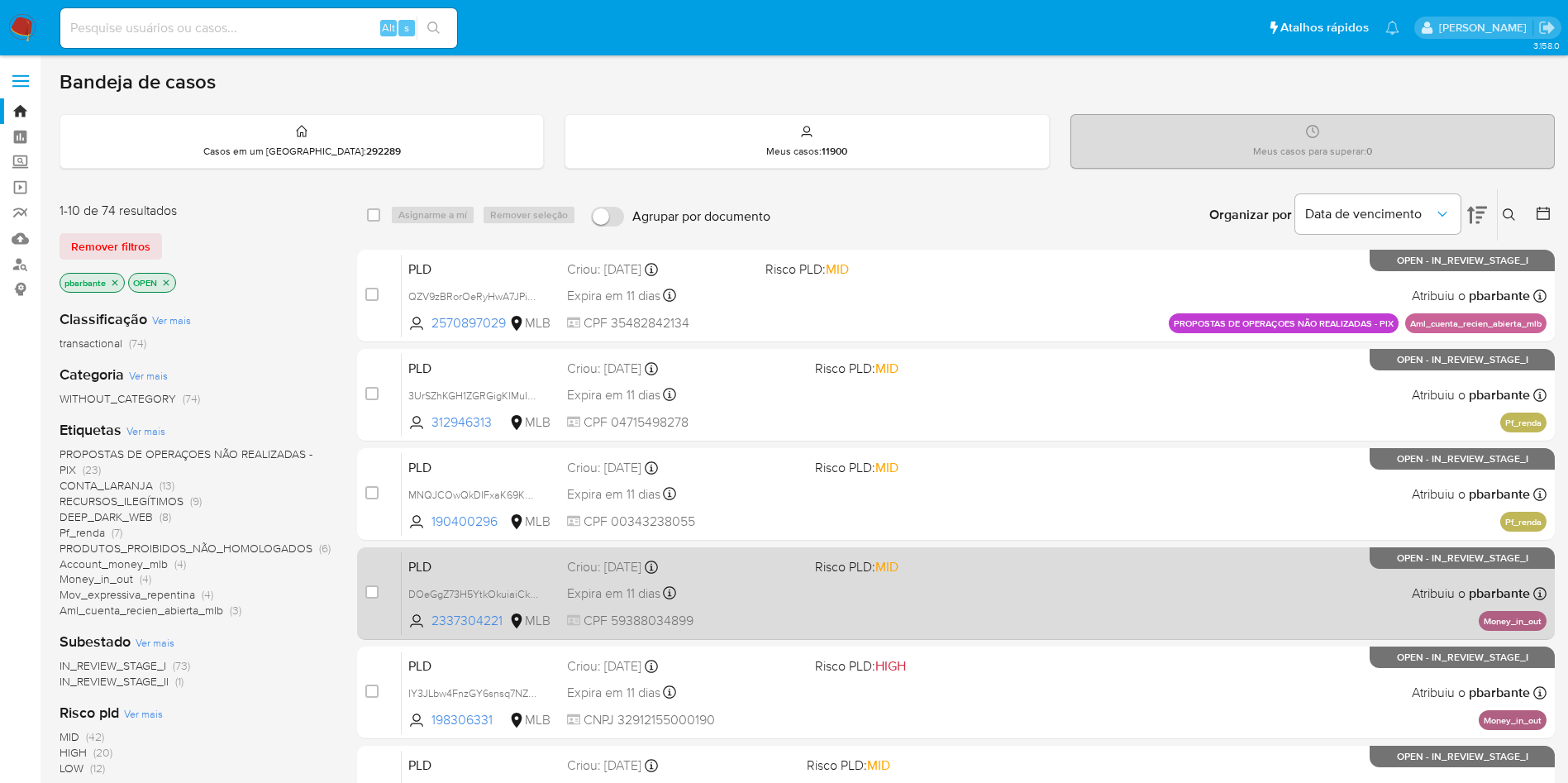
click at [972, 634] on div "PLD DOeGgZ73H5YtkOkuiaiCkn61 2337304221 MLB Risco PLD: MID Criou: 12/08/2025 Cr…" at bounding box center [974, 593] width 1144 height 83
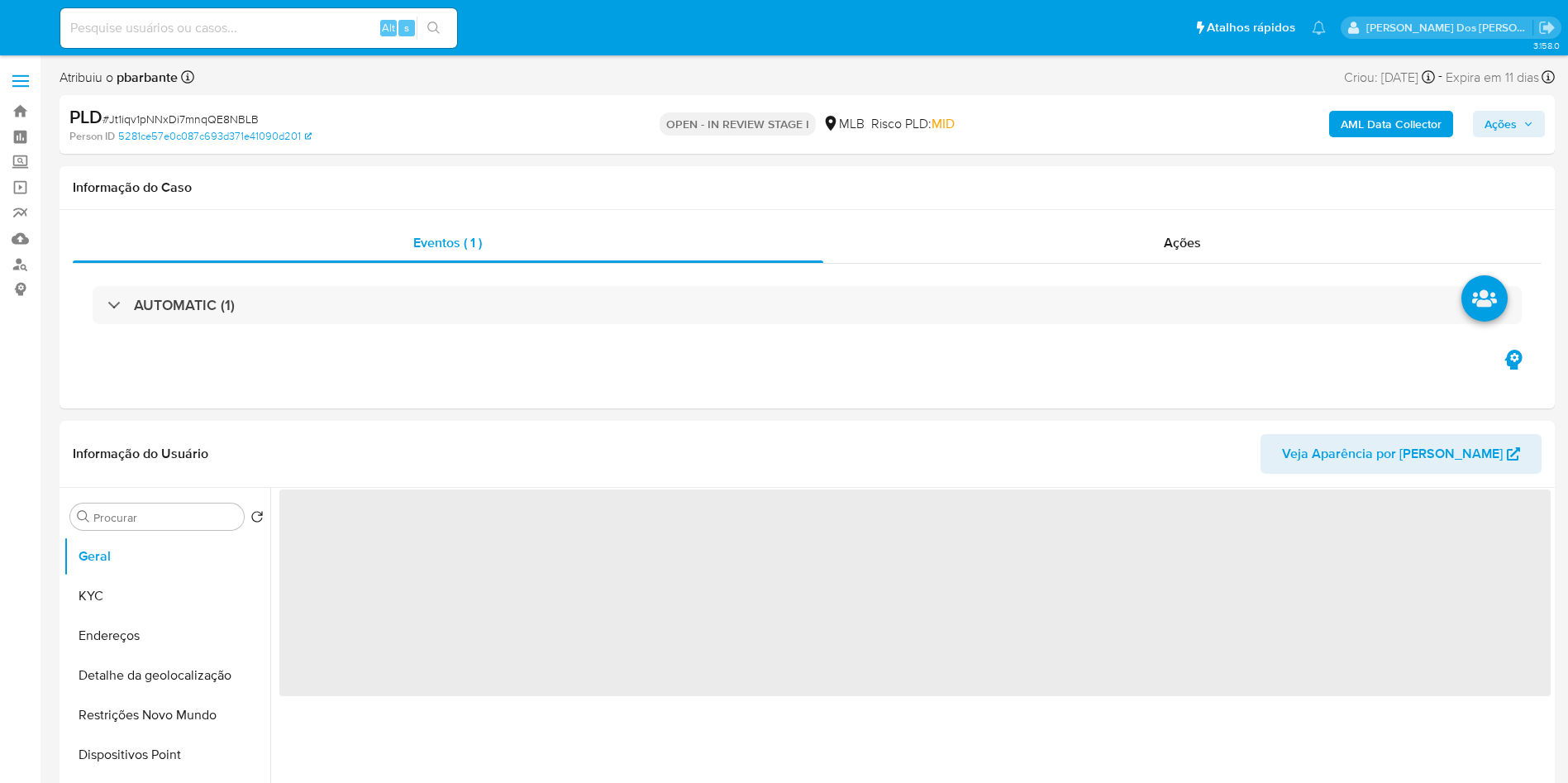
select select "10"
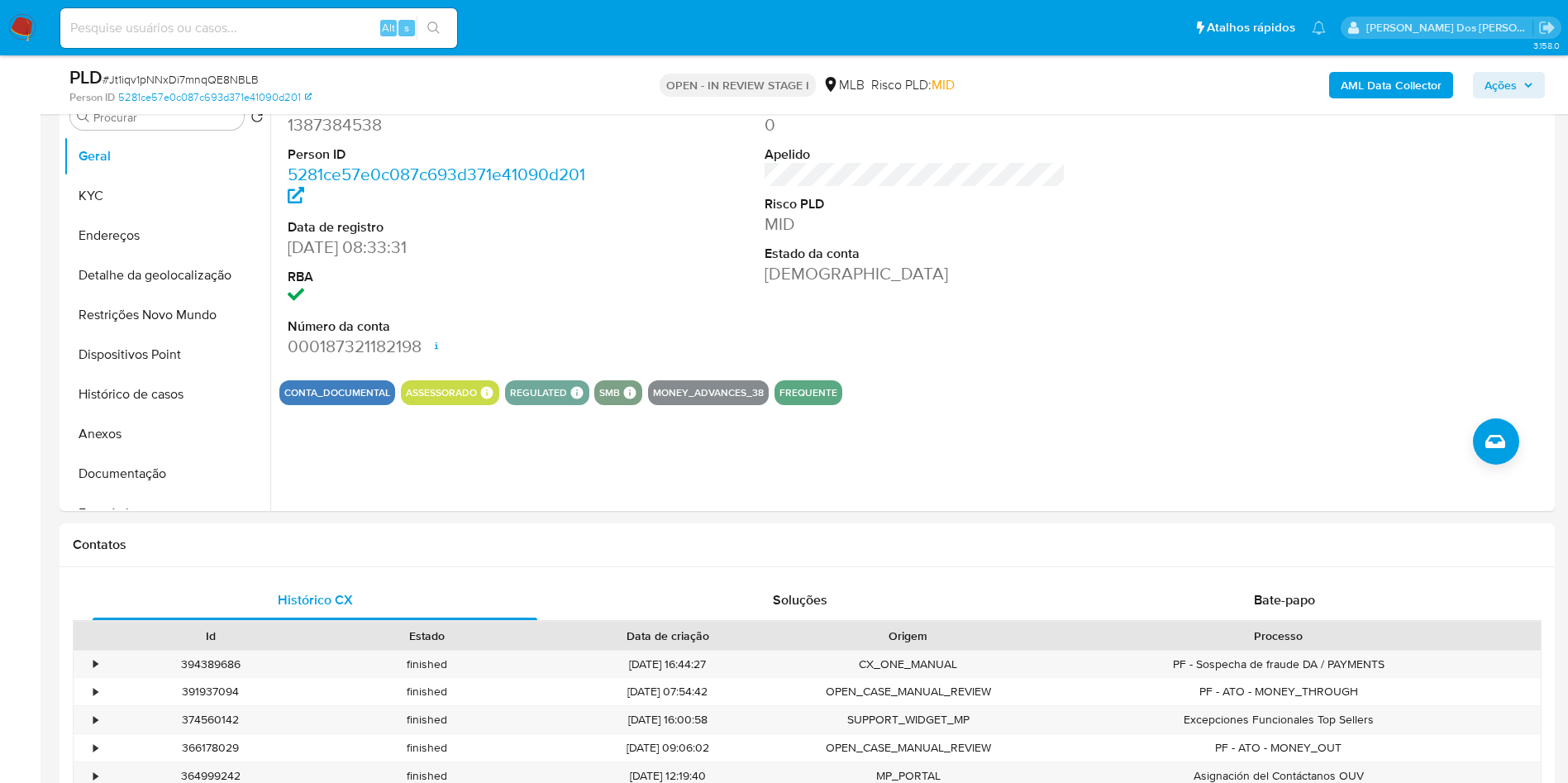
scroll to position [353, 0]
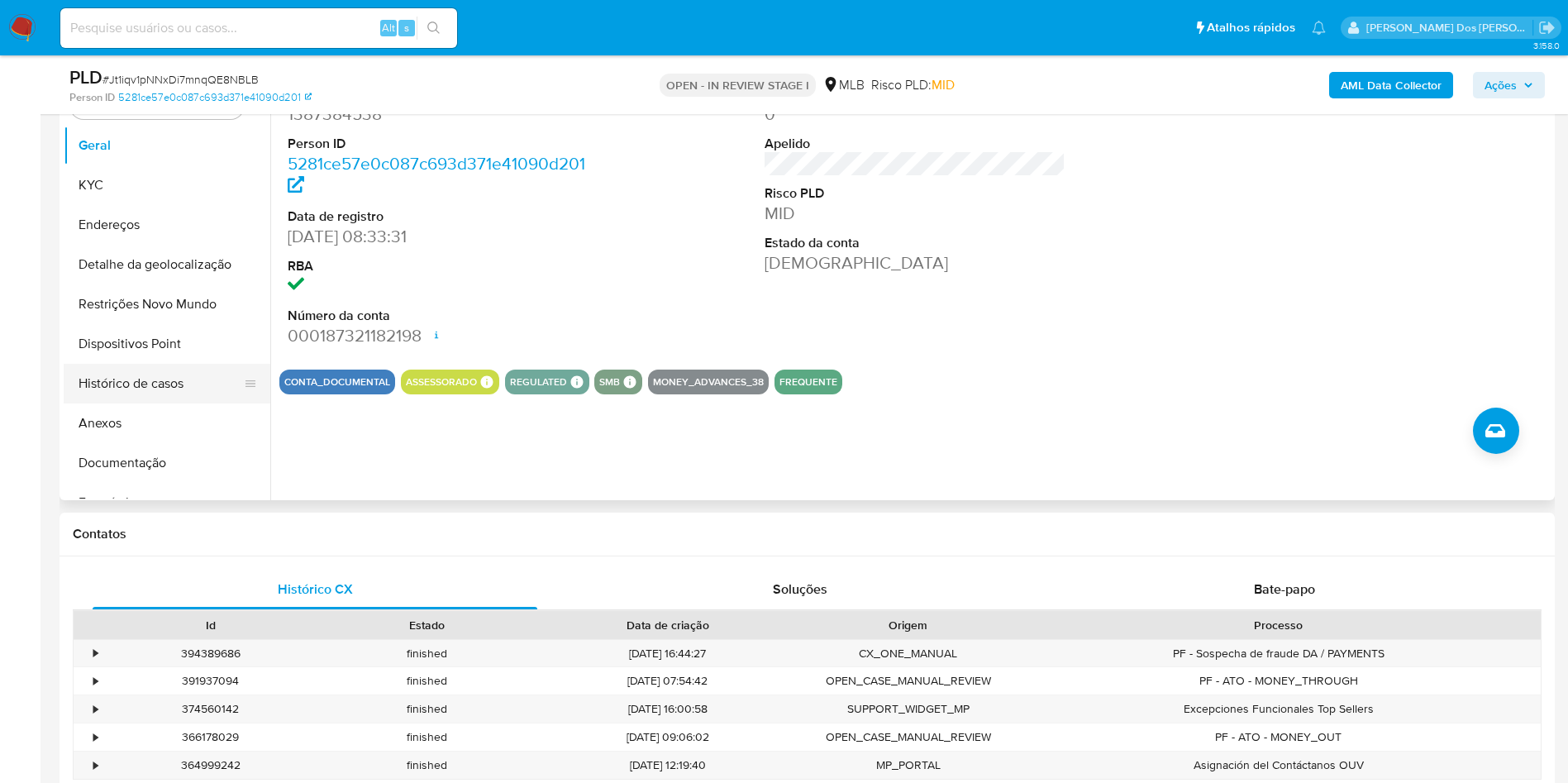
click at [137, 404] on button "Histórico de casos" at bounding box center [161, 383] width 194 height 40
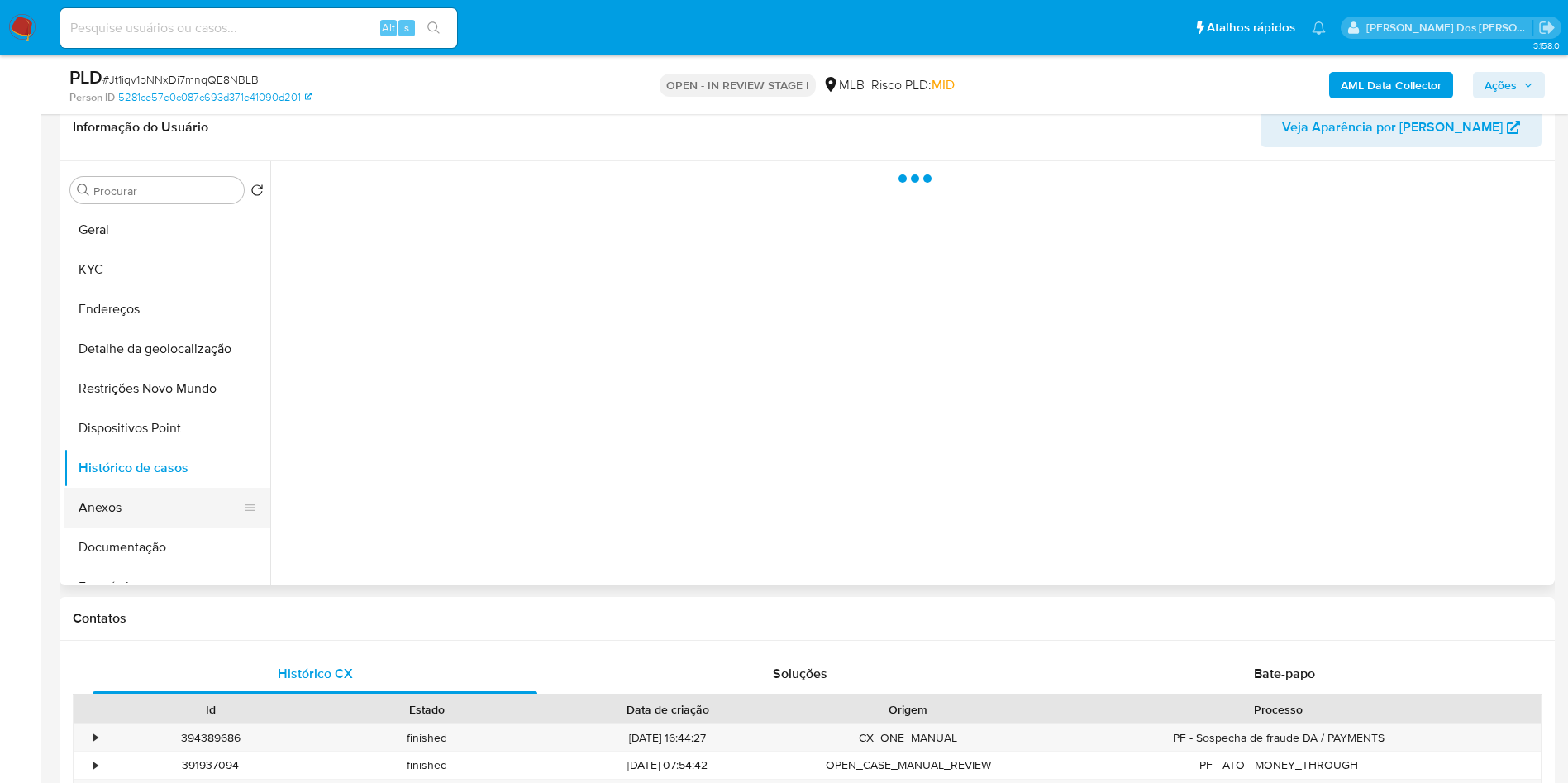
scroll to position [265, 0]
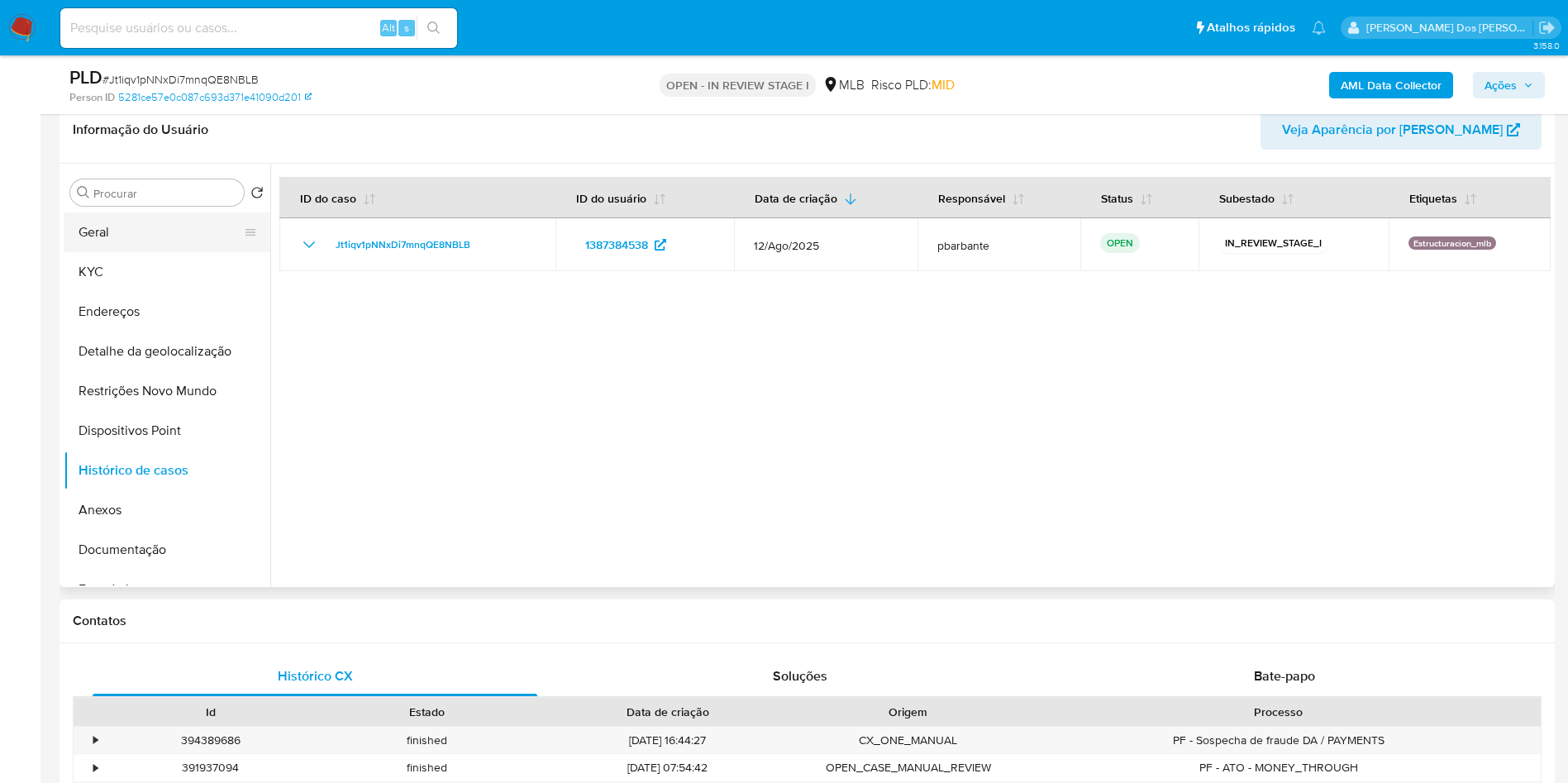
click at [151, 252] on button "Geral" at bounding box center [161, 232] width 194 height 40
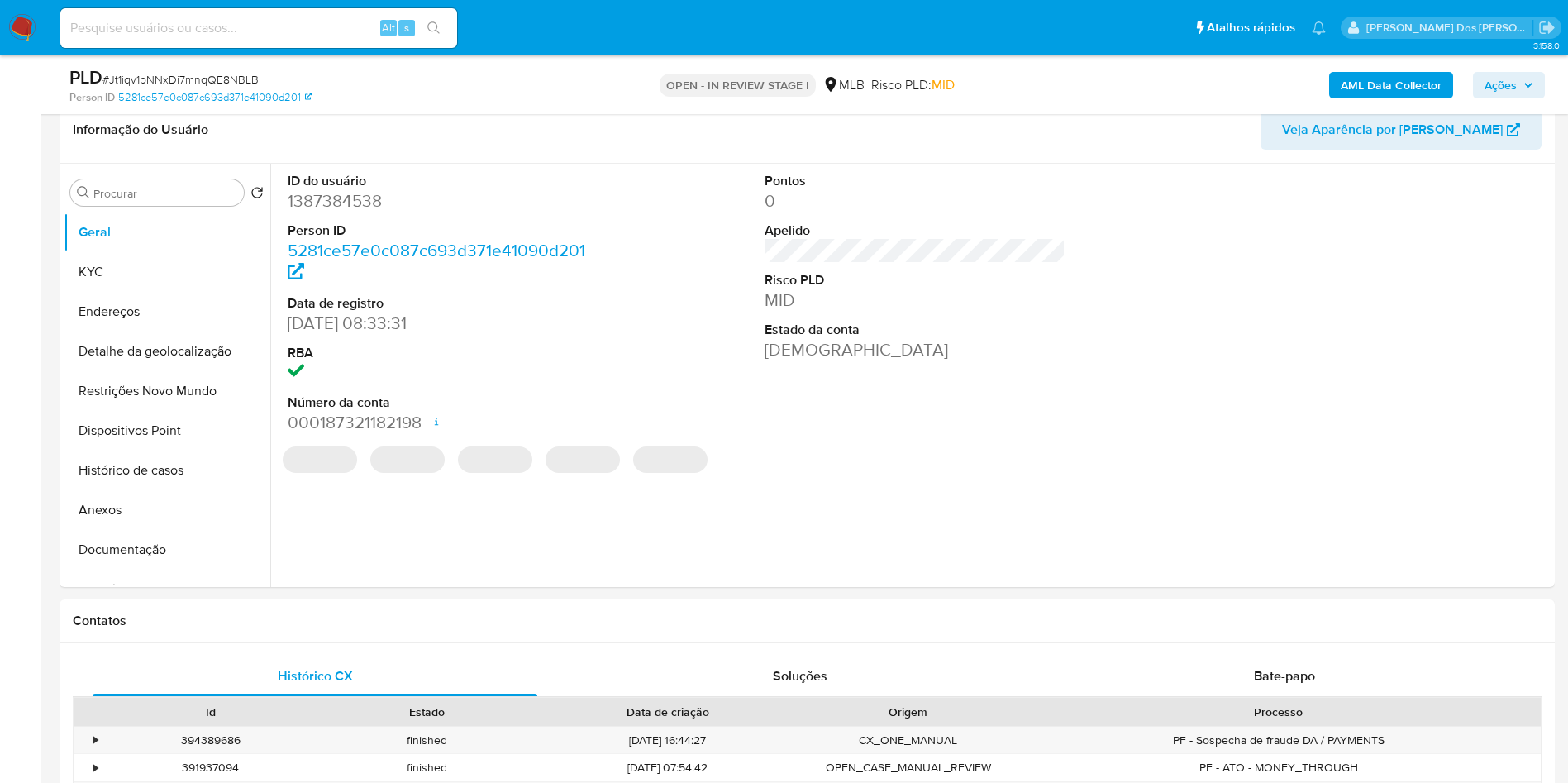
click at [335, 190] on dt "ID do usuário" at bounding box center [438, 181] width 302 height 18
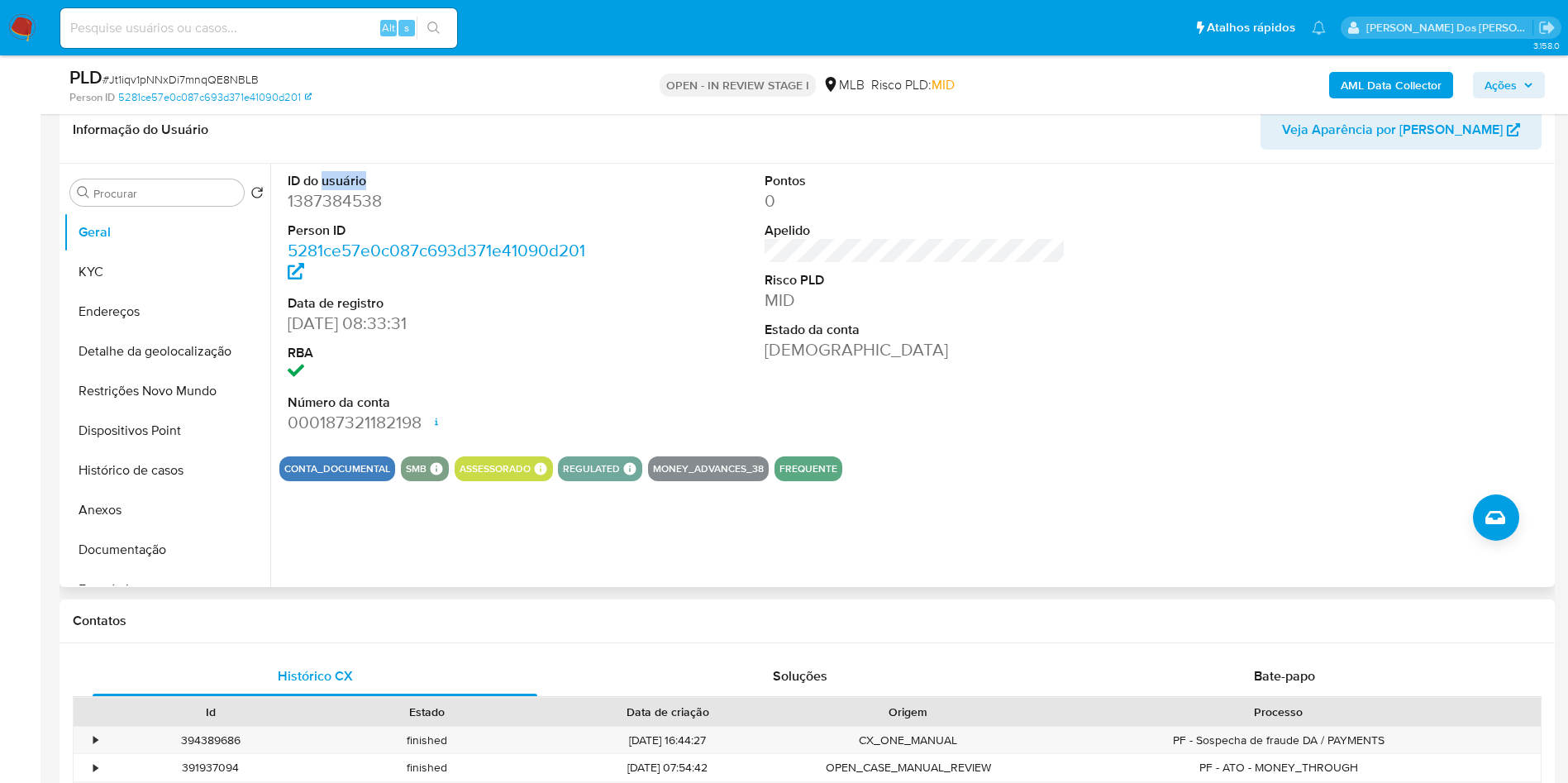
click at [341, 190] on dt "ID do usuário" at bounding box center [438, 181] width 302 height 18
click at [341, 212] on dd "1387384538" at bounding box center [438, 200] width 302 height 23
copy dd "1387384538"
click at [186, 479] on button "Histórico de casos" at bounding box center [161, 470] width 194 height 40
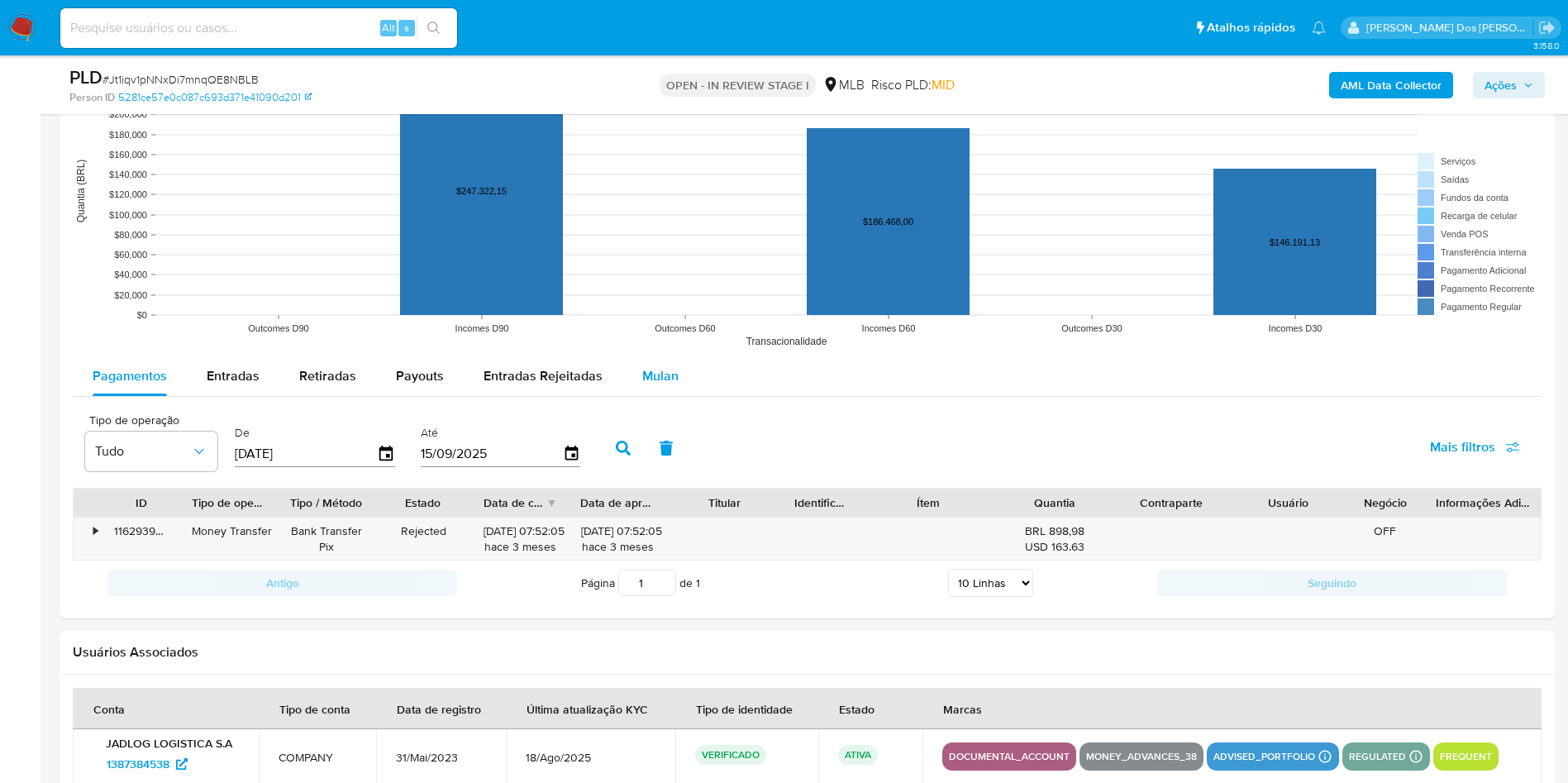
click at [664, 386] on div "Mulan" at bounding box center [660, 376] width 36 height 40
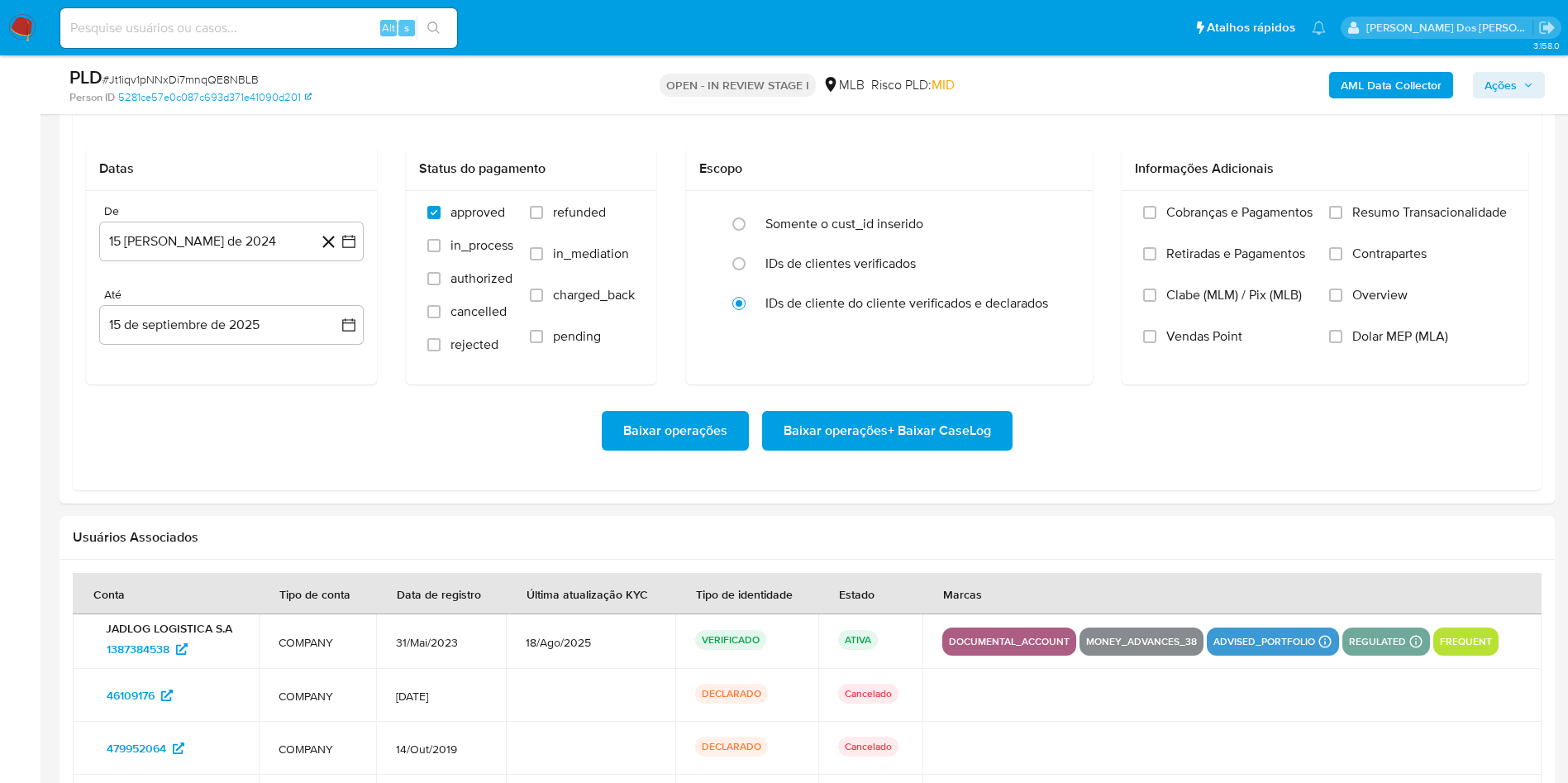
scroll to position [1873, 0]
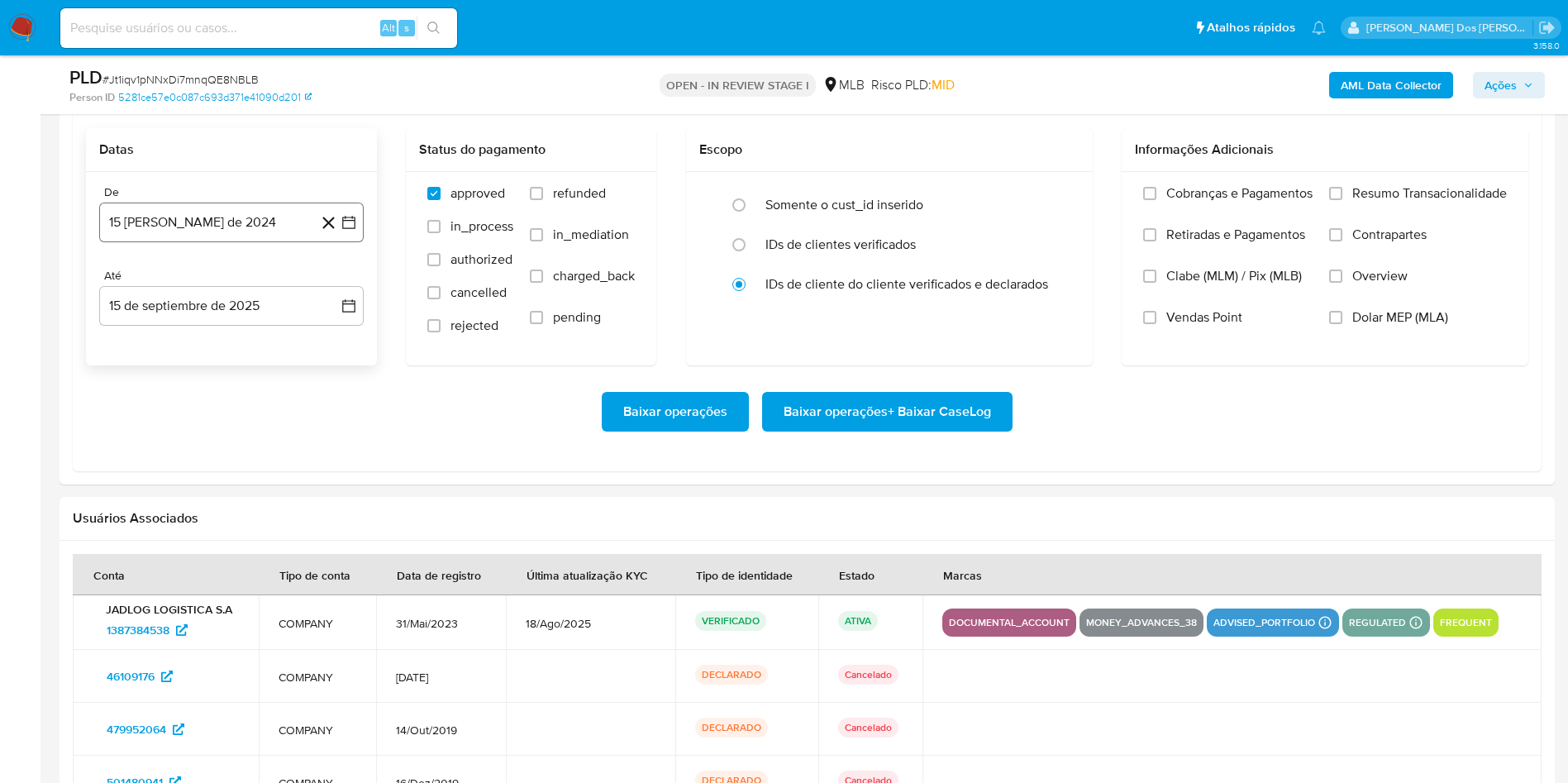
click at [360, 242] on button "15 [PERSON_NAME] de 2024" at bounding box center [231, 222] width 265 height 40
click at [337, 292] on icon "Mes siguiente" at bounding box center [333, 282] width 19 height 19
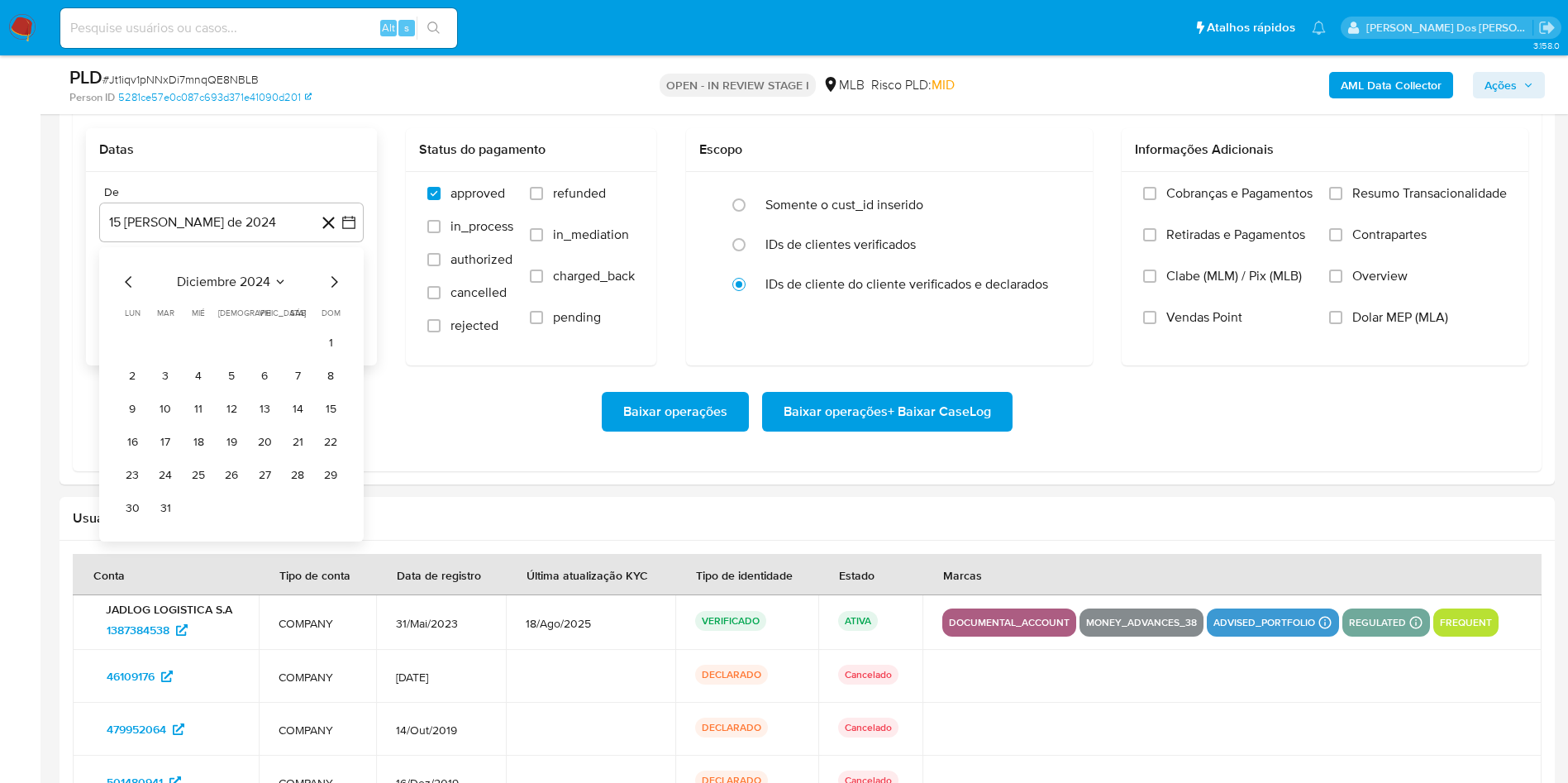
click at [337, 292] on icon "Mes siguiente" at bounding box center [333, 282] width 19 height 19
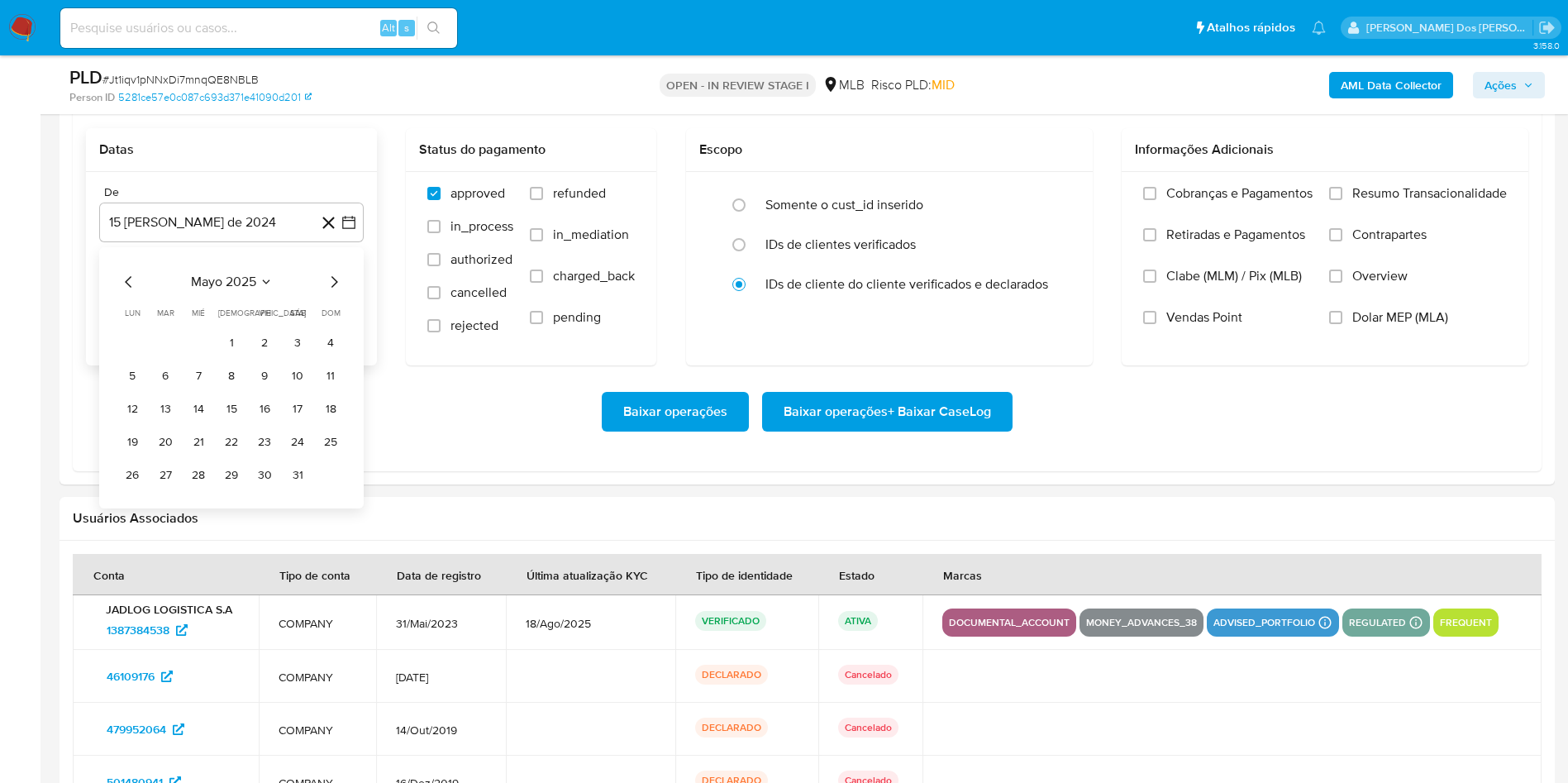
click at [337, 292] on icon "Mes siguiente" at bounding box center [333, 282] width 19 height 19
click at [159, 356] on button "1" at bounding box center [165, 343] width 27 height 27
click at [1378, 202] on span "Resumo Transacionalidade" at bounding box center [1429, 194] width 154 height 17
click at [1342, 200] on input "Resumo Transacionalidade" at bounding box center [1335, 193] width 13 height 13
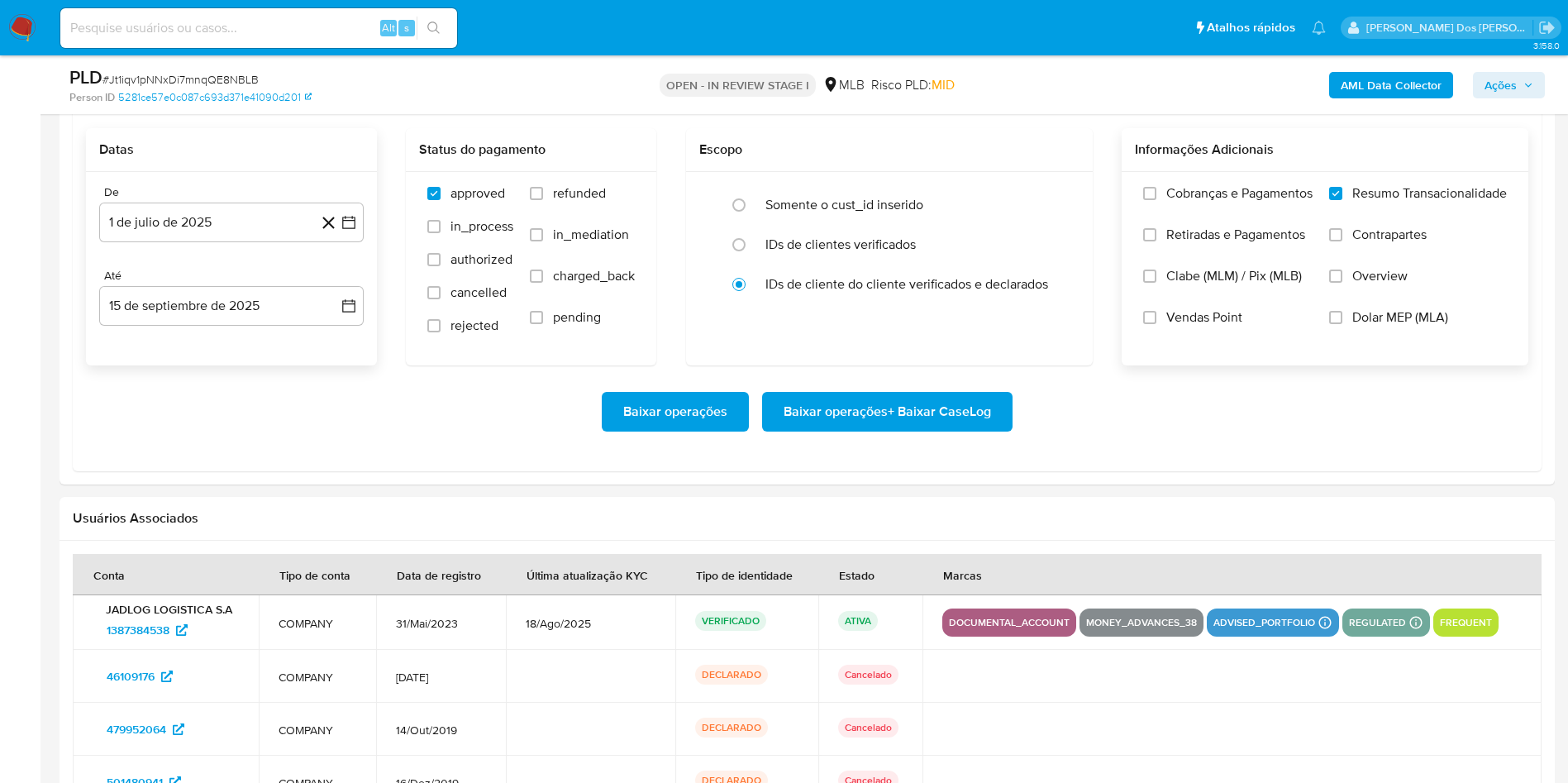
click at [852, 430] on span "Baixar operações + Baixar CaseLog" at bounding box center [887, 411] width 208 height 36
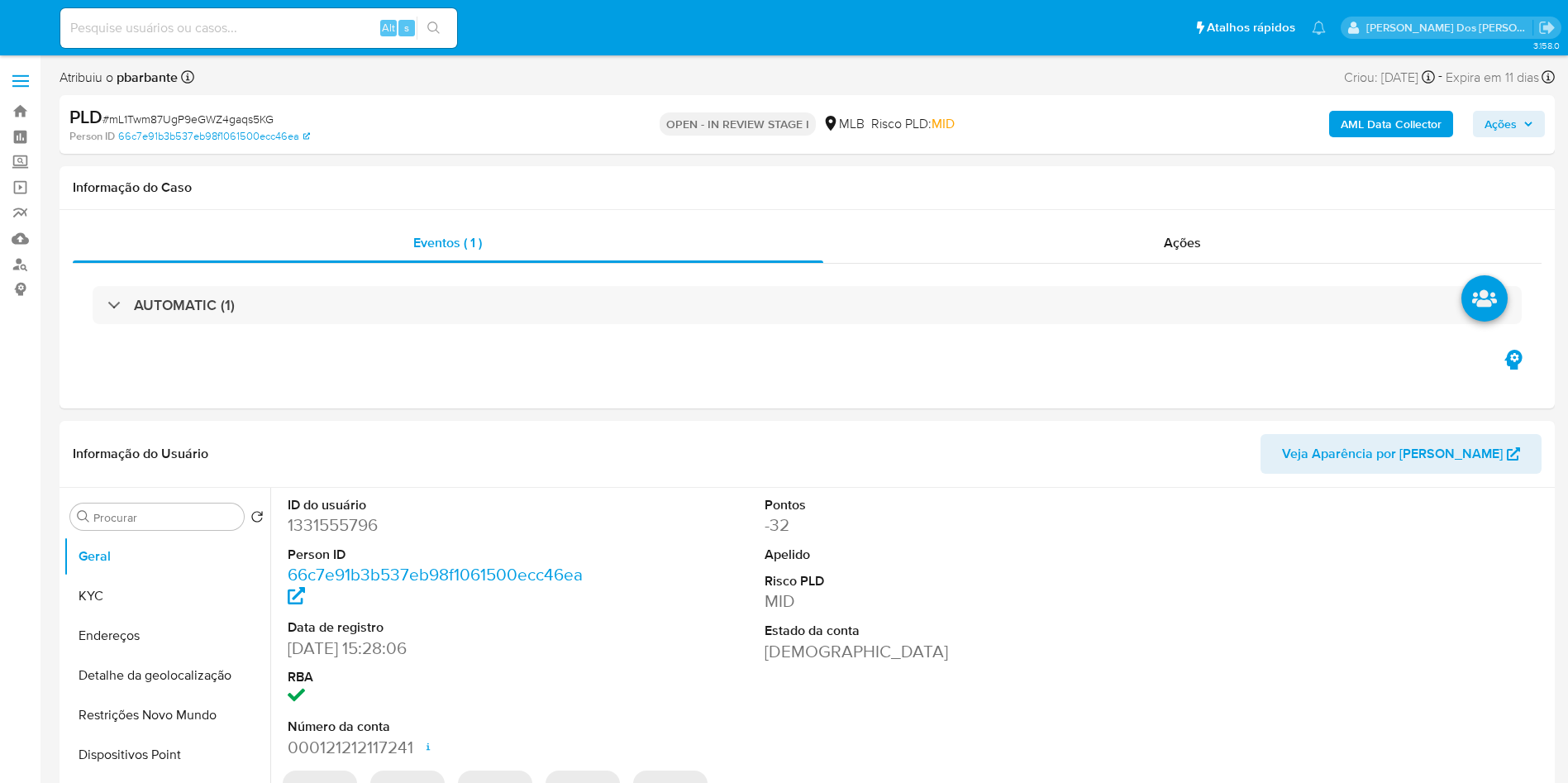
select select "10"
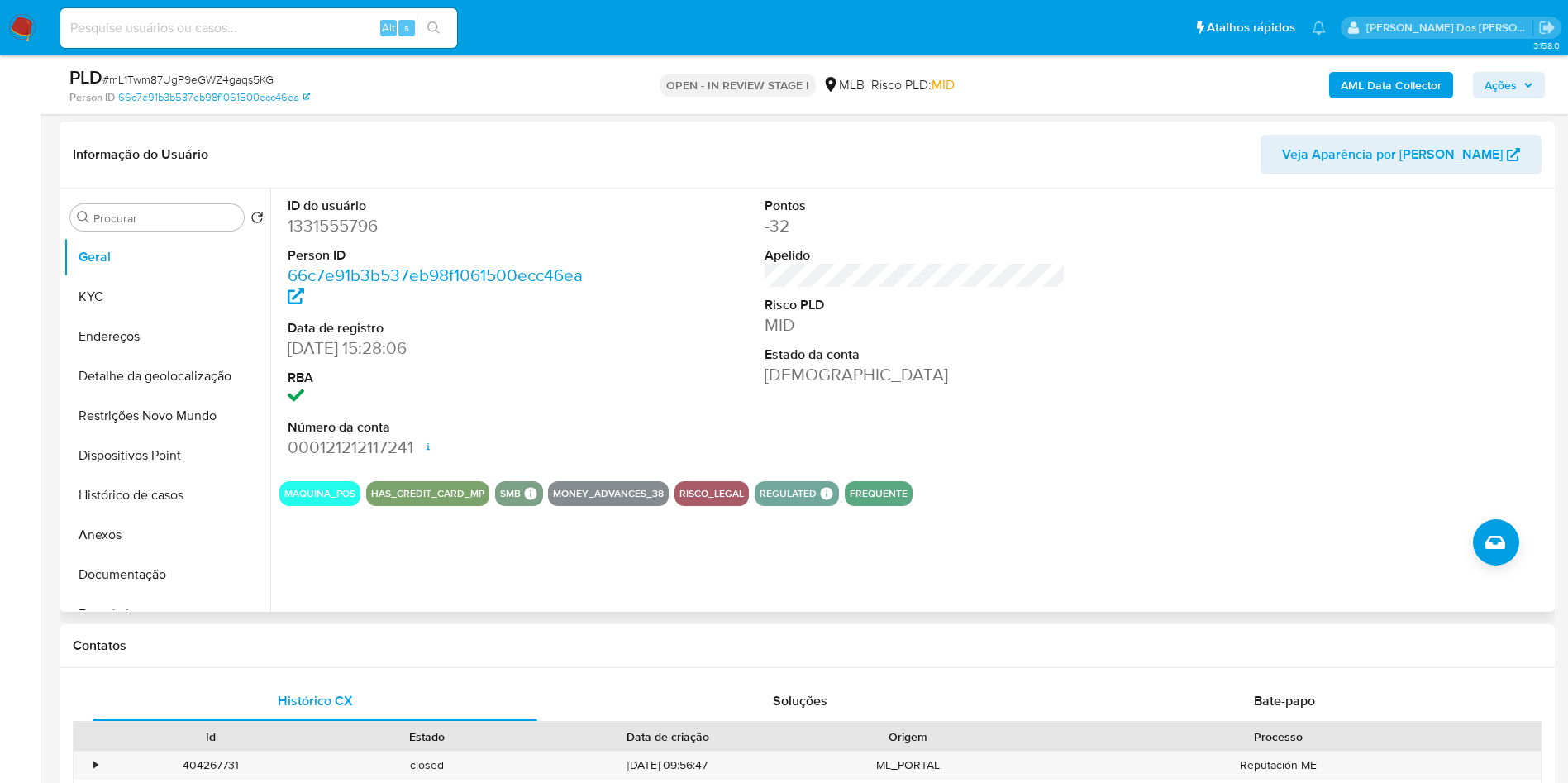
scroll to position [242, 0]
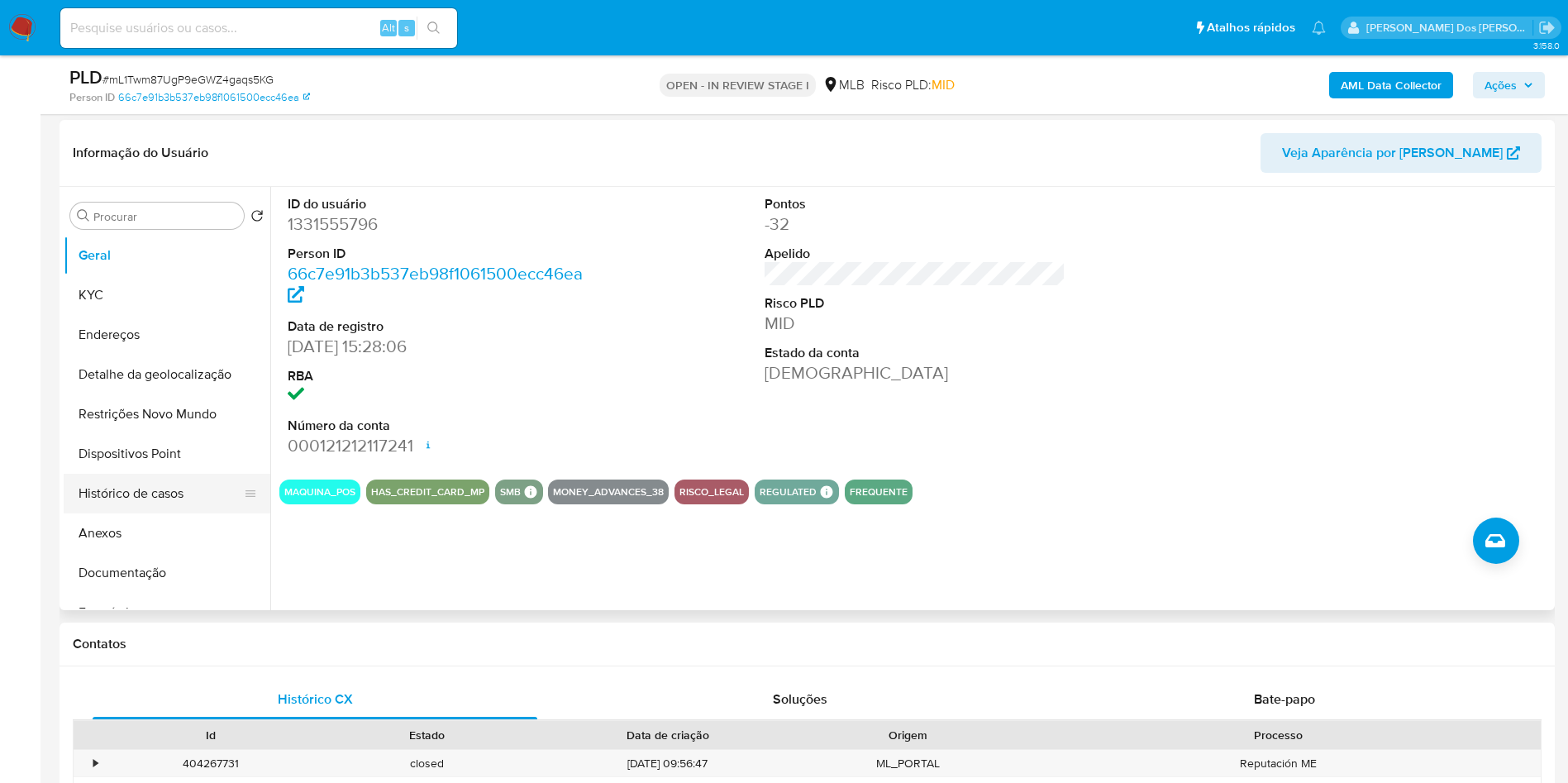
click at [145, 513] on button "Histórico de casos" at bounding box center [161, 493] width 194 height 40
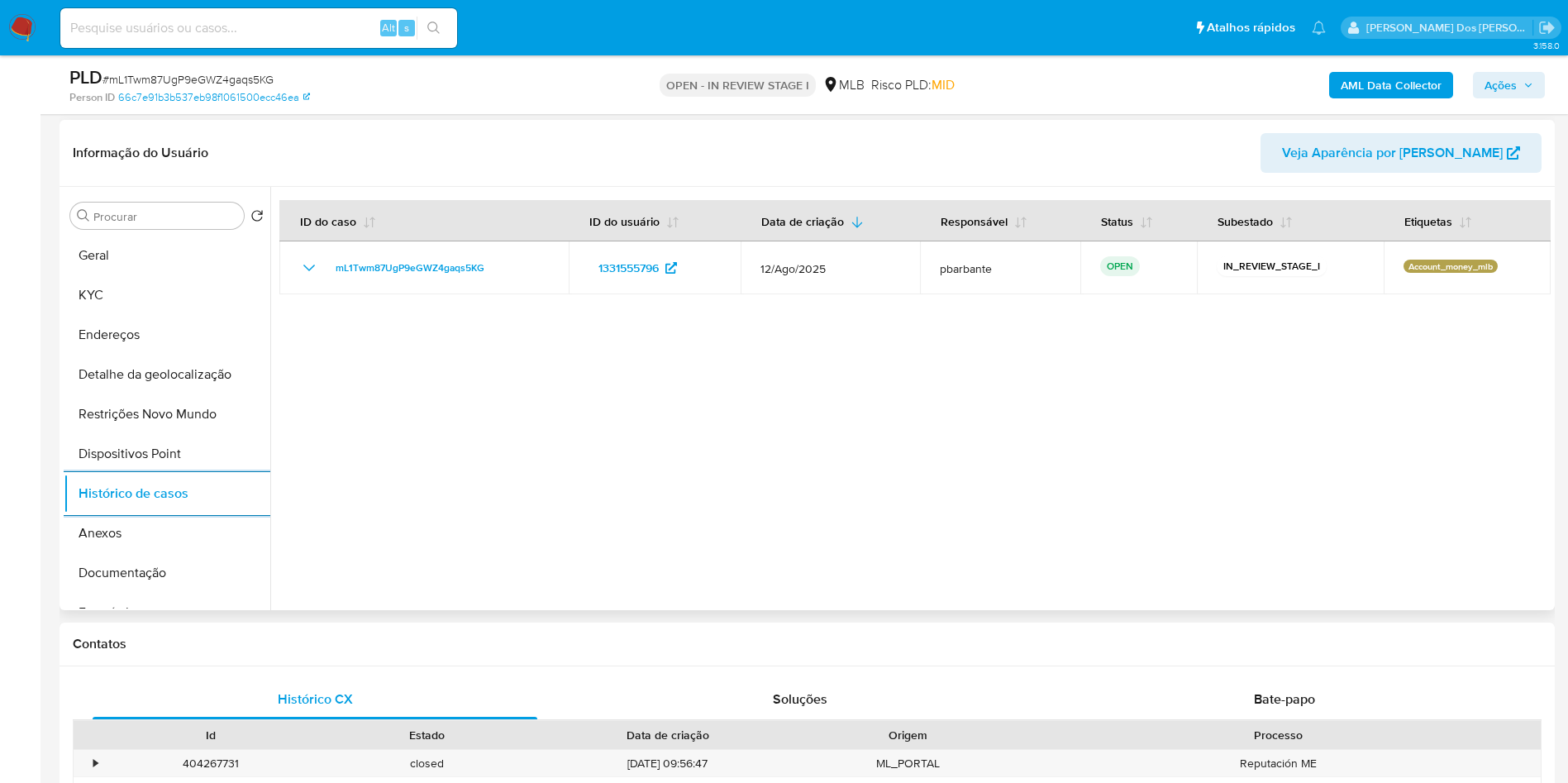
click at [114, 260] on div "Procurar Retornar ao pedido padrão Geral KYC Endereços Detalhe da geolocalizaçã…" at bounding box center [167, 400] width 207 height 421
click at [114, 268] on button "Geral" at bounding box center [161, 255] width 194 height 40
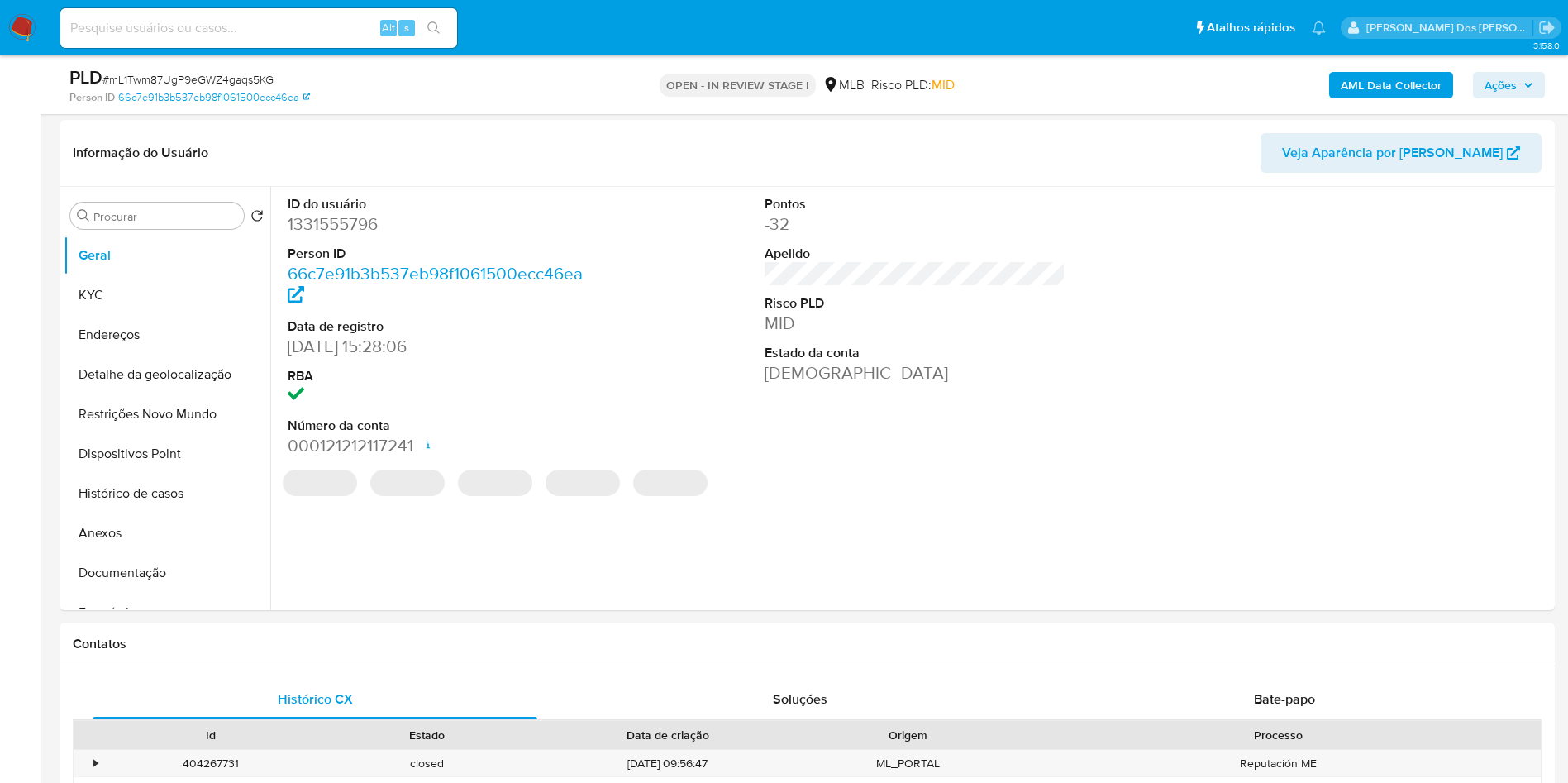
click at [327, 235] on dd "1331555796" at bounding box center [438, 223] width 302 height 23
copy dd "1331555796"
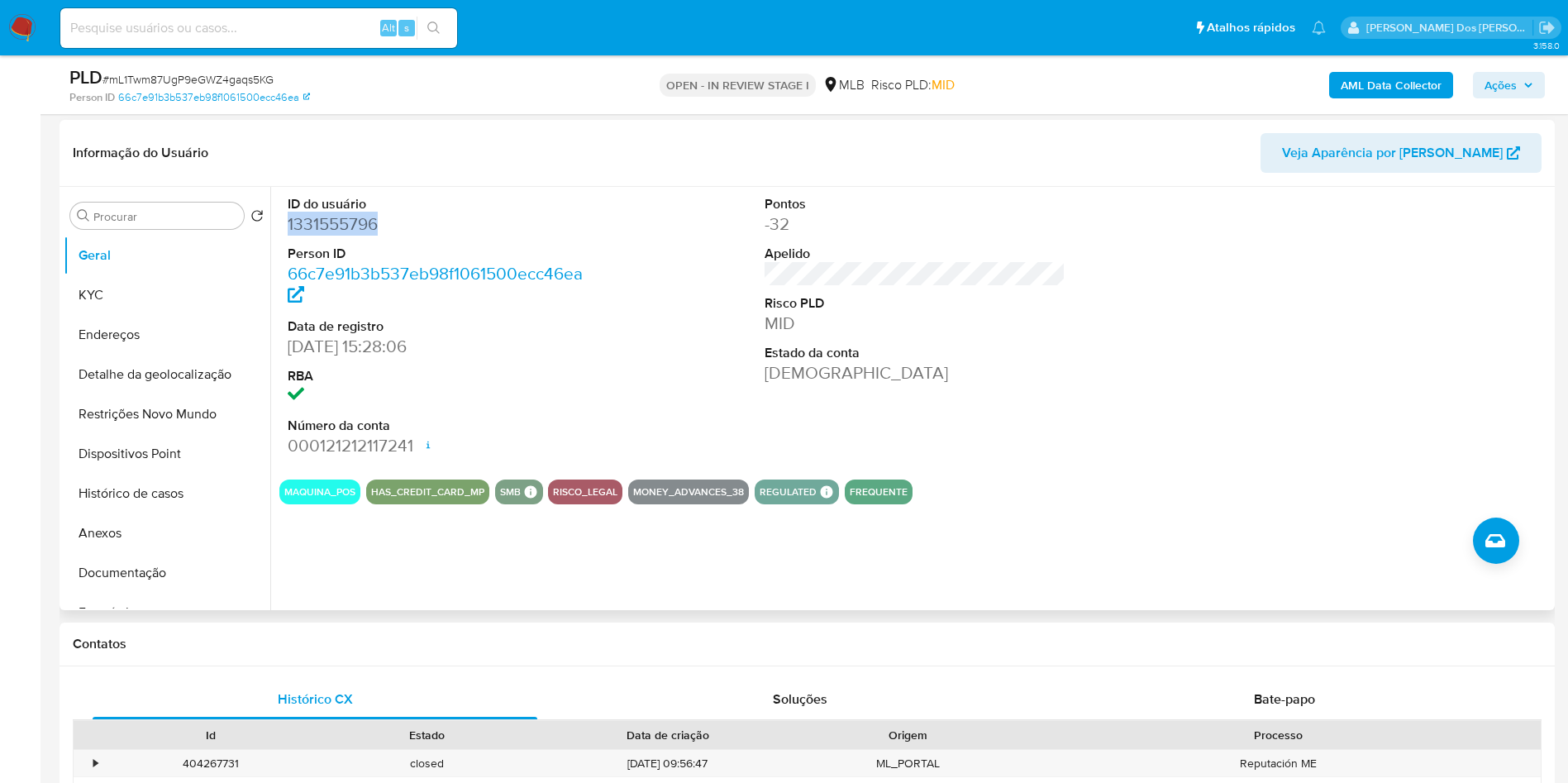
scroll to position [0, 0]
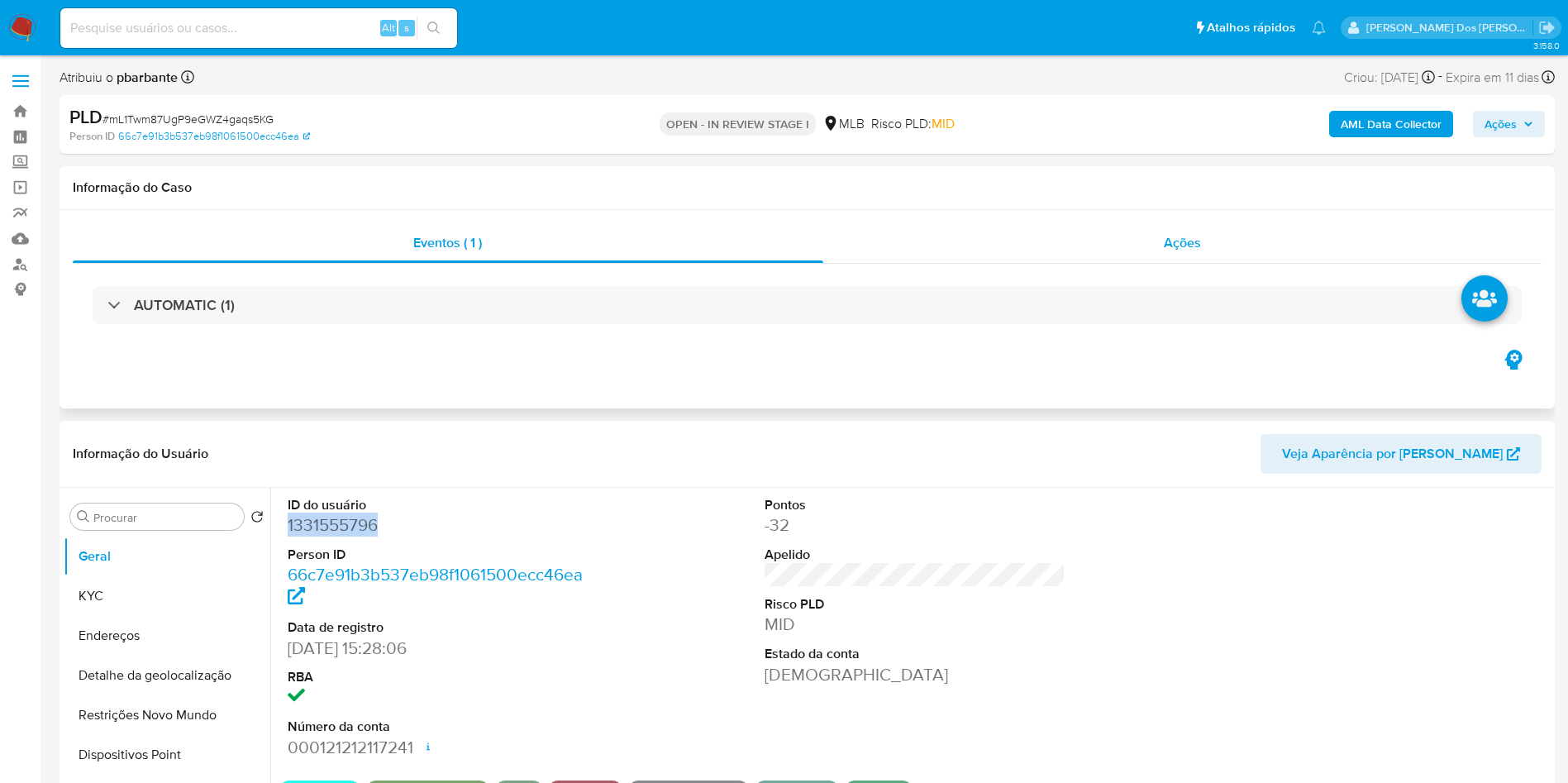
click at [1177, 223] on div "Ações" at bounding box center [1182, 243] width 719 height 40
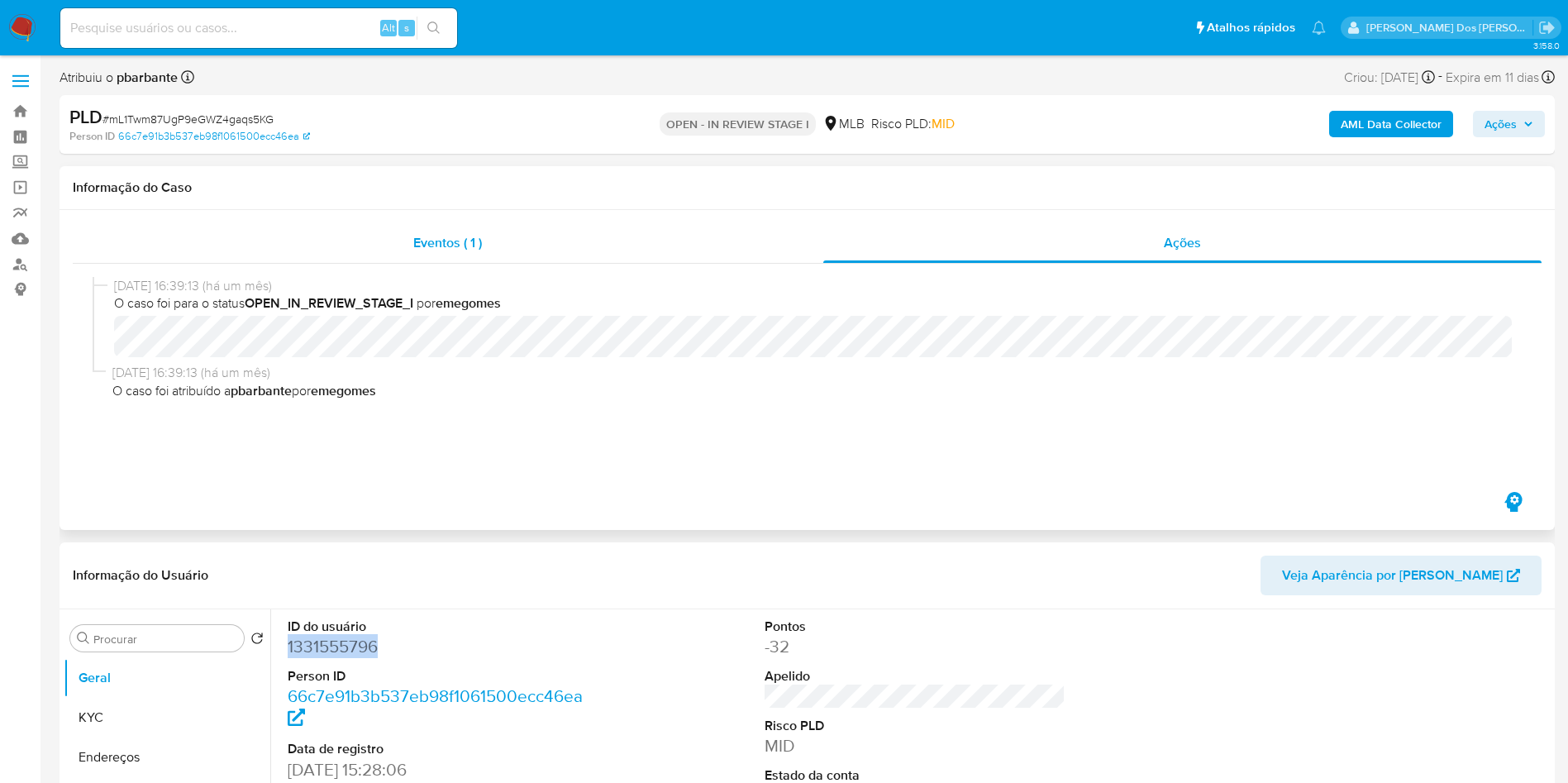
click at [500, 245] on div "Eventos ( 1 )" at bounding box center [448, 243] width 750 height 40
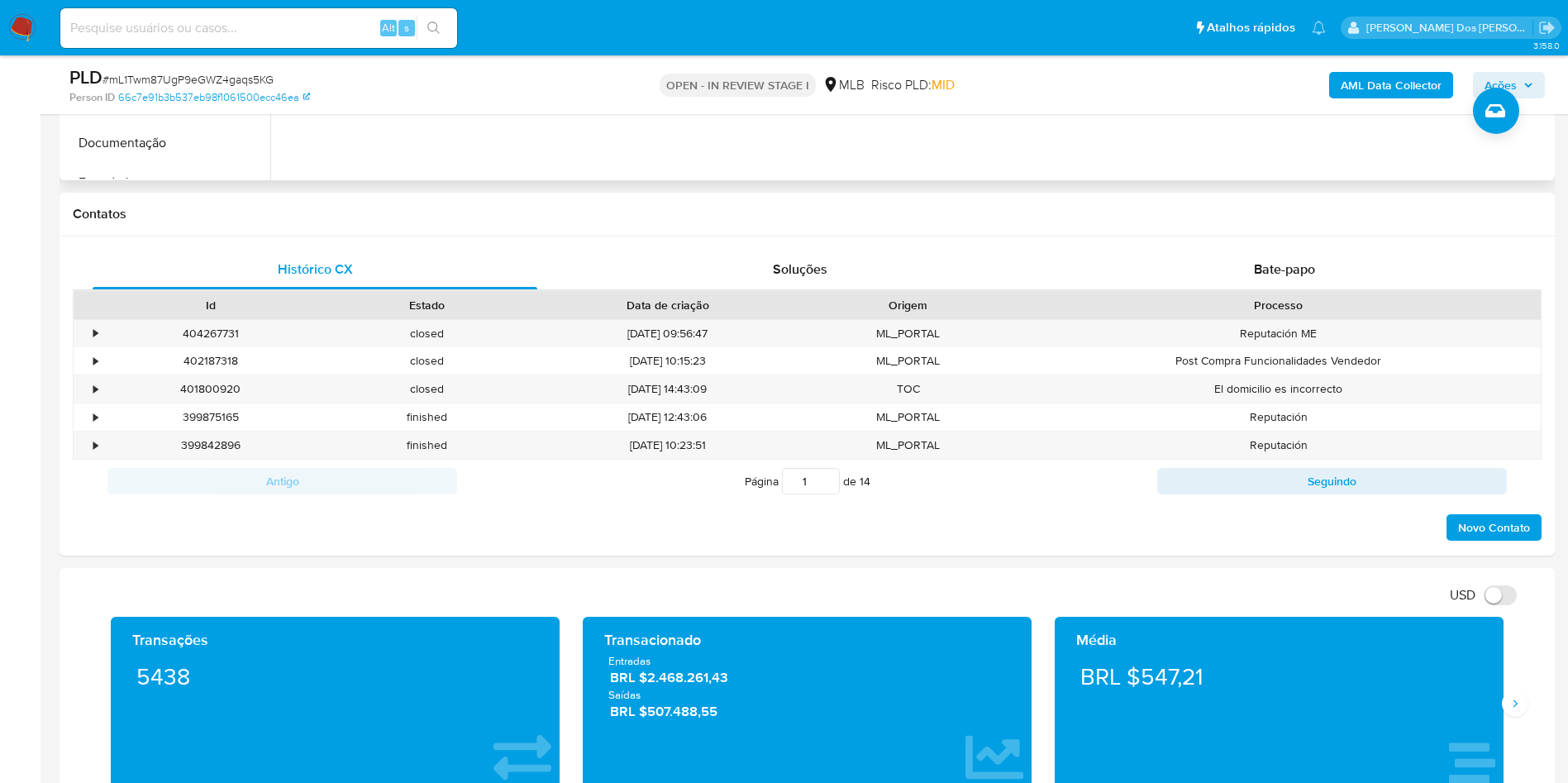
scroll to position [678, 0]
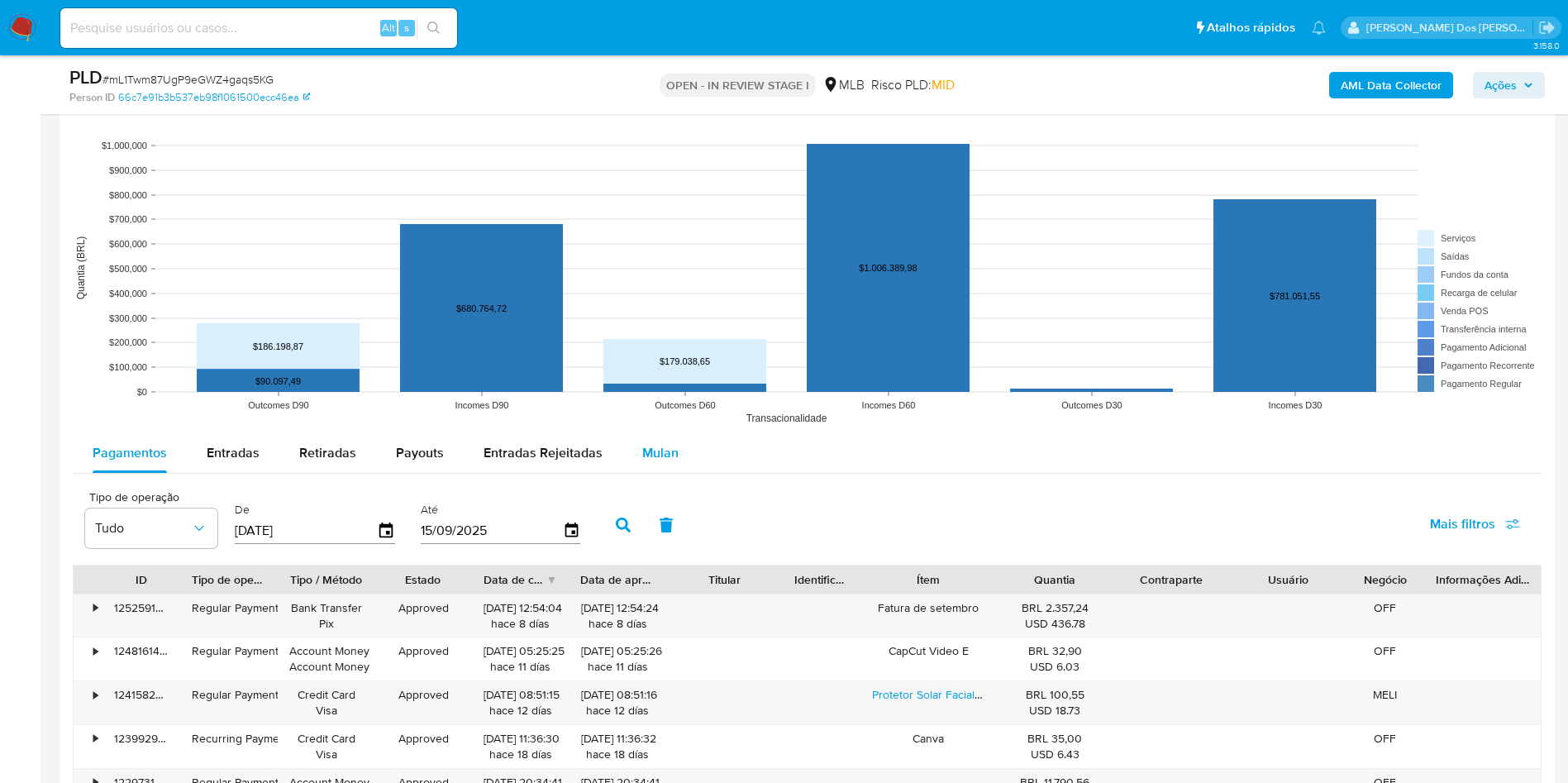
click at [675, 473] on button "Mulan" at bounding box center [660, 452] width 76 height 40
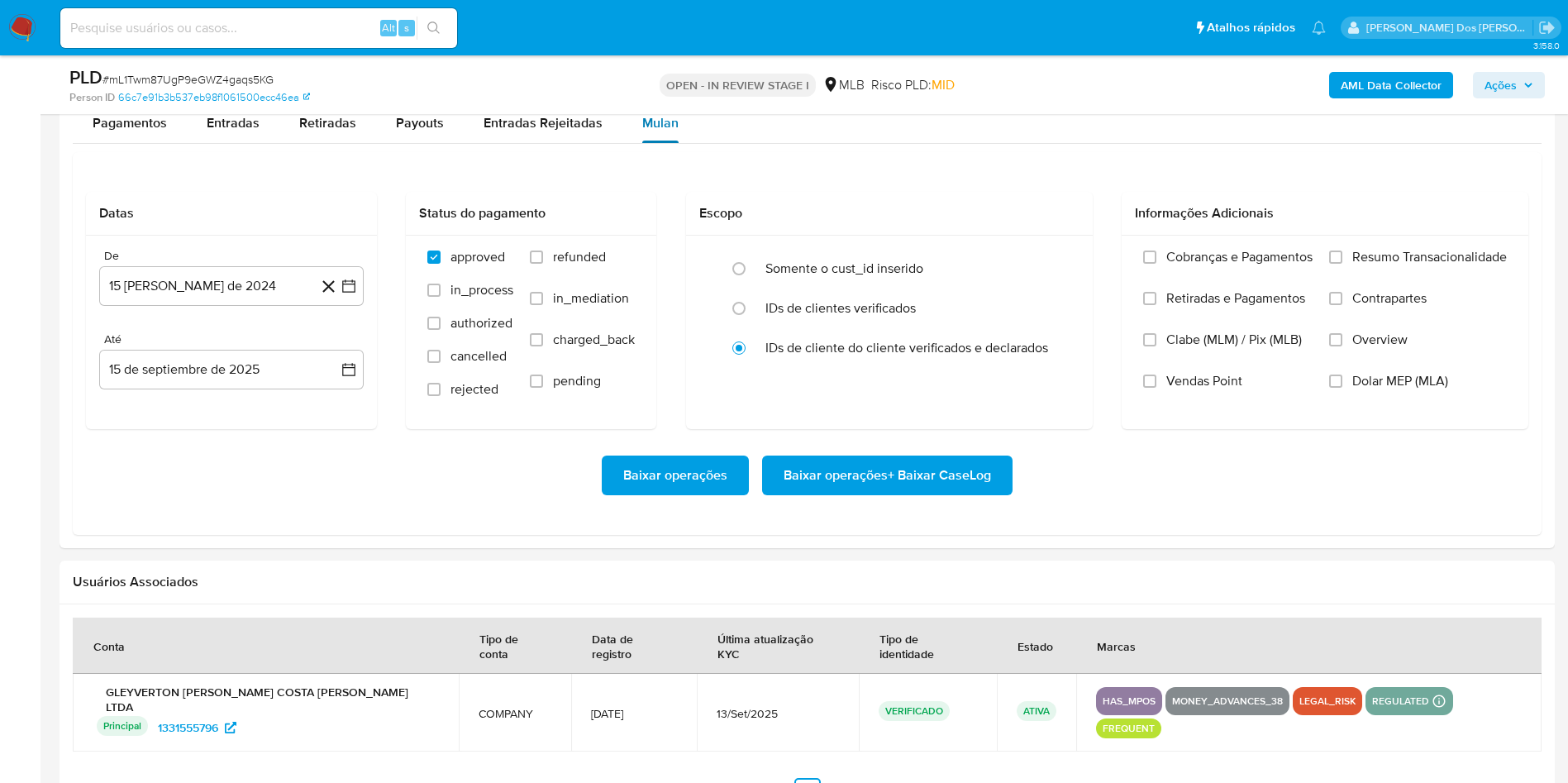
scroll to position [1837, 0]
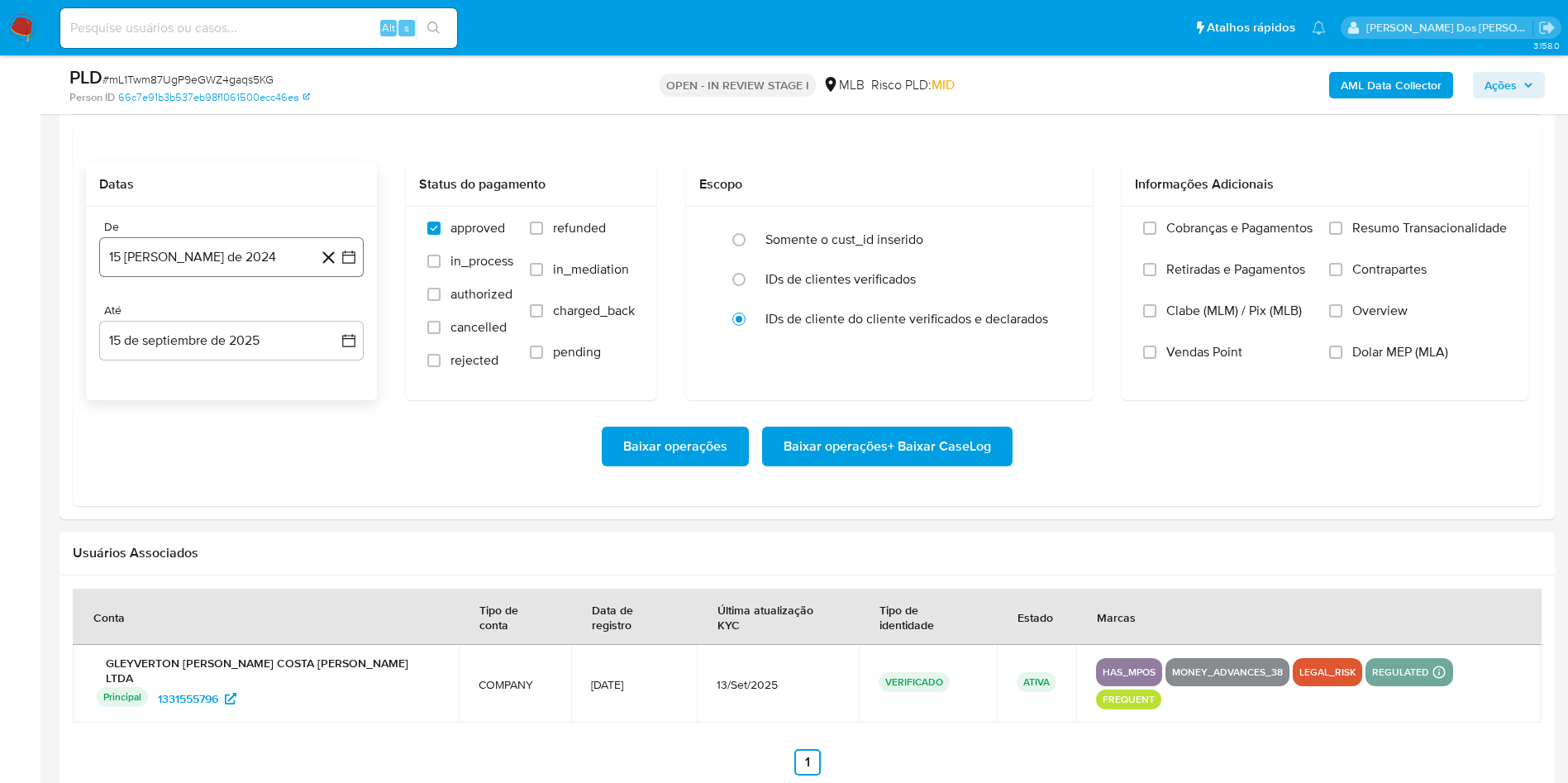
click at [346, 265] on icon "button" at bounding box center [349, 258] width 17 height 17
click at [339, 327] on icon "Mes siguiente" at bounding box center [333, 316] width 19 height 19
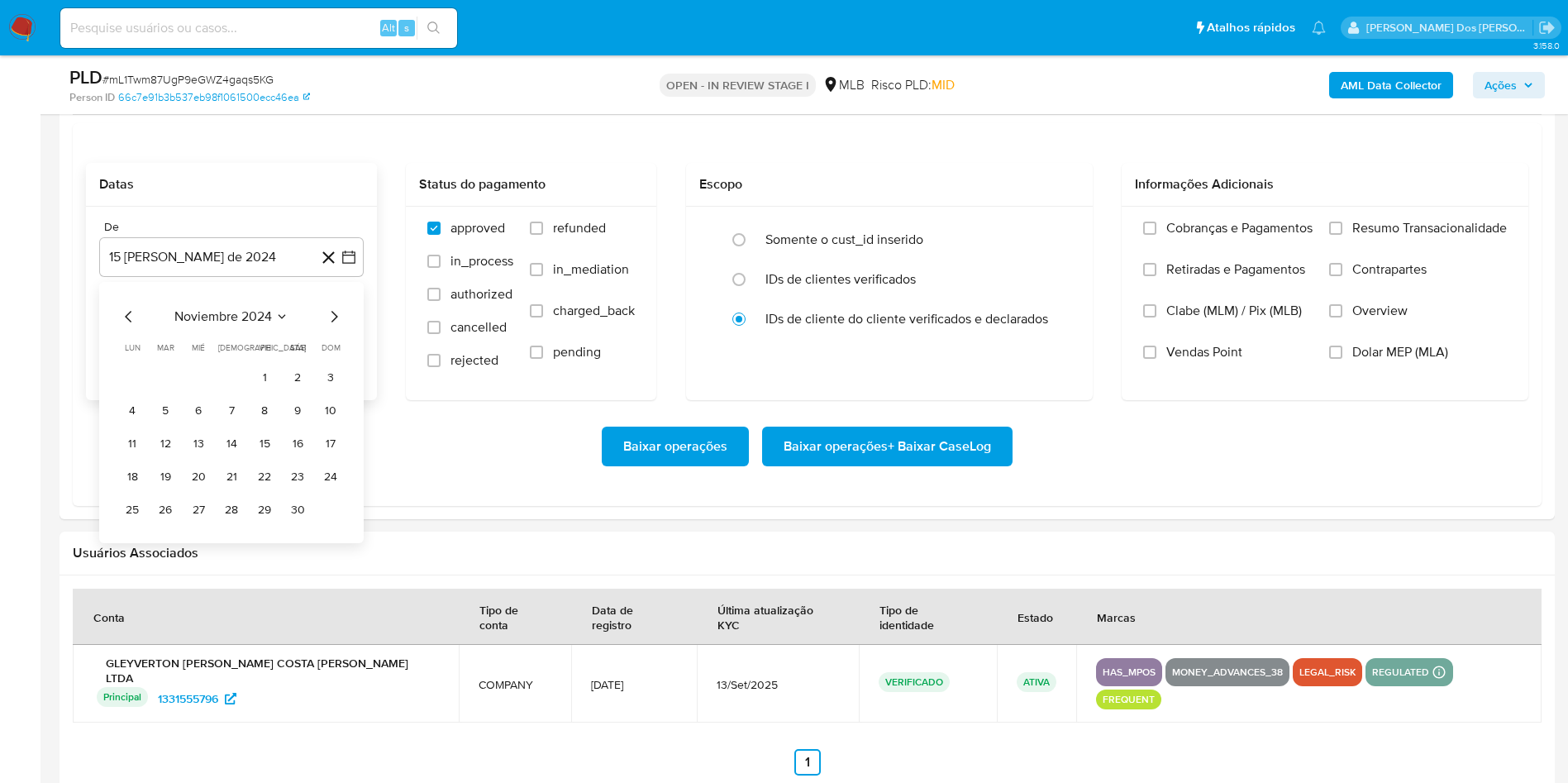
click at [339, 327] on icon "Mes siguiente" at bounding box center [333, 316] width 19 height 19
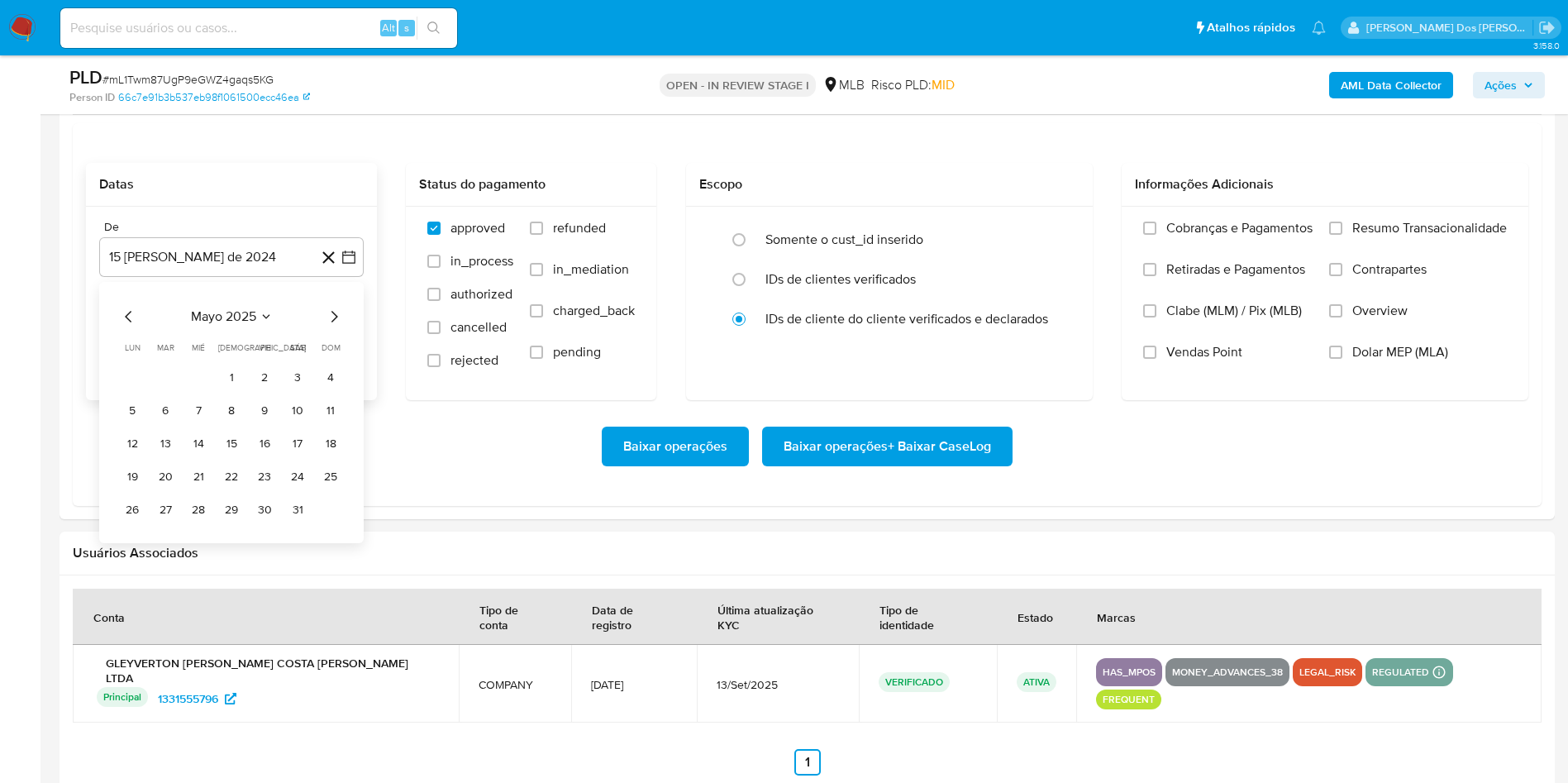
click at [339, 327] on icon "Mes siguiente" at bounding box center [333, 316] width 19 height 19
click at [169, 392] on button "1" at bounding box center [165, 378] width 27 height 27
click at [1350, 260] on label "Resumo Transacionalidade" at bounding box center [1418, 240] width 178 height 42
click at [1342, 235] on input "Resumo Transacionalidade" at bounding box center [1335, 228] width 13 height 13
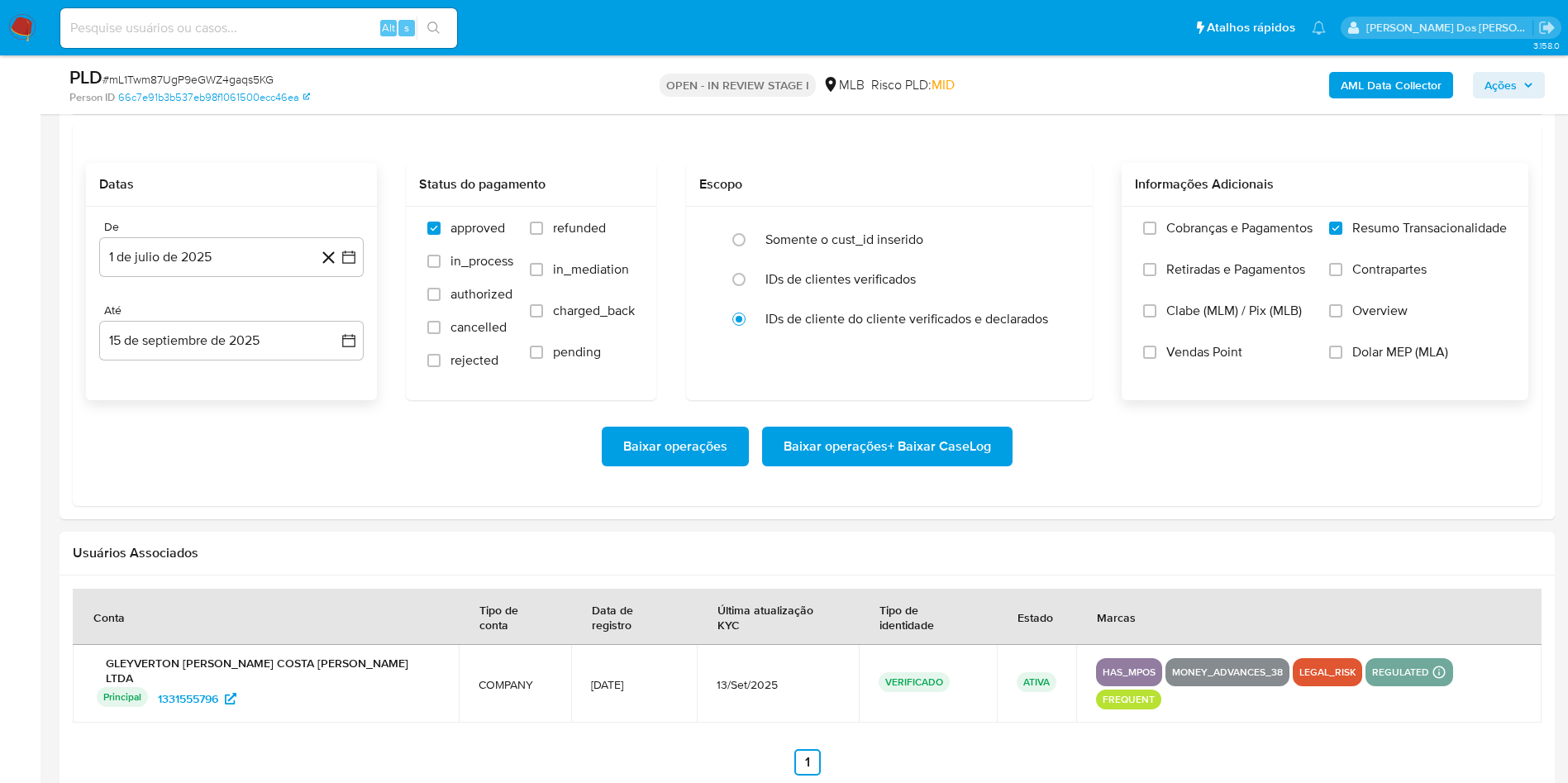
click at [859, 464] on span "Baixar operações + Baixar CaseLog" at bounding box center [887, 446] width 208 height 36
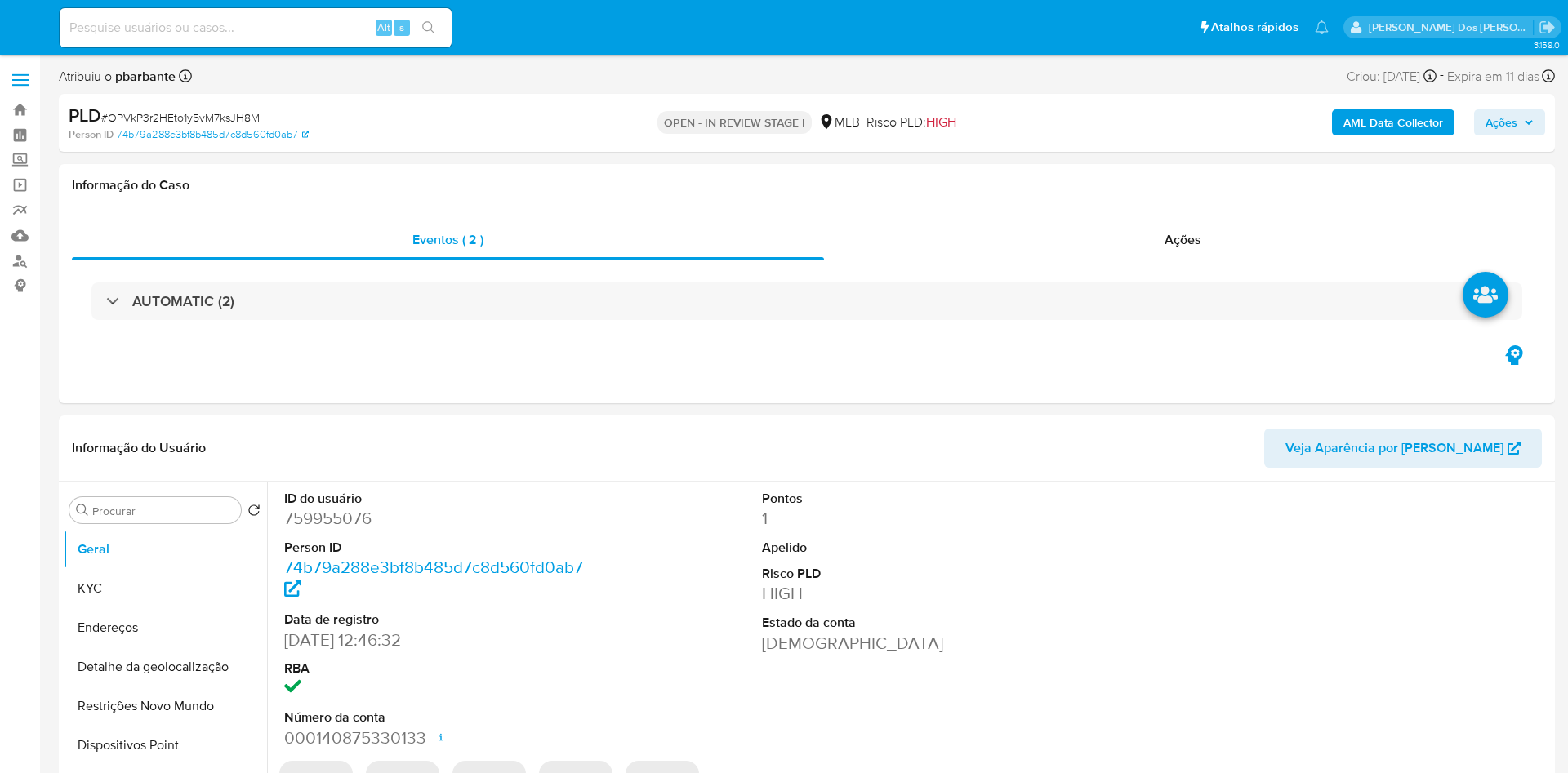
select select "10"
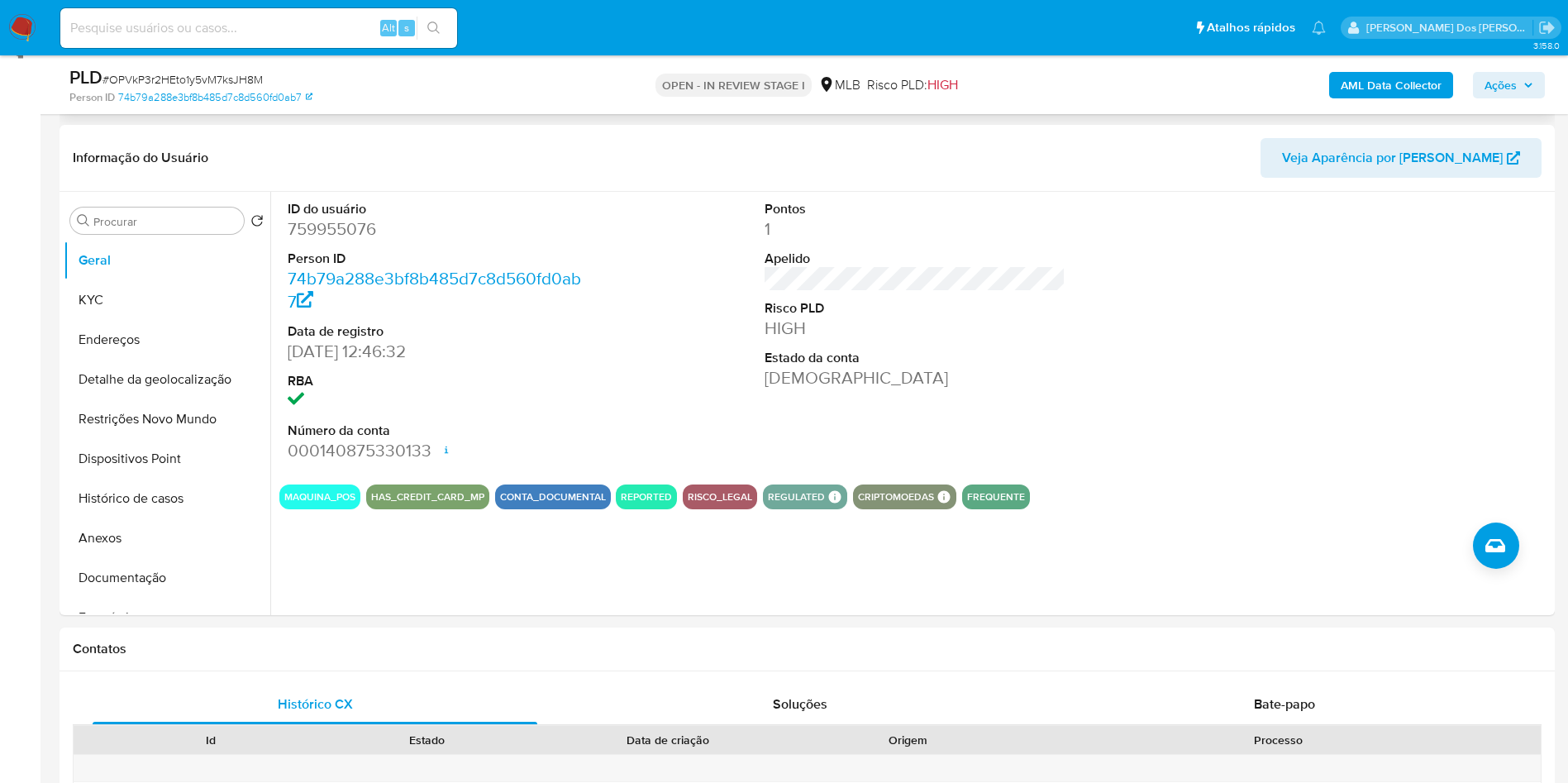
scroll to position [238, 0]
click at [187, 518] on button "Histórico de casos" at bounding box center [161, 498] width 194 height 40
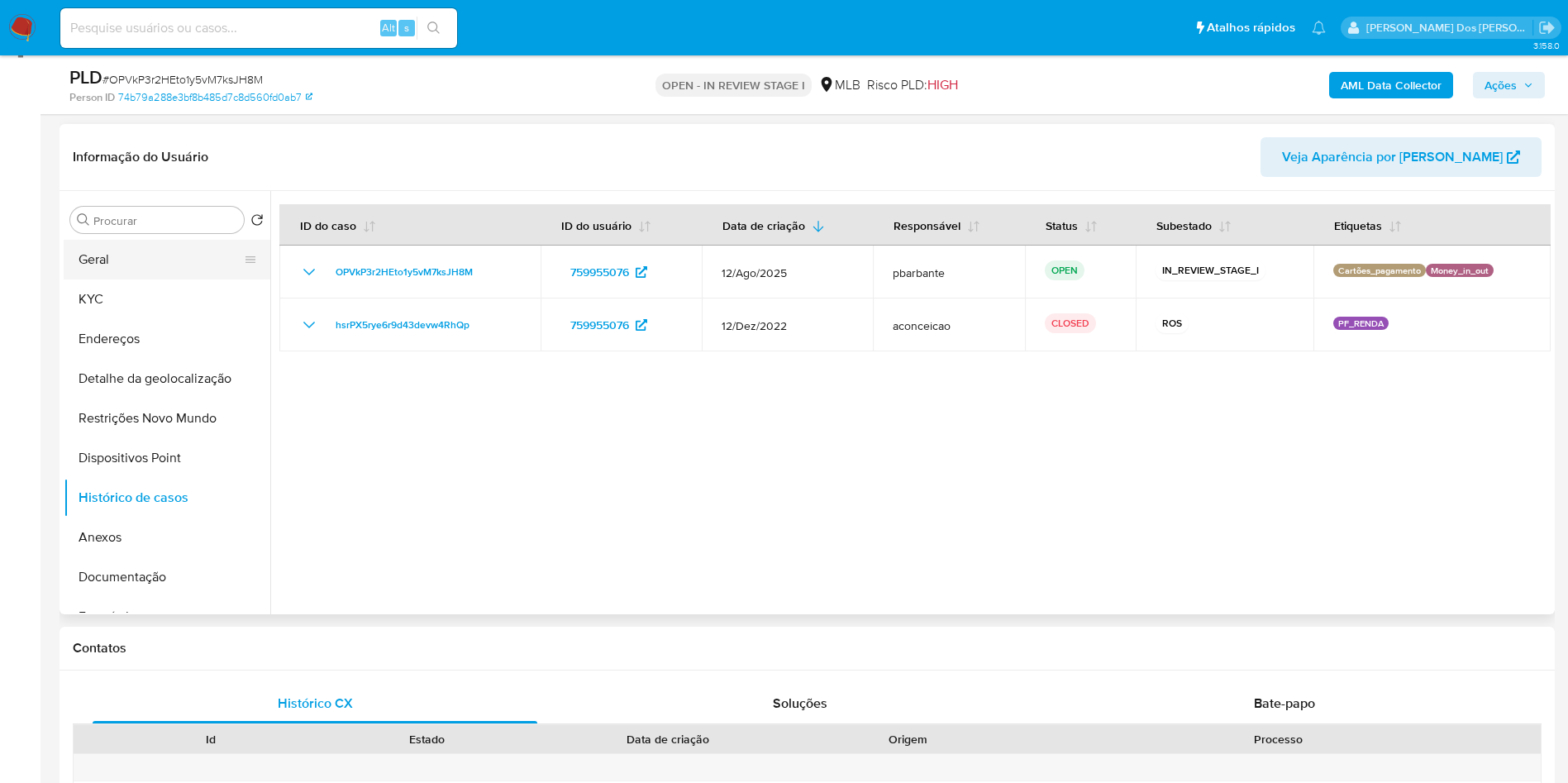
click at [153, 280] on button "Geral" at bounding box center [161, 259] width 194 height 40
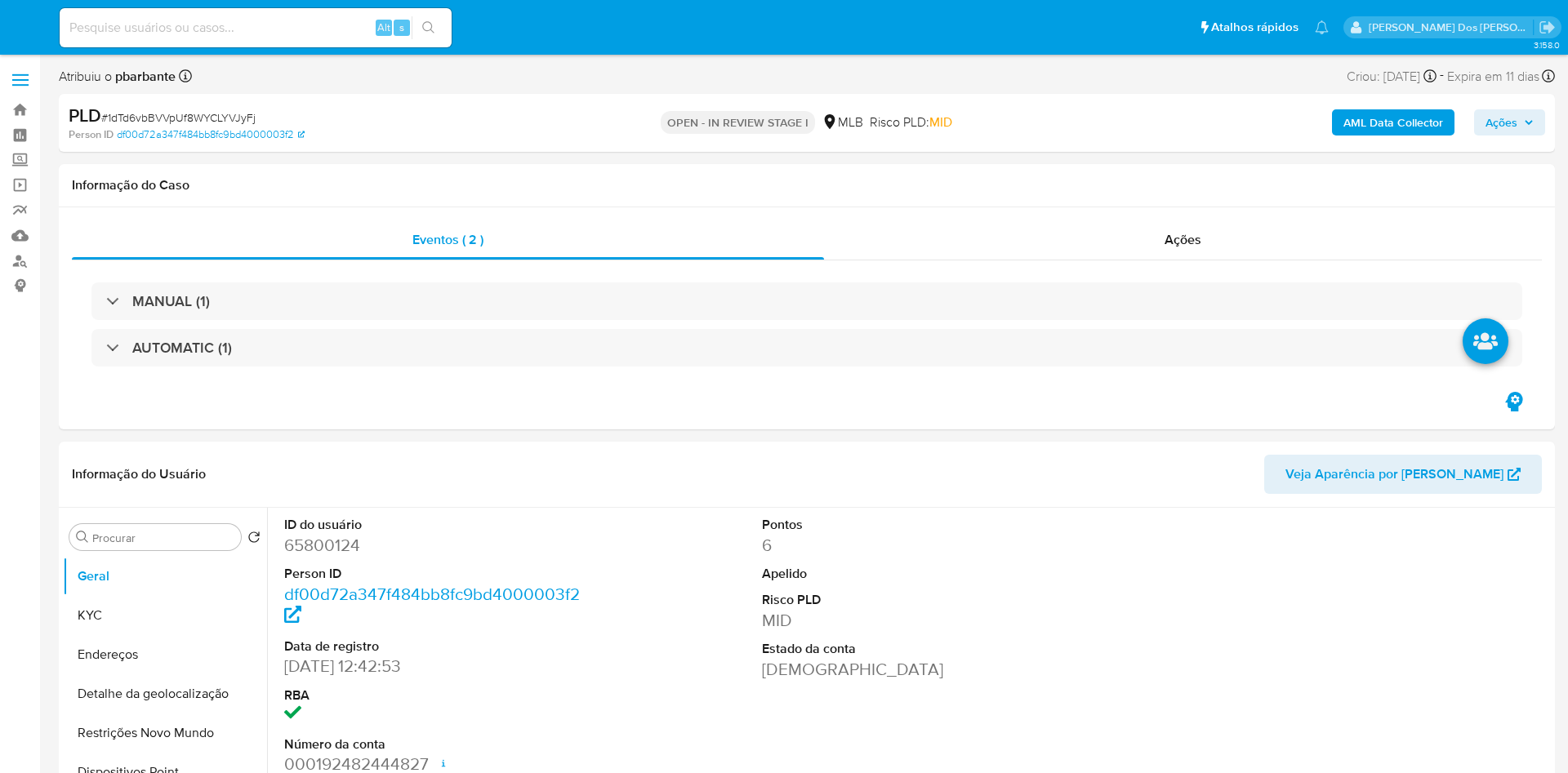
select select "10"
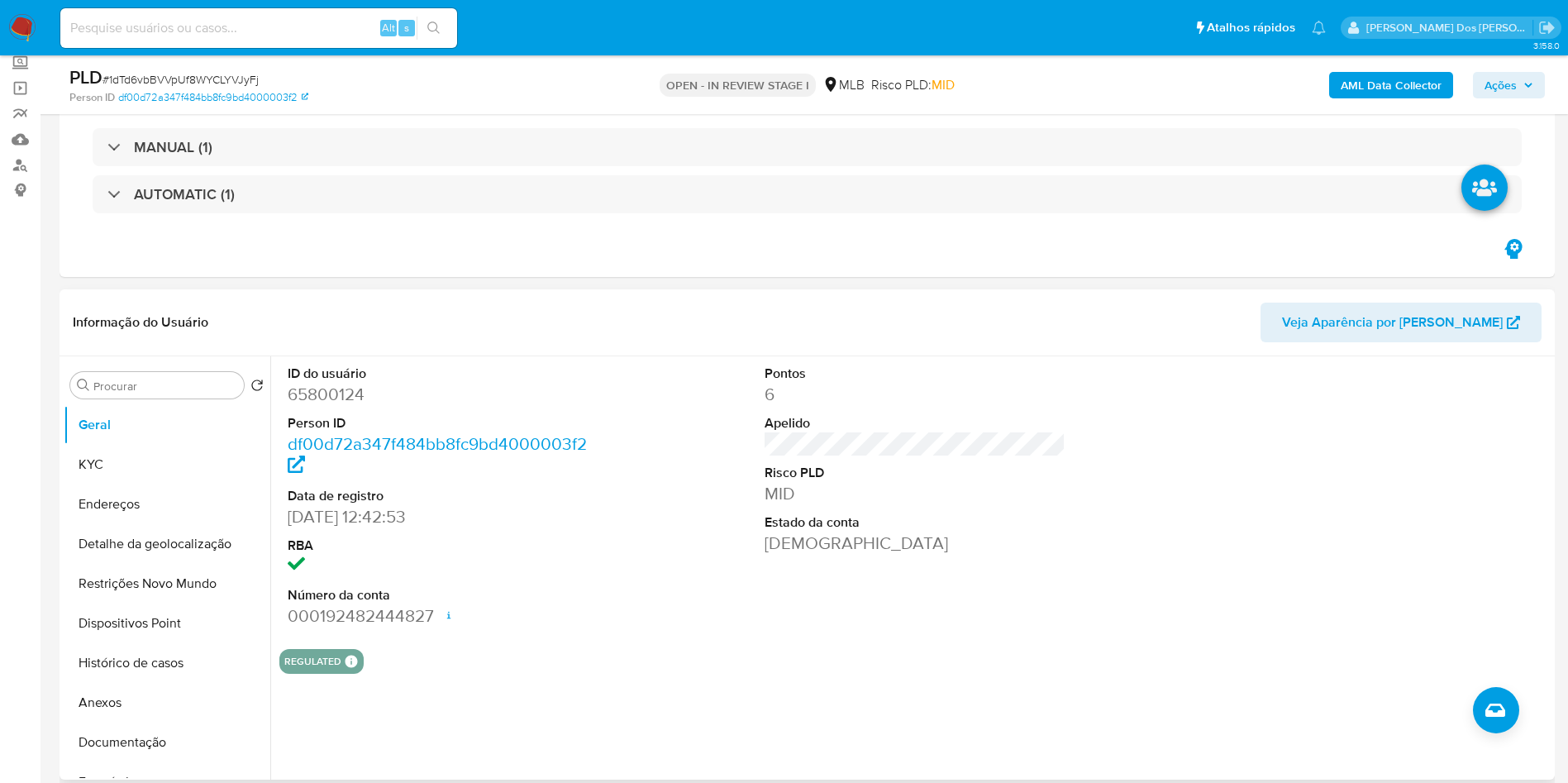
scroll to position [102, 0]
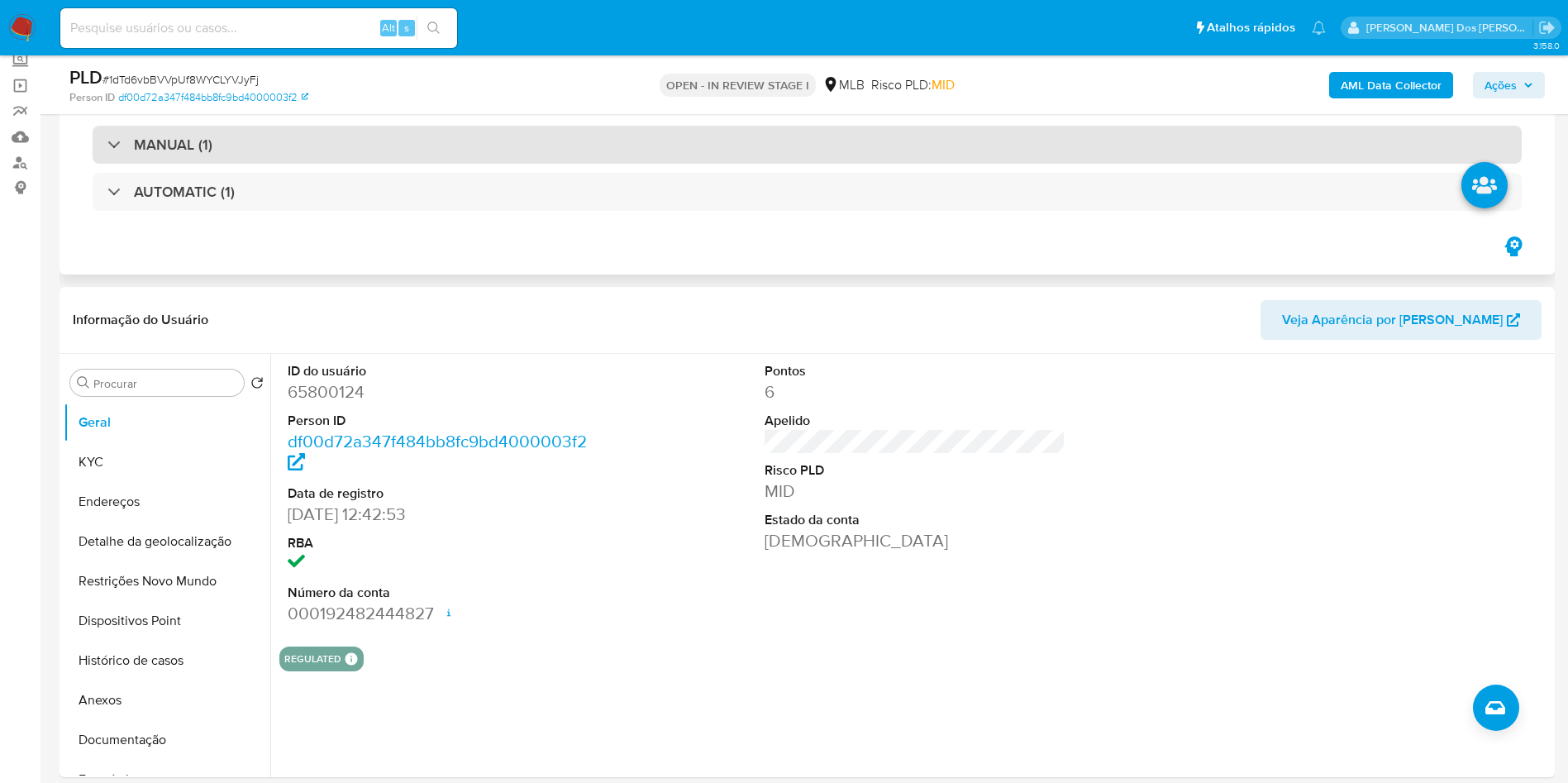
click at [708, 163] on div "MANUAL (1)" at bounding box center [807, 144] width 1430 height 38
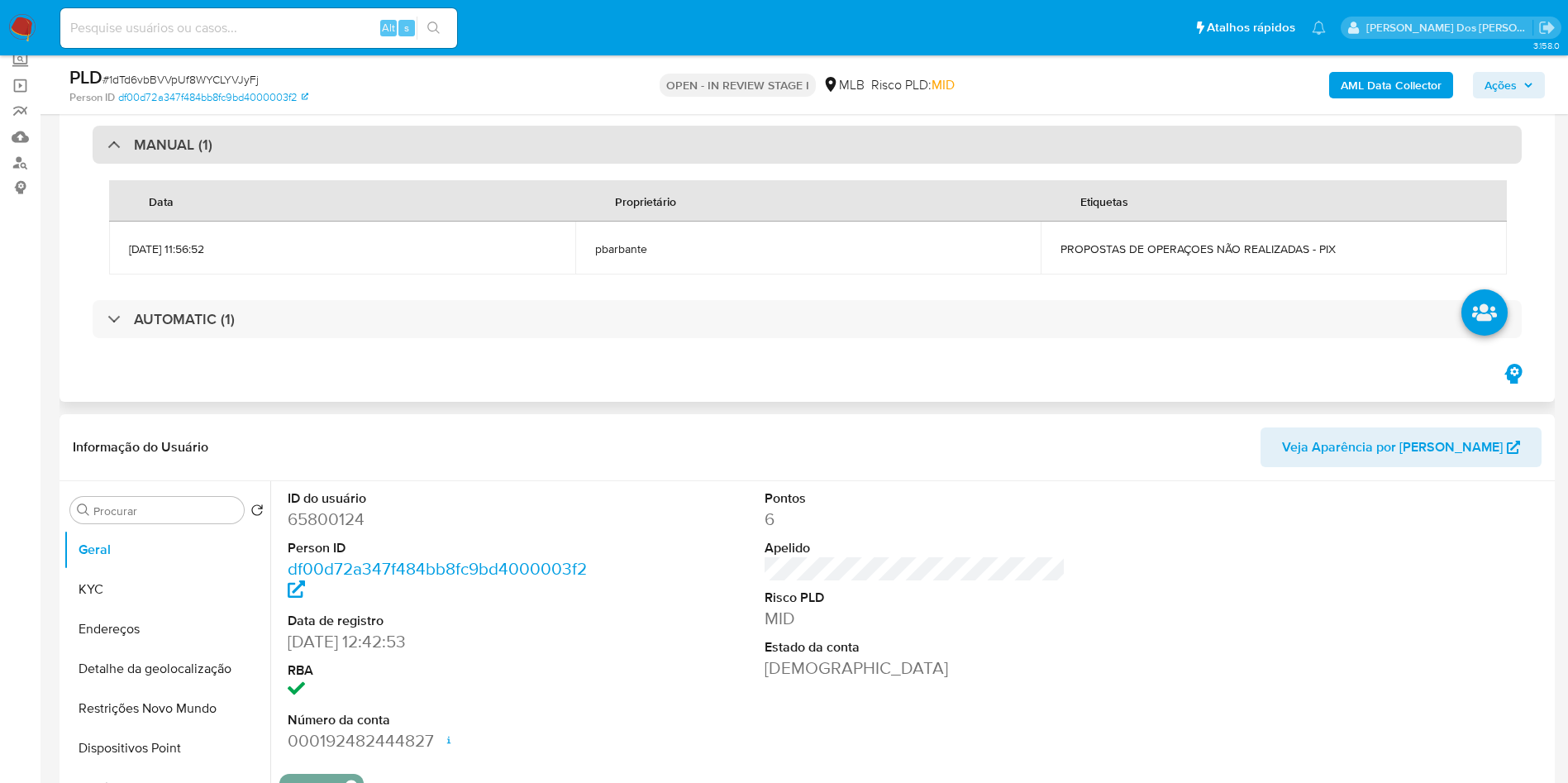
click at [708, 163] on div "Data Proprietário Etiquetas [DATE] 11:56:52 pbarbante PROPOSTAS DE OPERAÇOES NÃ…" at bounding box center [807, 227] width 1430 height 127
click at [742, 141] on div "MANUAL (1)" at bounding box center [807, 144] width 1430 height 38
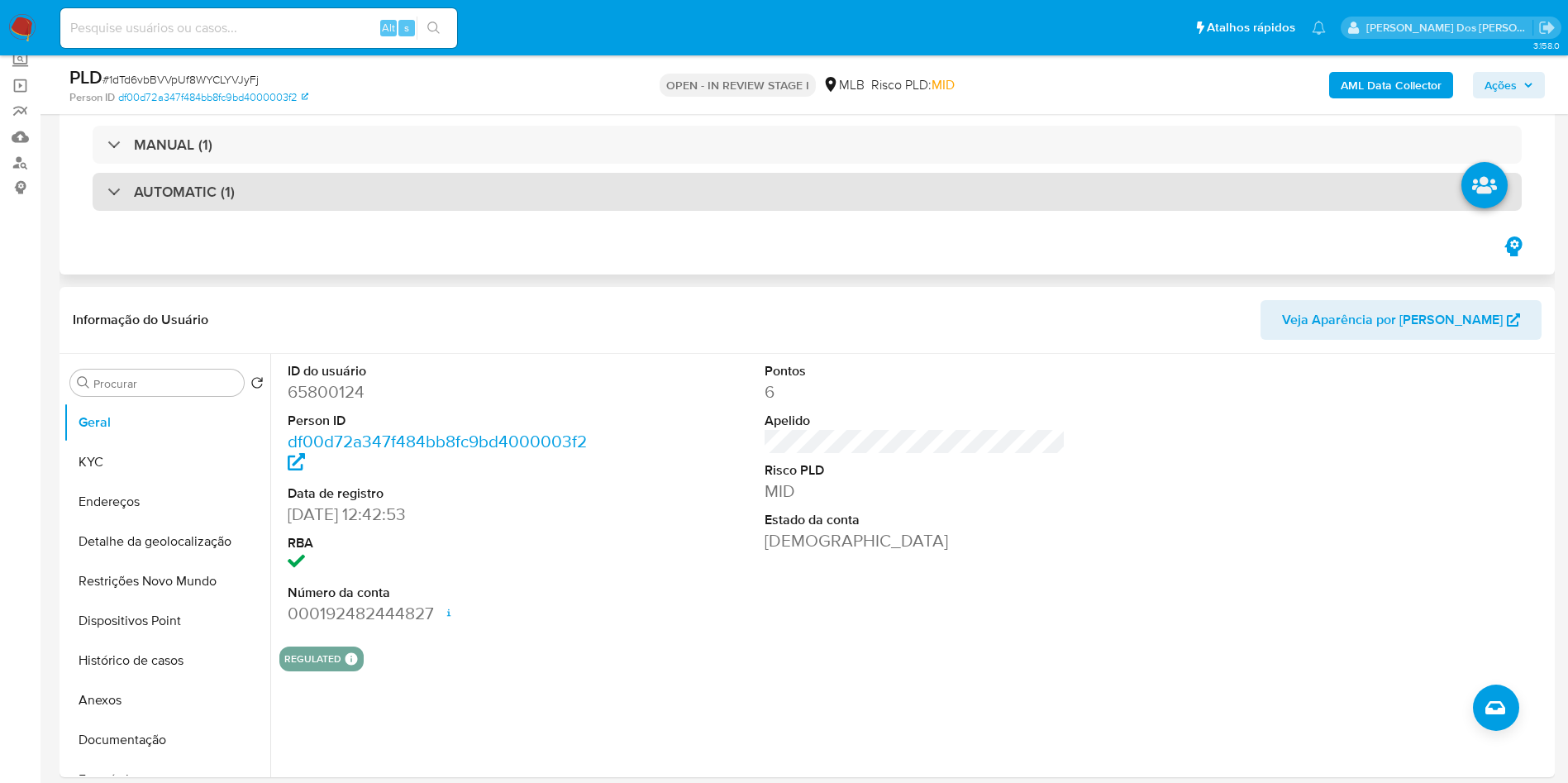
click at [679, 202] on div "AUTOMATIC (1)" at bounding box center [807, 191] width 1430 height 38
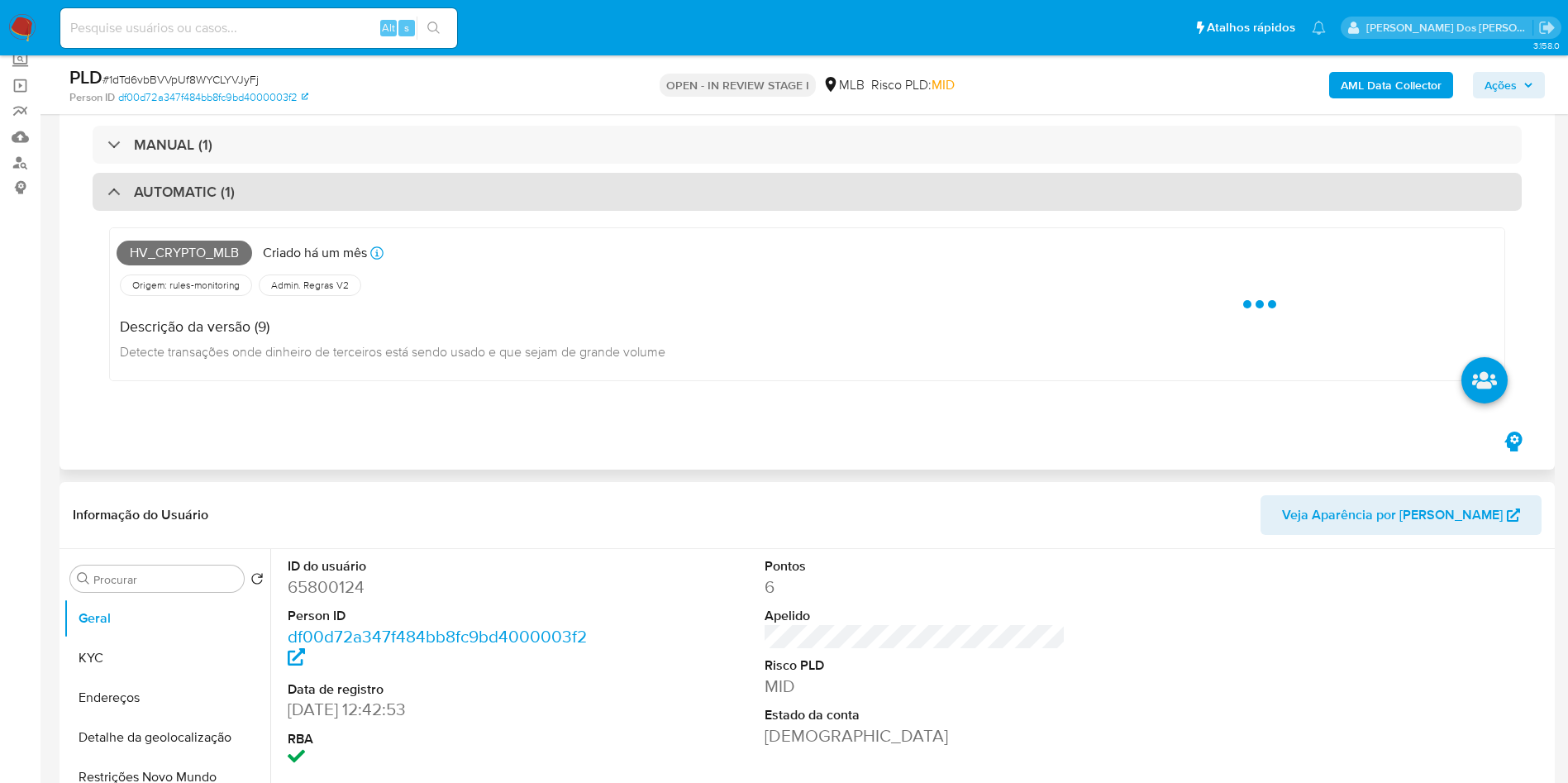
click at [679, 202] on div "AUTOMATIC (1)" at bounding box center [807, 191] width 1430 height 38
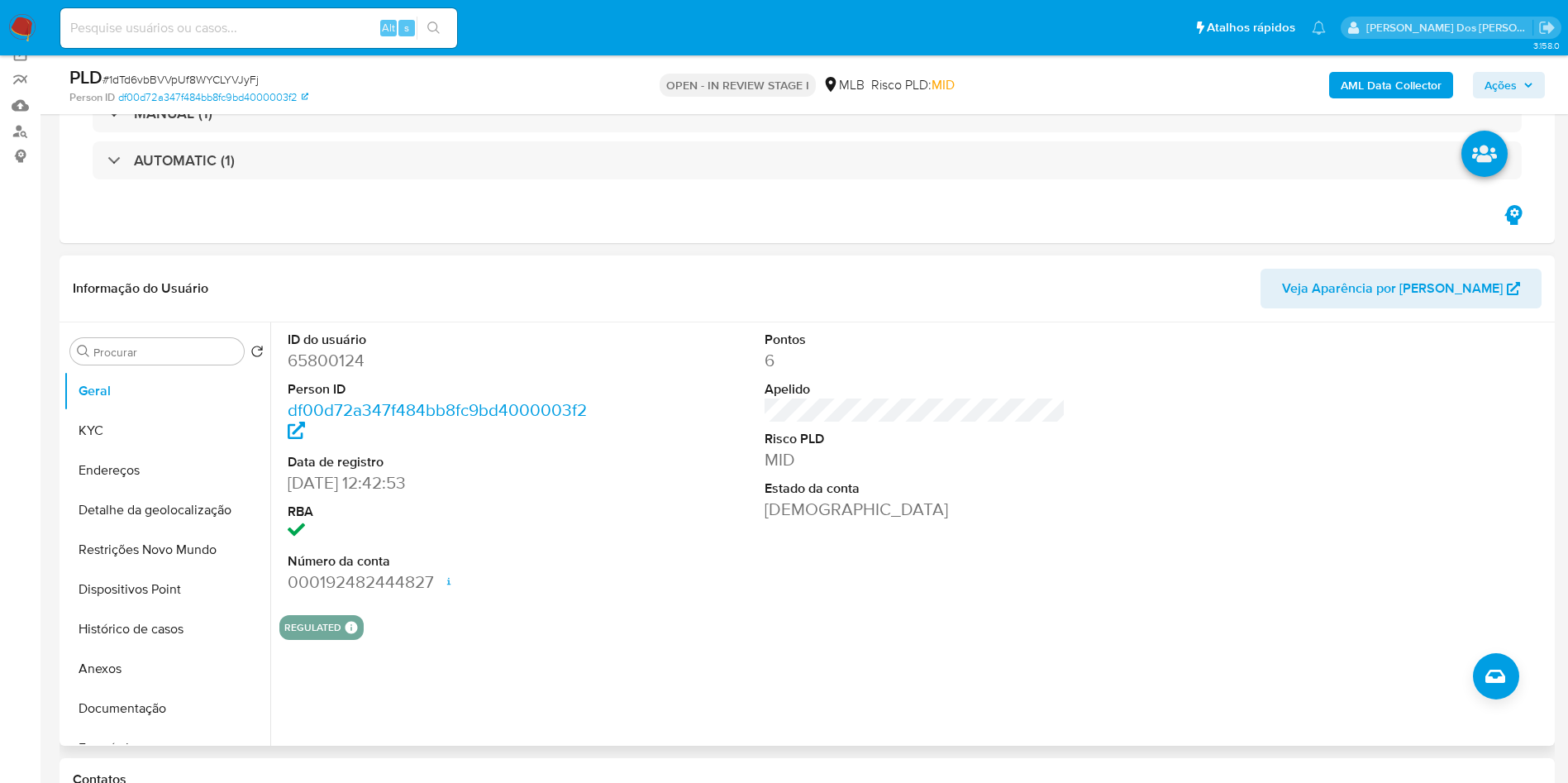
scroll to position [131, 0]
click at [349, 358] on dd "65800124" at bounding box center [438, 362] width 302 height 23
click at [175, 77] on span "# 1dTd6vbBVVpUf8WYCLYVJyFj" at bounding box center [180, 79] width 156 height 17
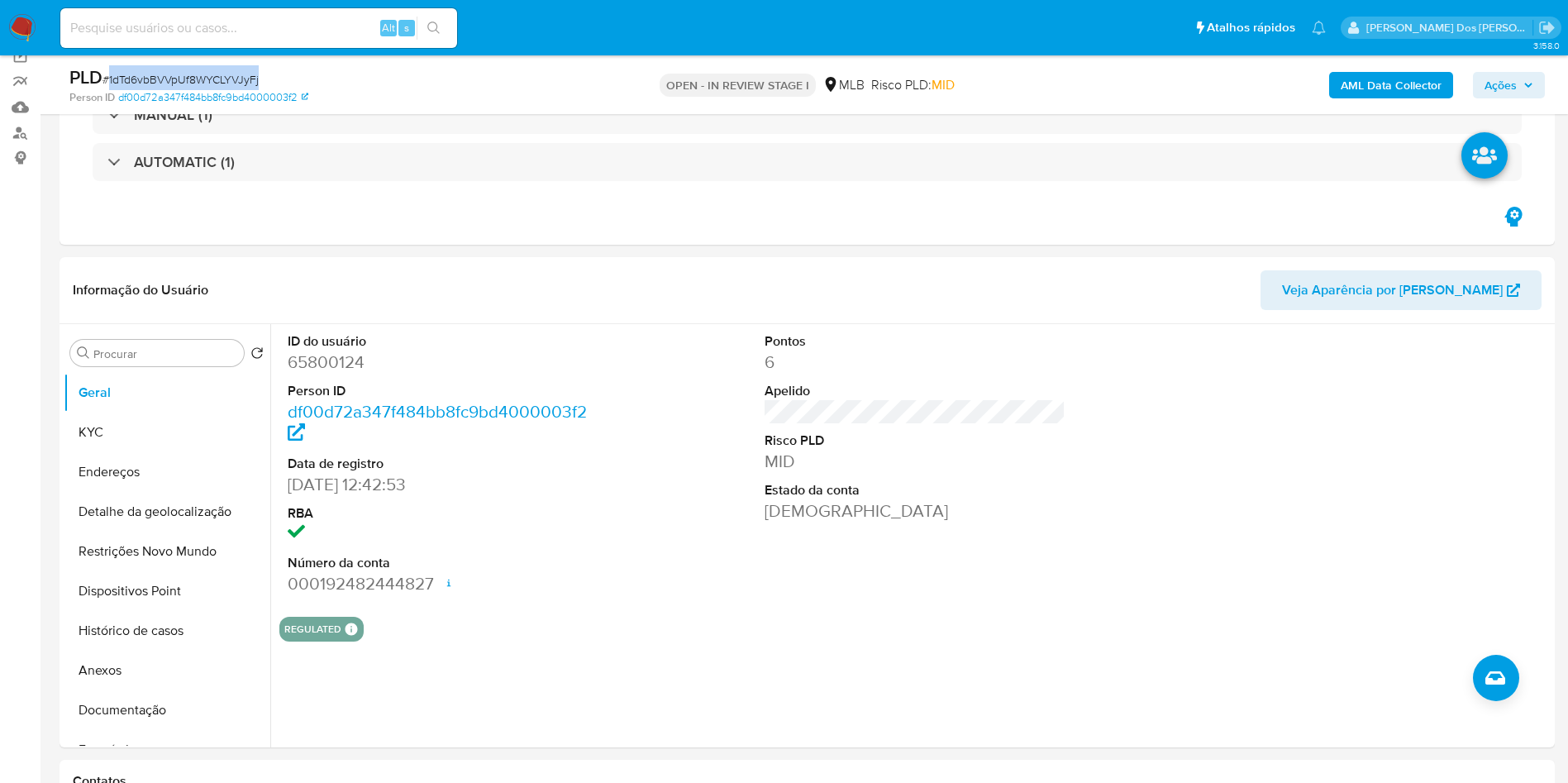
copy span "1dTd6vbBVVpUf8WYCLYVJyFj"
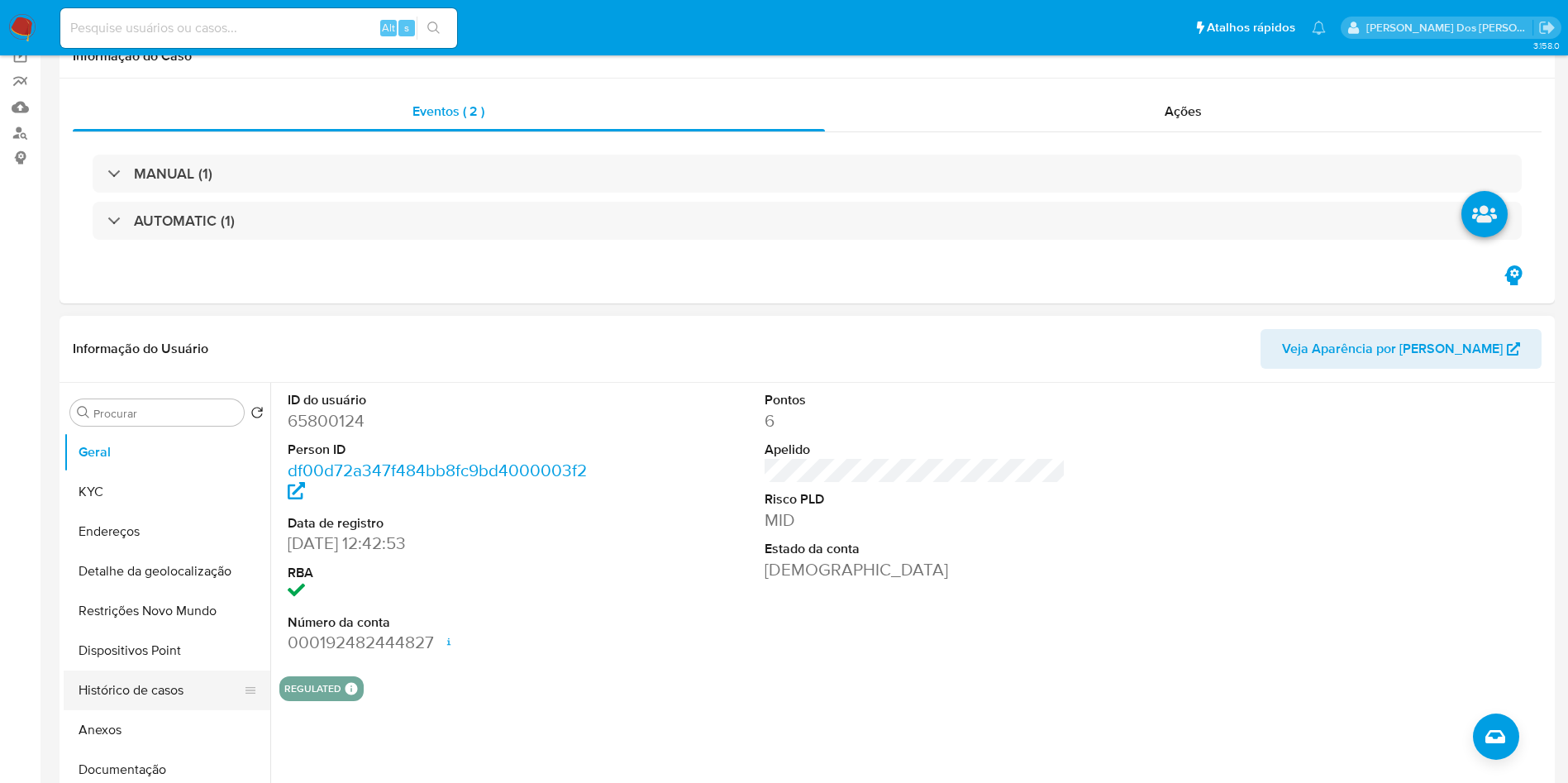
scroll to position [0, 0]
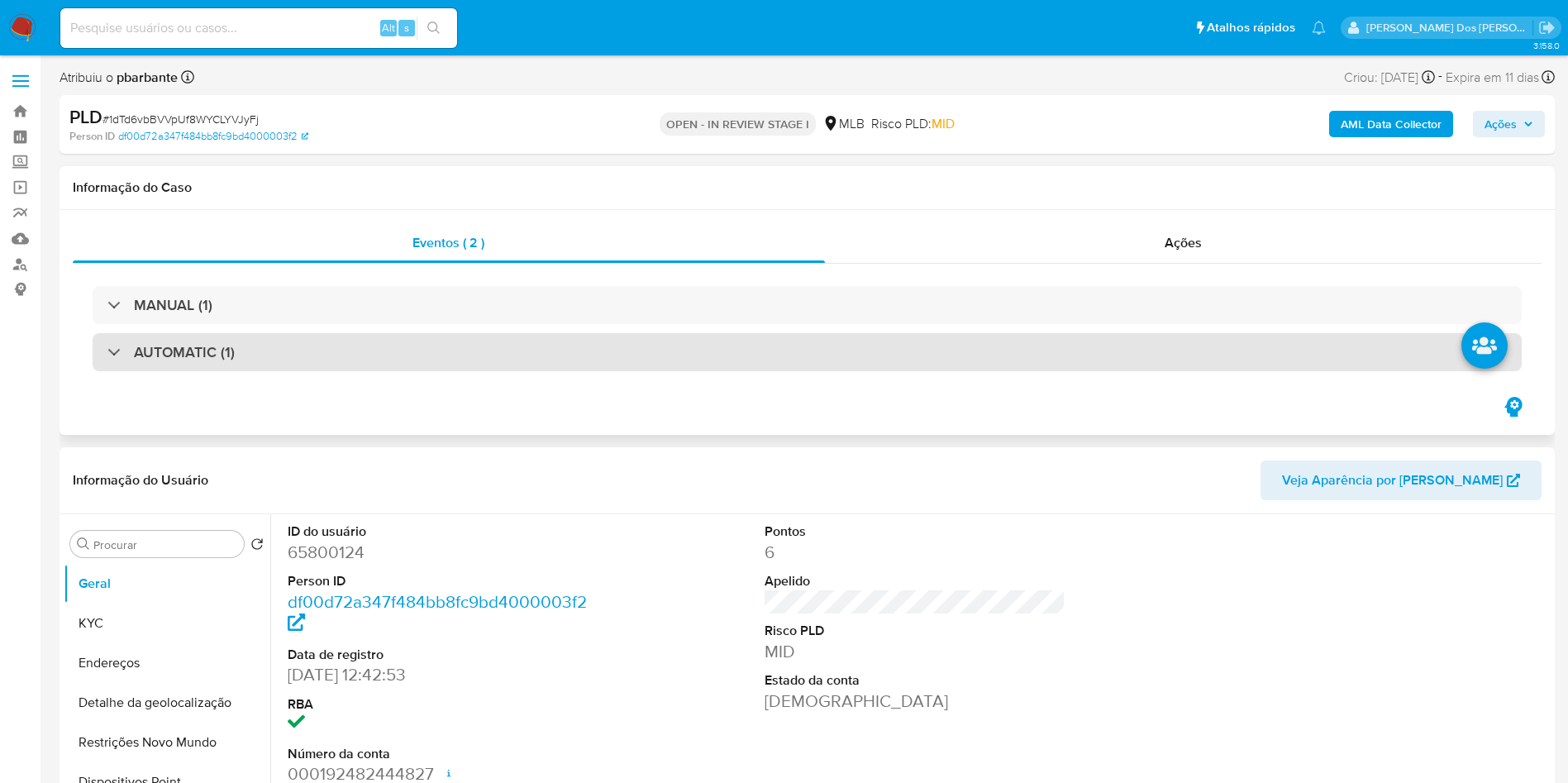
click at [481, 360] on div "AUTOMATIC (1)" at bounding box center [807, 352] width 1430 height 38
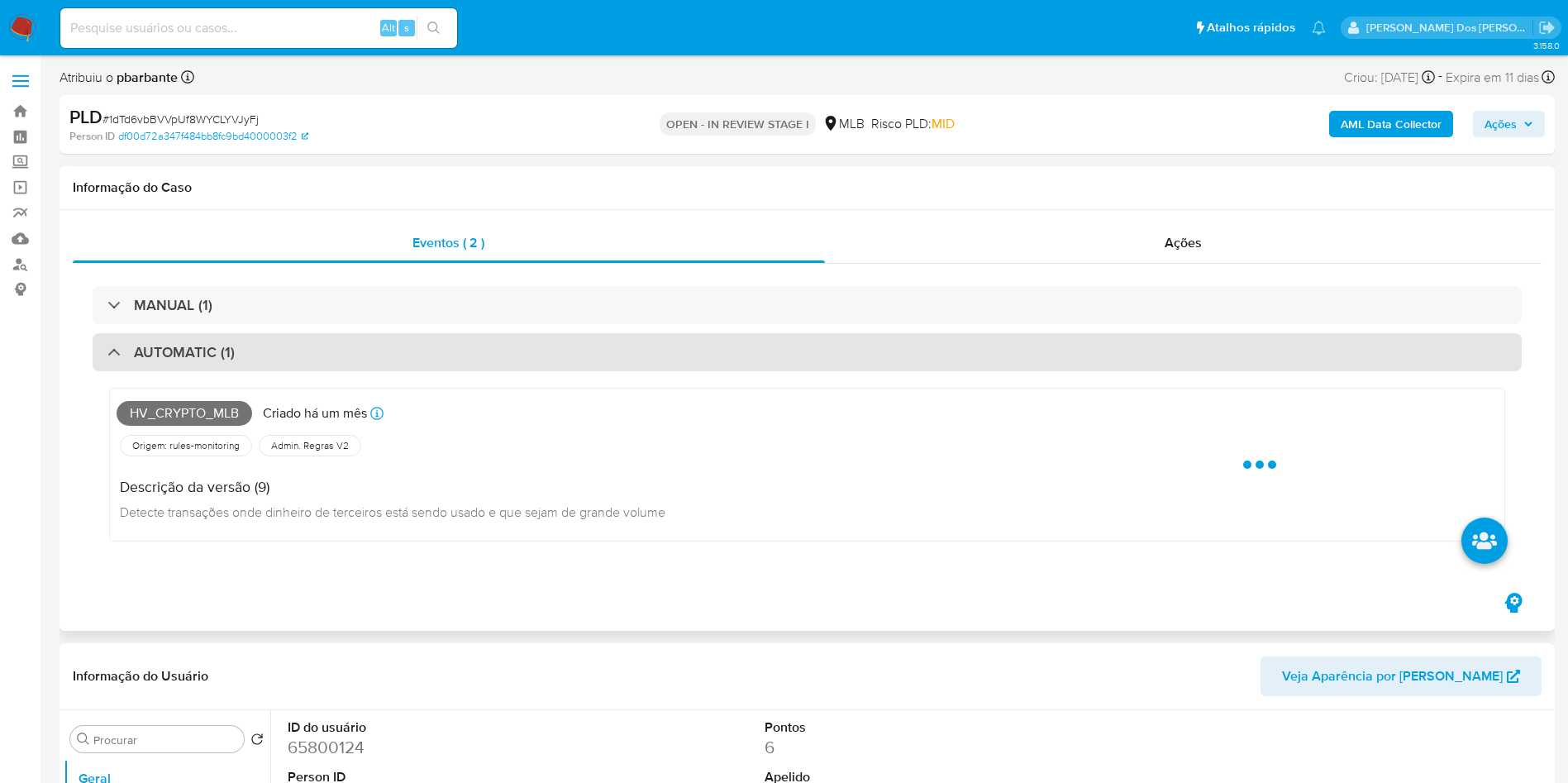
click at [481, 360] on div "AUTOMATIC (1)" at bounding box center [807, 352] width 1430 height 38
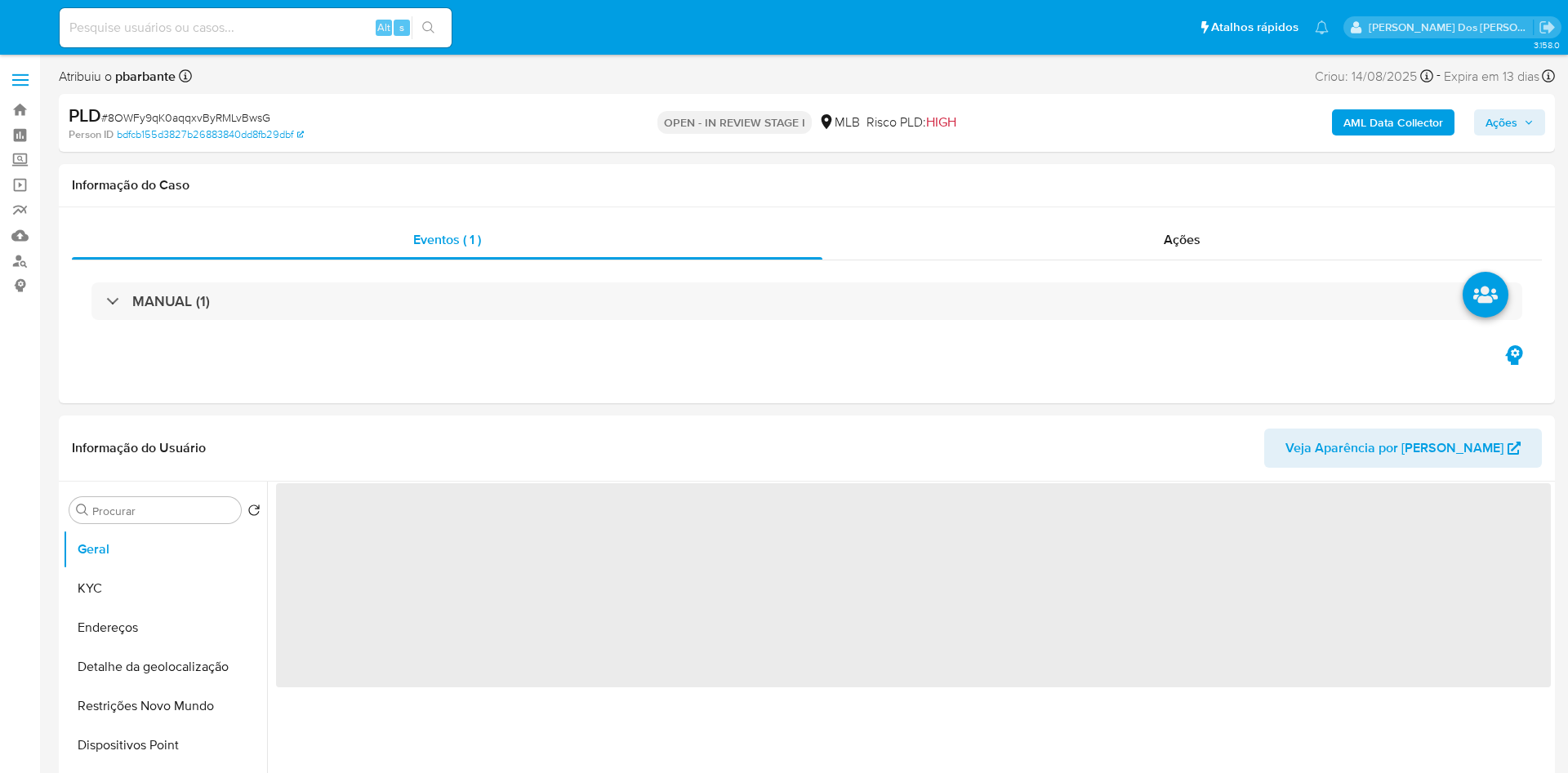
select select "10"
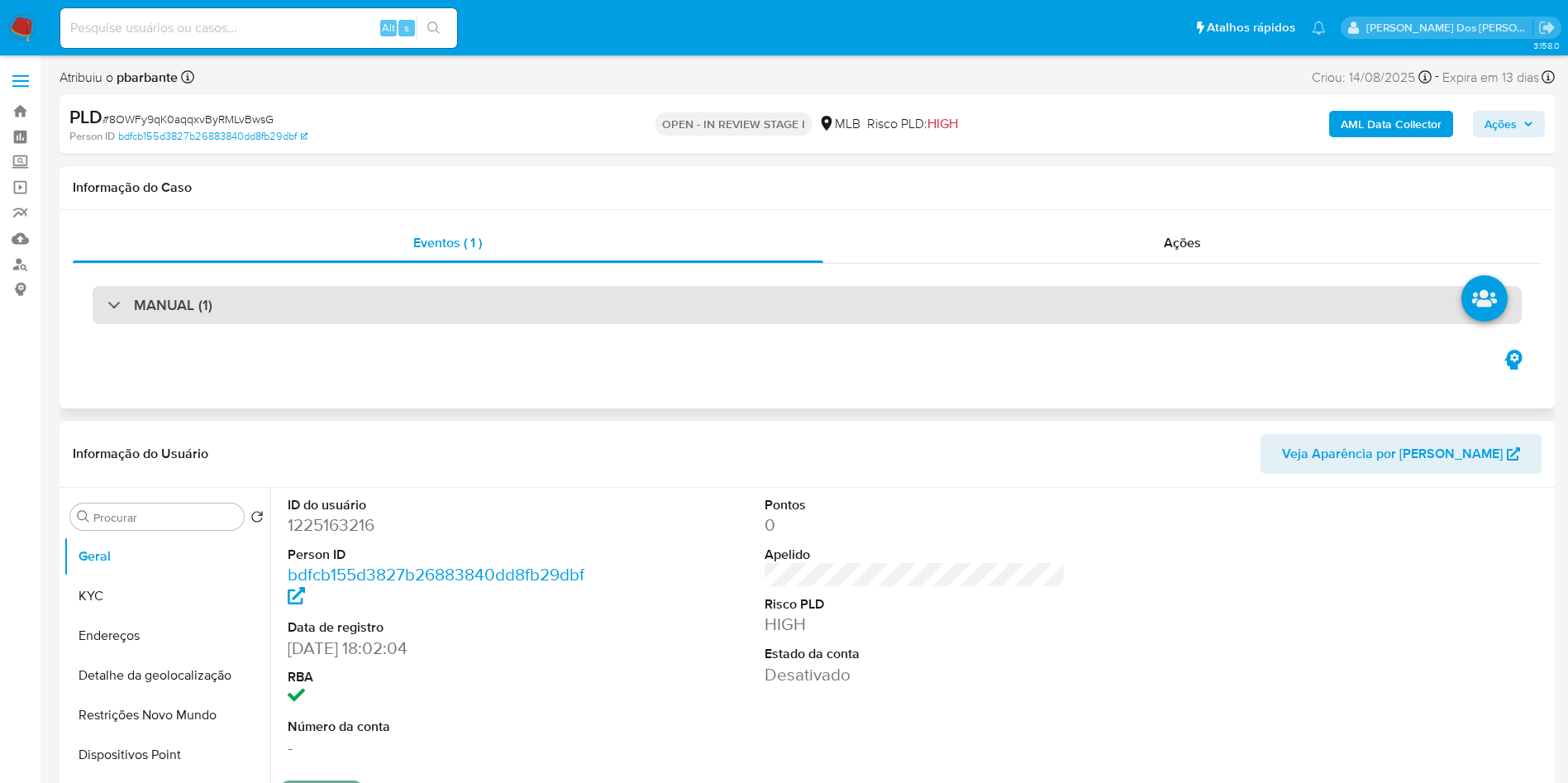
click at [745, 316] on div "MANUAL (1)" at bounding box center [807, 305] width 1430 height 38
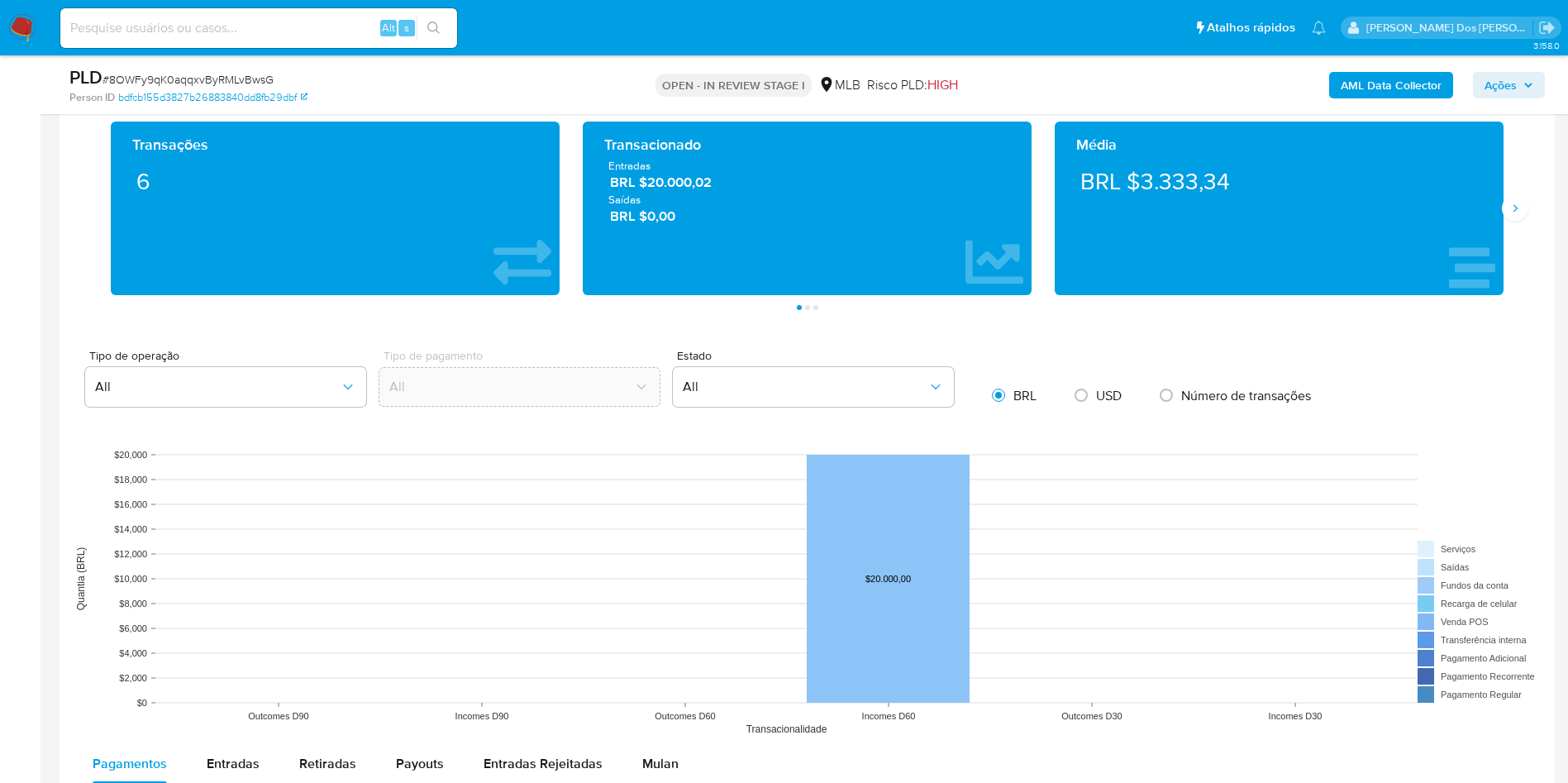
scroll to position [1275, 0]
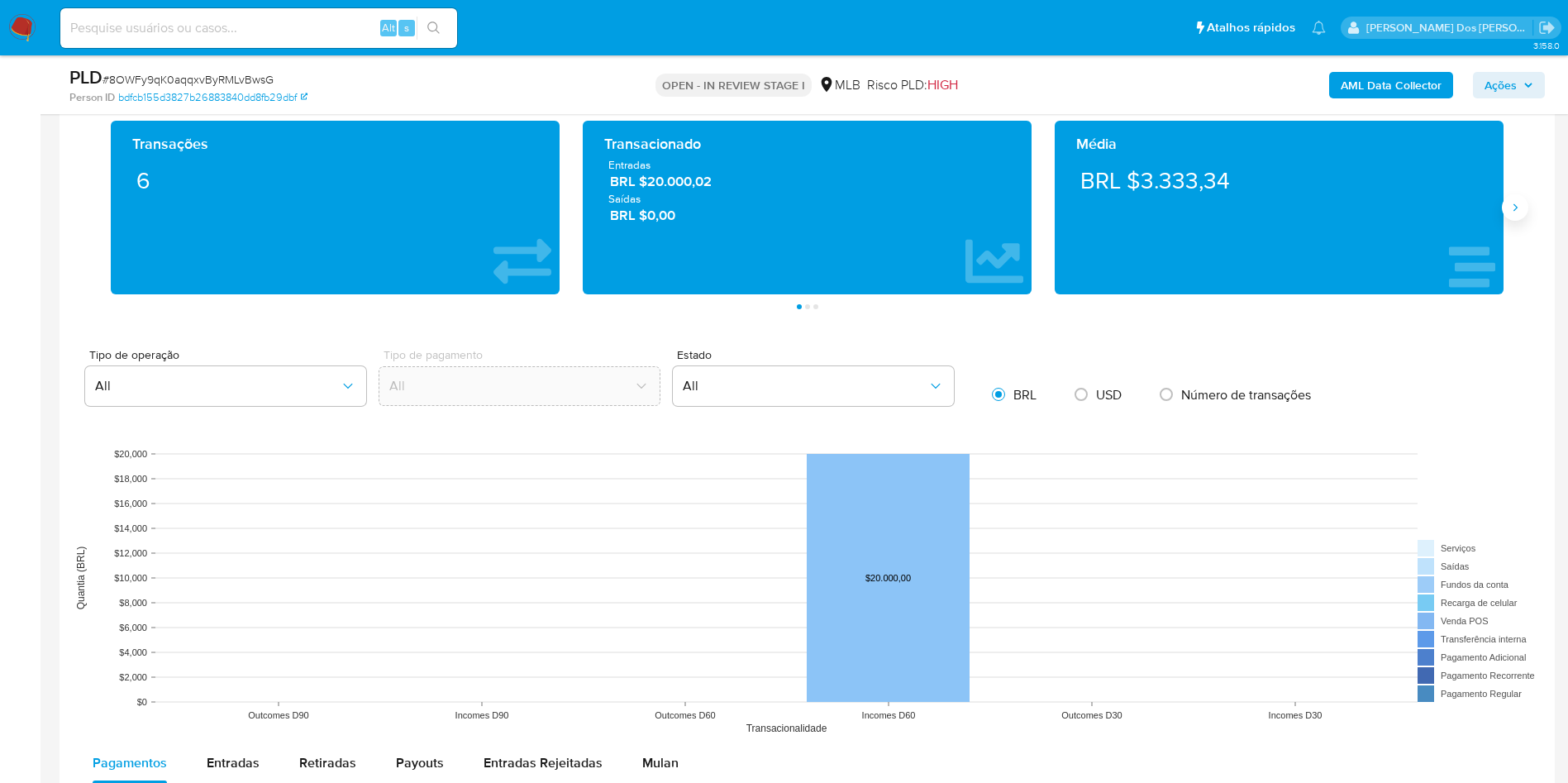
click at [1513, 212] on icon "Siguiente" at bounding box center [1515, 208] width 13 height 13
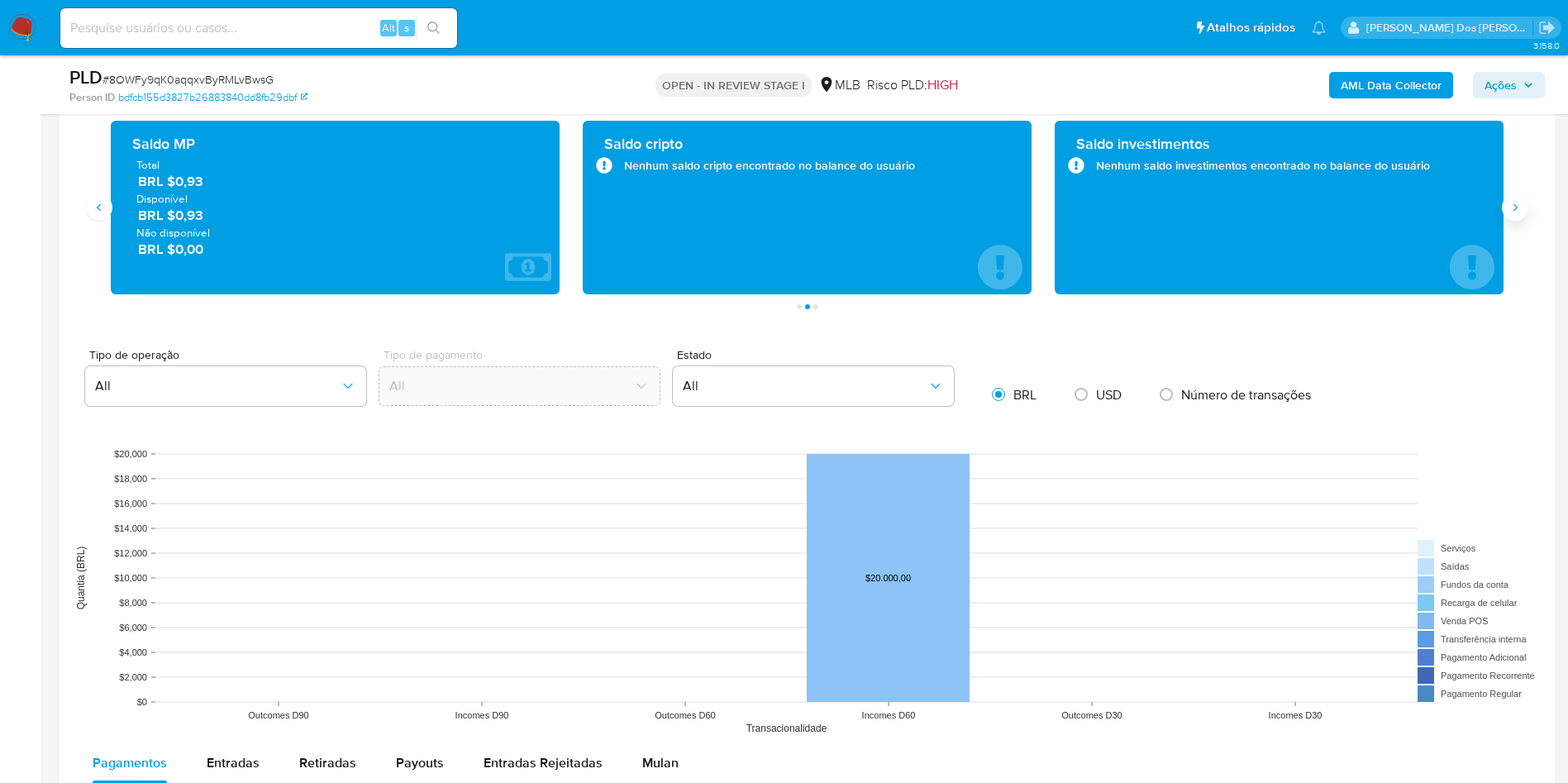
click at [1513, 212] on icon "Siguiente" at bounding box center [1515, 208] width 13 height 13
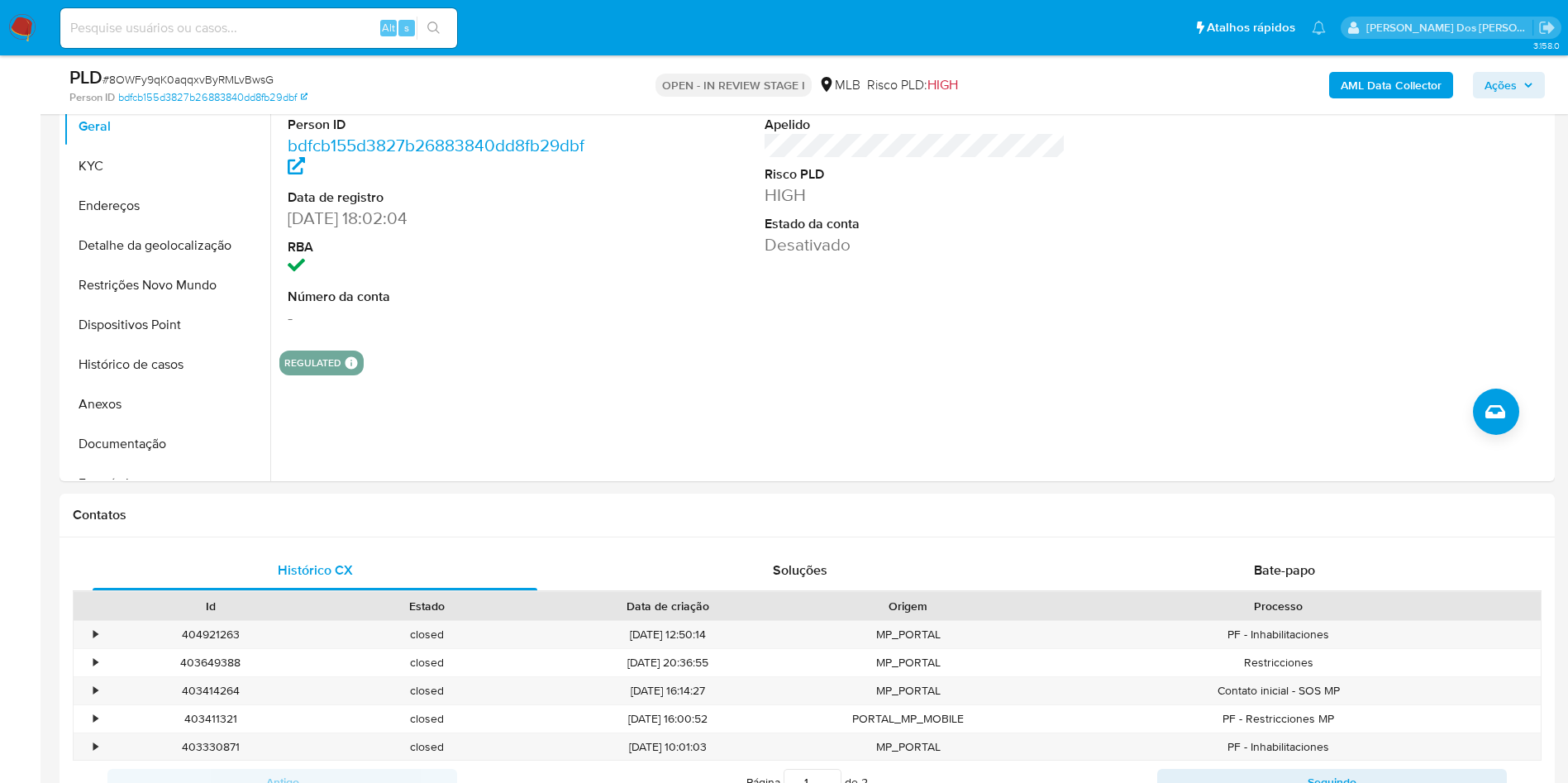
scroll to position [322, 0]
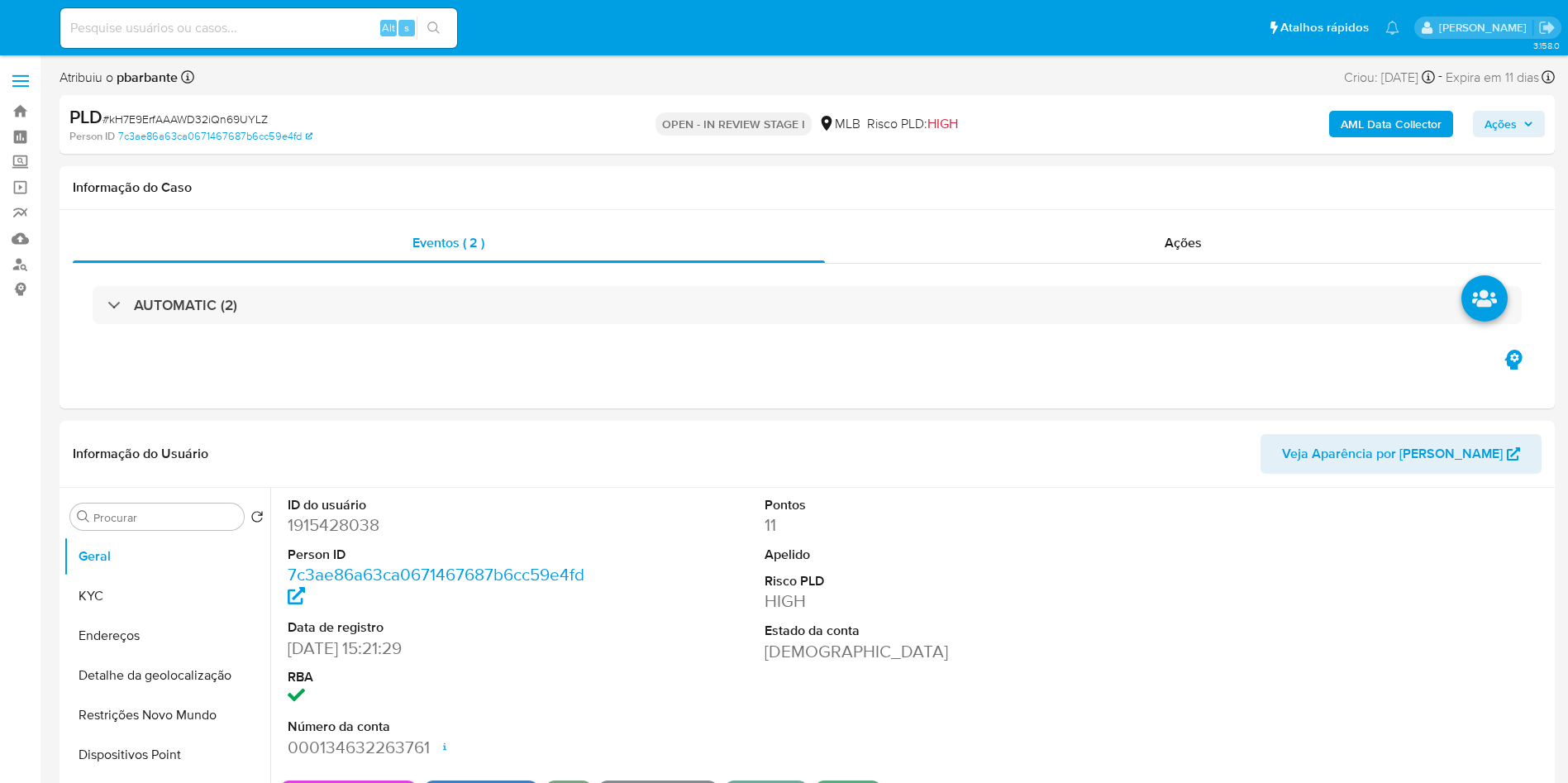
select select "10"
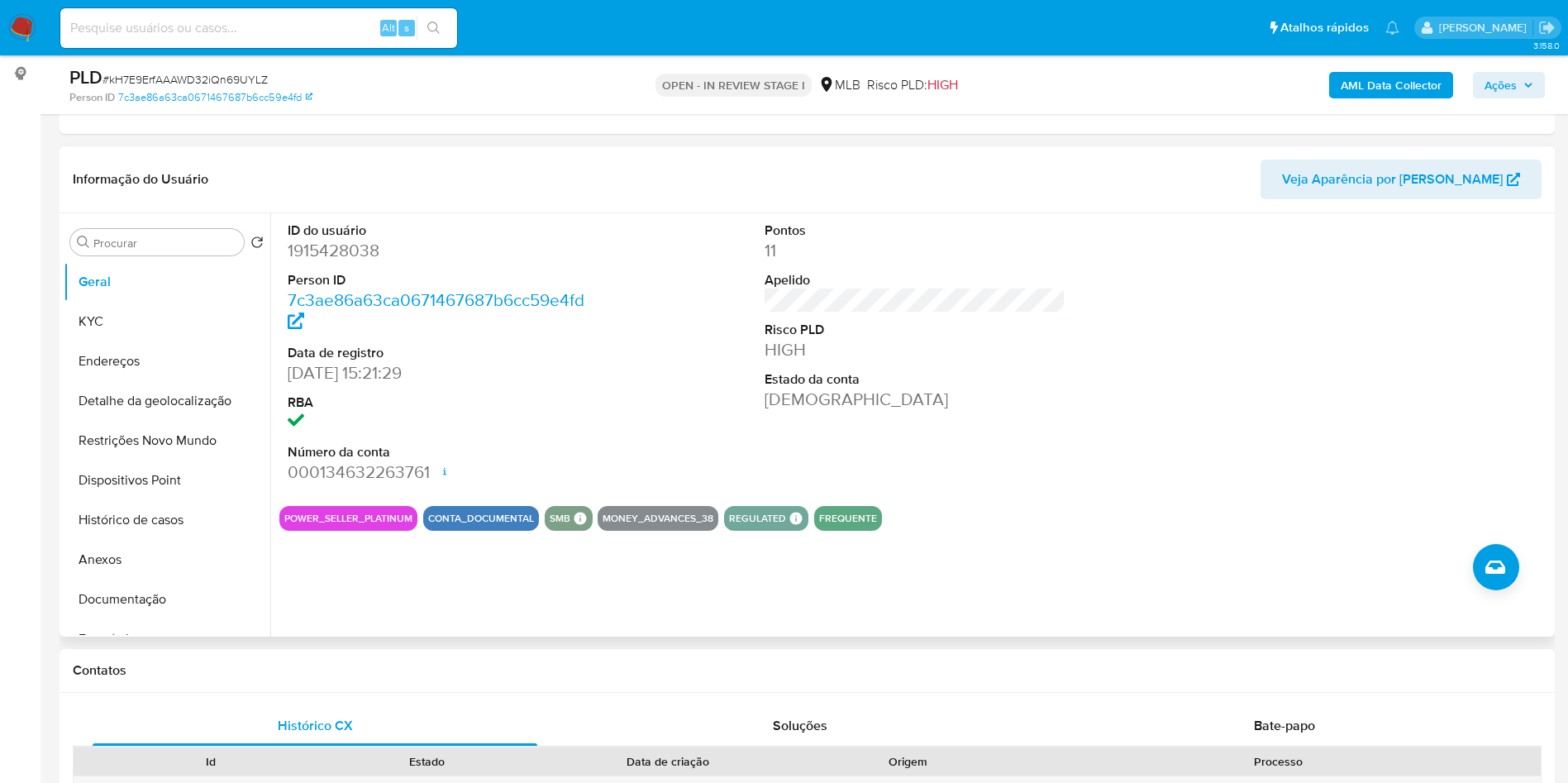
scroll to position [221, 0]
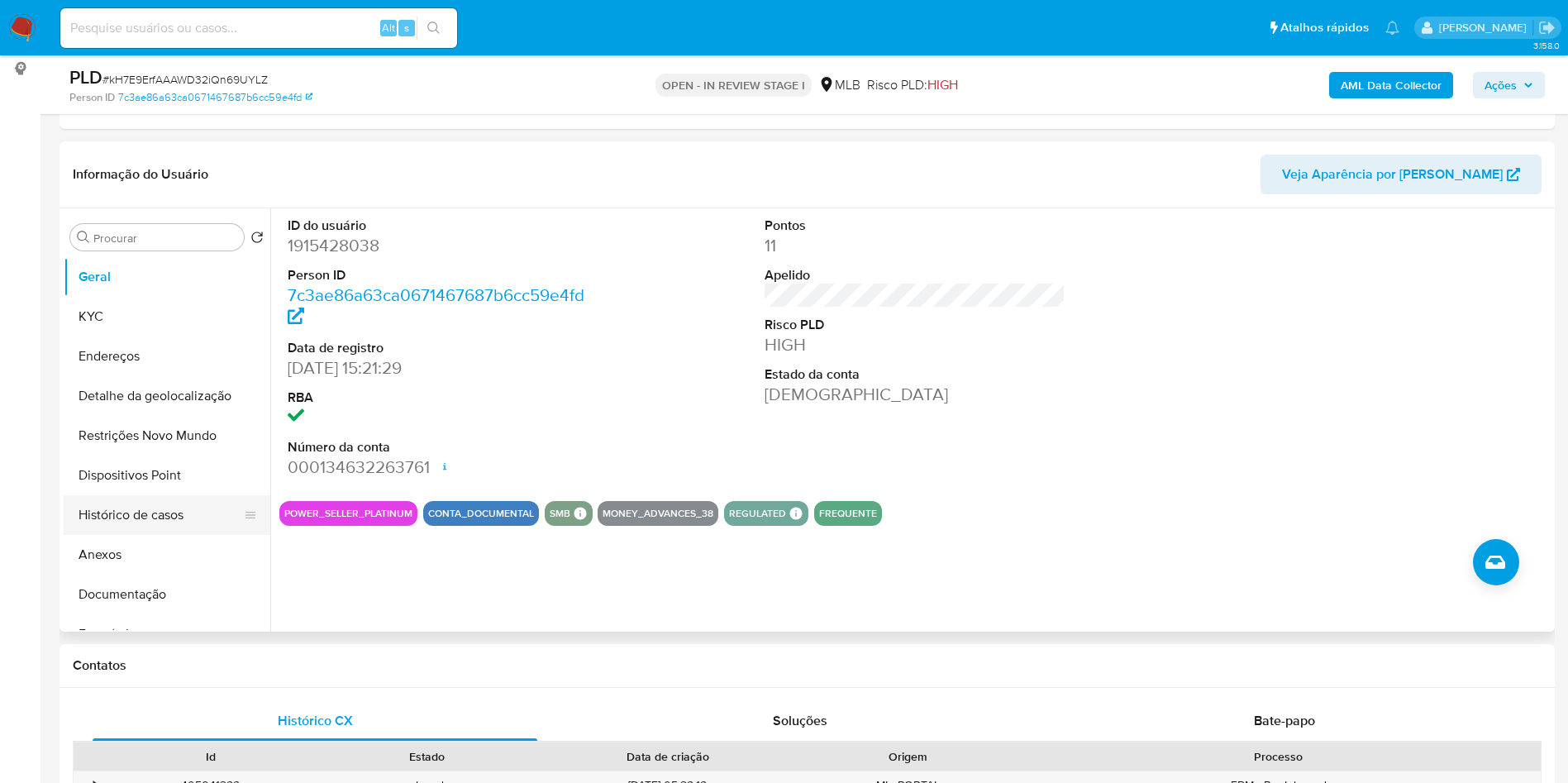
click at [147, 535] on button "Histórico de casos" at bounding box center [161, 514] width 194 height 40
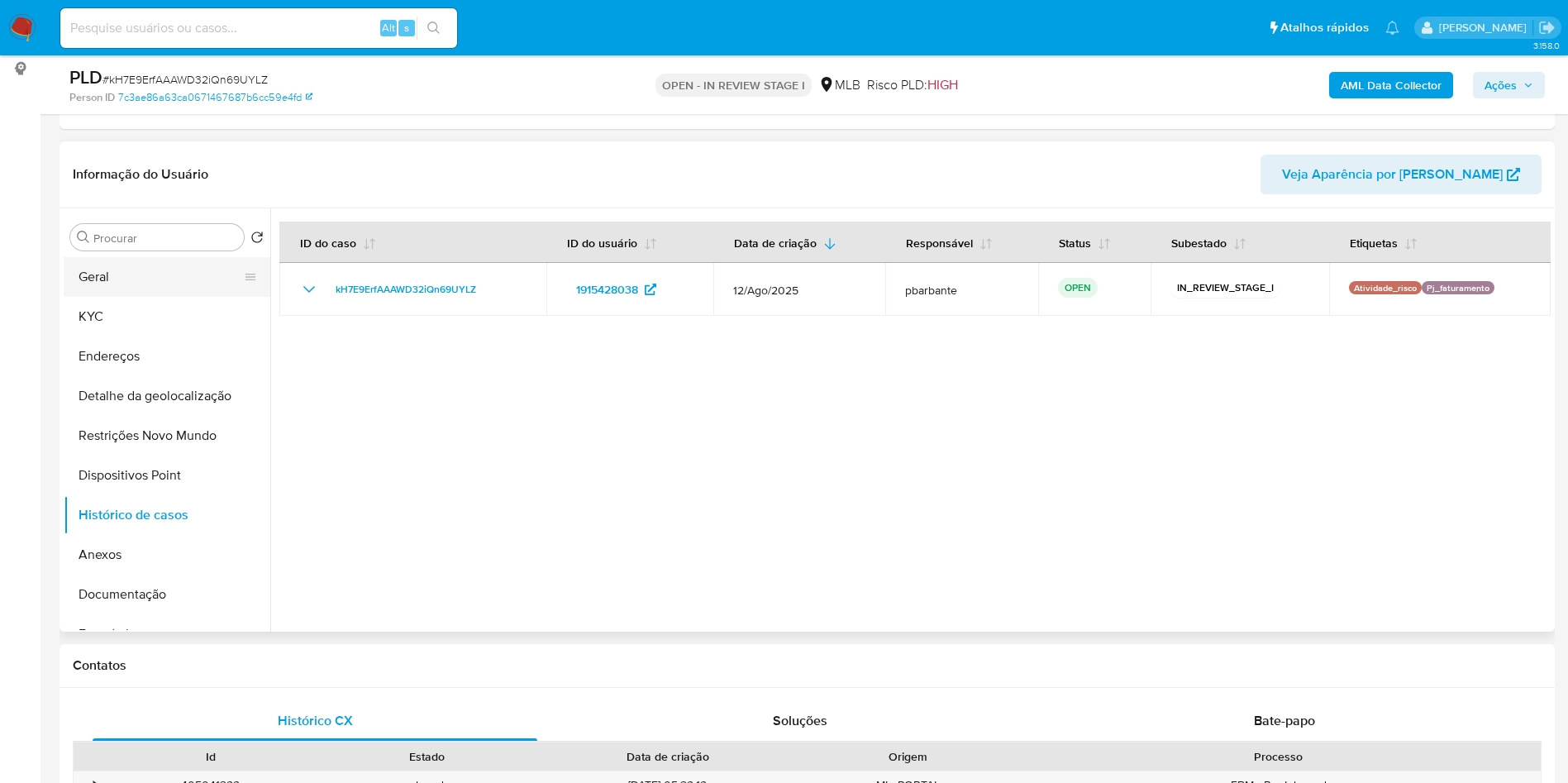
click at [169, 297] on button "Geral" at bounding box center [161, 277] width 194 height 40
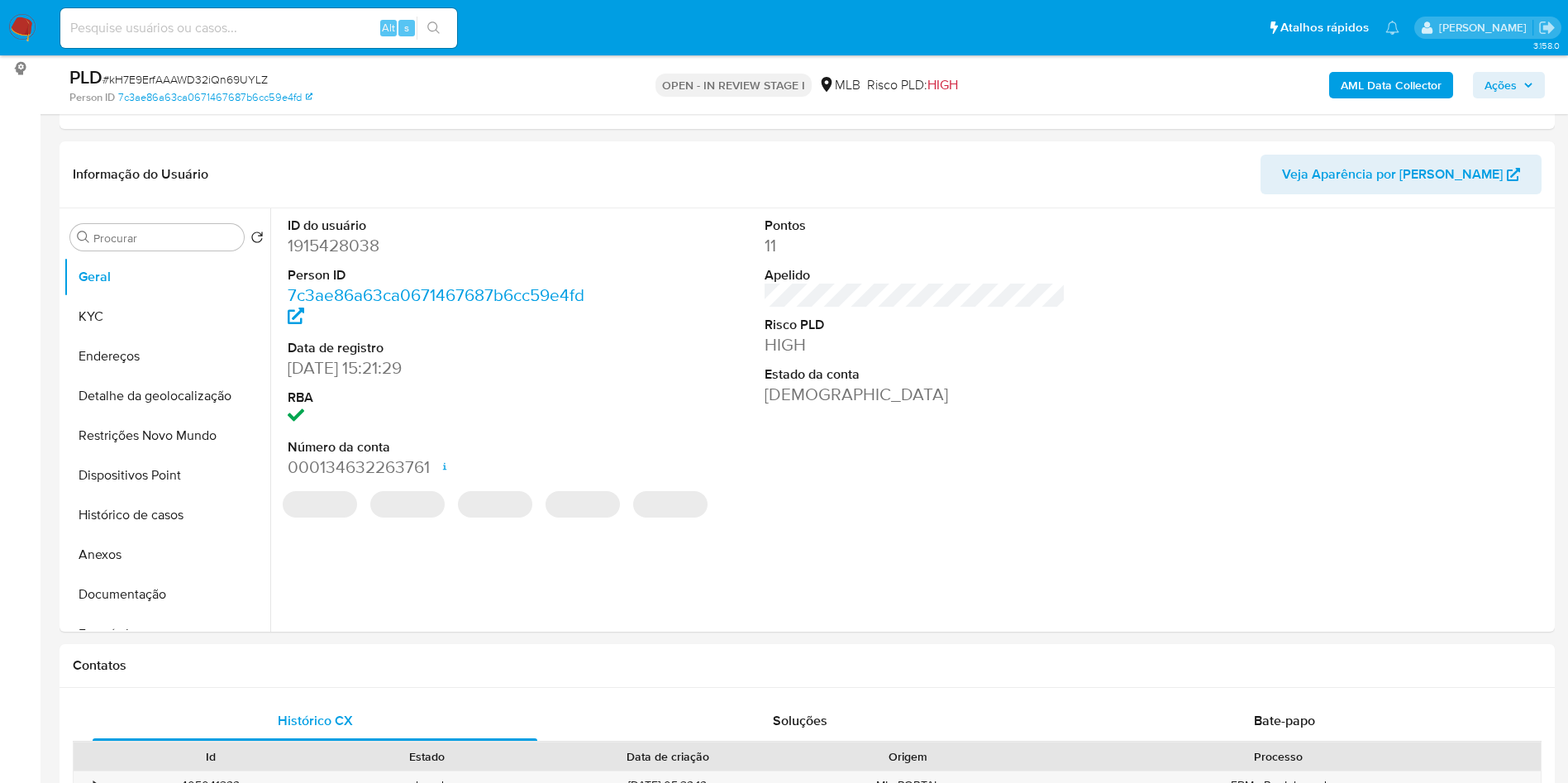
click at [339, 258] on dd "1915428038" at bounding box center [438, 245] width 302 height 23
copy dd "1915428038"
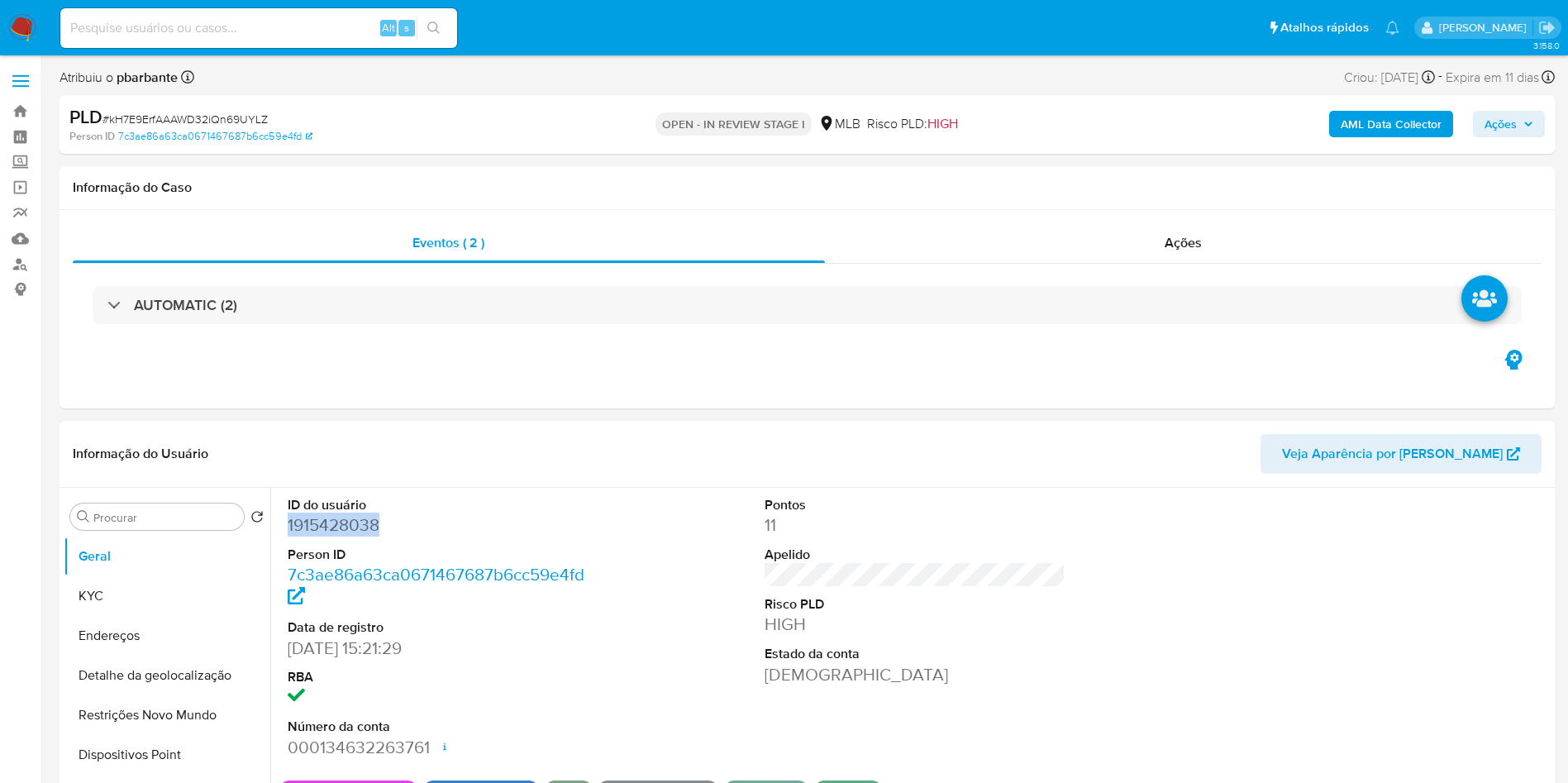
scroll to position [2, 0]
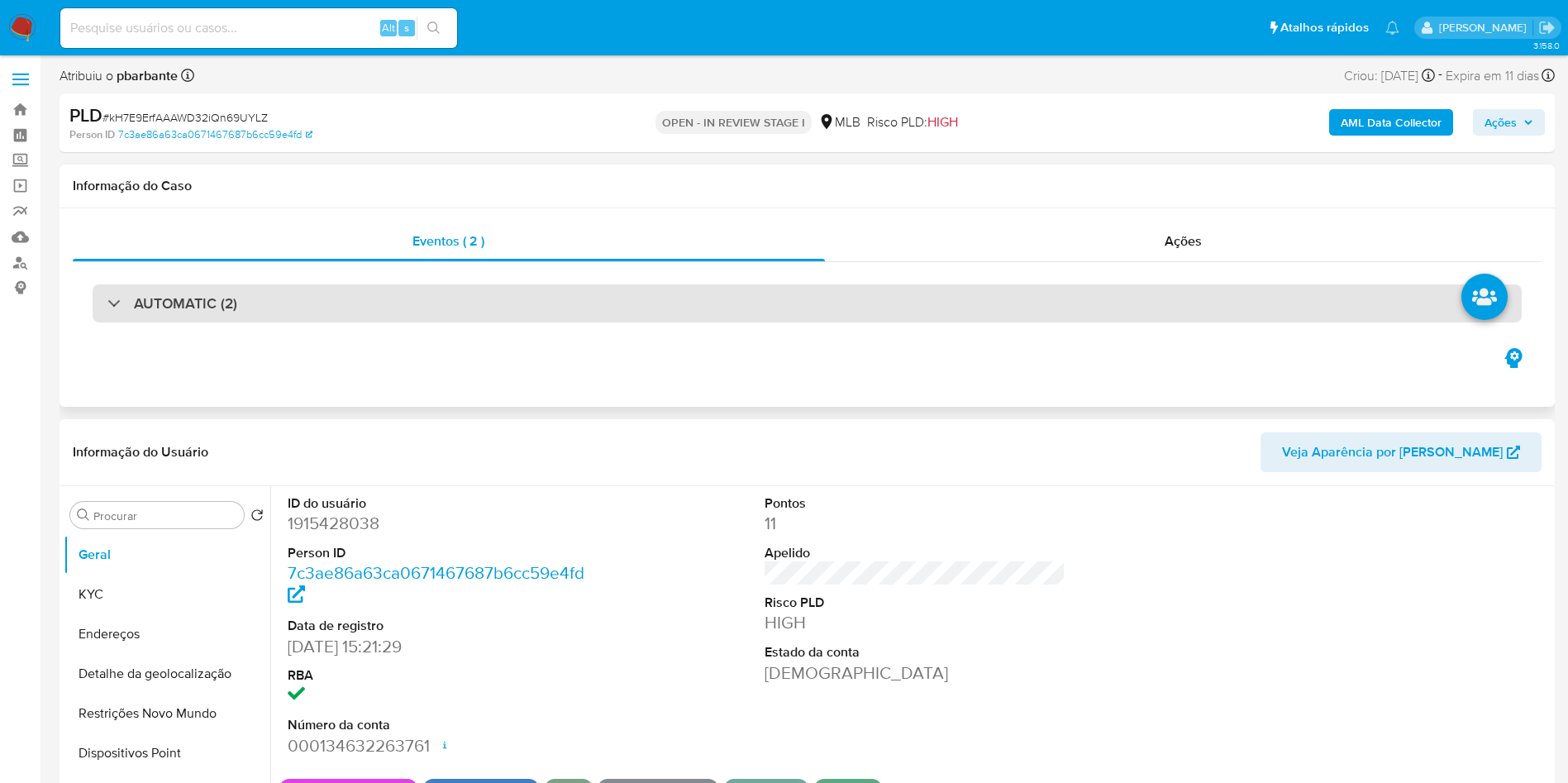
click at [429, 290] on div "AUTOMATIC (2)" at bounding box center [807, 303] width 1430 height 38
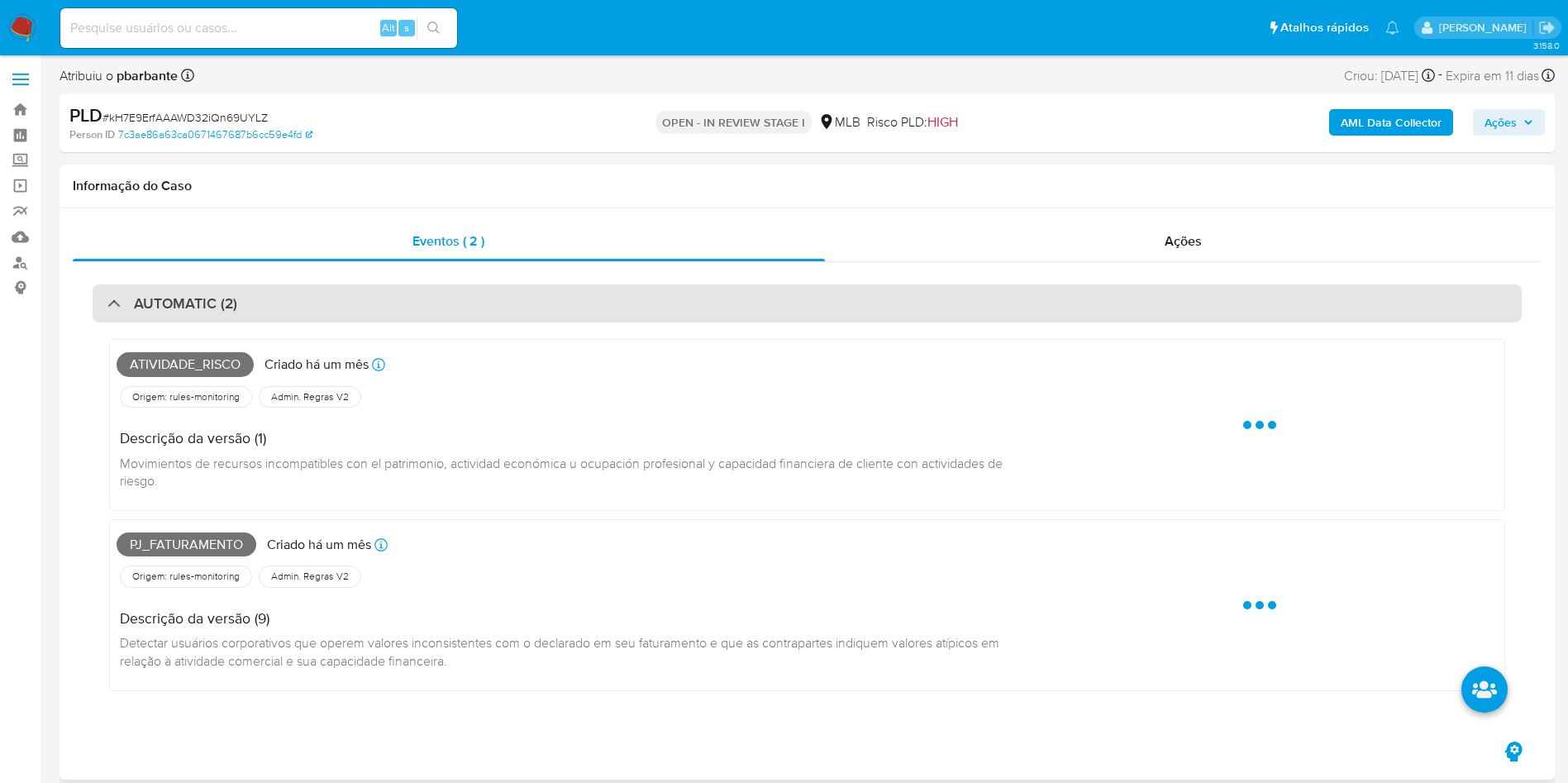
click at [429, 290] on div "AUTOMATIC (2)" at bounding box center [807, 303] width 1430 height 38
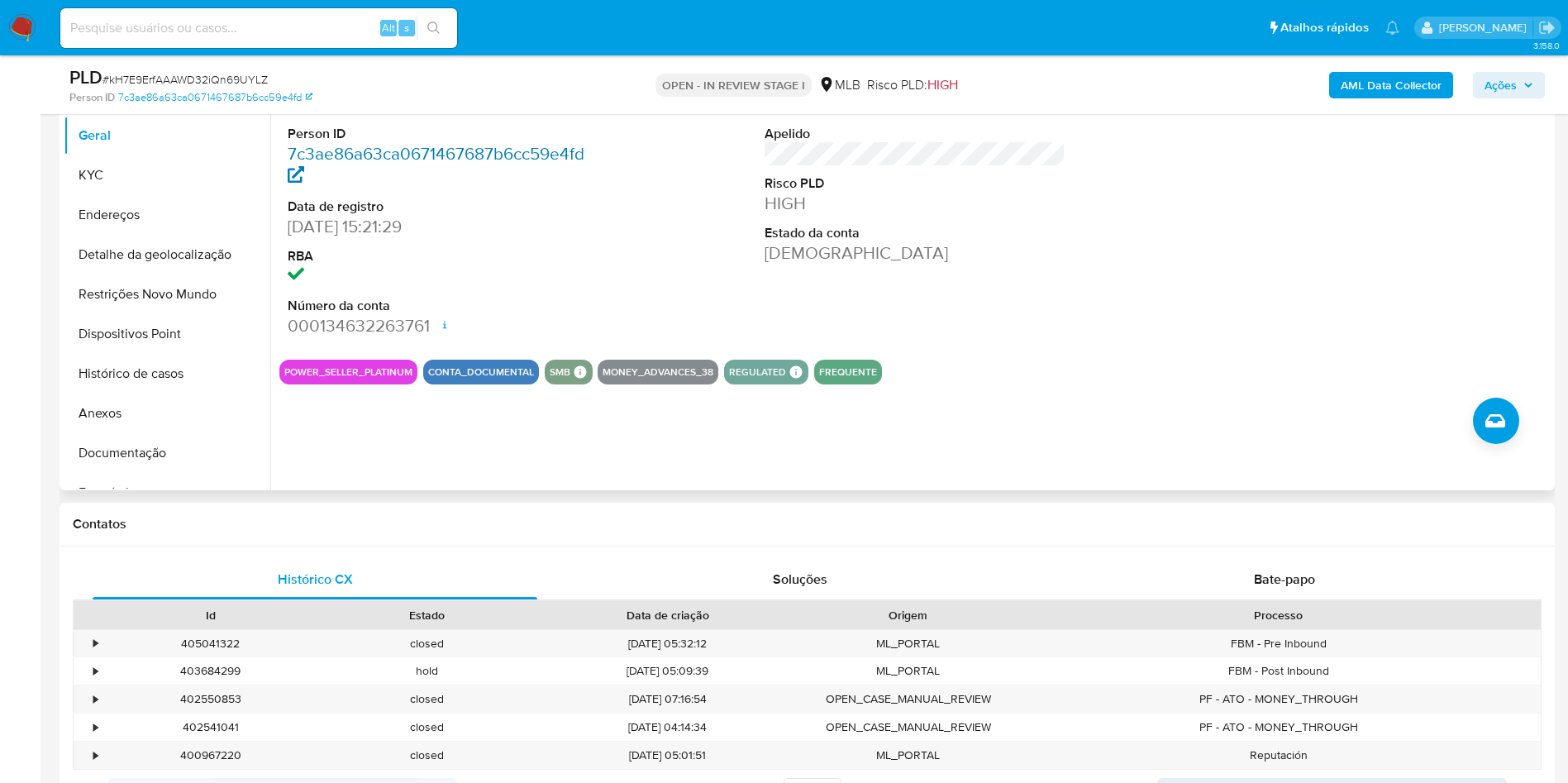
scroll to position [364, 0]
click at [171, 472] on button "Documentação" at bounding box center [161, 452] width 194 height 40
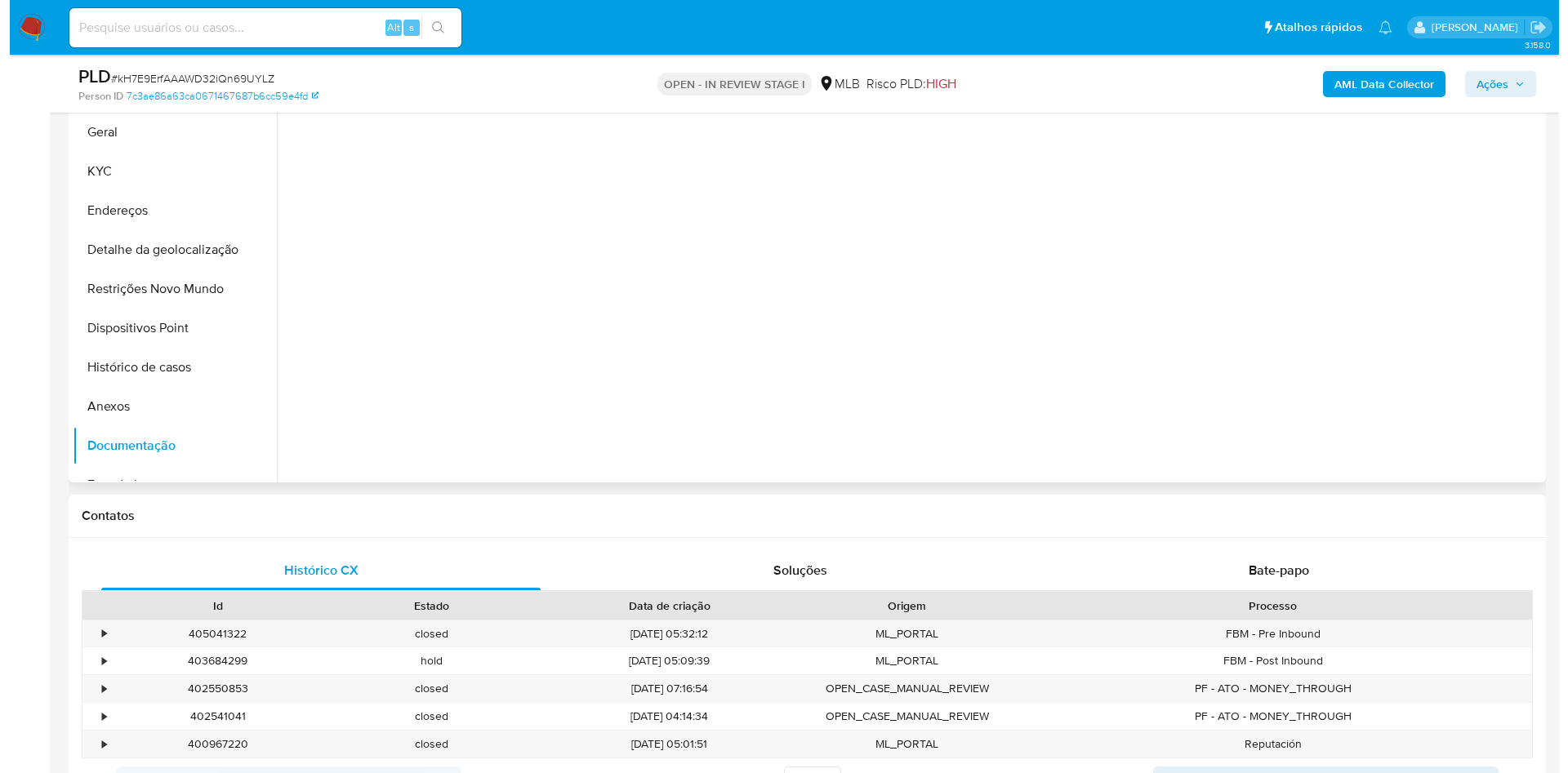
scroll to position [183, 0]
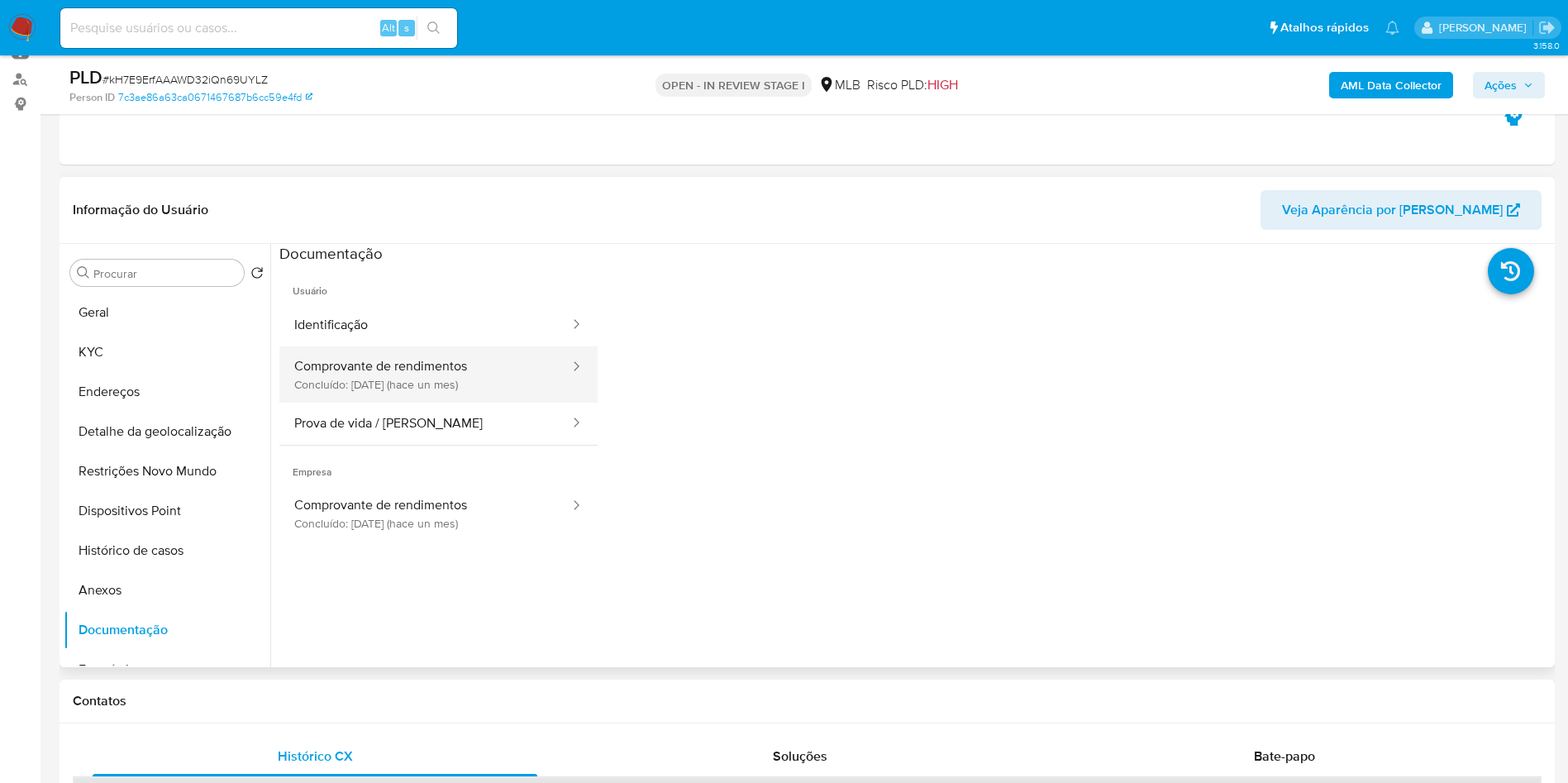
click at [420, 403] on button "Comprovante de rendimentos Concluído: 17/08/2025 (hace un mes)" at bounding box center [425, 374] width 292 height 56
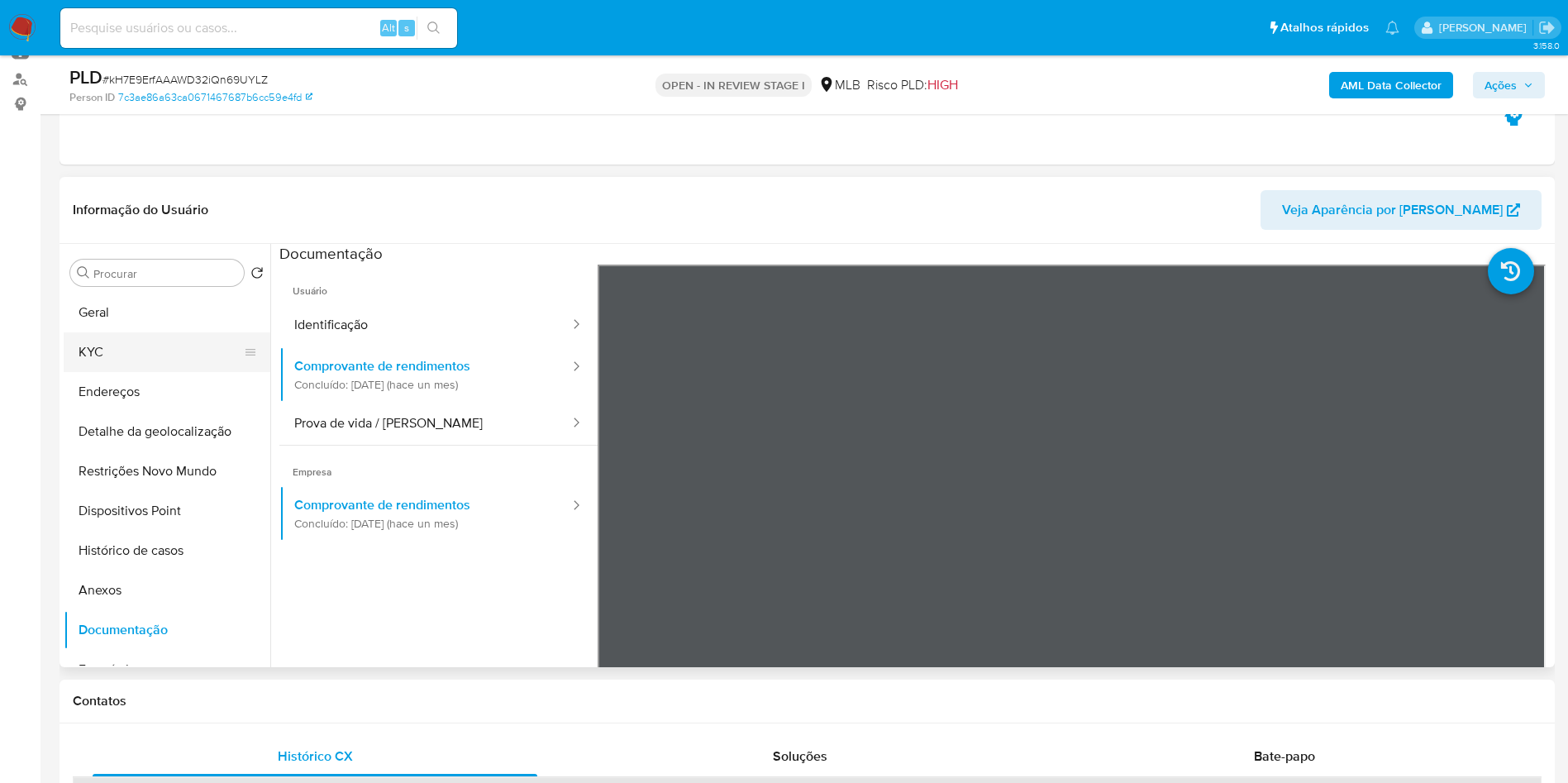
click at [117, 372] on button "KYC" at bounding box center [161, 352] width 194 height 40
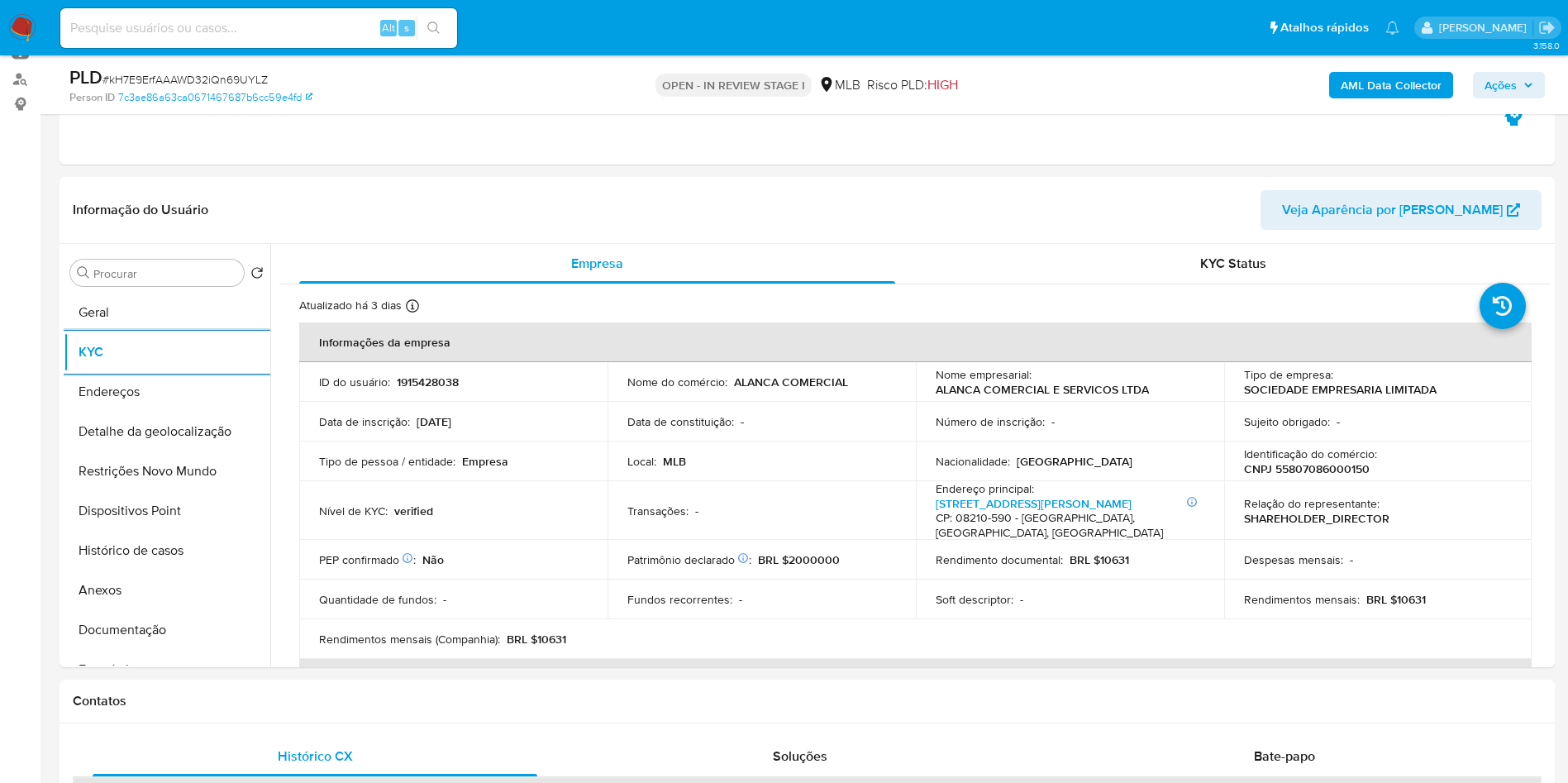
click at [1408, 78] on b "AML Data Collector" at bounding box center [1391, 85] width 101 height 27
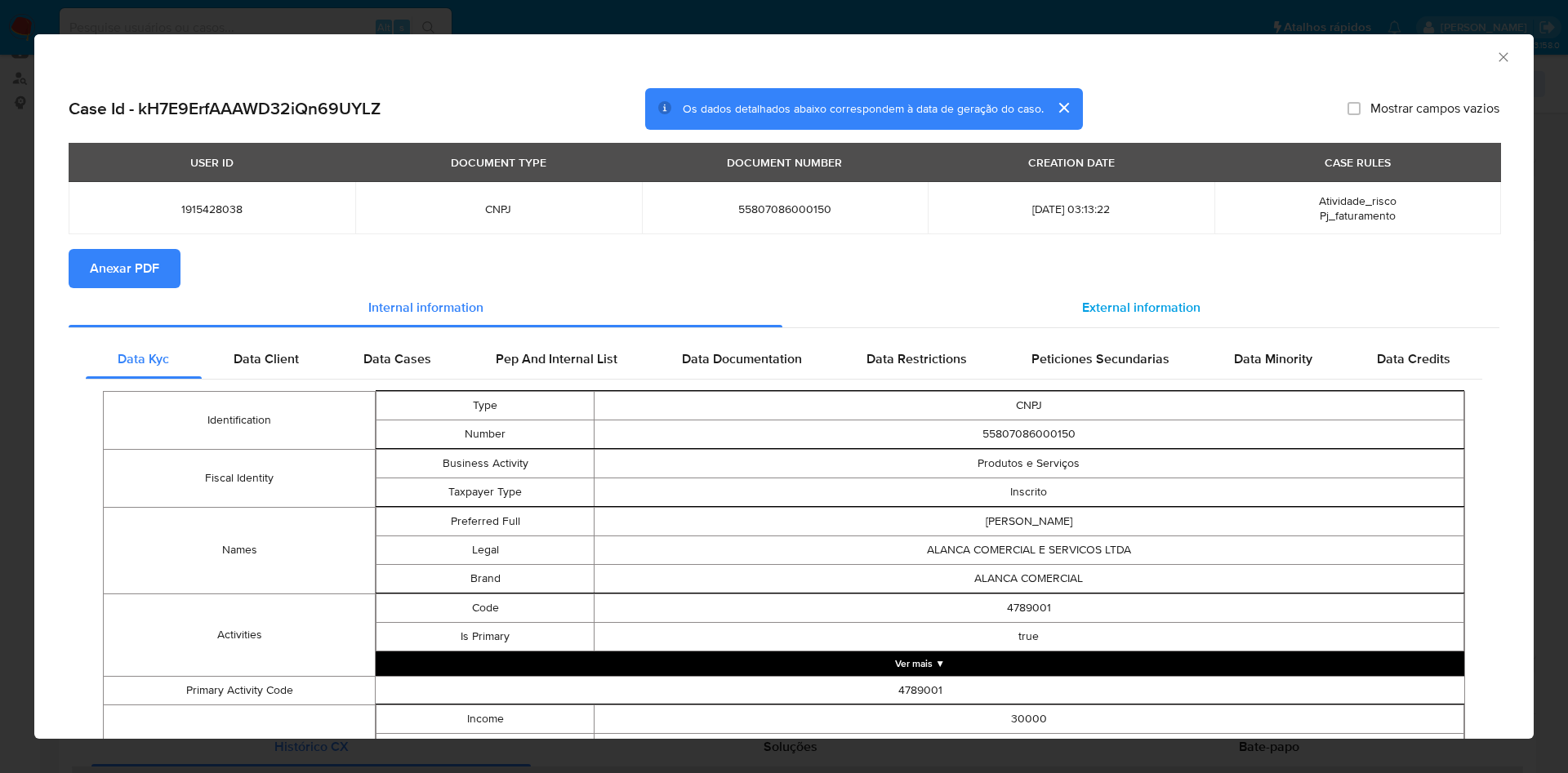
click at [1082, 316] on span "External information" at bounding box center [1141, 307] width 119 height 19
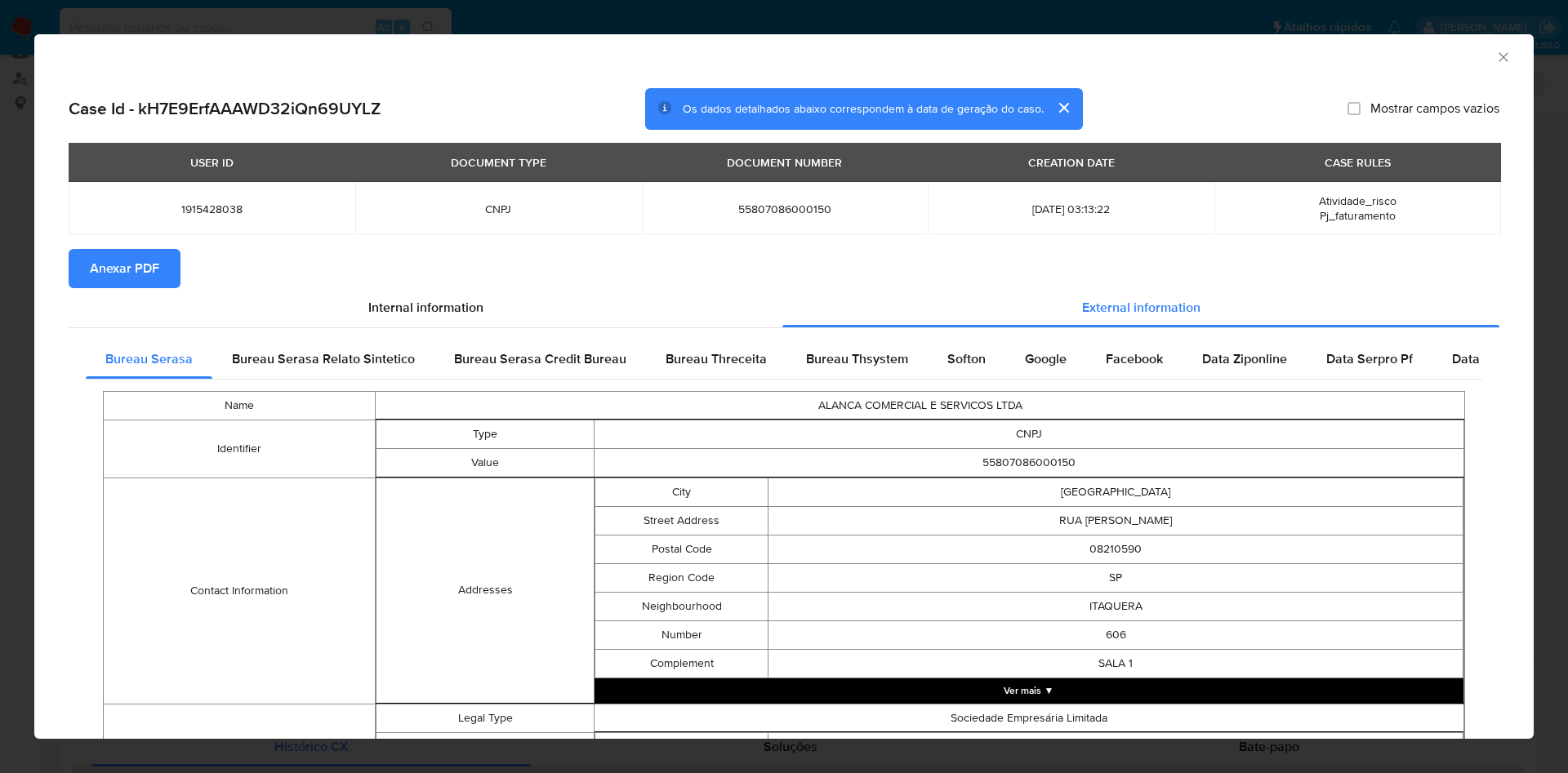
click at [94, 278] on span "Anexar PDF" at bounding box center [125, 268] width 69 height 36
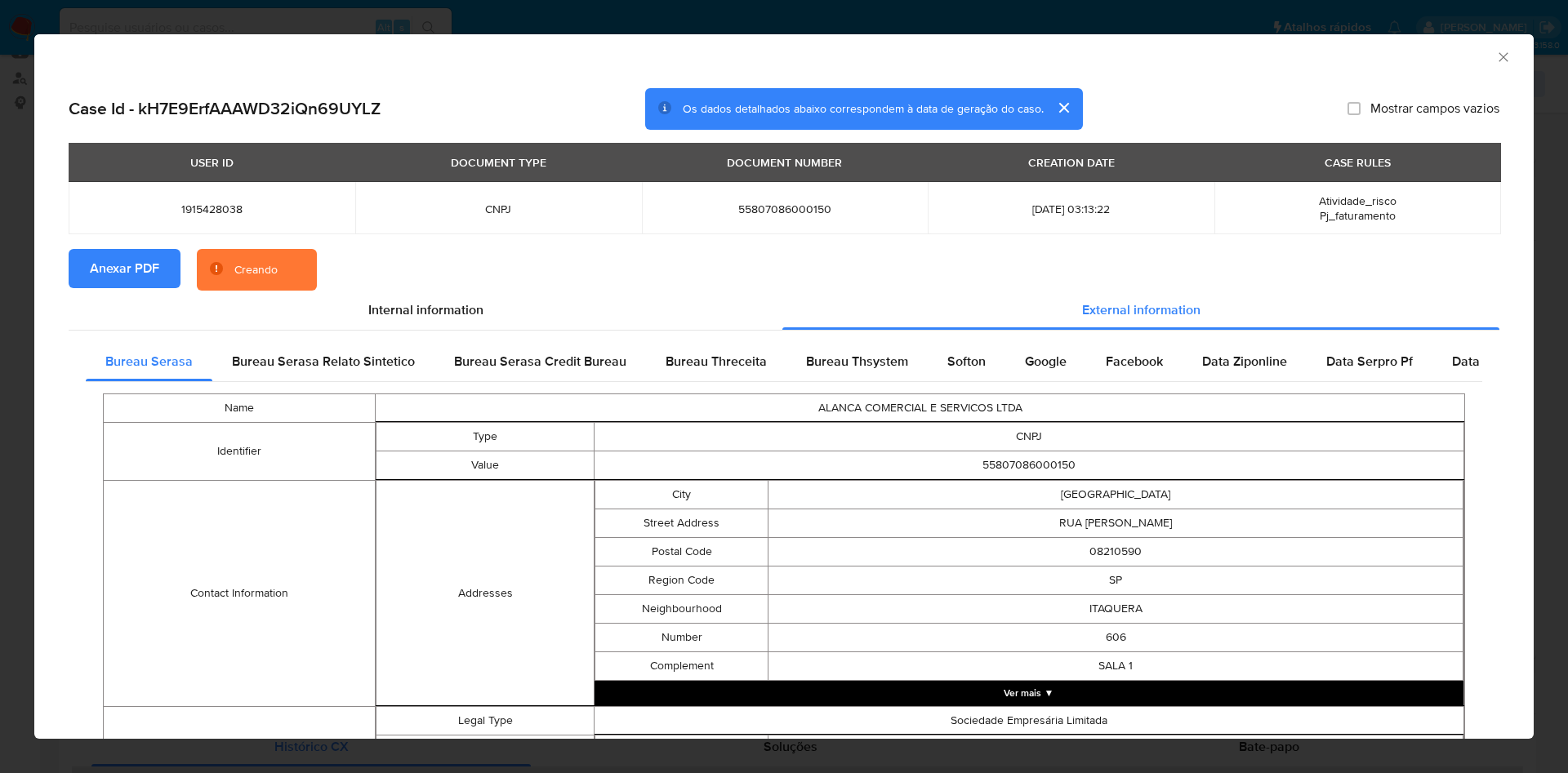
scroll to position [511, 0]
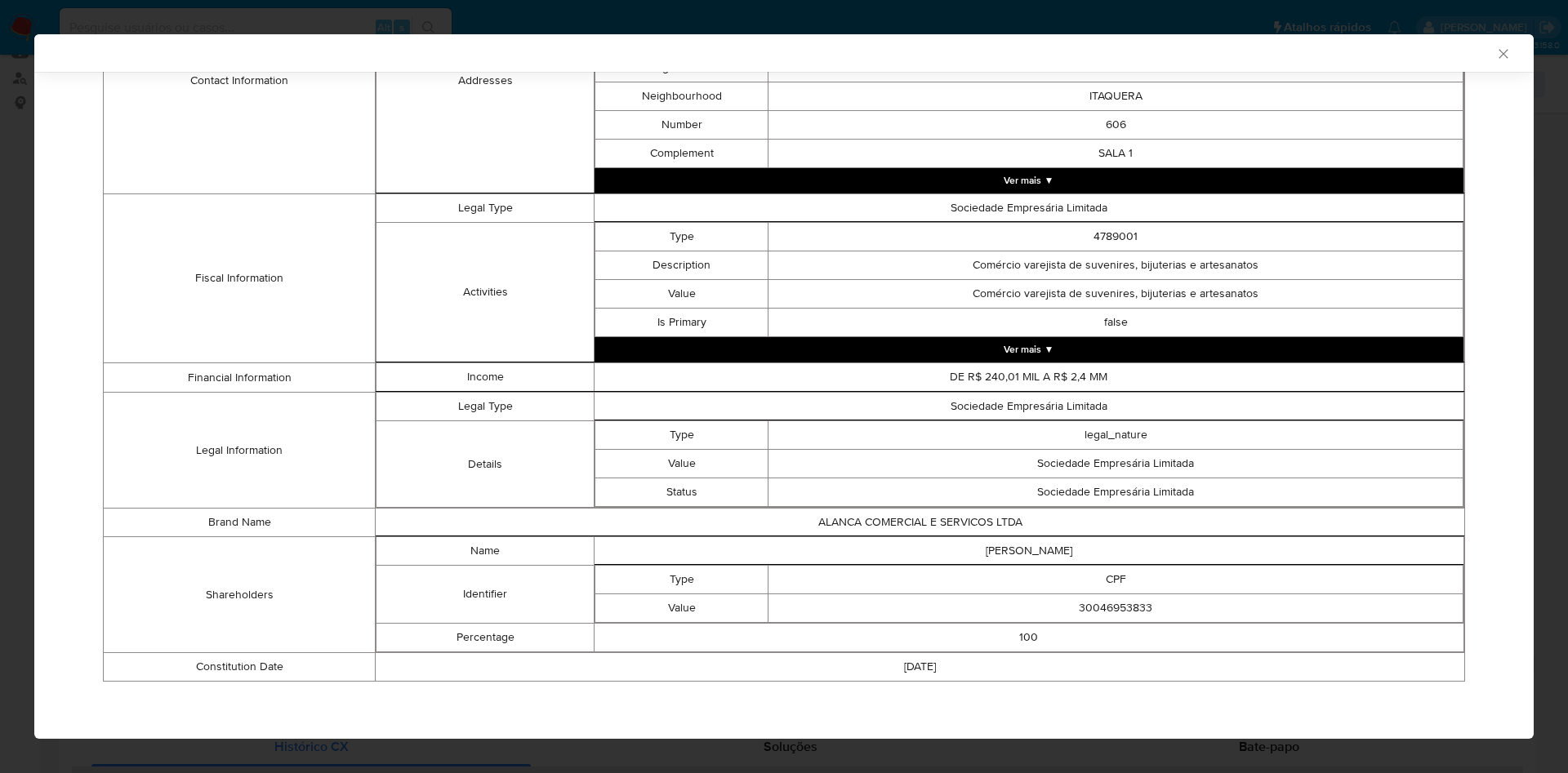
click at [1110, 595] on td "30046953833" at bounding box center [1116, 608] width 695 height 28
copy td "30046953833"
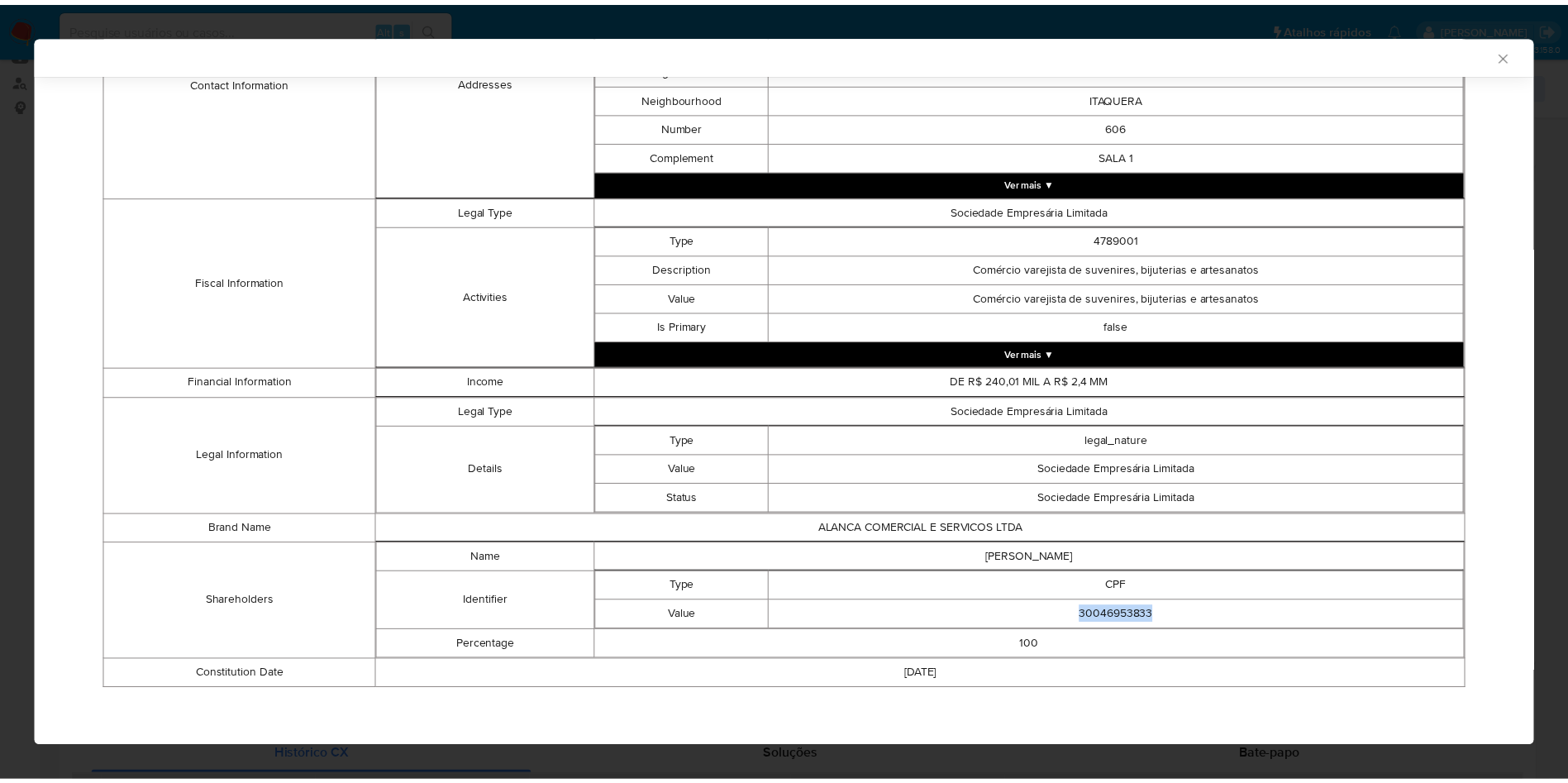
scroll to position [514, 0]
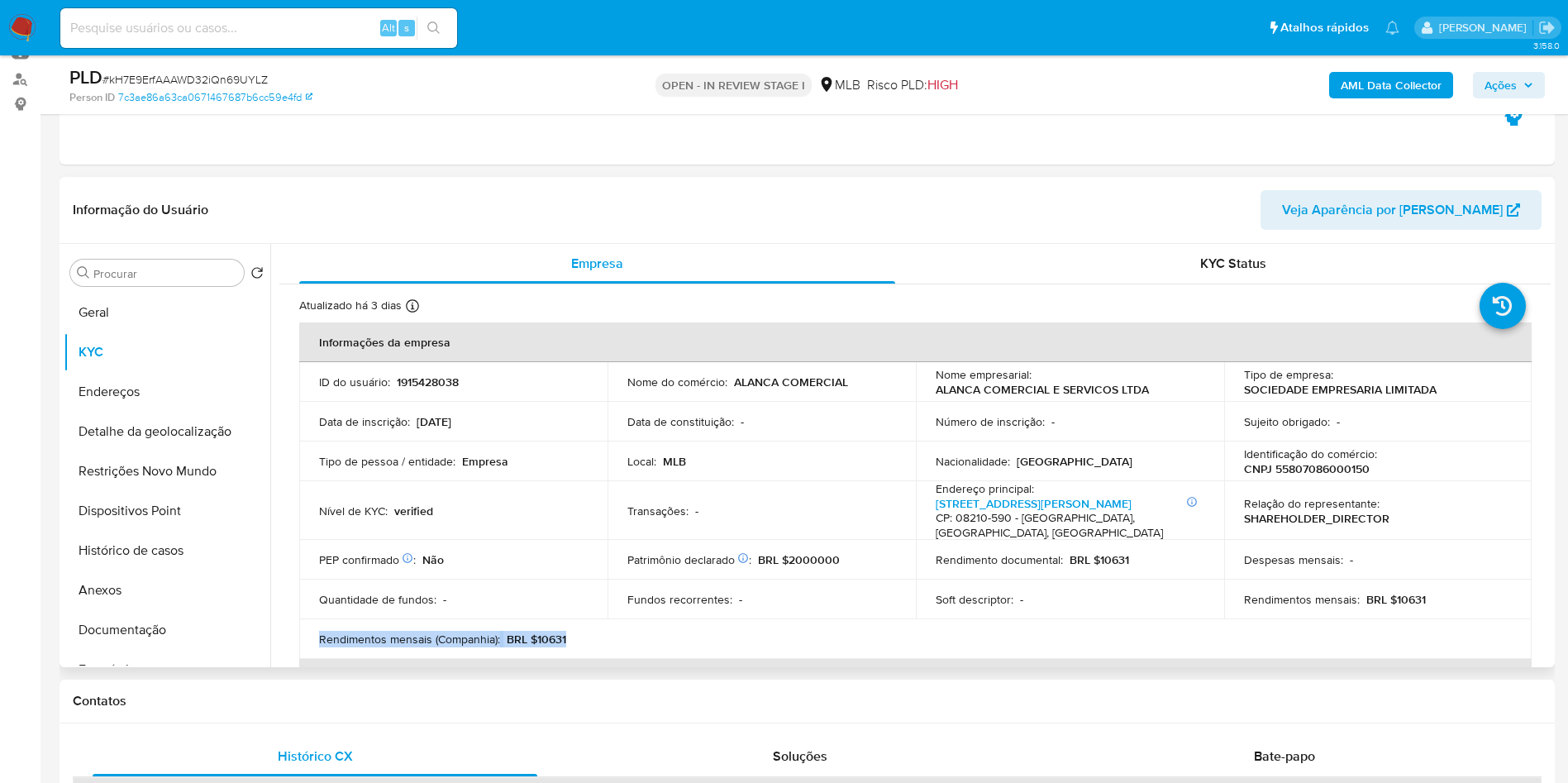
drag, startPoint x: 1433, startPoint y: 631, endPoint x: 1386, endPoint y: 619, distance: 48.5
click at [1386, 619] on table "Informações da empresa ID do usuário : 1915428038 Nome do comércio : ALANCA COM…" at bounding box center [915, 619] width 1232 height 594
click at [1378, 607] on p "BRL $10631" at bounding box center [1395, 599] width 59 height 15
drag, startPoint x: 1429, startPoint y: 608, endPoint x: 1386, endPoint y: 613, distance: 43.3
click at [1386, 607] on div "Rendimentos mensais : BRL $10631" at bounding box center [1378, 599] width 269 height 15
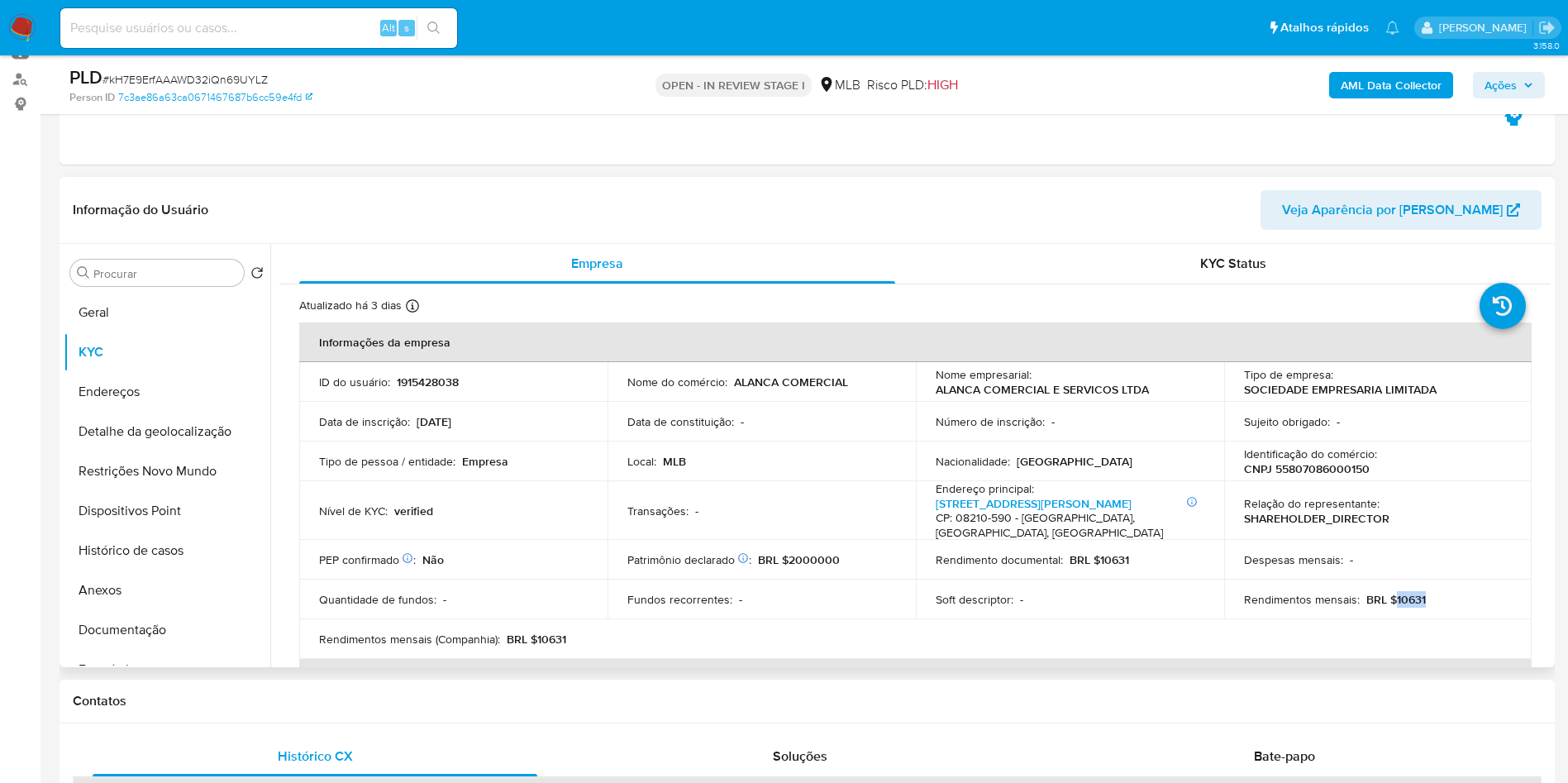
copy p "10631"
click at [206, 650] on button "Documentação" at bounding box center [161, 630] width 194 height 40
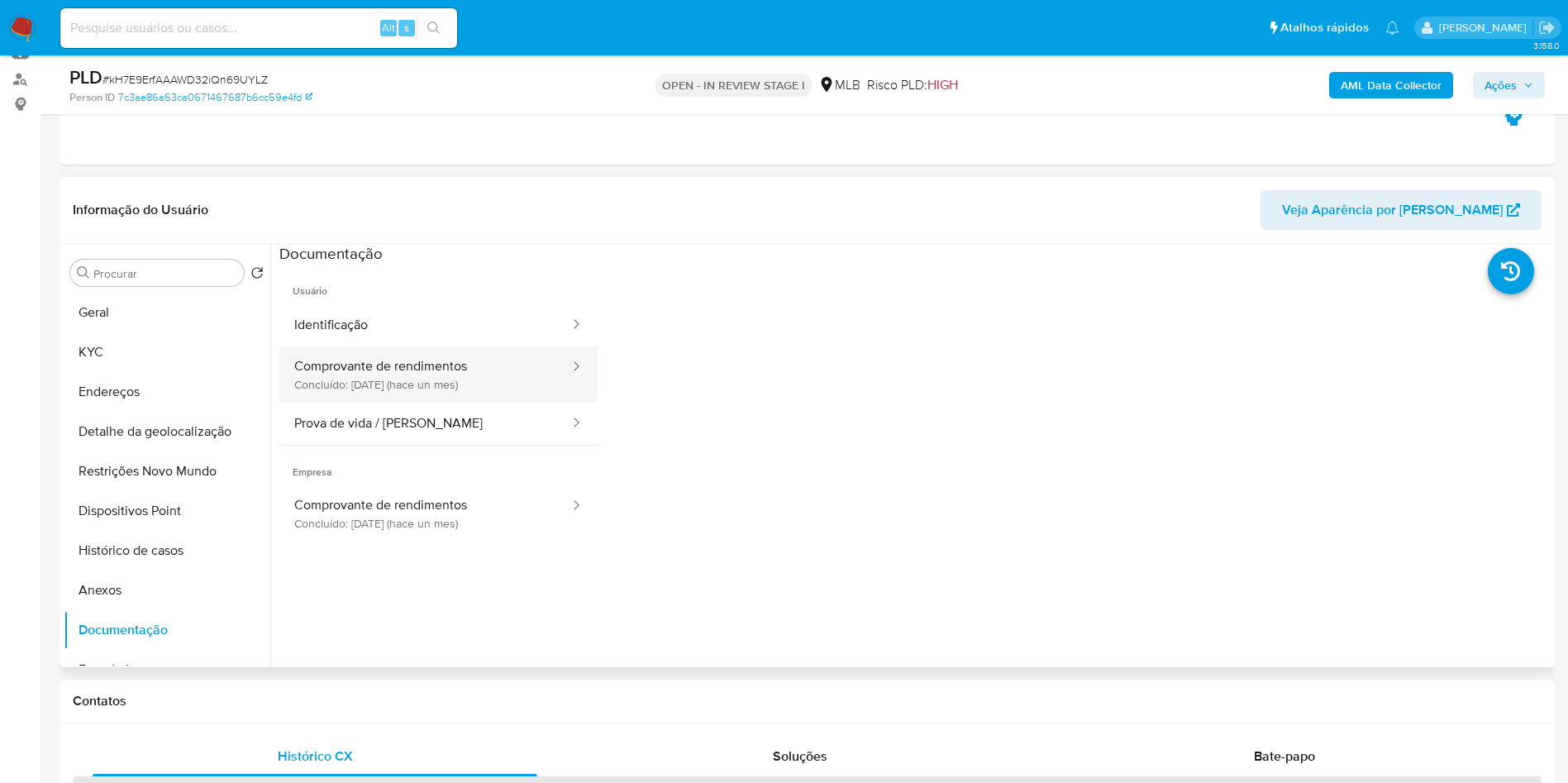
click at [514, 403] on button "Comprovante de rendimentos Concluído: 17/08/2025 (hace un mes)" at bounding box center [425, 374] width 292 height 56
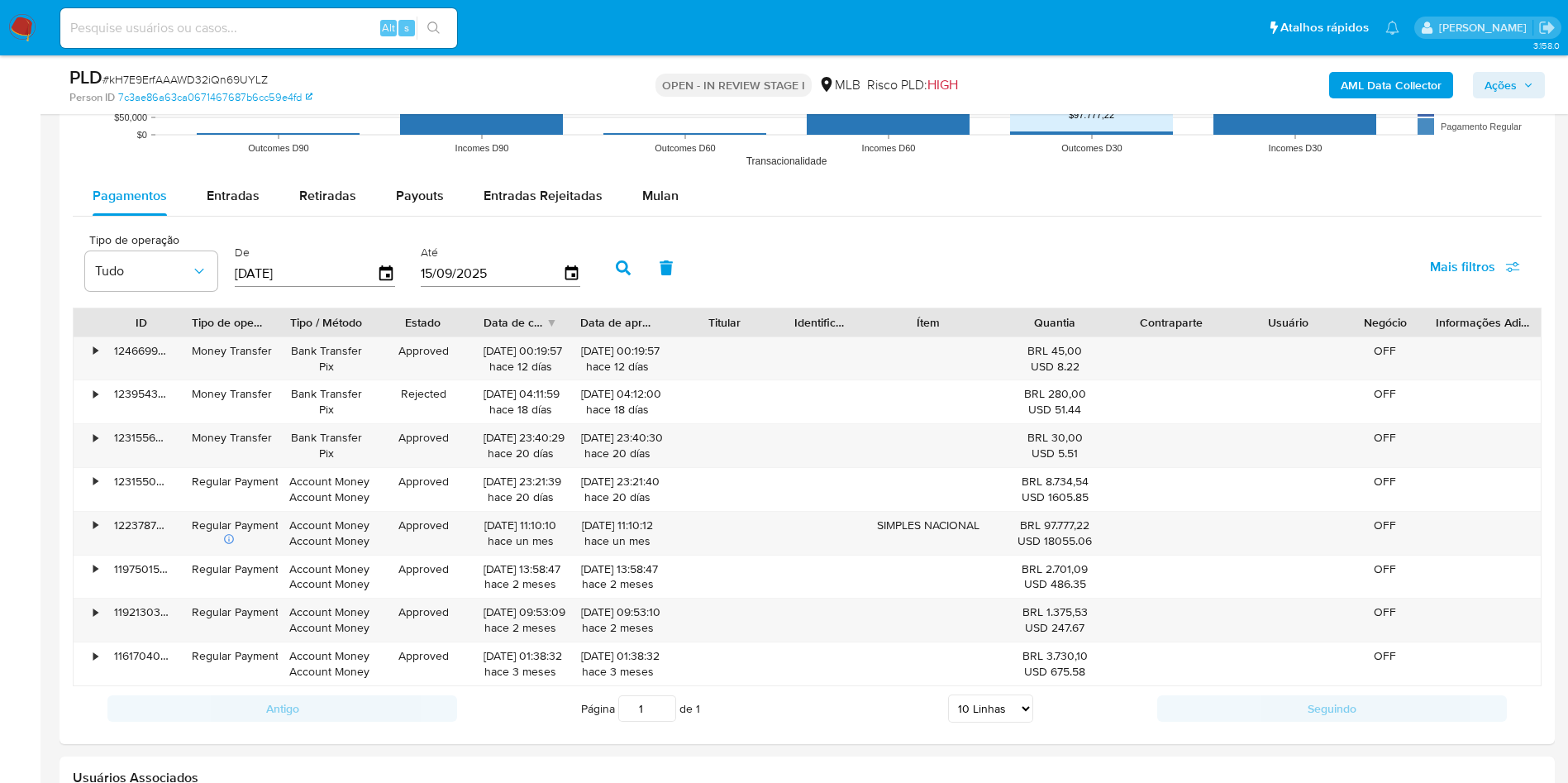
scroll to position [1711, 0]
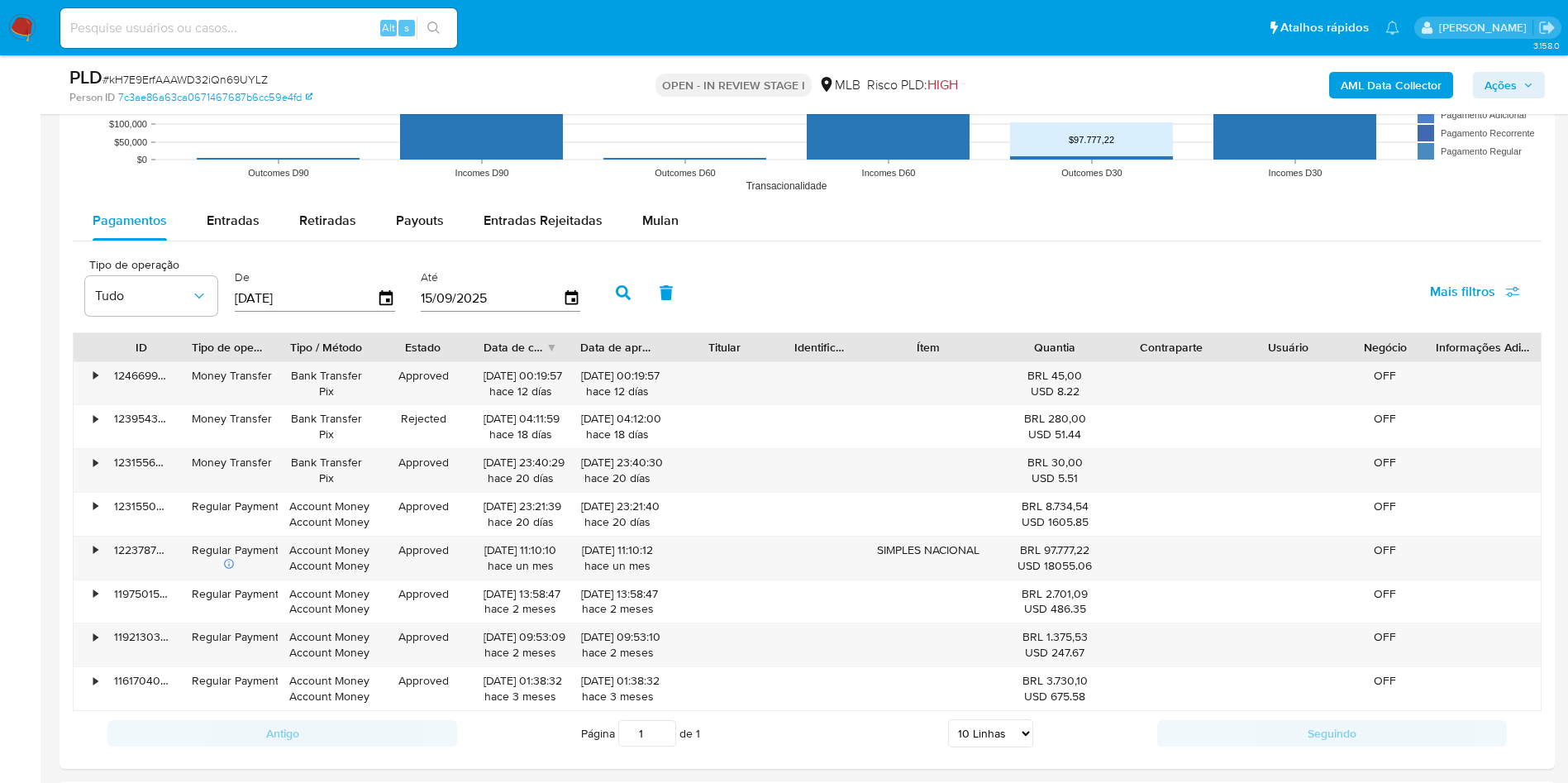
click at [236, 201] on rect at bounding box center [808, 35] width 1469 height 331
click at [232, 230] on span "Entradas" at bounding box center [233, 220] width 53 height 19
select select "10"
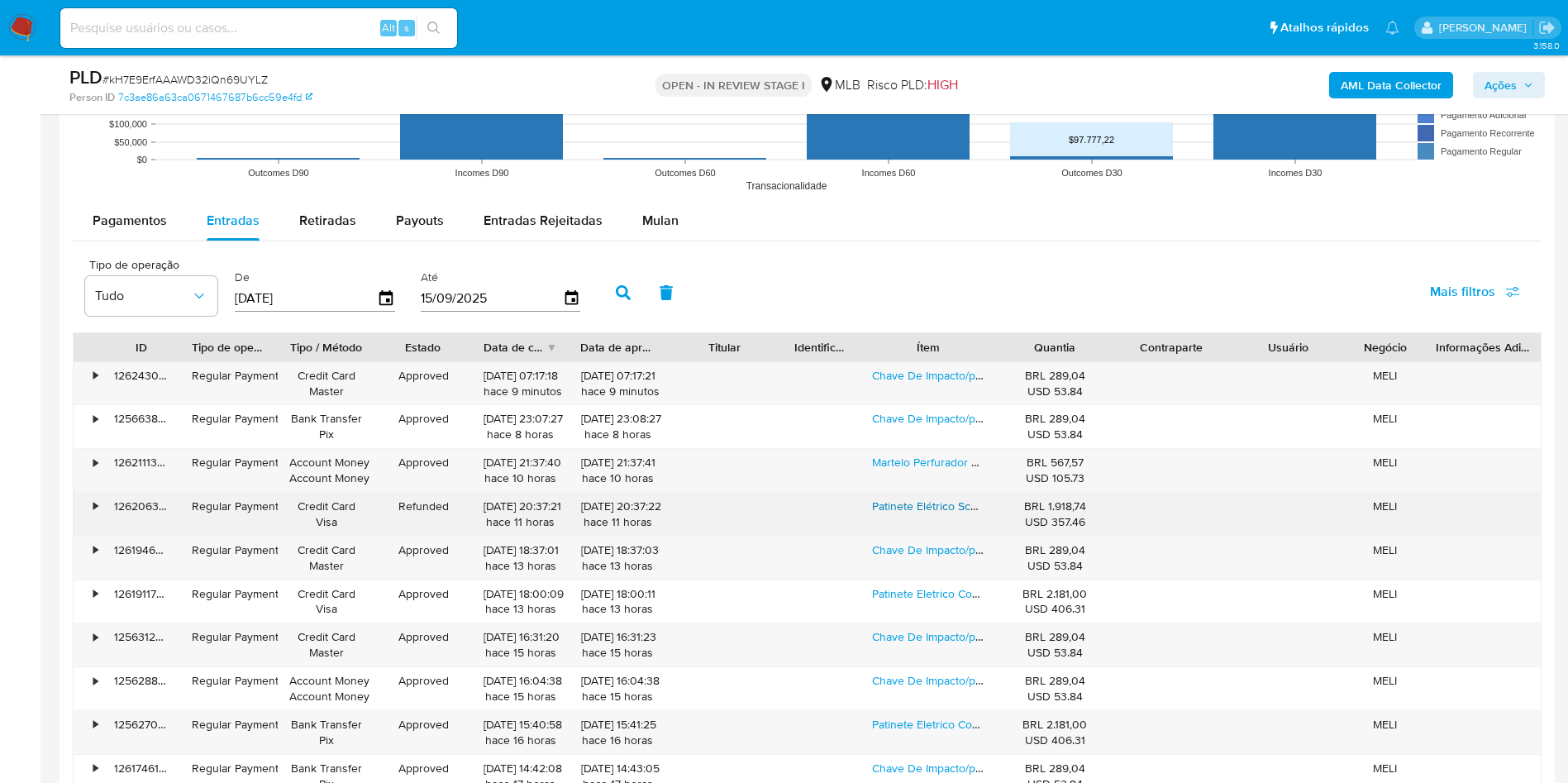
click at [961, 514] on link "Patinete Elétrico Scooter Teesra M3 Pro,500w Patinete Elétrico,patinete Adulto,…" at bounding box center [1379, 506] width 1013 height 17
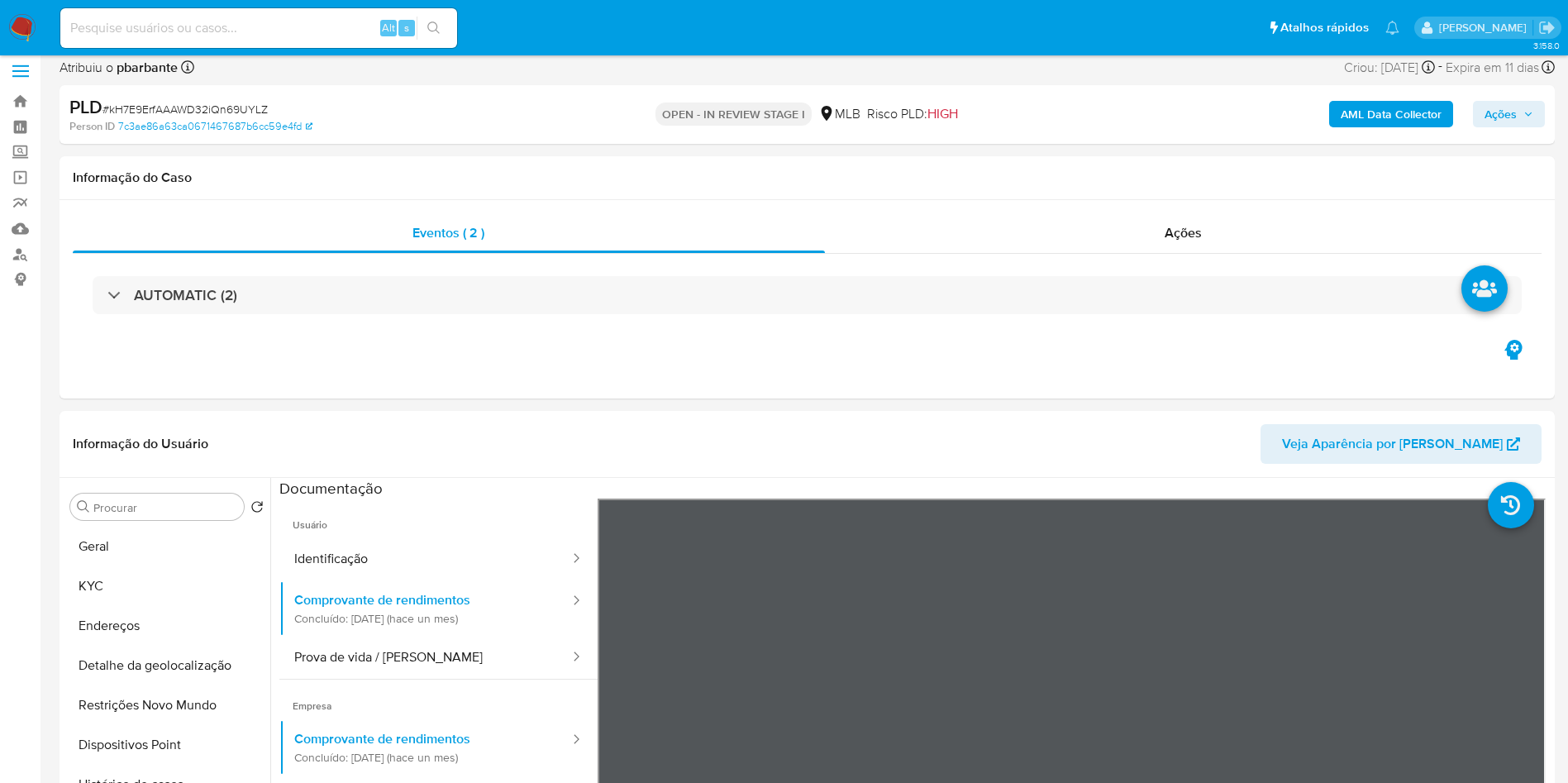
scroll to position [28, 0]
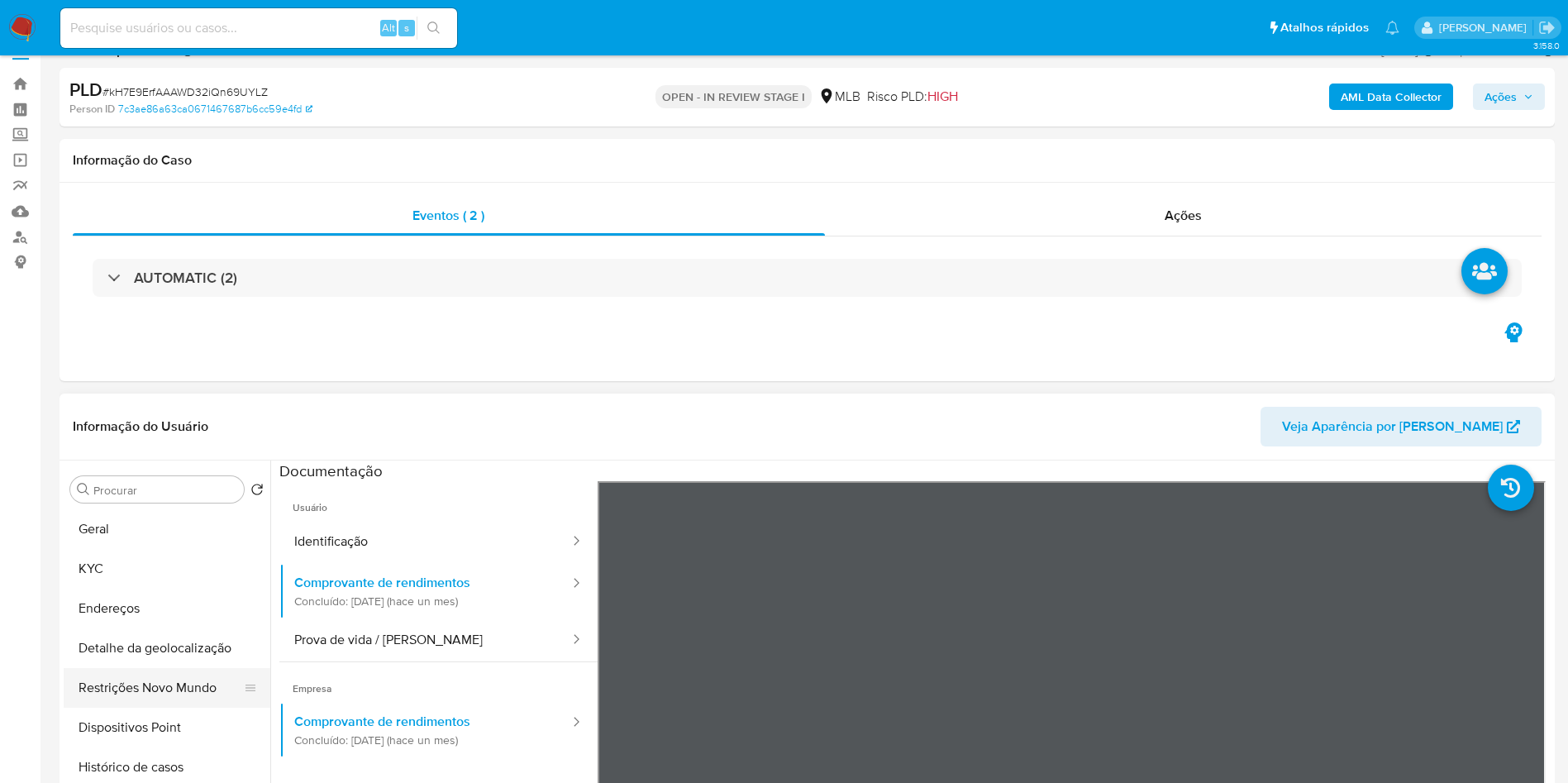
click at [131, 707] on button "Restrições Novo Mundo" at bounding box center [161, 688] width 194 height 40
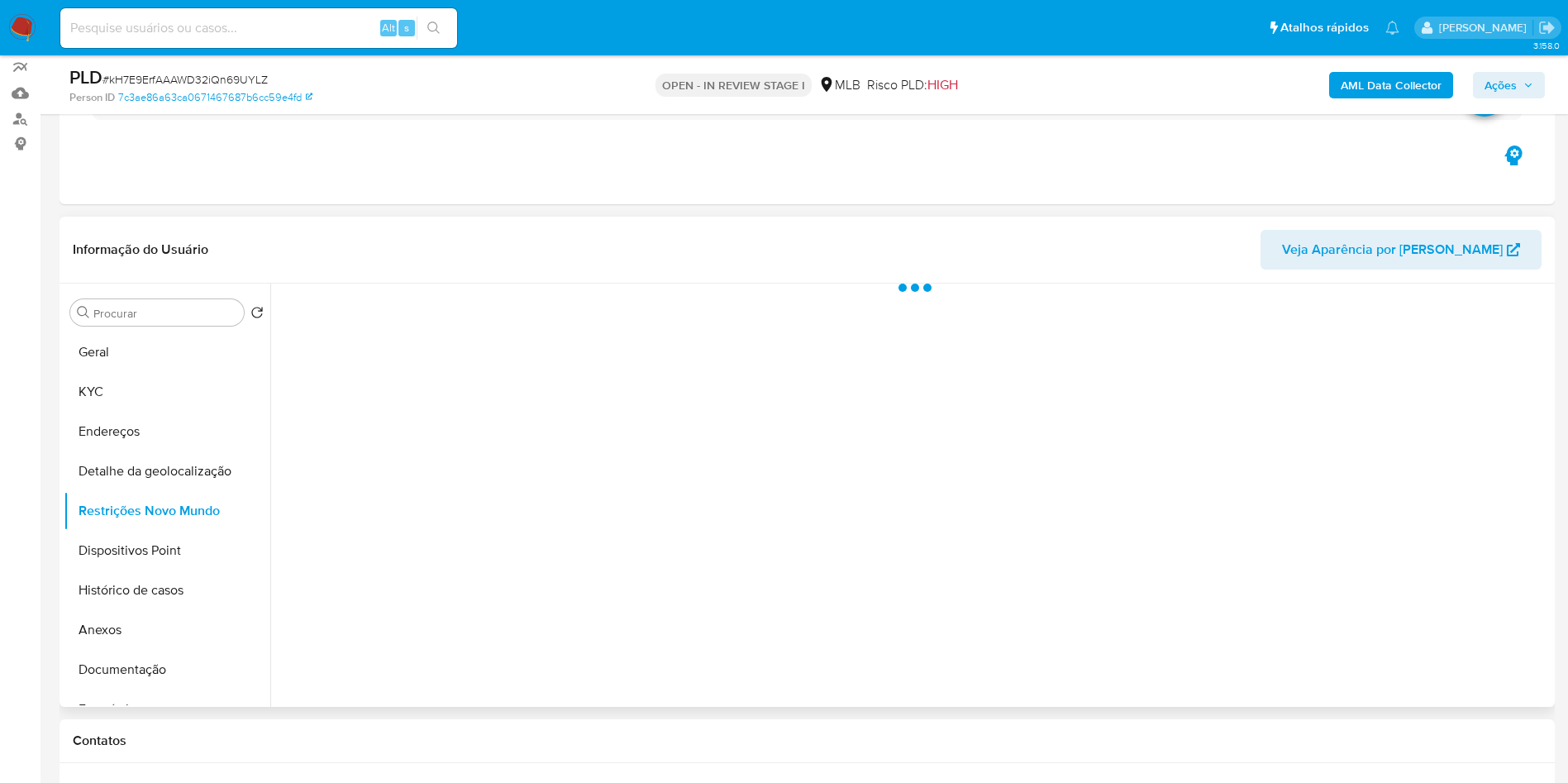
scroll to position [147, 0]
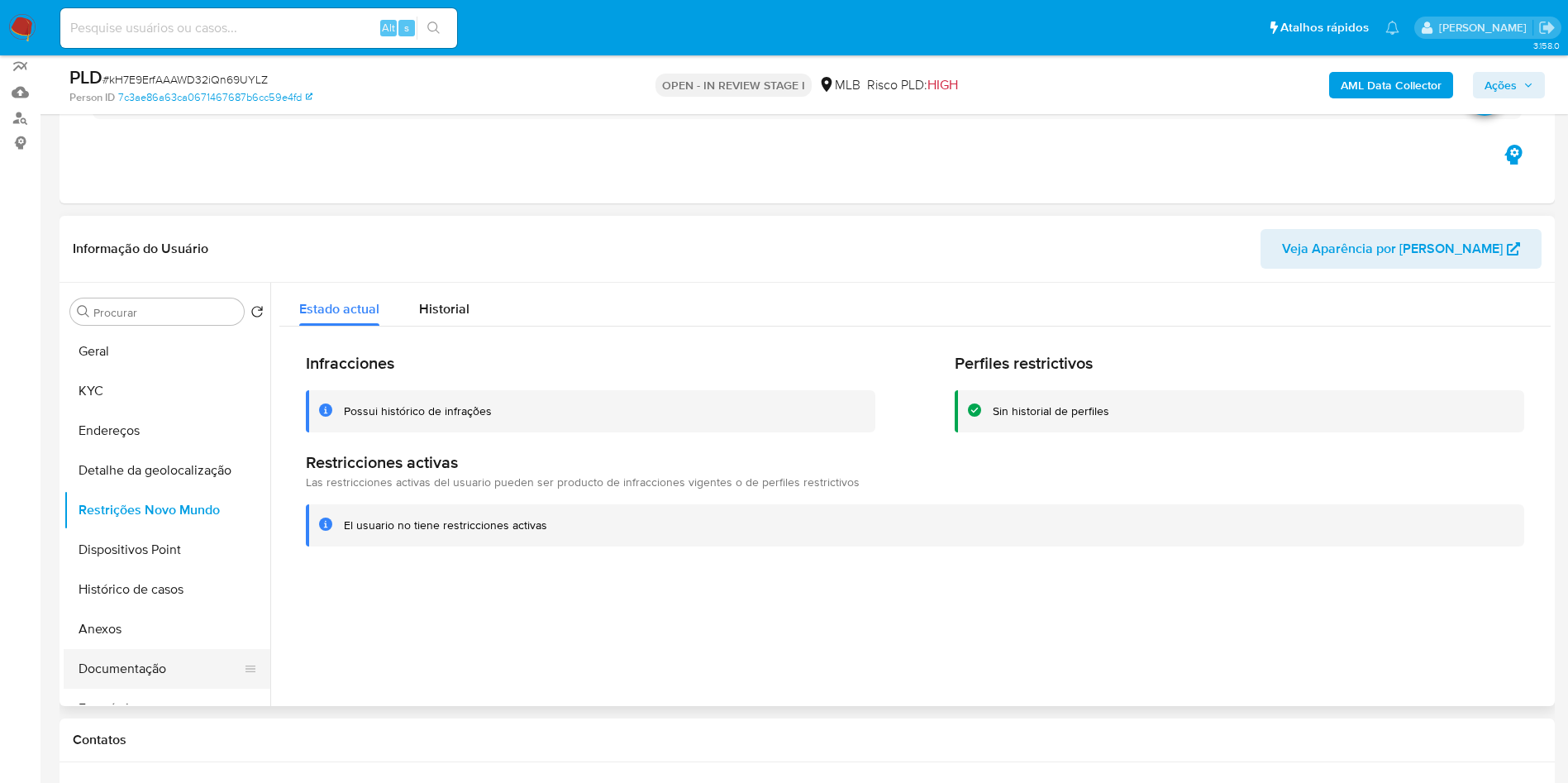
click at [226, 689] on button "Documentação" at bounding box center [161, 669] width 194 height 40
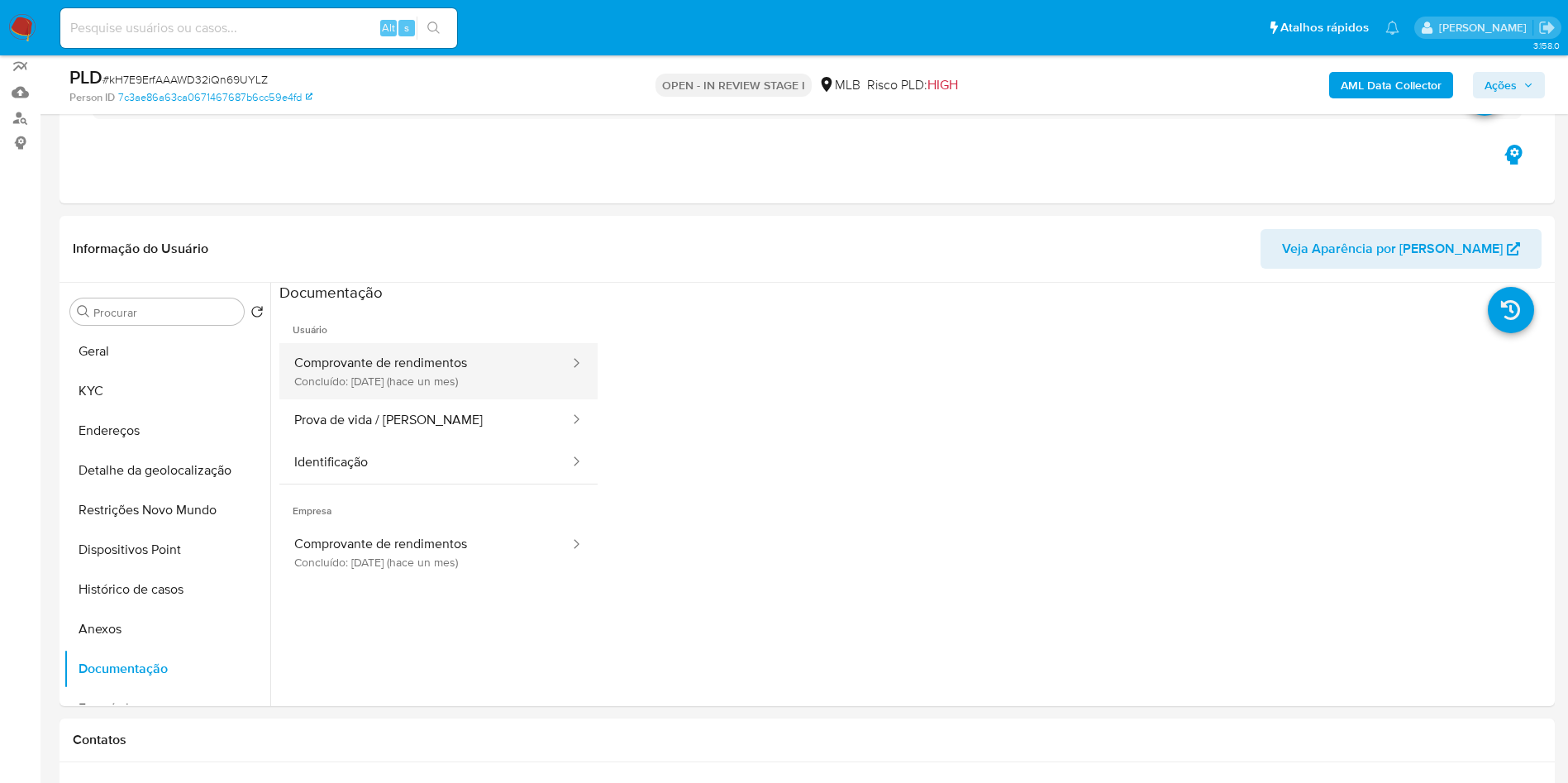
click at [472, 400] on button "Comprovante de rendimentos Concluído: 17/08/2025 (hace un mes)" at bounding box center [425, 371] width 292 height 56
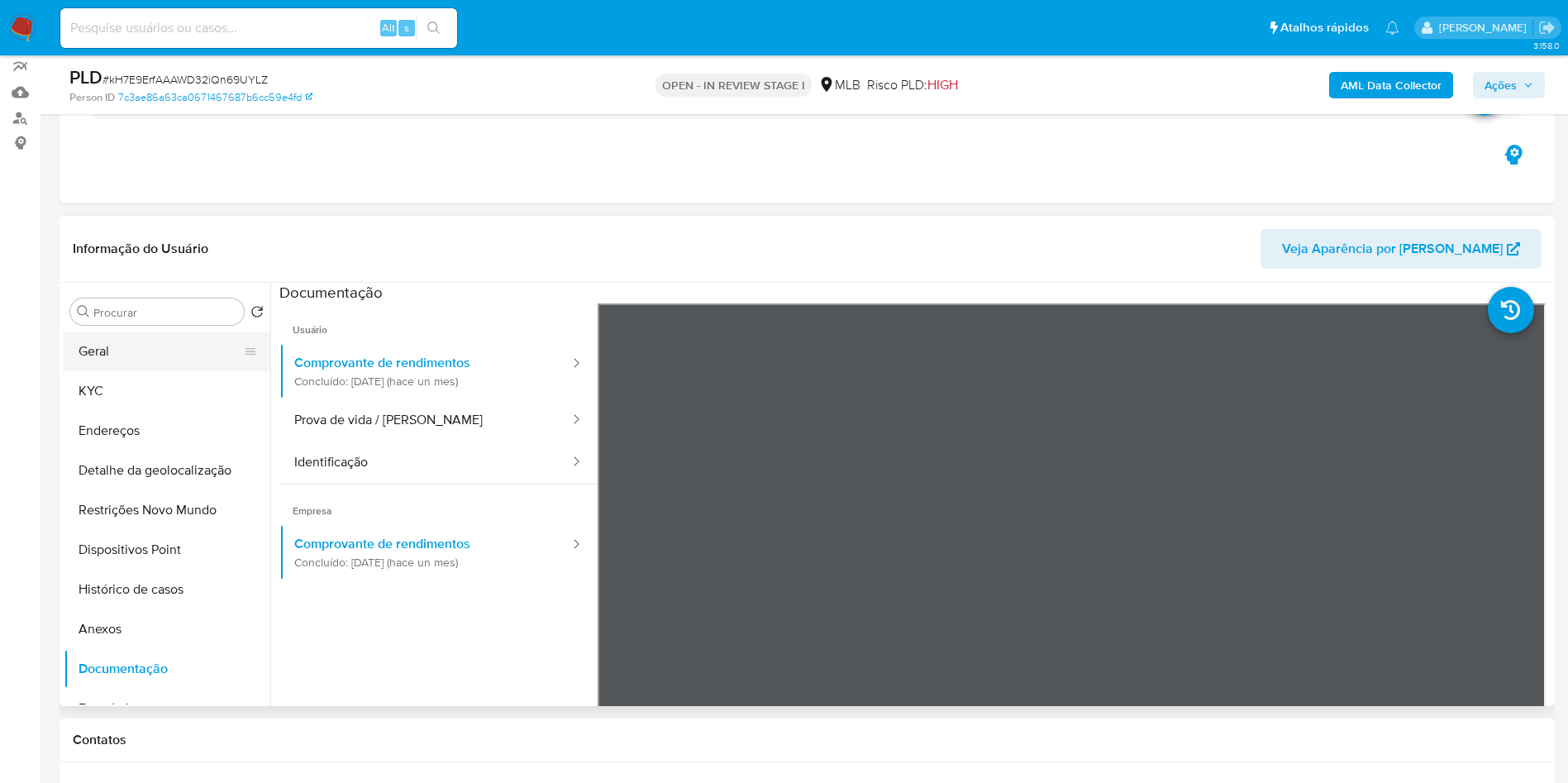
click at [150, 371] on button "Geral" at bounding box center [161, 351] width 194 height 40
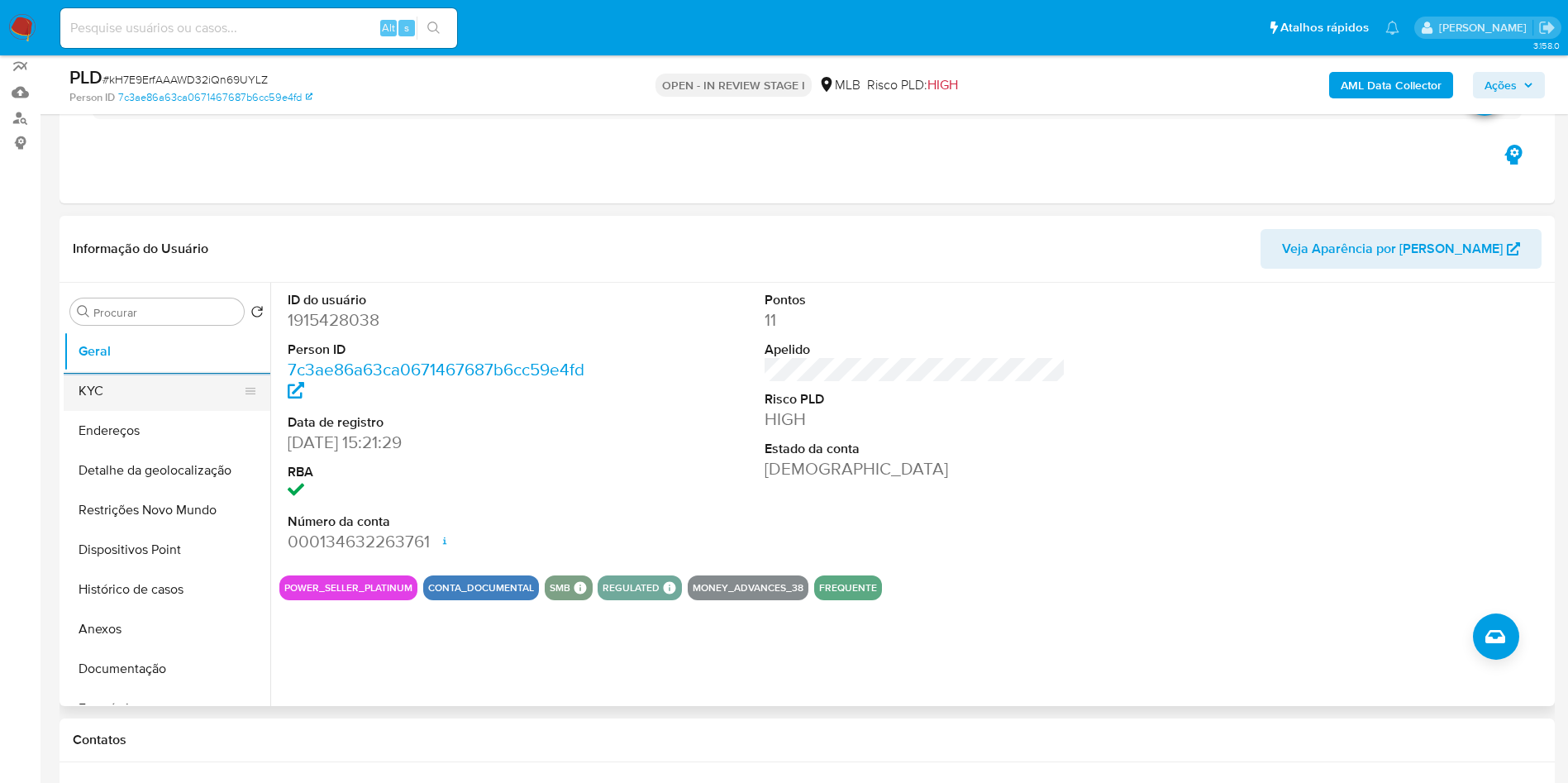
click at [153, 411] on button "KYC" at bounding box center [161, 391] width 194 height 40
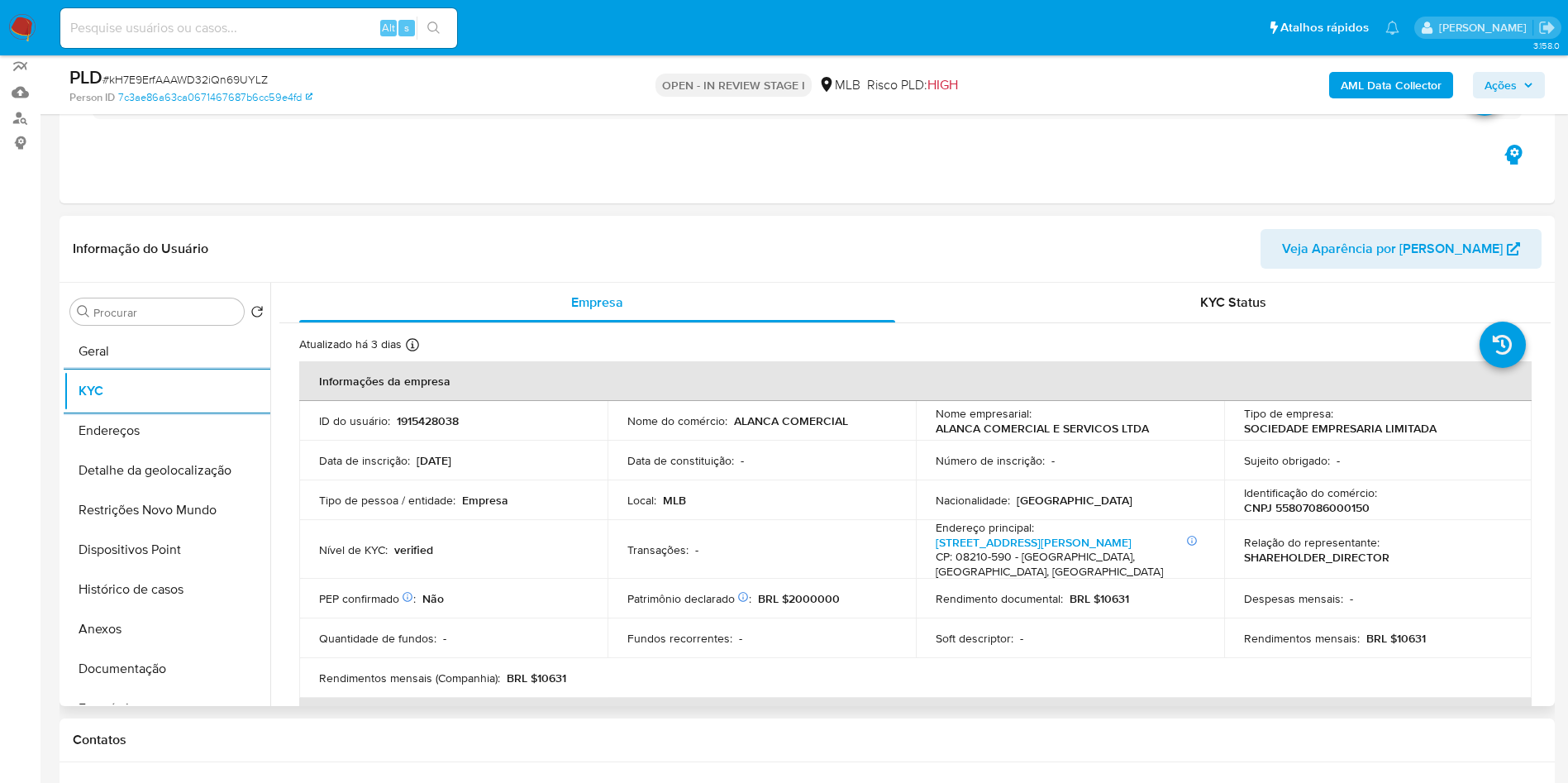
scroll to position [983, 0]
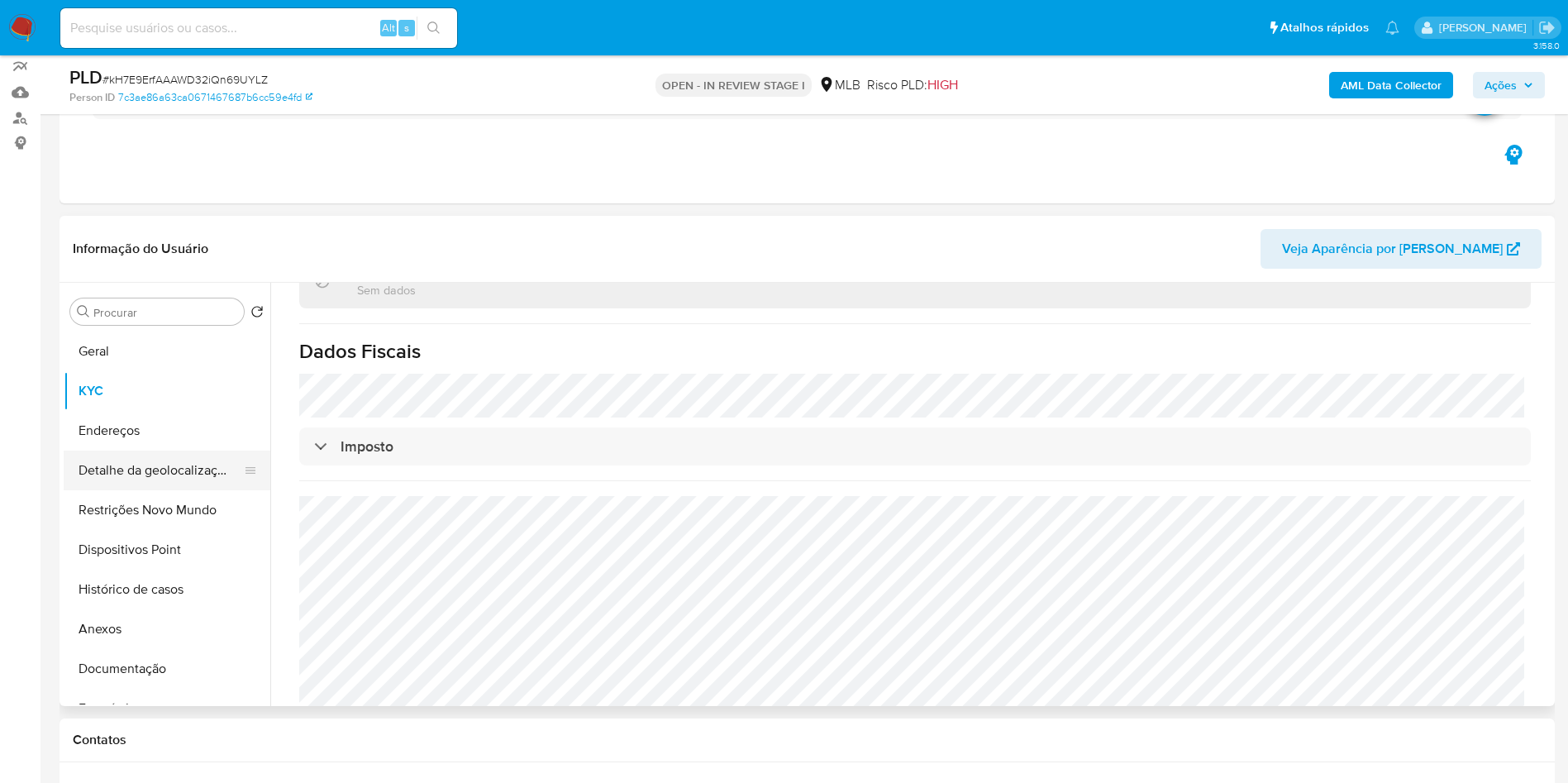
click at [131, 485] on button "Detalhe da geolocalização" at bounding box center [161, 470] width 194 height 40
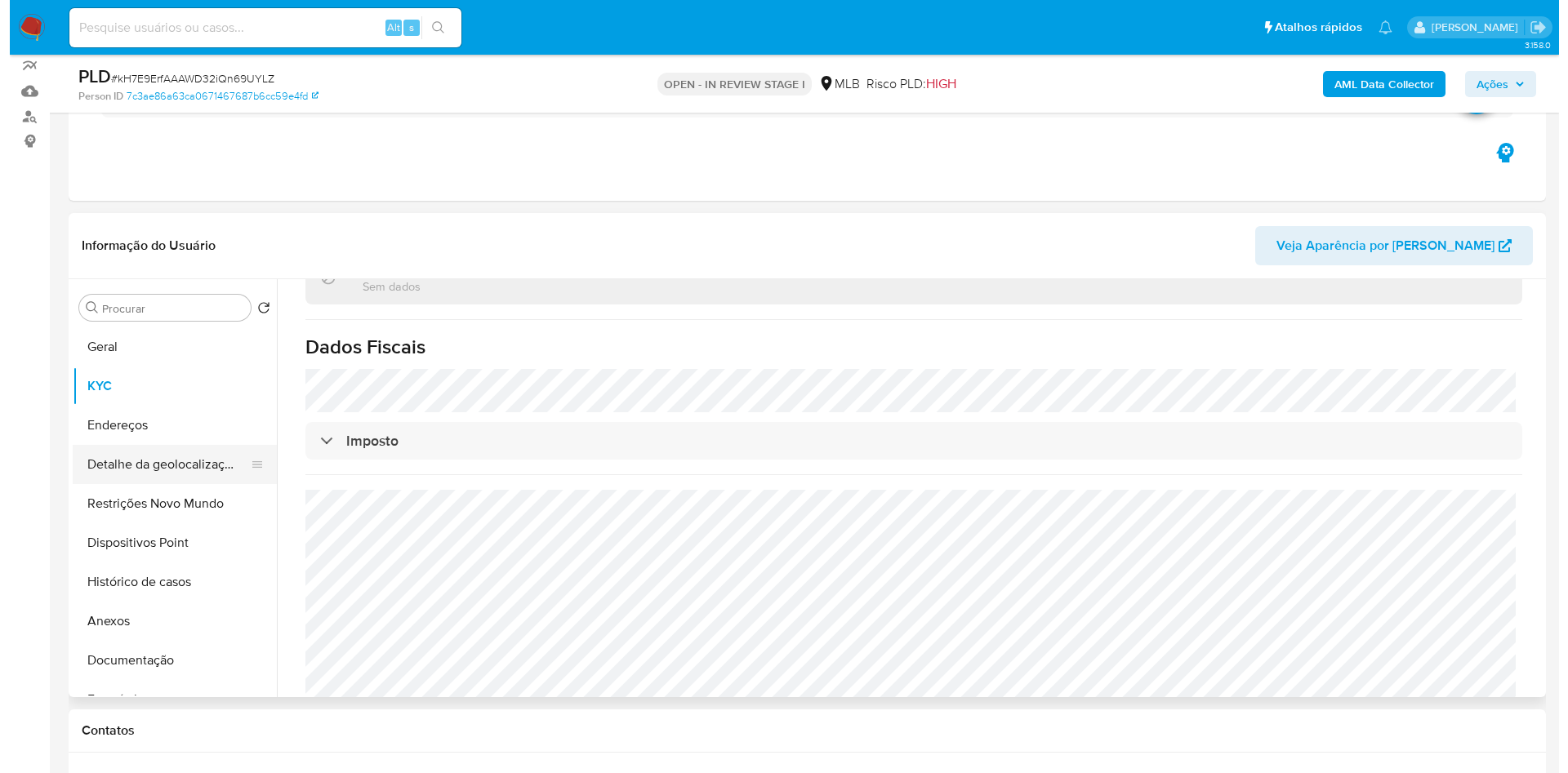
scroll to position [0, 0]
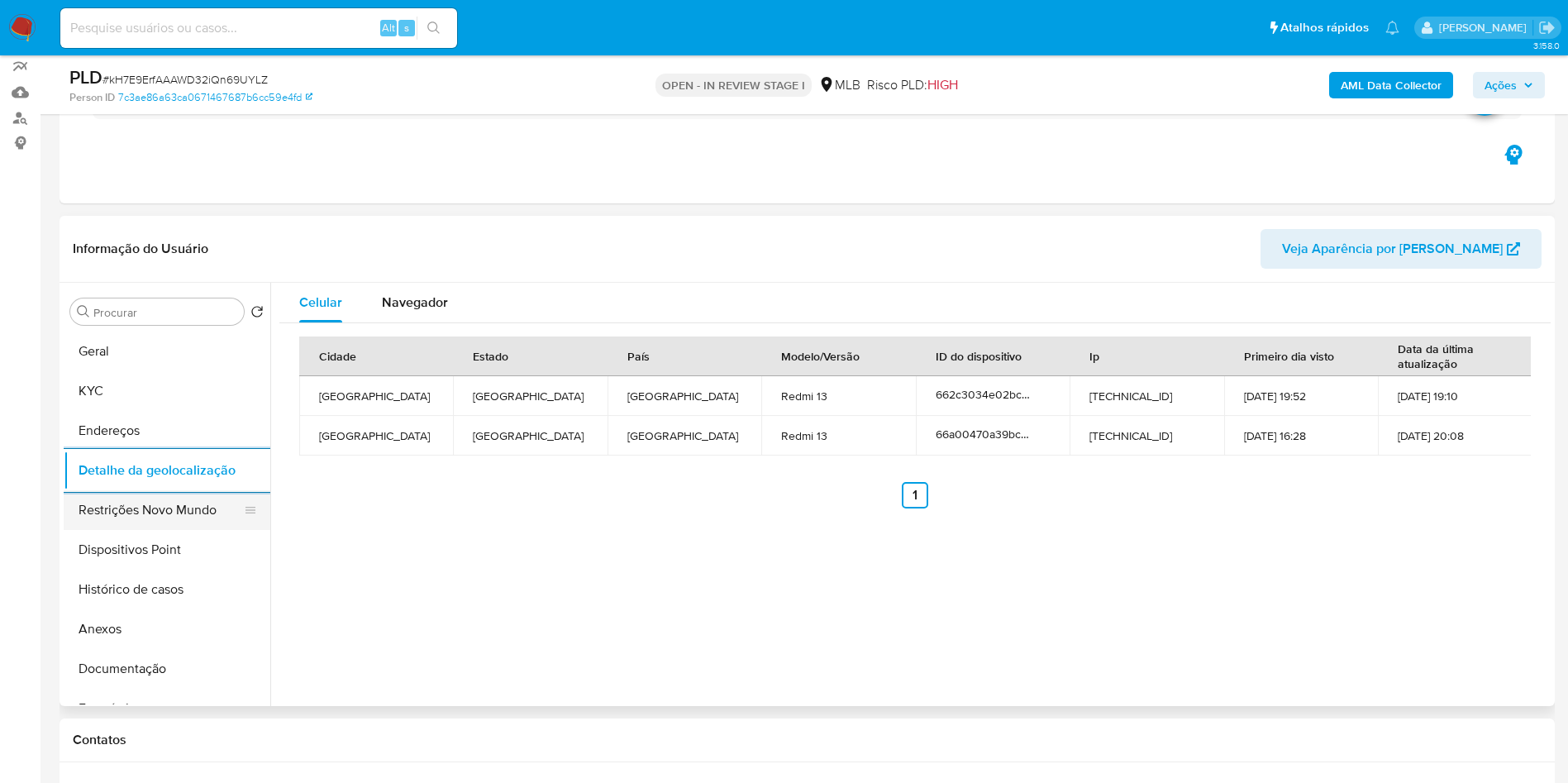
click at [216, 530] on button "Restrições Novo Mundo" at bounding box center [161, 510] width 194 height 40
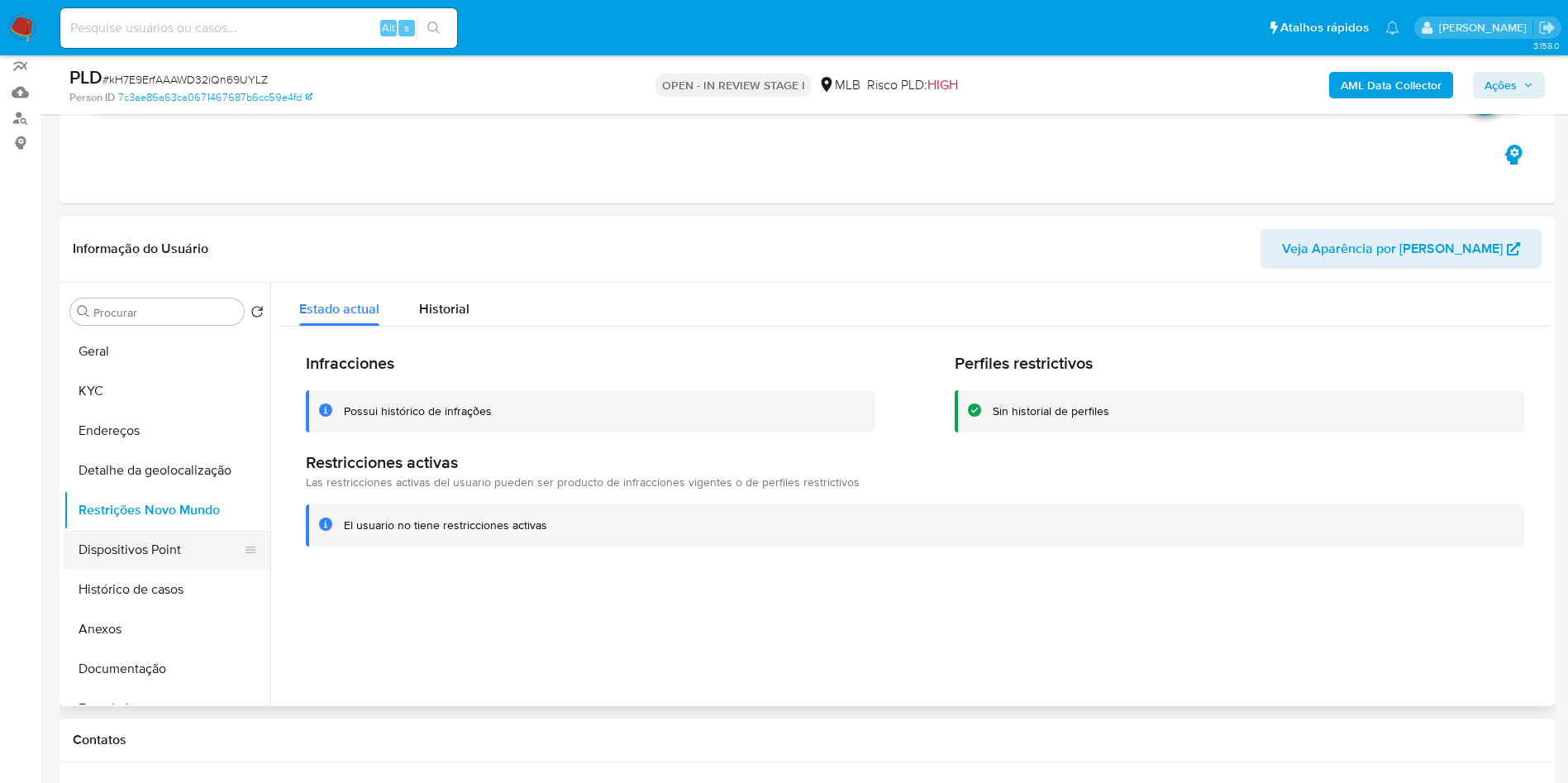
click at [154, 570] on button "Dispositivos Point" at bounding box center [161, 549] width 194 height 40
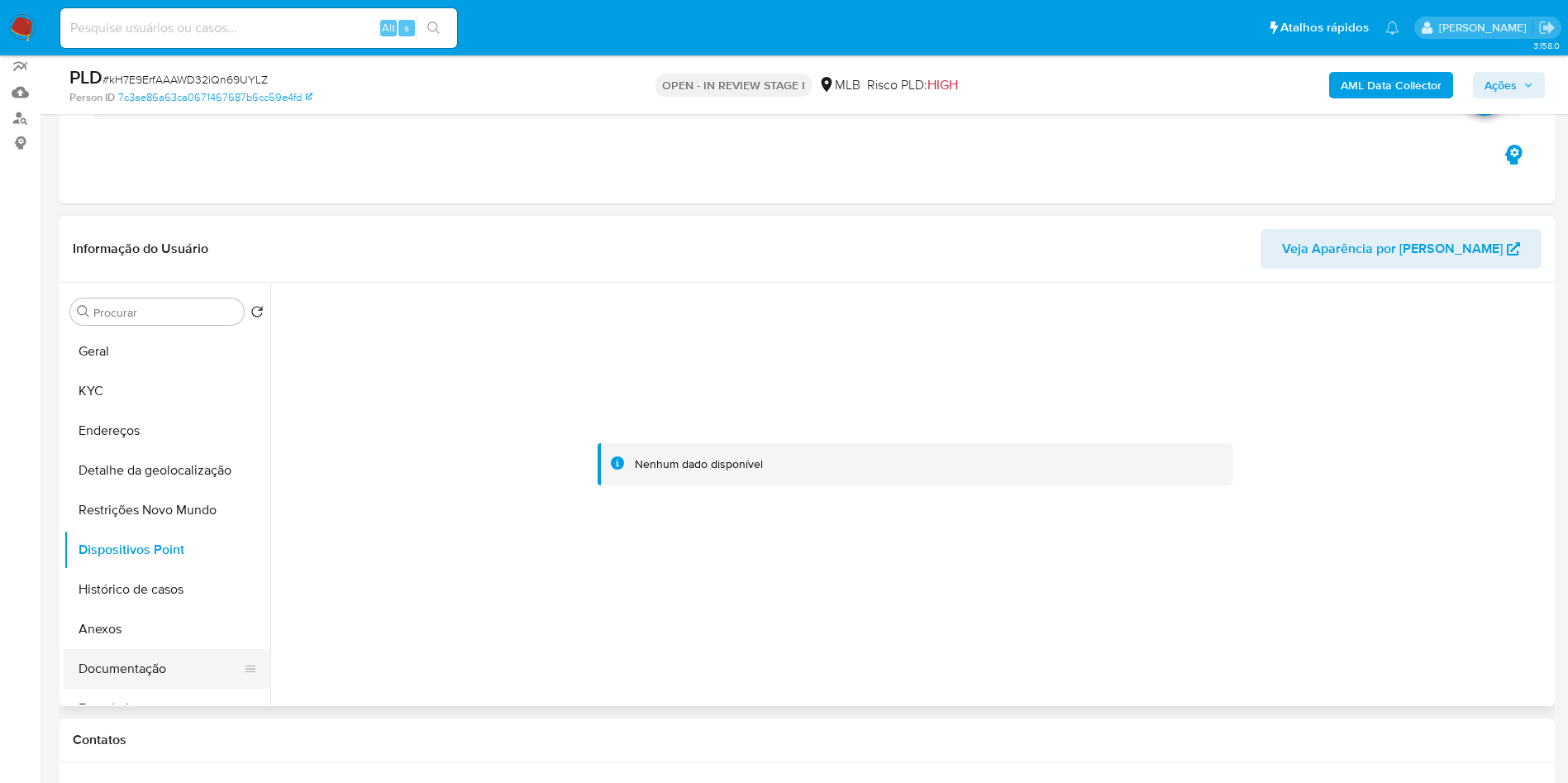
click at [186, 683] on button "Documentação" at bounding box center [161, 669] width 194 height 40
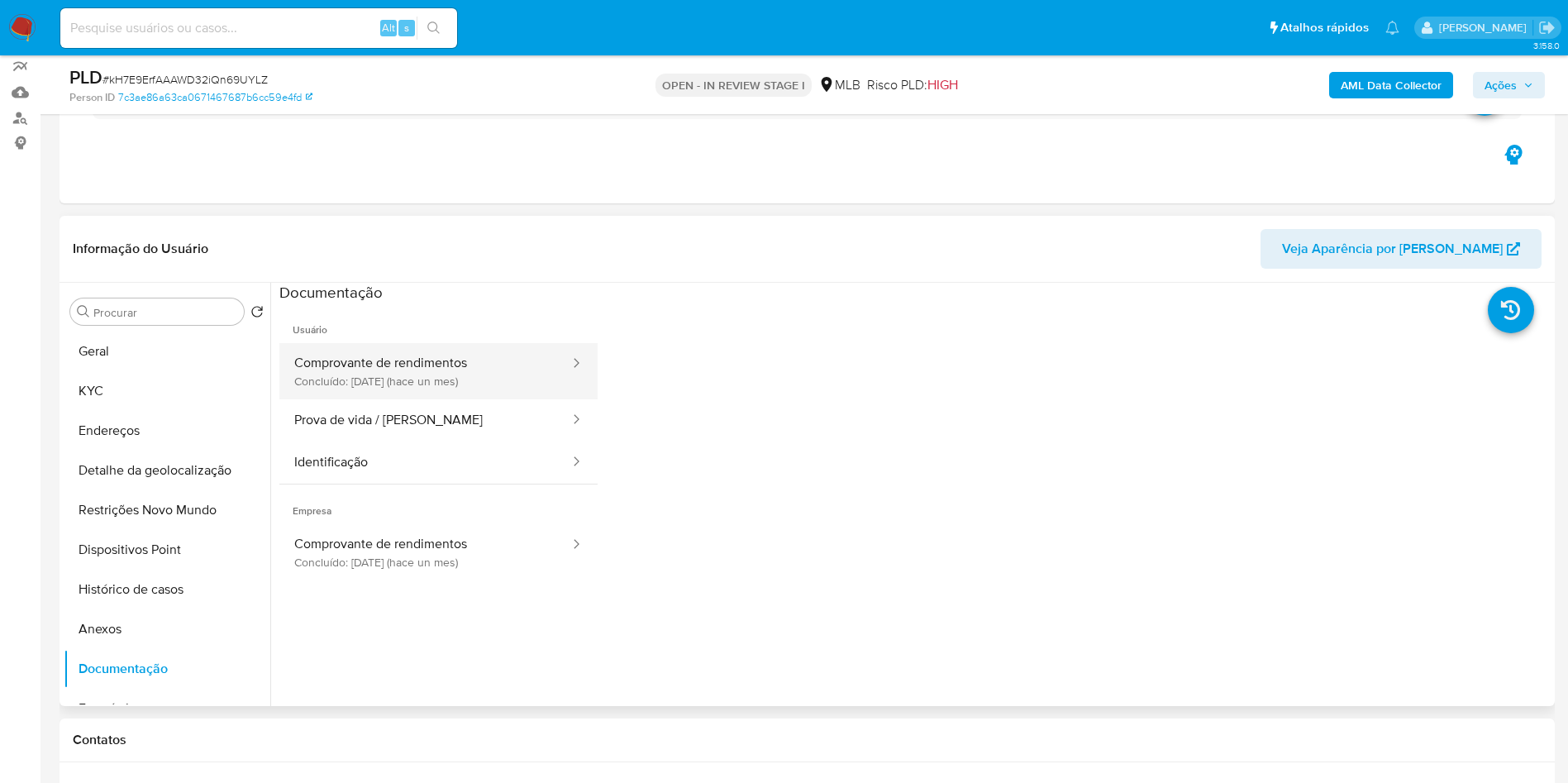
click at [447, 390] on button "Comprovante de rendimentos Concluído: 17/08/2025 (hace un mes)" at bounding box center [425, 371] width 292 height 56
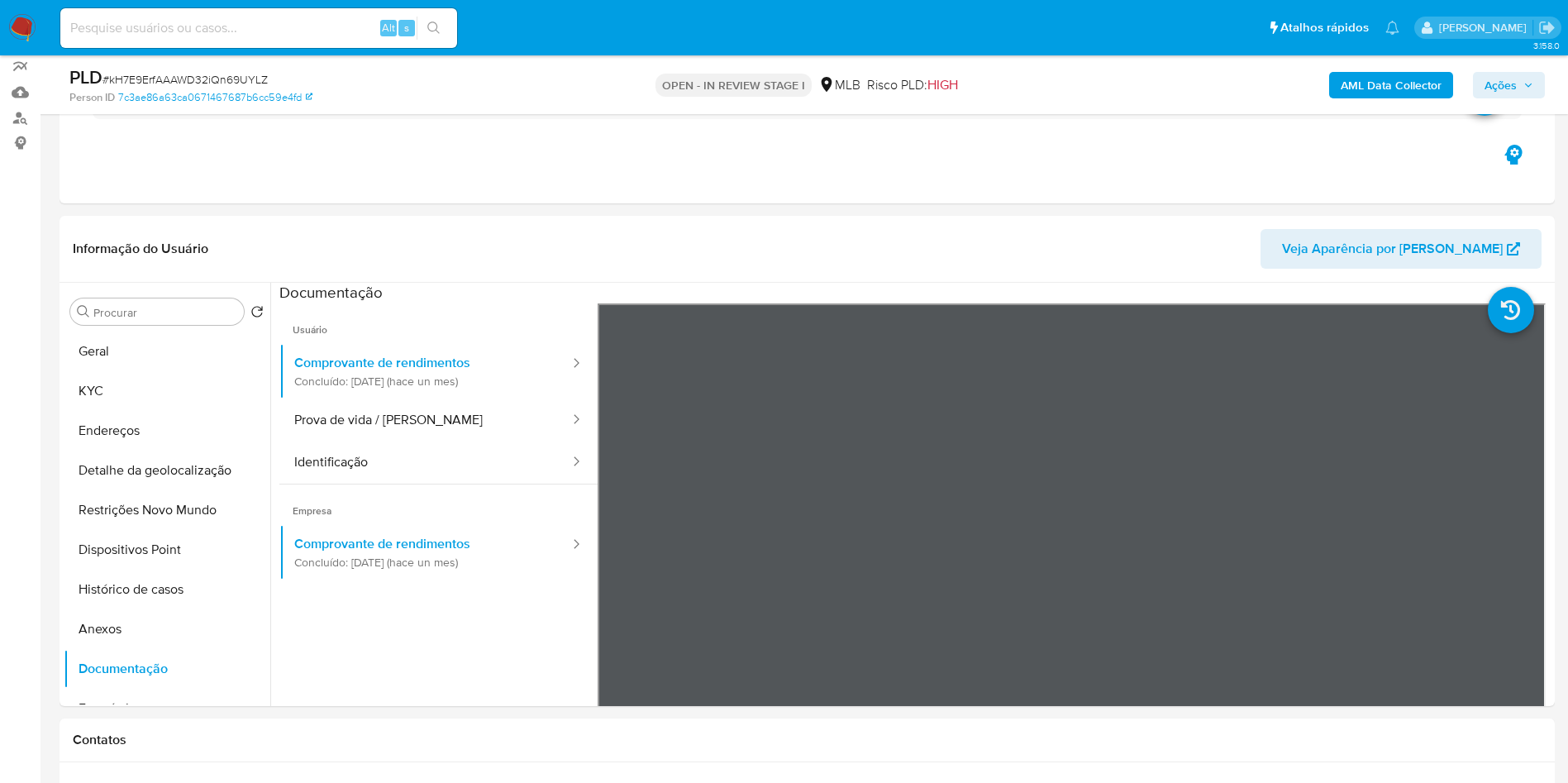
click at [1512, 81] on span "Ações" at bounding box center [1501, 85] width 32 height 27
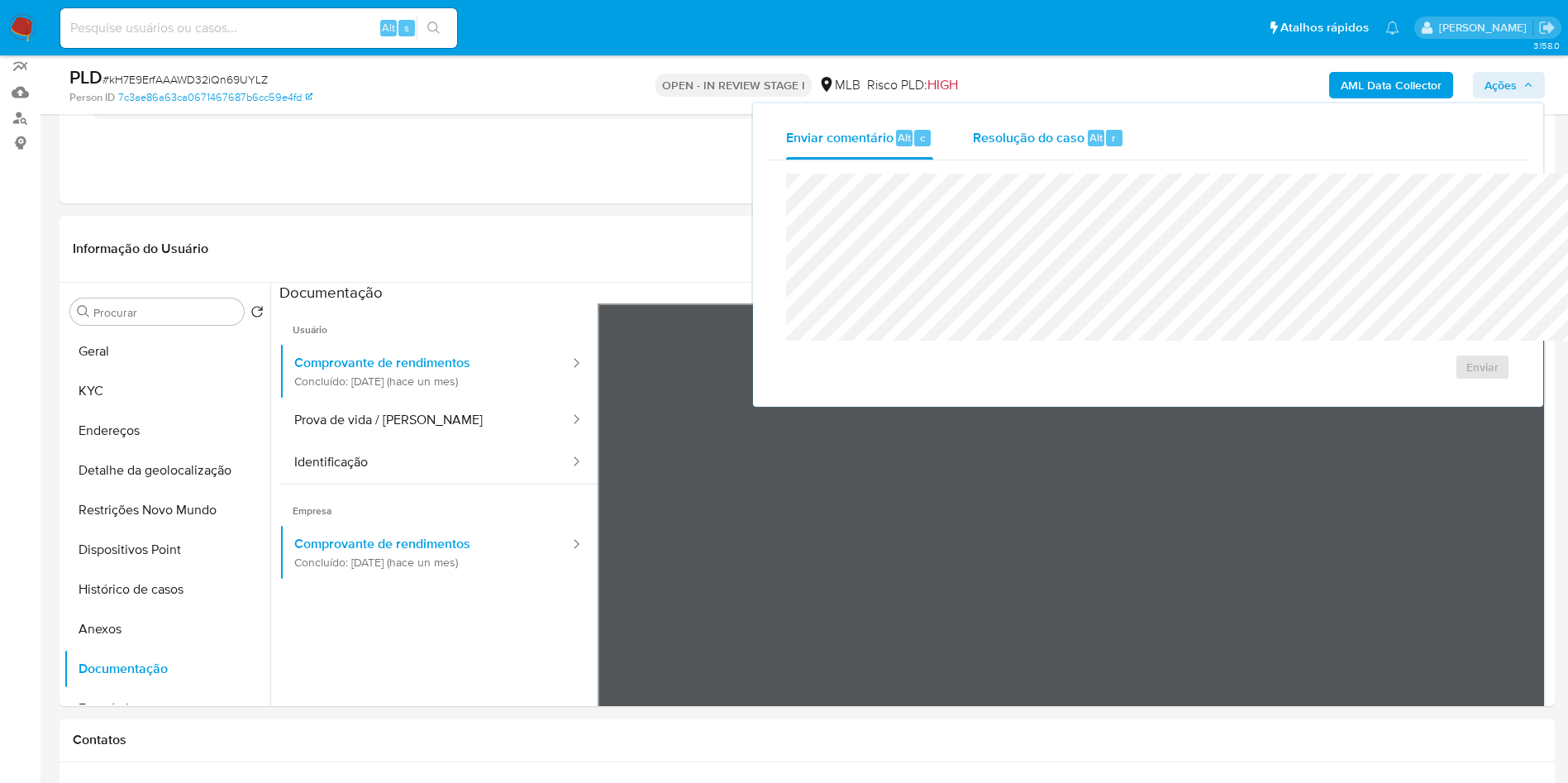
click at [973, 131] on span "Resolução do caso" at bounding box center [1028, 137] width 112 height 19
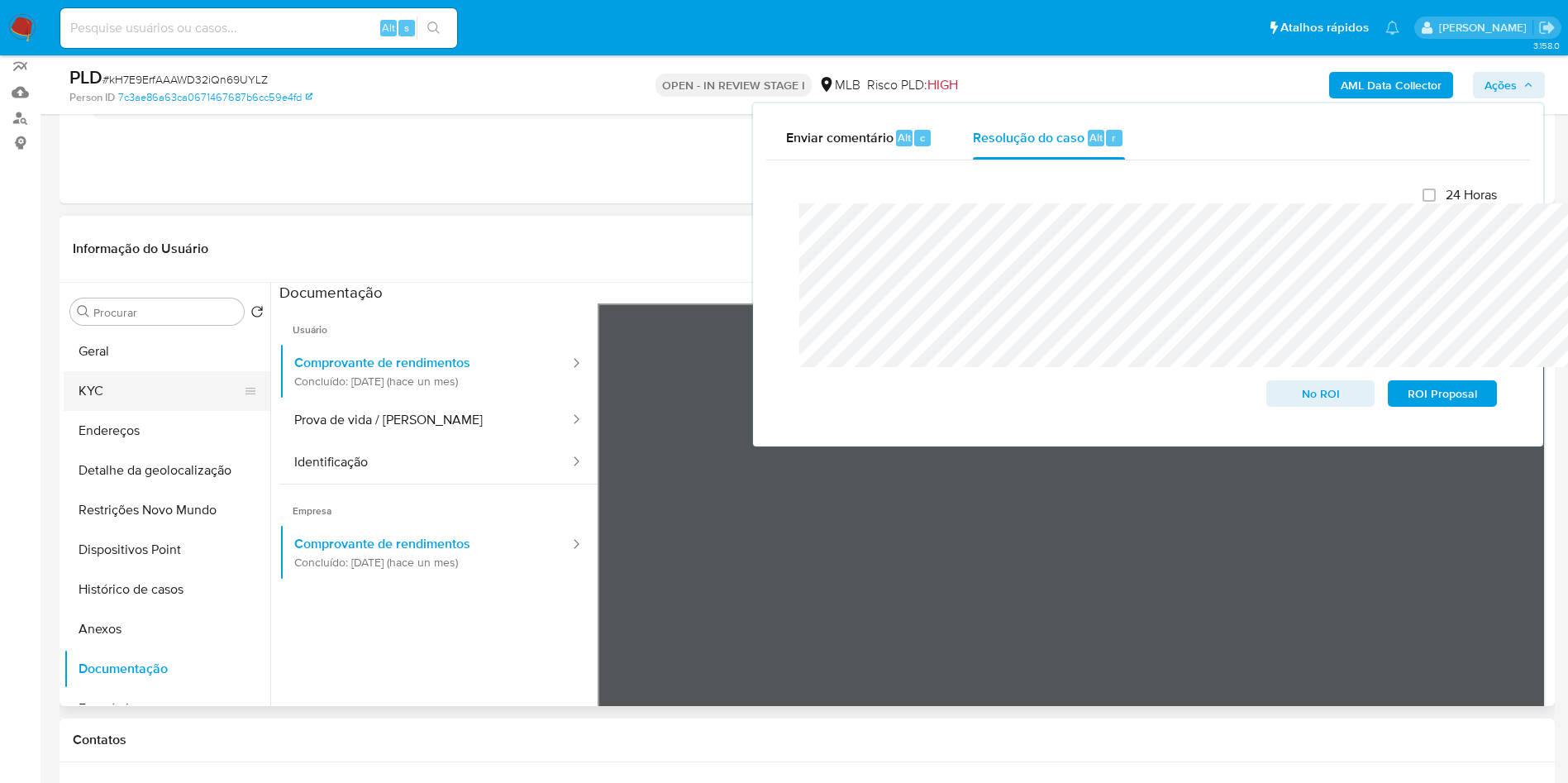
click at [72, 411] on button "KYC" at bounding box center [161, 391] width 194 height 40
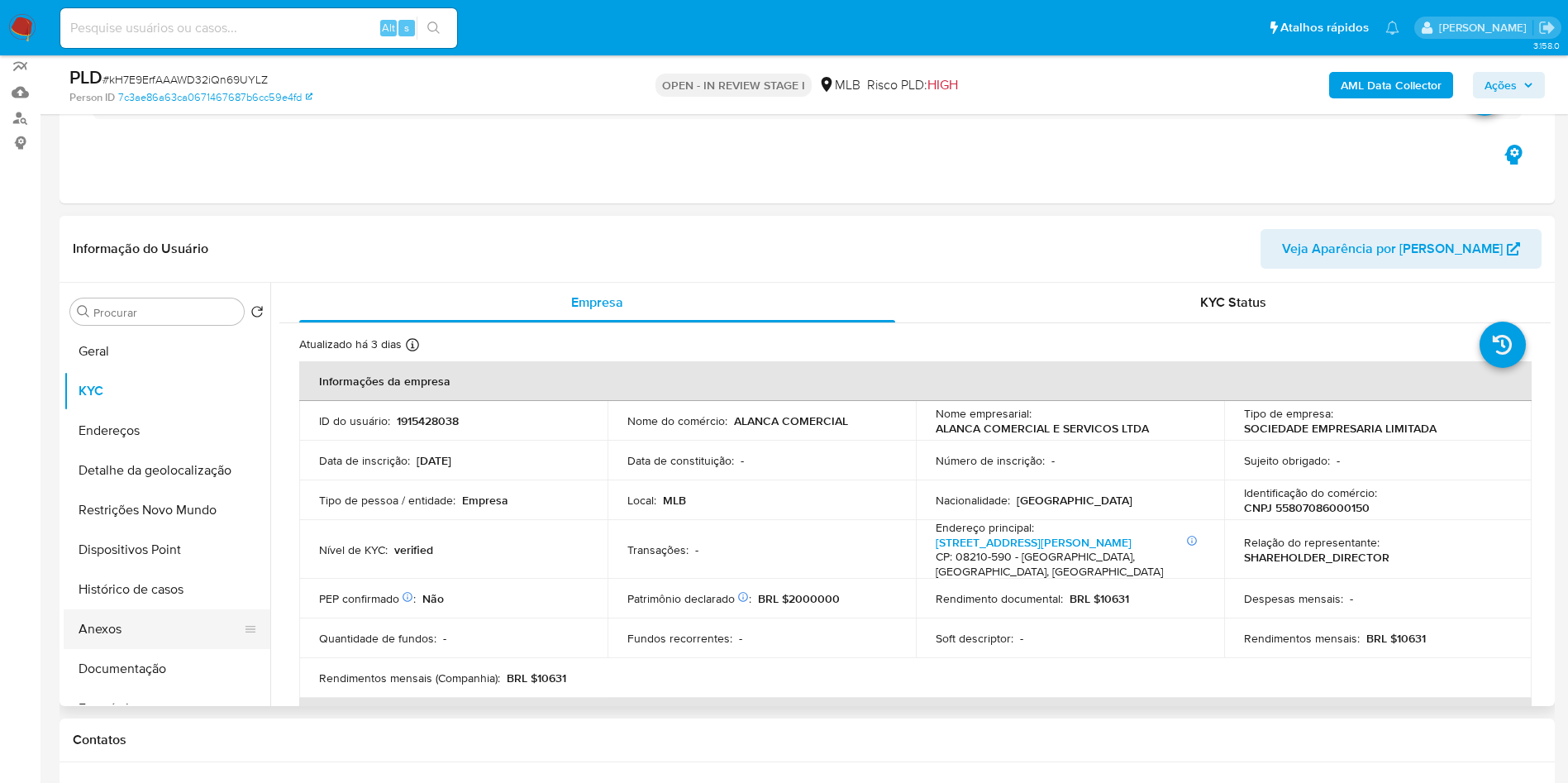
click at [173, 649] on button "Anexos" at bounding box center [161, 629] width 194 height 40
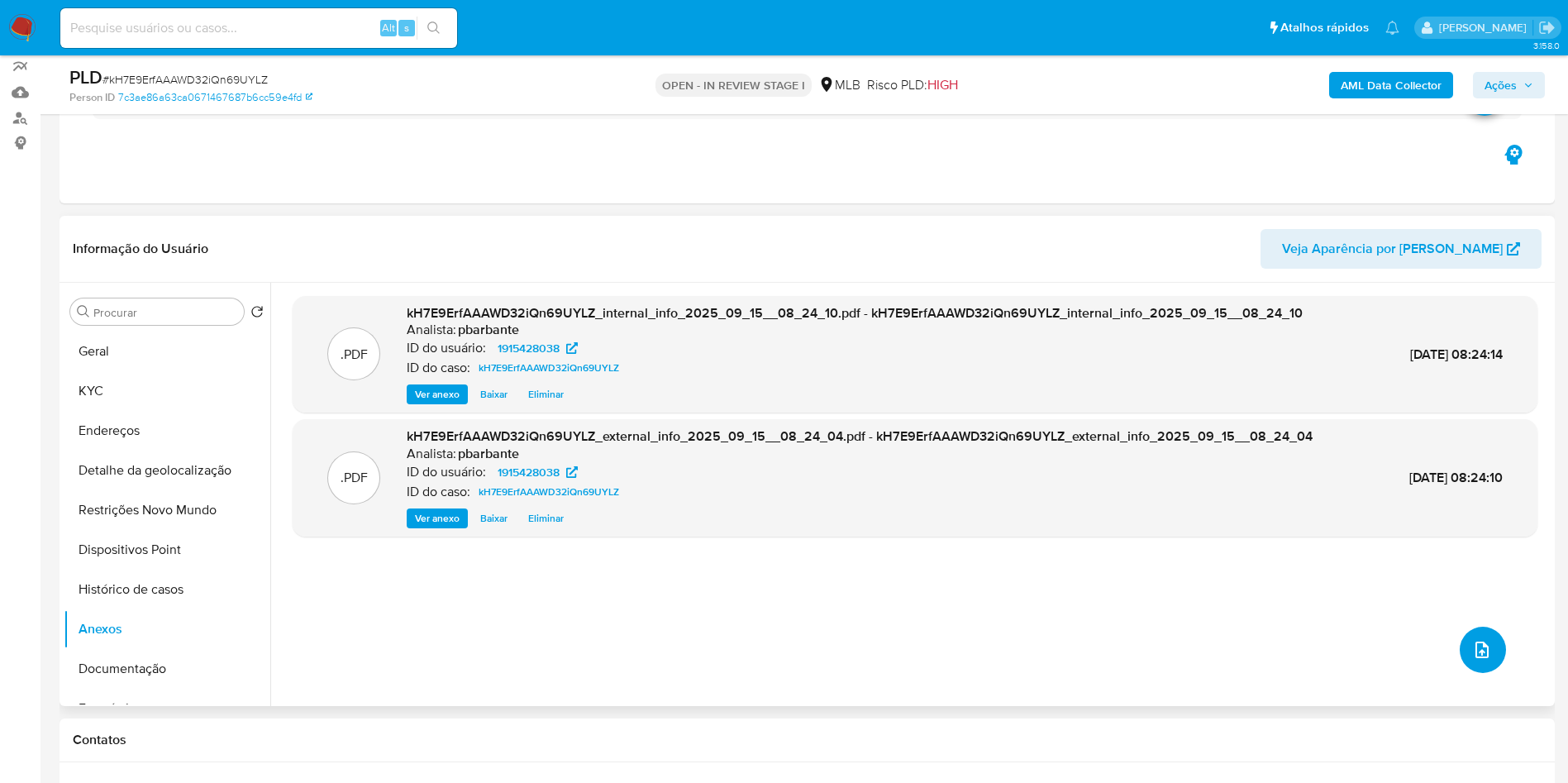
click at [1474, 660] on icon "upload-file" at bounding box center [1481, 649] width 19 height 19
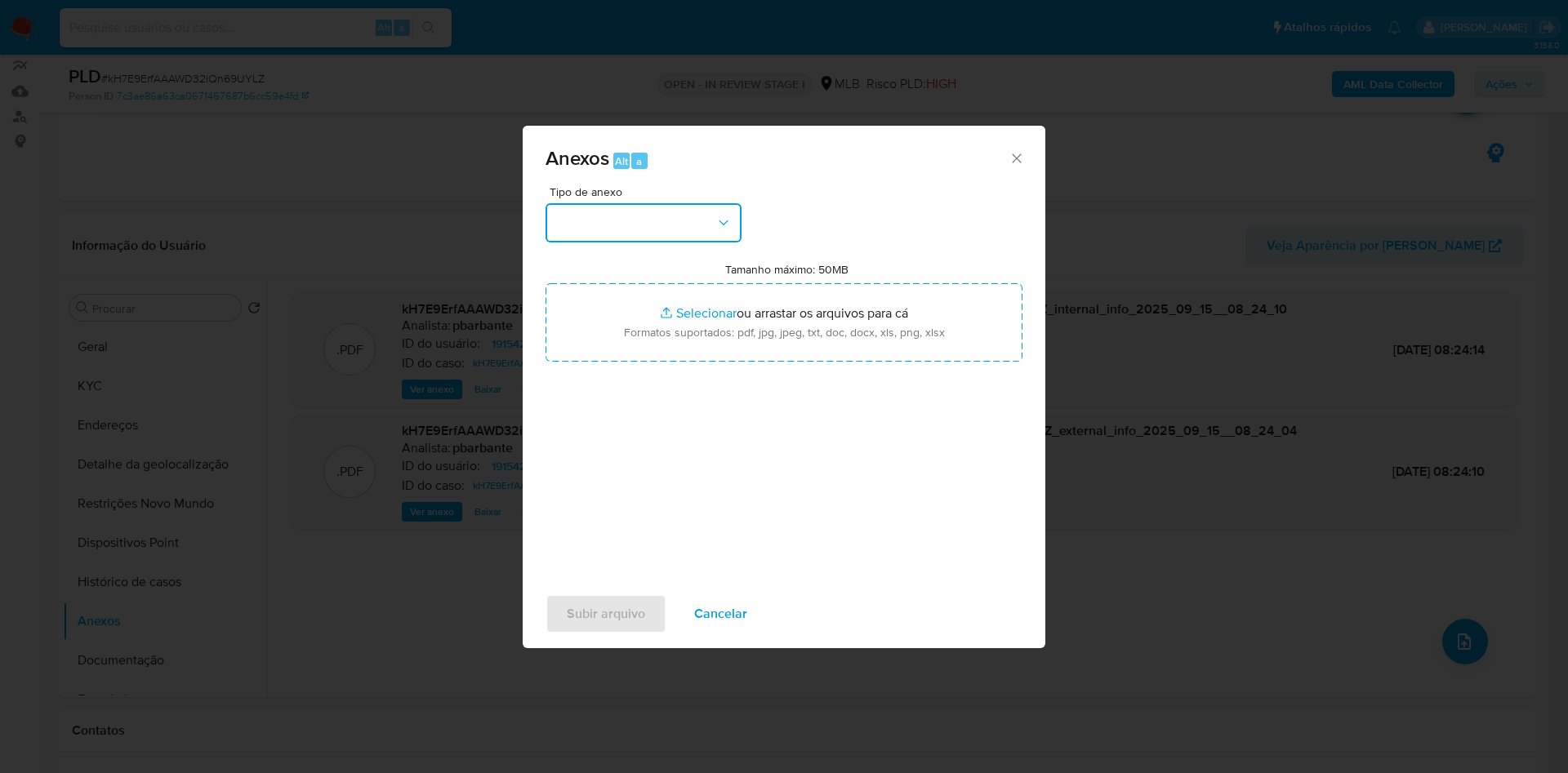
click at [575, 203] on button "button" at bounding box center [643, 222] width 196 height 39
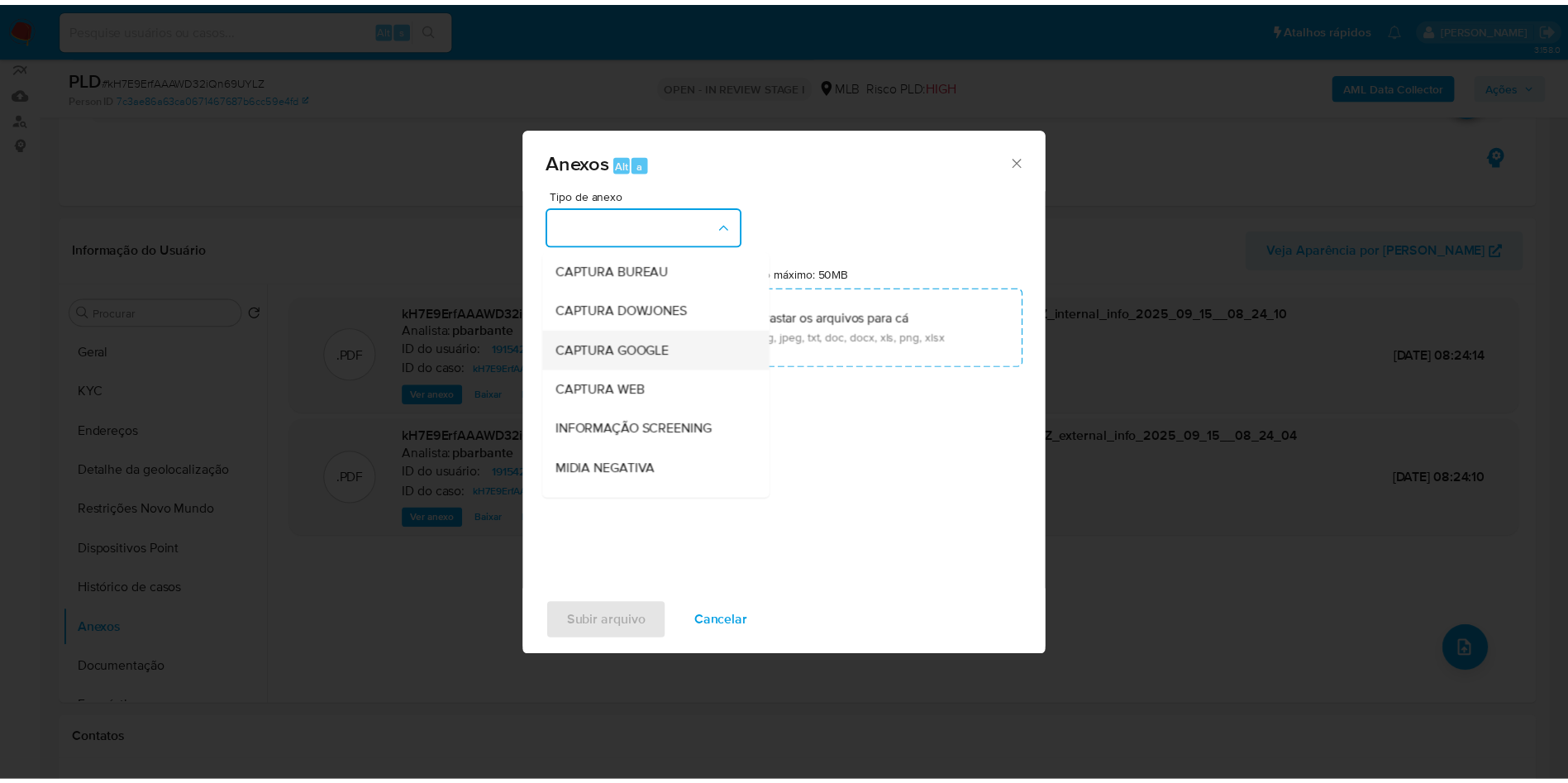
scroll to position [222, 0]
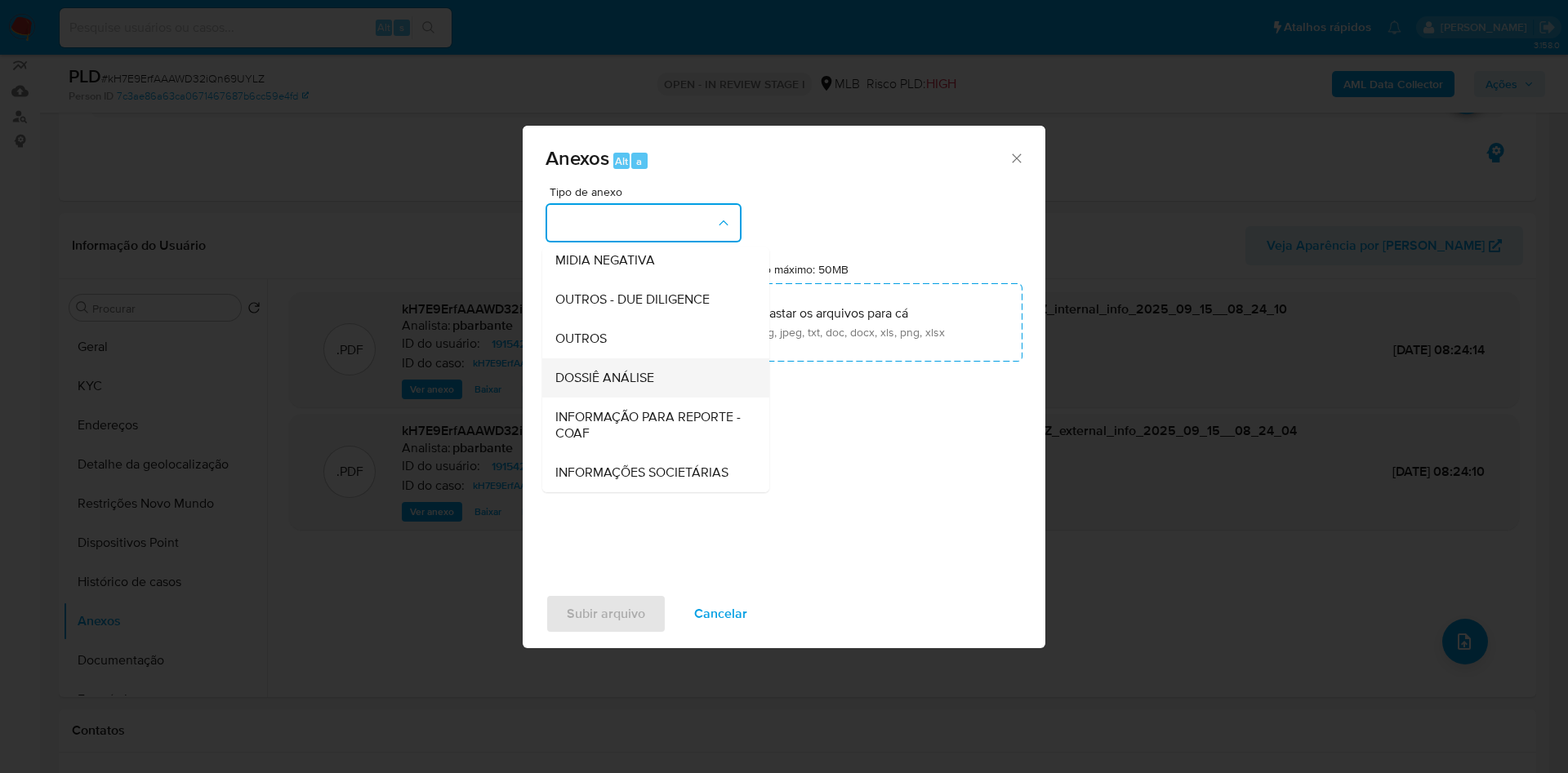
click at [624, 358] on div "DOSSIÊ ANÁLISE" at bounding box center [651, 377] width 191 height 39
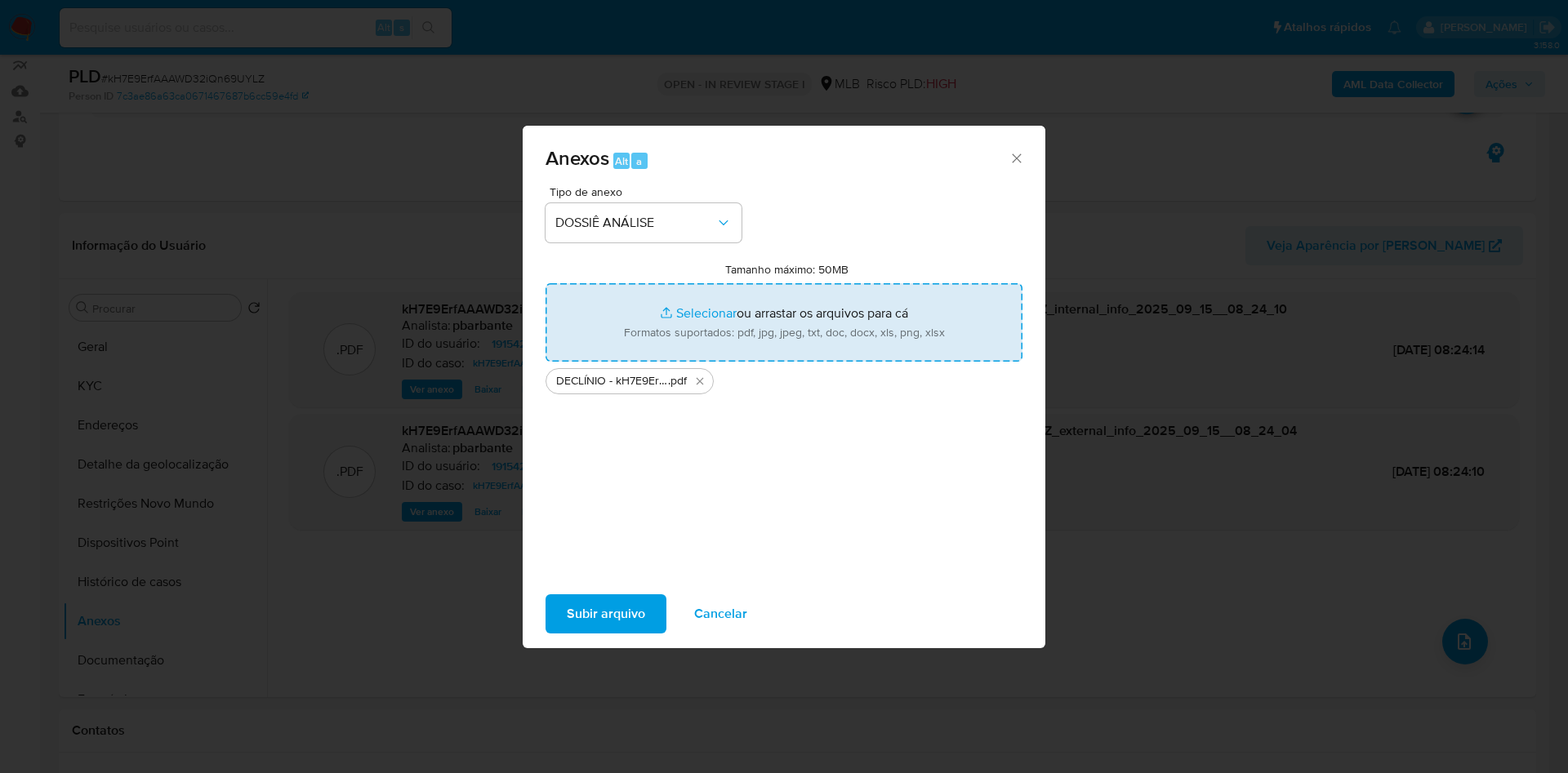
type input "C:\fakepath\Mulan 1915428038_2025_09_12_13_10_47.xlsx"
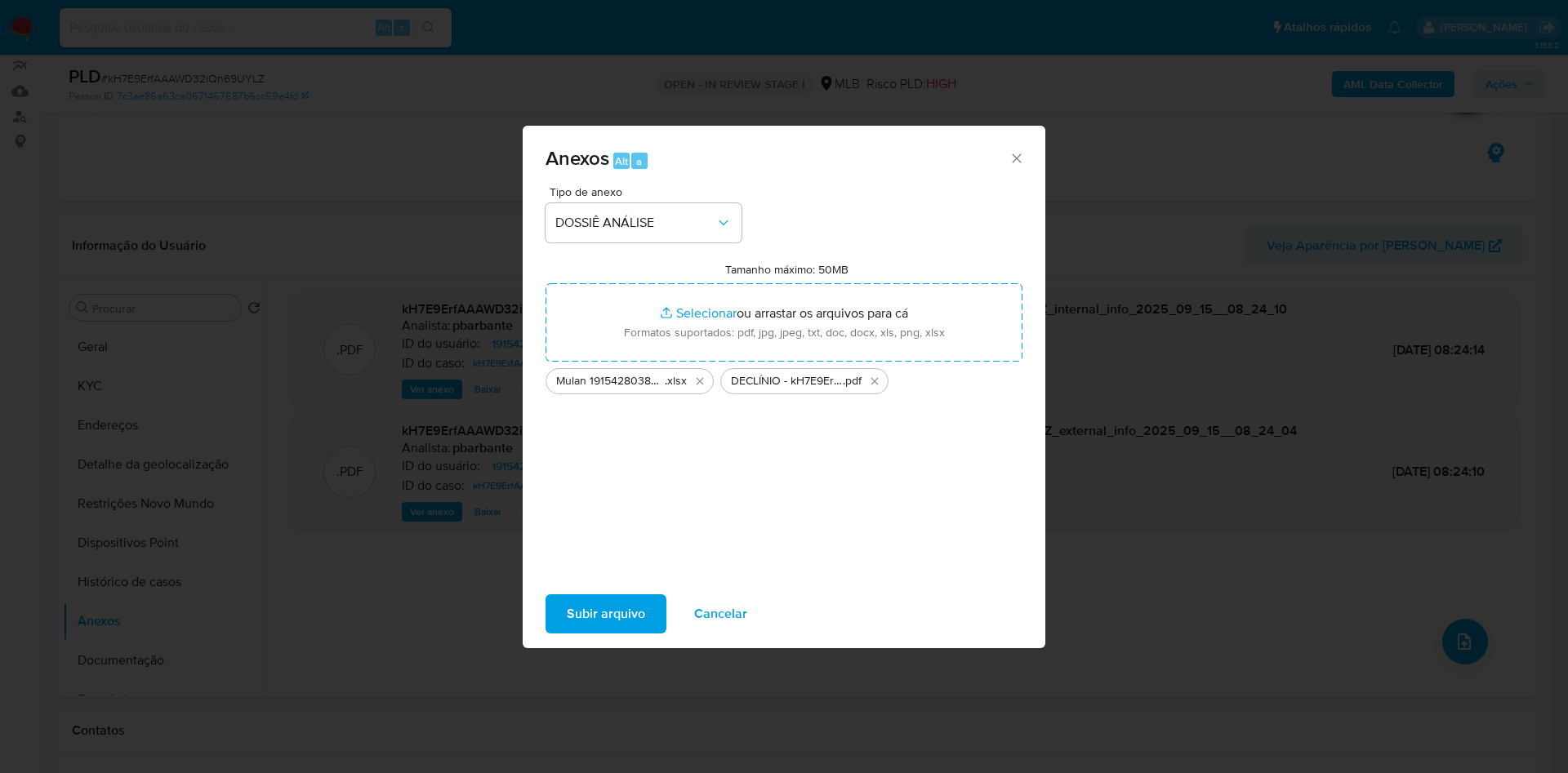
click at [581, 624] on span "Subir arquivo" at bounding box center [606, 613] width 78 height 36
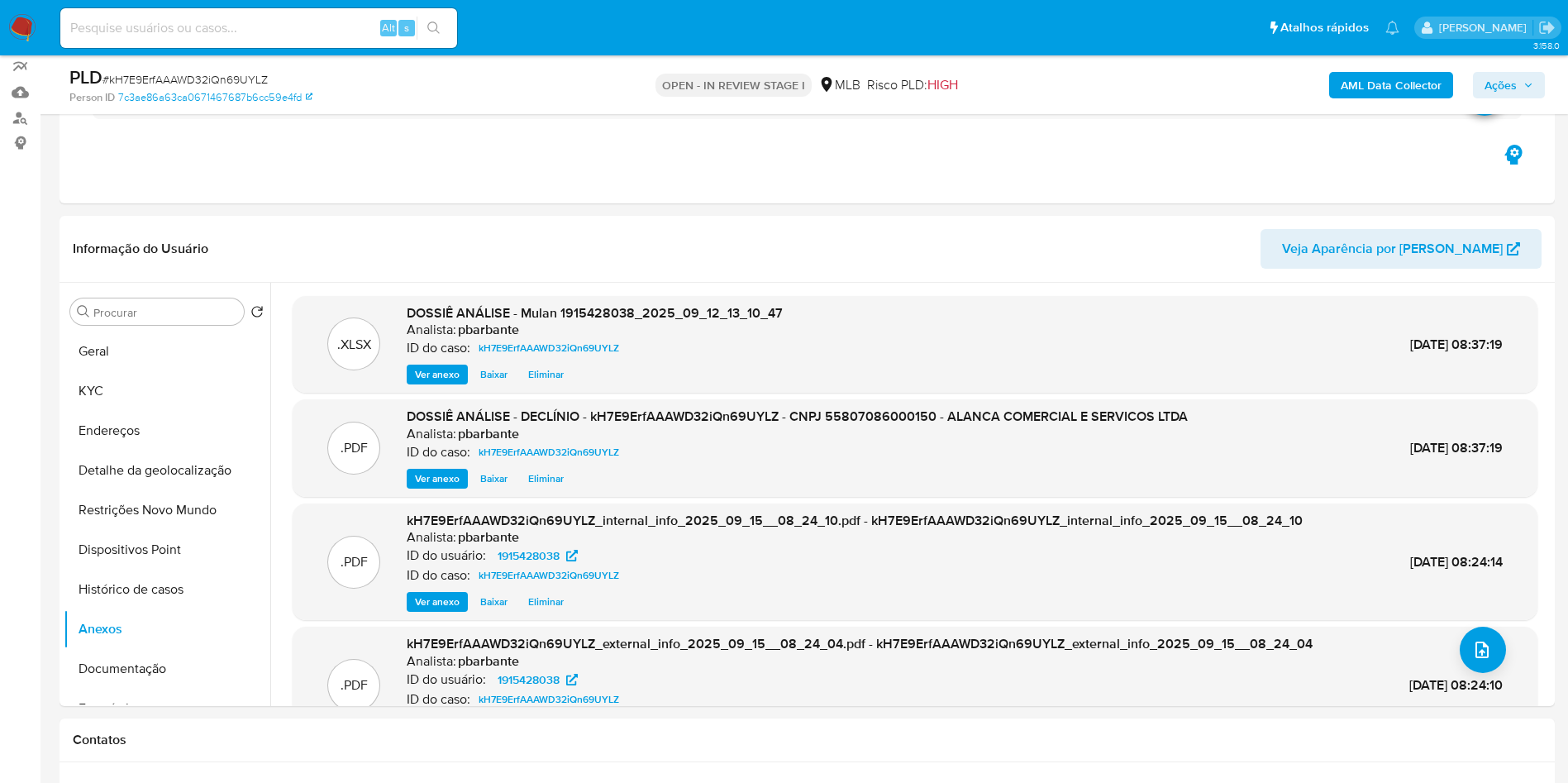
click at [1492, 89] on span "Ações" at bounding box center [1501, 85] width 32 height 27
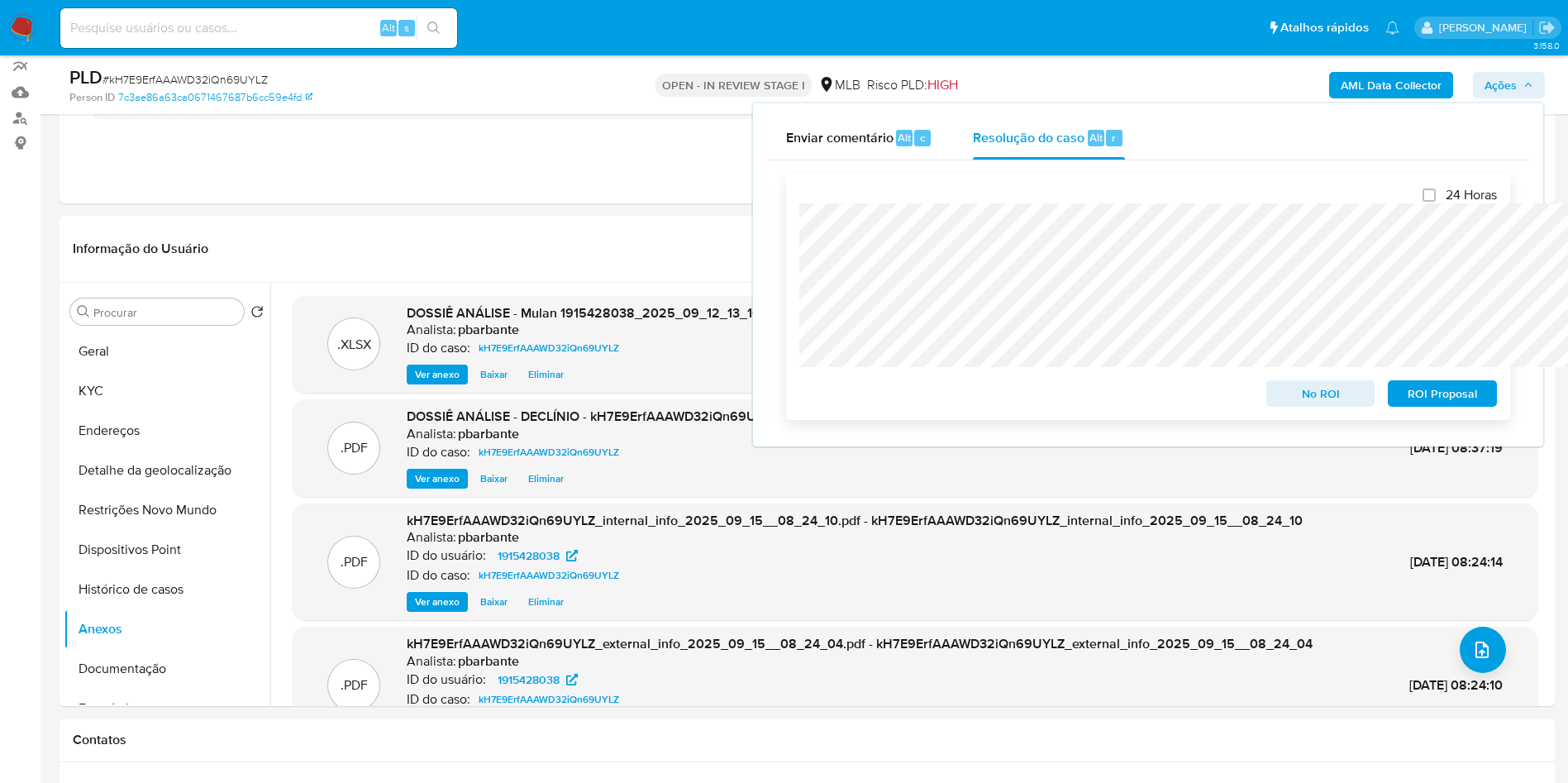
click at [1318, 400] on span "No ROI" at bounding box center [1321, 393] width 86 height 23
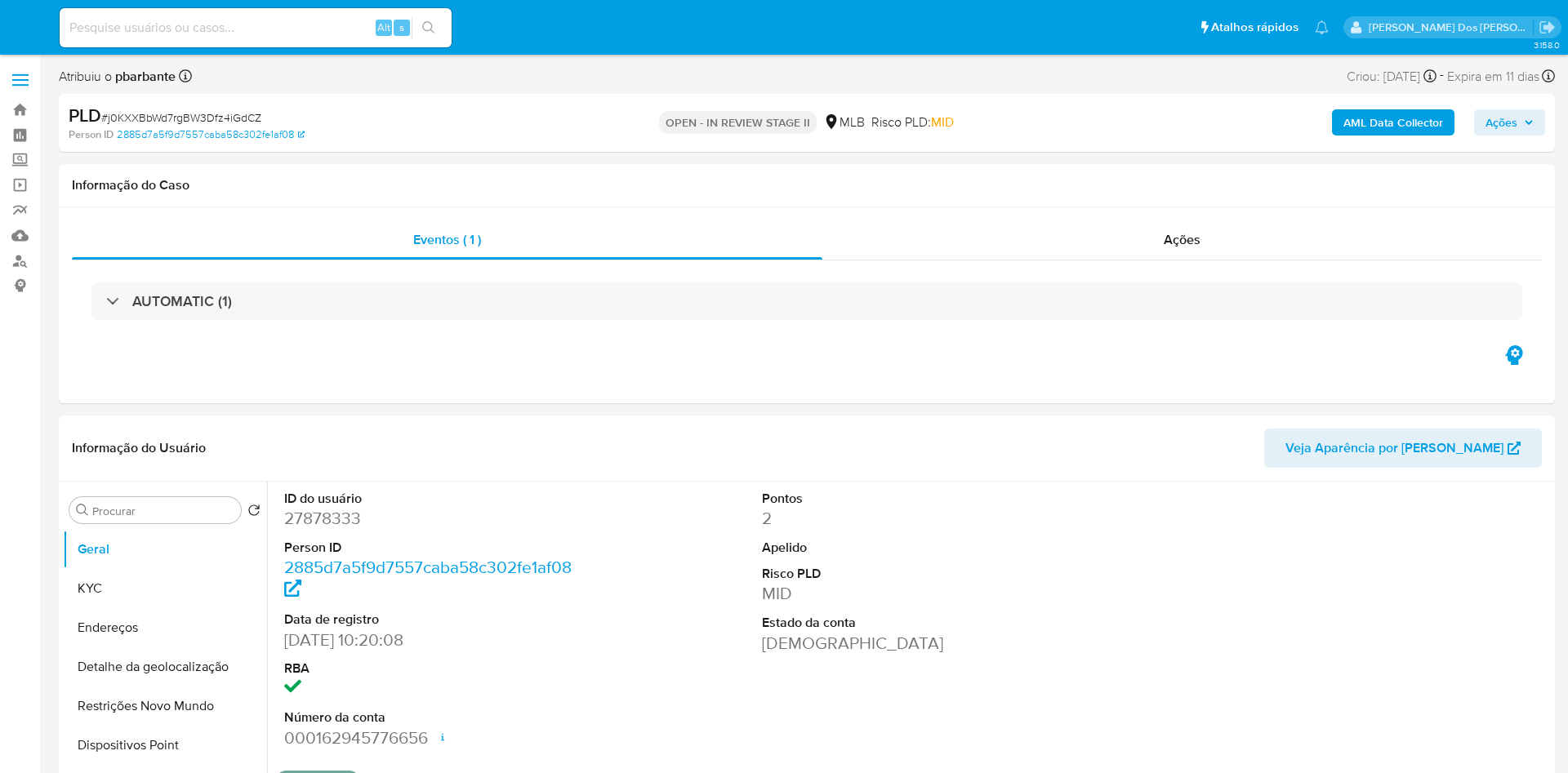
select select "10"
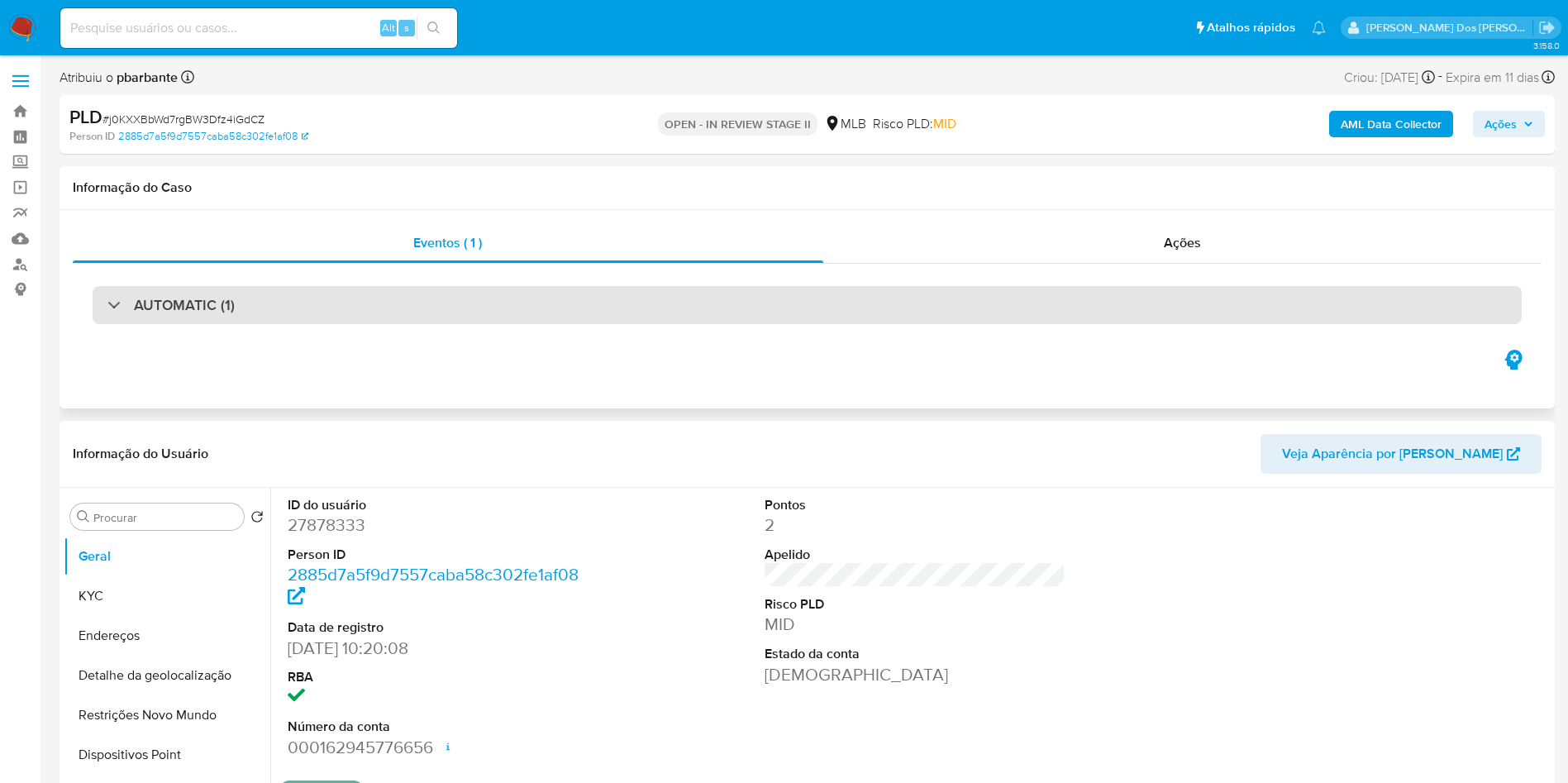
click at [510, 315] on div "AUTOMATIC (1)" at bounding box center [807, 305] width 1430 height 38
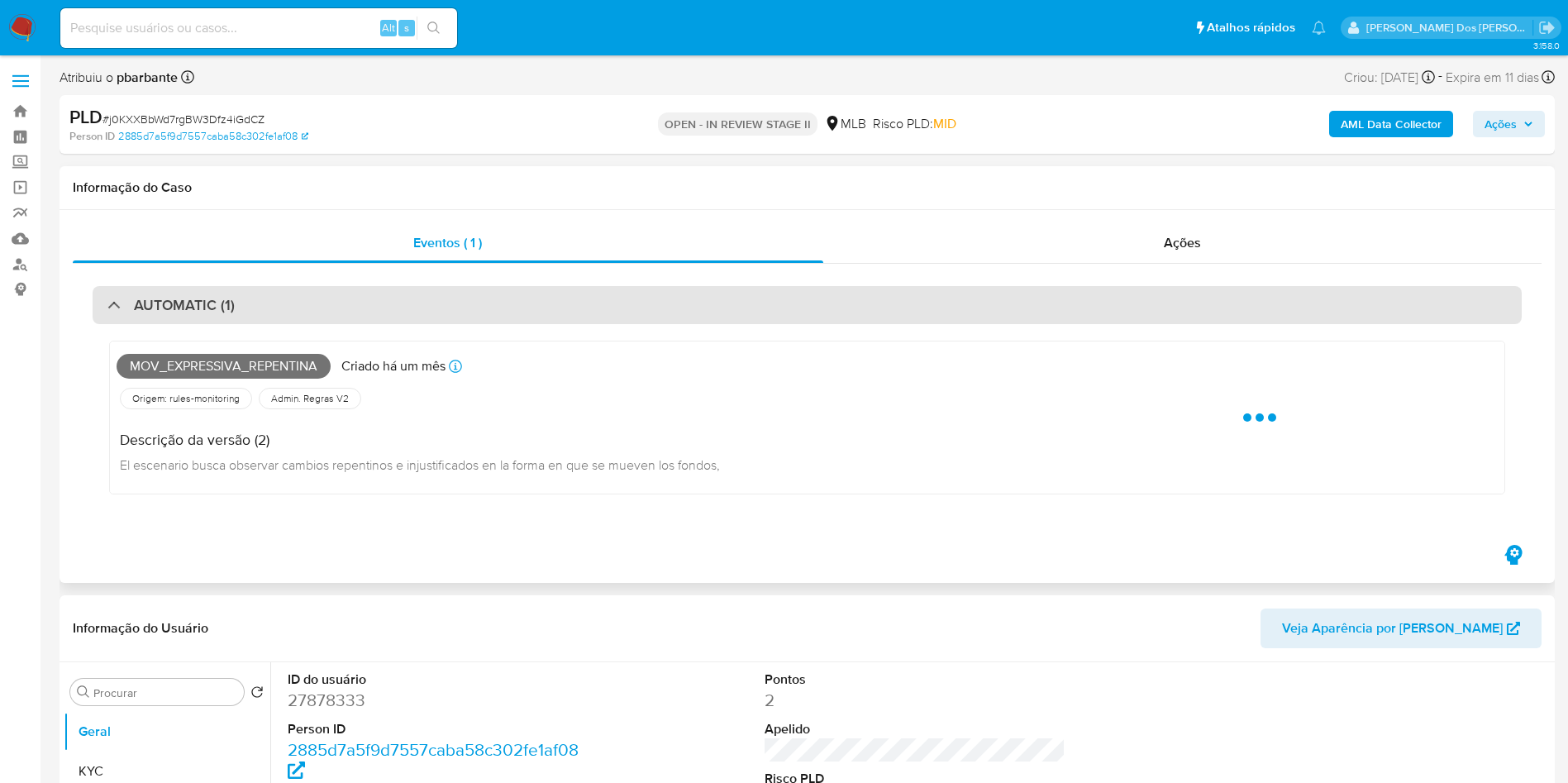
click at [510, 315] on div "AUTOMATIC (1)" at bounding box center [807, 305] width 1430 height 38
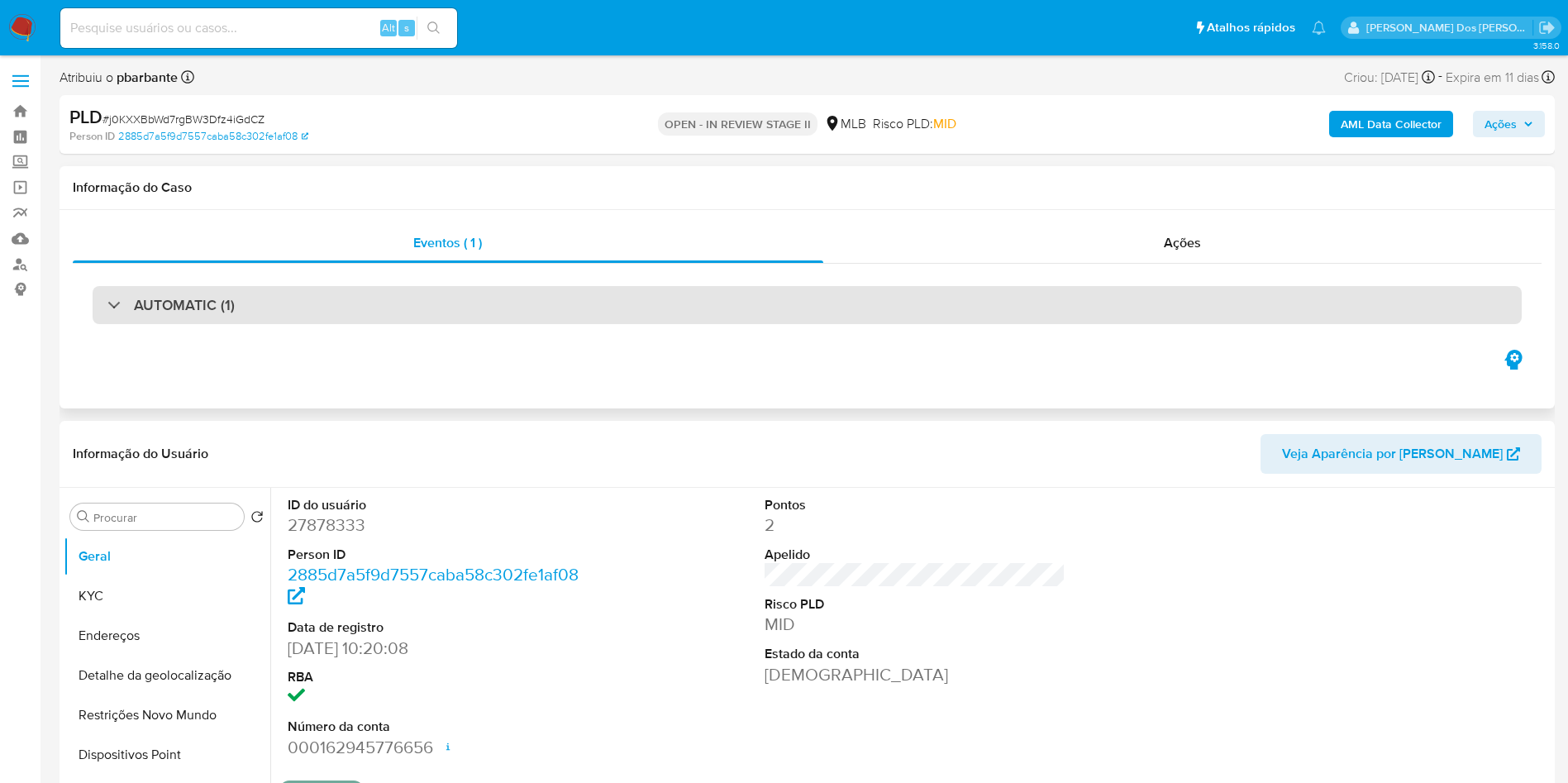
click at [510, 315] on div "AUTOMATIC (1)" at bounding box center [807, 305] width 1430 height 38
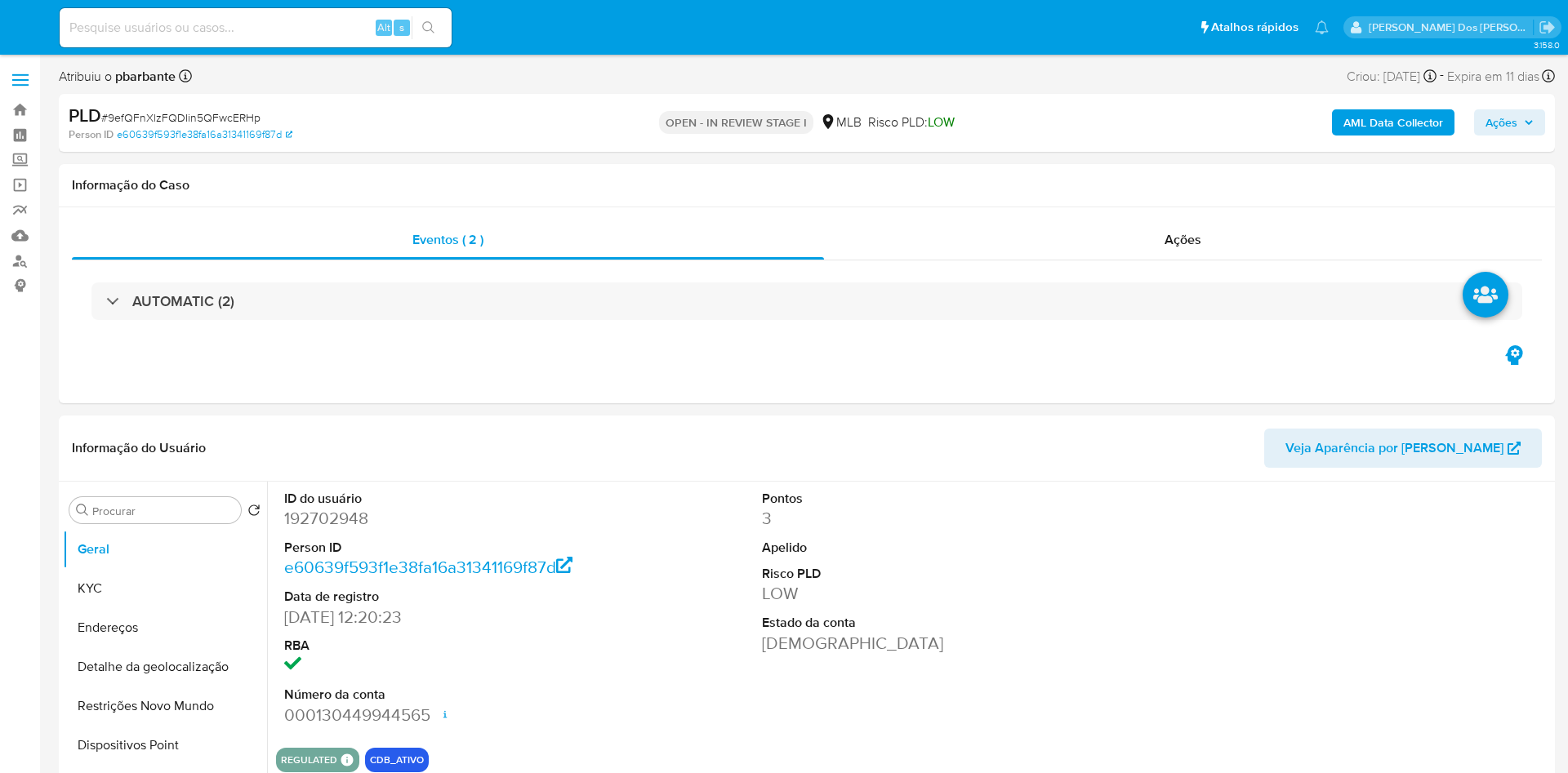
select select "10"
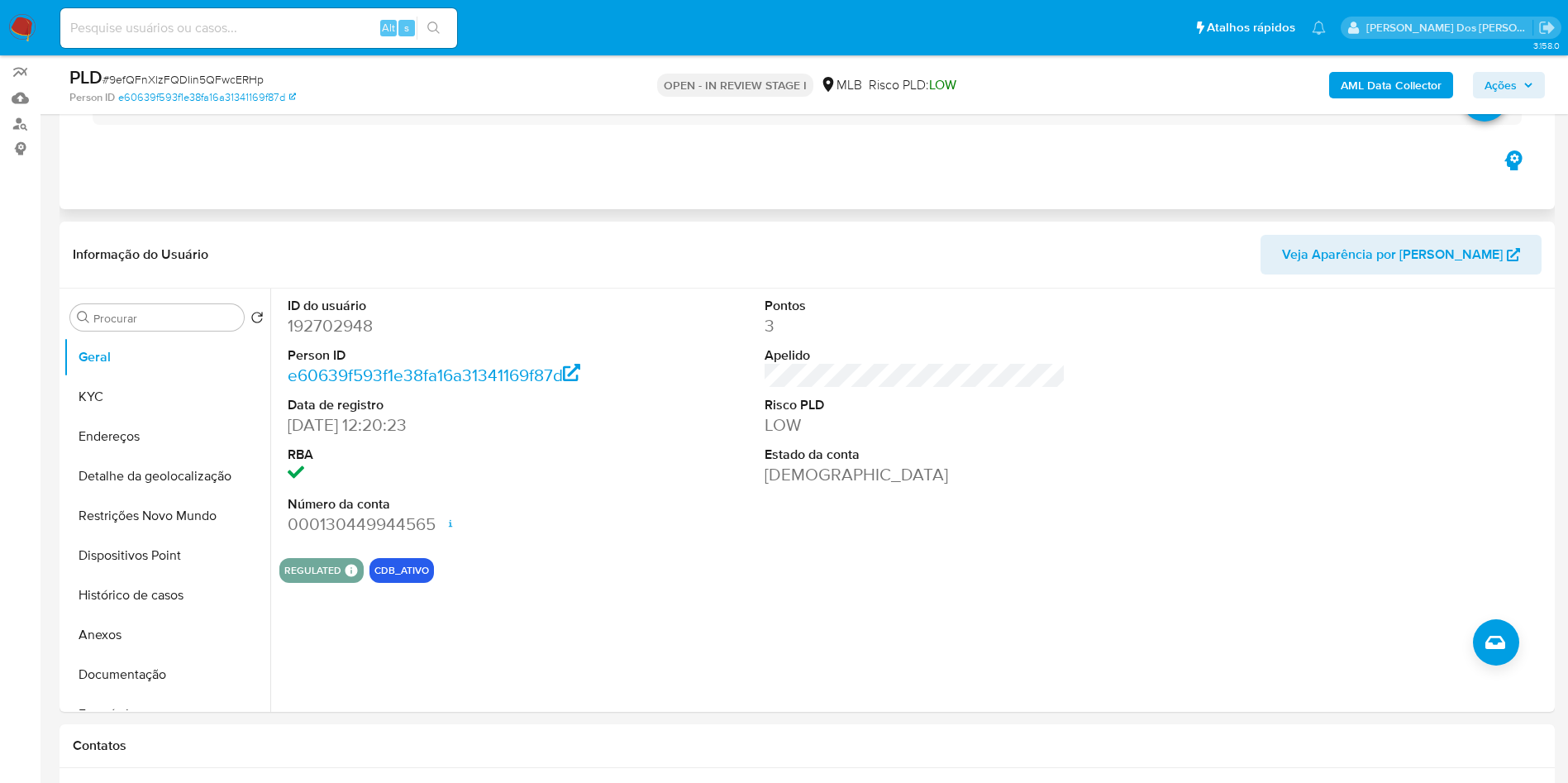
scroll to position [143, 0]
click at [324, 335] on dd "192702948" at bounding box center [438, 323] width 302 height 23
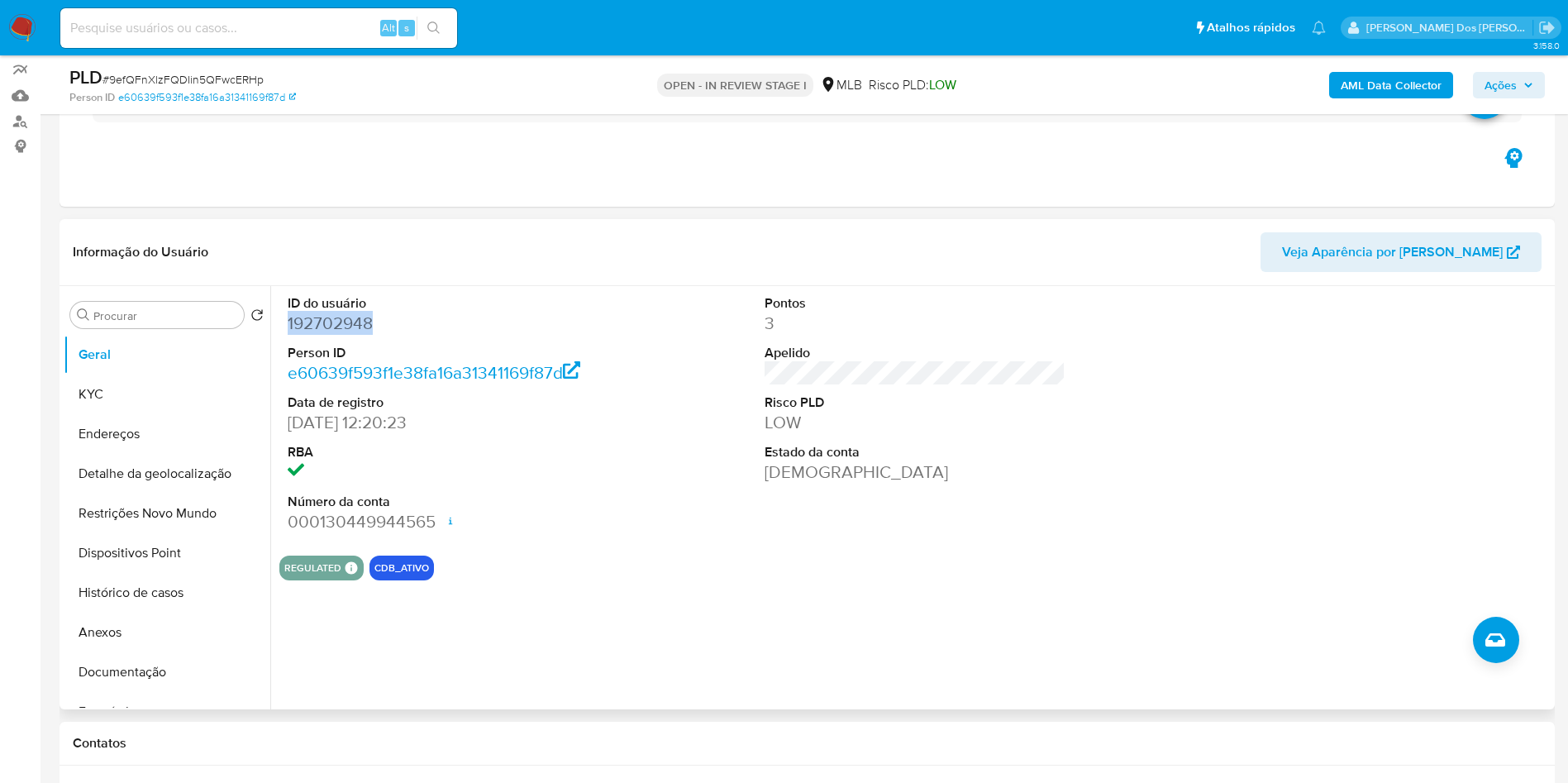
click at [324, 335] on dd "192702948" at bounding box center [438, 323] width 302 height 23
copy dd "192702948"
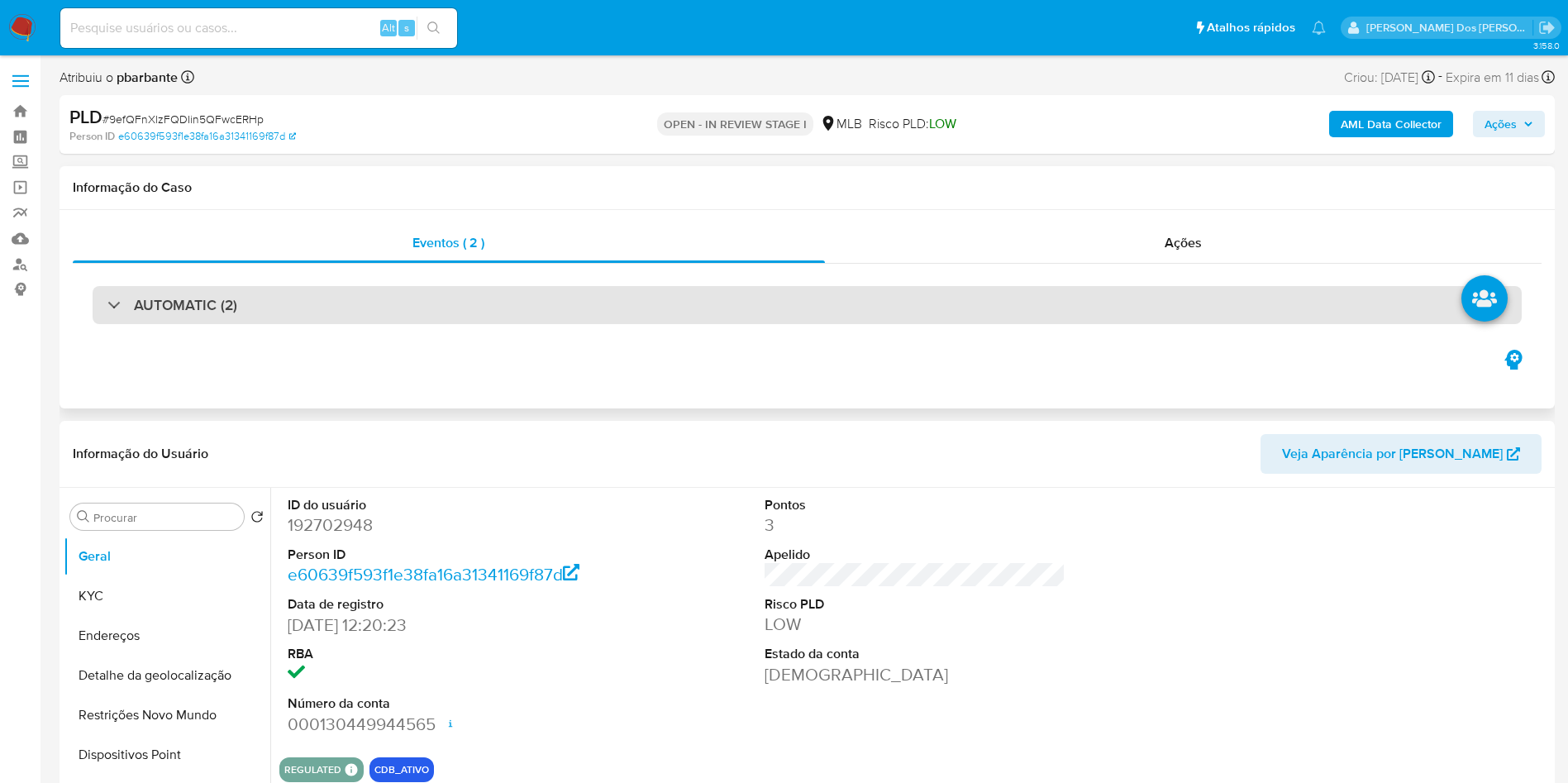
click at [559, 295] on div "AUTOMATIC (2)" at bounding box center [807, 305] width 1430 height 38
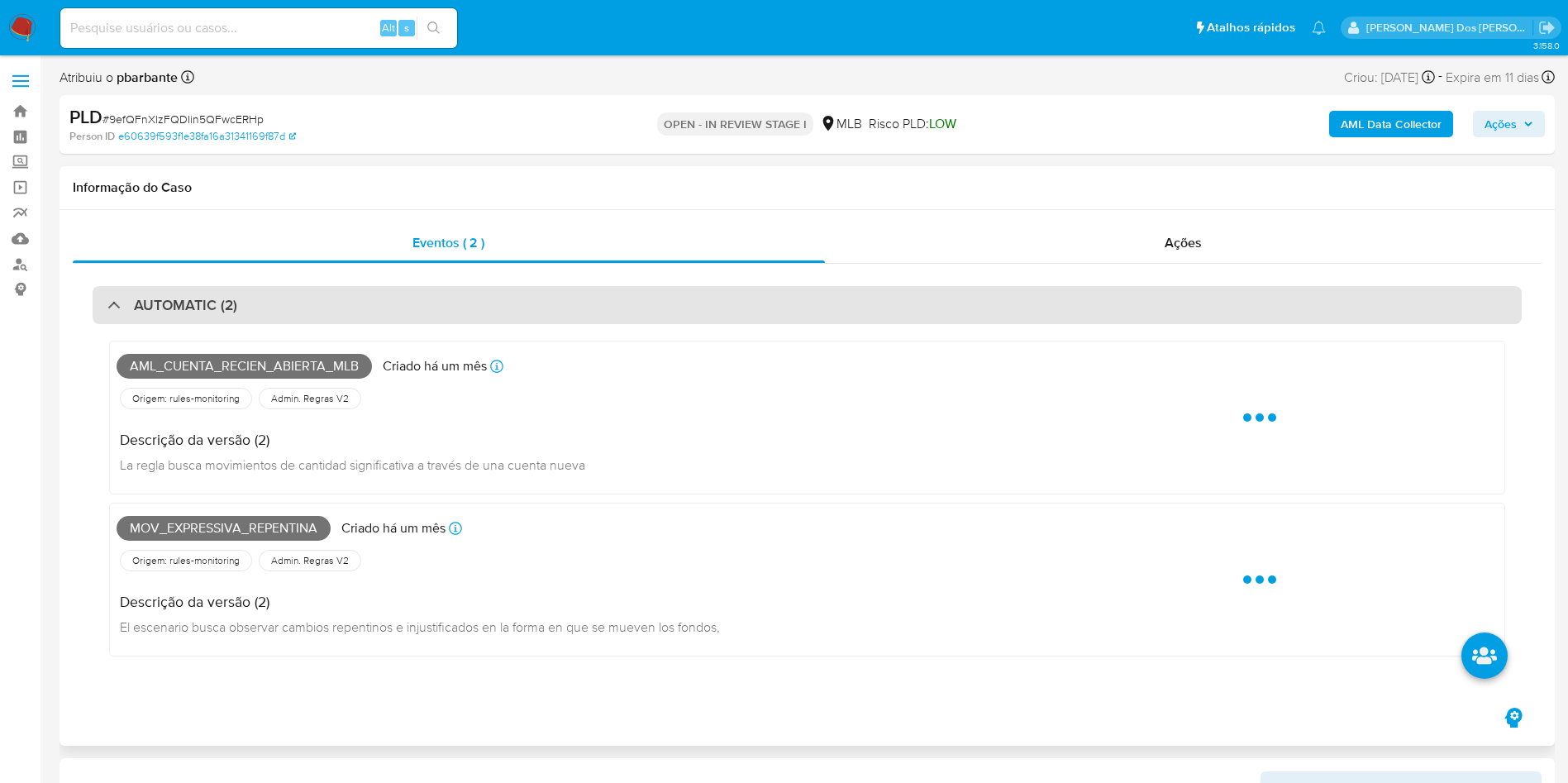
click at [559, 295] on div "AUTOMATIC (2)" at bounding box center [807, 305] width 1430 height 38
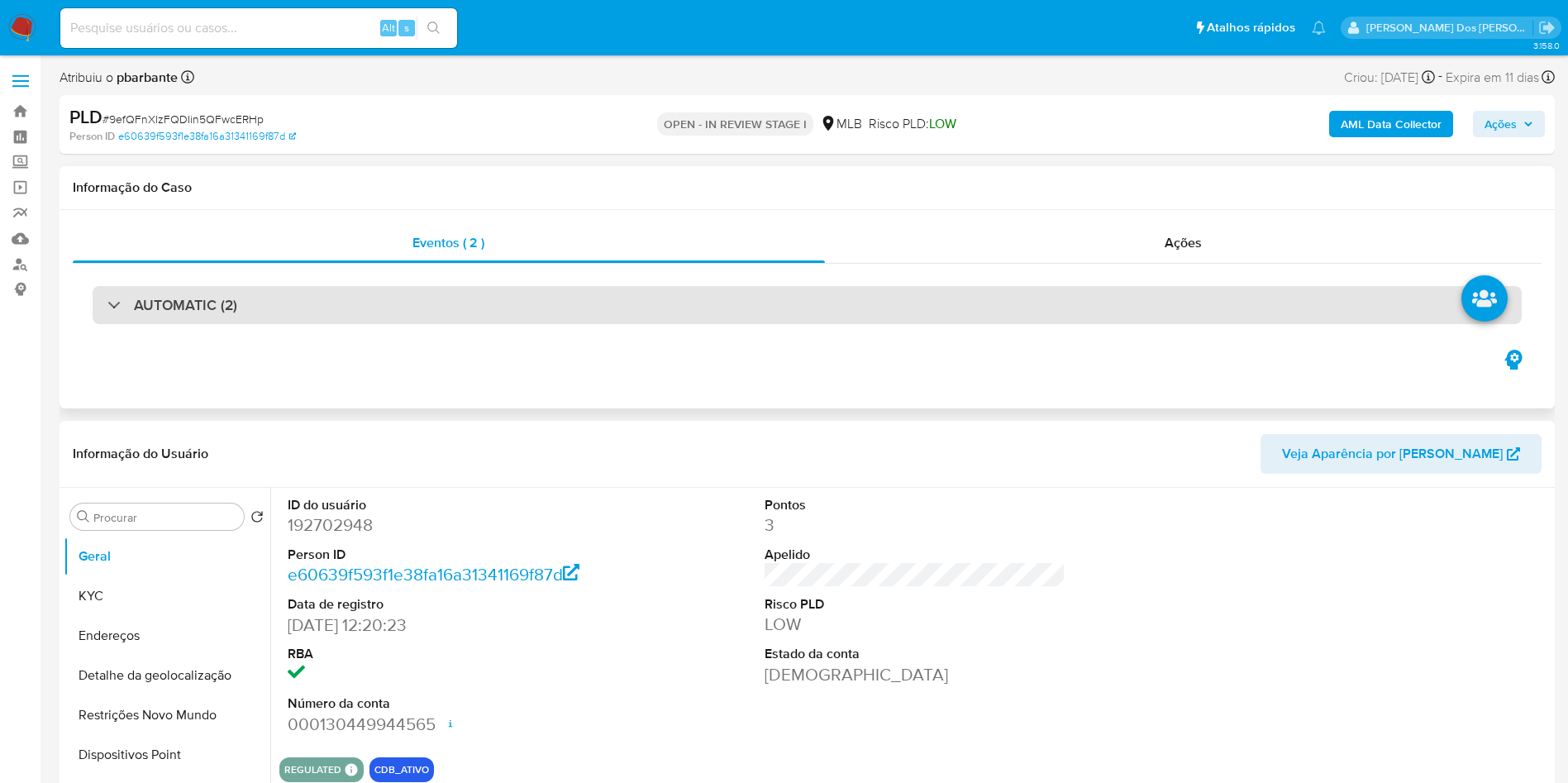
click at [559, 295] on div "AUTOMATIC (2)" at bounding box center [807, 305] width 1430 height 38
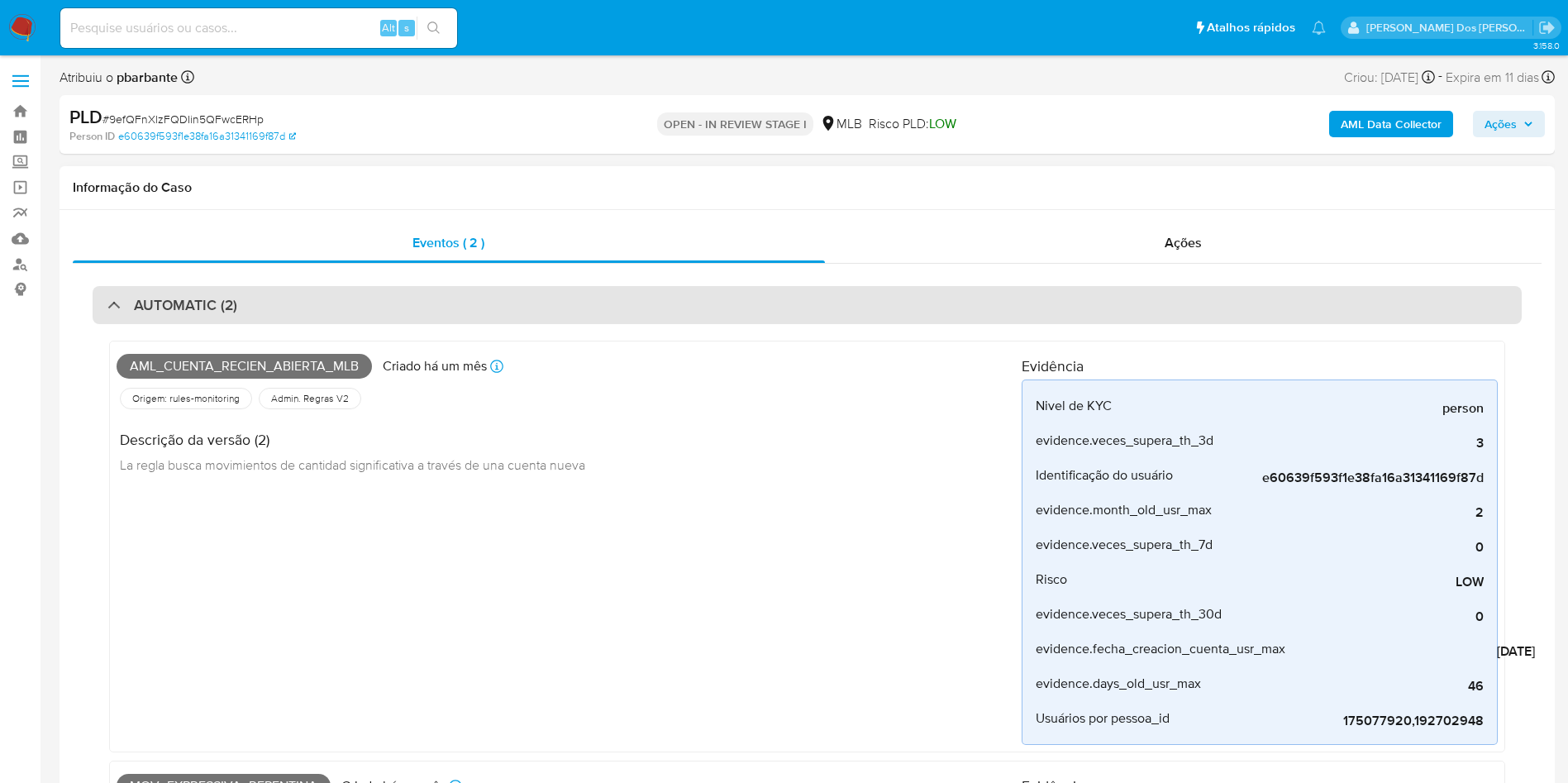
click at [338, 305] on div "AUTOMATIC (2)" at bounding box center [807, 305] width 1430 height 38
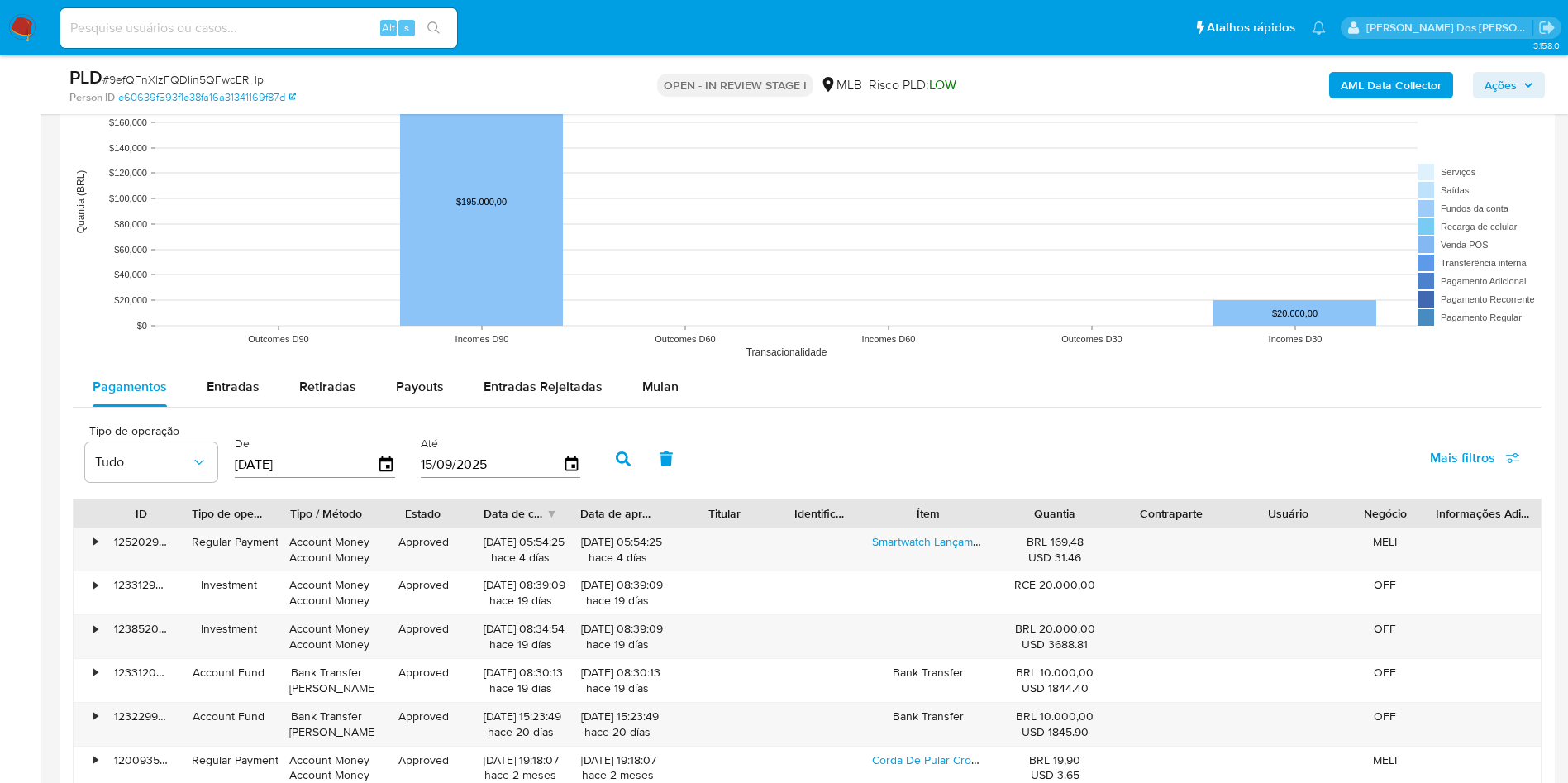
scroll to position [1550, 0]
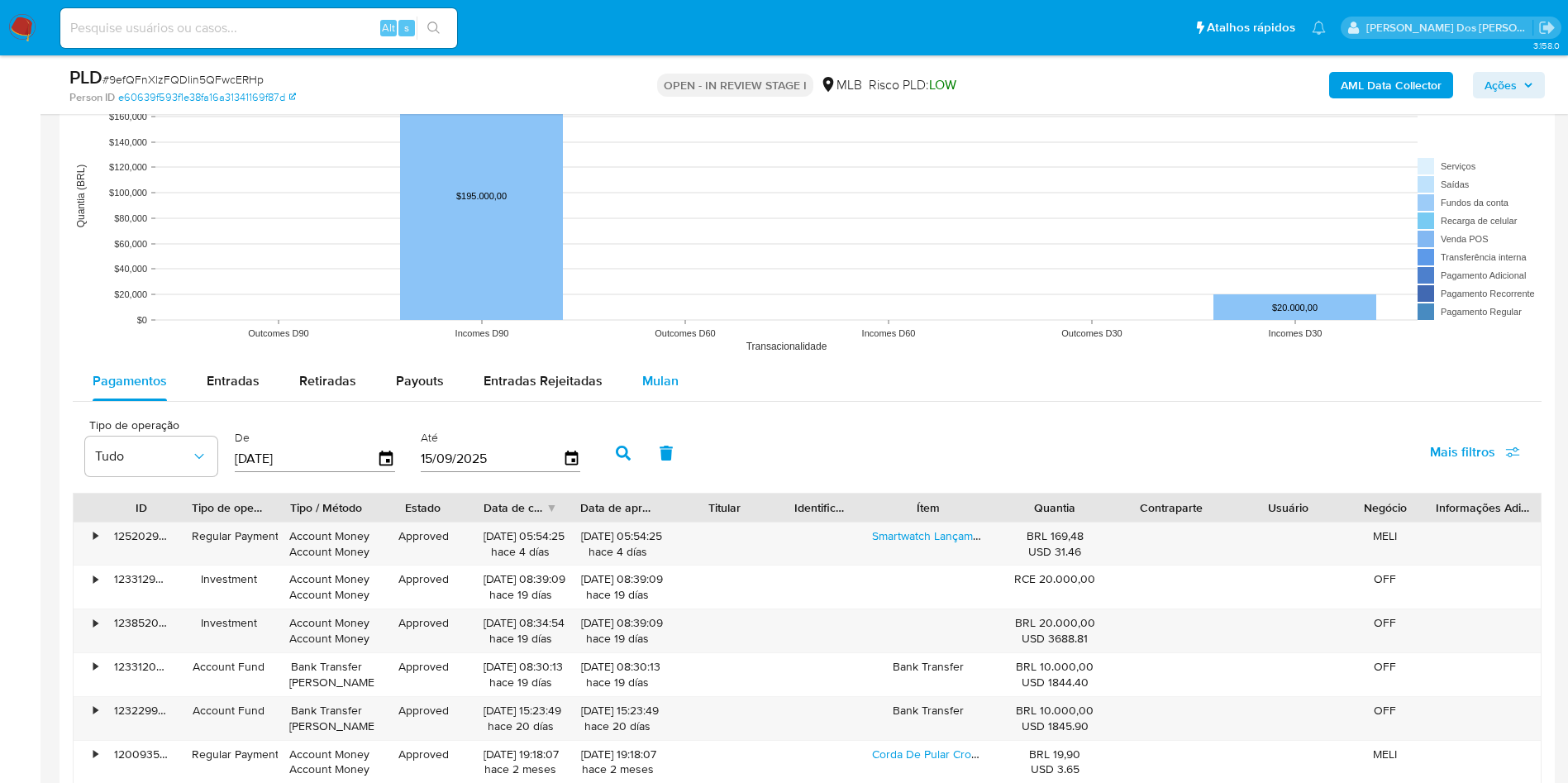
click at [645, 391] on span "Mulan" at bounding box center [660, 380] width 36 height 19
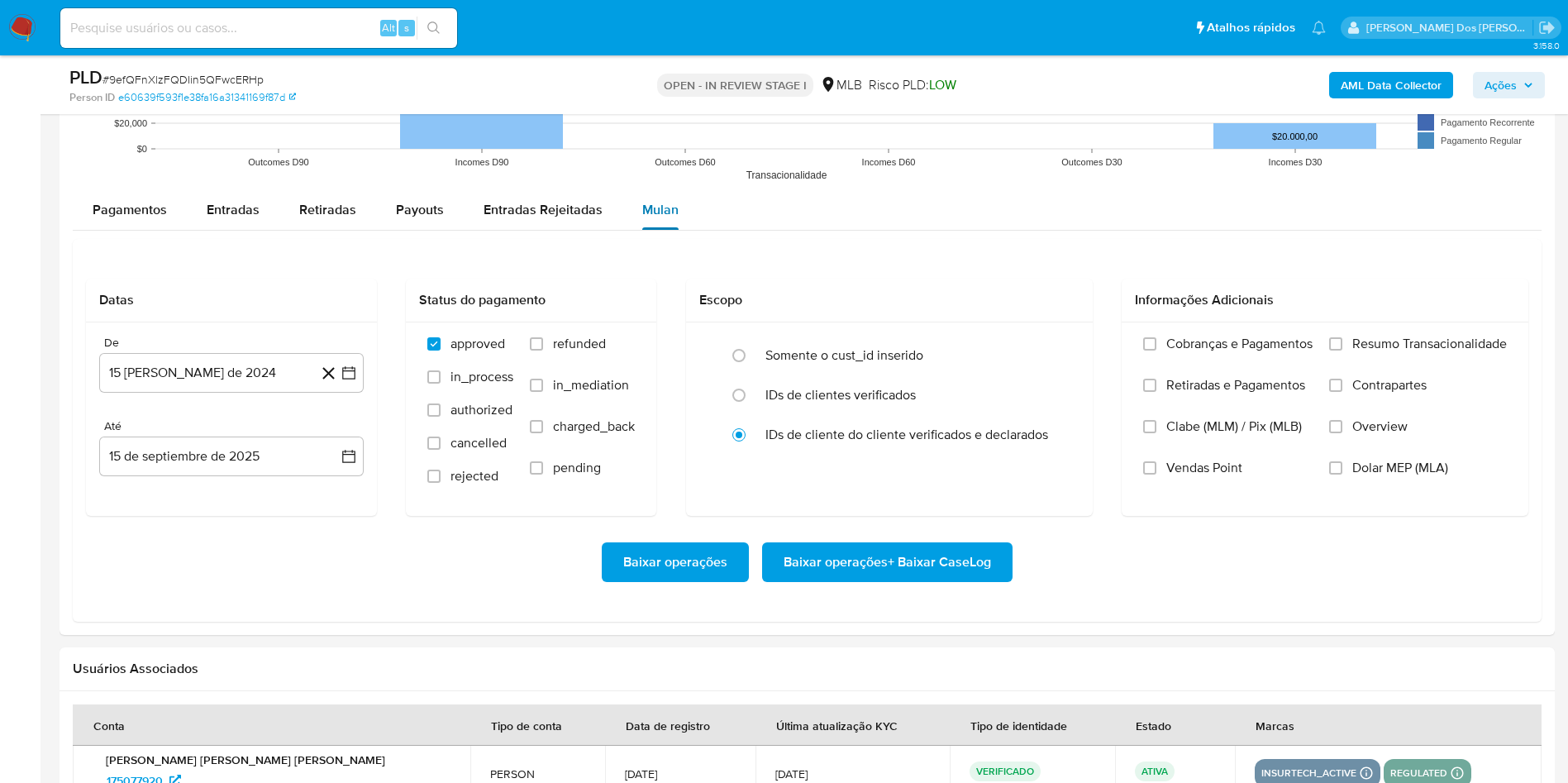
scroll to position [1764, 0]
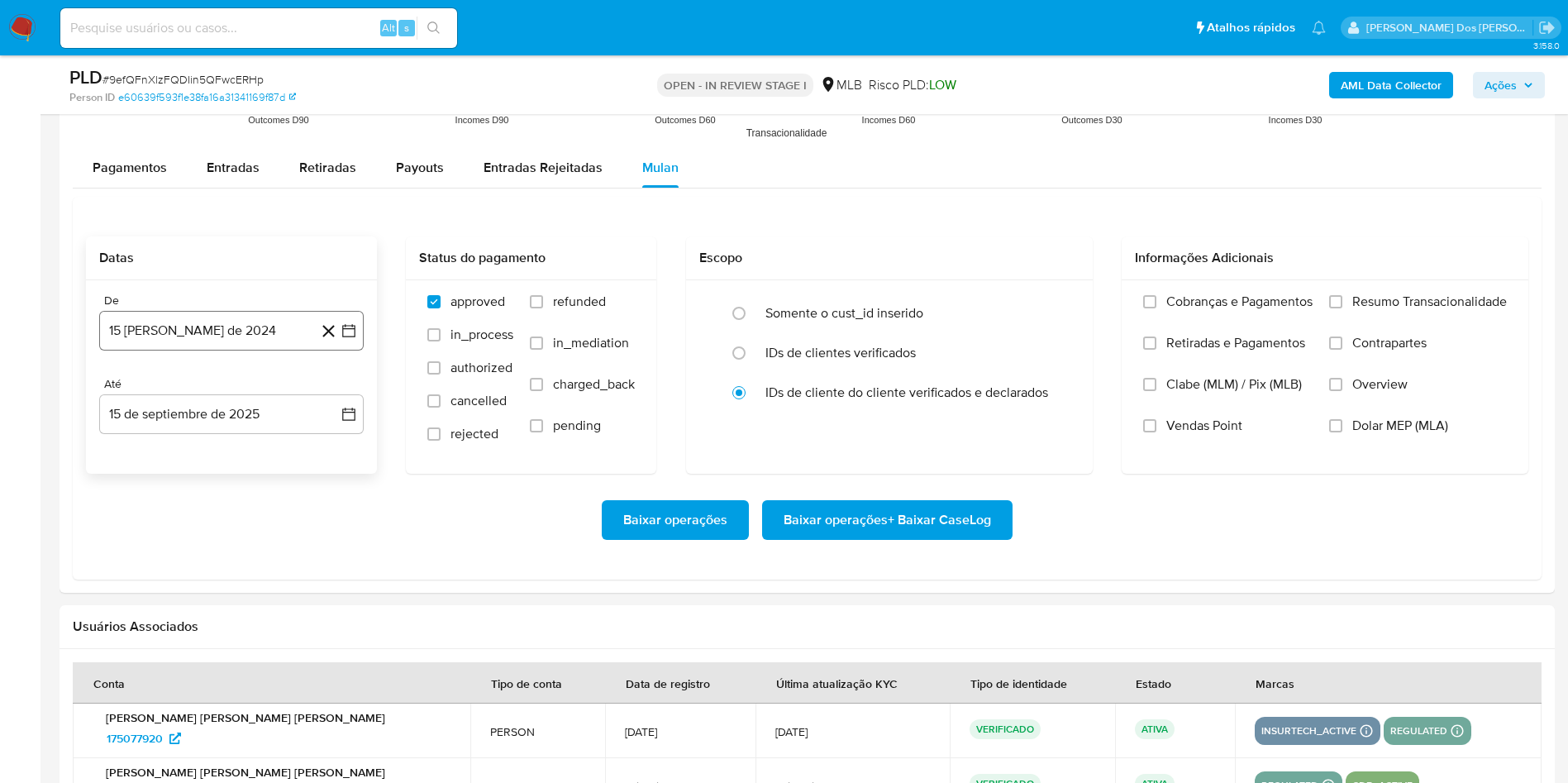
click at [355, 339] on icon "button" at bounding box center [349, 331] width 17 height 17
click at [226, 531] on button "15" at bounding box center [231, 517] width 27 height 27
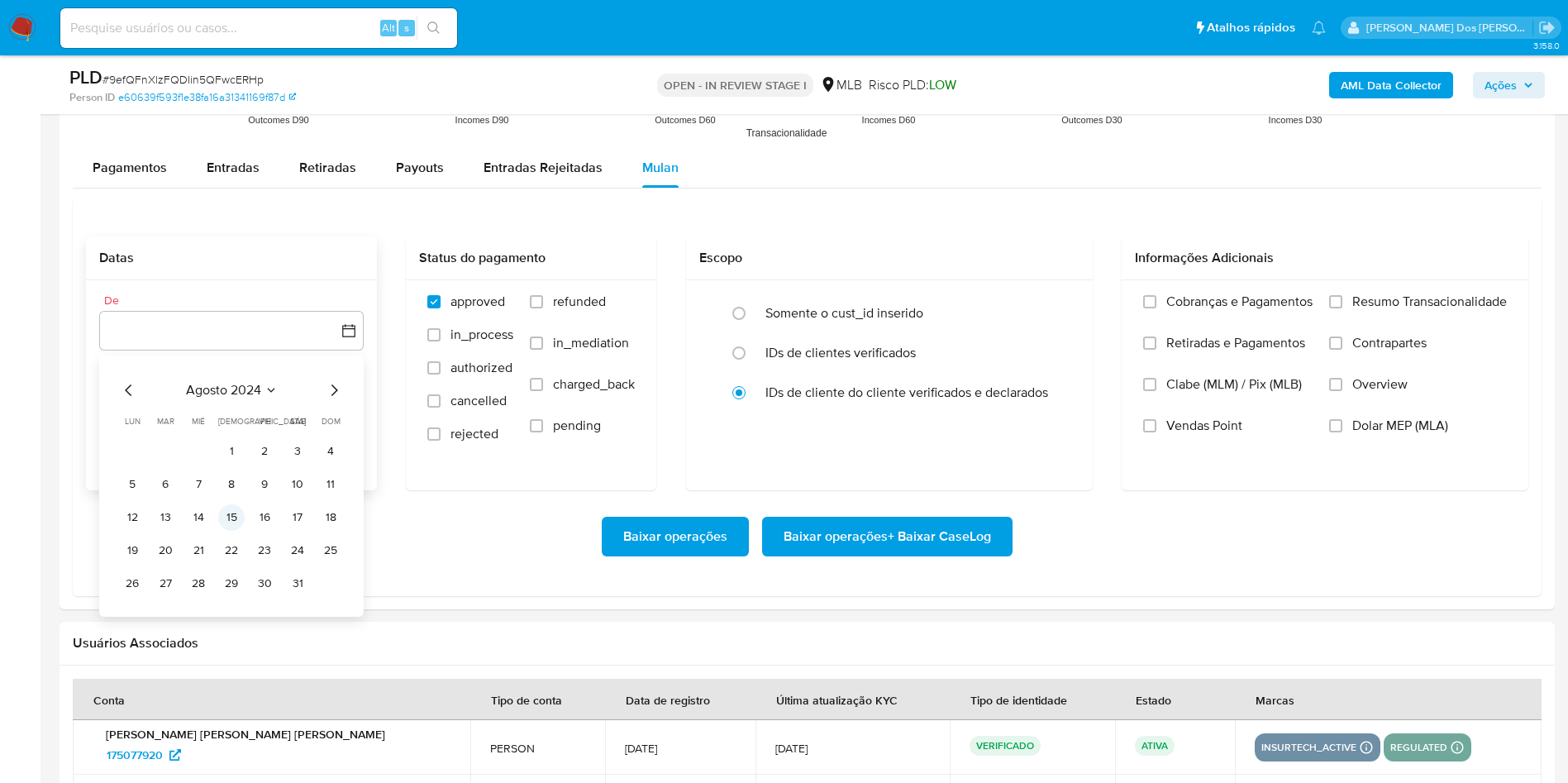
click at [224, 531] on button "15" at bounding box center [231, 517] width 27 height 27
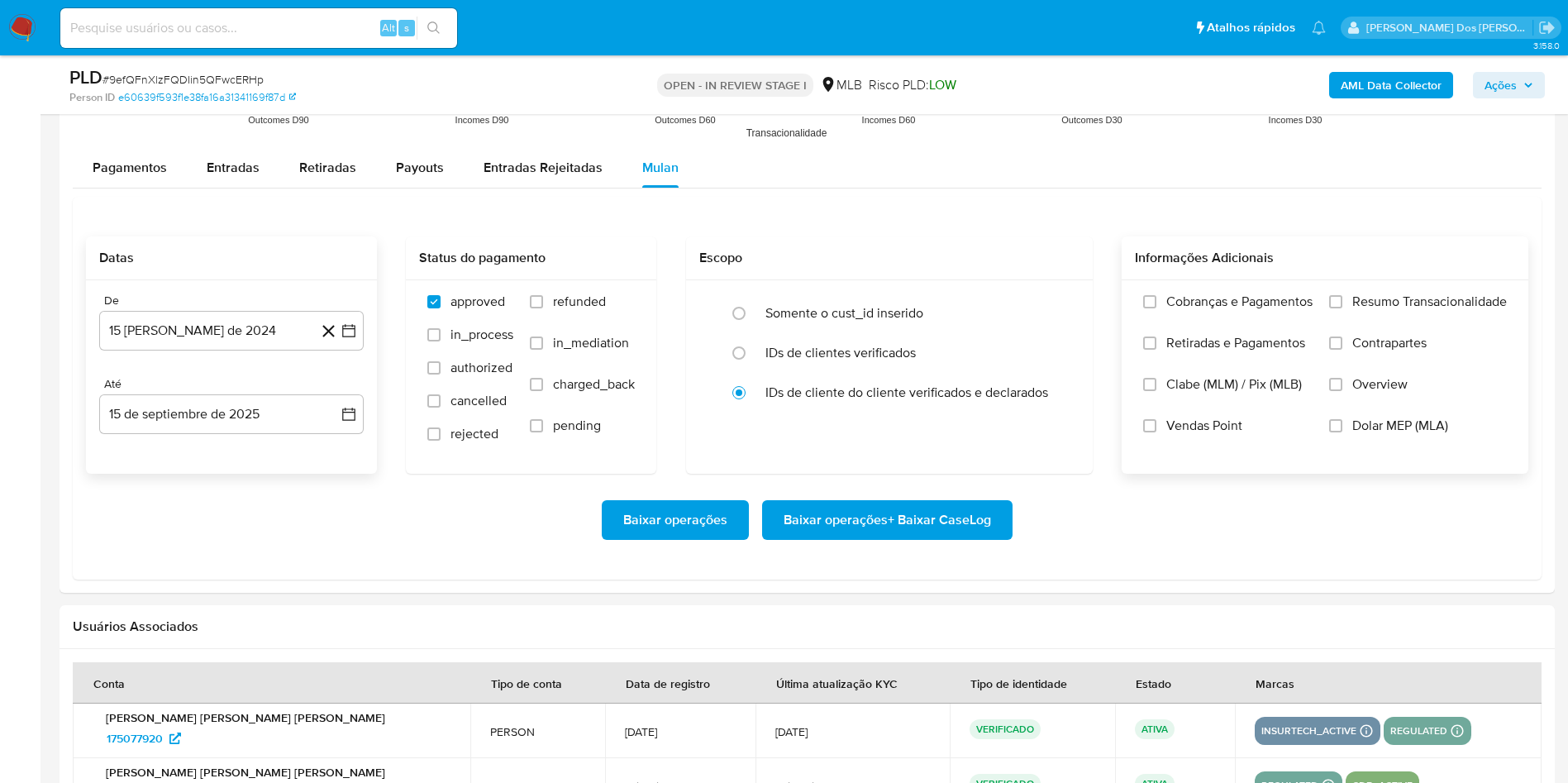
click at [1472, 335] on label "Resumo Transacionalidade" at bounding box center [1418, 314] width 178 height 42
click at [1342, 308] on input "Resumo Transacionalidade" at bounding box center [1335, 302] width 13 height 13
click at [844, 538] on span "Baixar operações + Baixar CaseLog" at bounding box center [887, 520] width 208 height 36
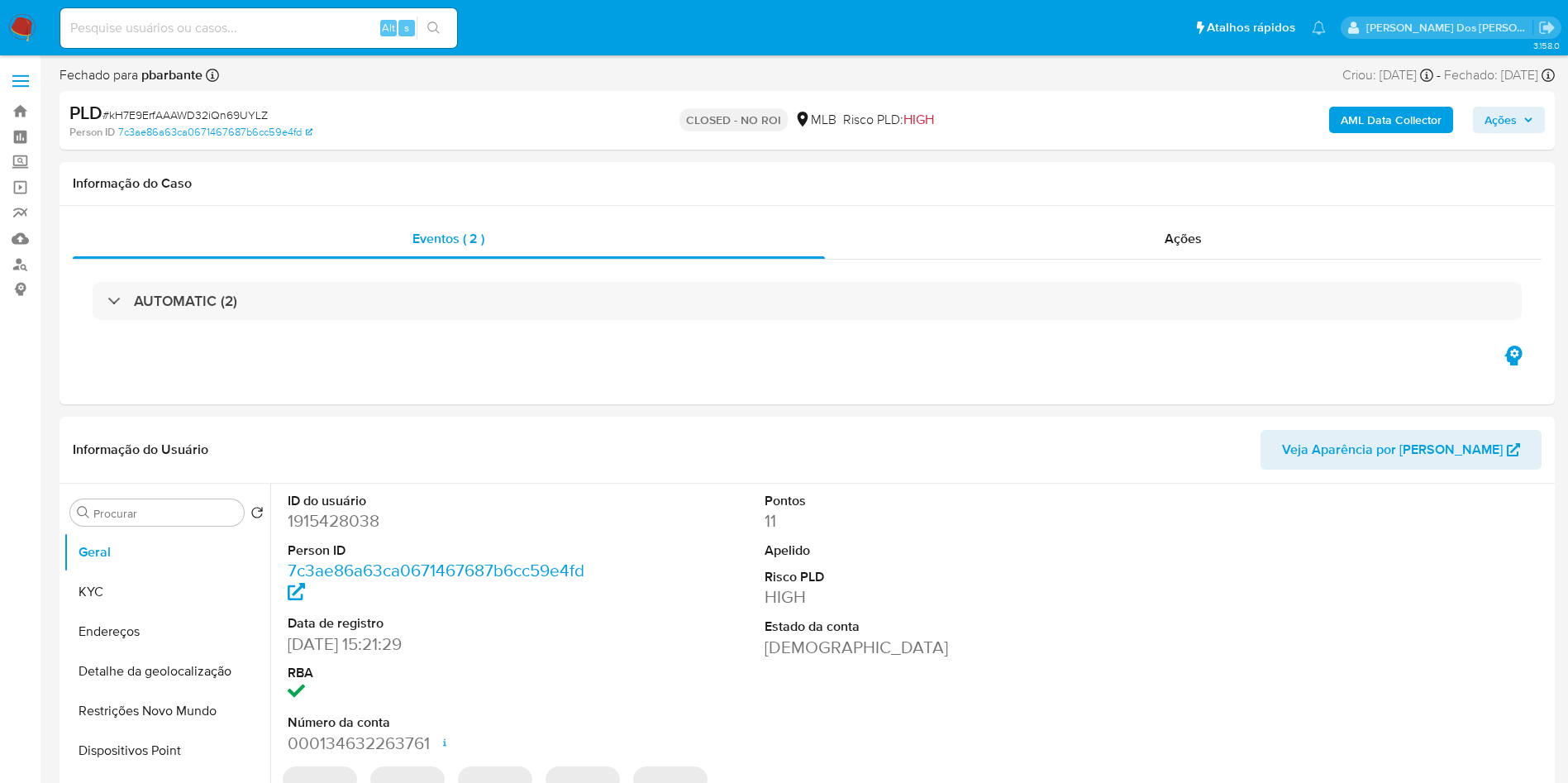
select select "10"
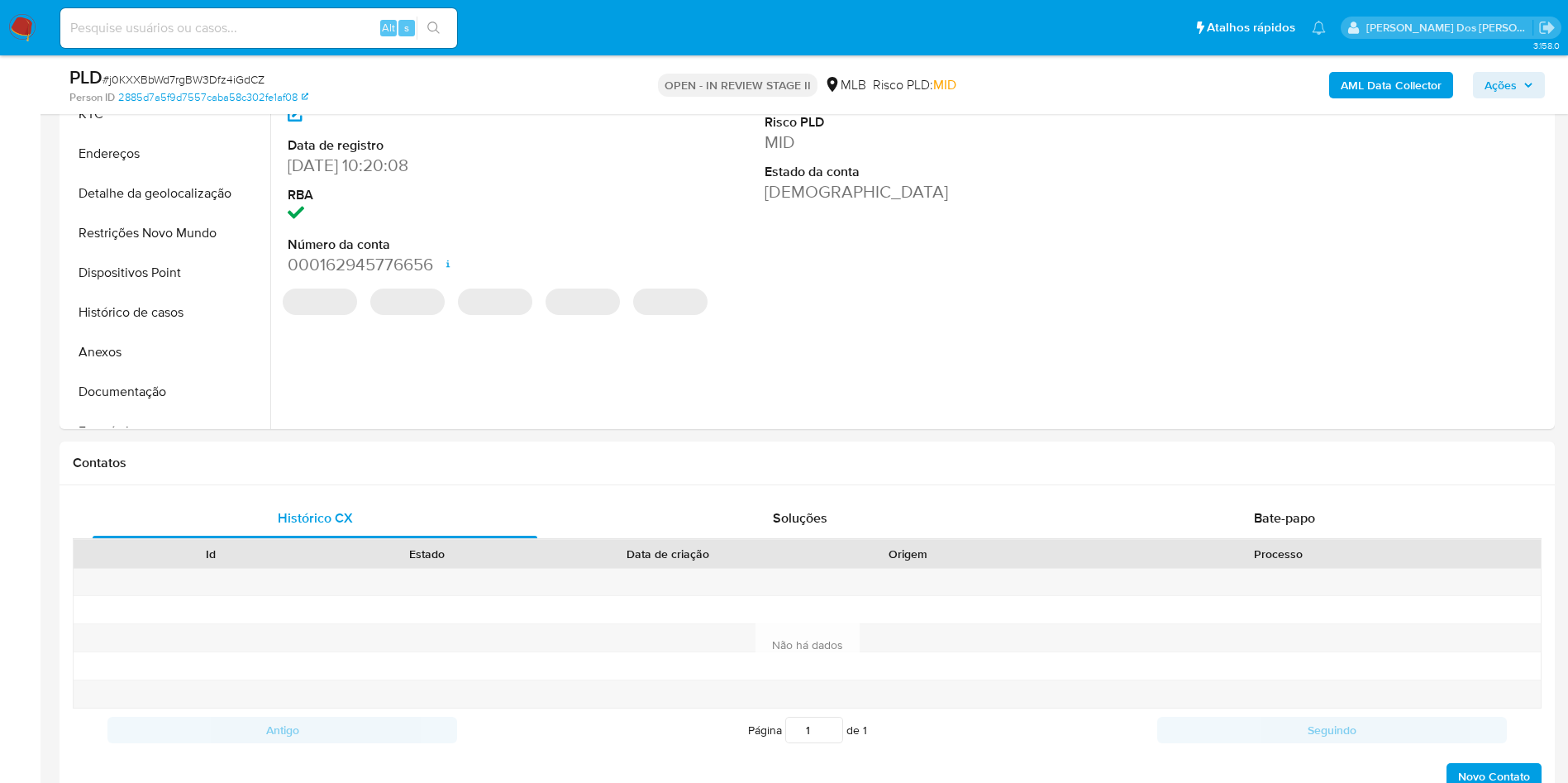
scroll to position [424, 0]
select select "10"
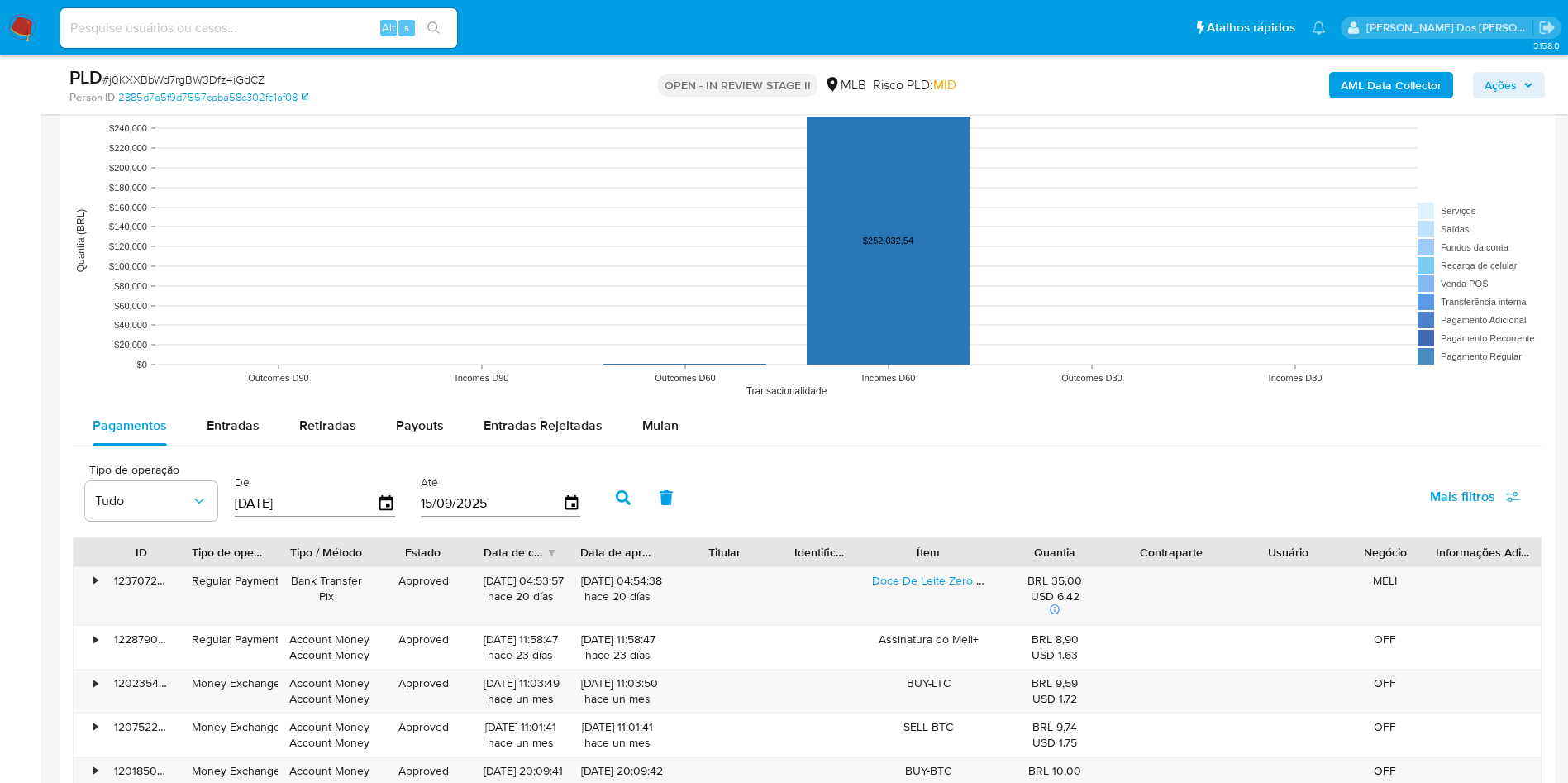
scroll to position [1517, 0]
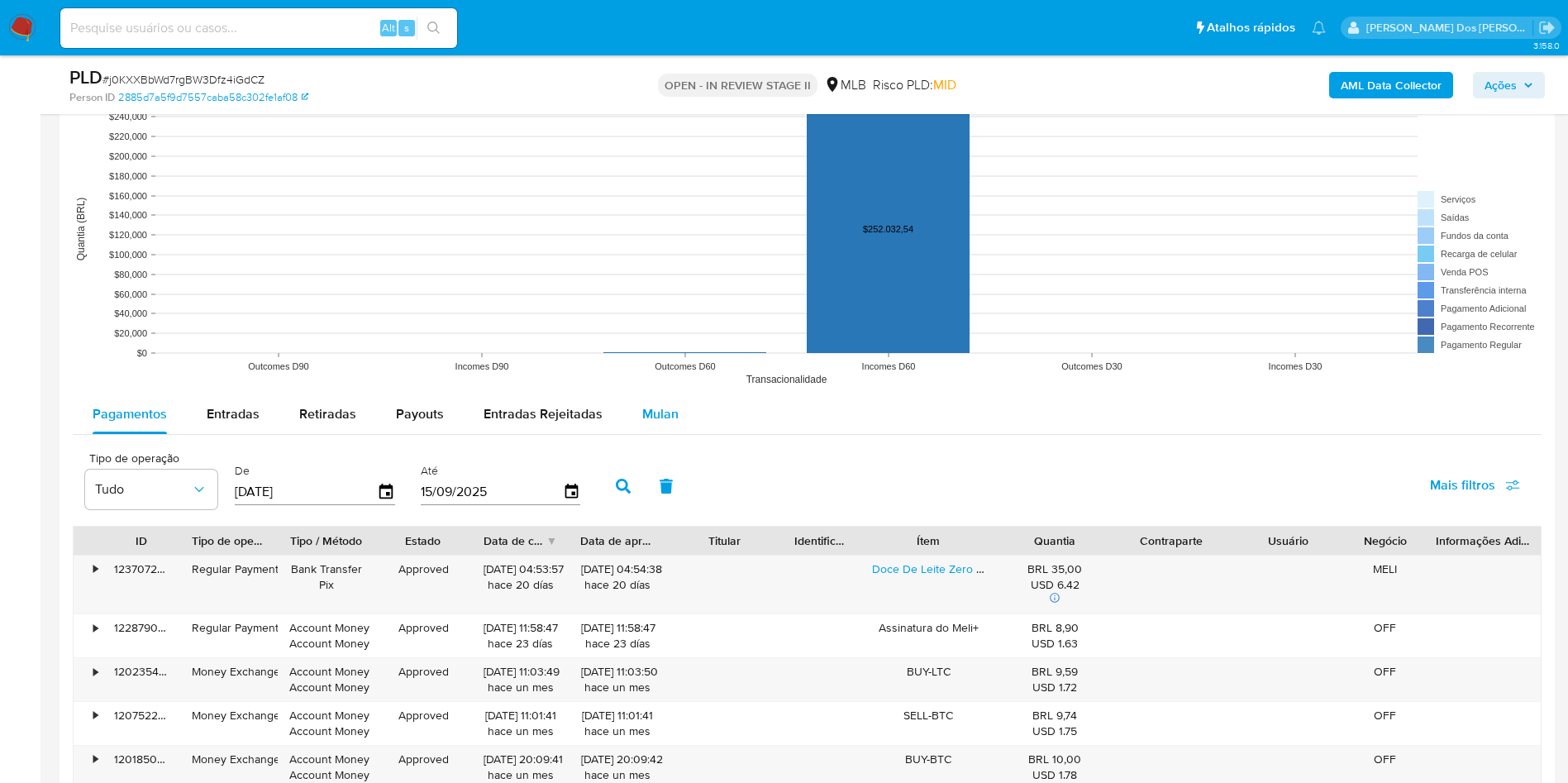
click at [648, 424] on span "Mulan" at bounding box center [660, 414] width 36 height 19
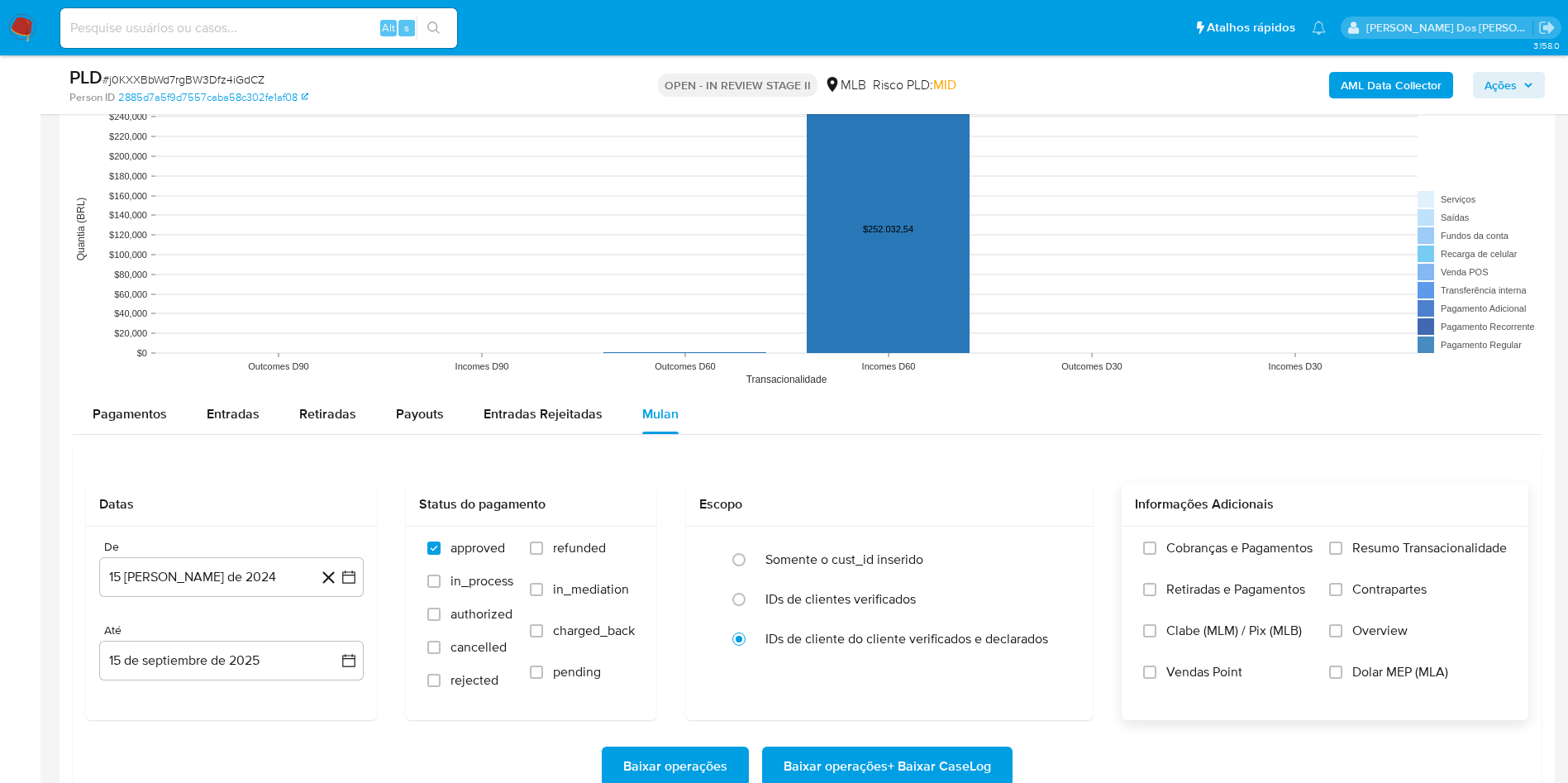
click at [1371, 557] on span "Resumo Transacionalidade" at bounding box center [1429, 548] width 154 height 17
click at [1342, 555] on input "Resumo Transacionalidade" at bounding box center [1335, 548] width 13 height 13
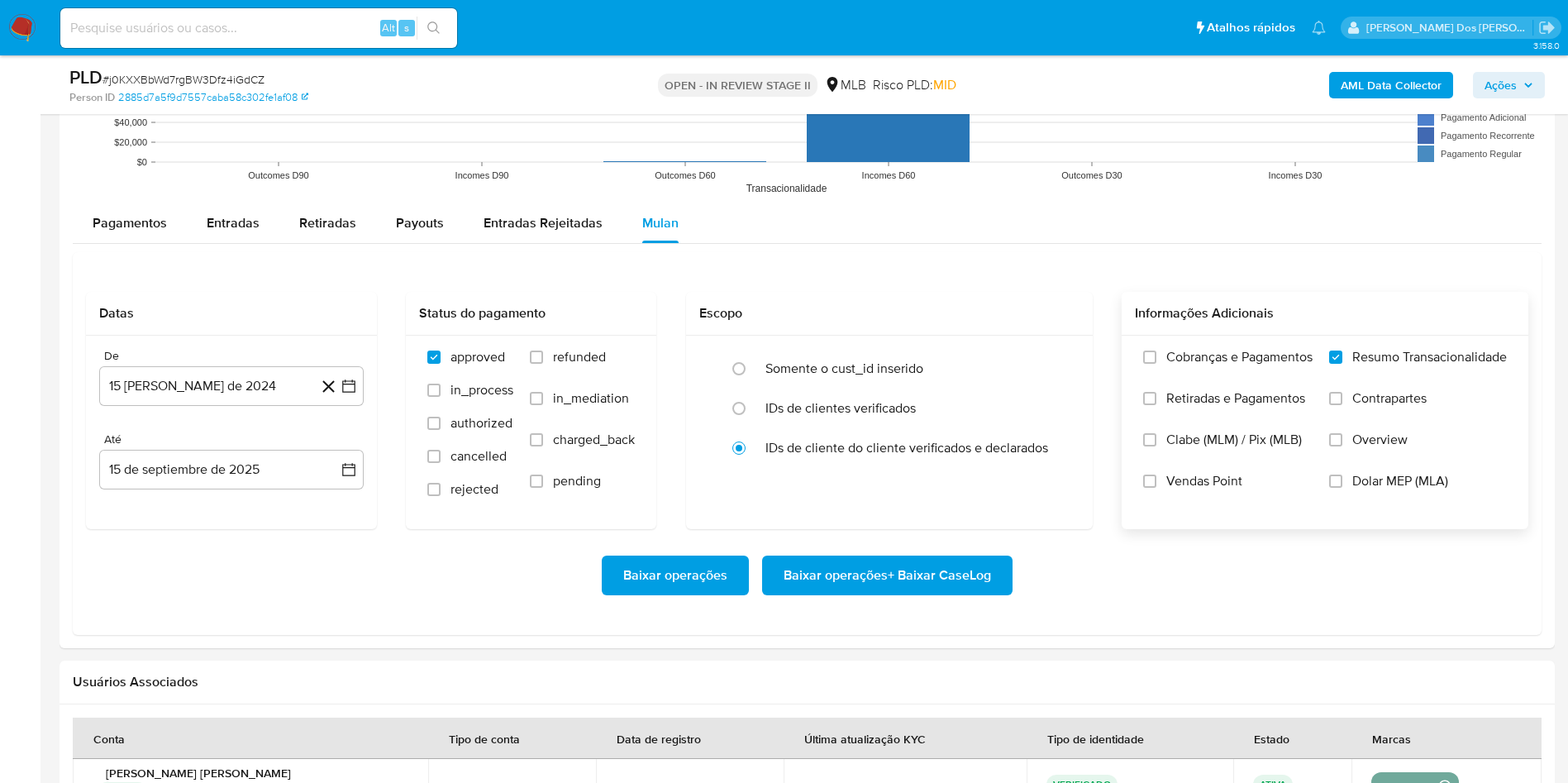
scroll to position [1712, 0]
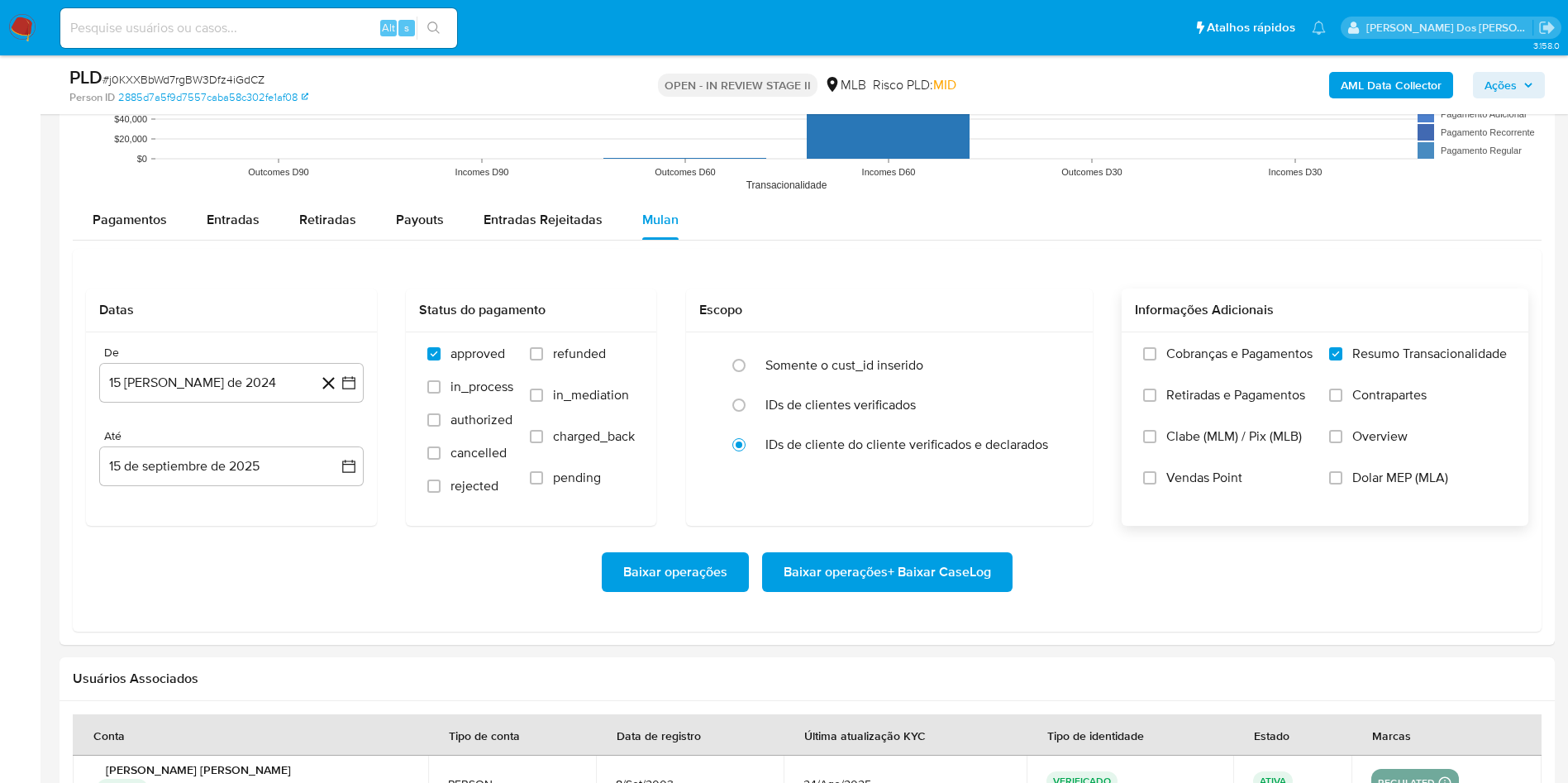
click at [850, 590] on span "Baixar operações + Baixar CaseLog" at bounding box center [887, 572] width 208 height 36
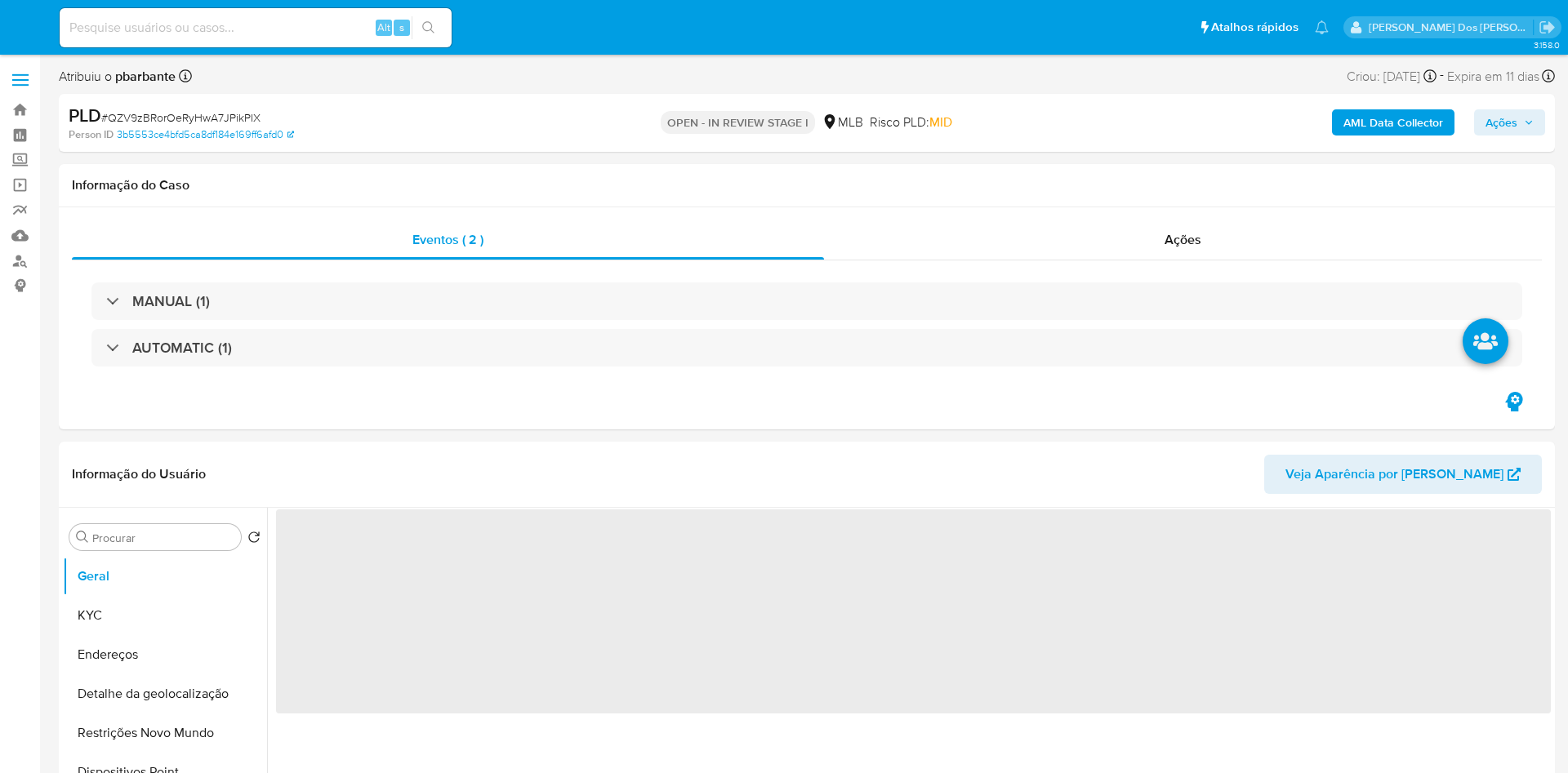
select select "10"
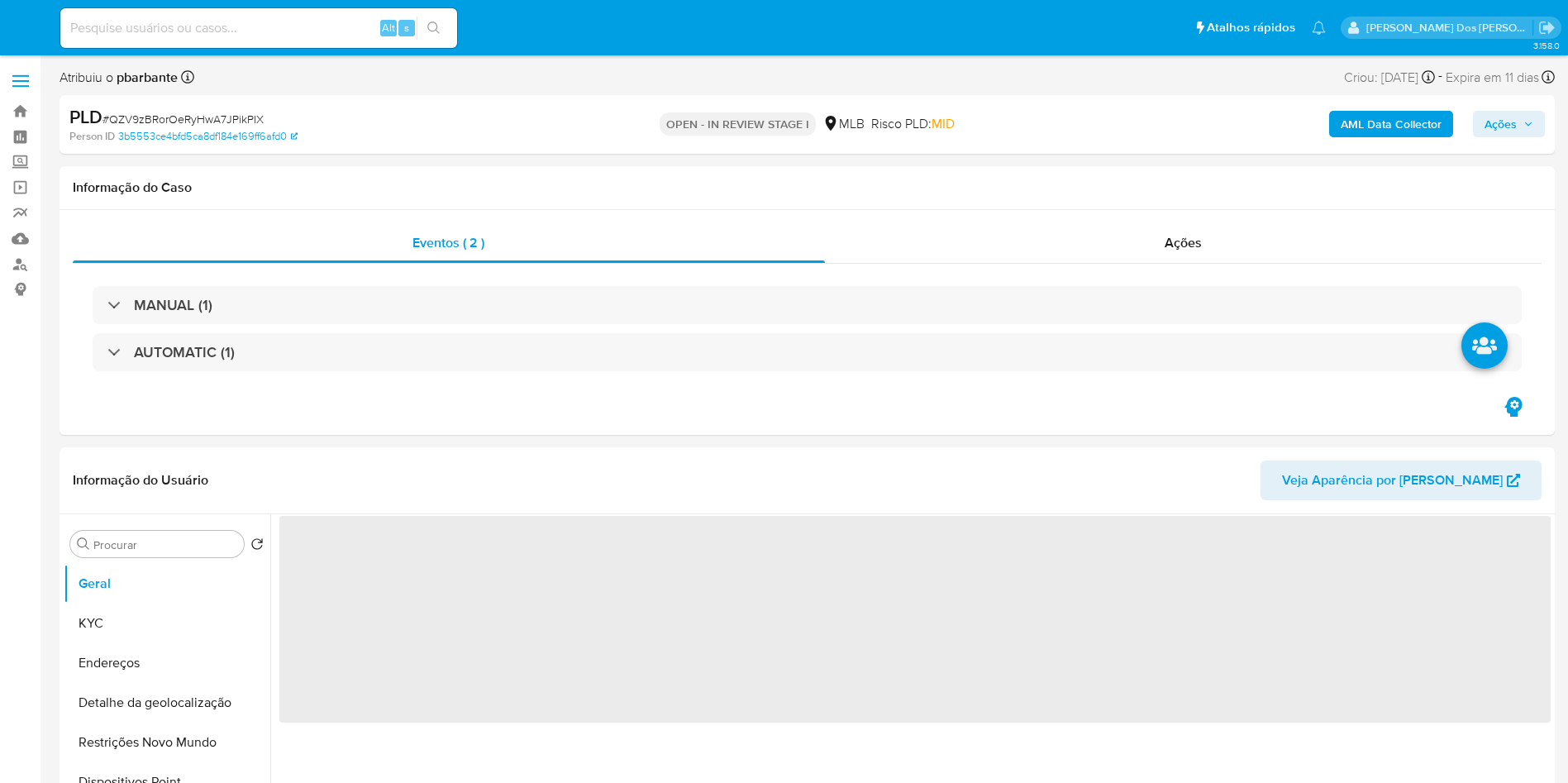
select select "10"
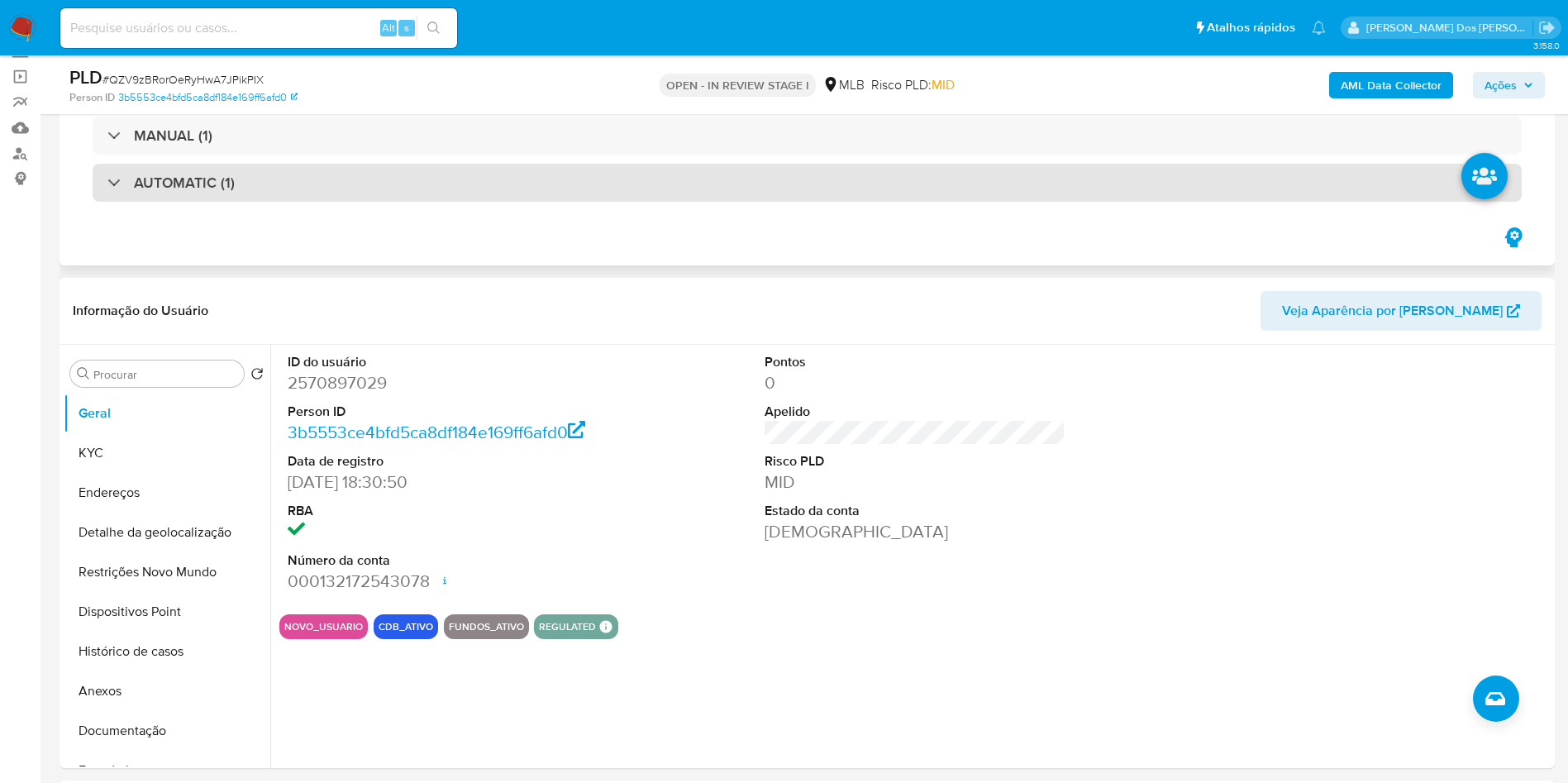
scroll to position [161, 0]
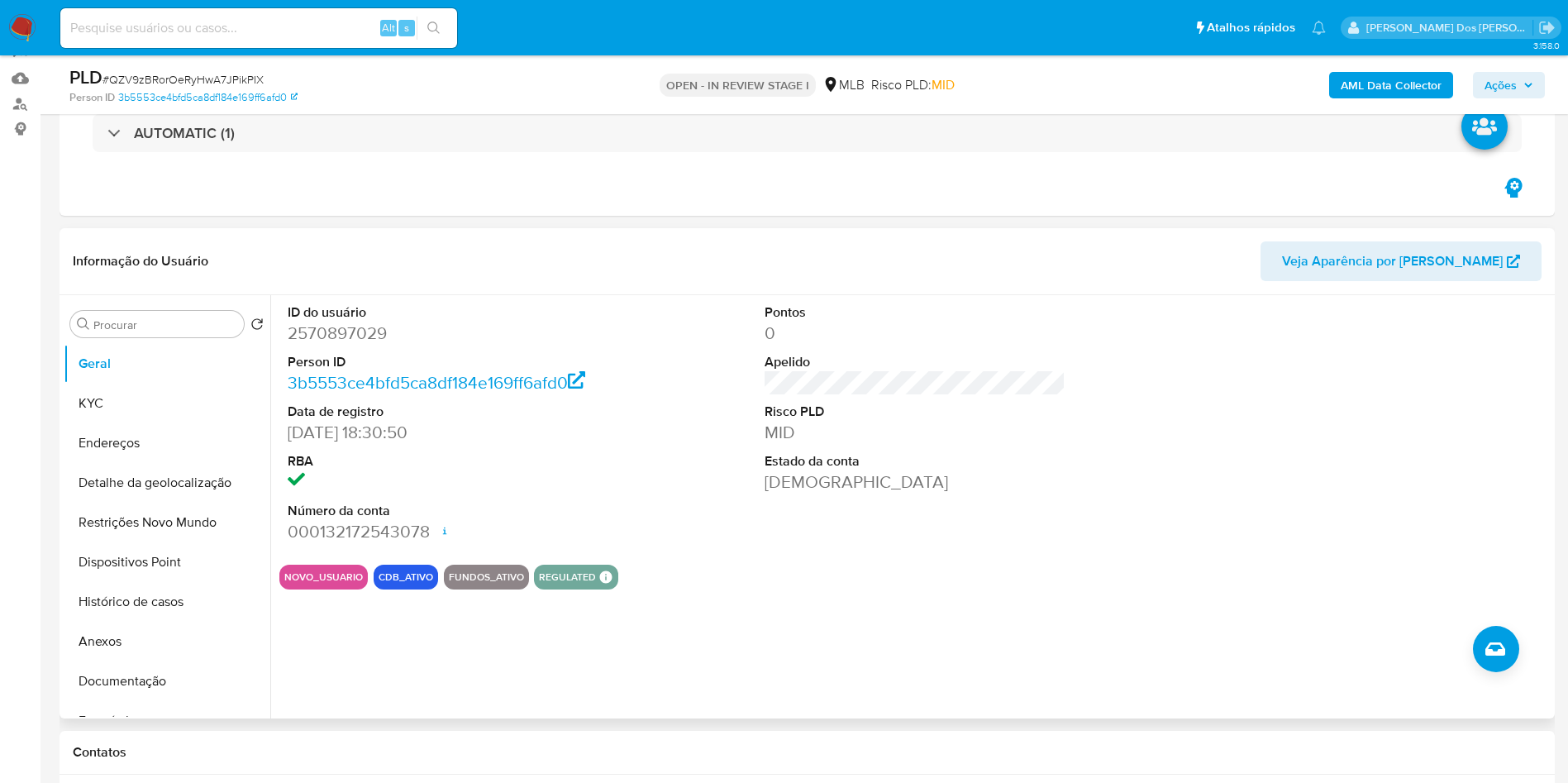
click at [371, 331] on dd "2570897029" at bounding box center [438, 332] width 302 height 23
copy dd "2570897029"
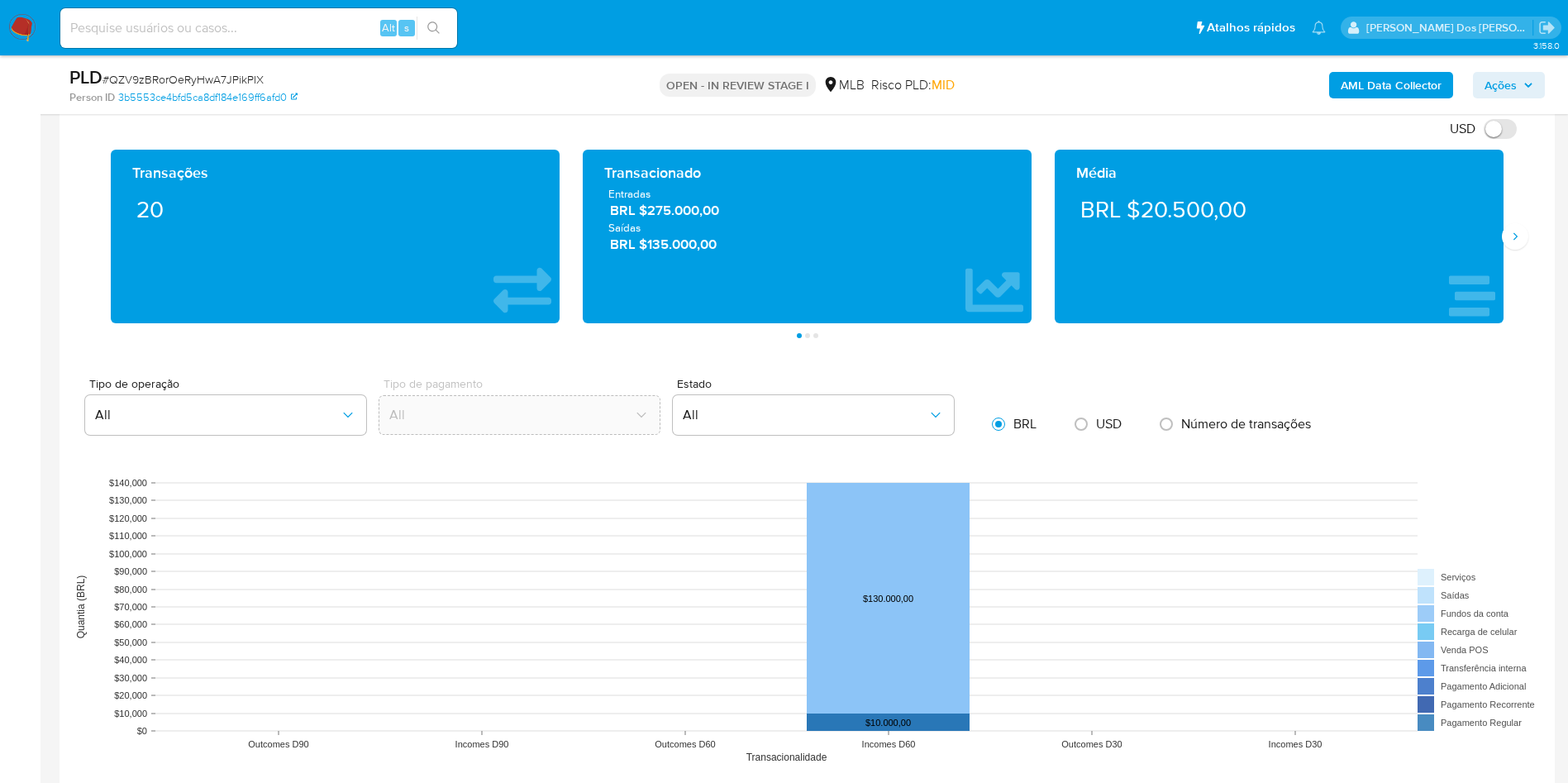
scroll to position [1168, 0]
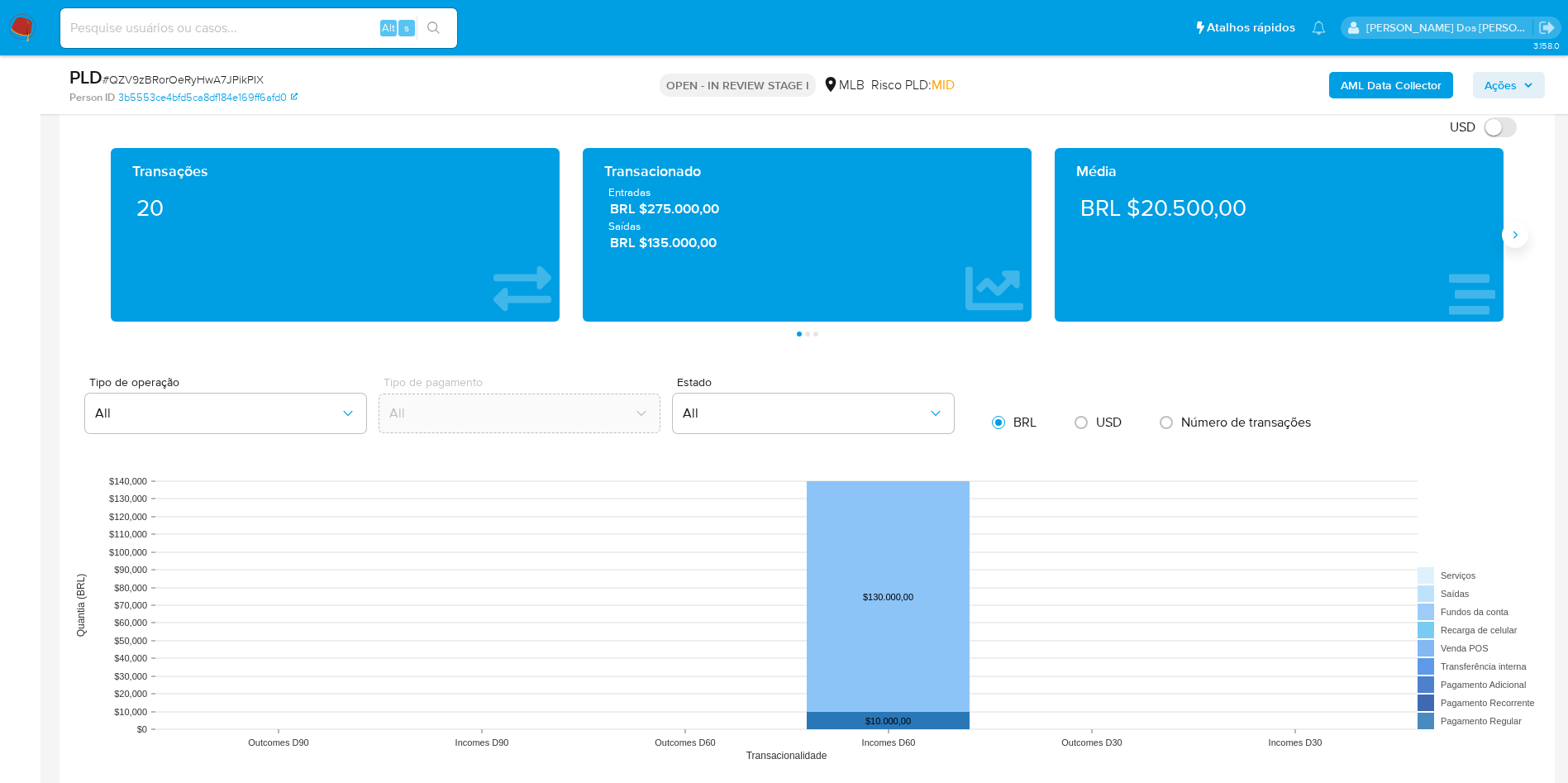
click at [1519, 238] on icon "Siguiente" at bounding box center [1515, 235] width 13 height 13
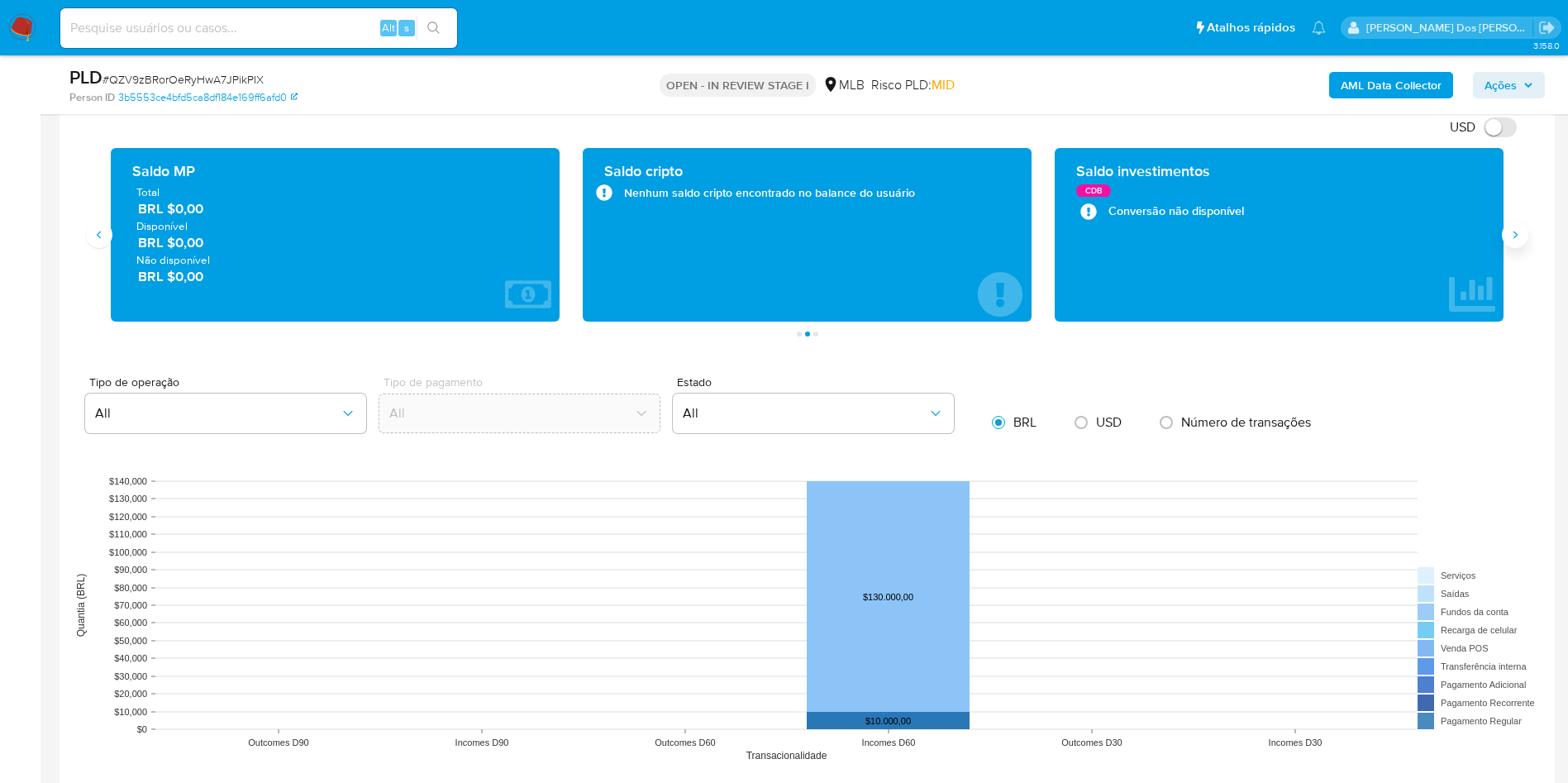
click at [1519, 238] on icon "Siguiente" at bounding box center [1515, 235] width 13 height 13
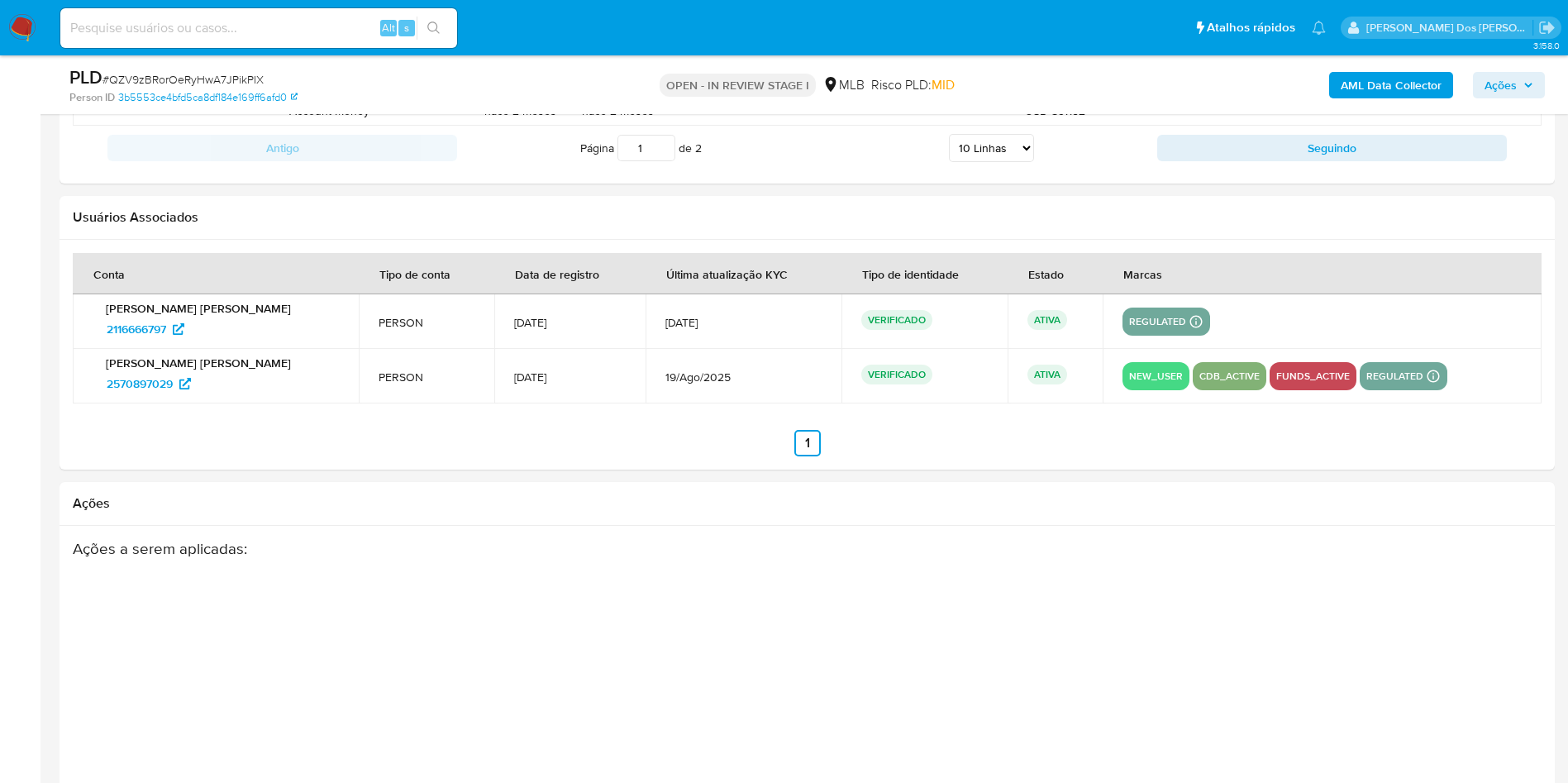
scroll to position [2412, 0]
click at [138, 337] on span "2116666797" at bounding box center [137, 328] width 59 height 27
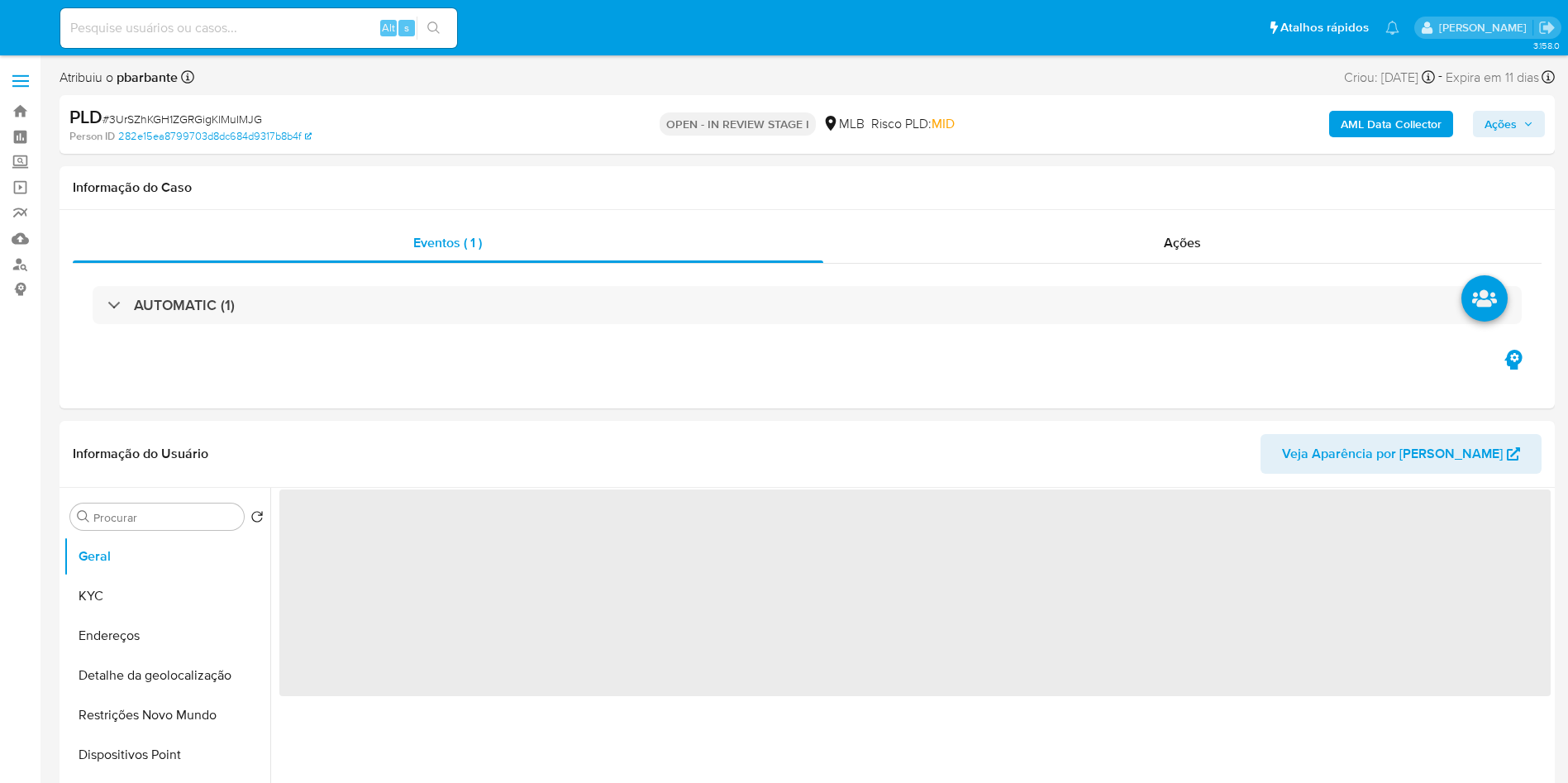
select select "10"
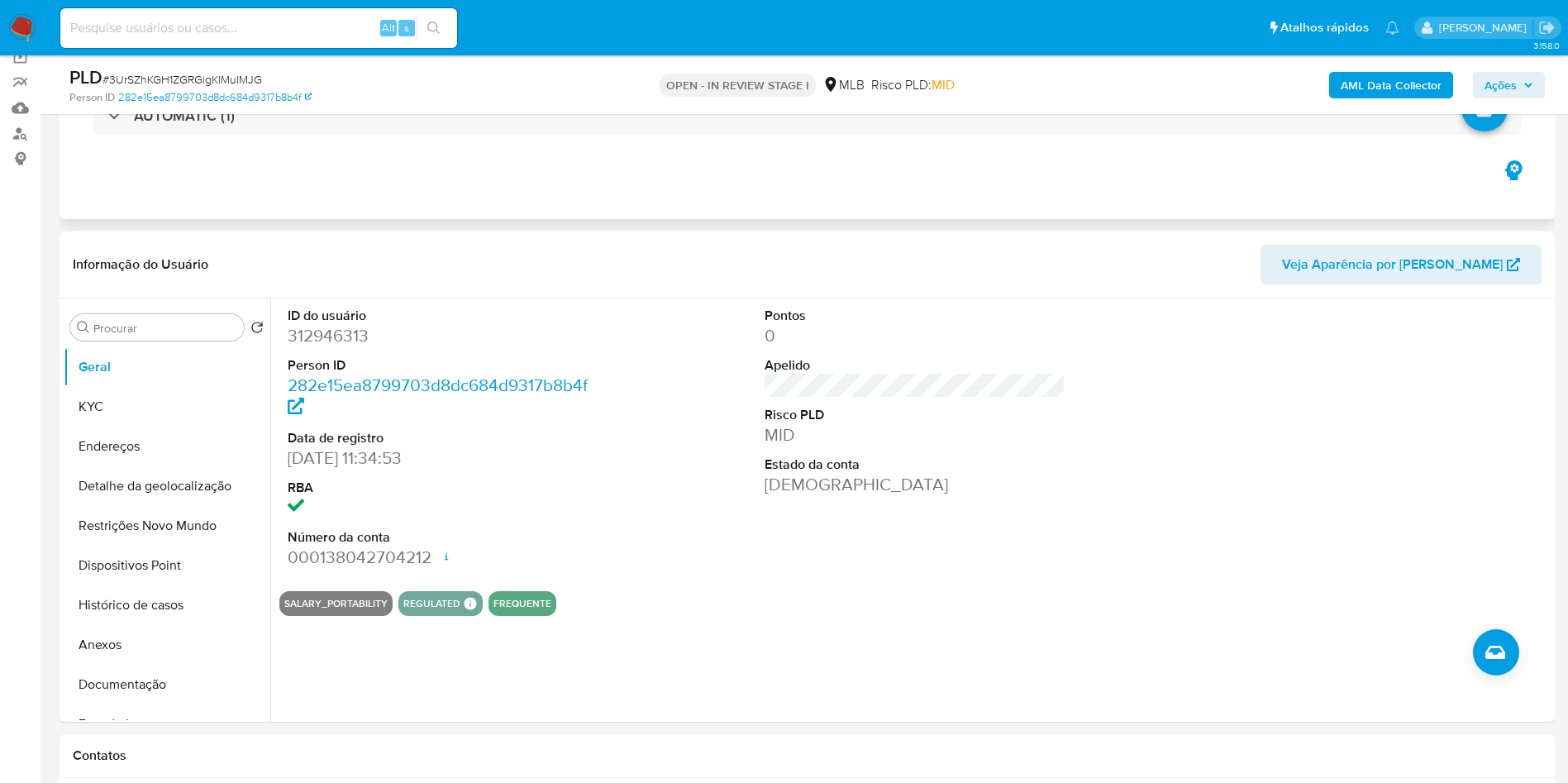
scroll to position [140, 0]
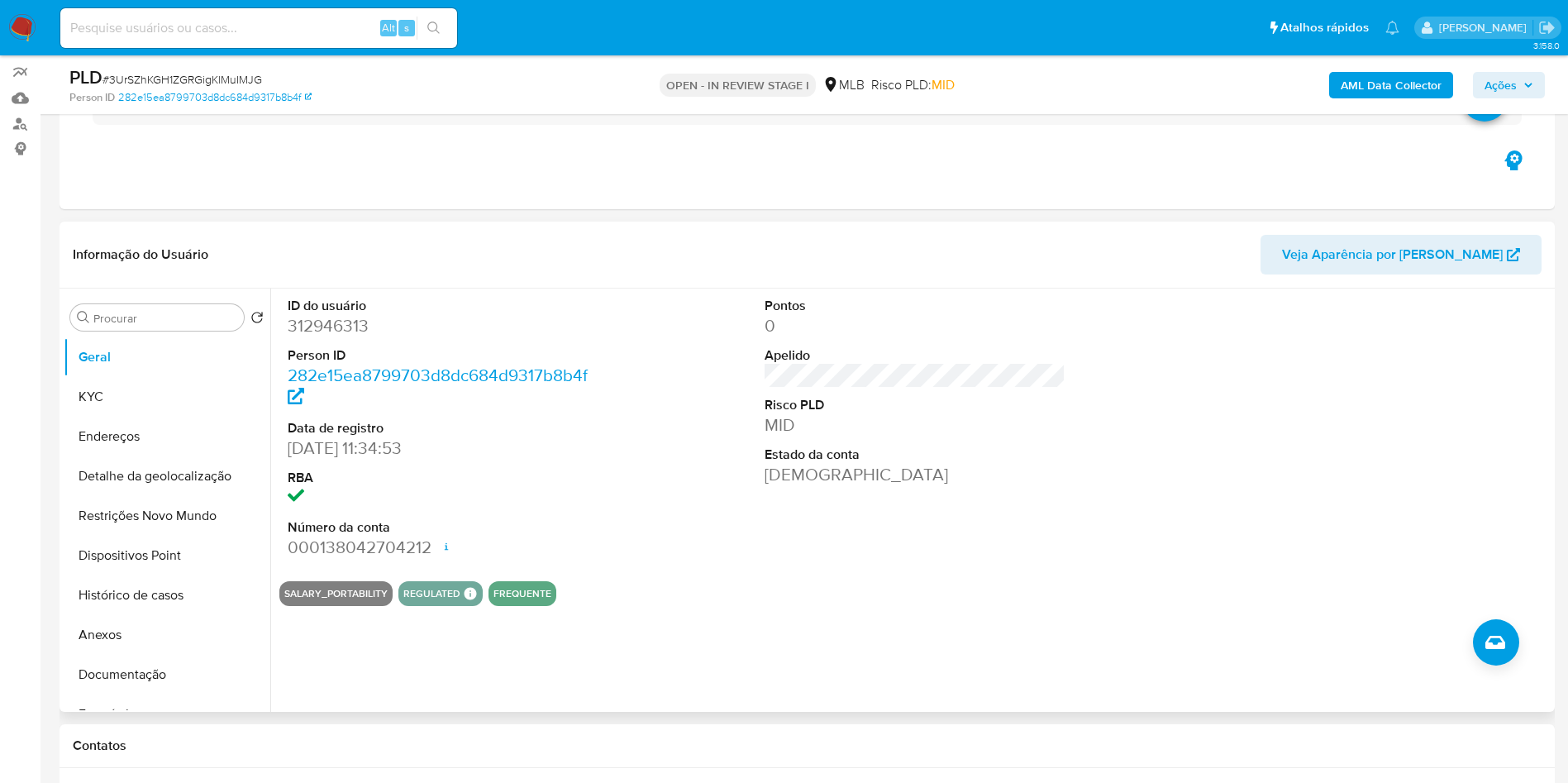
click at [328, 337] on dd "312946313" at bounding box center [438, 325] width 302 height 23
copy dd "312946313"
click at [154, 608] on button "Histórico de casos" at bounding box center [161, 595] width 194 height 40
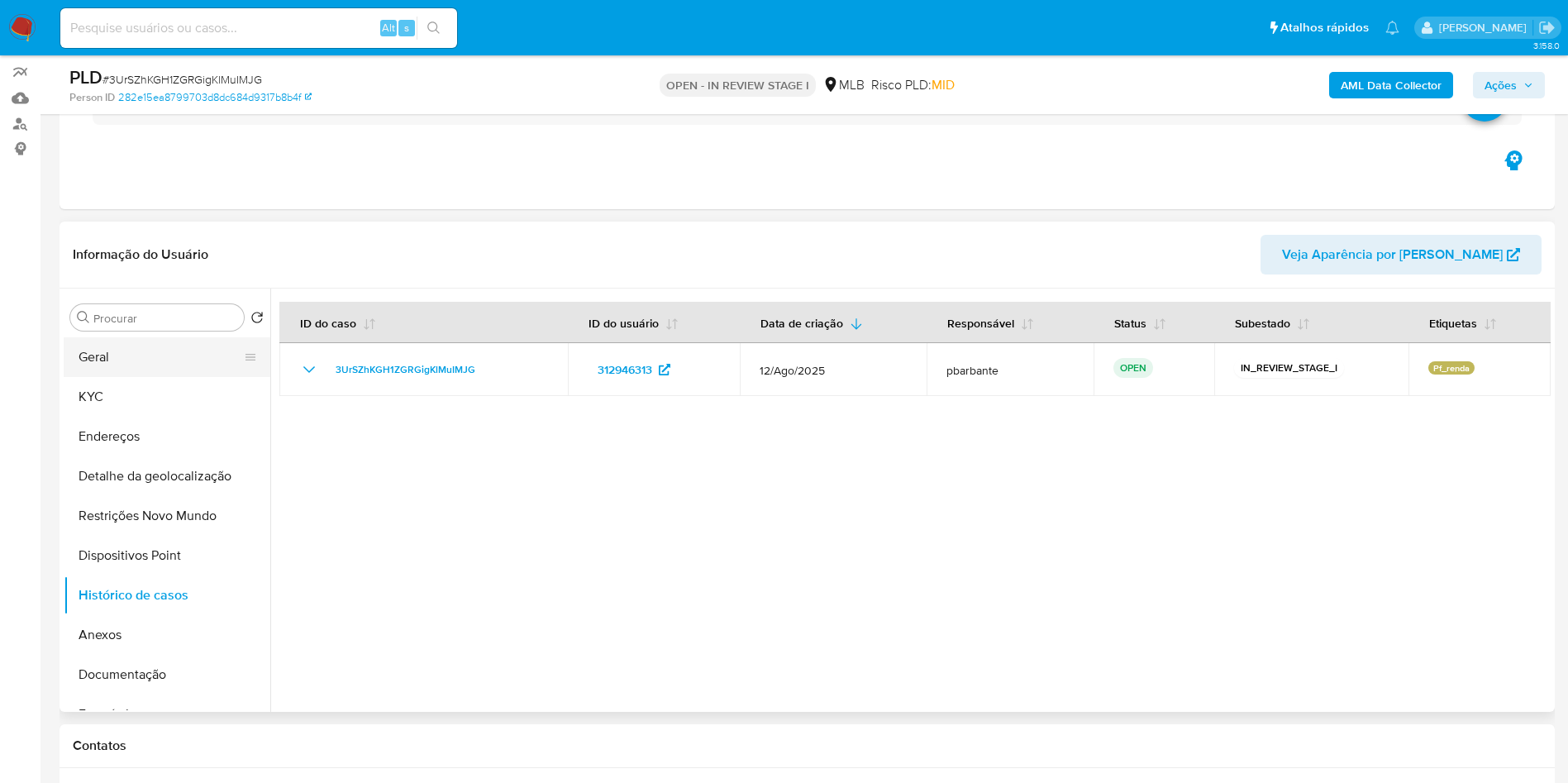
click at [177, 368] on button "Geral" at bounding box center [161, 356] width 194 height 40
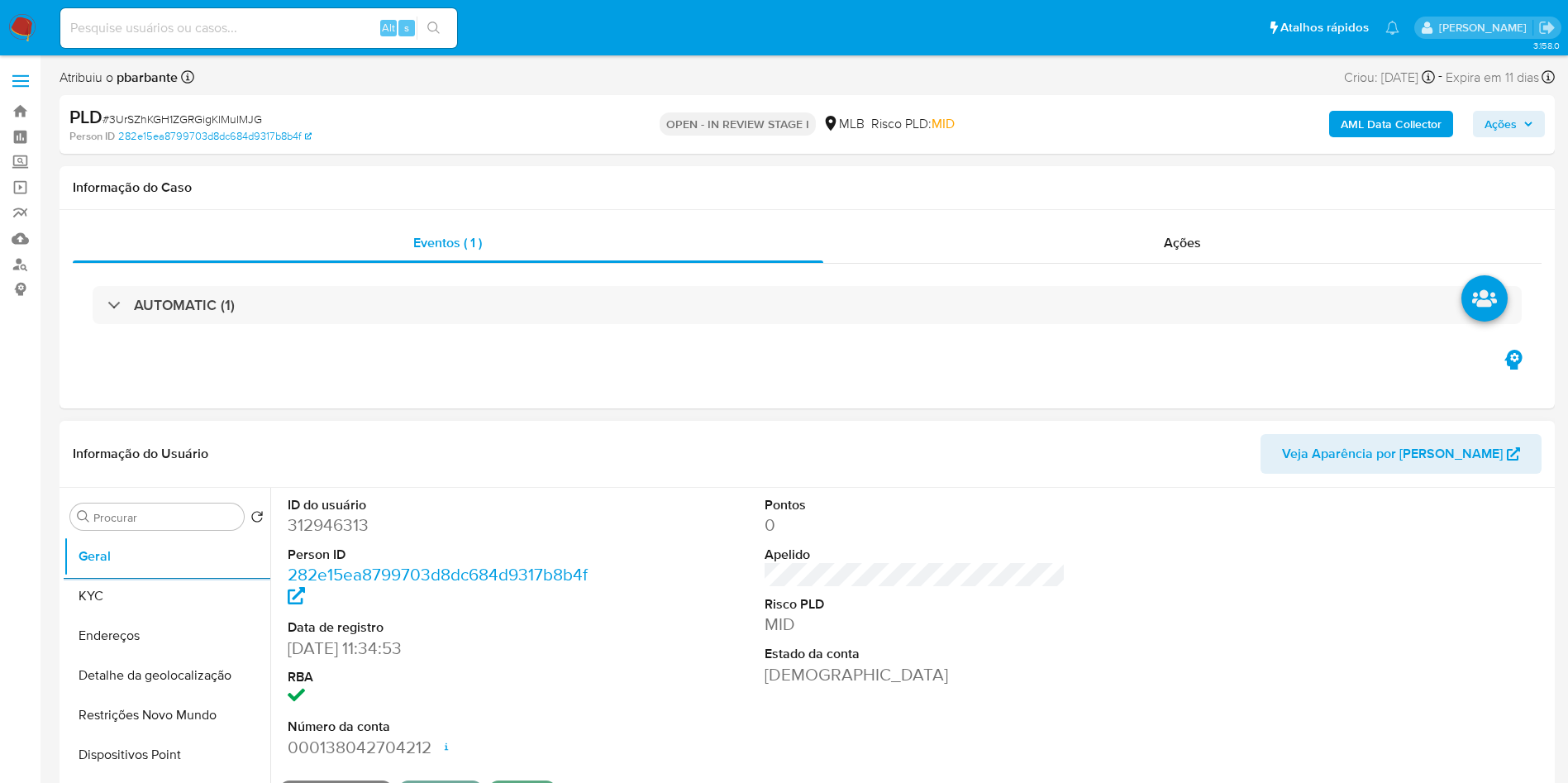
scroll to position [2, 0]
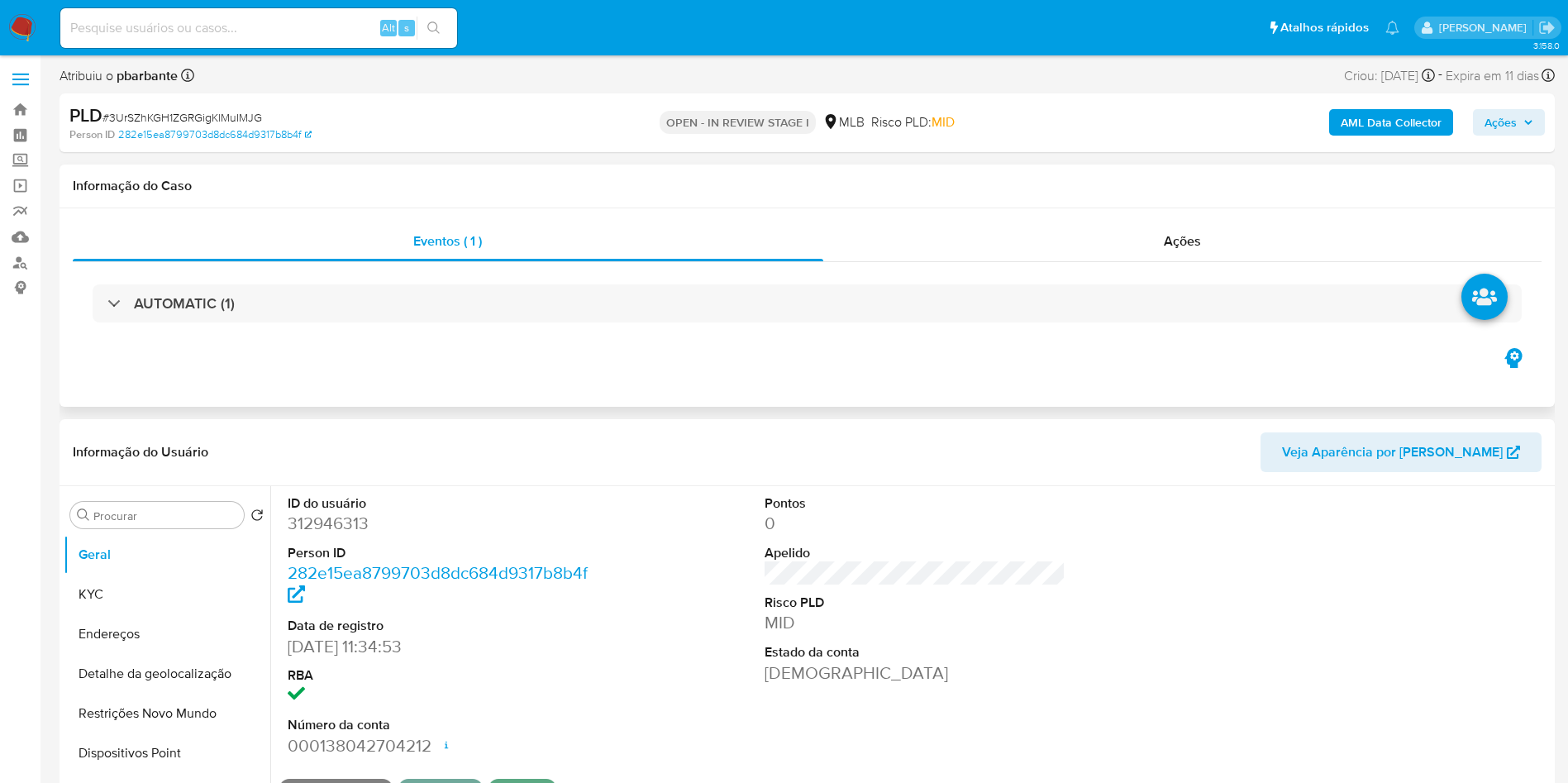
click at [756, 326] on div "AUTOMATIC (1)" at bounding box center [808, 304] width 1469 height 83
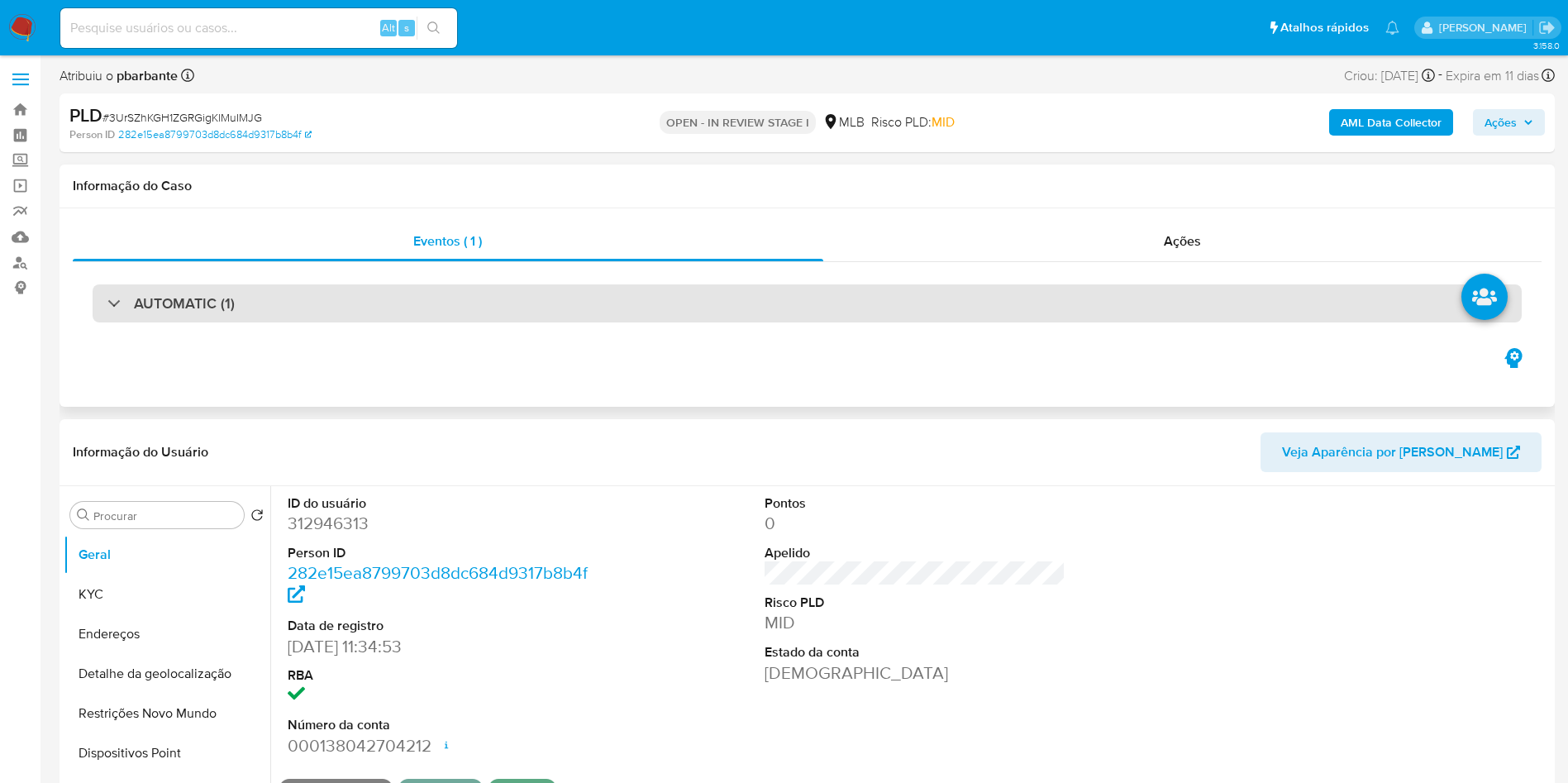
click at [772, 319] on div "AUTOMATIC (1)" at bounding box center [807, 303] width 1430 height 38
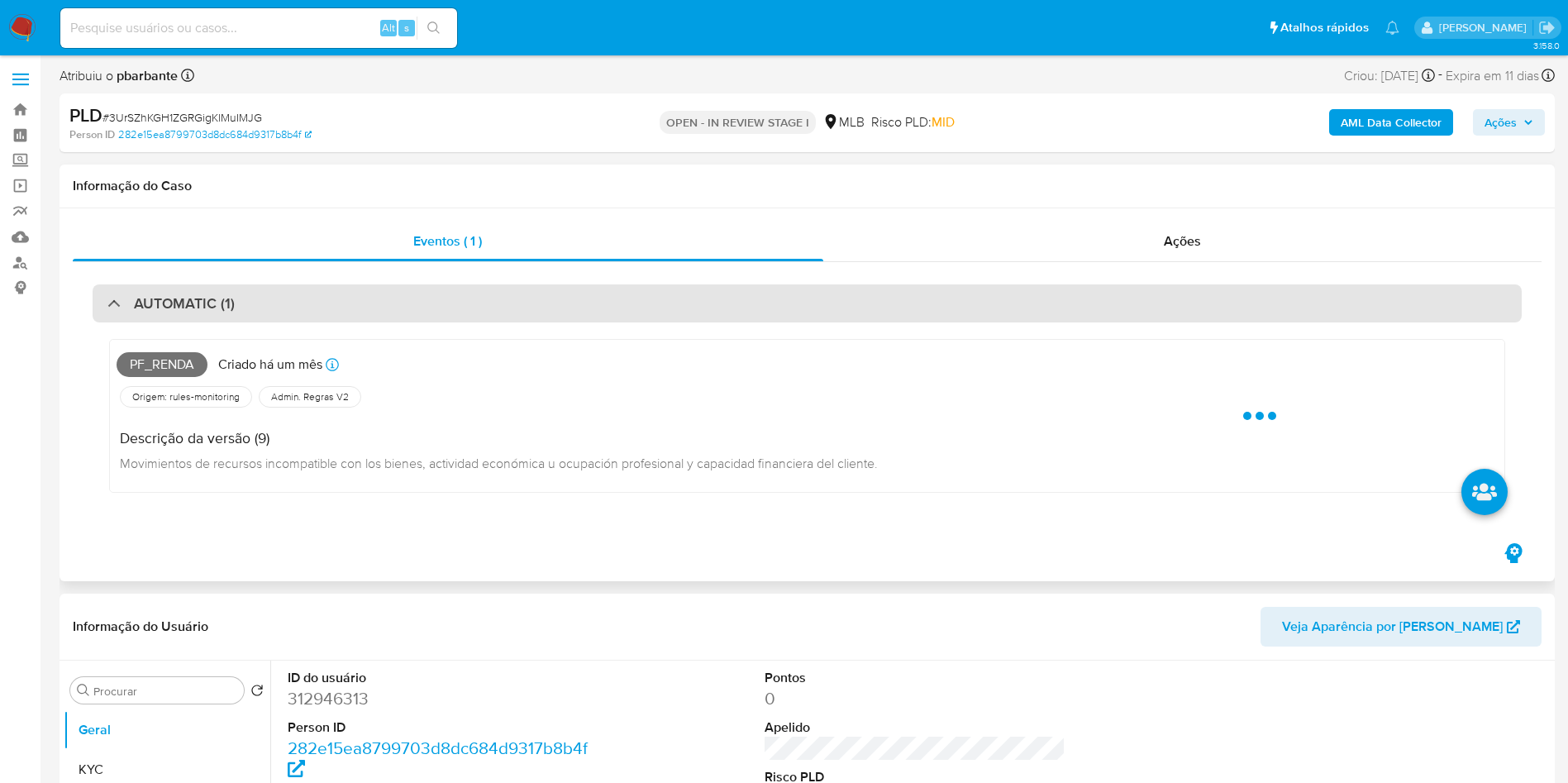
click at [772, 319] on div "AUTOMATIC (1)" at bounding box center [807, 303] width 1430 height 38
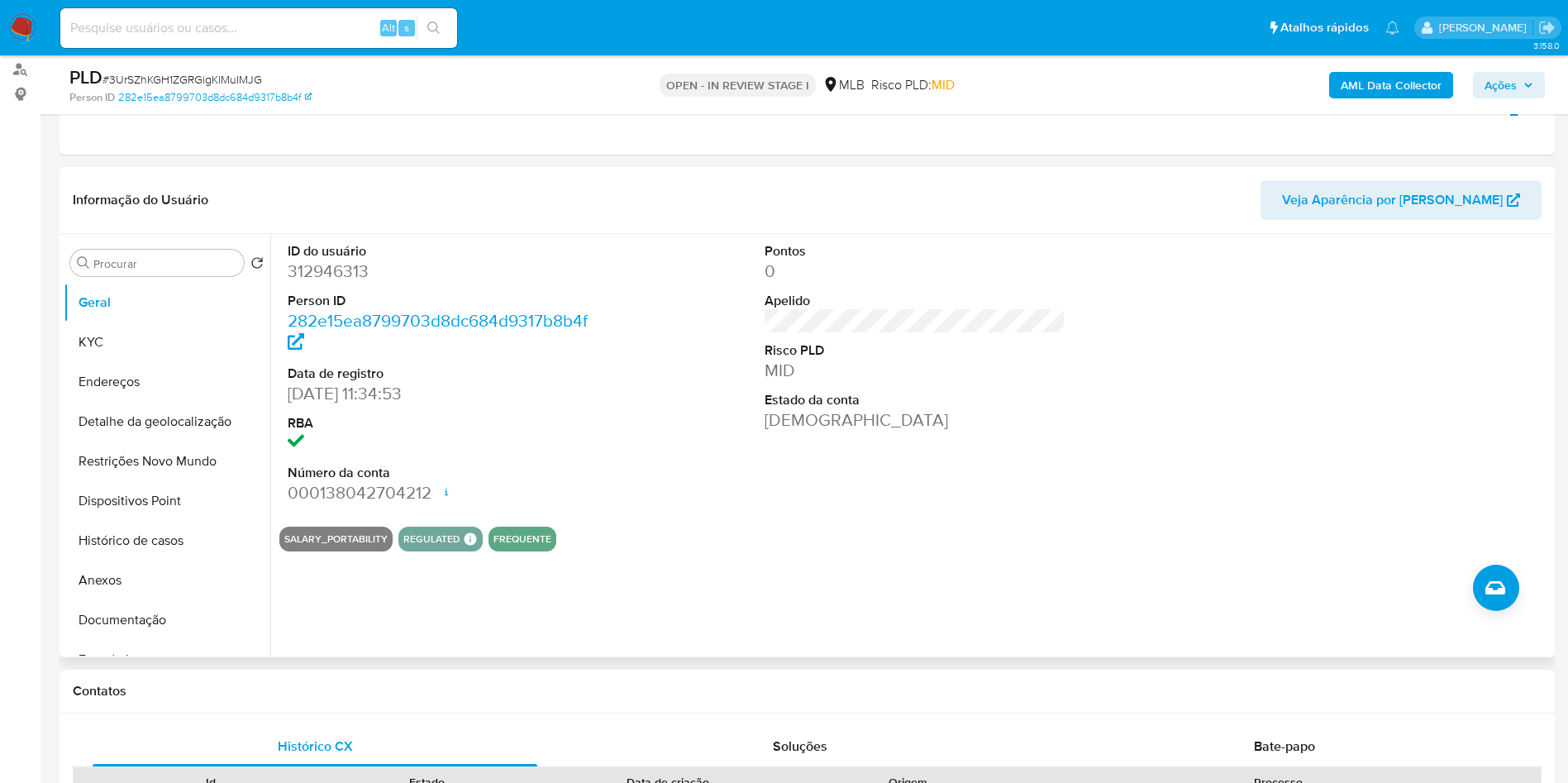
scroll to position [205, 0]
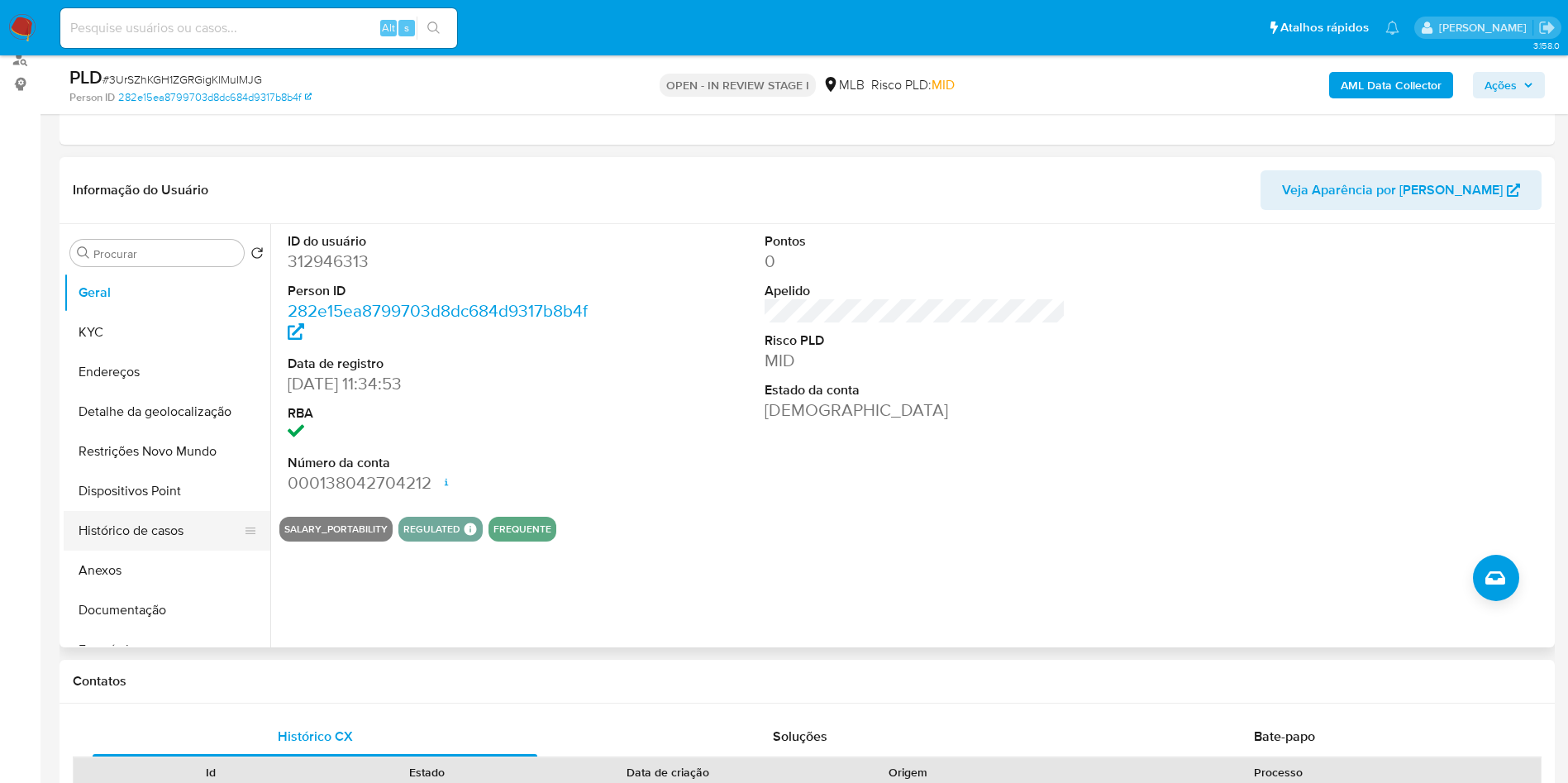
click at [166, 547] on button "Histórico de casos" at bounding box center [161, 530] width 194 height 40
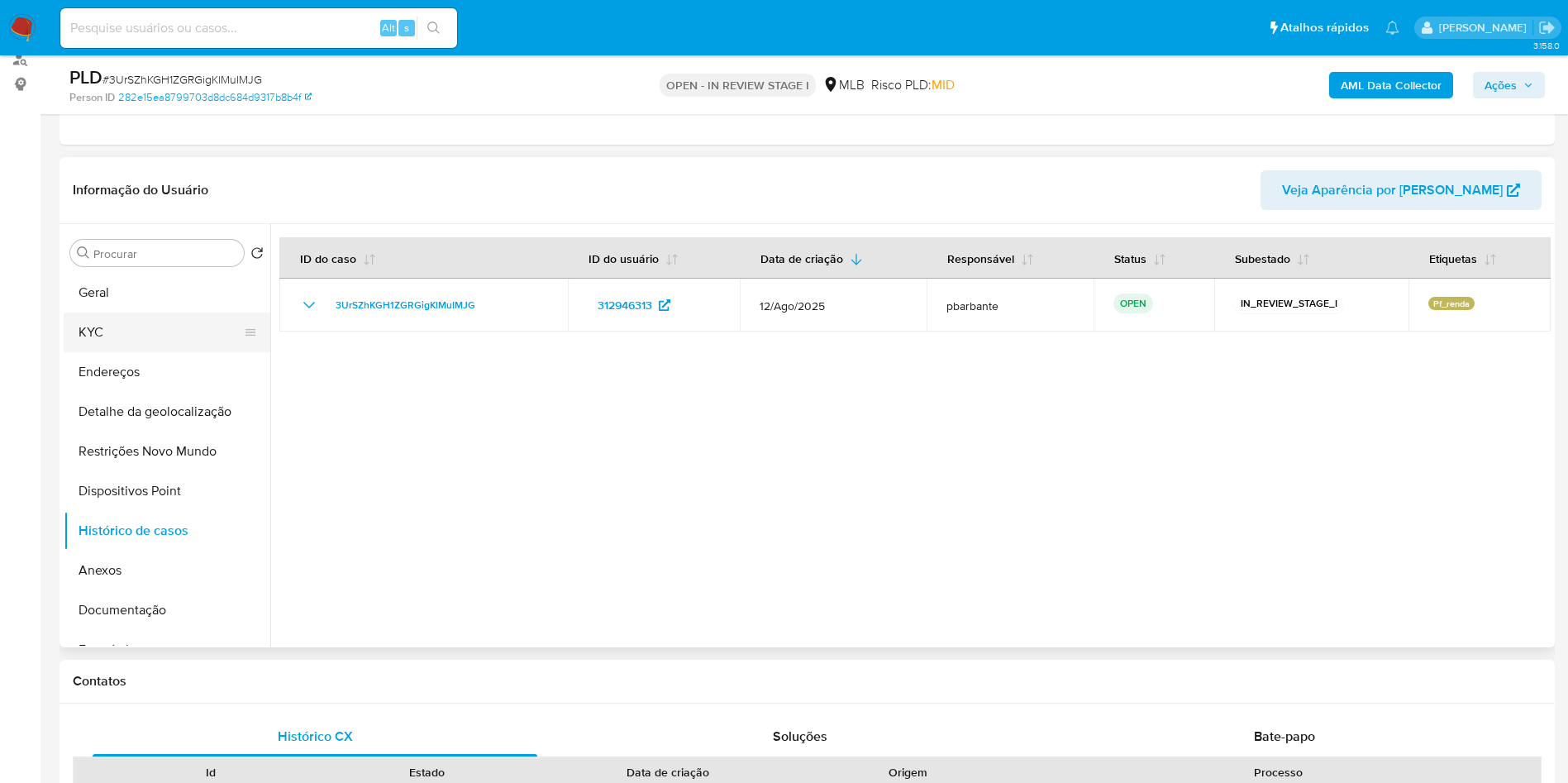
click at [152, 341] on button "KYC" at bounding box center [161, 332] width 194 height 40
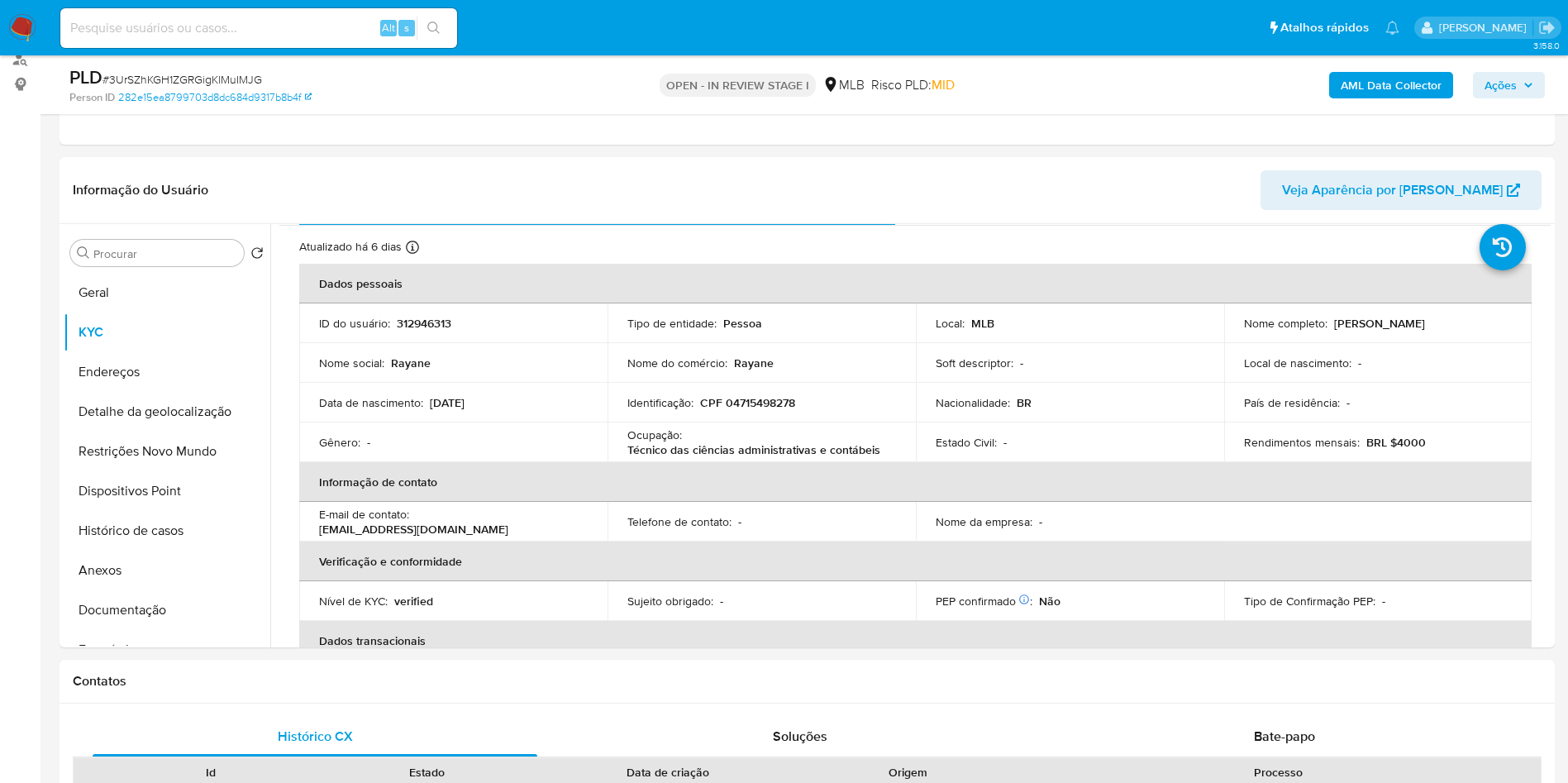
scroll to position [21, 0]
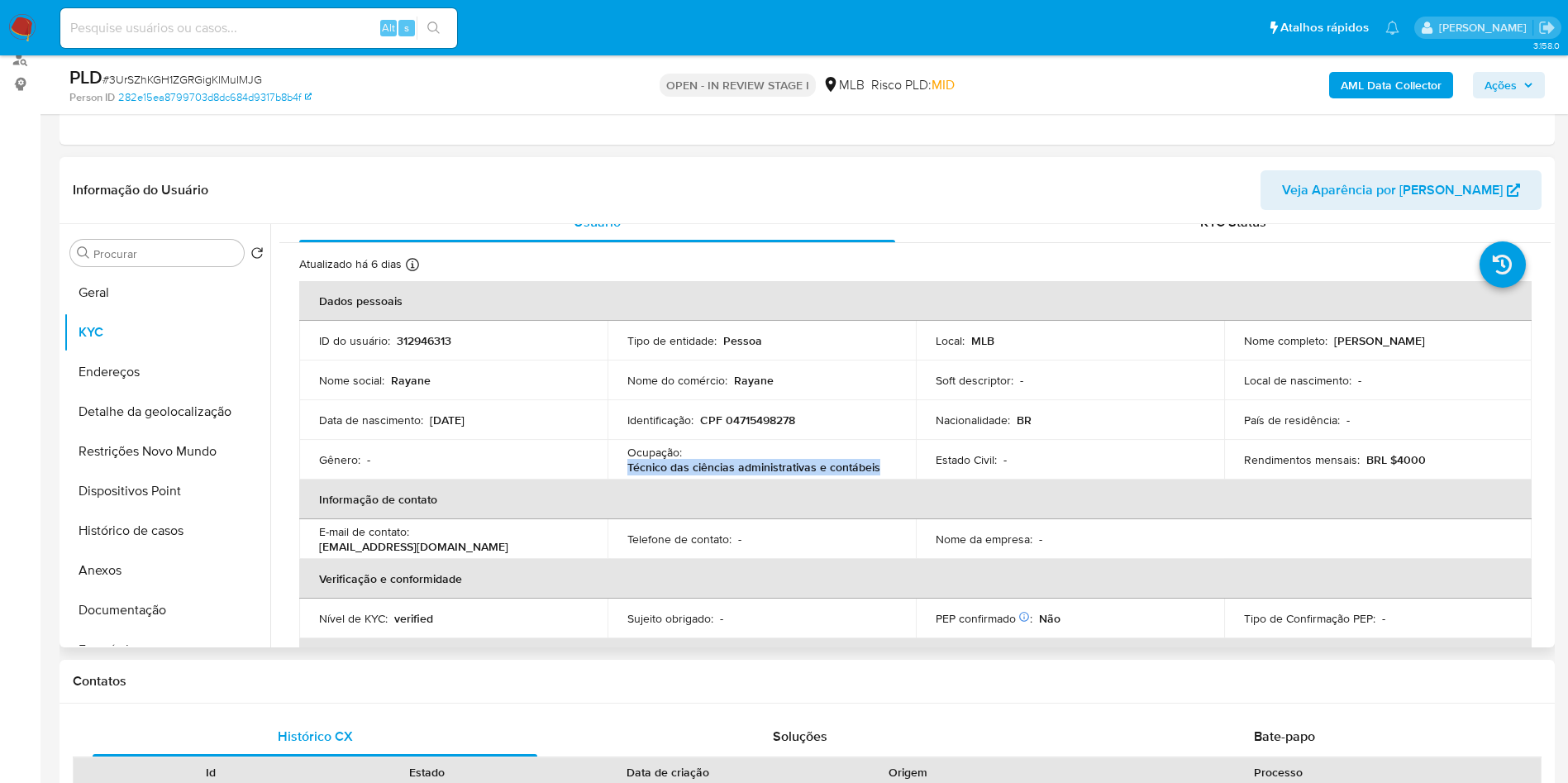
drag, startPoint x: 879, startPoint y: 500, endPoint x: 622, endPoint y: 497, distance: 257.0
click at [622, 479] on td "Ocupação : Técnico das ciências administrativas e contábeis" at bounding box center [761, 459] width 308 height 40
copy p "Técnico das ciências administrativas e contábeis"
click at [200, 629] on button "Documentação" at bounding box center [161, 609] width 194 height 40
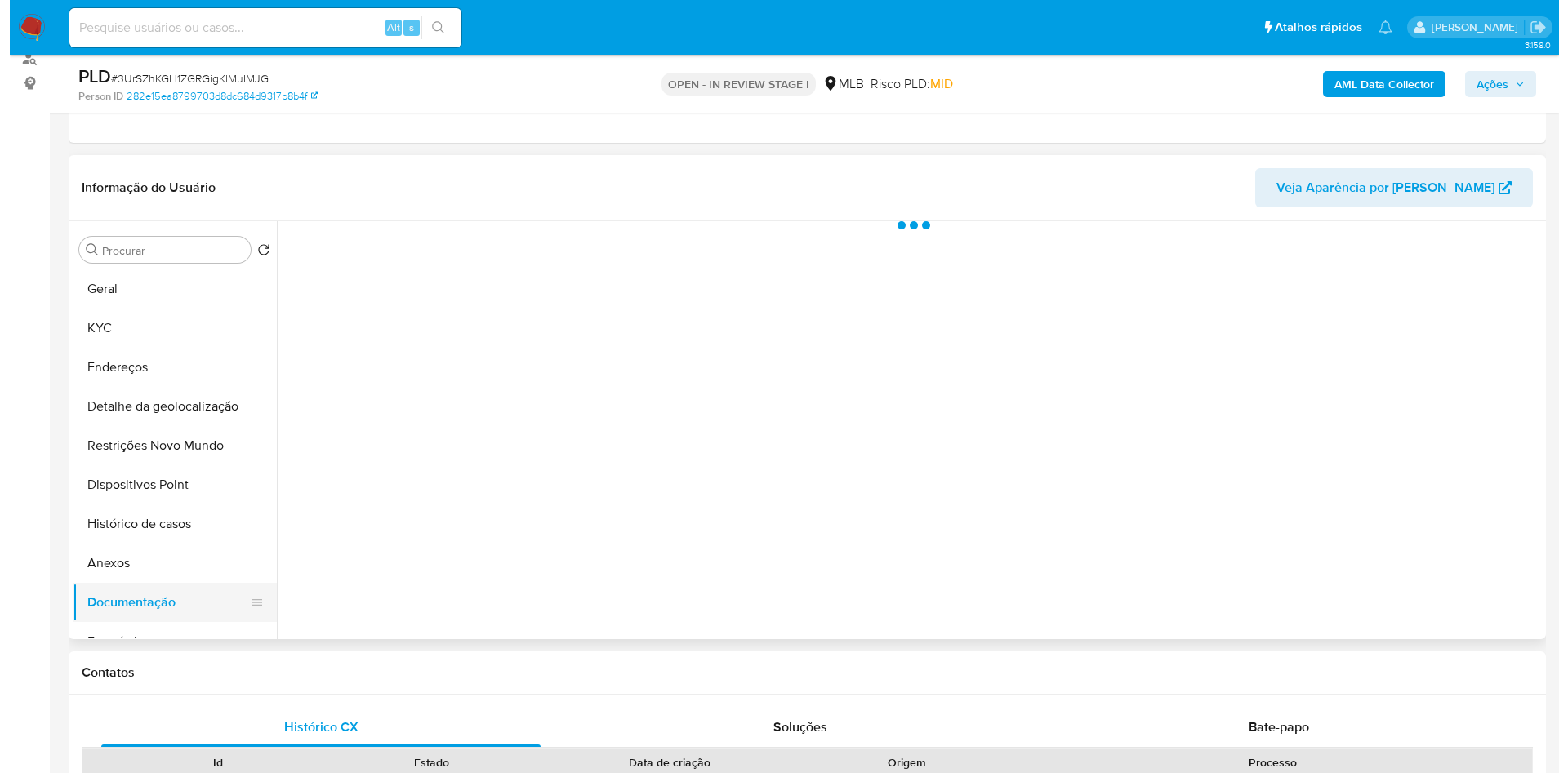
scroll to position [0, 0]
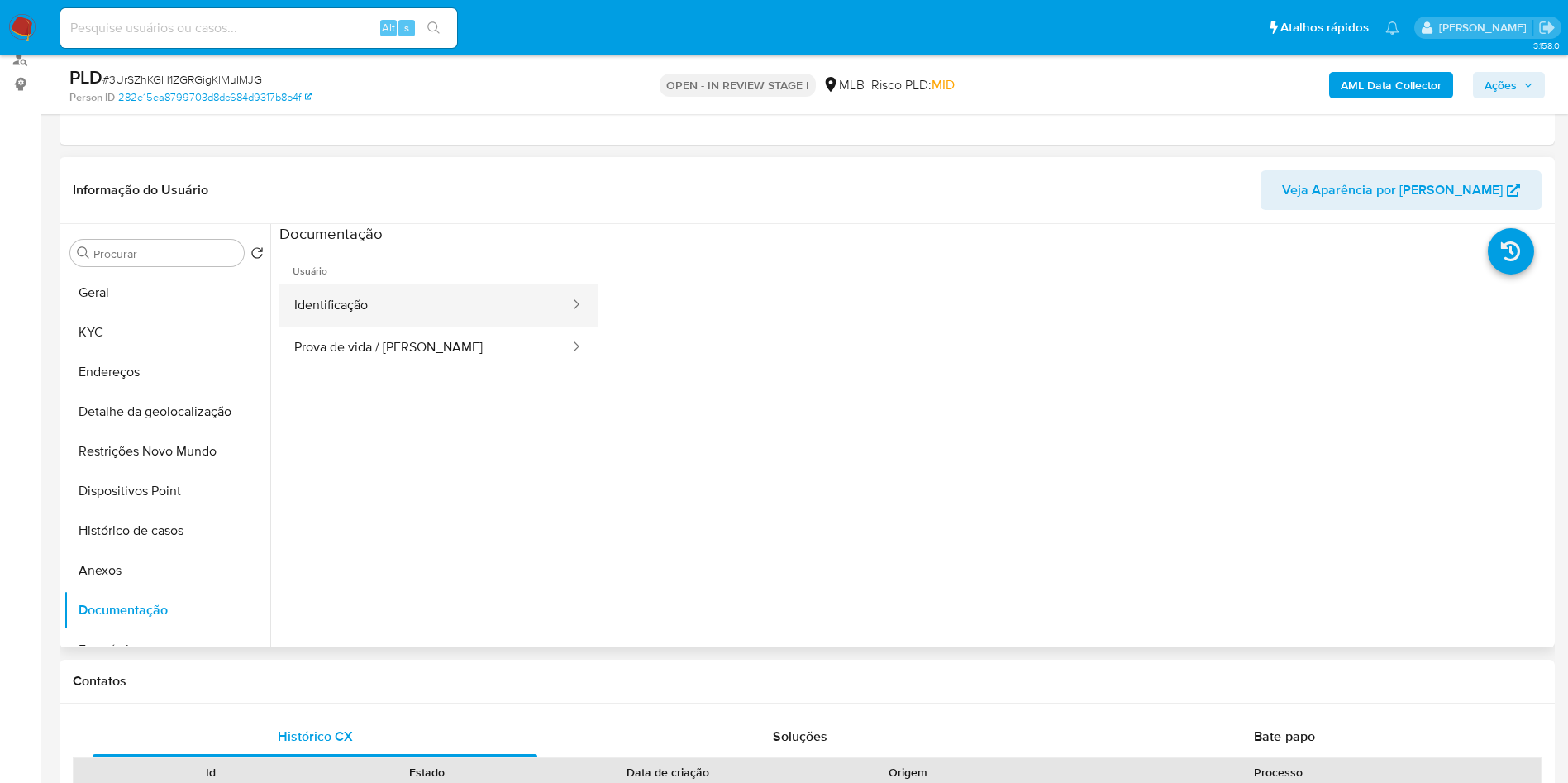
click at [389, 327] on button "Identificação" at bounding box center [425, 306] width 292 height 42
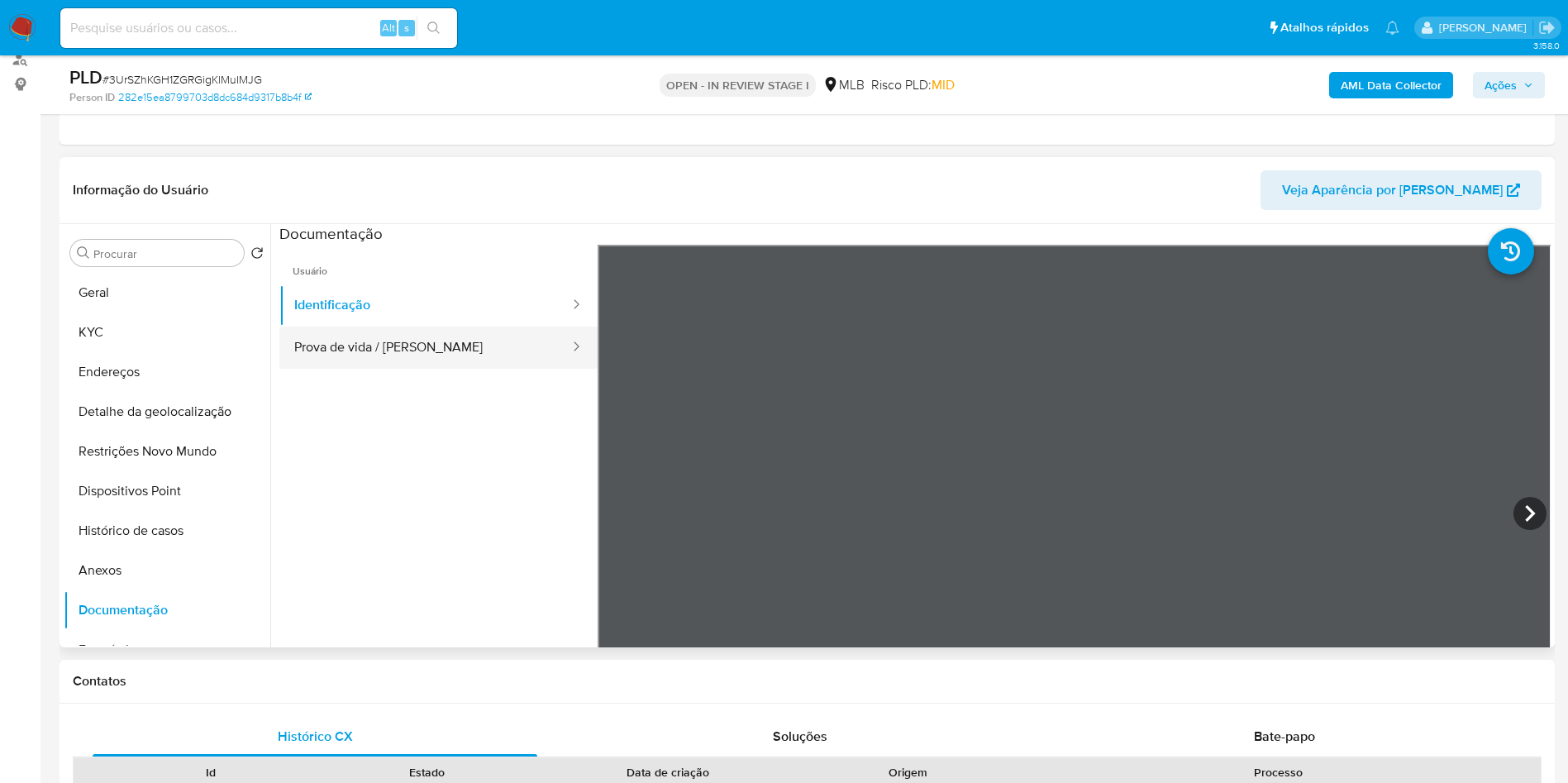
click at [392, 364] on button "Prova de vida / Selfie" at bounding box center [425, 348] width 292 height 42
click at [1348, 90] on b "AML Data Collector" at bounding box center [1391, 85] width 101 height 27
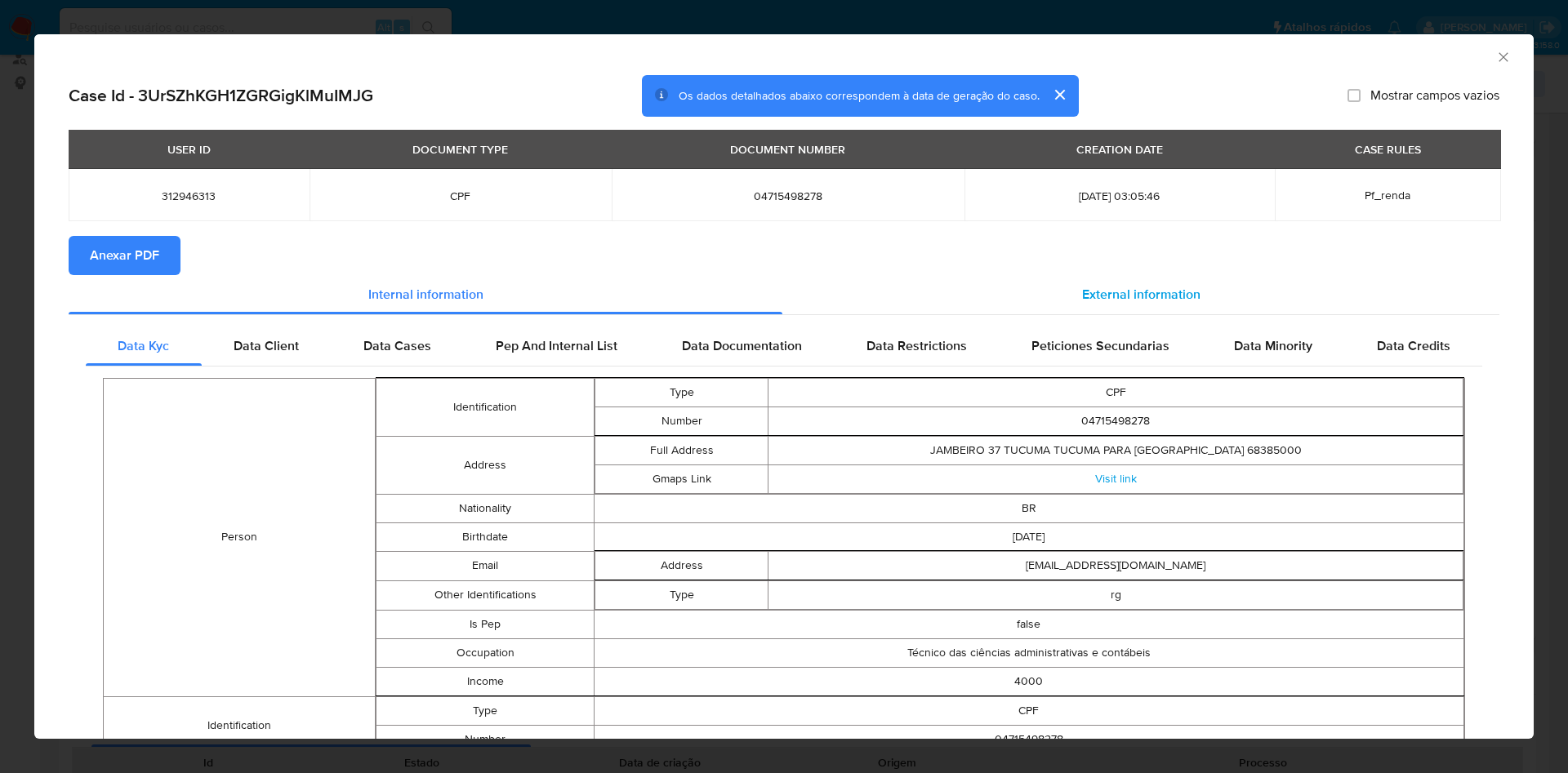
click at [1037, 296] on div "External information" at bounding box center [1140, 294] width 717 height 39
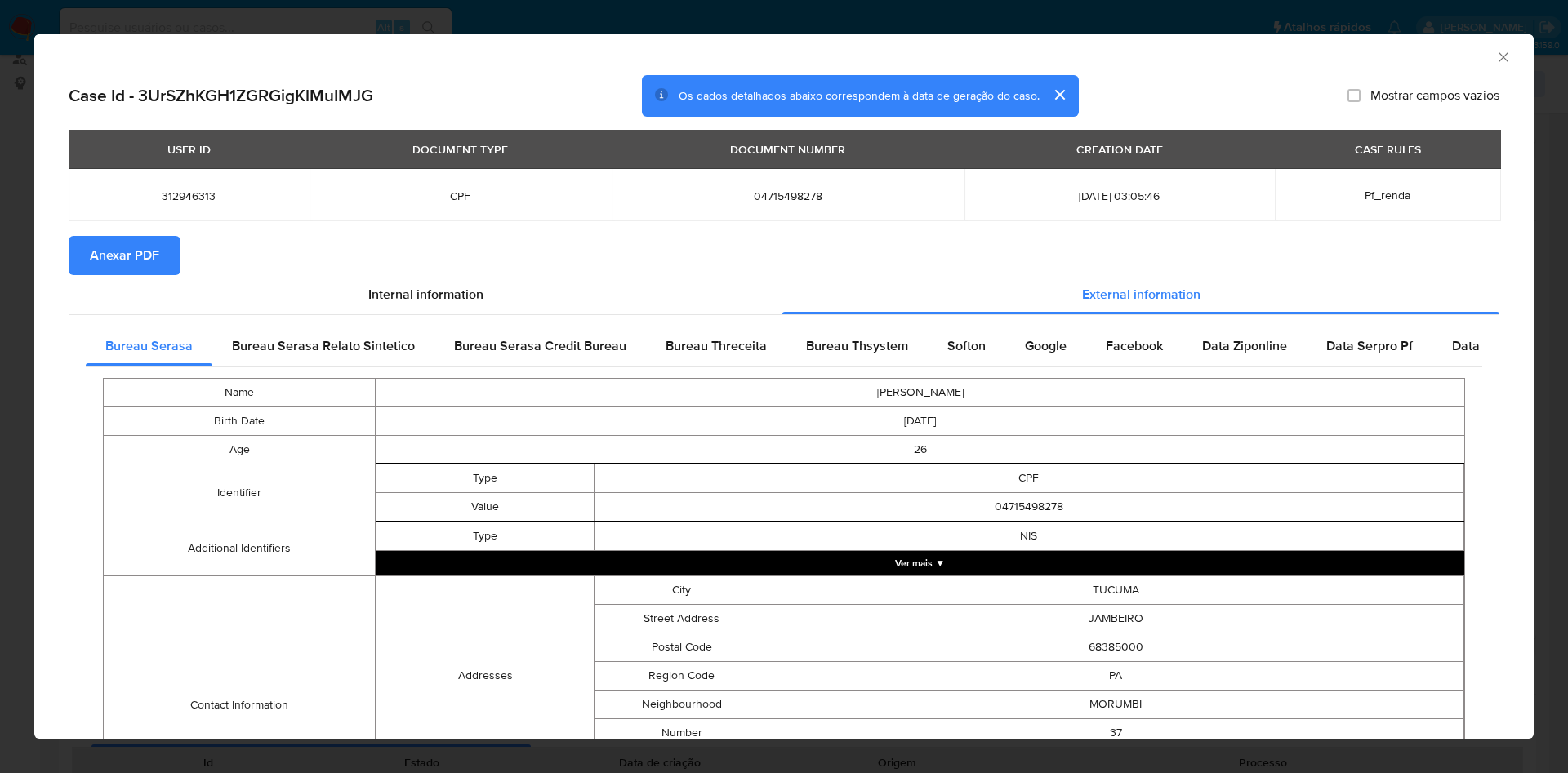
click at [161, 255] on button "Anexar PDF" at bounding box center [124, 255] width 112 height 39
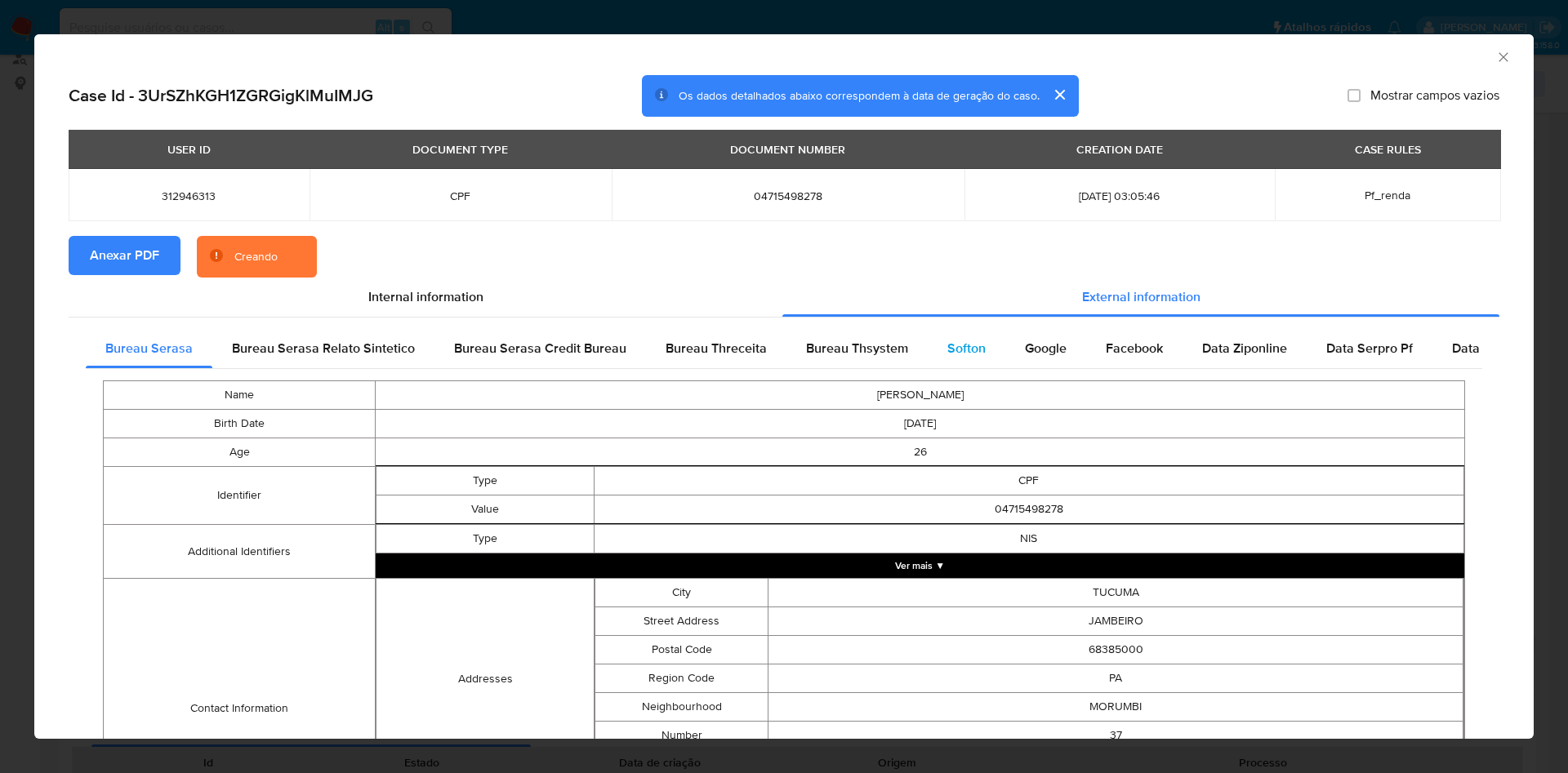
click at [927, 356] on div "Softon" at bounding box center [965, 348] width 77 height 39
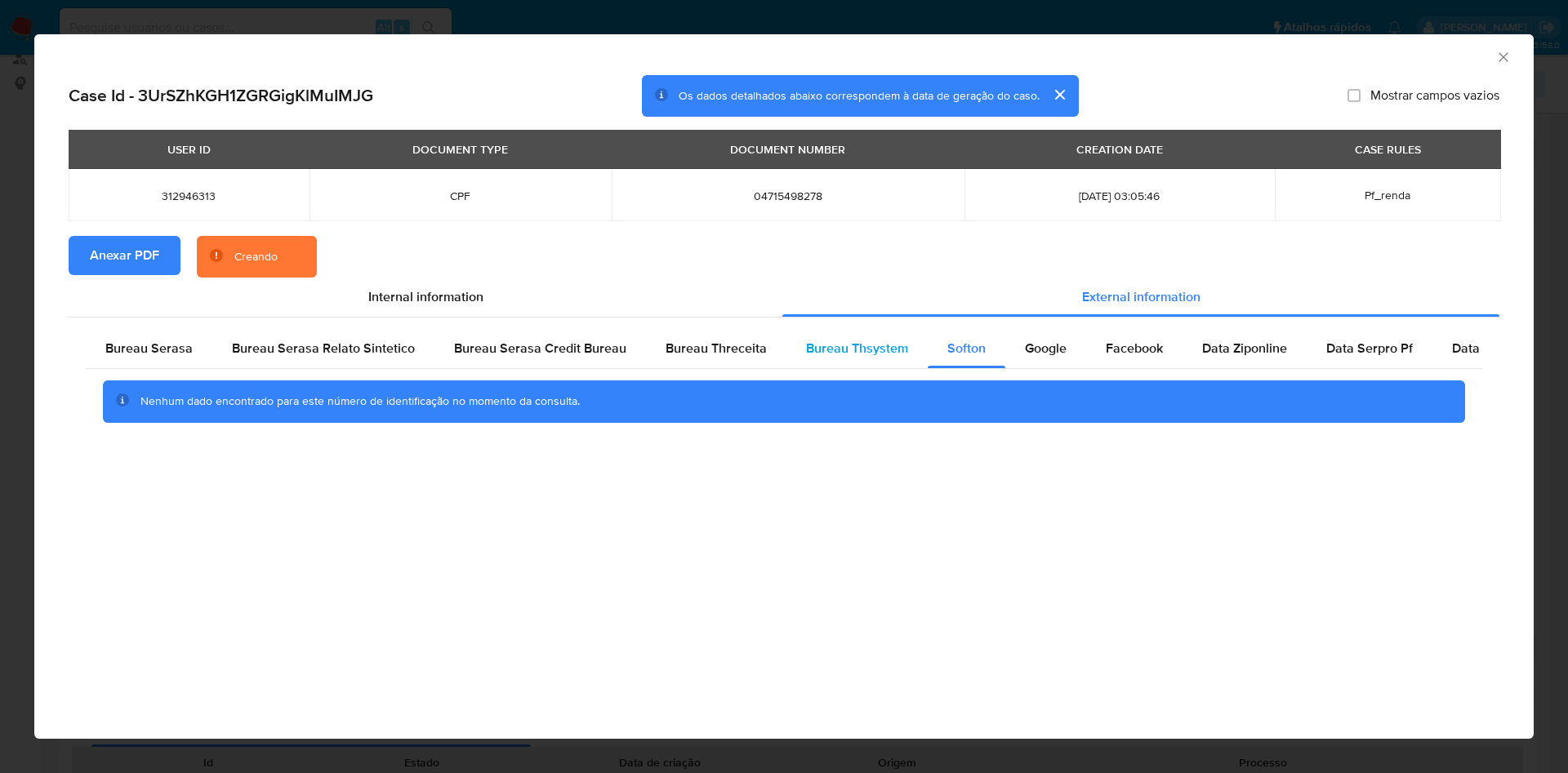
click at [881, 363] on div "Bureau Thsystem" at bounding box center [856, 348] width 141 height 39
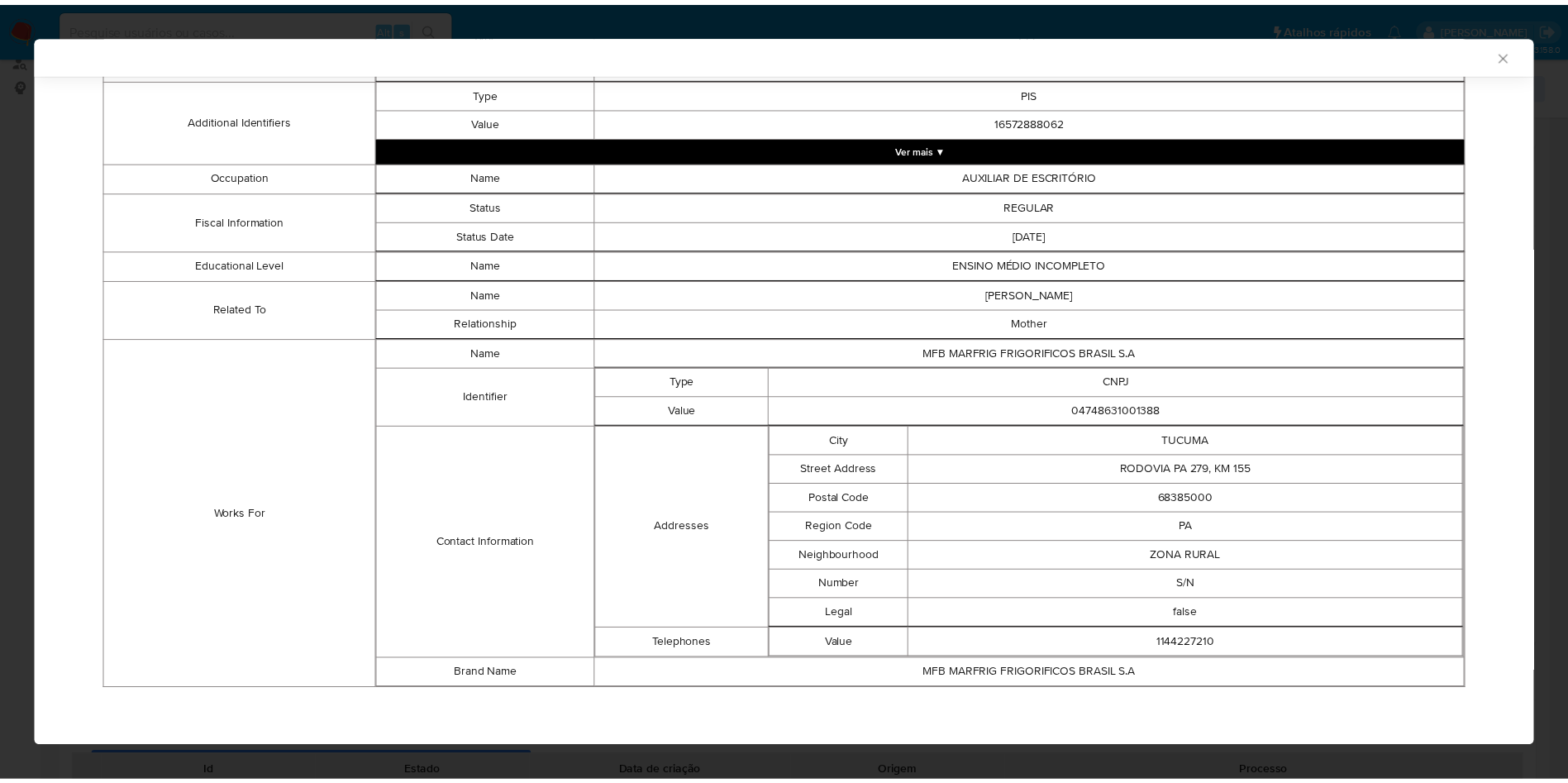
scroll to position [538, 0]
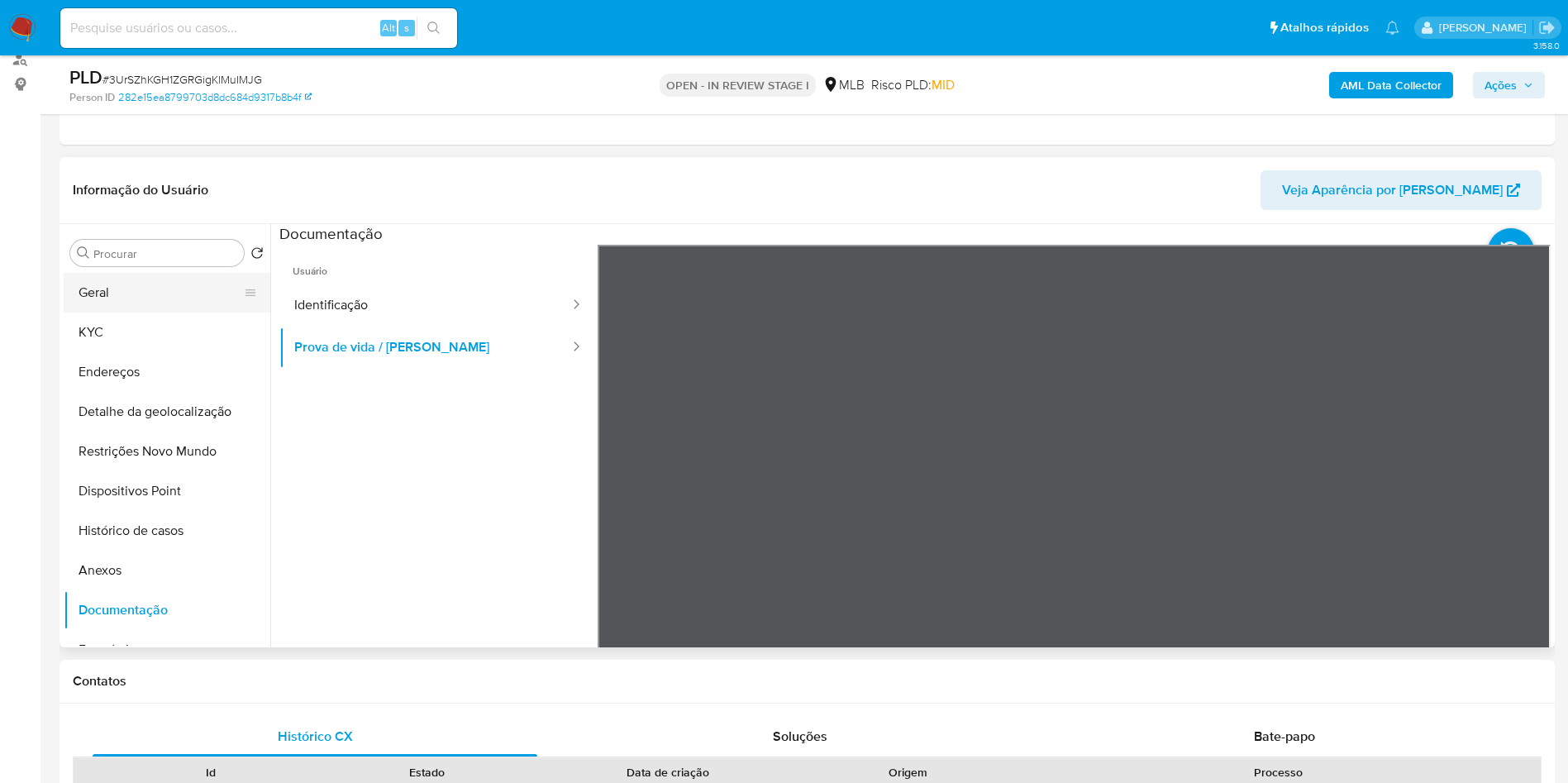
click at [198, 313] on button "Geral" at bounding box center [161, 293] width 194 height 40
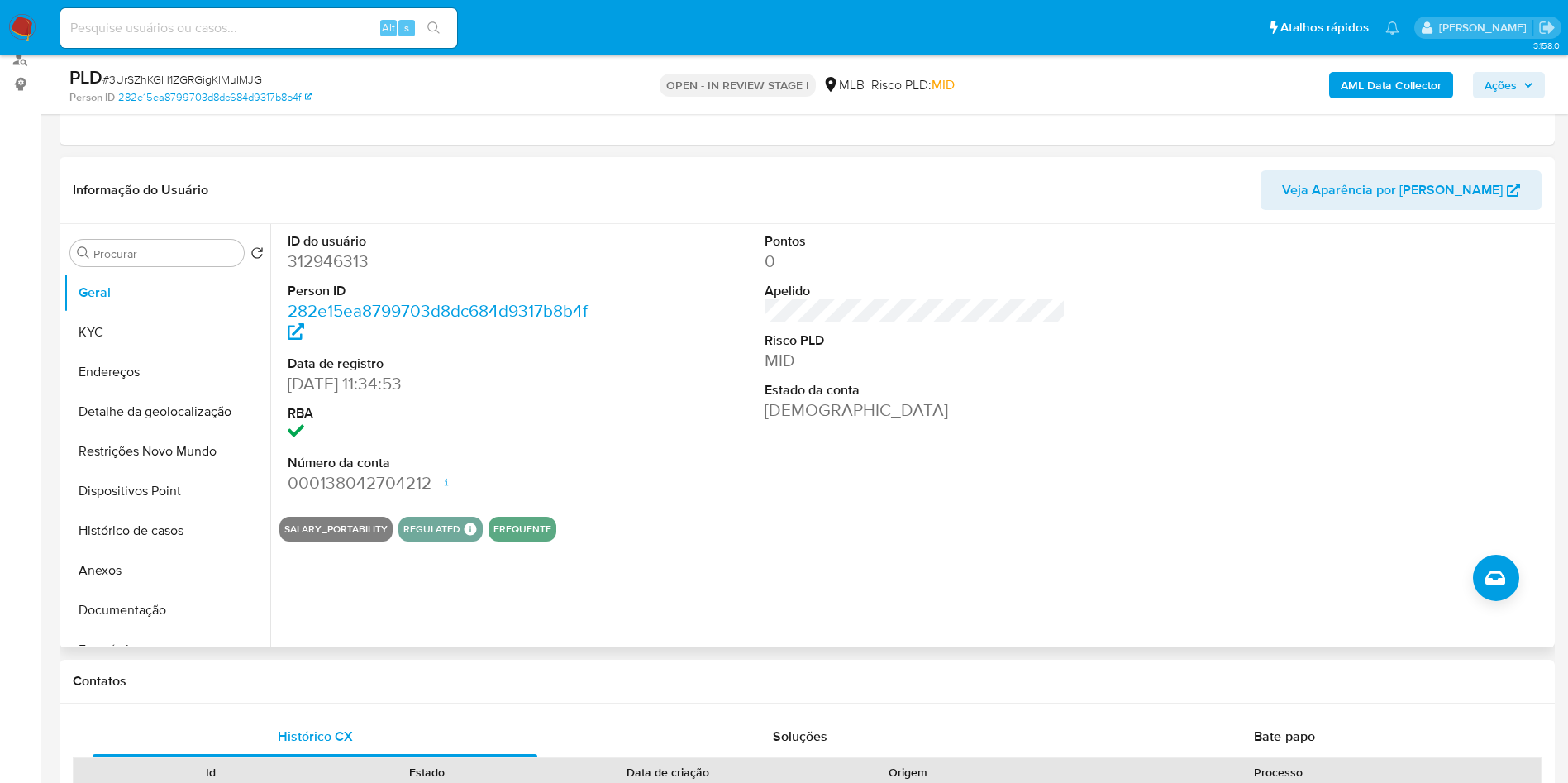
copy p "Técnico das ciências administrativas e contábeis"
click at [91, 350] on button "KYC" at bounding box center [161, 332] width 194 height 40
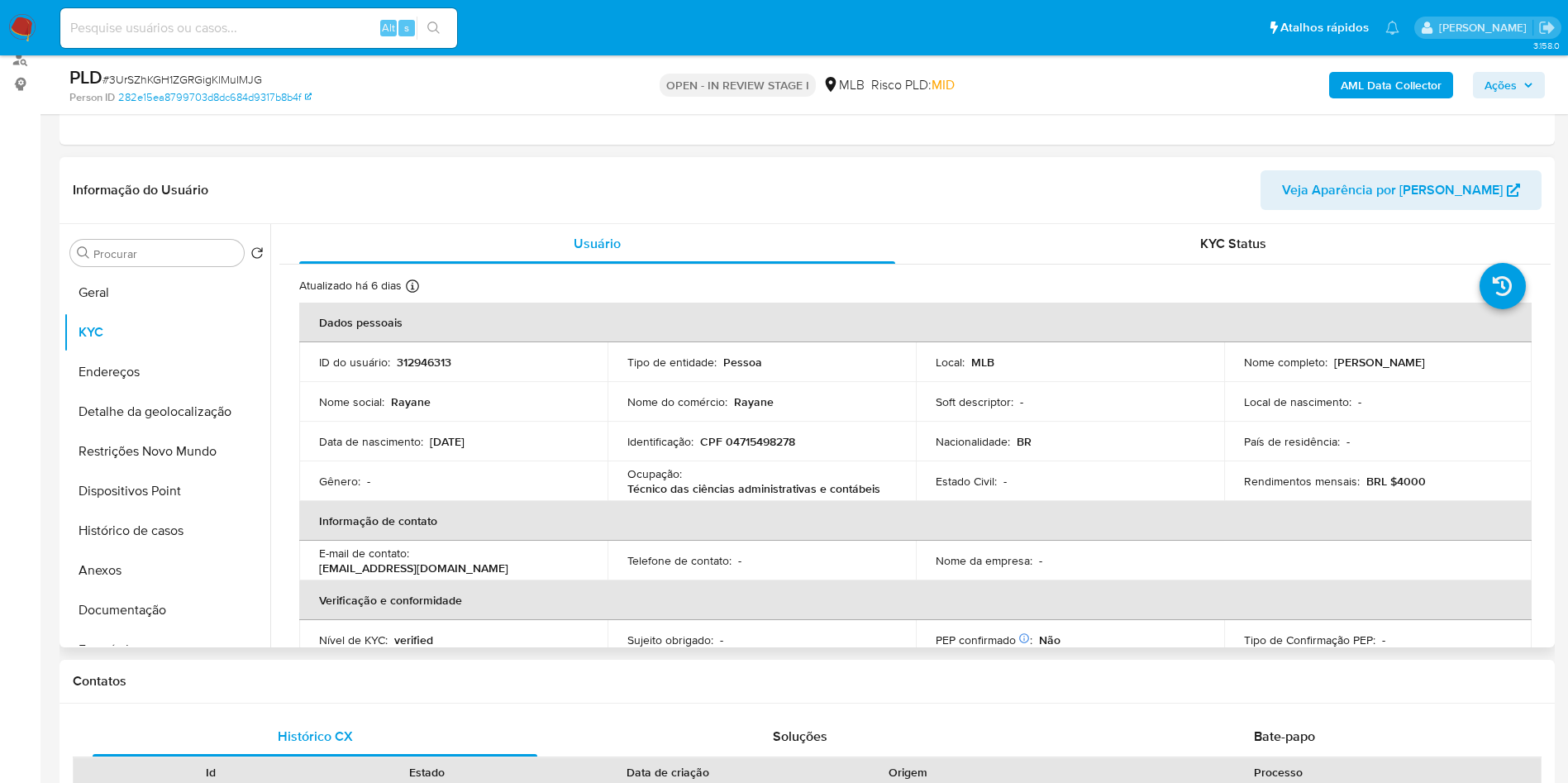
copy p "Técnico das ciências administrativas e contábeis"
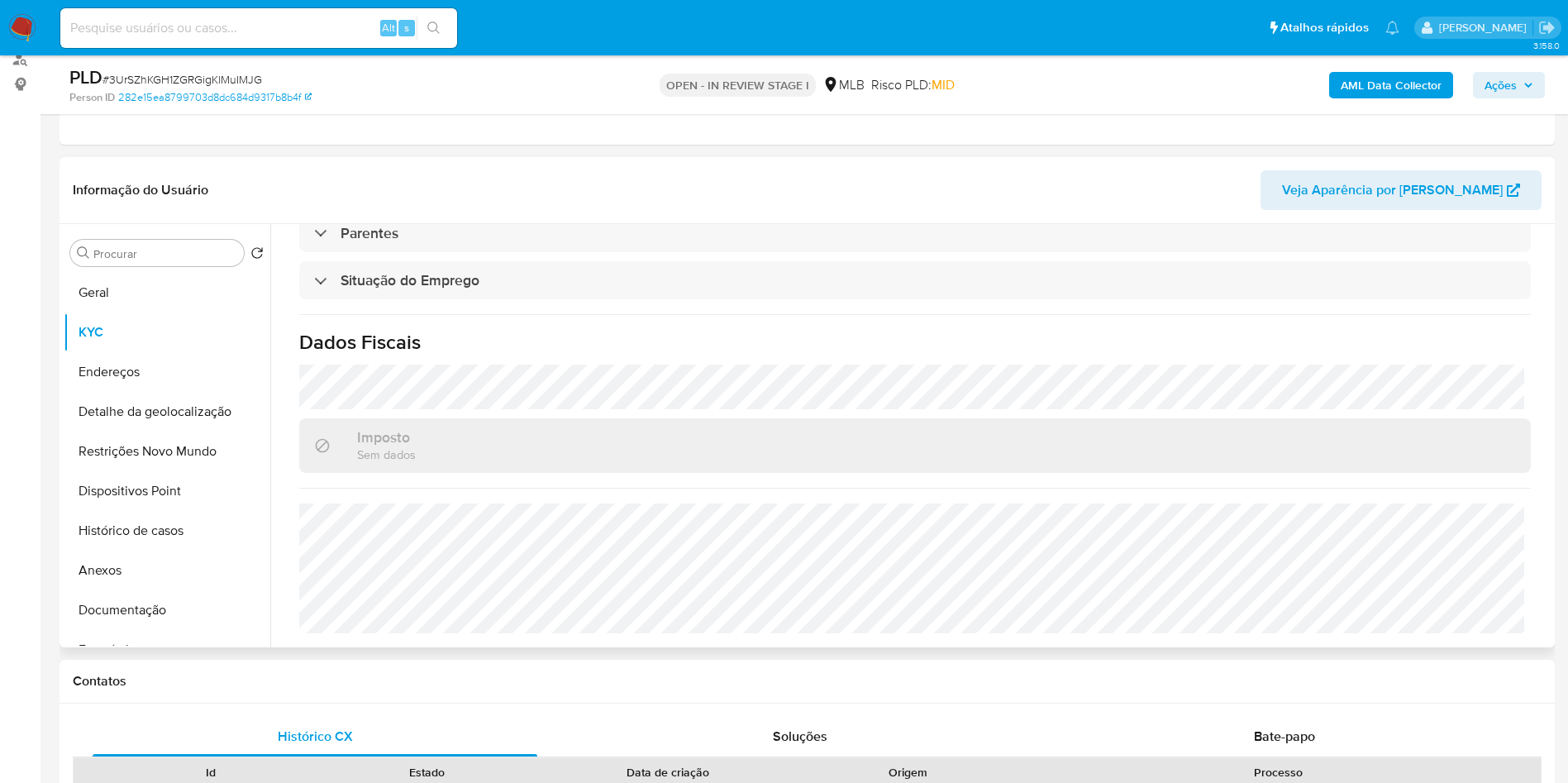
copy p "Técnico das ciências administrativas e contábeis"
click at [205, 428] on button "Detalhe da geolocalização" at bounding box center [161, 412] width 194 height 40
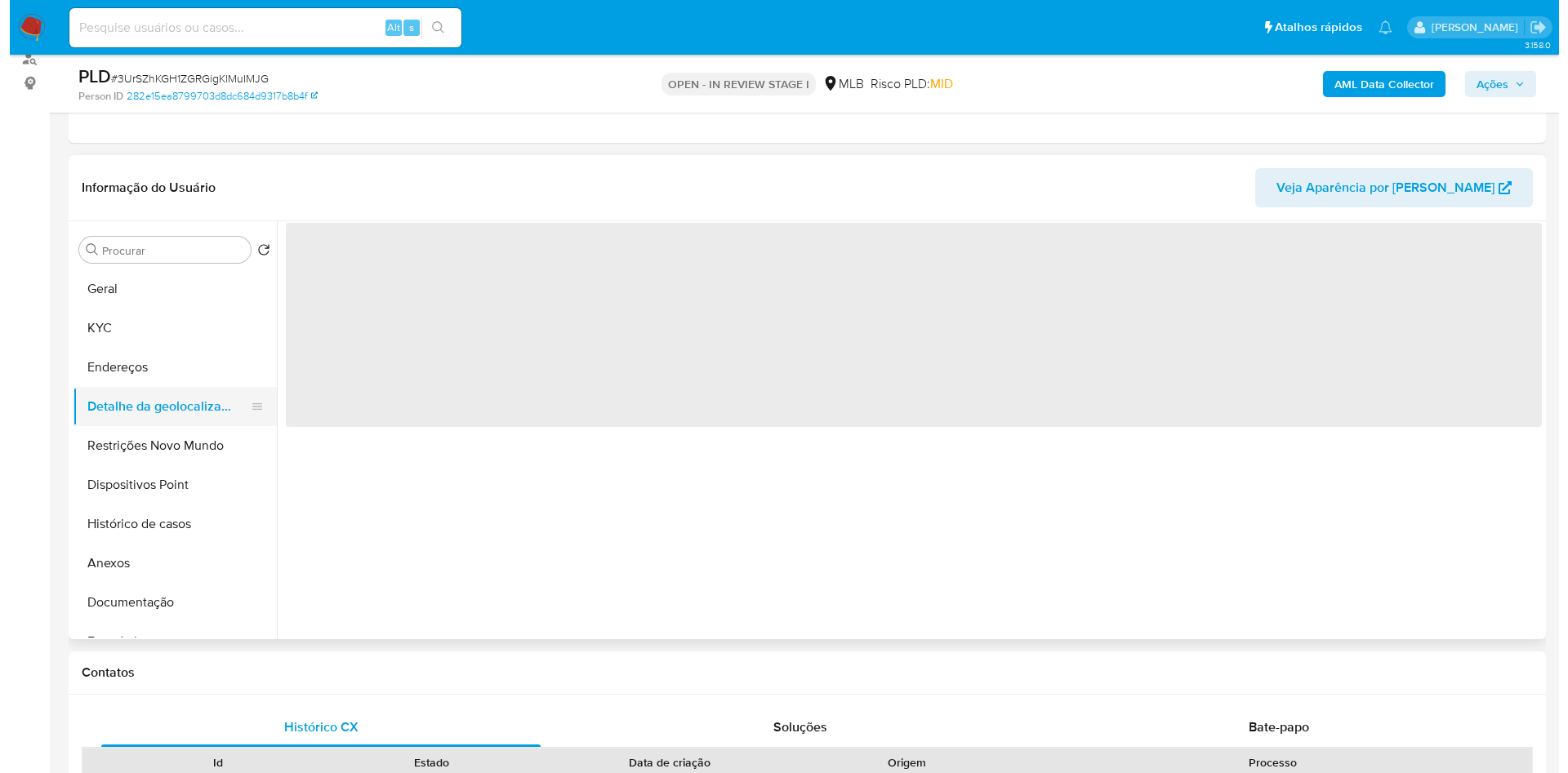
scroll to position [0, 0]
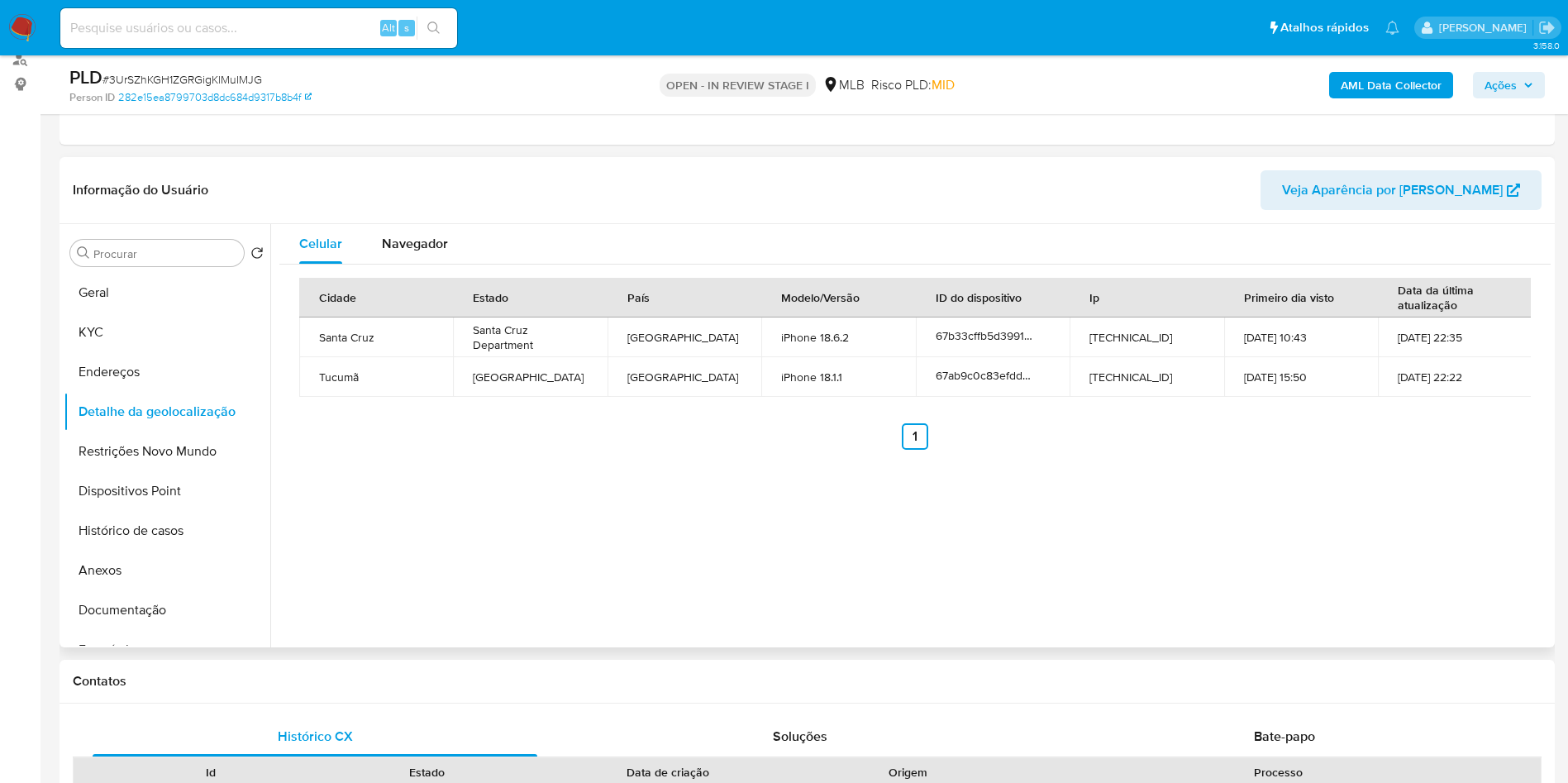
copy p "Técnico das ciências administrativas e contábeis"
click at [105, 472] on button "Restrições Novo Mundo" at bounding box center [161, 452] width 194 height 40
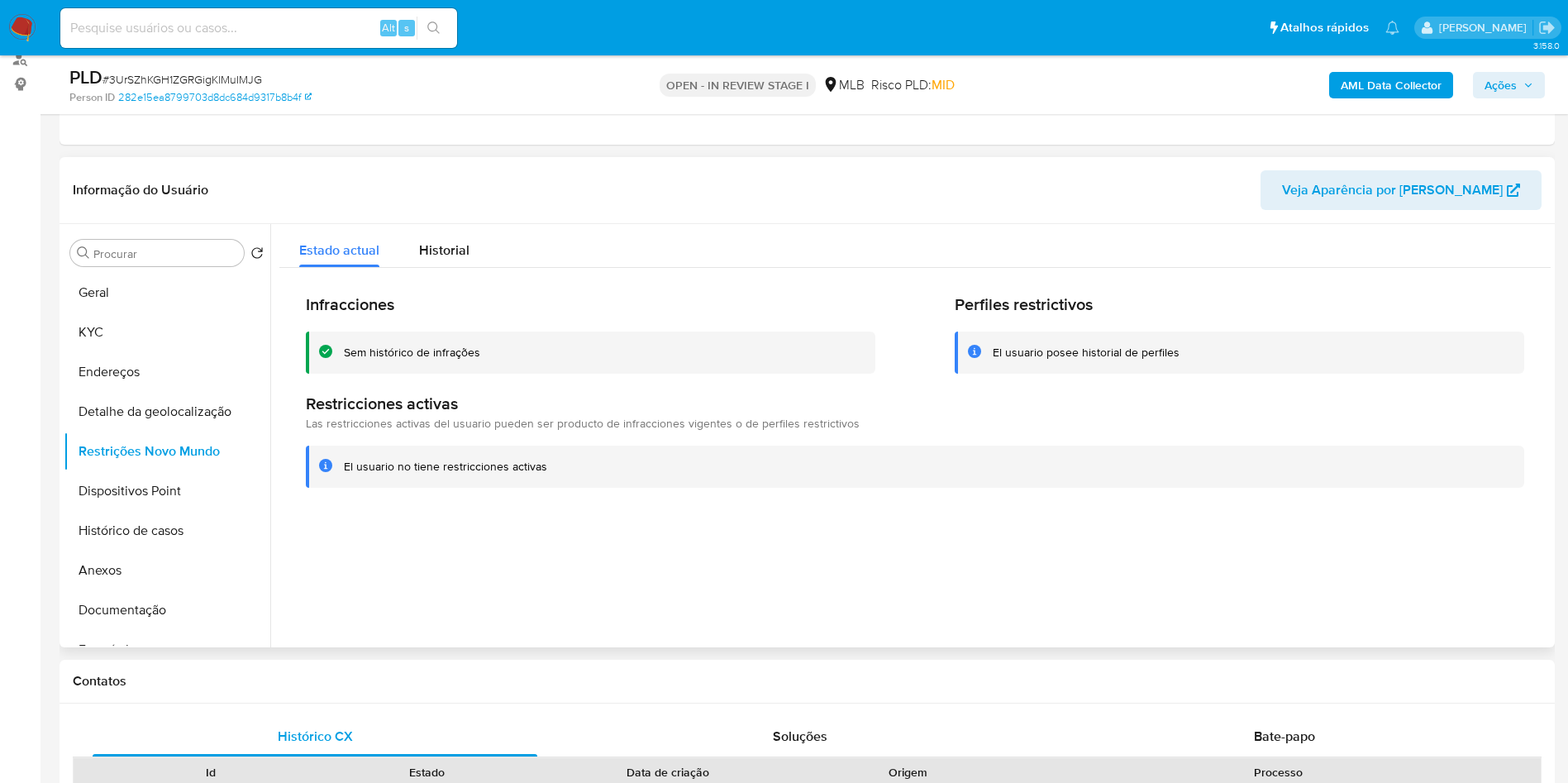
copy p "Técnico das ciências administrativas e contábeis"
click at [154, 472] on button "Restrições Novo Mundo" at bounding box center [161, 452] width 194 height 40
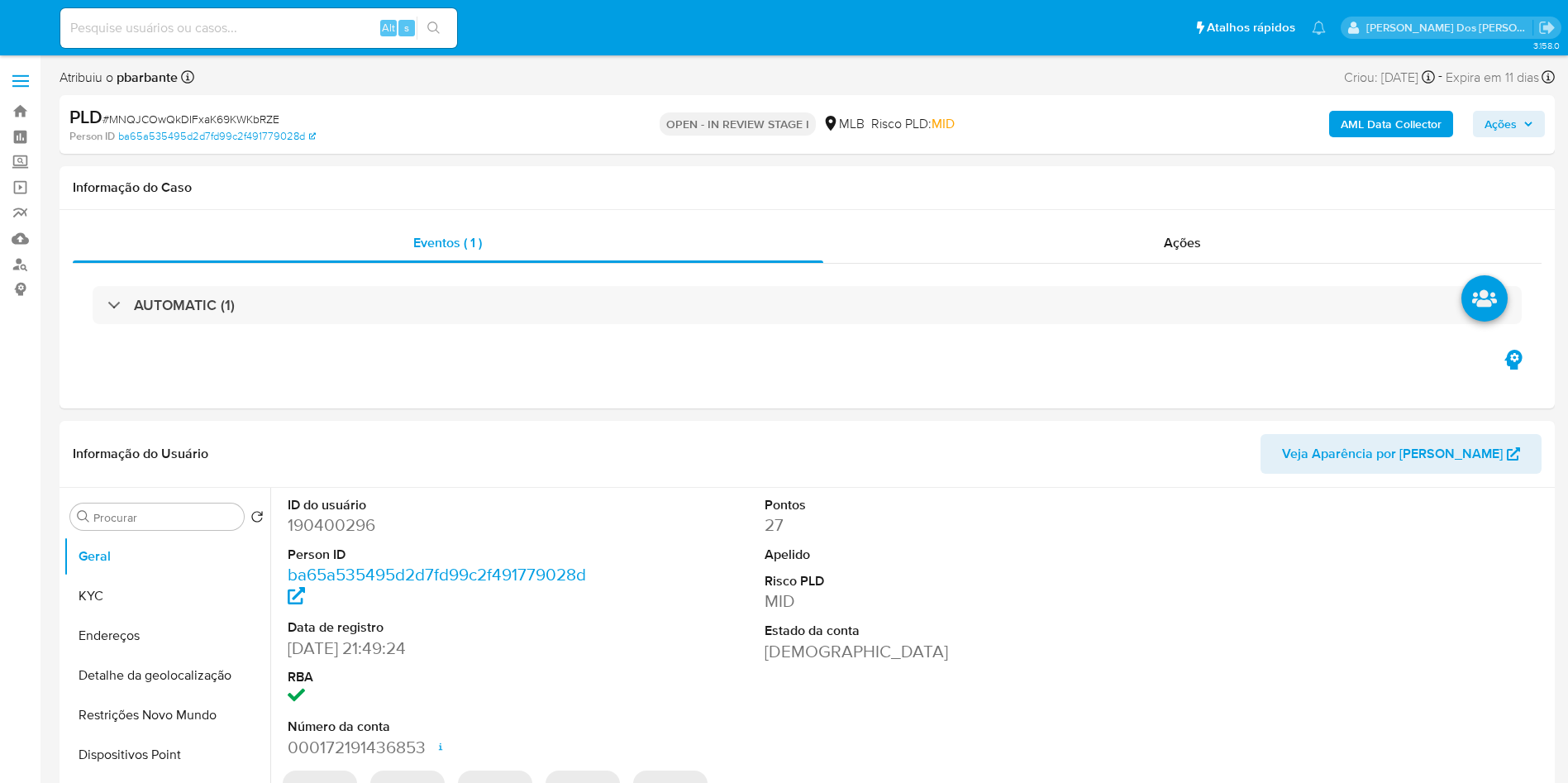
select select "10"
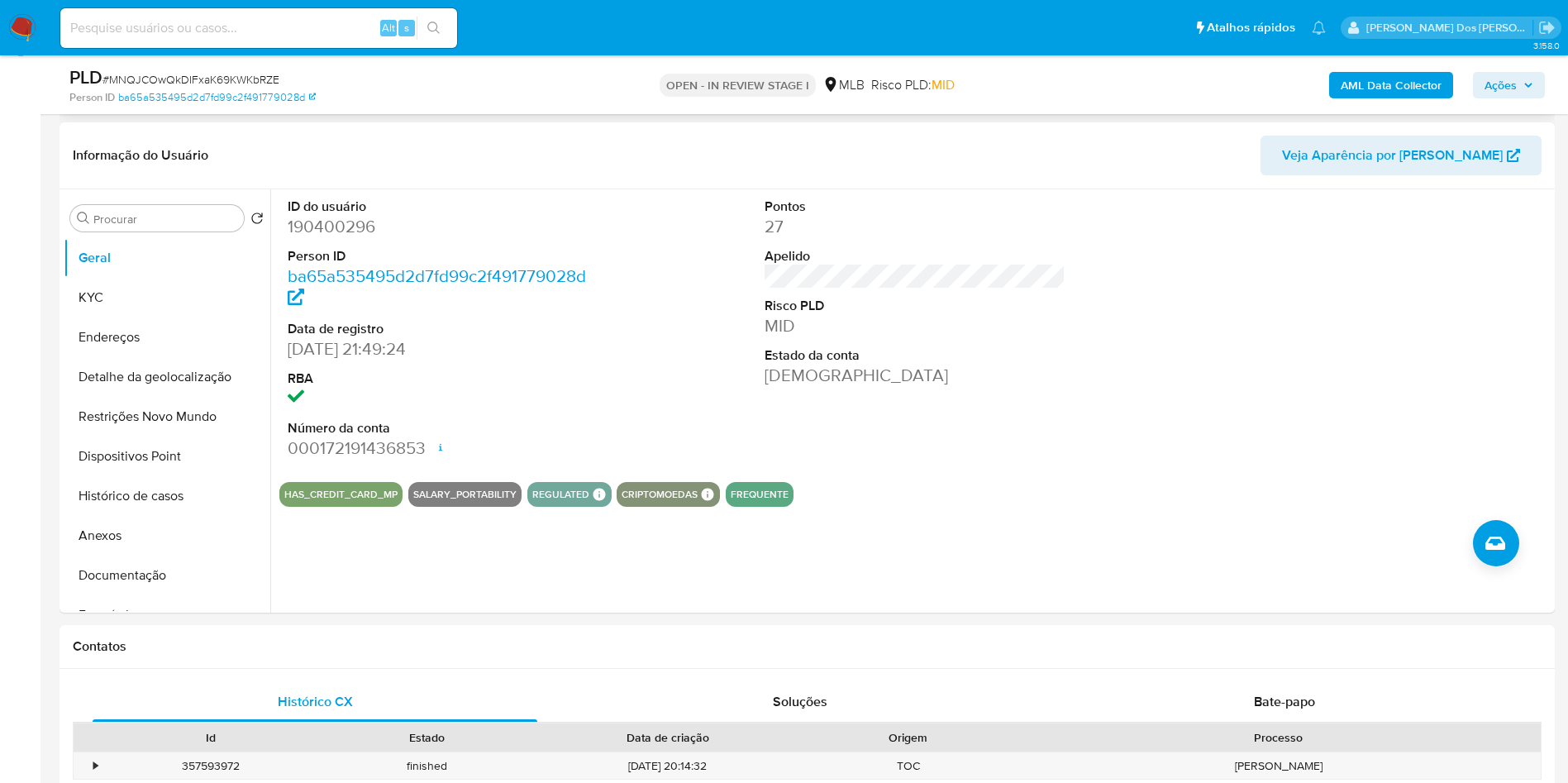
scroll to position [246, 0]
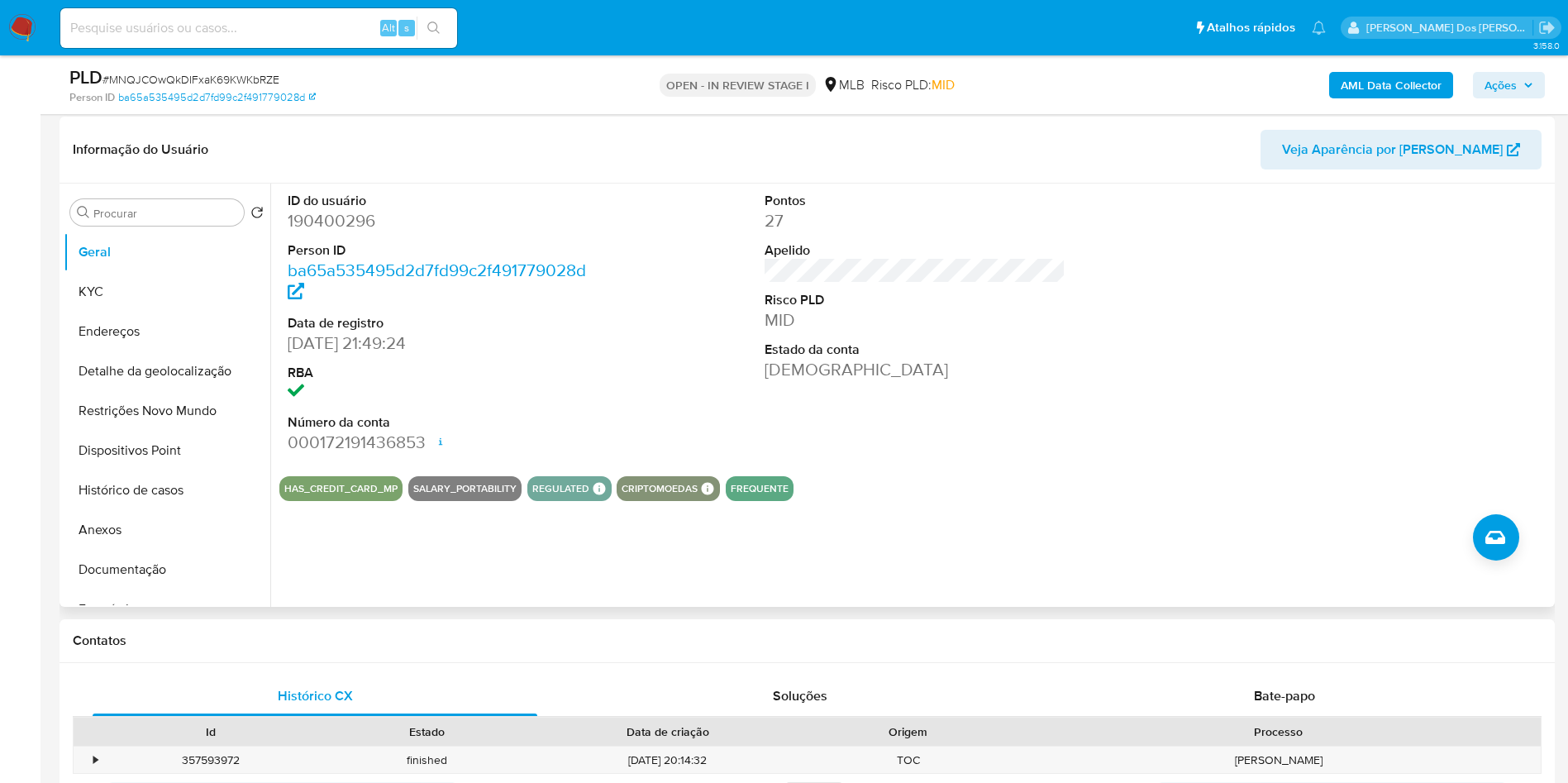
click at [314, 233] on dd "190400296" at bounding box center [438, 221] width 302 height 23
copy dd "190400296"
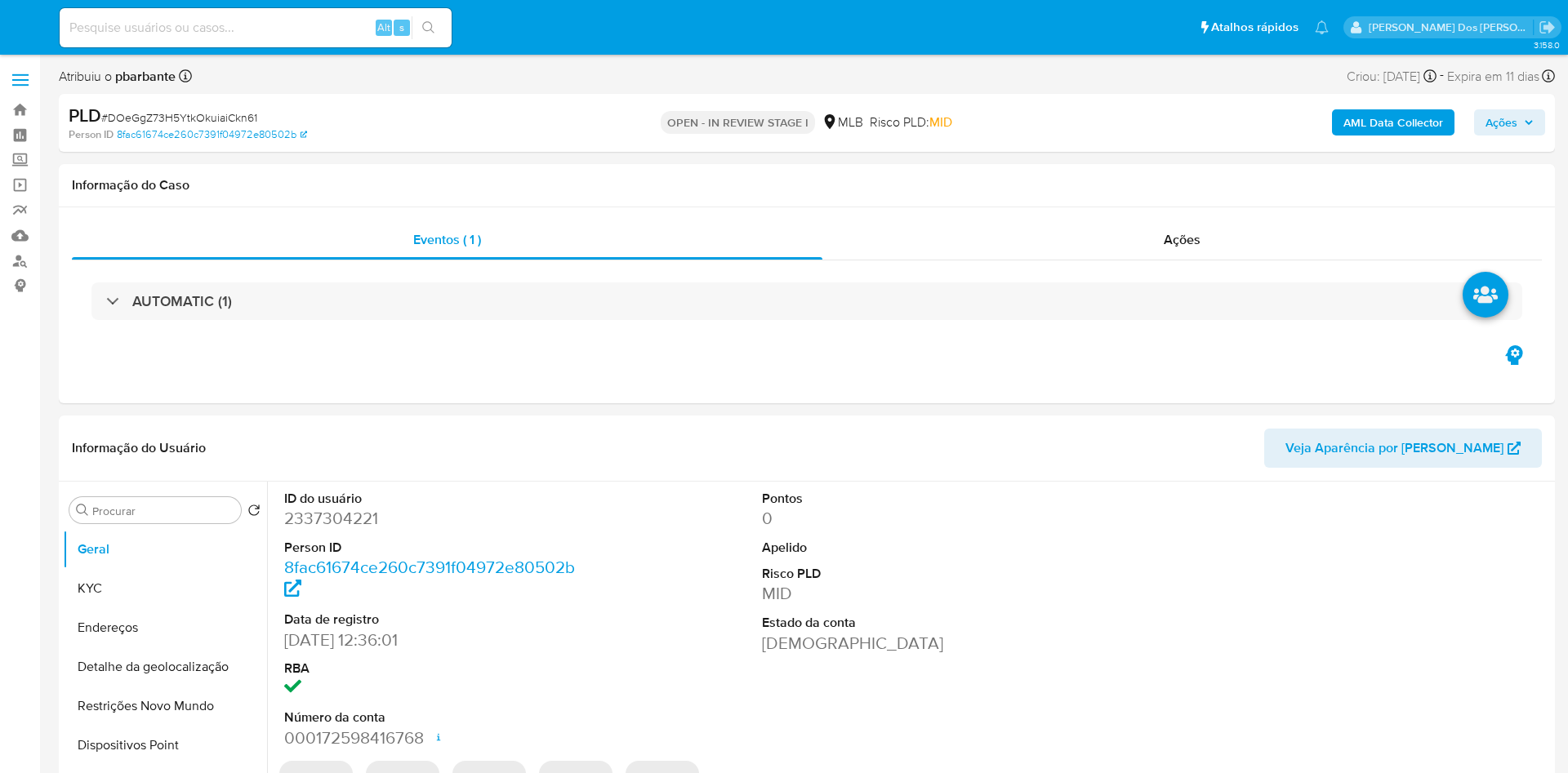
select select "10"
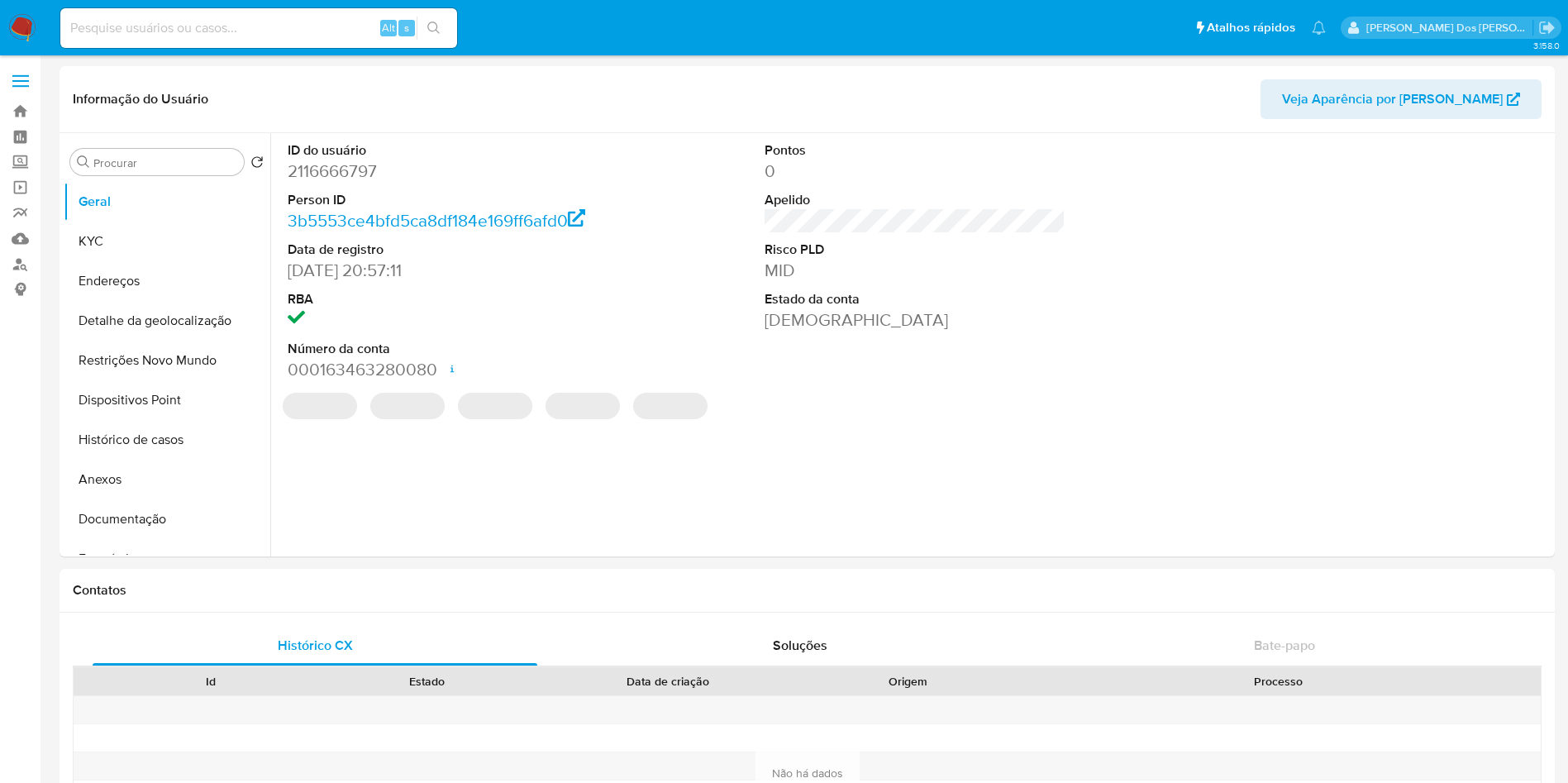
select select "10"
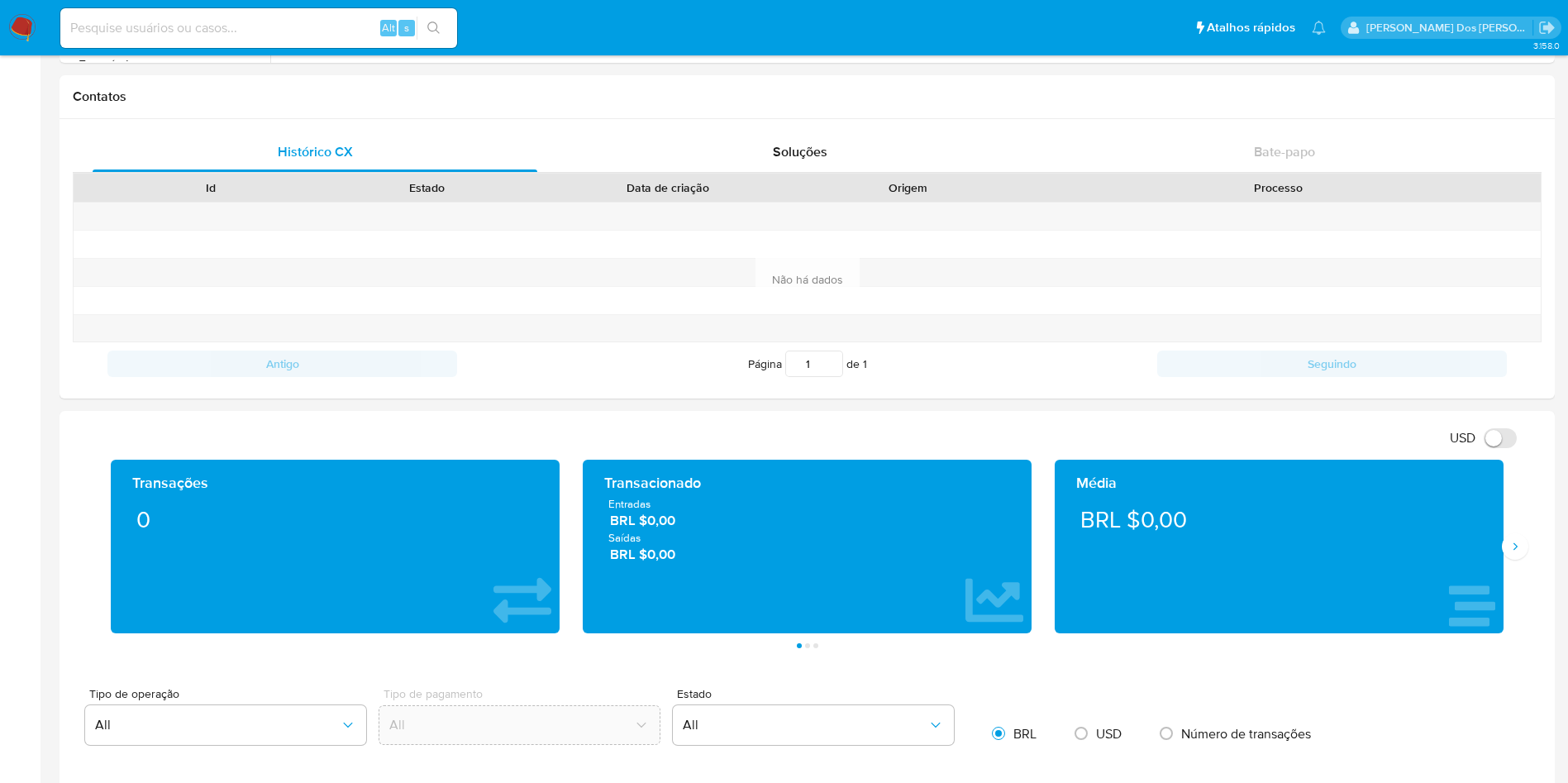
scroll to position [499, 0]
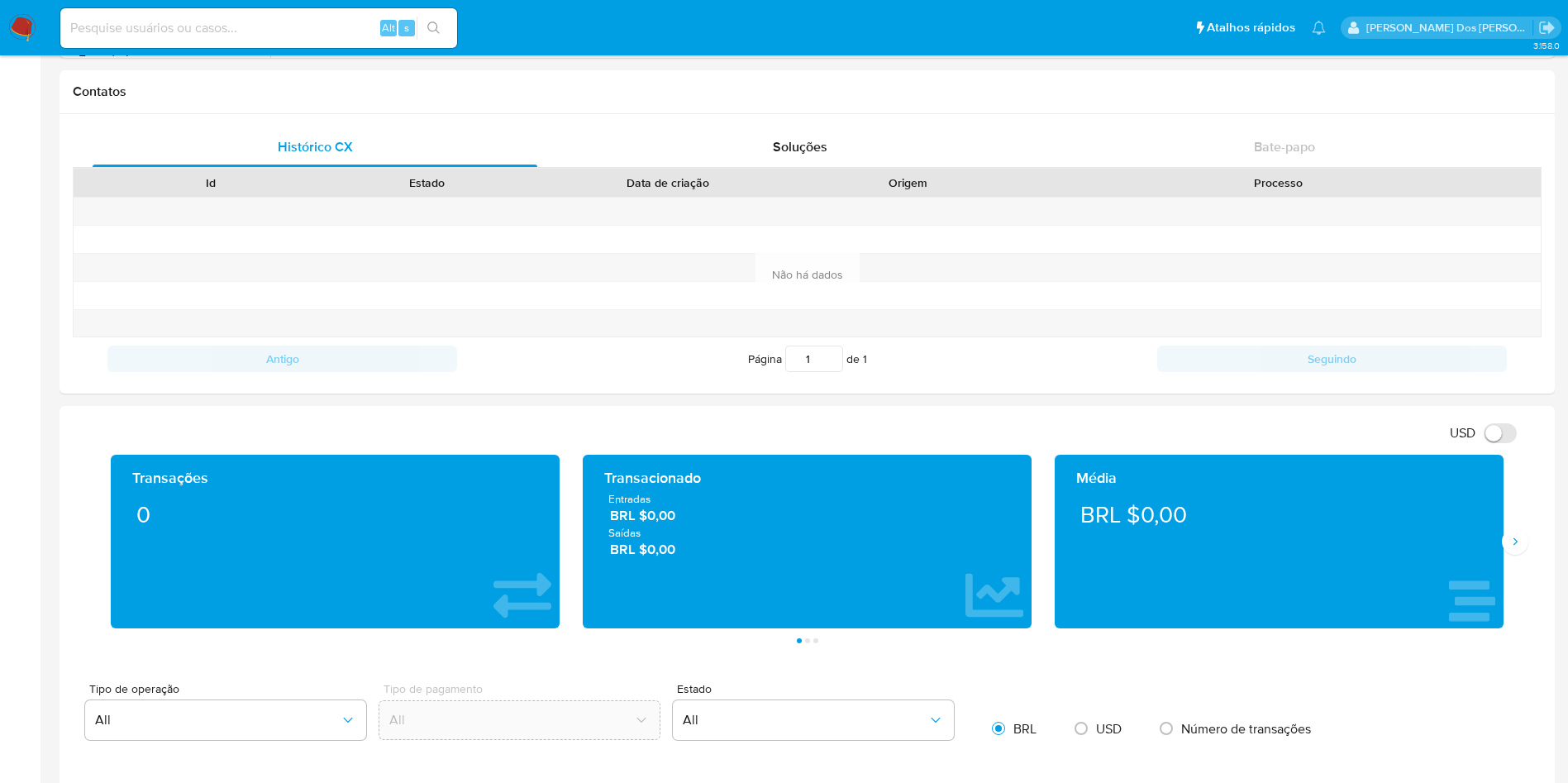
click at [1495, 538] on div "Média BRL $0,00" at bounding box center [1279, 542] width 449 height 174
click at [1514, 544] on icon "Siguiente" at bounding box center [1515, 542] width 4 height 7
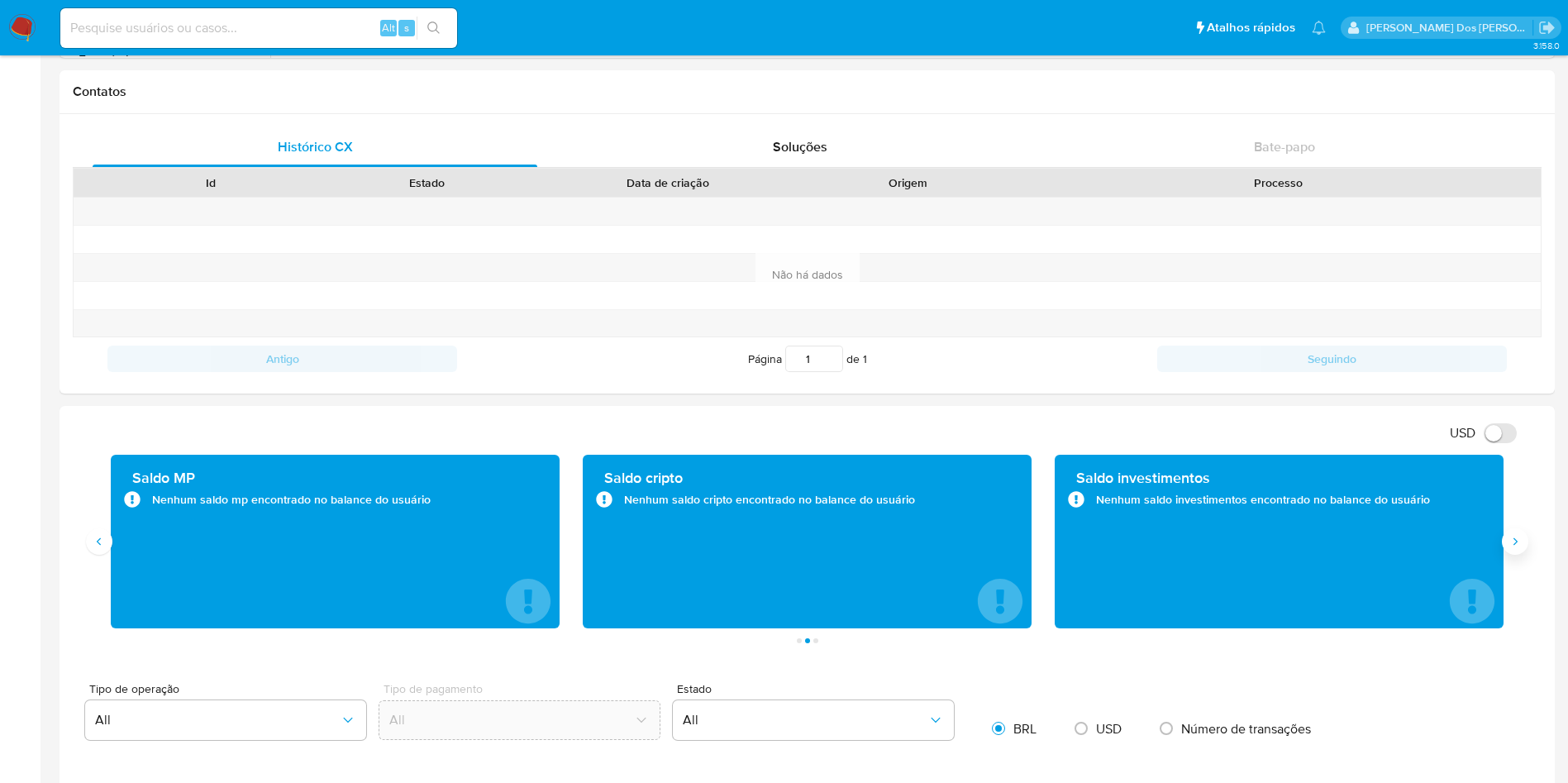
click at [1514, 544] on icon "Siguiente" at bounding box center [1515, 542] width 4 height 7
